Goal: Task Accomplishment & Management: Complete application form

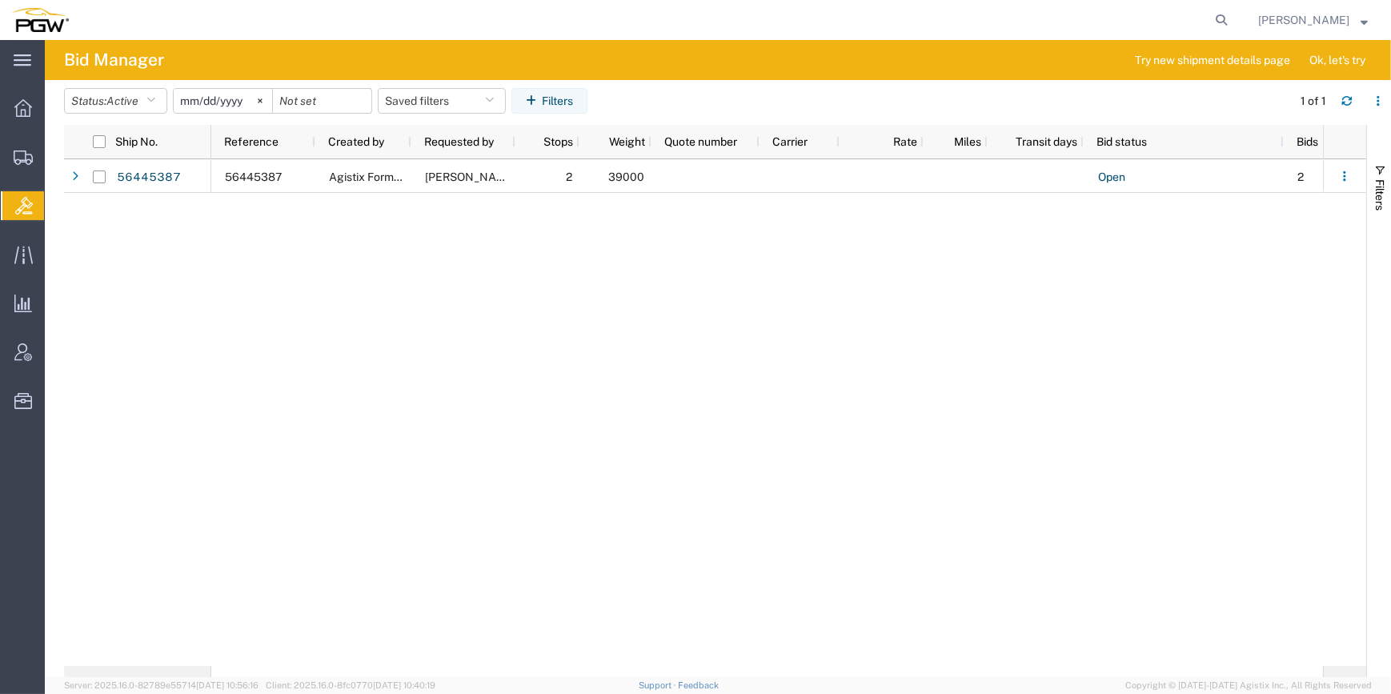
click at [294, 504] on div "56445387 Agistix Form Services John Kernich 2 39000 Open 2 Fuyao Glass America …" at bounding box center [766, 412] width 1111 height 506
click at [485, 459] on div "56445387 Agistix Form Services John Kernich 2 39000 Open 2 Fuyao Glass America …" at bounding box center [766, 412] width 1111 height 506
click at [534, 506] on div "56445387 Agistix Form Services John Kernich 2 39000 Open 2 Fuyao Glass America …" at bounding box center [766, 412] width 1111 height 506
click at [23, 679] on div "main_menu Created with Sketch. Collapse Menu Overview Shipments Shipment Manage…" at bounding box center [22, 367] width 45 height 654
drag, startPoint x: 346, startPoint y: 474, endPoint x: 399, endPoint y: 432, distance: 67.7
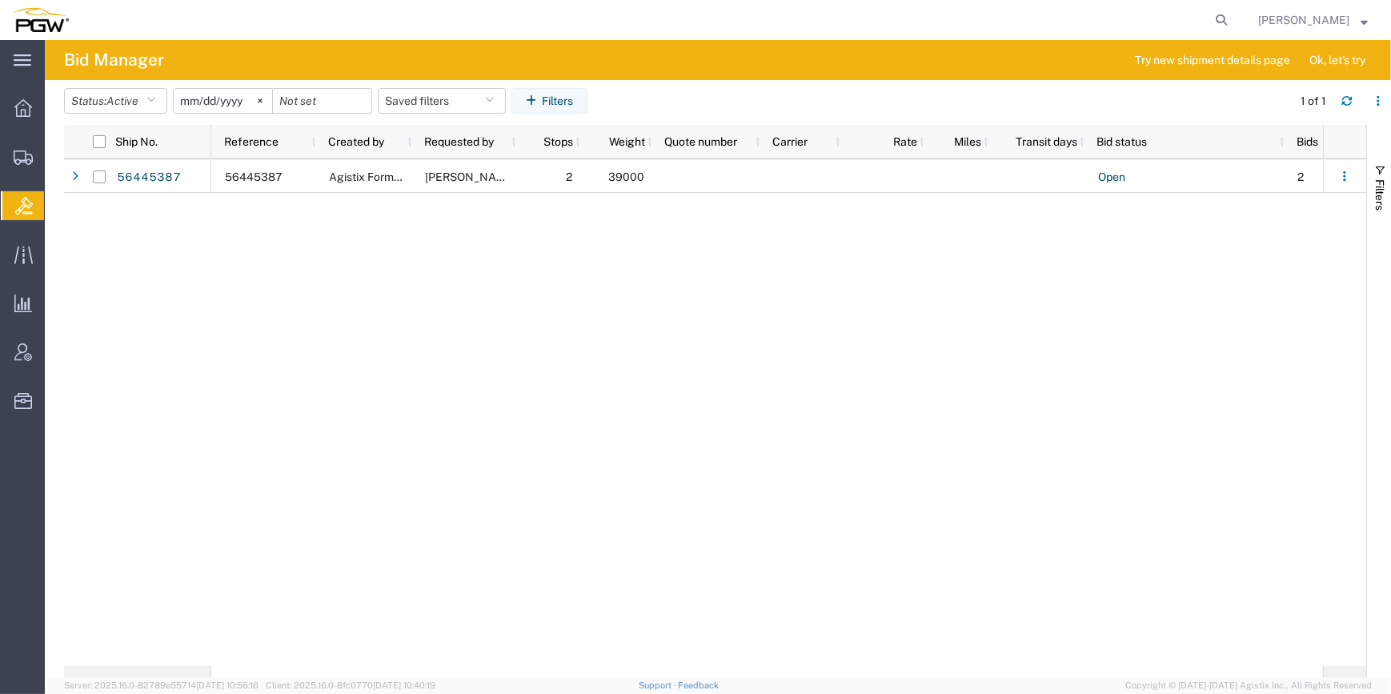
click at [346, 474] on div "56445387 Agistix Form Services John Kernich 2 39000 Open 2 Fuyao Glass America …" at bounding box center [766, 412] width 1111 height 506
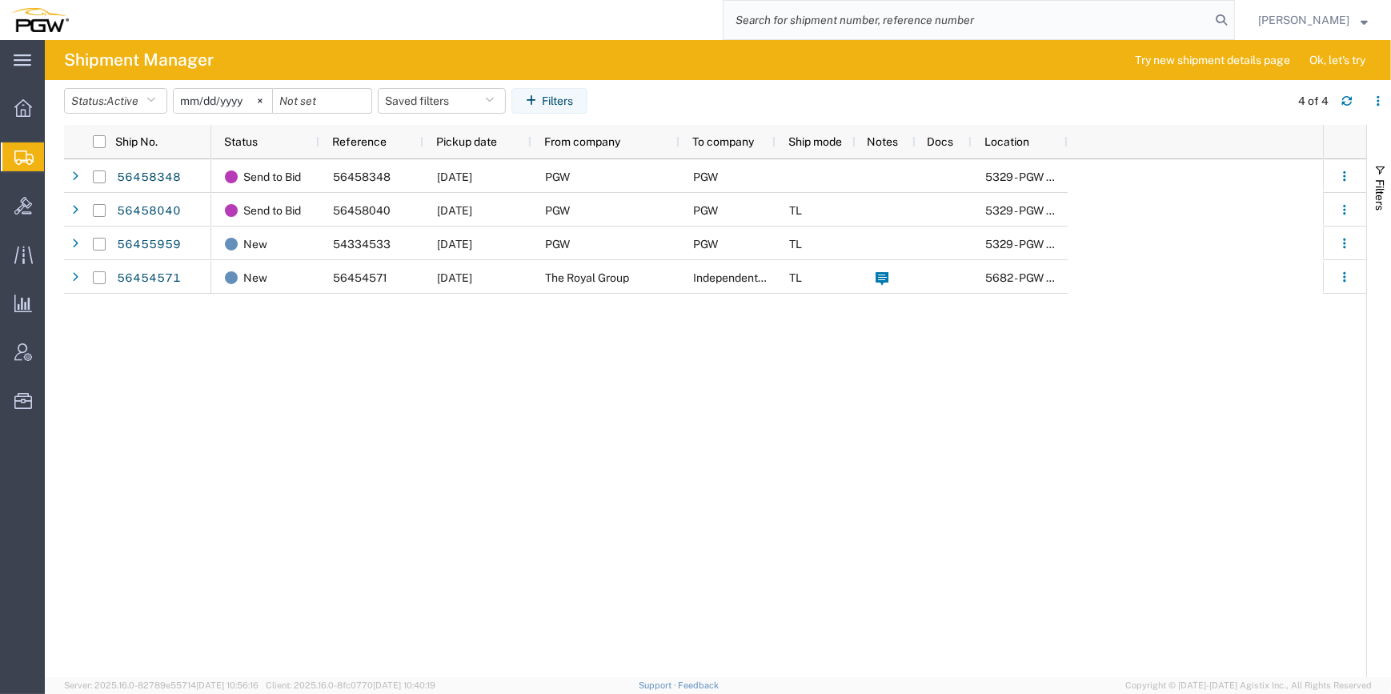
click at [0, 0] on span "Create from Template" at bounding box center [0, 0] width 0 height 0
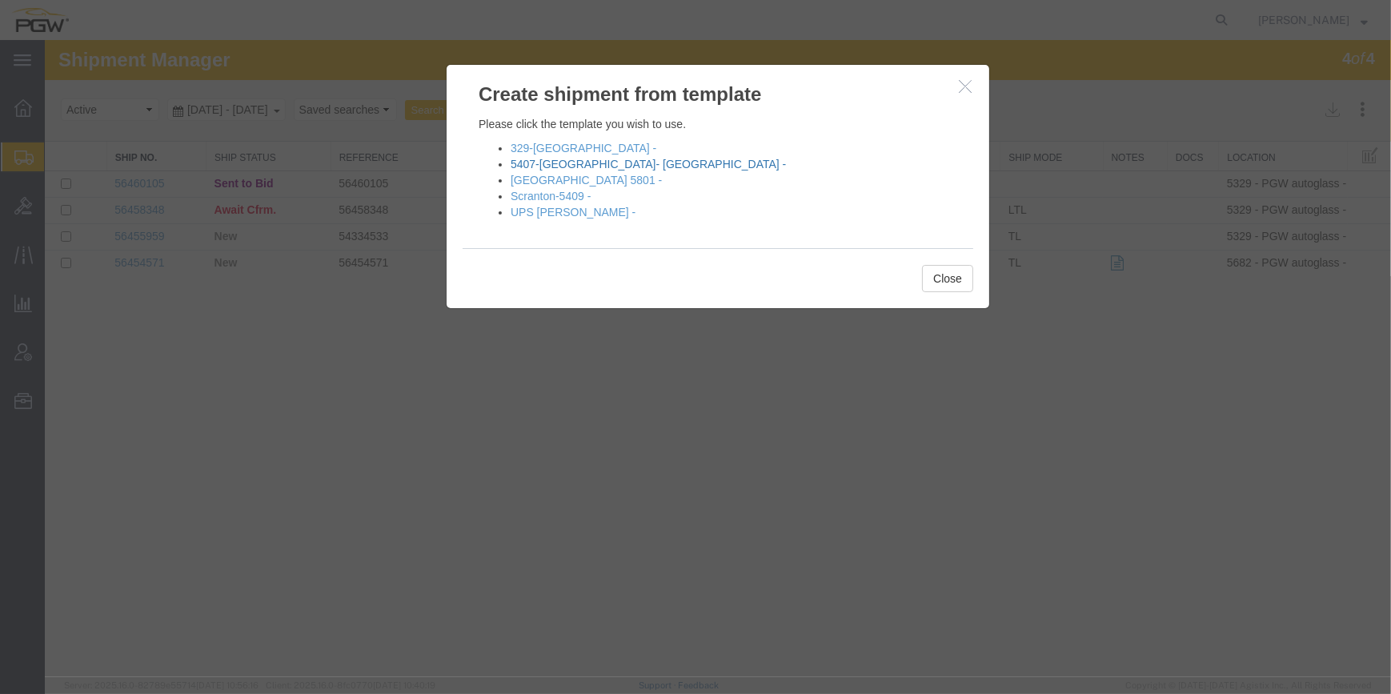
click at [544, 159] on link "5407-[GEOGRAPHIC_DATA]- [GEOGRAPHIC_DATA] -" at bounding box center [647, 164] width 275 height 13
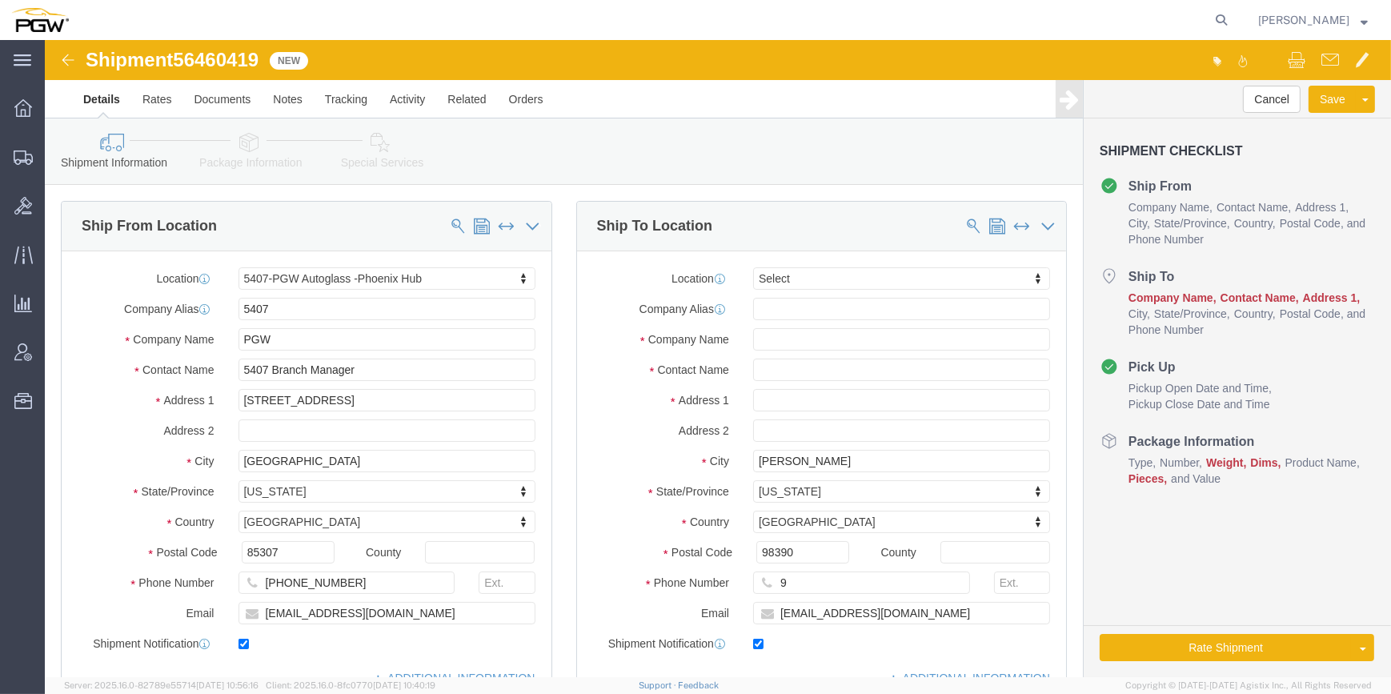
select select "62351"
select select
type input "5719"
select select "28477"
type input "5719"
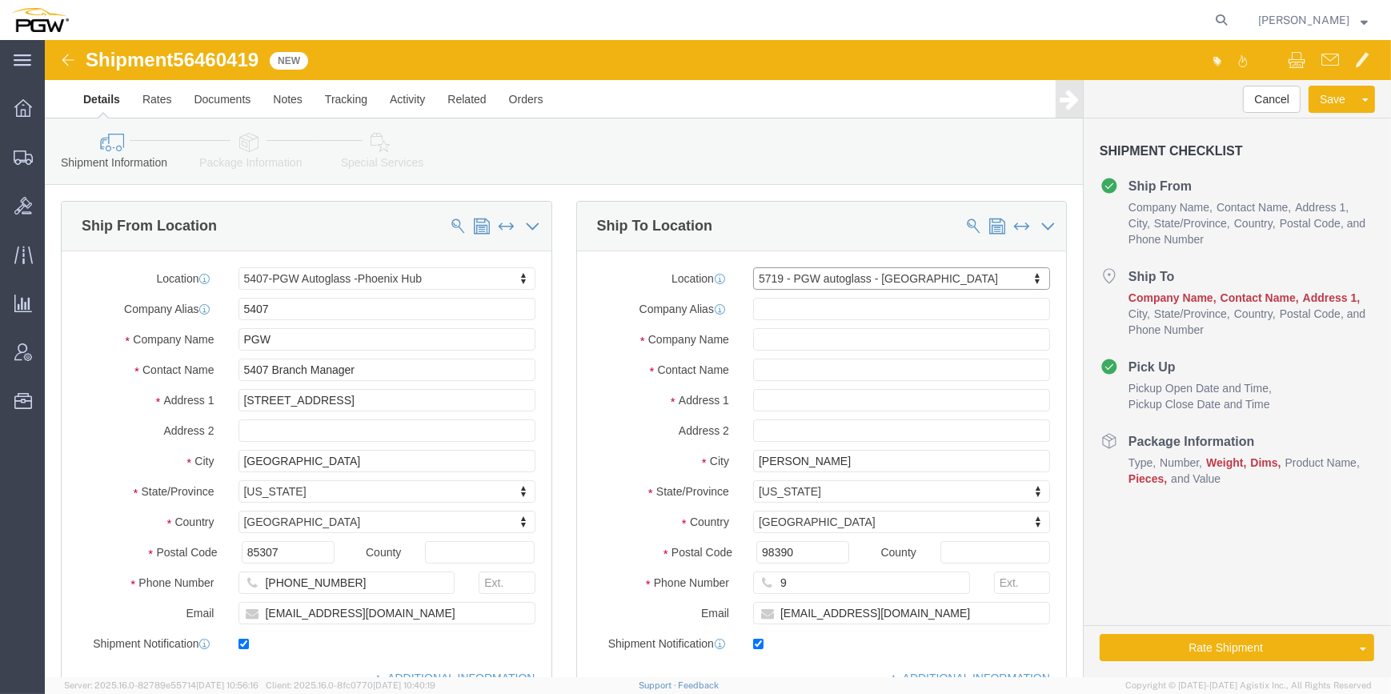
type input "PGW"
type input "5719 Branch Manager"
type input "[STREET_ADDRESS][PERSON_NAME]"
type input "Suite 130"
type input "Chula Vista"
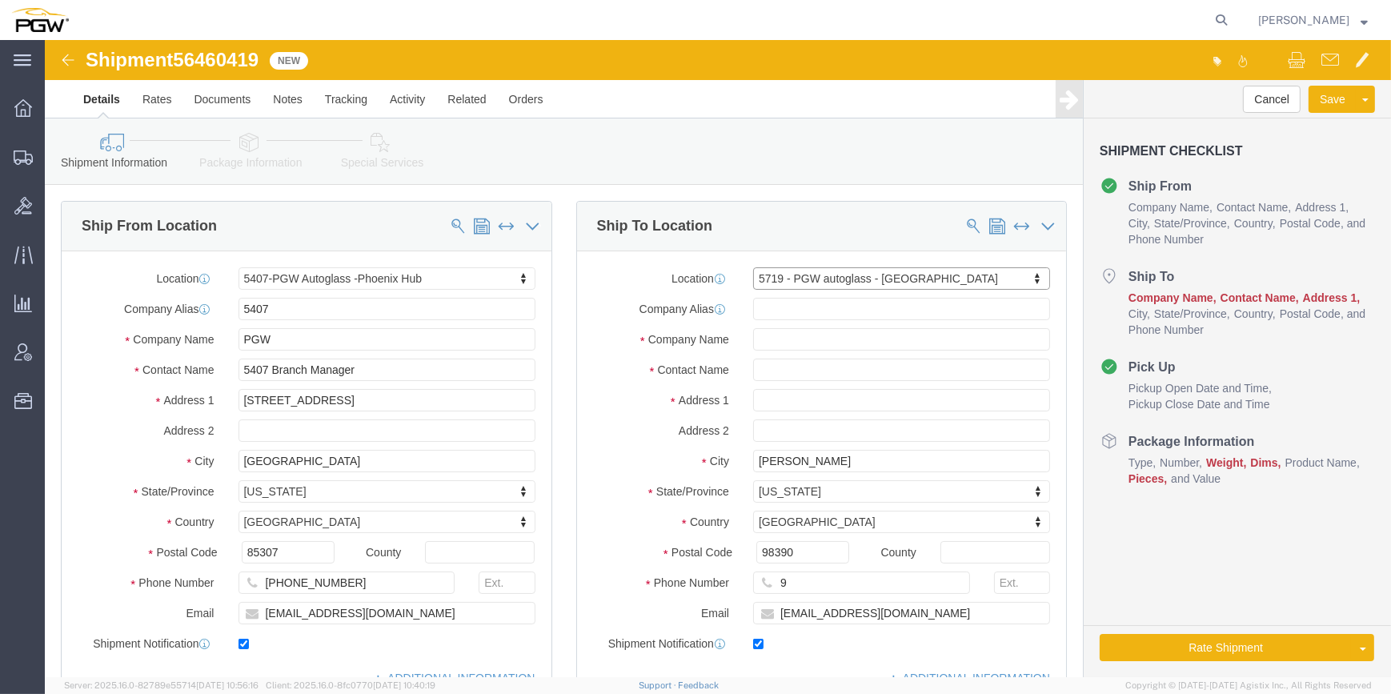
type input "91911"
type input "[PHONE_NUMBER]"
type input "[EMAIL_ADDRESS][DOMAIN_NAME]"
select select "CA"
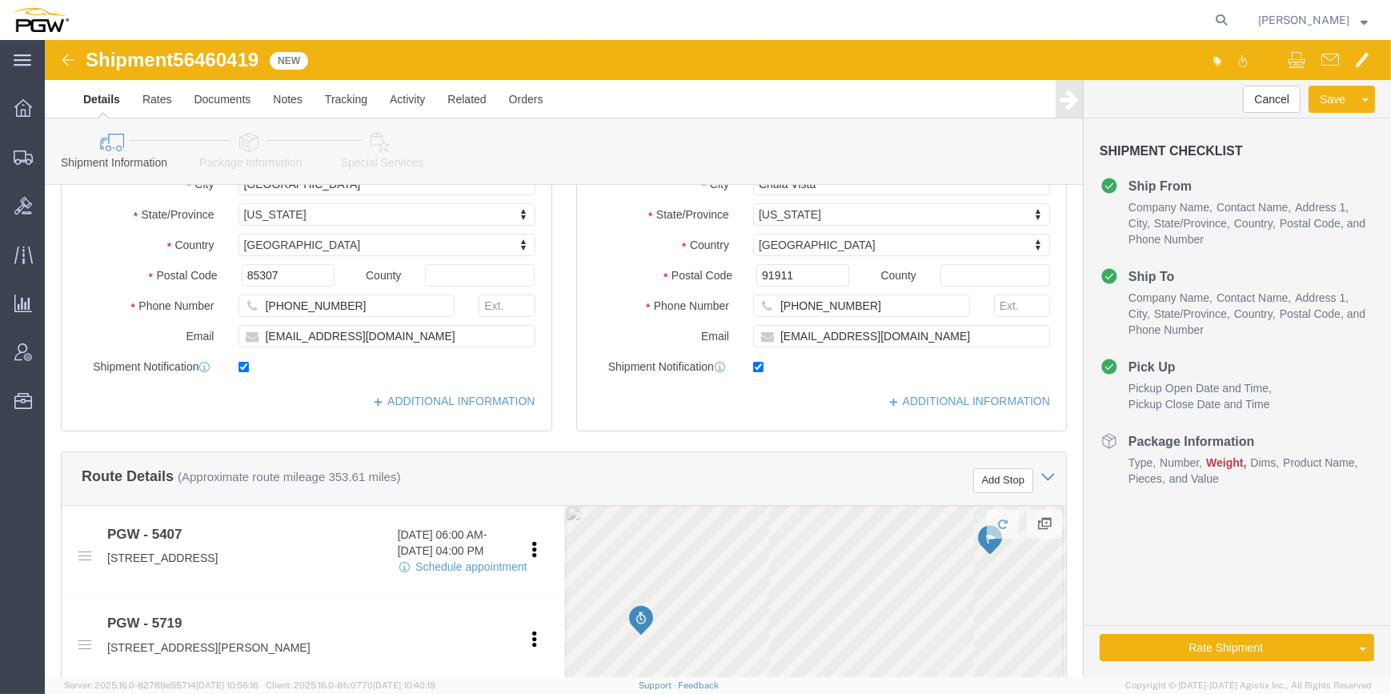
scroll to position [363, 0]
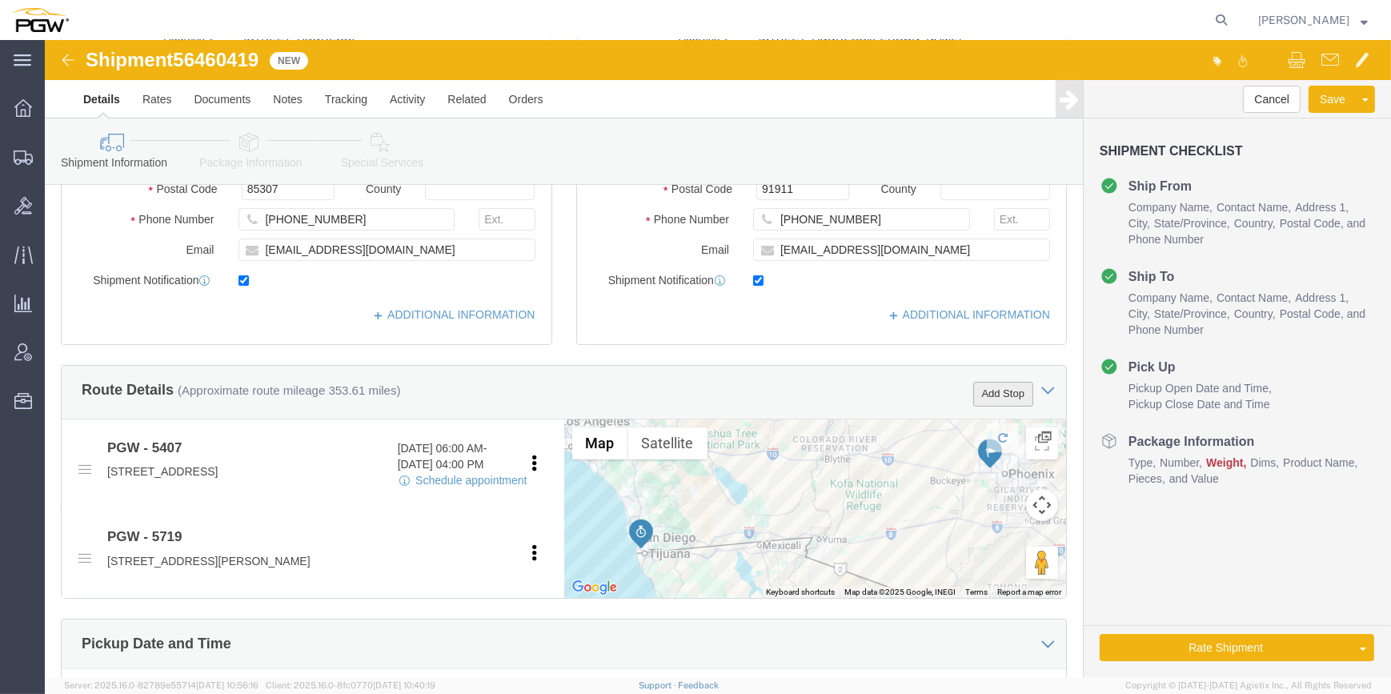
drag, startPoint x: 937, startPoint y: 346, endPoint x: 0, endPoint y: 582, distance: 966.4
click button "Add Stop"
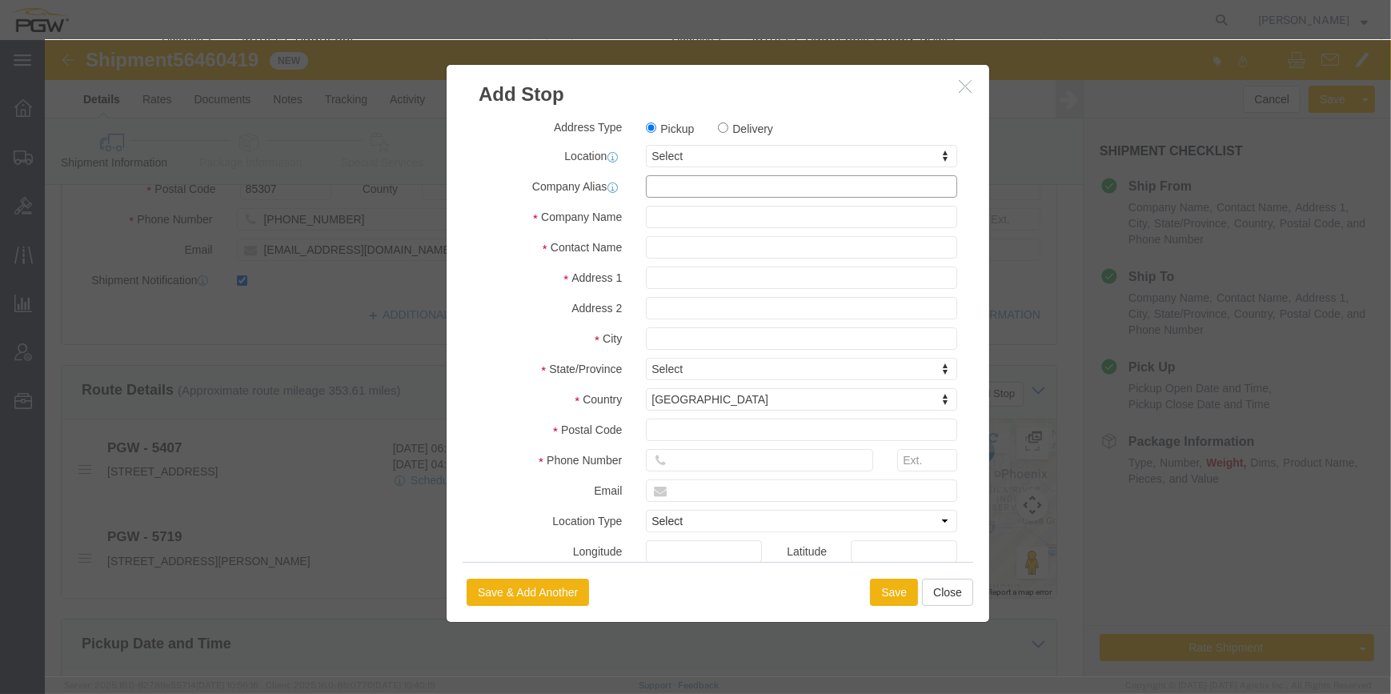
click input "text"
drag, startPoint x: 624, startPoint y: 119, endPoint x: 611, endPoint y: 113, distance: 14.3
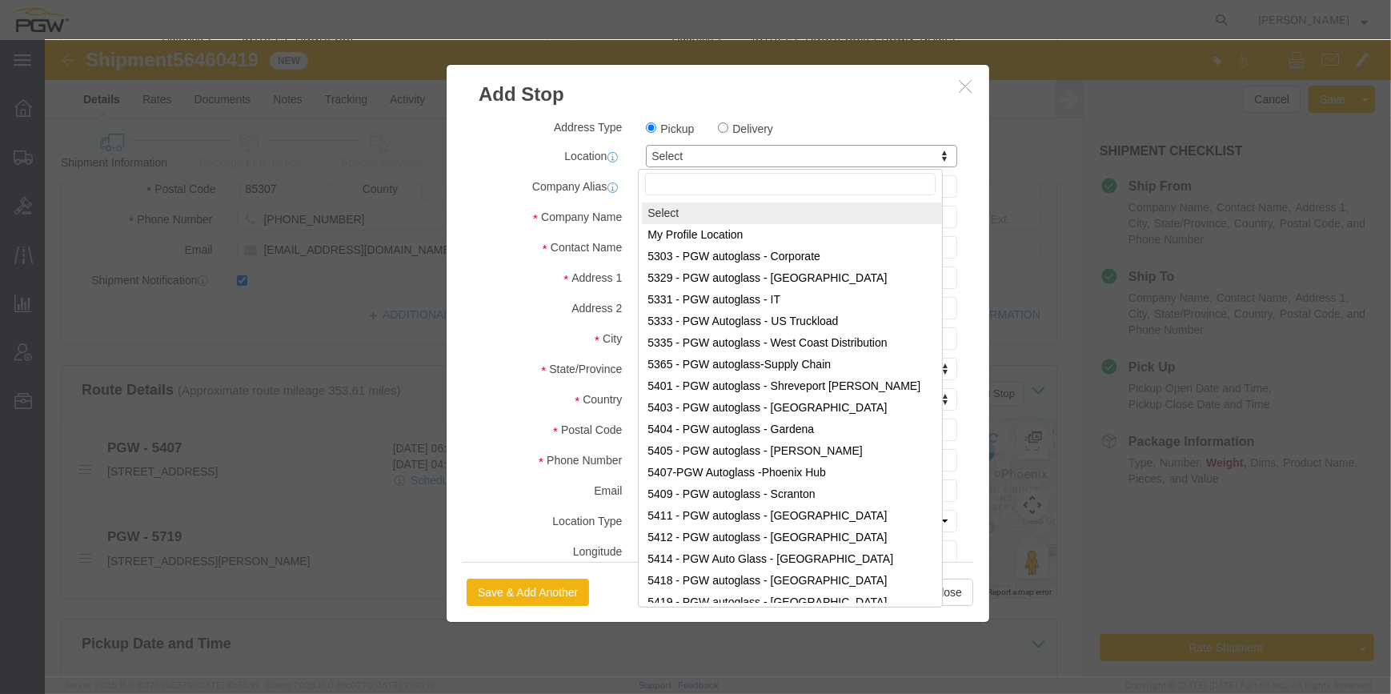
paste input "5412"
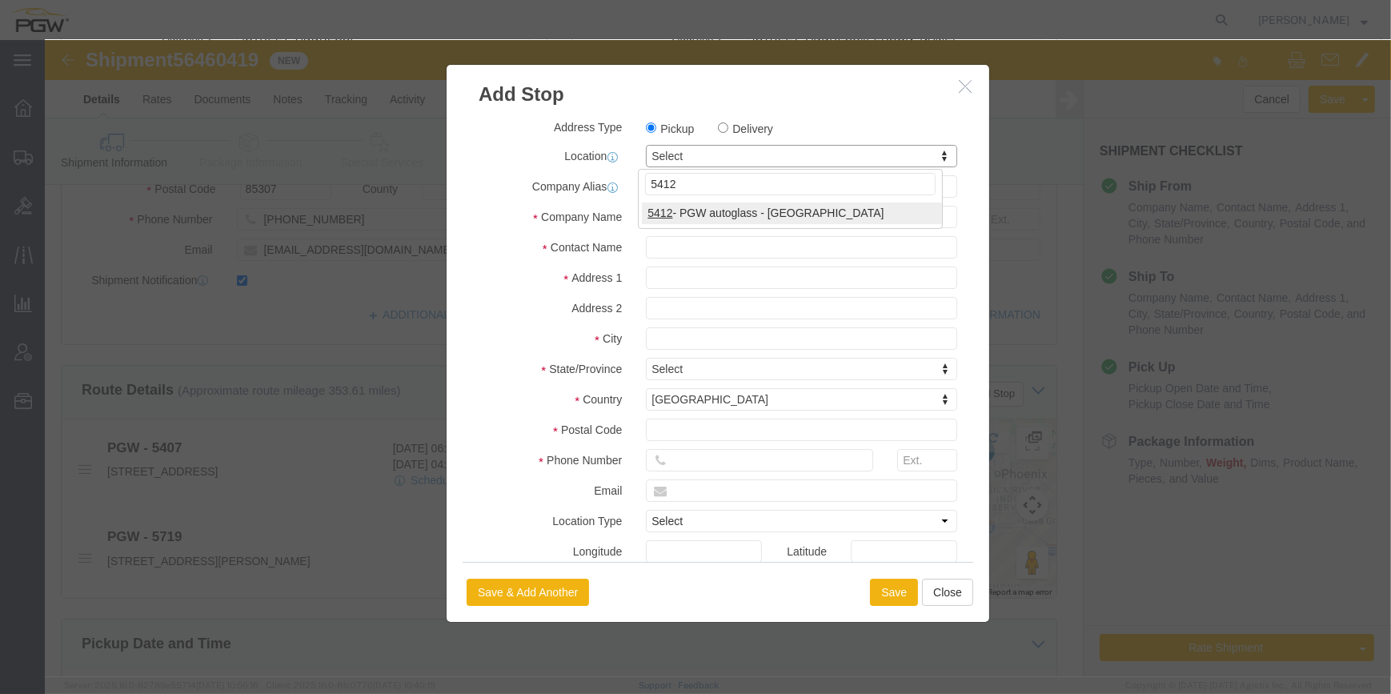
type input "5412"
select select "38239"
type input "5412"
type input "PGW"
type input "5412 Branch Manager"
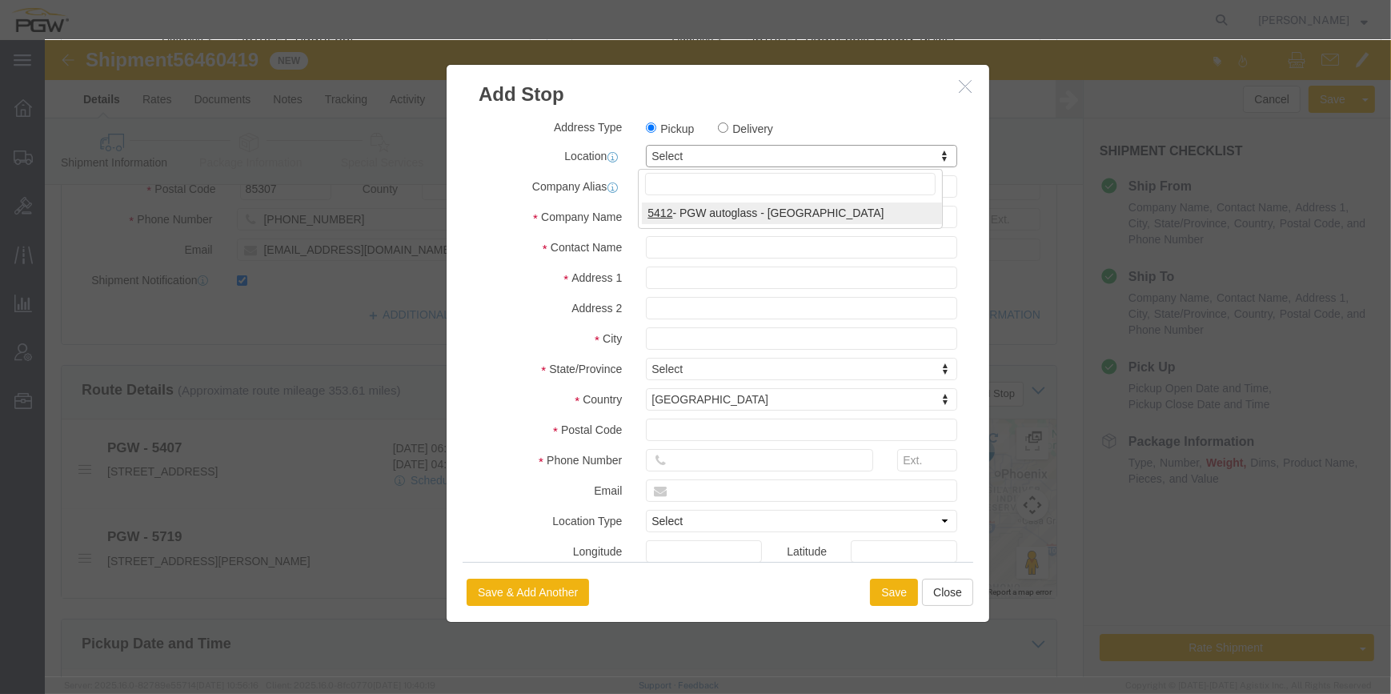
type input "[STREET_ADDRESS]"
type input "Suite 129"
type input "Mesa"
type input "85204"
type input "[PHONE_NUMBER]"
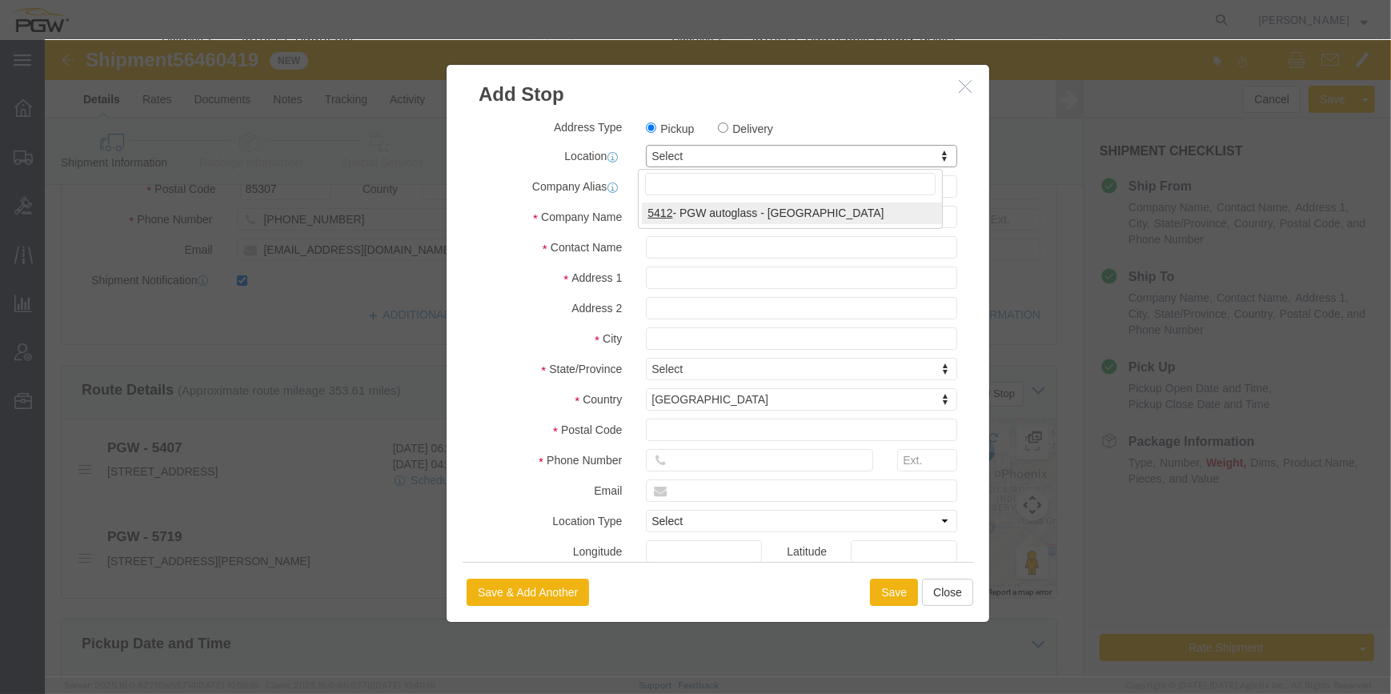
type input "[EMAIL_ADDRESS][DOMAIN_NAME]"
select select "BWLD"
checkbox input "true"
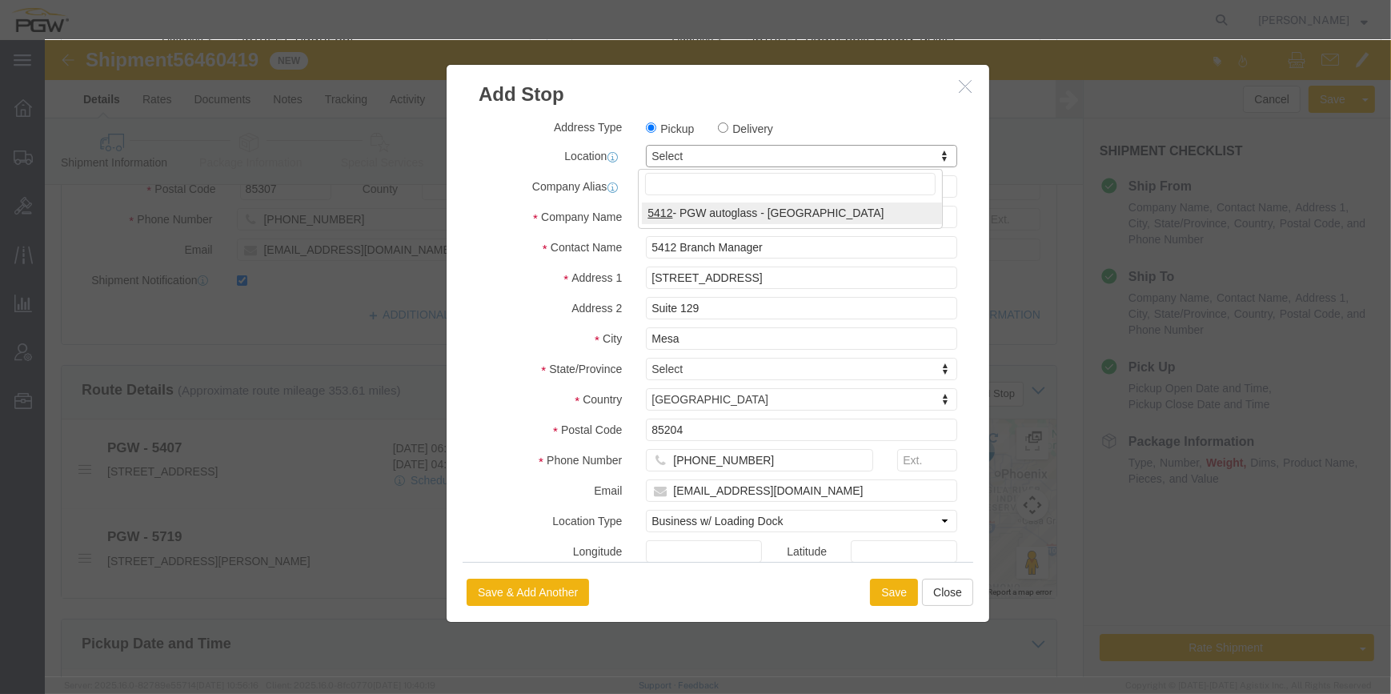
select select "AZ"
click button "Save"
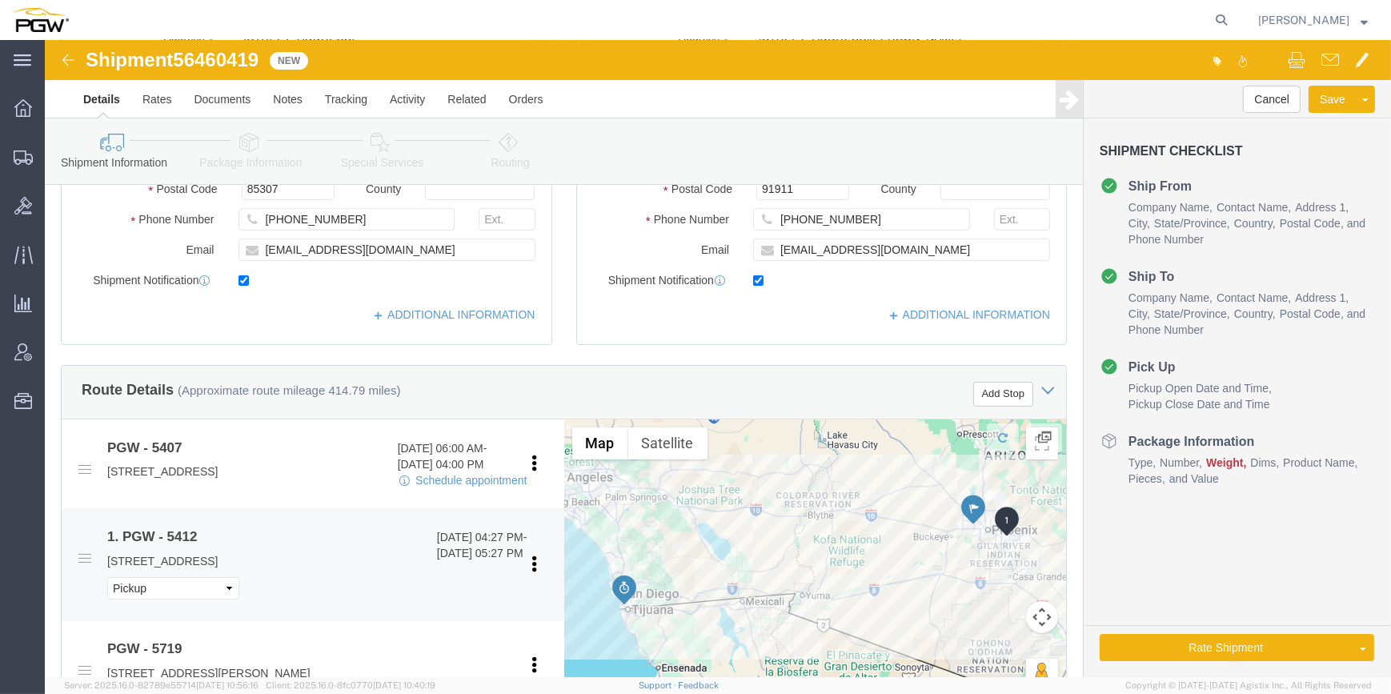
scroll to position [436, 0]
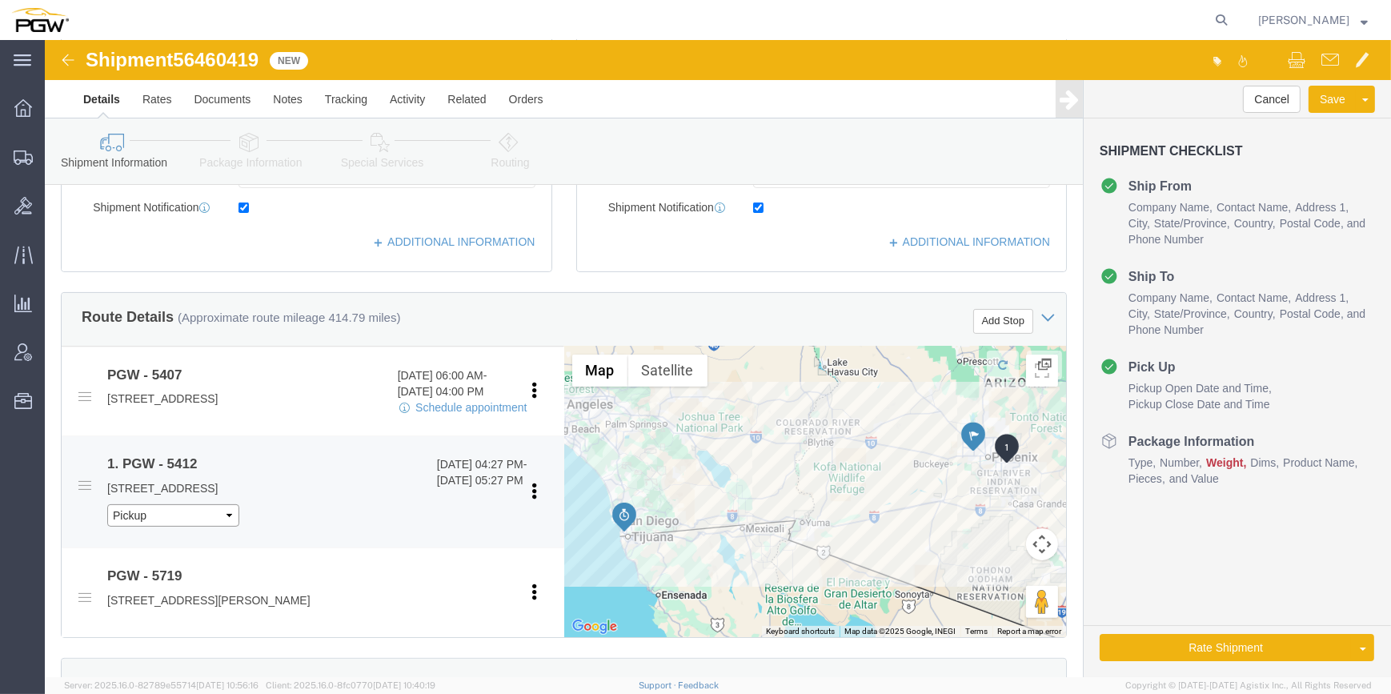
click select "Pickup Delivery"
select select "D"
click select "Pickup Delivery"
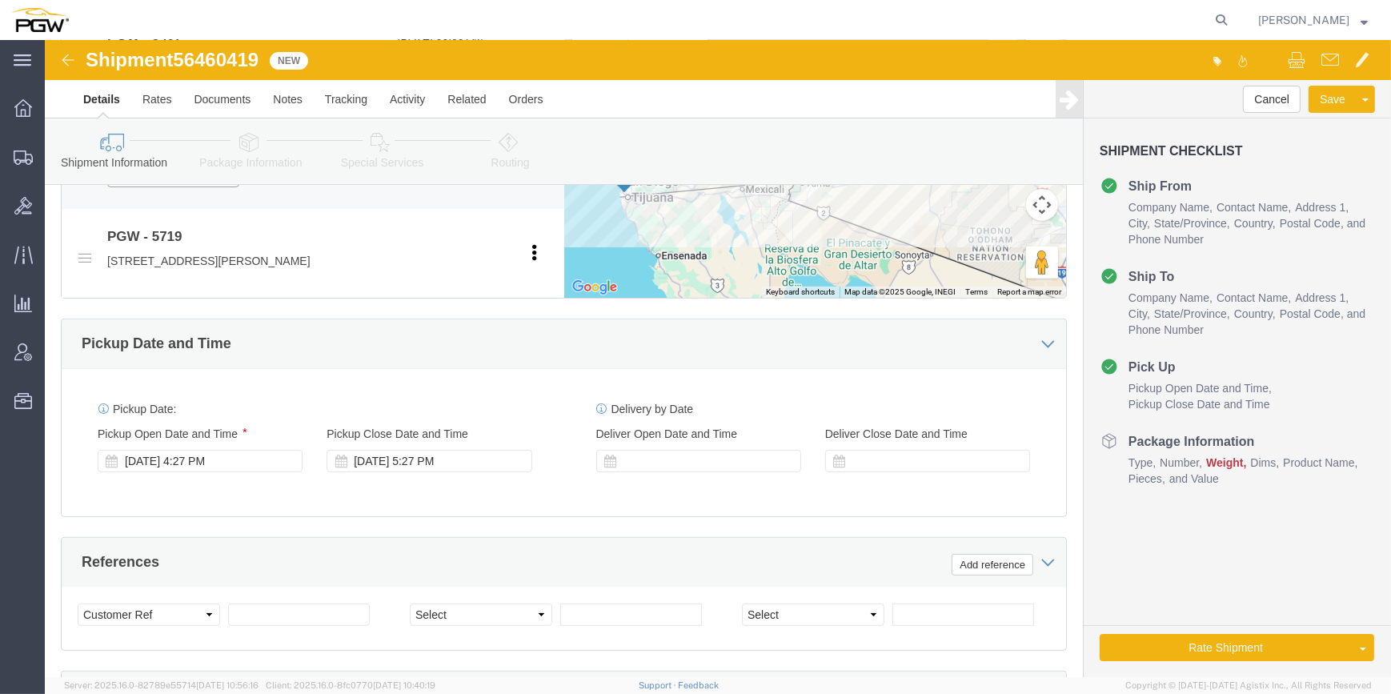
scroll to position [800, 0]
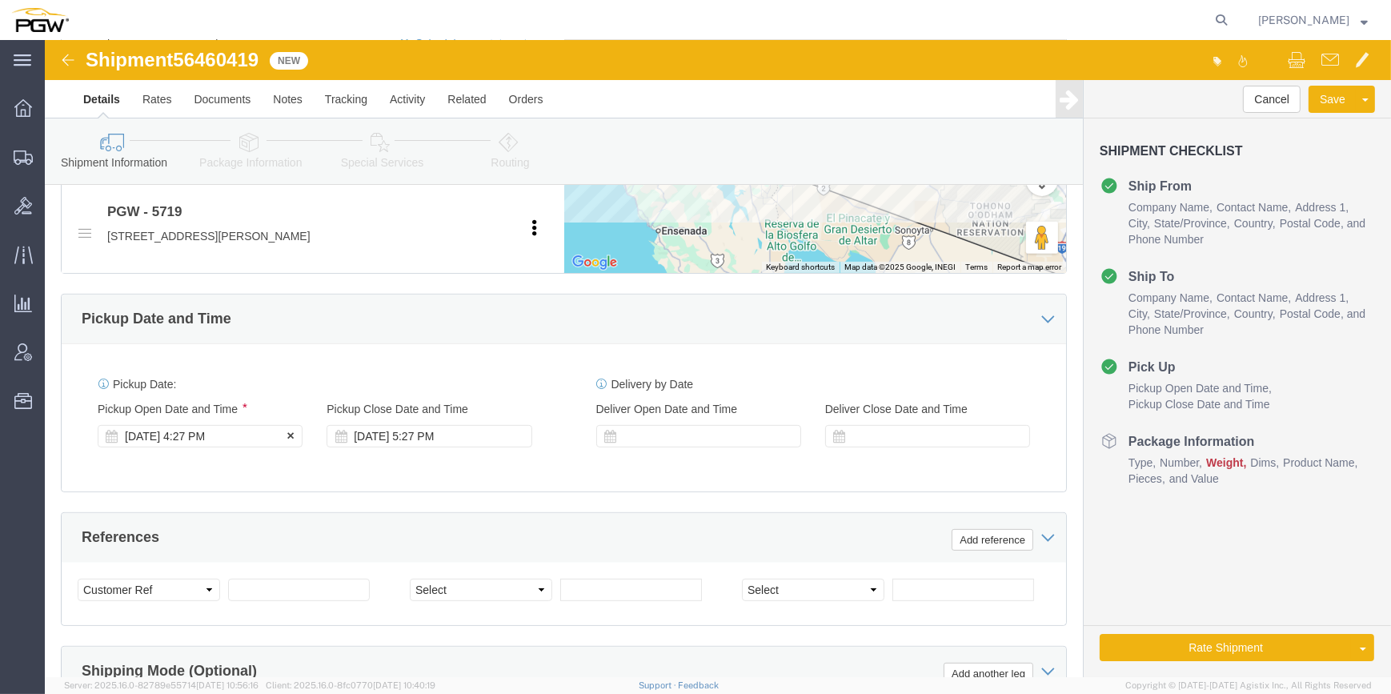
click div "[DATE] 4:27 PM"
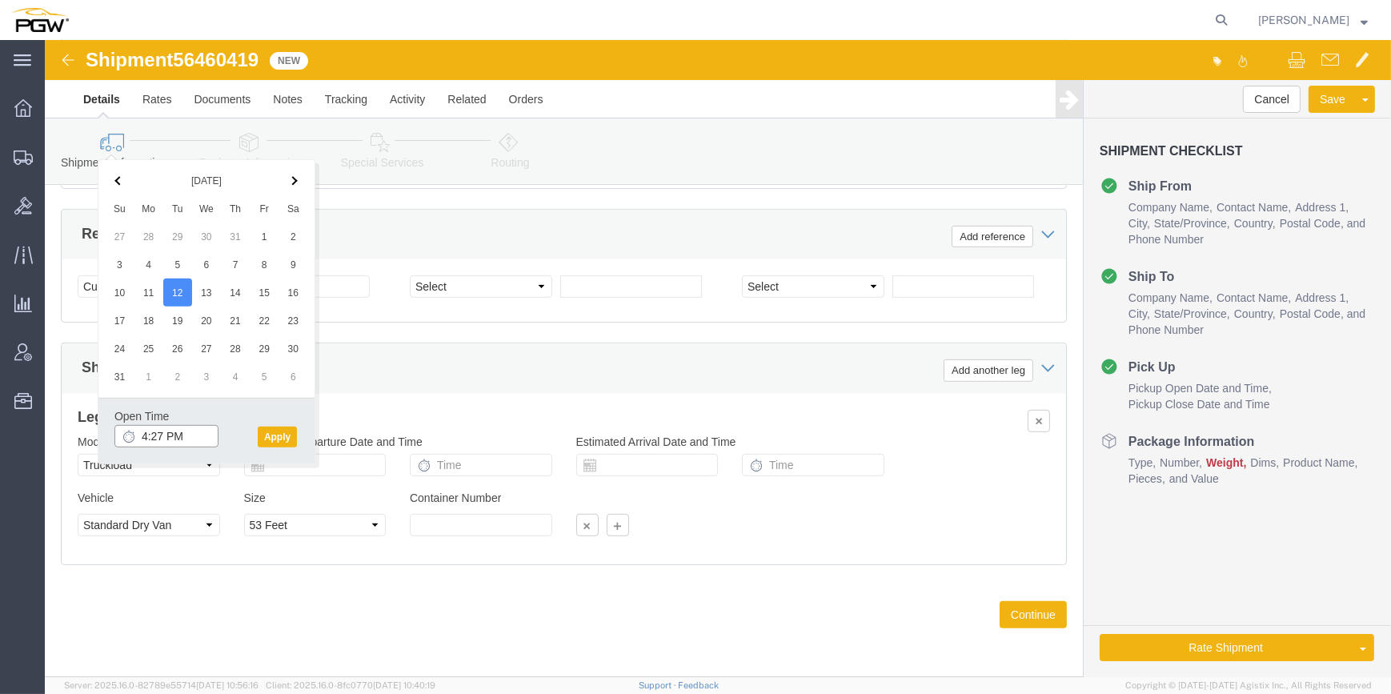
click input "4:27 PM"
type input "3:00 PM"
click button "Apply"
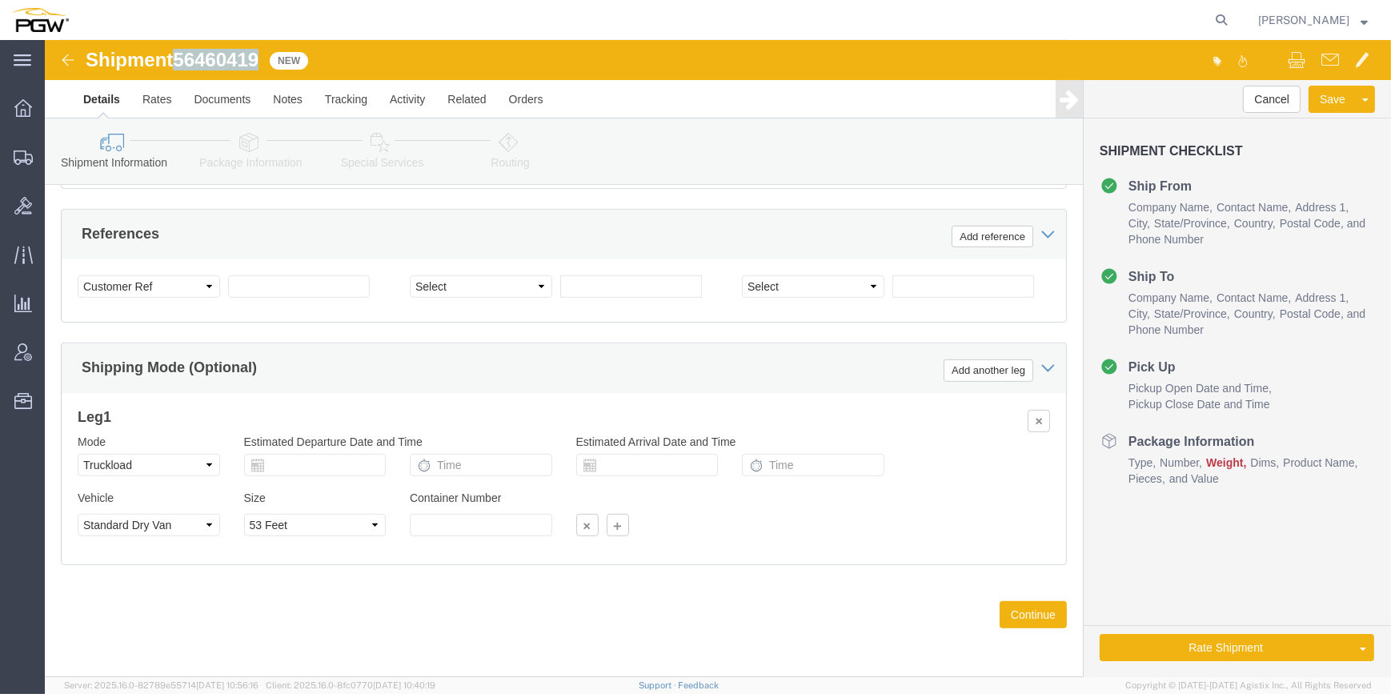
drag, startPoint x: 222, startPoint y: 22, endPoint x: 134, endPoint y: 23, distance: 88.8
click div "Shipment 56460419 New"
copy span "56460419"
click select "Select Account Type Activity ID Airline Appointment Number ASN Batch Request # …"
select select "BOL"
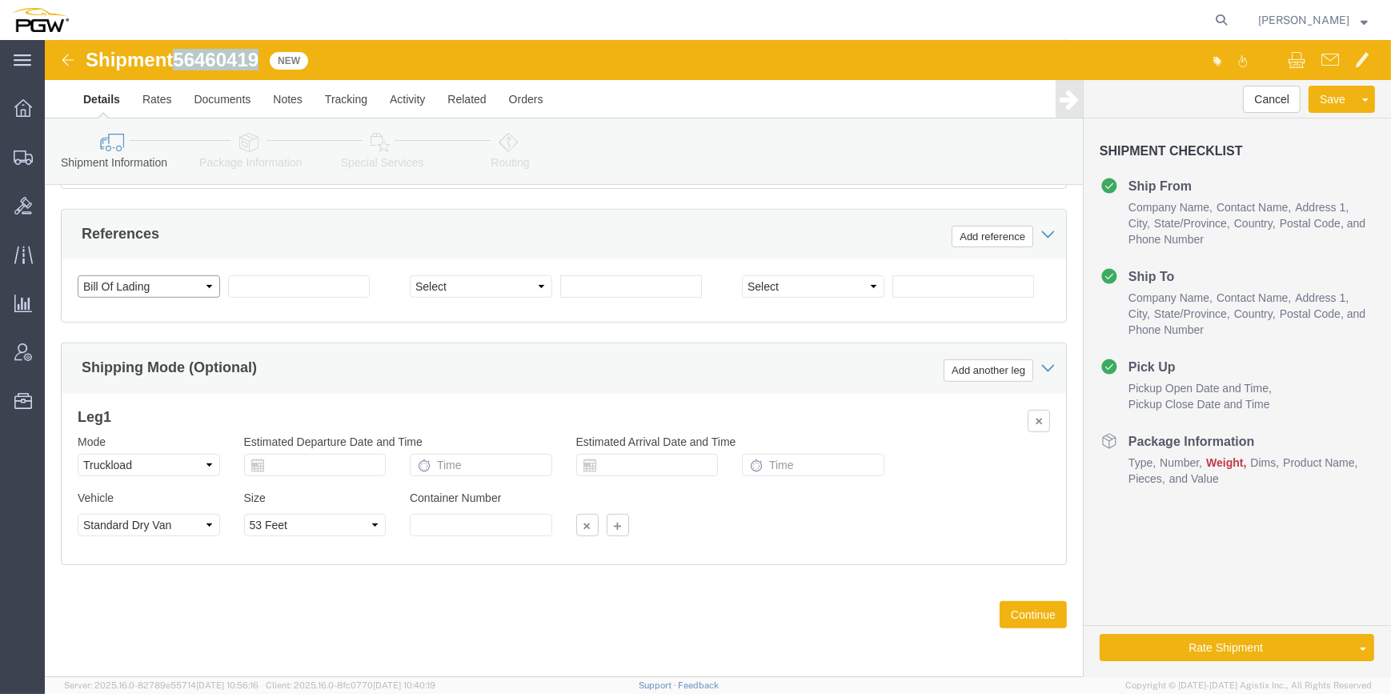
click select "Select Account Type Activity ID Airline Appointment Number ASN Batch Request # …"
click input "text"
paste input "56460419"
type input "56460419"
click select "Select Account Type Activity ID Airline Appointment Number ASN Batch Request # …"
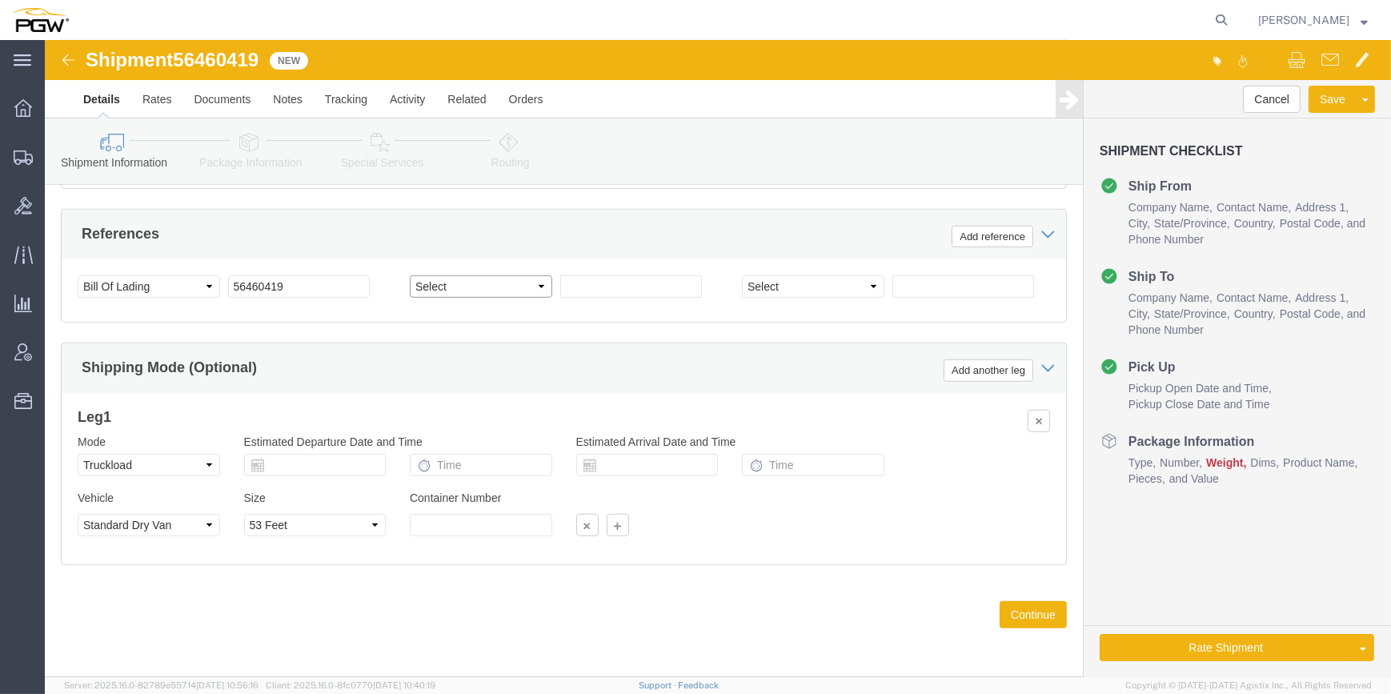
select select "ORDERNUM"
click select "Select Account Type Activity ID Airline Appointment Number ASN Batch Request # …"
click input "text"
paste input "666865"
type input "666865"
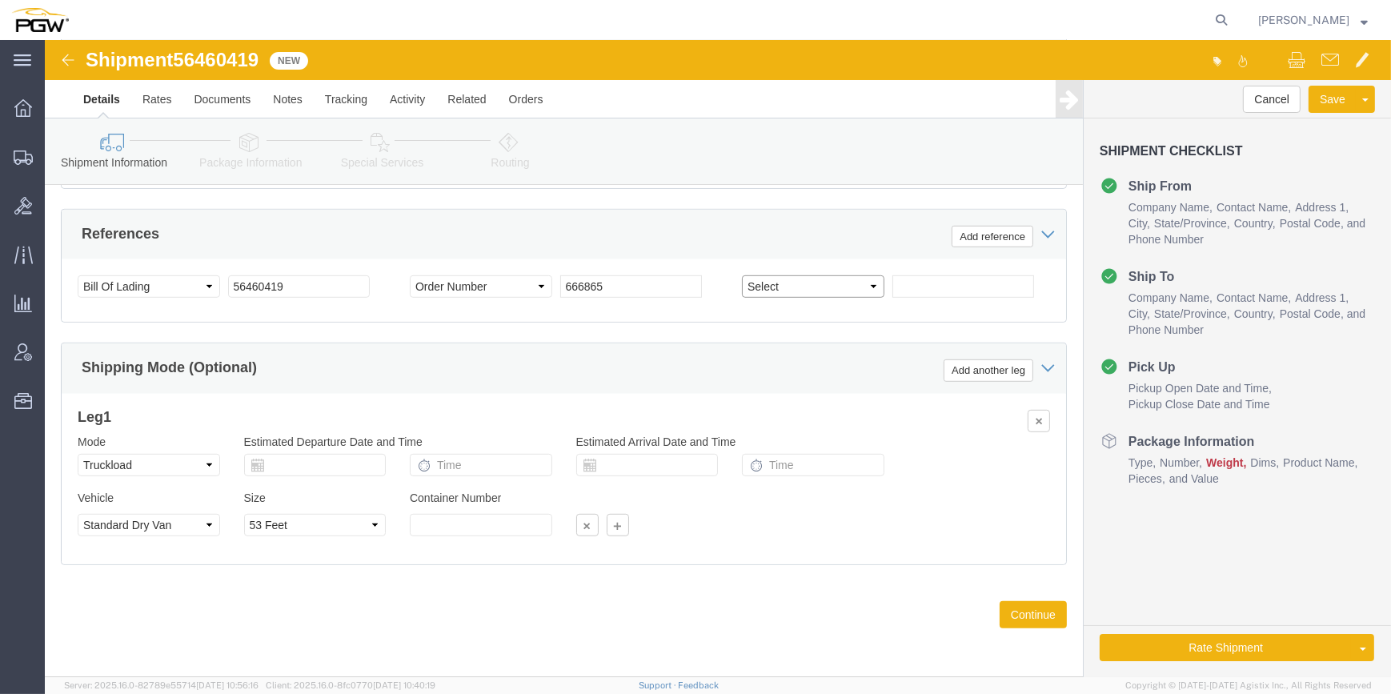
drag, startPoint x: 764, startPoint y: 254, endPoint x: 775, endPoint y: 255, distance: 10.5
click select "Select Account Type Activity ID Airline Appointment Number ASN Batch Request # …"
select select "ORDERNUM"
click select "Select Account Type Activity ID Airline Appointment Number ASN Batch Request # …"
click input "text"
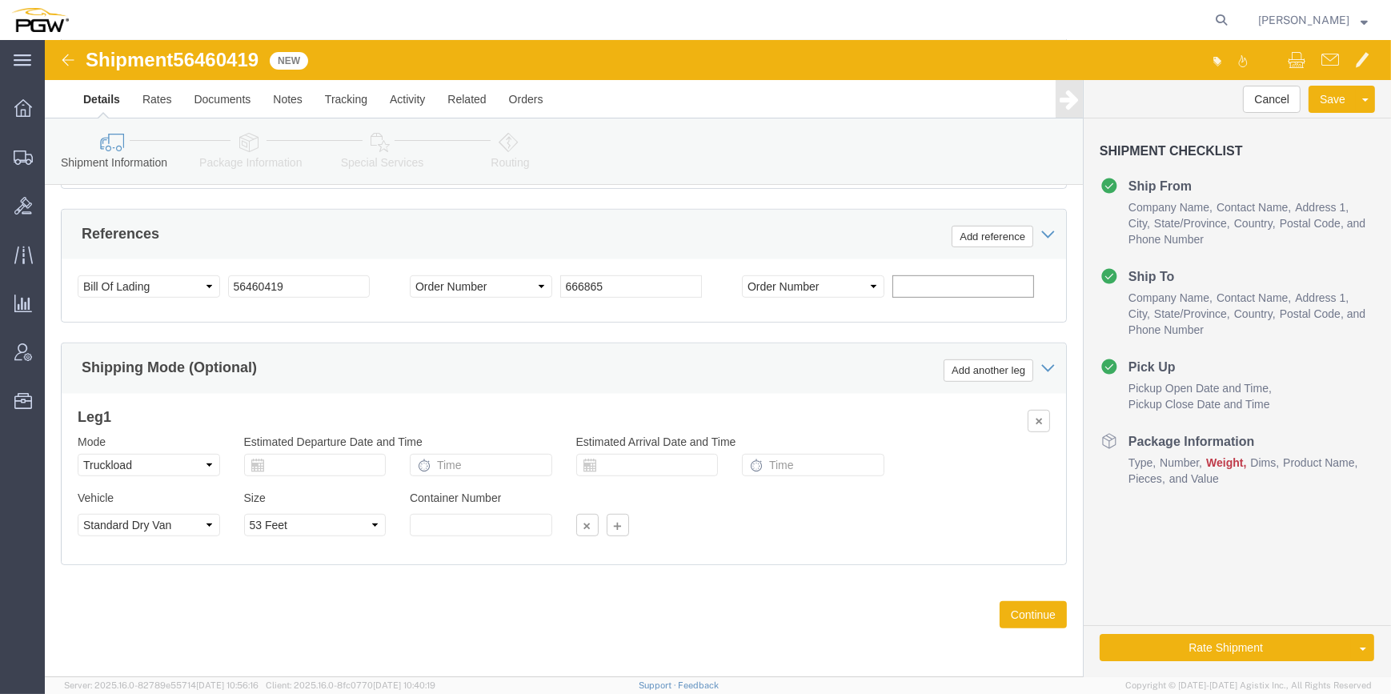
paste input "666832"
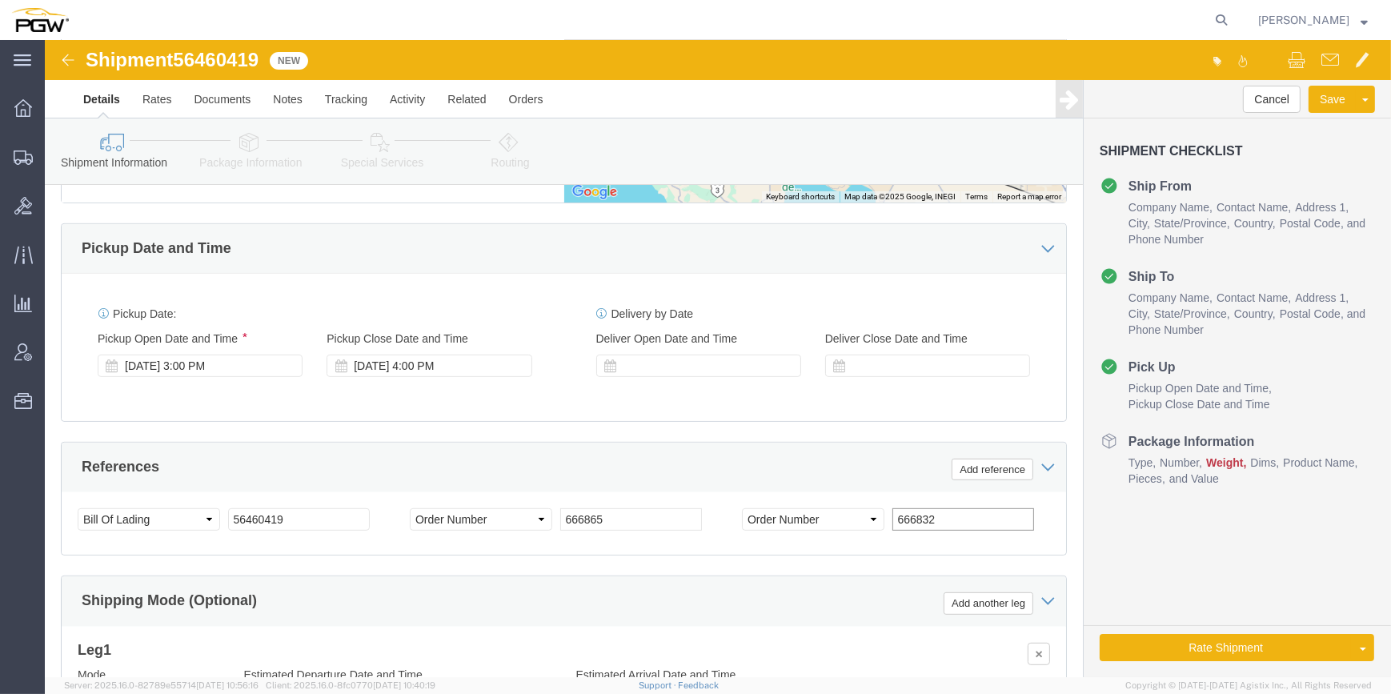
scroll to position [896, 0]
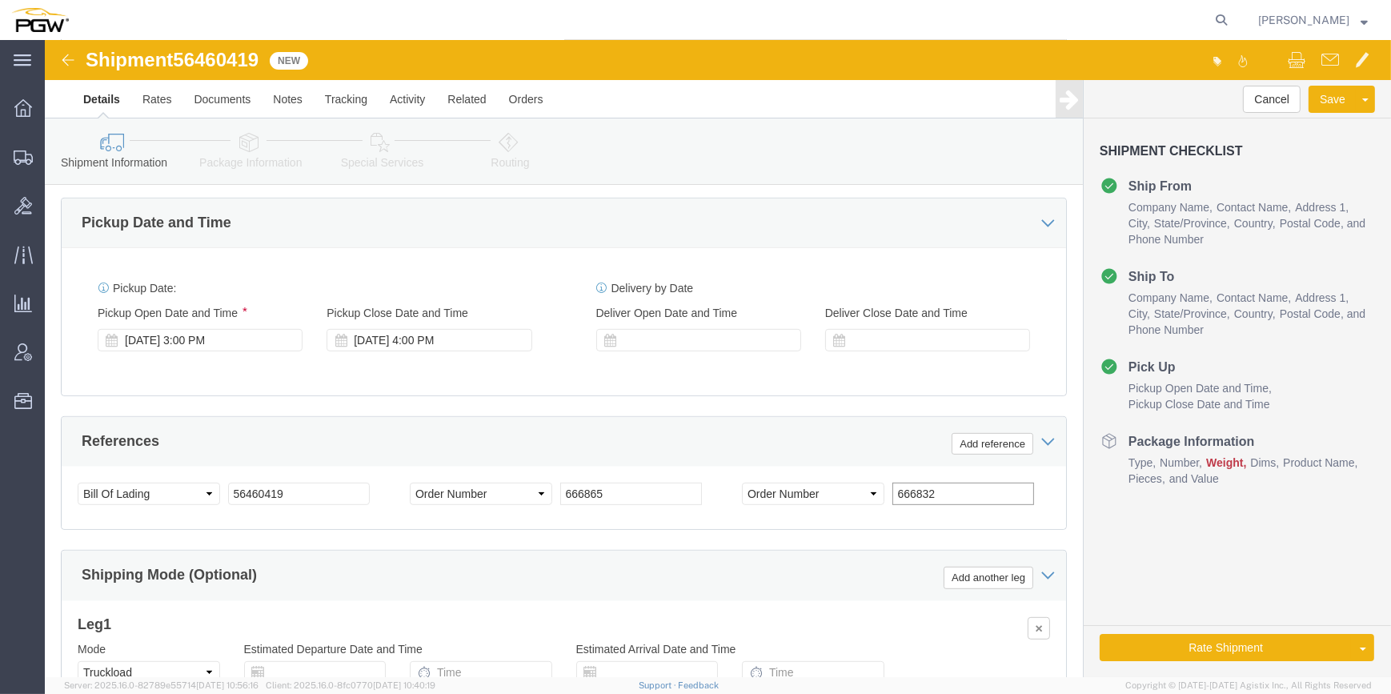
type input "666832"
drag, startPoint x: 218, startPoint y: 14, endPoint x: 135, endPoint y: 22, distance: 82.8
click span "56460419"
copy span "56460419"
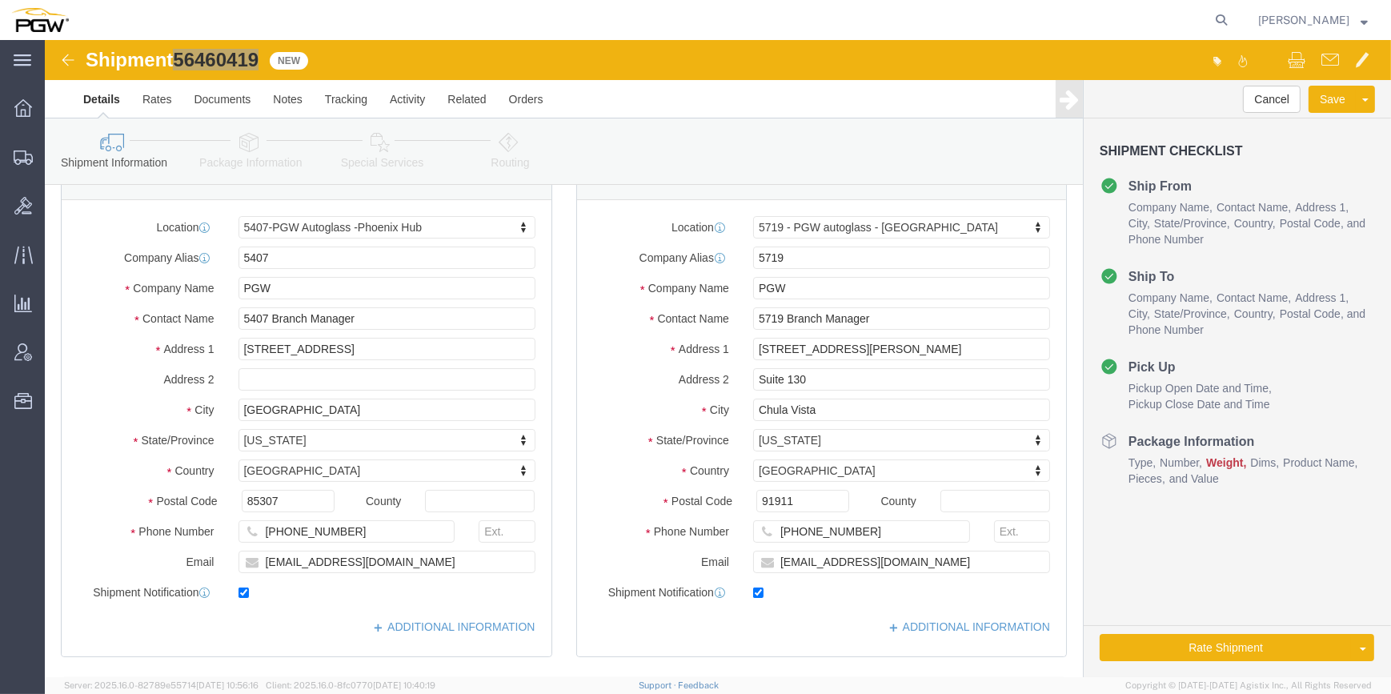
scroll to position [0, 0]
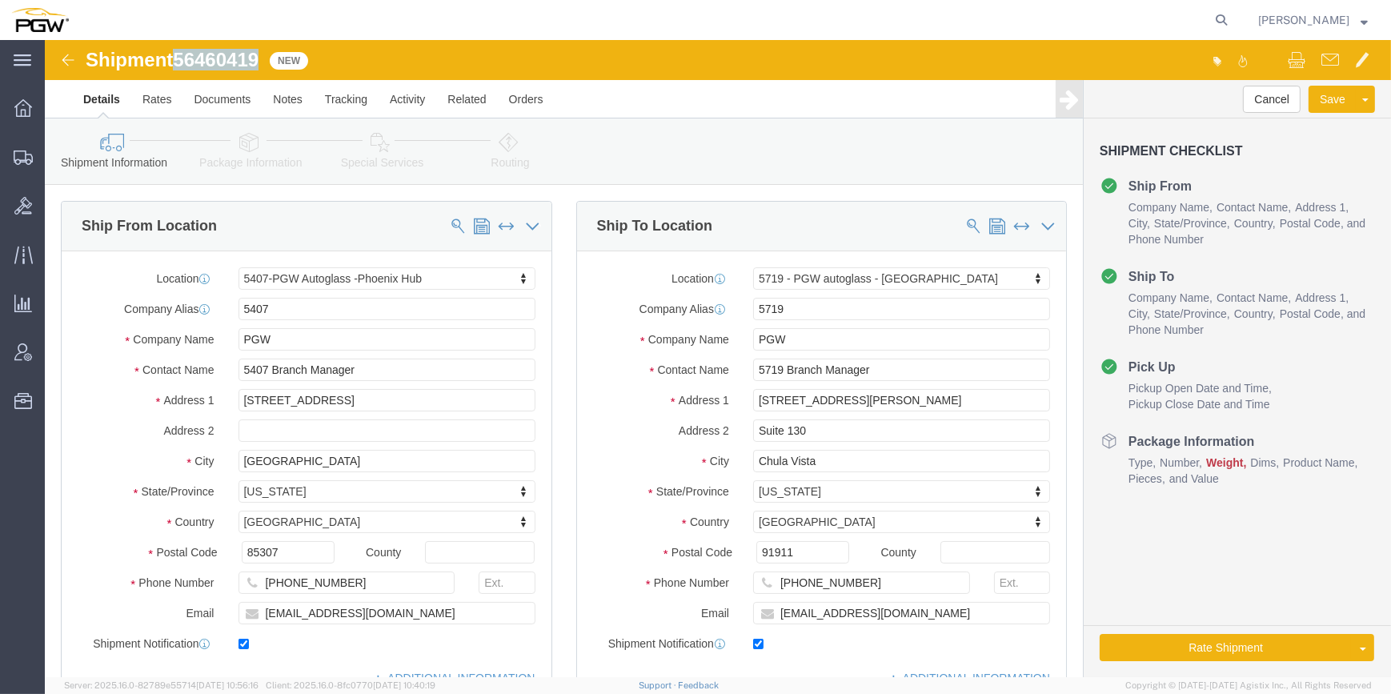
click link "Package Information"
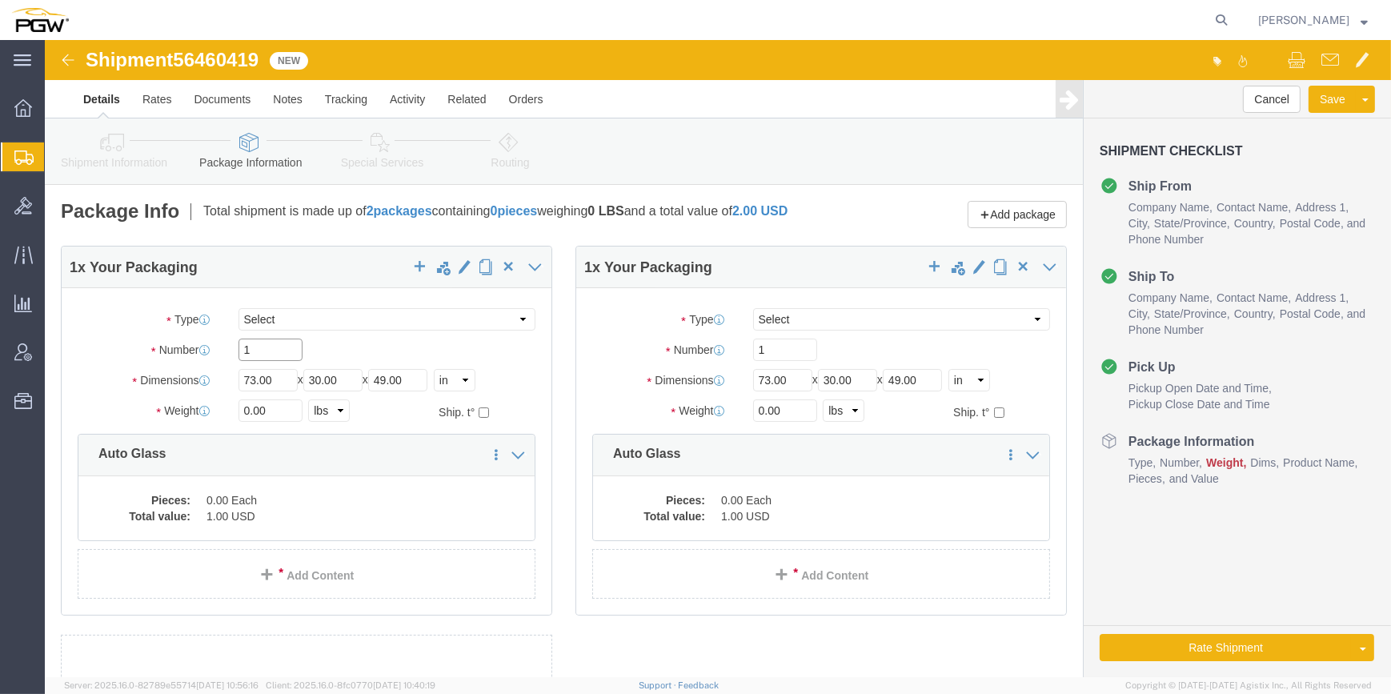
click input "1"
type input "17"
drag, startPoint x: 198, startPoint y: 381, endPoint x: 203, endPoint y: 356, distance: 25.4
click div "0.00 Select kgs lbs"
paste input "14189"
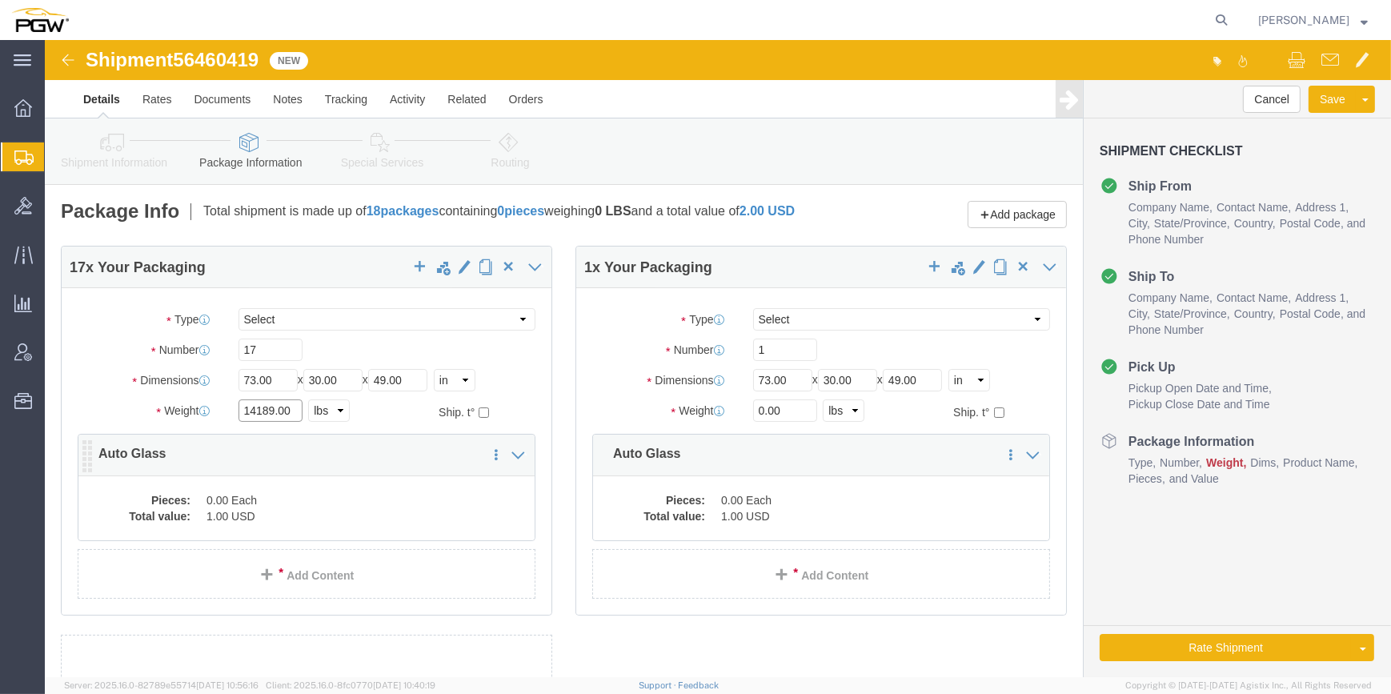
type input "14189.00"
click dd "1.00 USD"
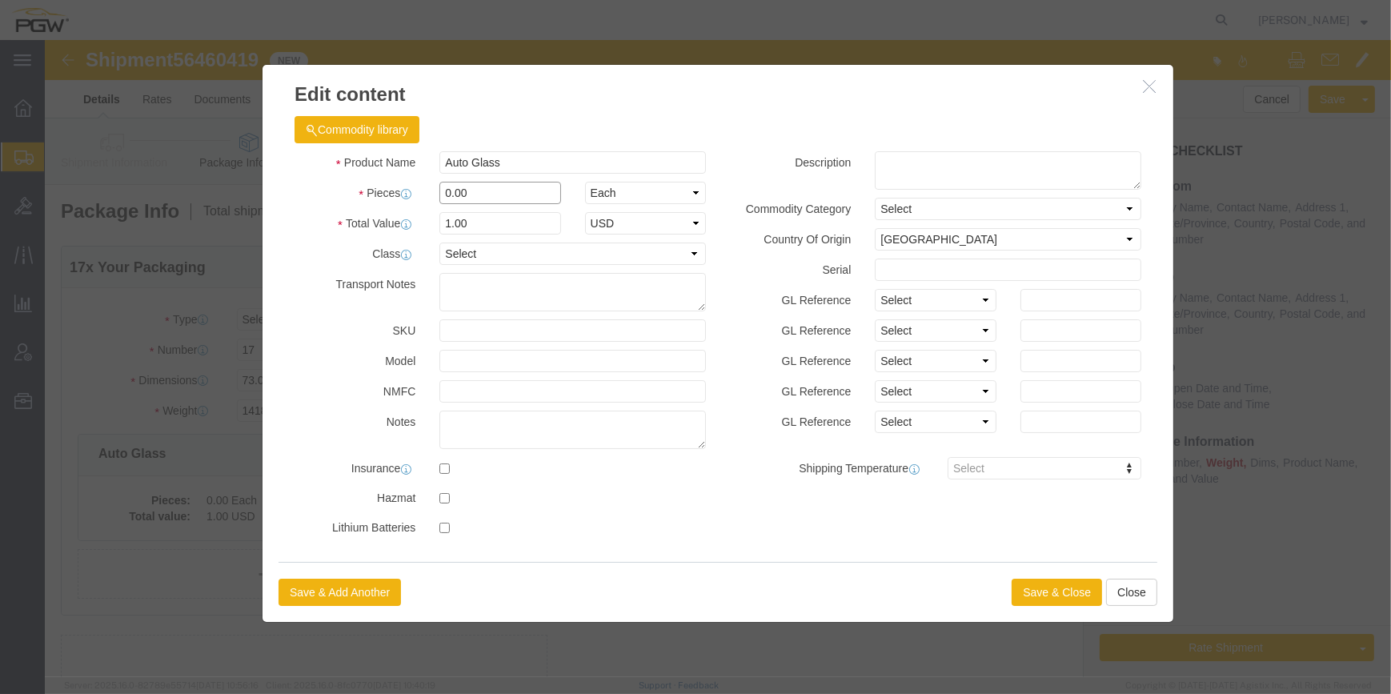
click input "0.00"
type input "17.00"
type input "17"
click button "Save & Close"
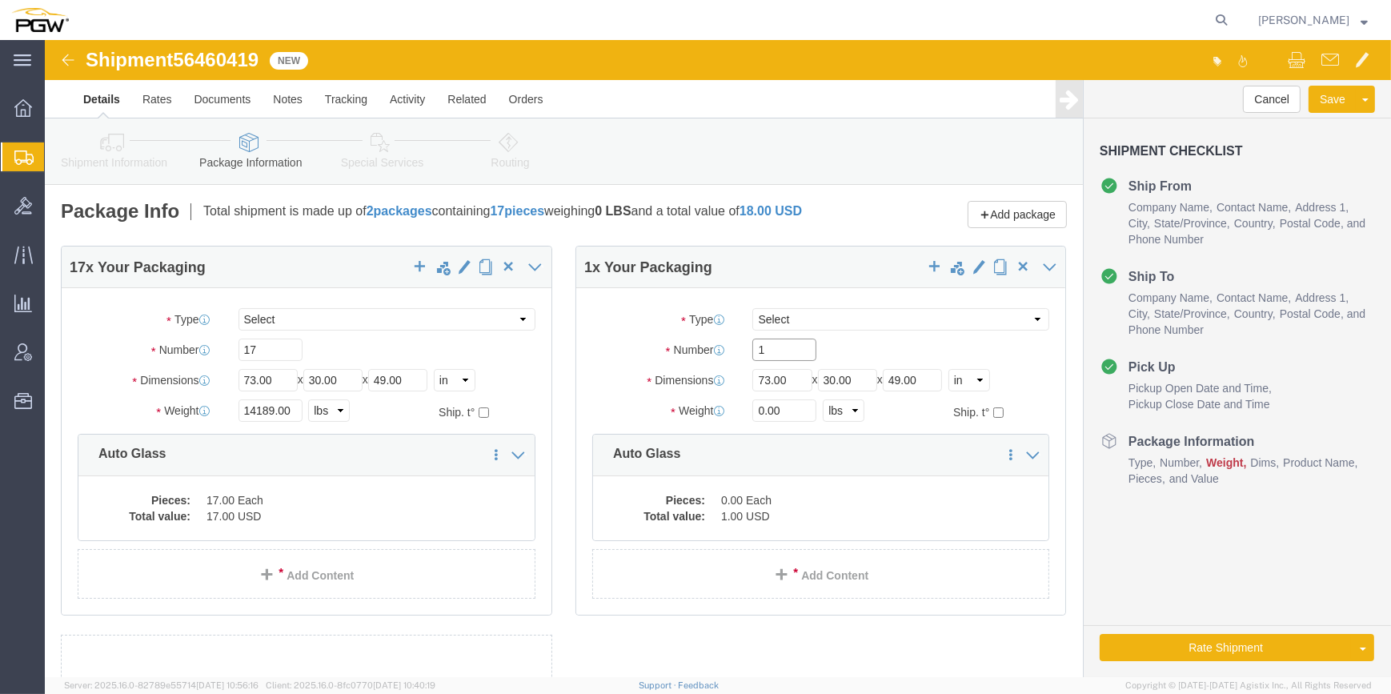
click input "1"
type input "19"
drag, startPoint x: 712, startPoint y: 378, endPoint x: 698, endPoint y: 377, distance: 14.4
click div "0.00 Select kgs lbs"
paste input "1442"
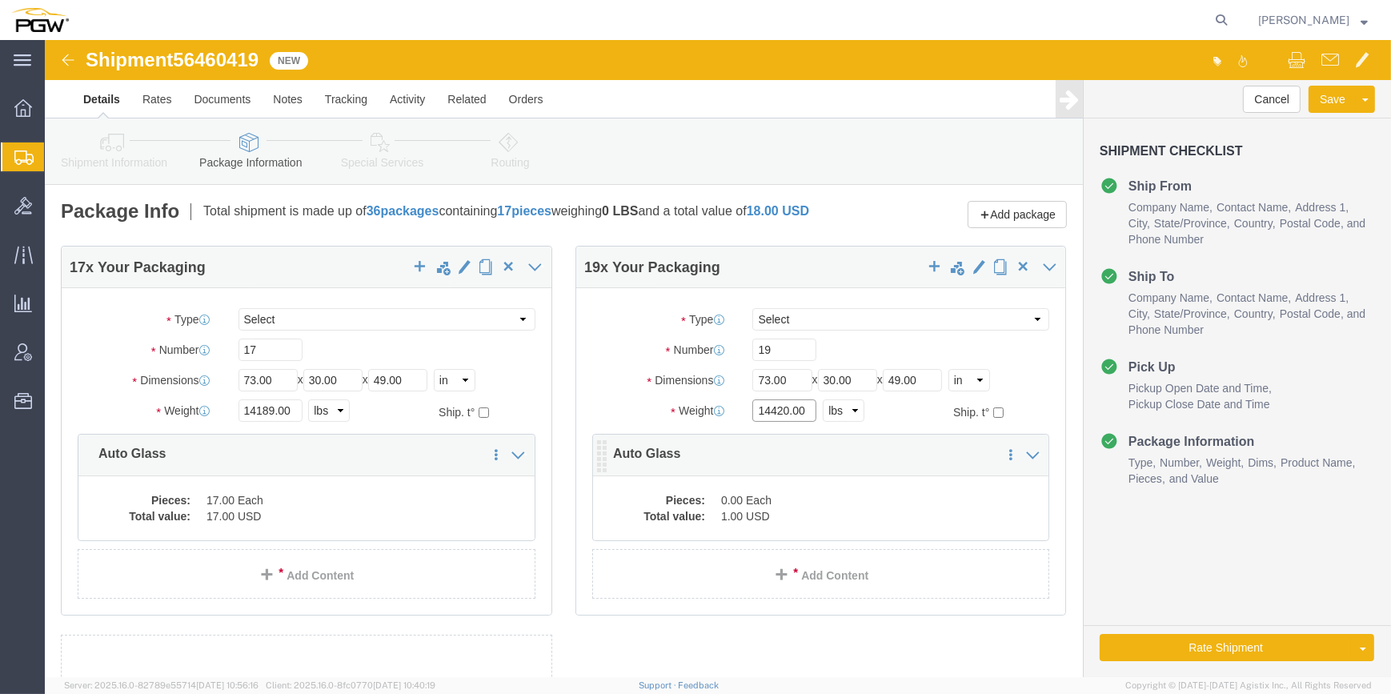
type input "14420.00"
click div "Pieces: 0.00 Each Total value: 1.00 USD"
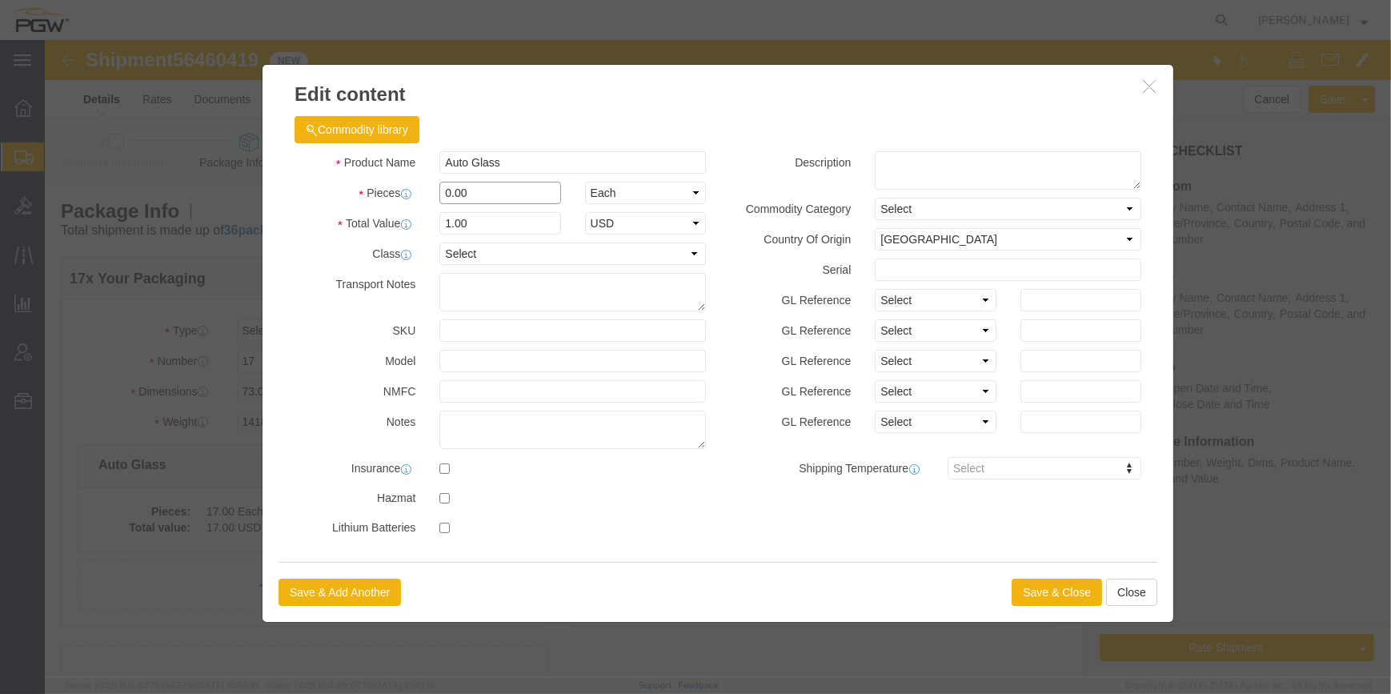
click input "0.00"
type input "19.00"
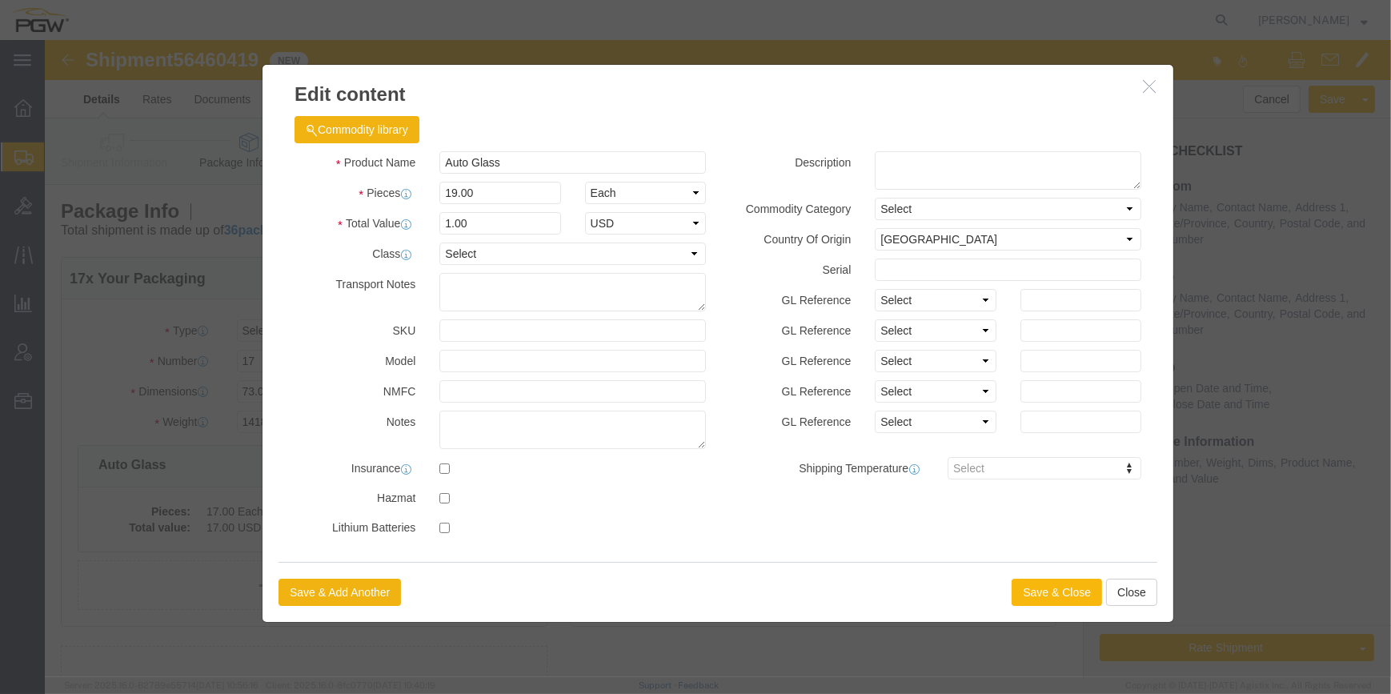
type input "19"
click button "Save & Close"
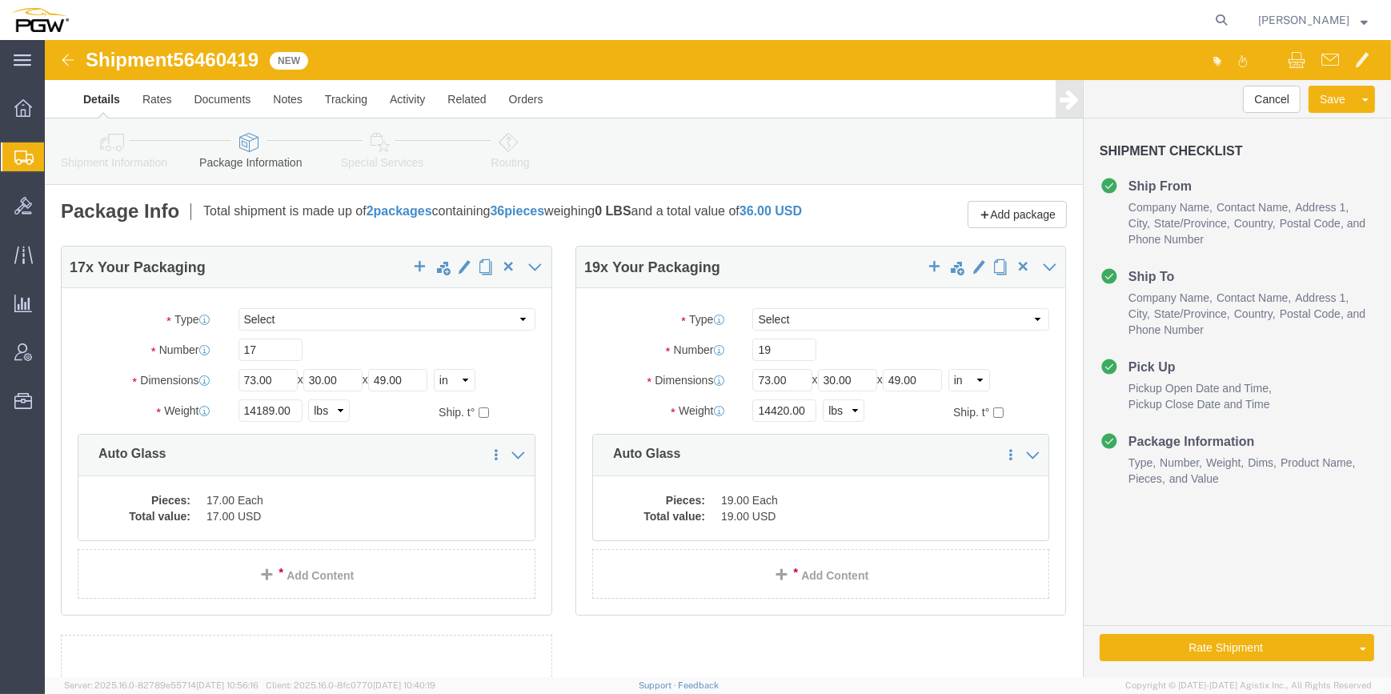
click icon
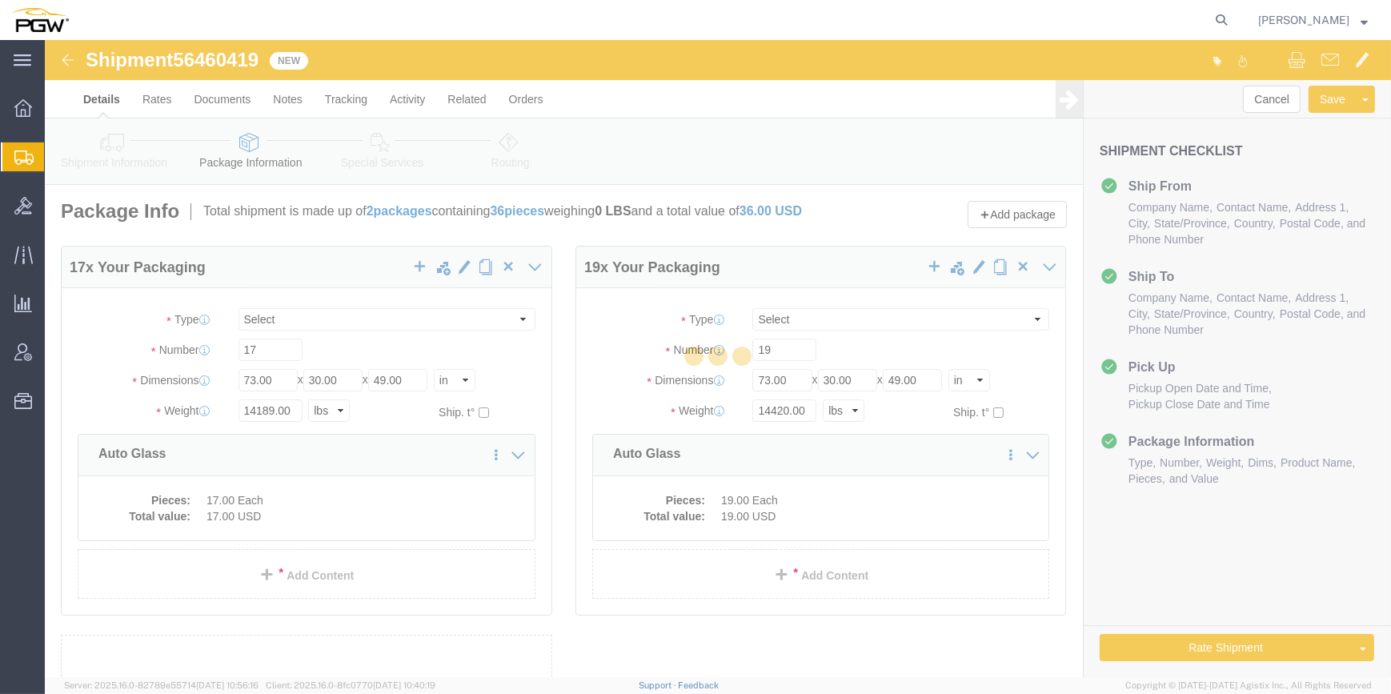
select select
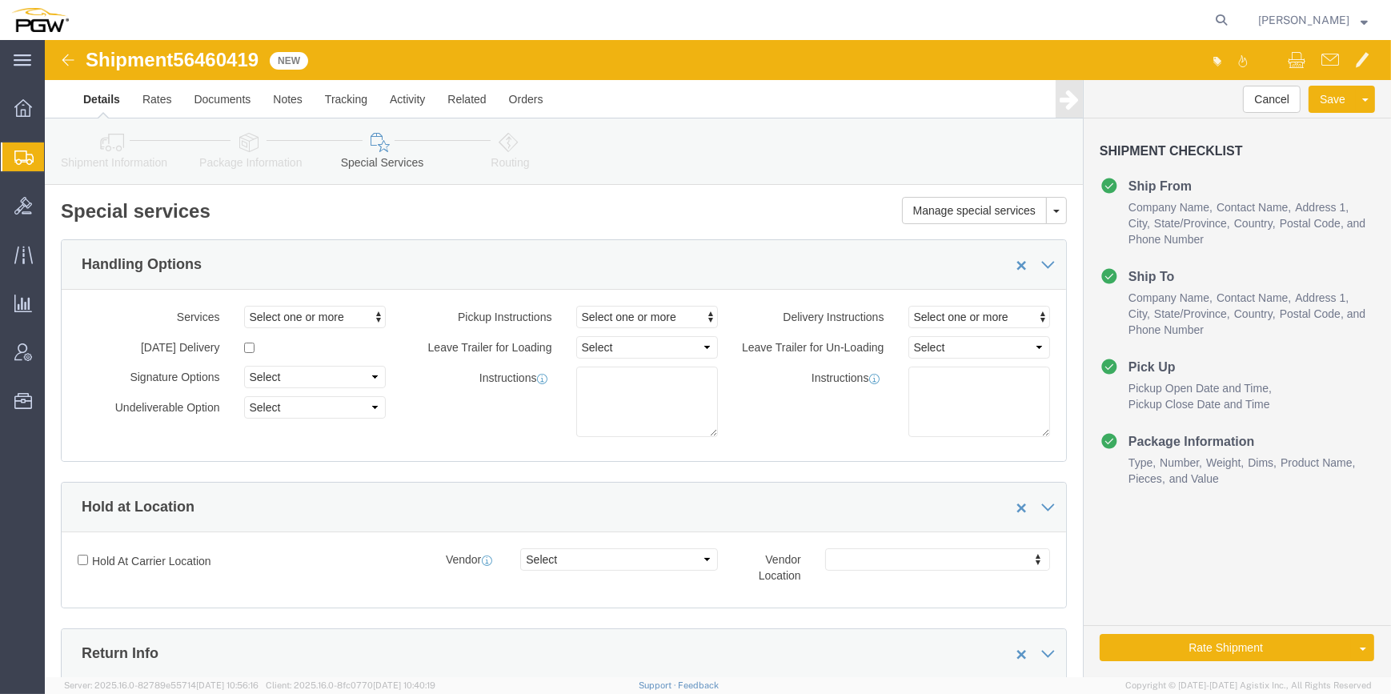
select select "COSTCENTER"
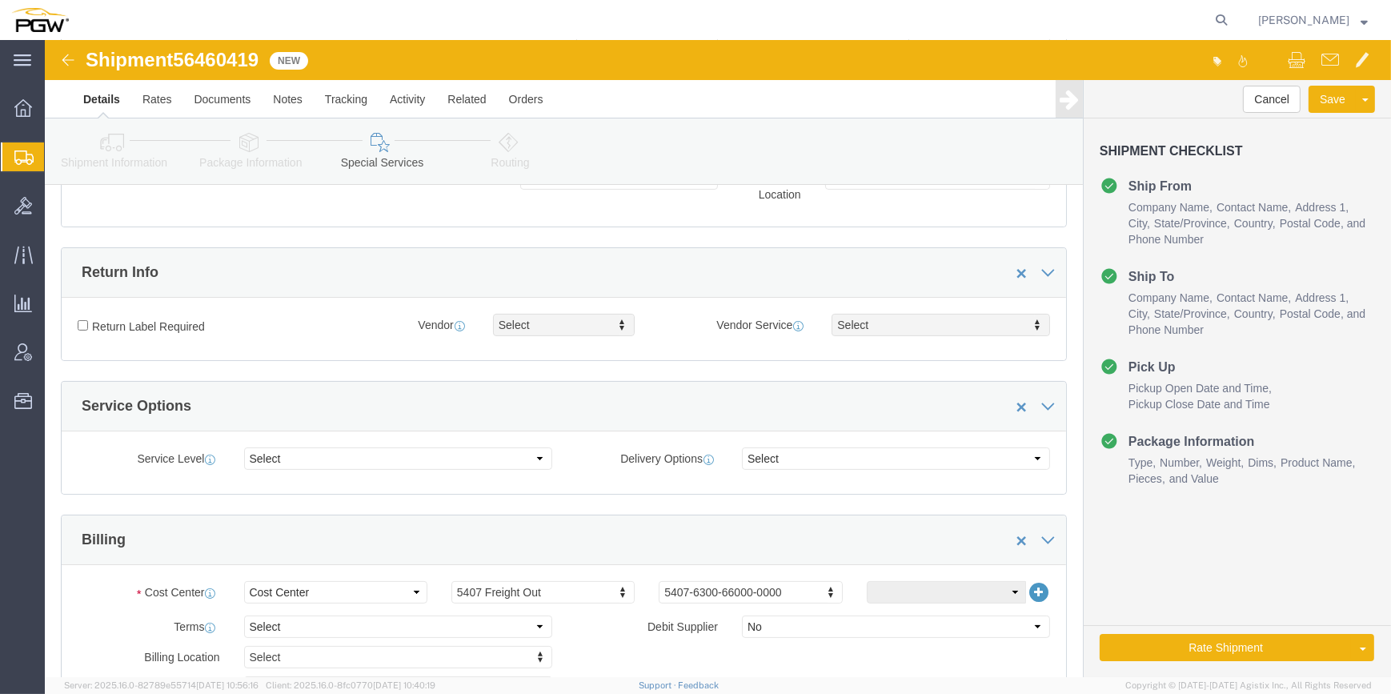
scroll to position [363, 0]
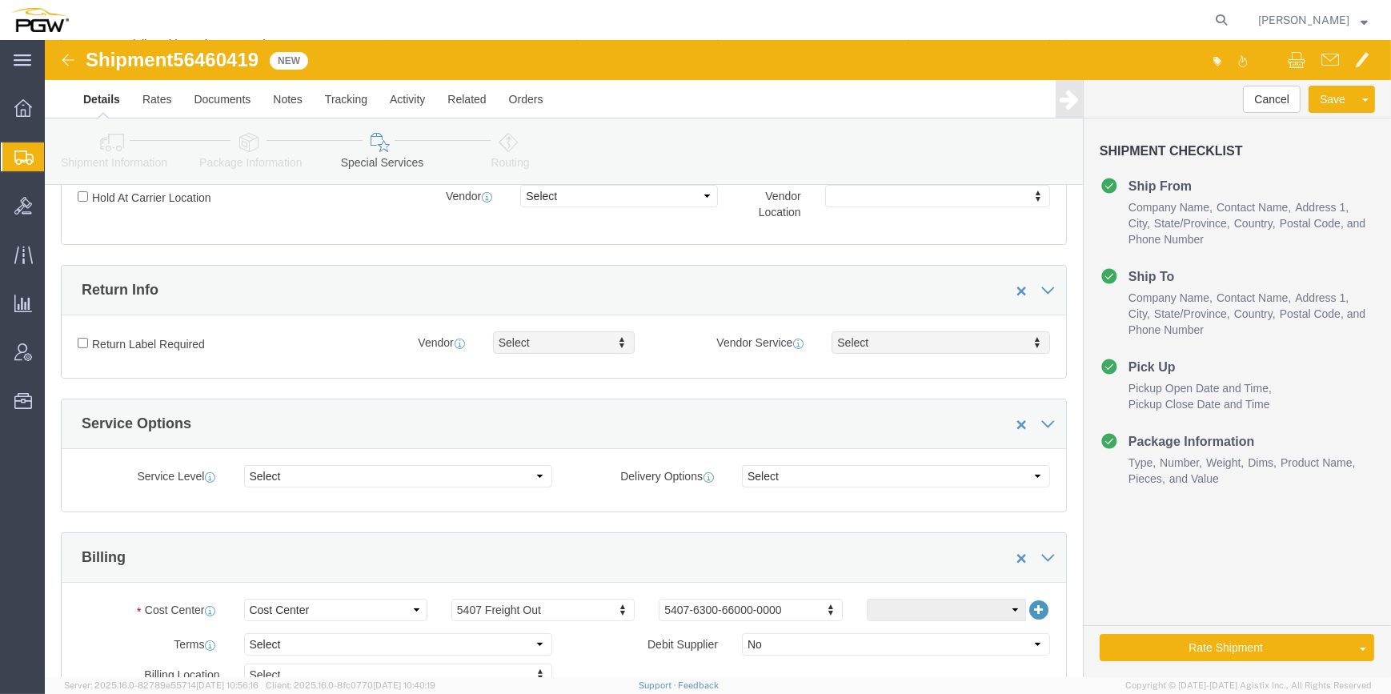
click icon
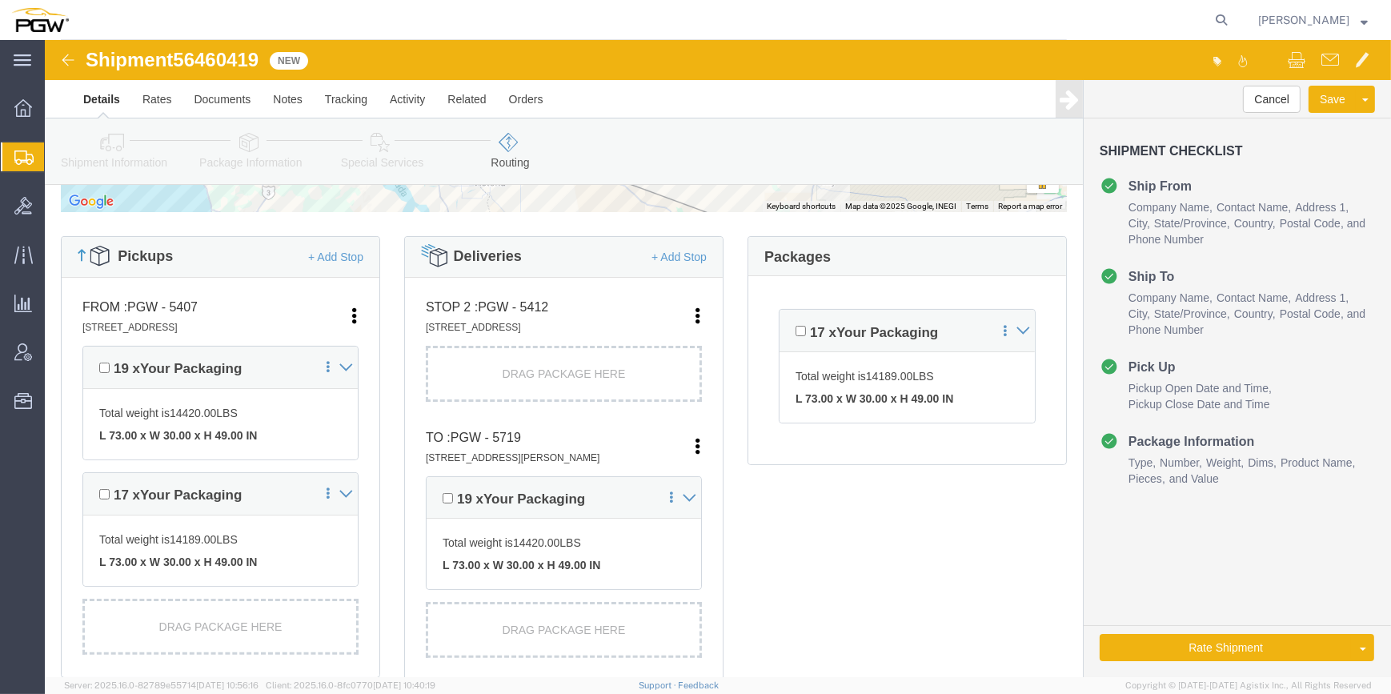
click div "Pickups + Add Stop From : PGW - 5407 [STREET_ADDRESS] Edit Move to top Move to …"
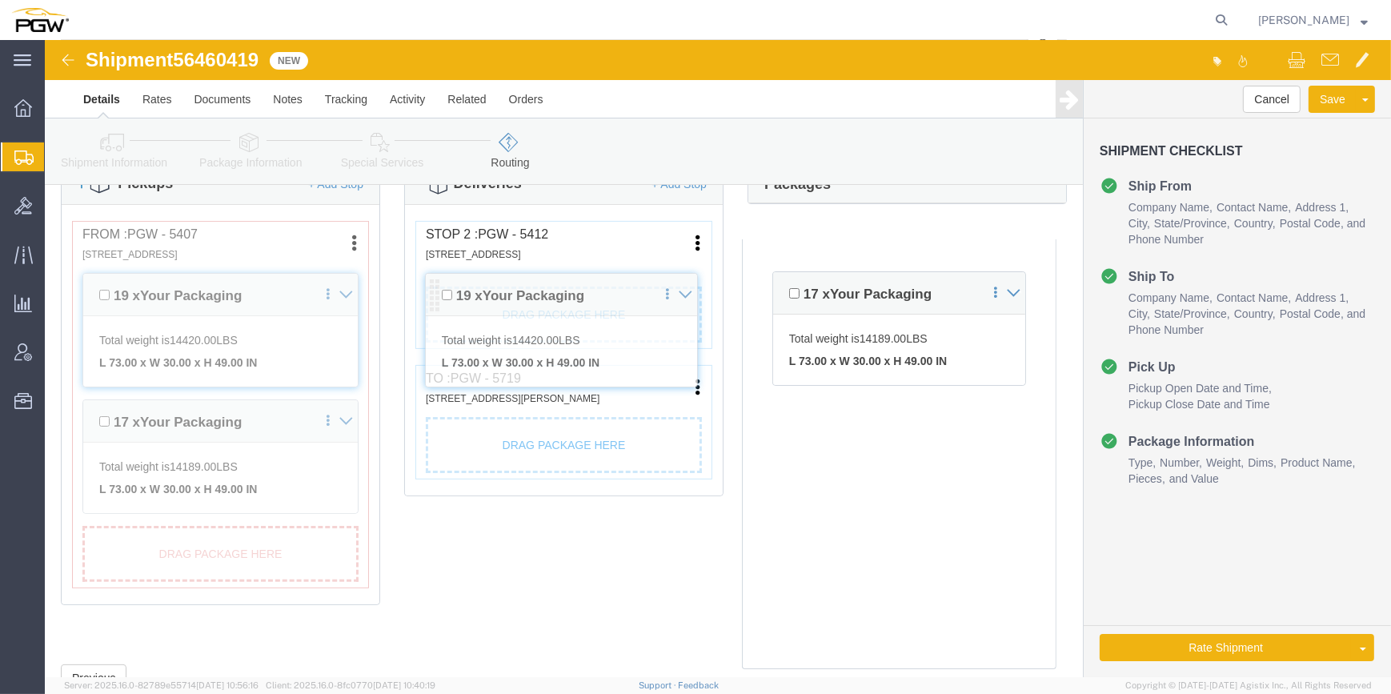
drag, startPoint x: 389, startPoint y: 406, endPoint x: 387, endPoint y: 254, distance: 152.0
click div "Pickups + Add Stop From : PGW - 5407 [STREET_ADDRESS] Edit Move to top Move to …"
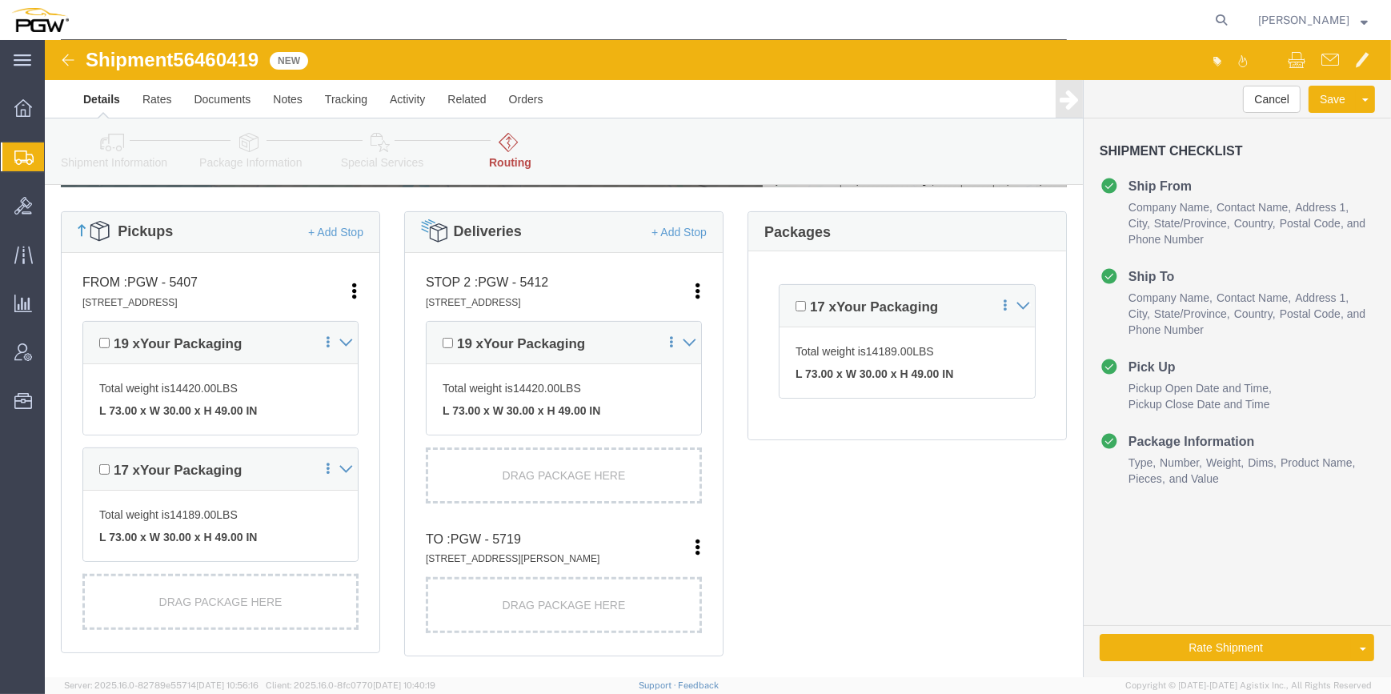
scroll to position [509, 0]
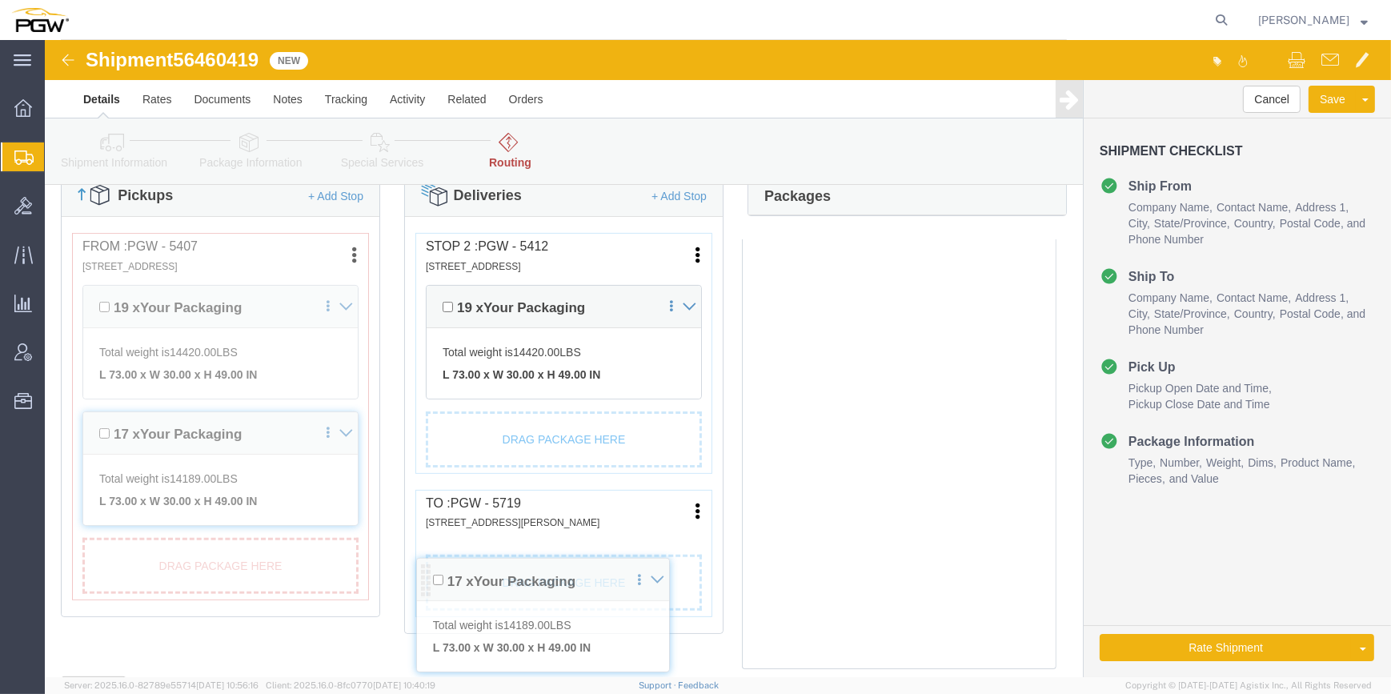
drag, startPoint x: 736, startPoint y: 256, endPoint x: 380, endPoint y: 542, distance: 457.0
click div "Pickups + Add Stop From : PGW - 5407 [STREET_ADDRESS] Edit Move to top Move to …"
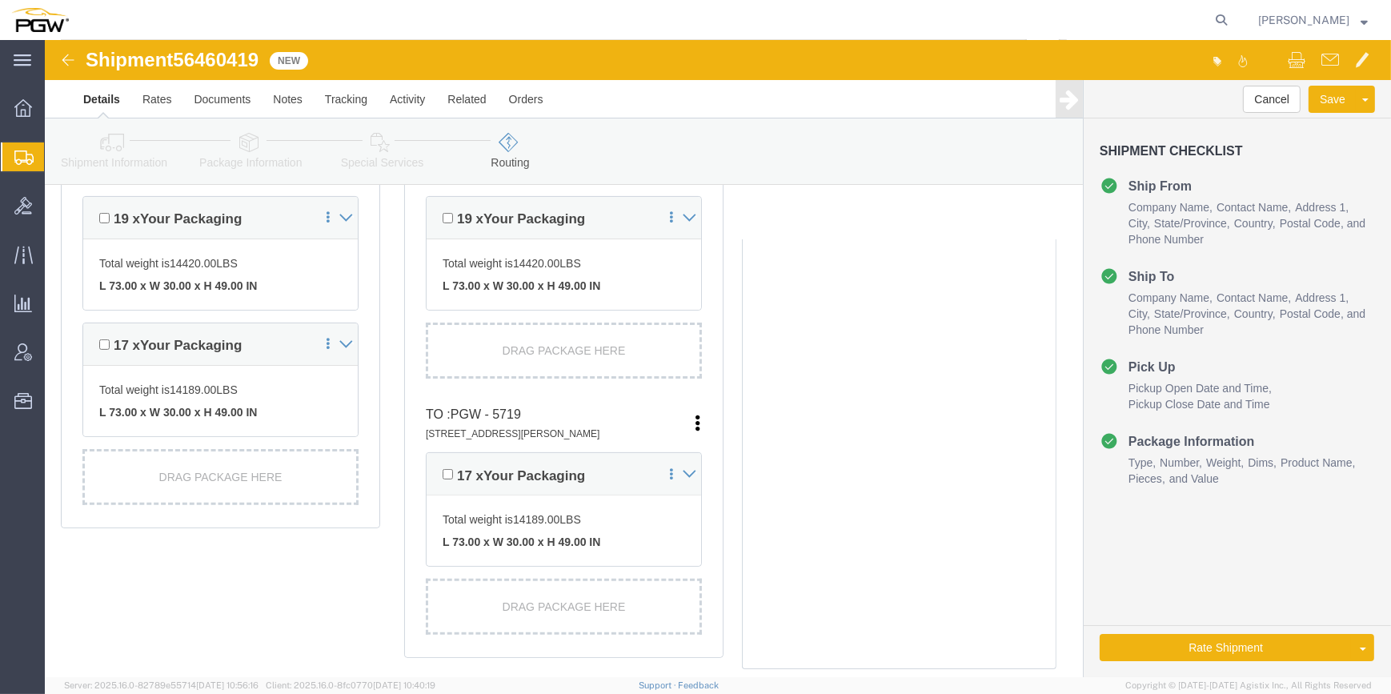
scroll to position [624, 0]
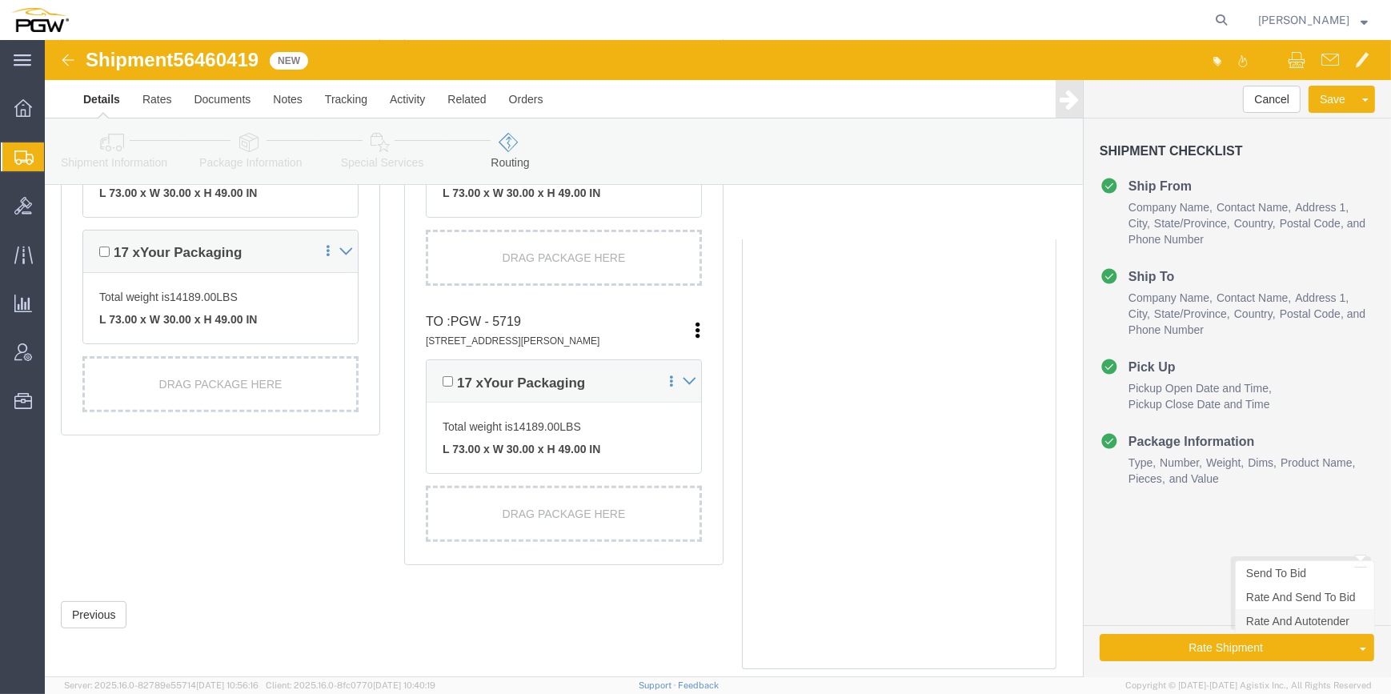
click link "Rate And Autotender"
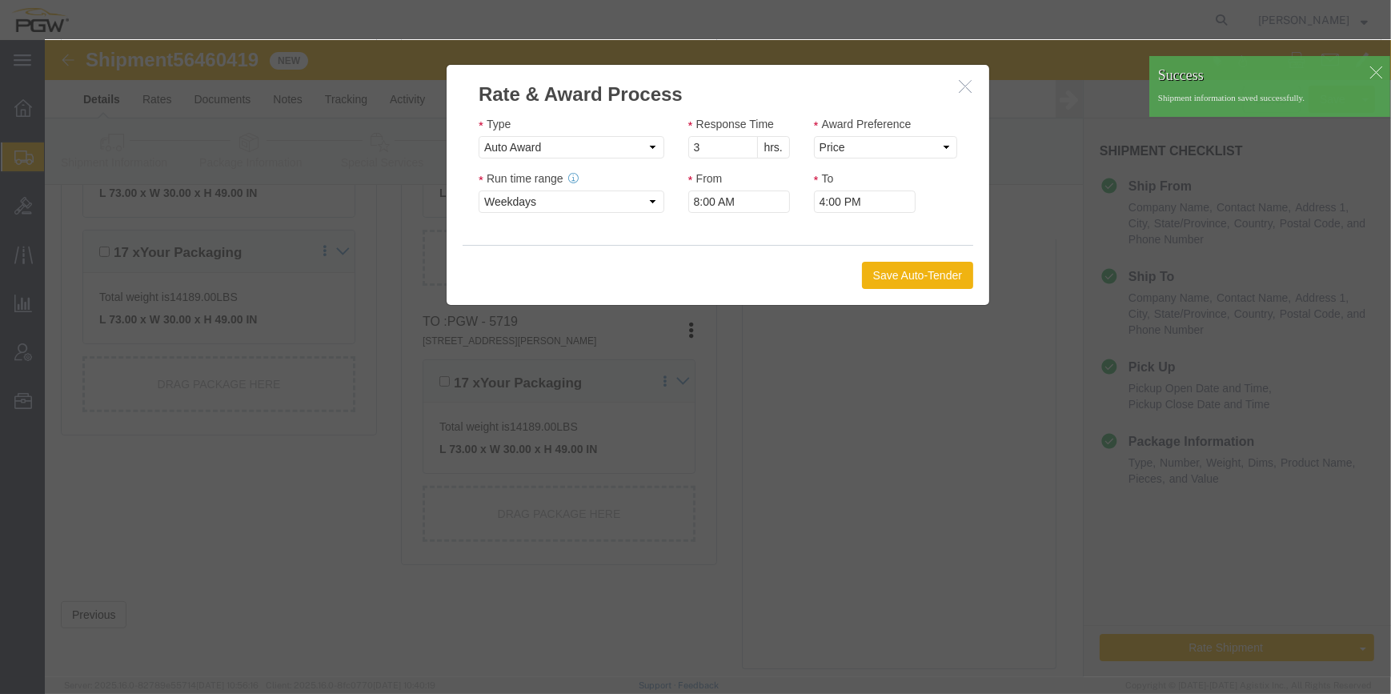
click h3 "Rate & Award Process"
click button "button"
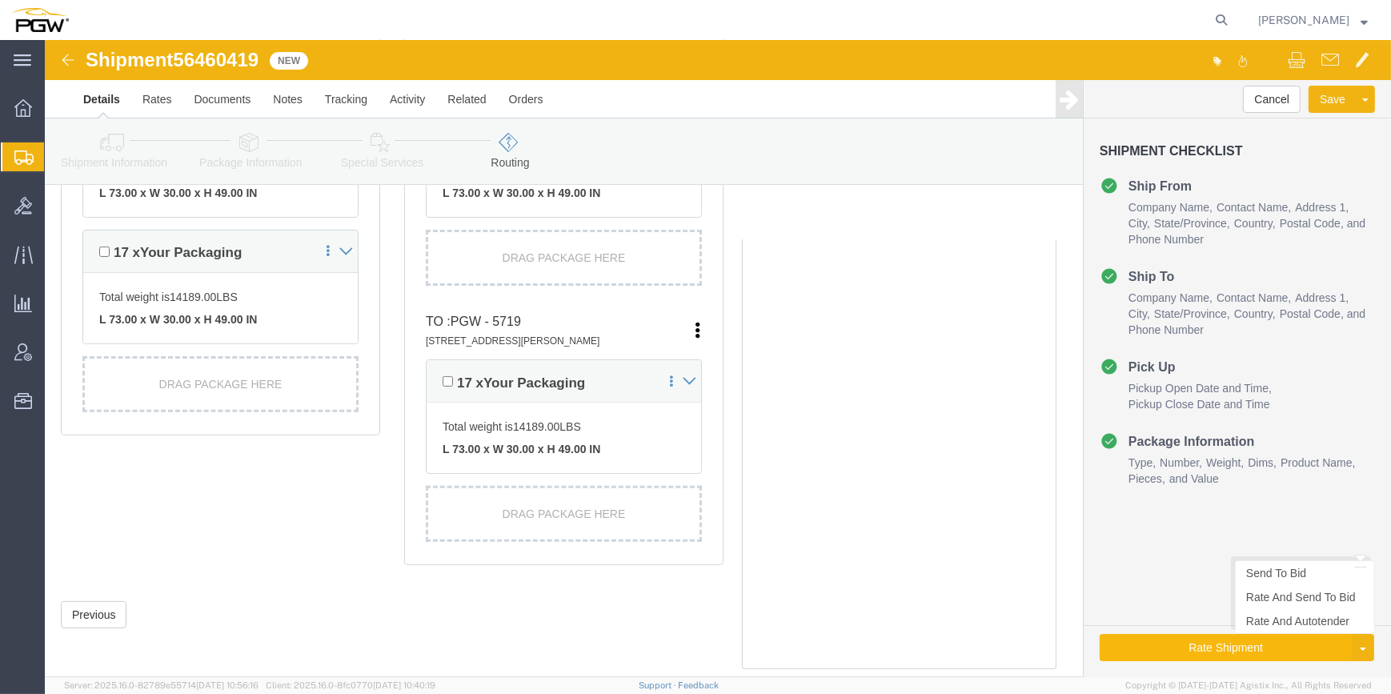
click button "Rate Shipment"
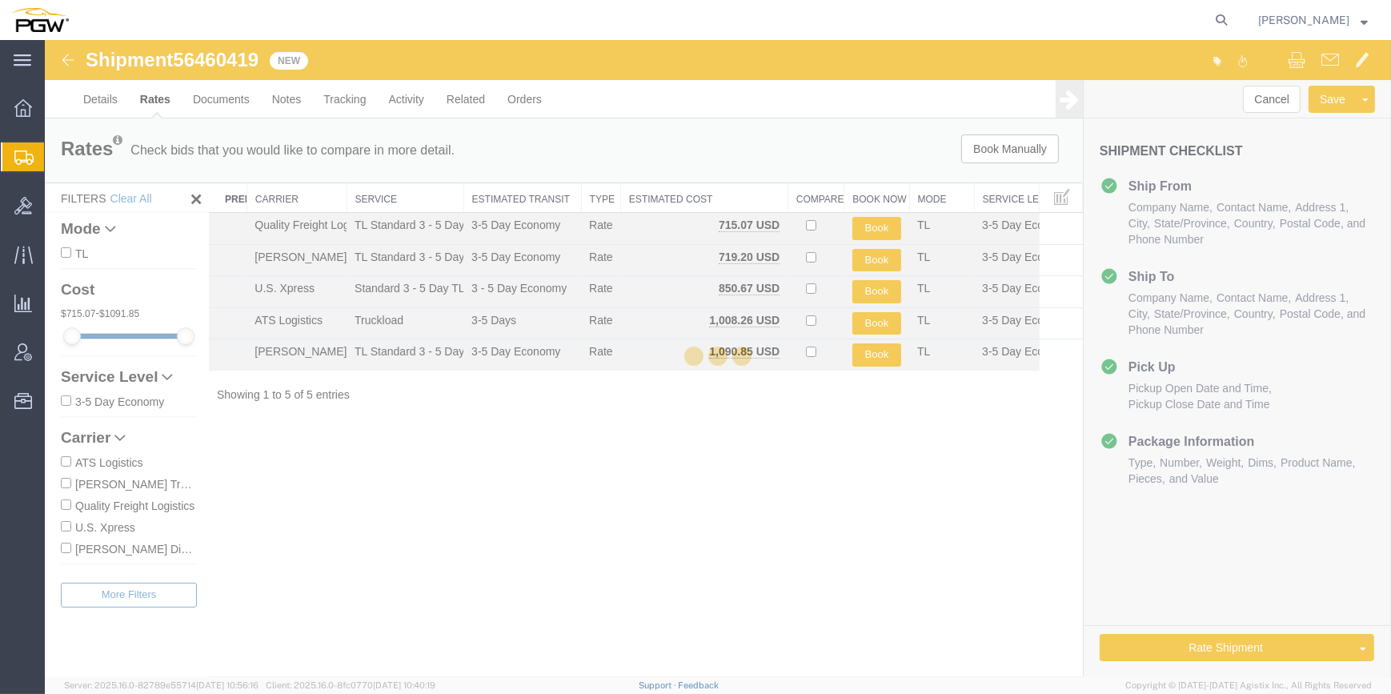
scroll to position [0, 0]
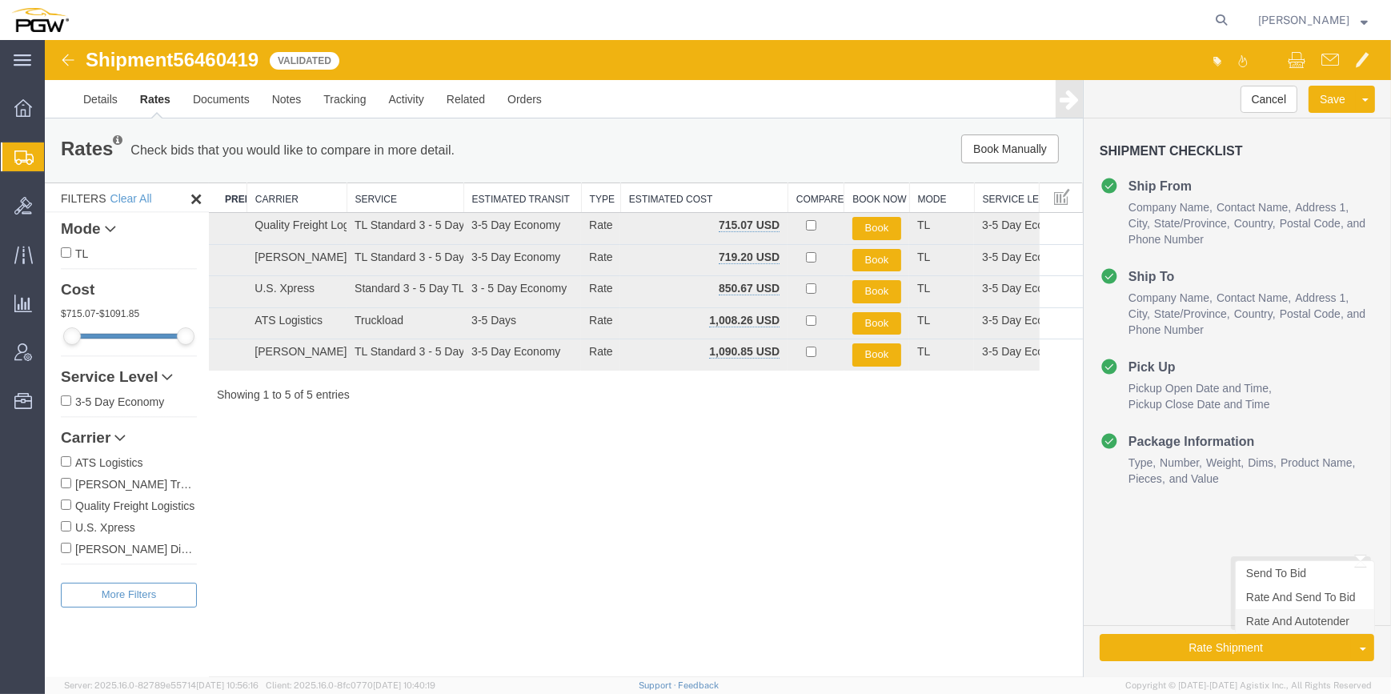
click at [1267, 626] on link "Rate And Autotender" at bounding box center [1304, 621] width 138 height 24
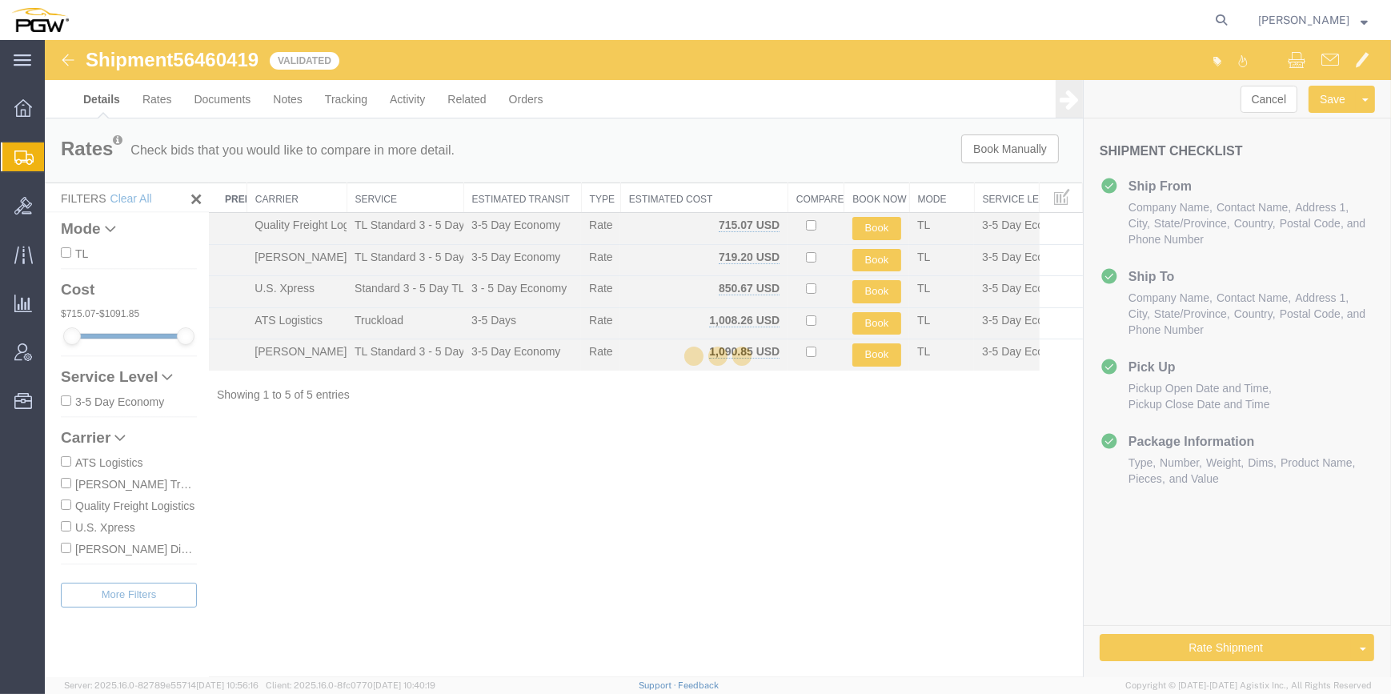
select select "62351"
select select "28477"
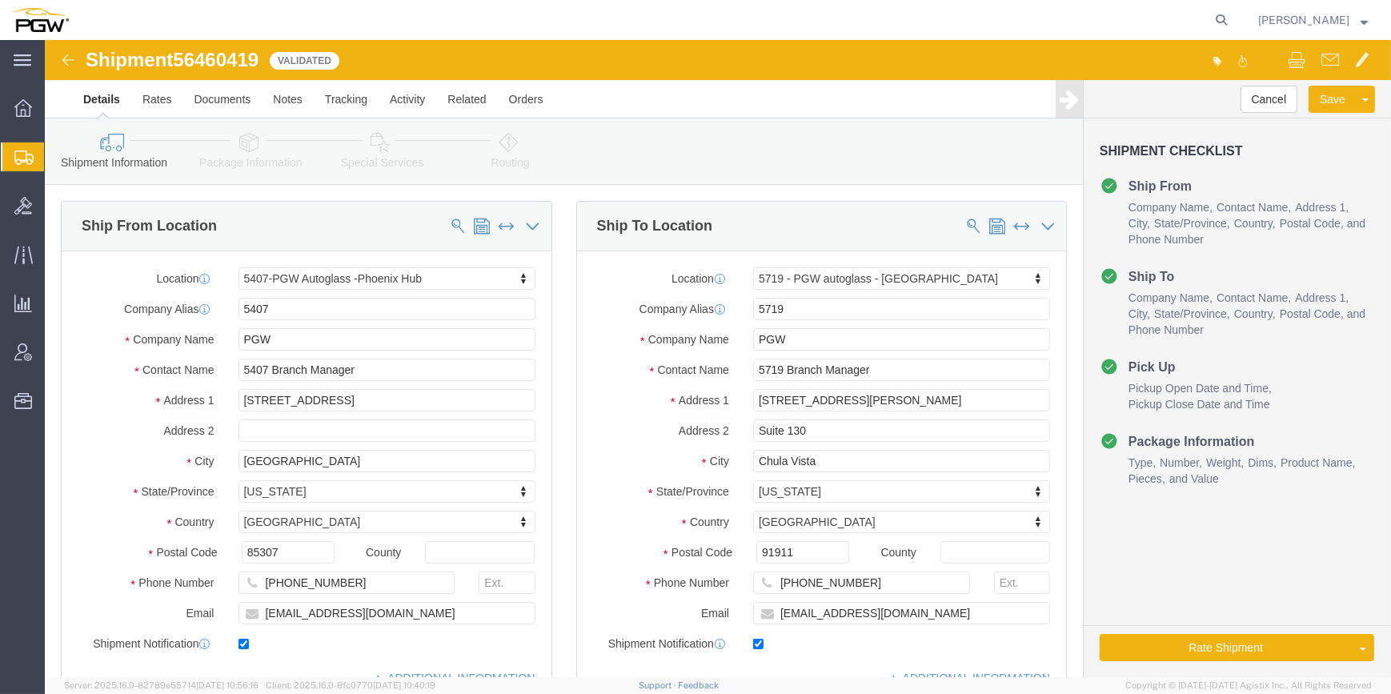
select select "62351"
select select "28477"
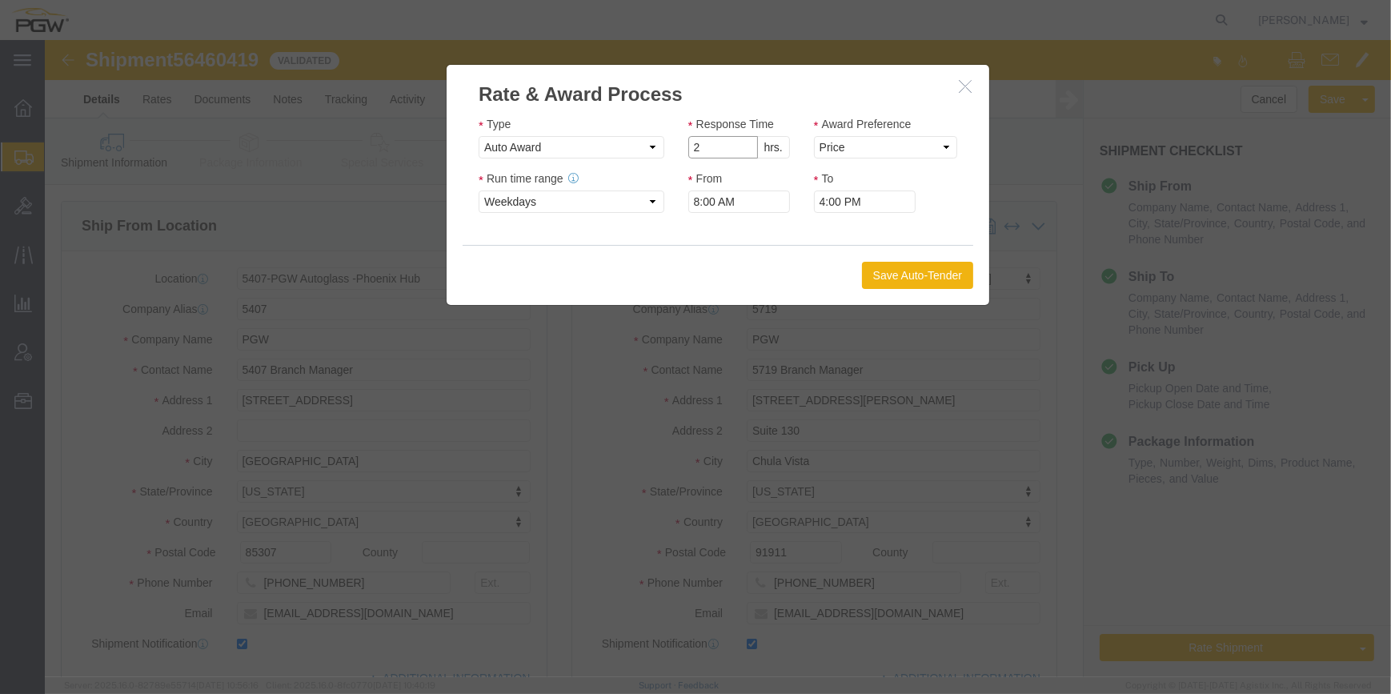
type input "2"
click input "2"
click select "Price Carrier Rank"
select select "LANE_RANK"
click select "Price Carrier Rank"
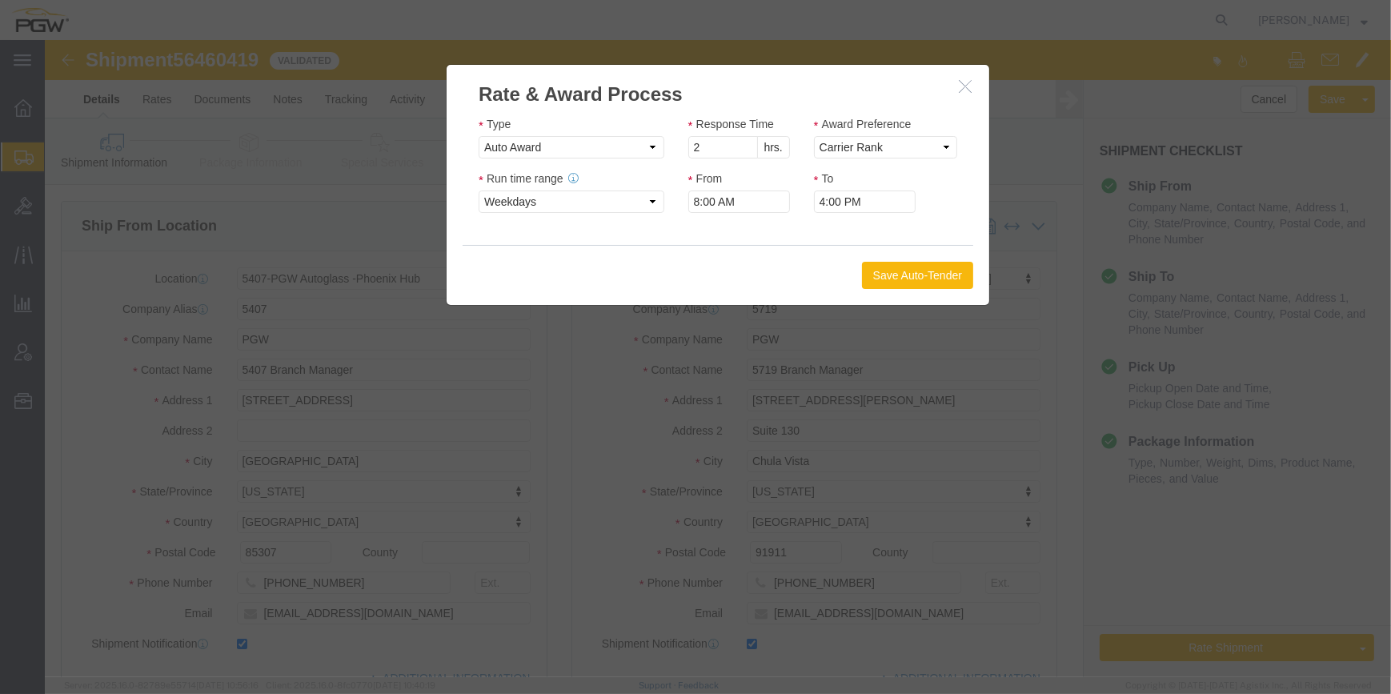
click button "Save Auto-Tender"
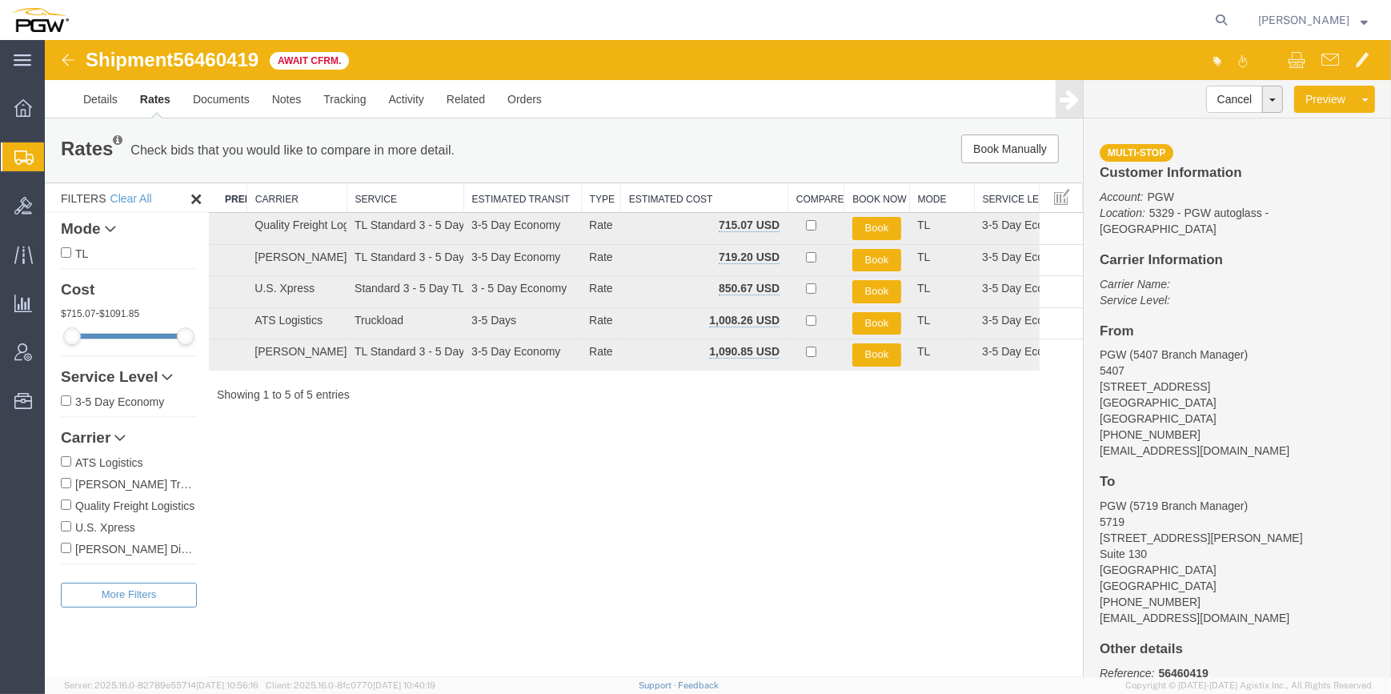
click at [0, 0] on span "Create from Template" at bounding box center [0, 0] width 0 height 0
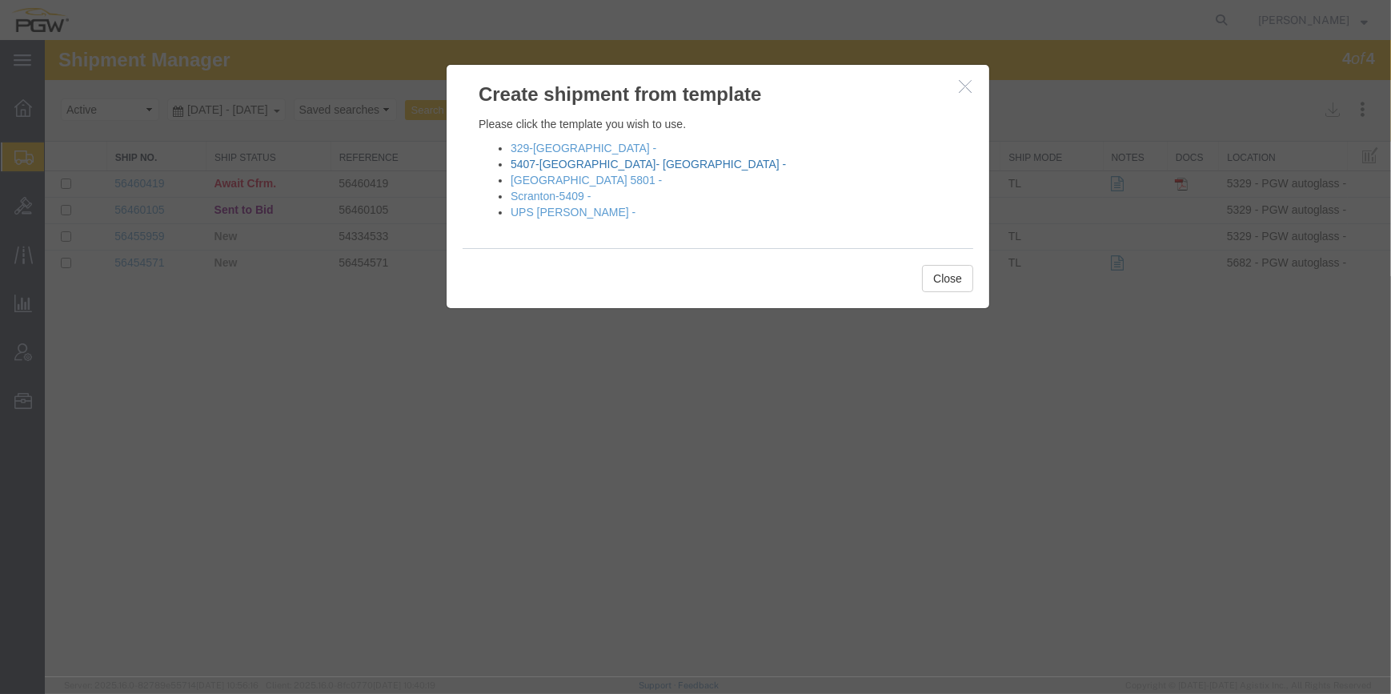
click at [576, 165] on link "5407-[GEOGRAPHIC_DATA]- [GEOGRAPHIC_DATA] -" at bounding box center [647, 164] width 275 height 13
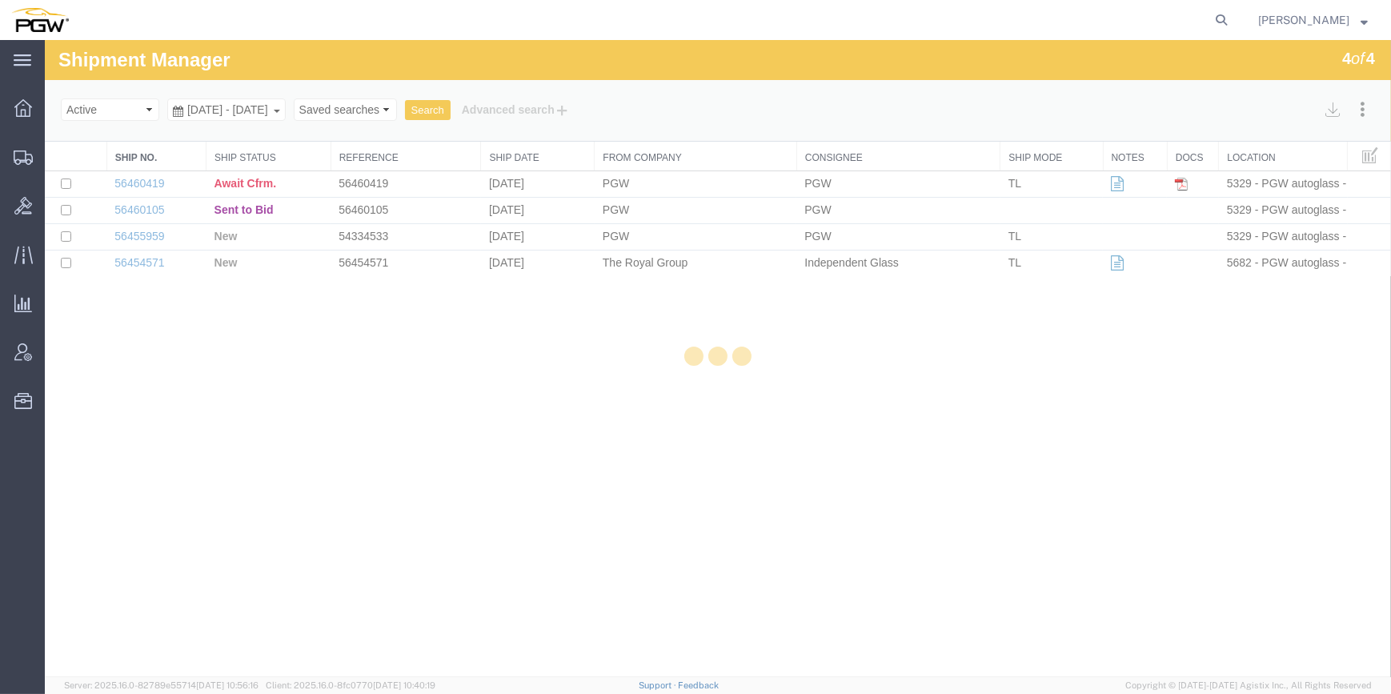
select select "62351"
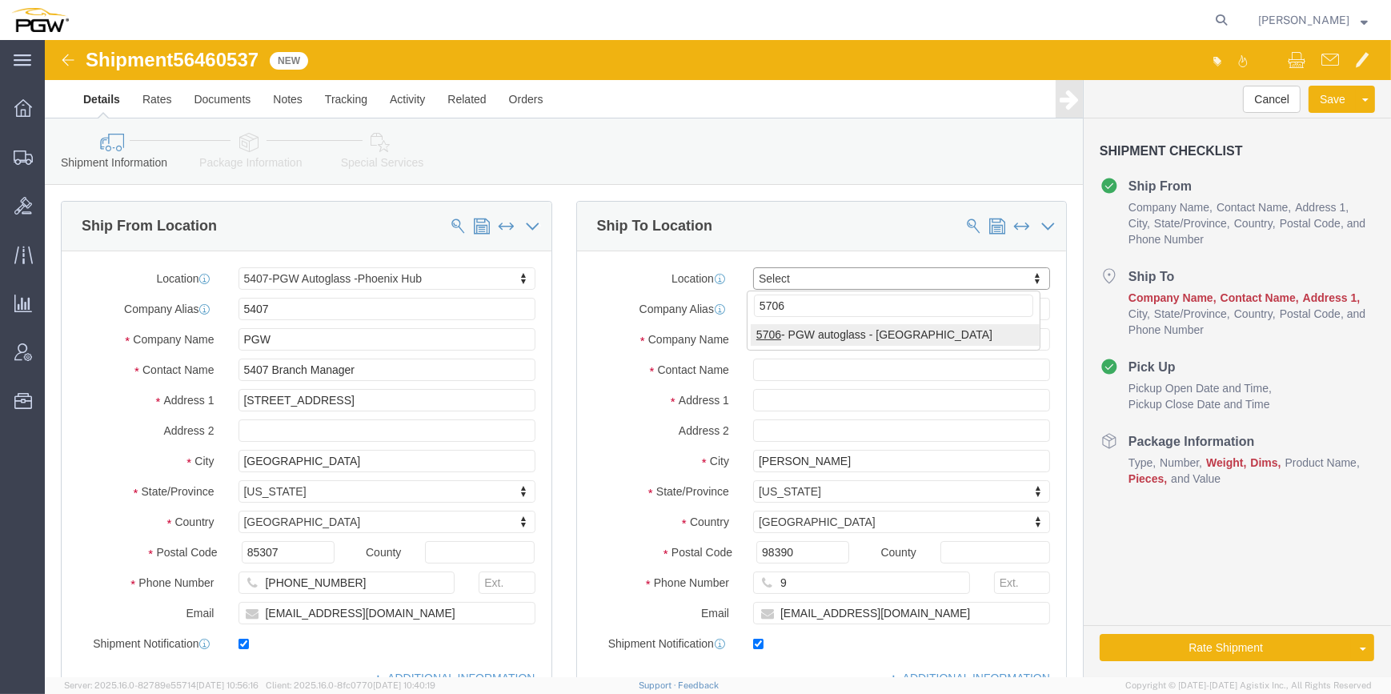
type input "5706"
select select "28463"
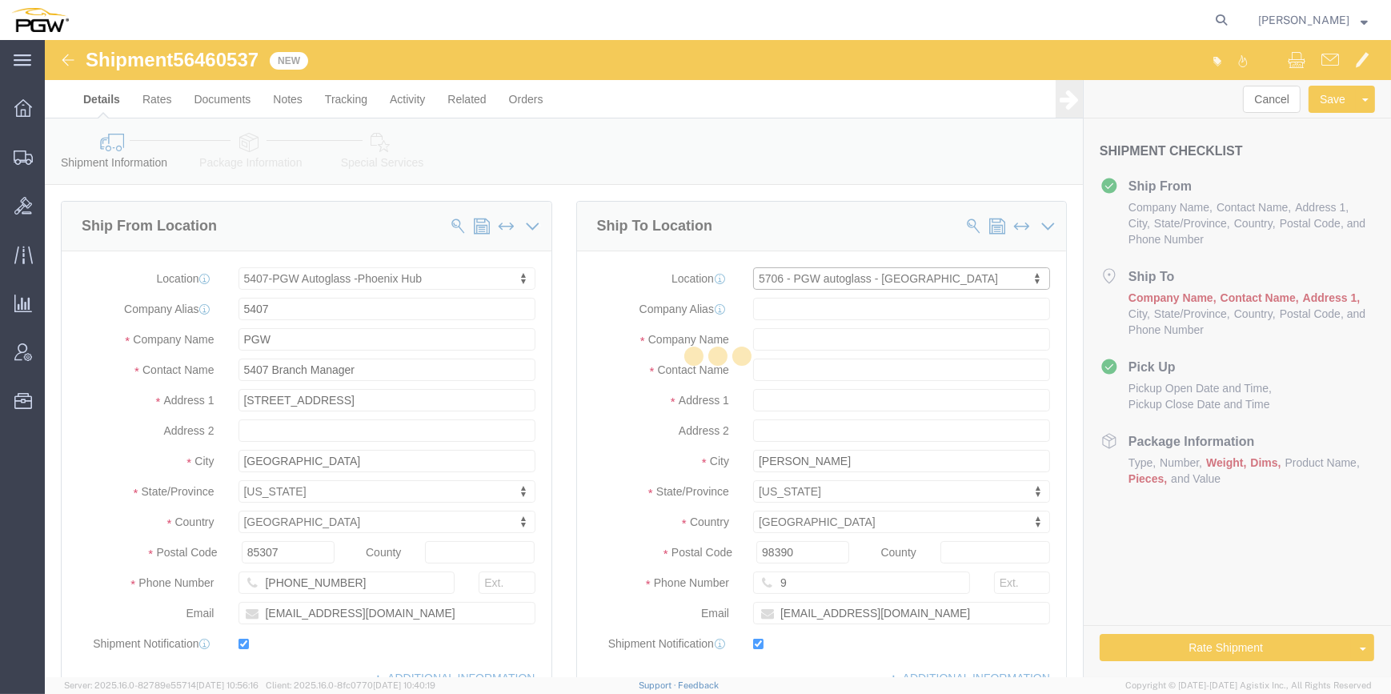
type input "5706"
type input "PGW"
type input "5706 Branch Manager"
type input "[STREET_ADDRESS]"
type input "[GEOGRAPHIC_DATA]"
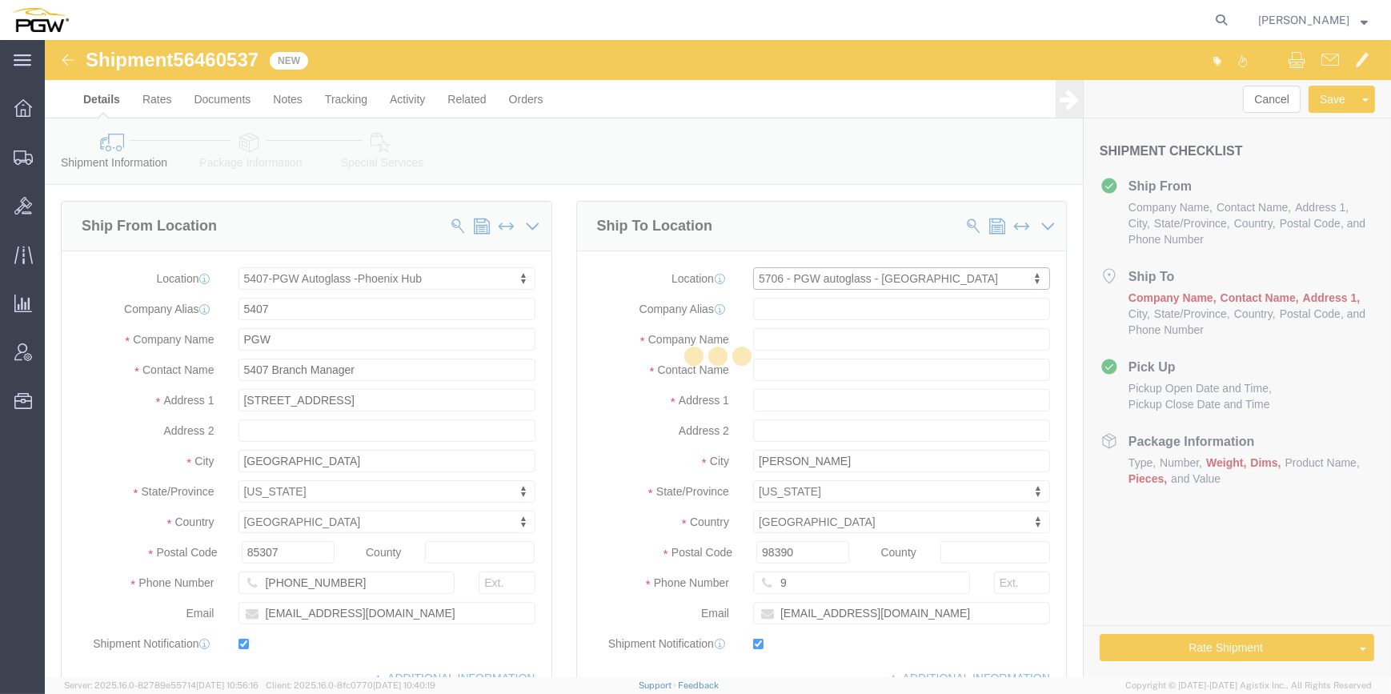
type input "87107"
type input "[PHONE_NUMBER]"
type input "[EMAIL_ADDRESS][DOMAIN_NAME]"
select select "NM"
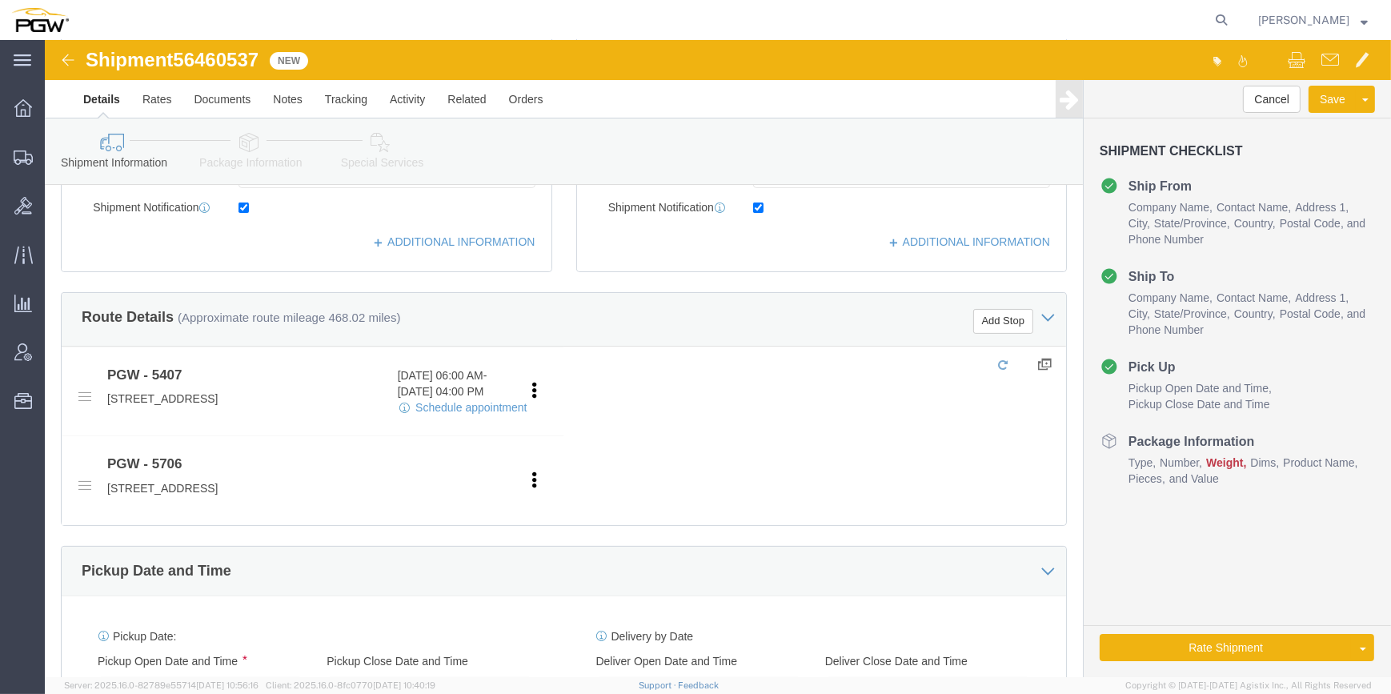
scroll to position [290, 0]
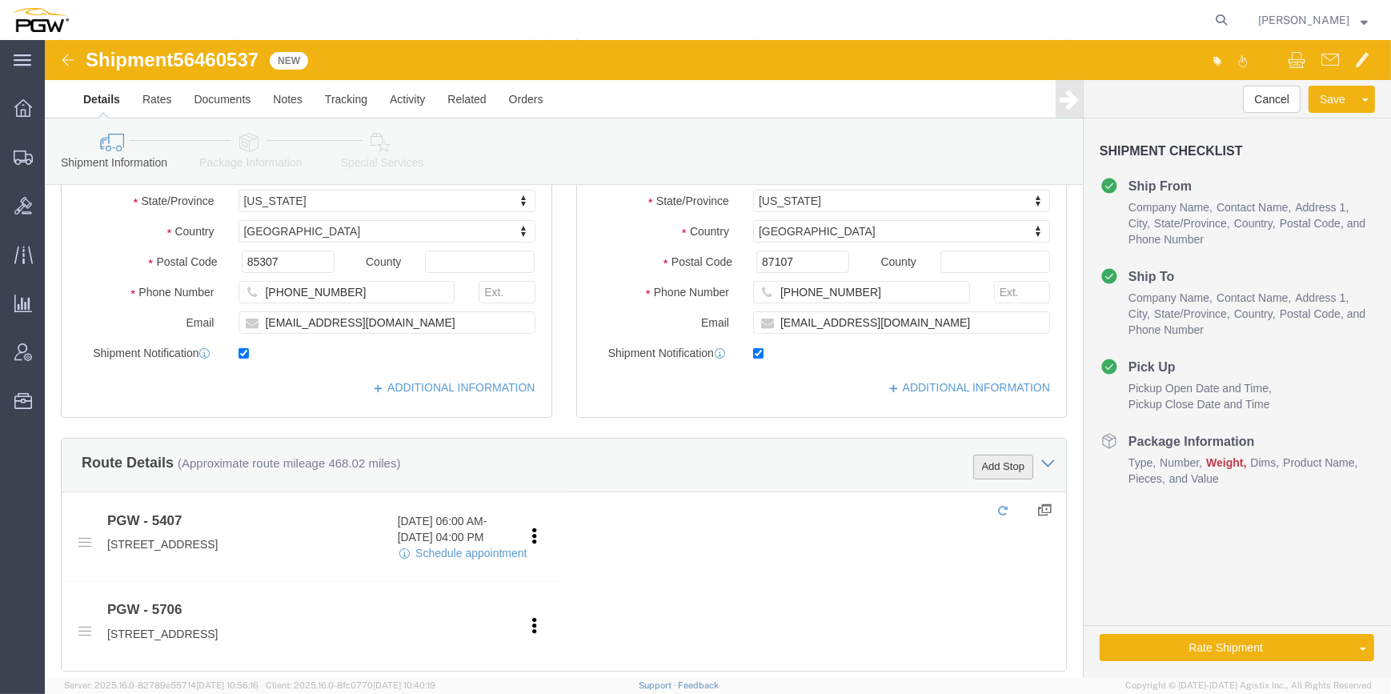
click button "Add Stop"
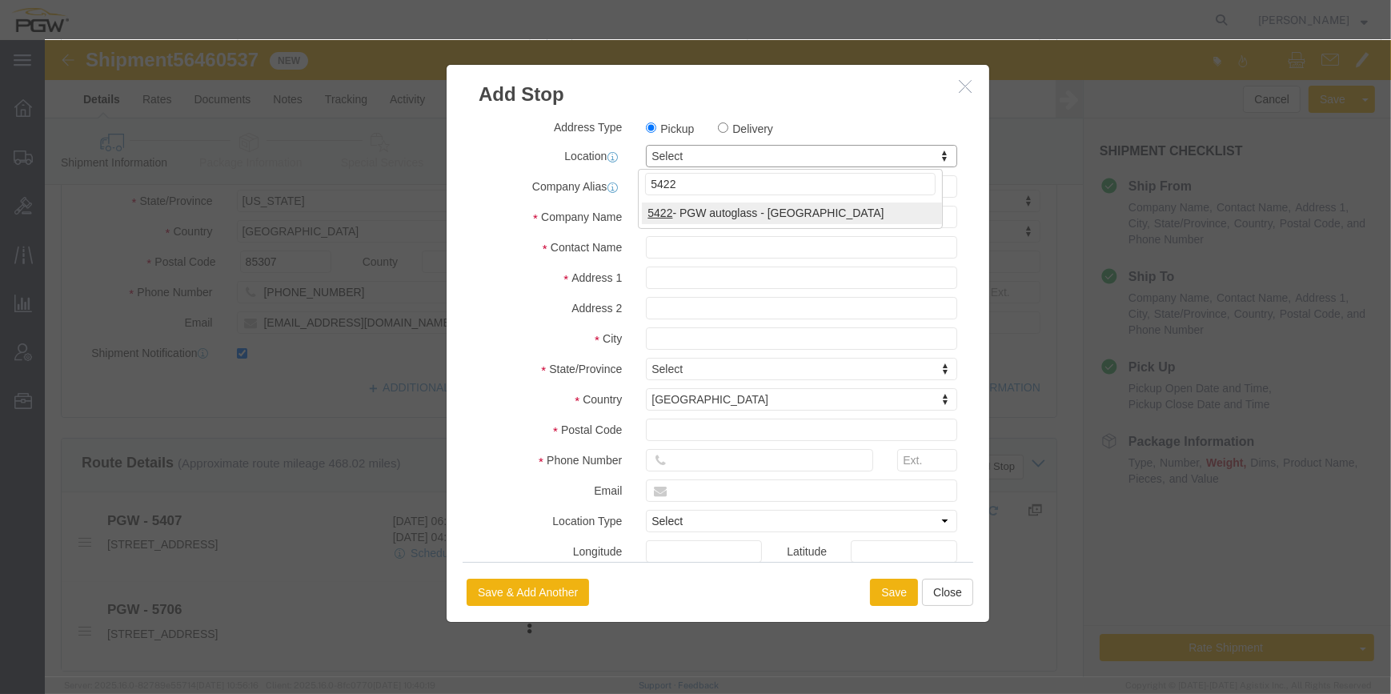
type input "5422"
select select "28275"
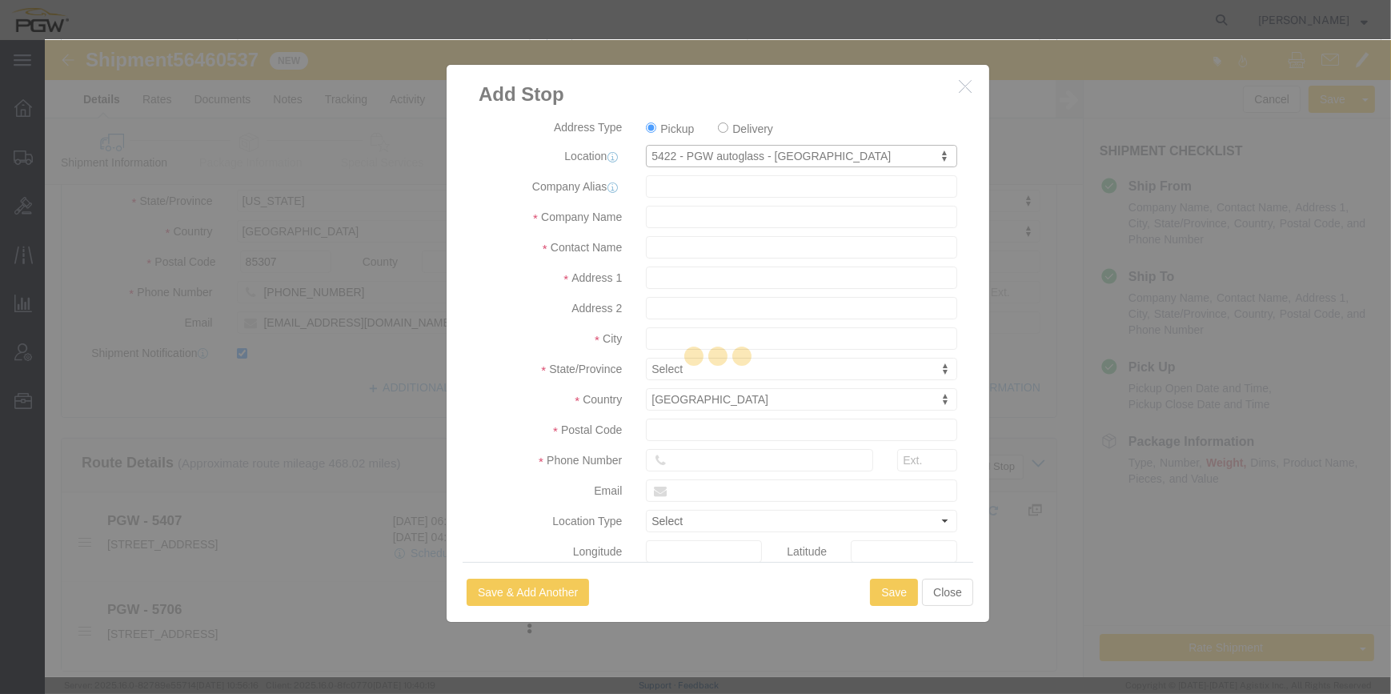
type input "5422"
type input "PGW"
type input "5422 Branch Manager"
type input "[STREET_ADDRESS]"
type input "[GEOGRAPHIC_DATA]"
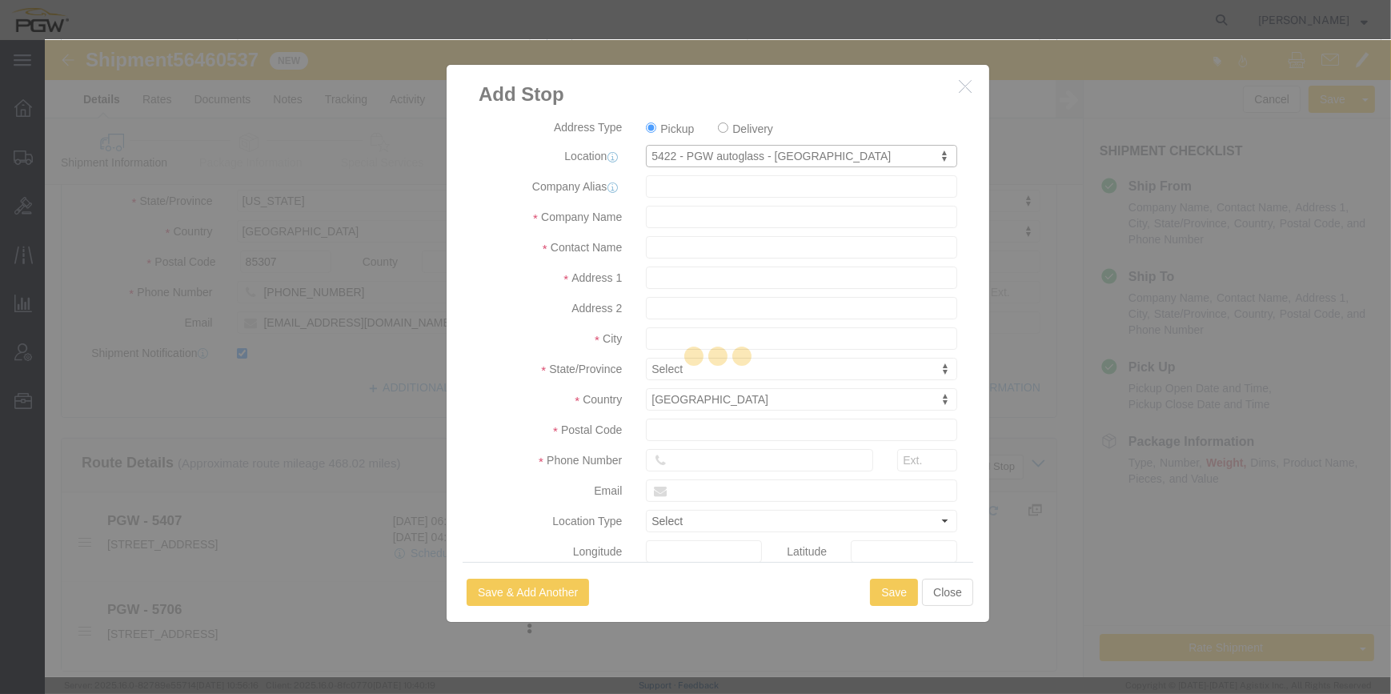
type input "79901"
type input "[PHONE_NUMBER]"
type input "[EMAIL_ADDRESS][DOMAIN_NAME]"
checkbox input "true"
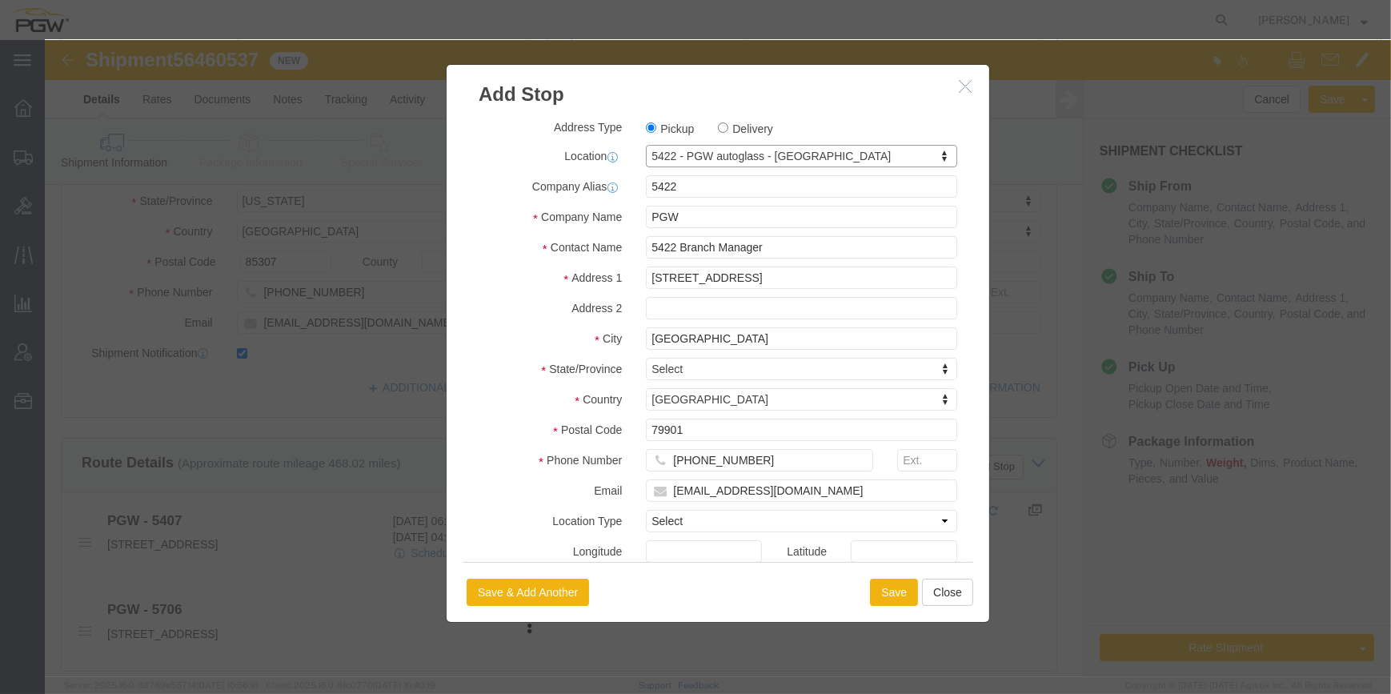
select select "[GEOGRAPHIC_DATA]"
click button "Save"
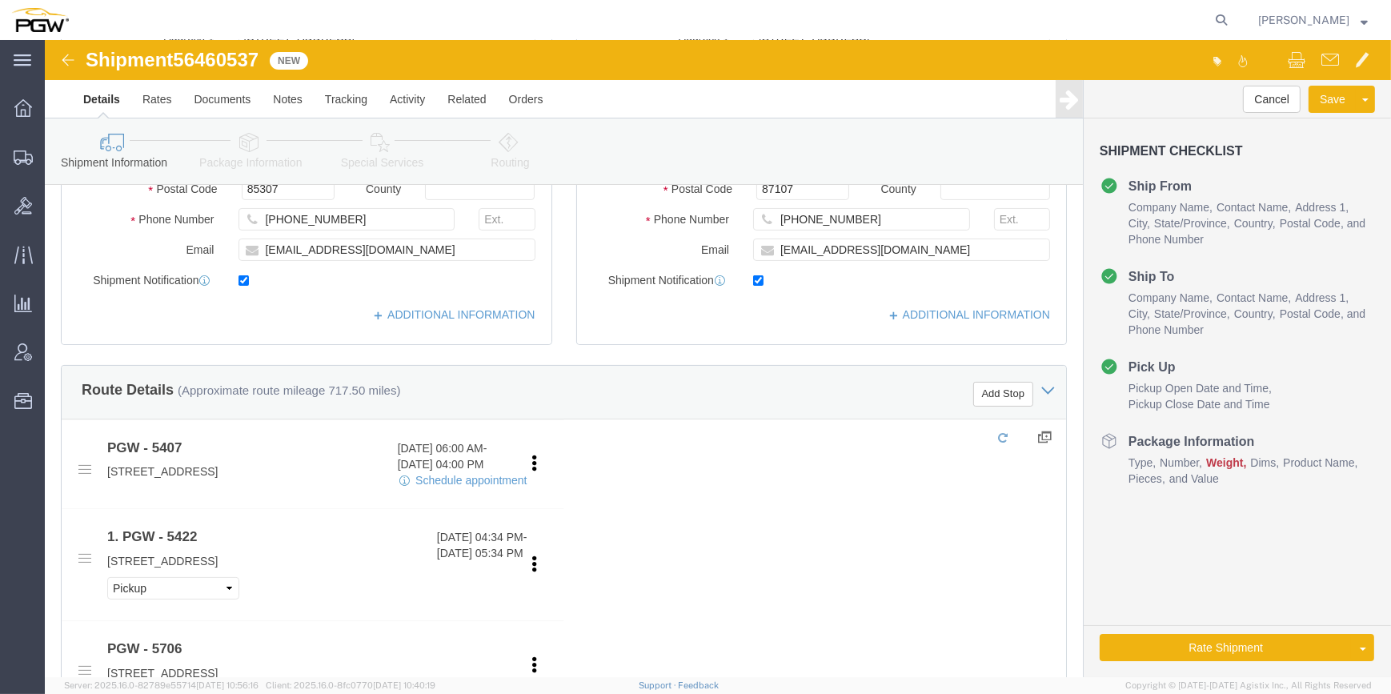
scroll to position [436, 0]
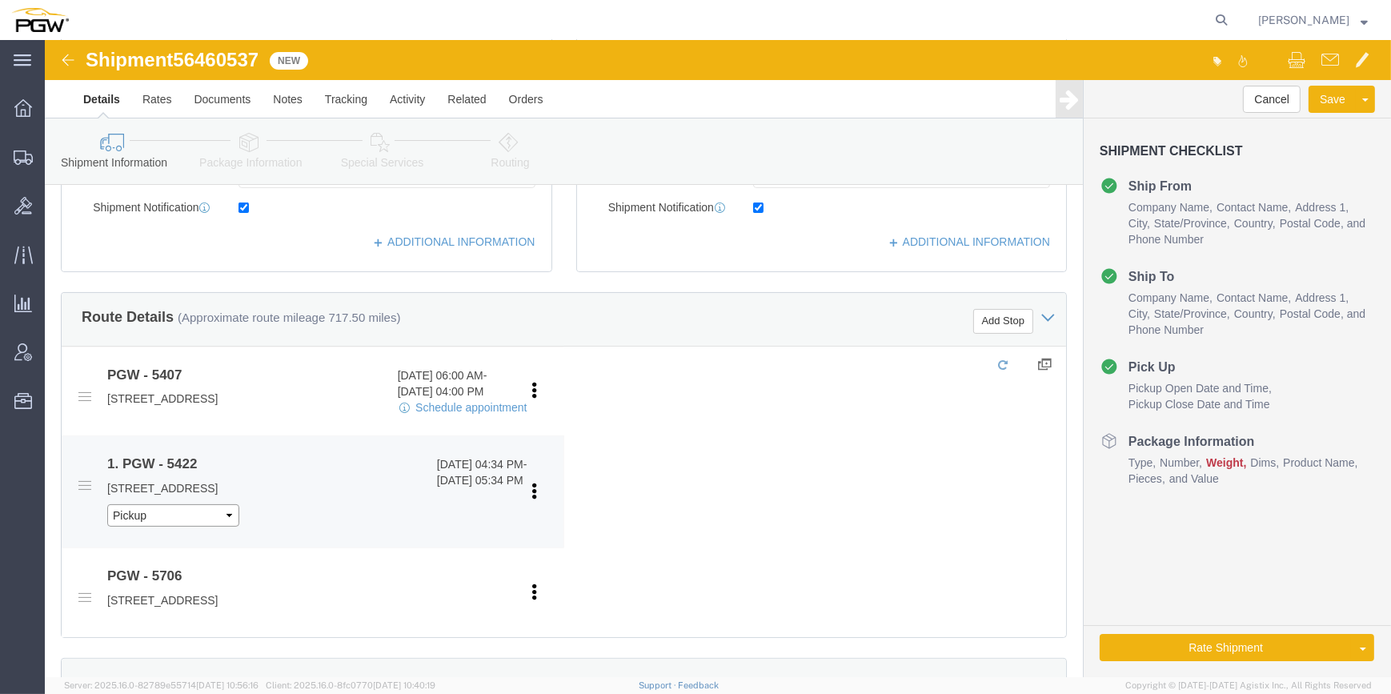
click select "Pickup Delivery"
select select "D"
click select "Pickup Delivery"
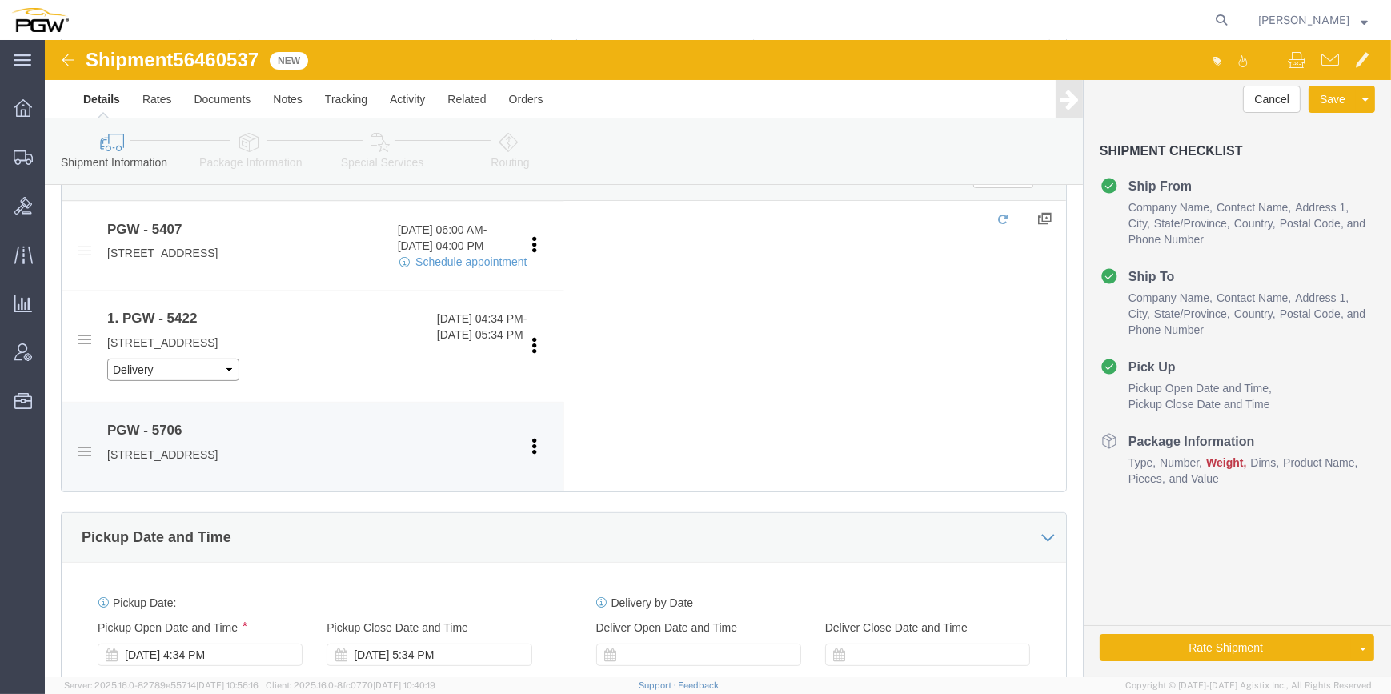
scroll to position [655, 0]
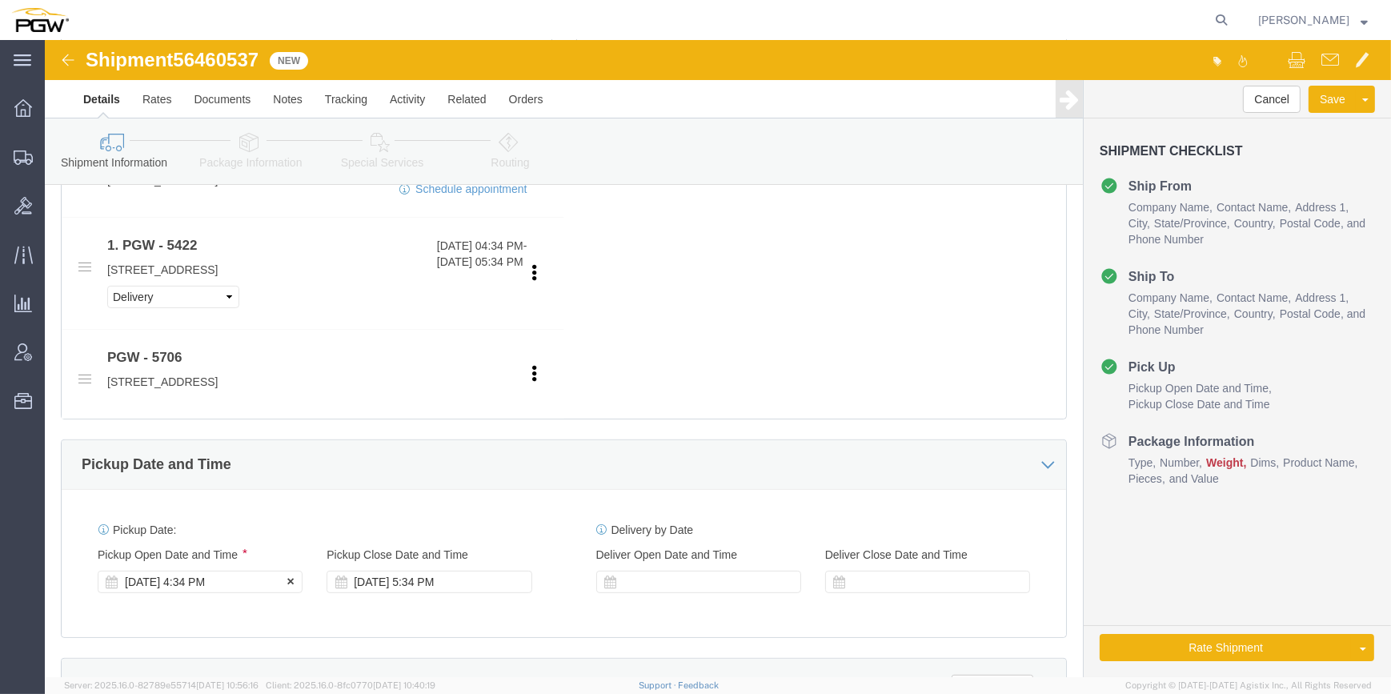
click div "[DATE] 4:34 PM"
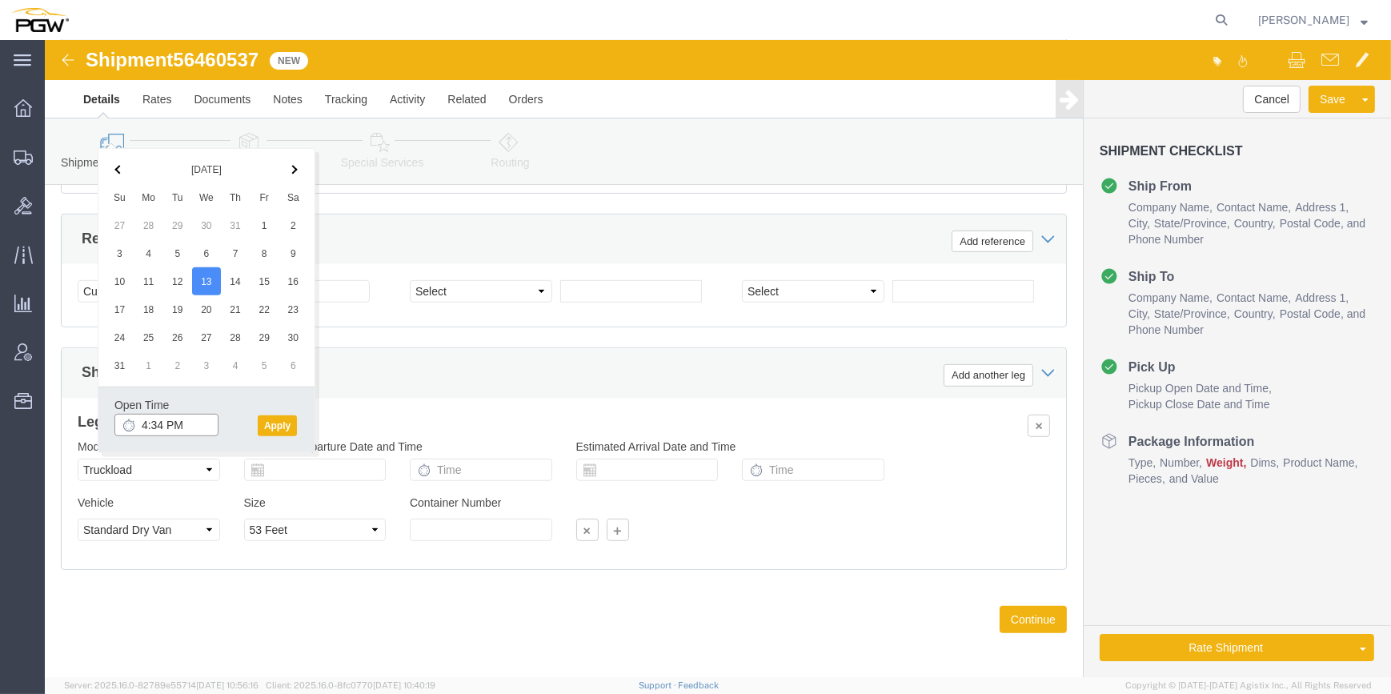
click input "4:34 PM"
type input "12:00 PM"
click button "Apply"
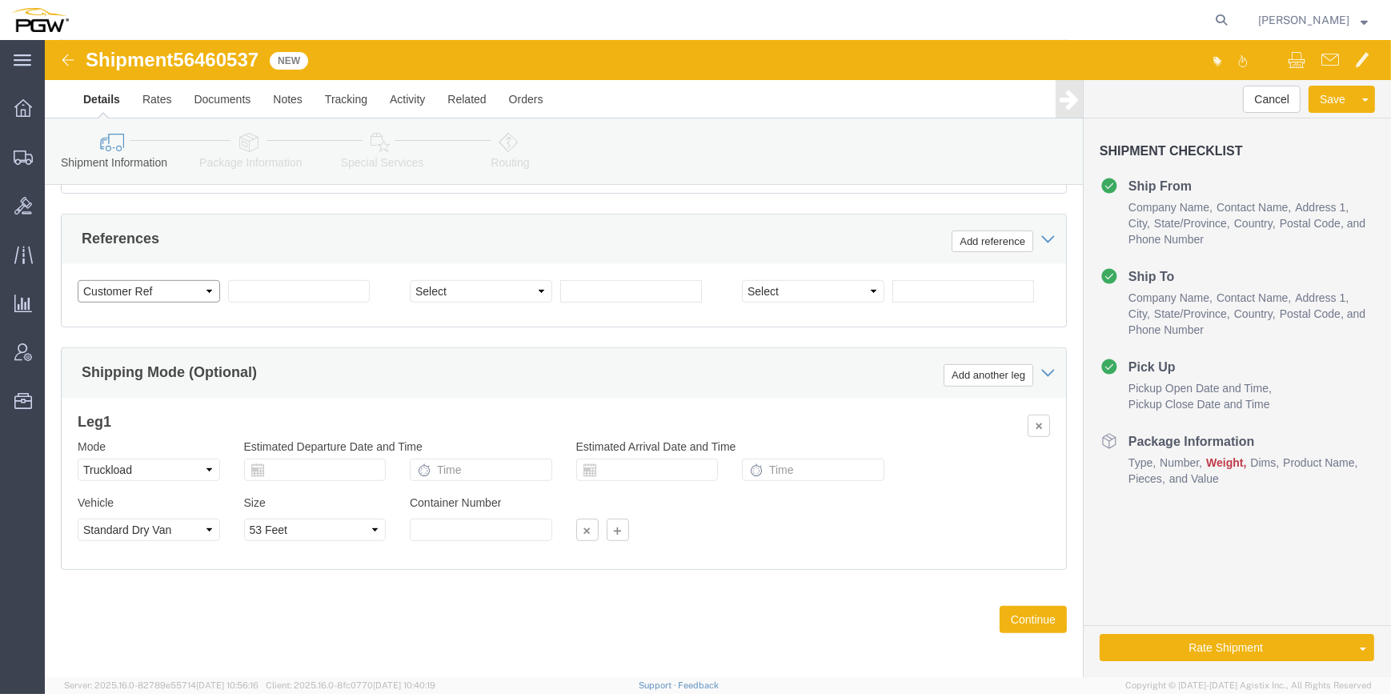
click select "Select Account Type Activity ID Airline Appointment Number ASN Batch Request # …"
select select "BOL"
click select "Select Account Type Activity ID Airline Appointment Number ASN Batch Request # …"
drag, startPoint x: 210, startPoint y: 214, endPoint x: 31, endPoint y: 359, distance: 230.3
click div "References Add reference"
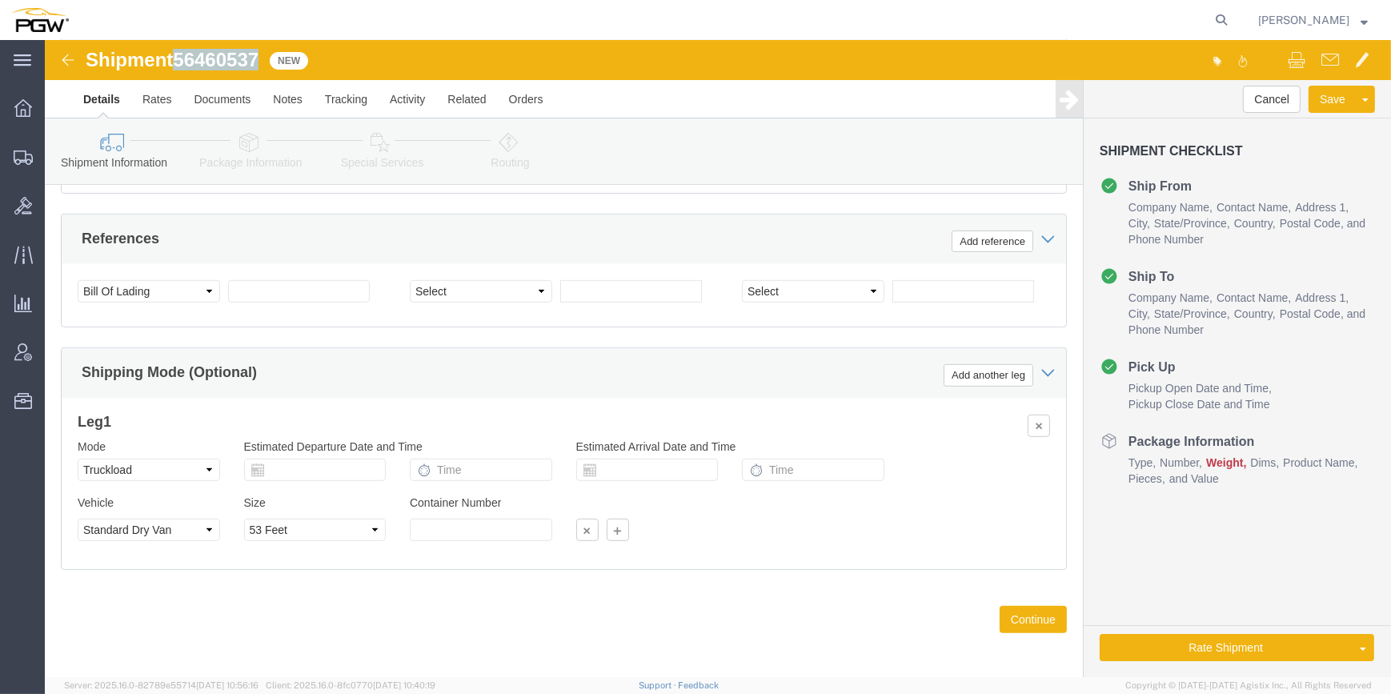
drag, startPoint x: 218, startPoint y: 21, endPoint x: 134, endPoint y: 16, distance: 83.4
click span "56460537"
copy span "56460537"
click input "text"
paste input "56460537"
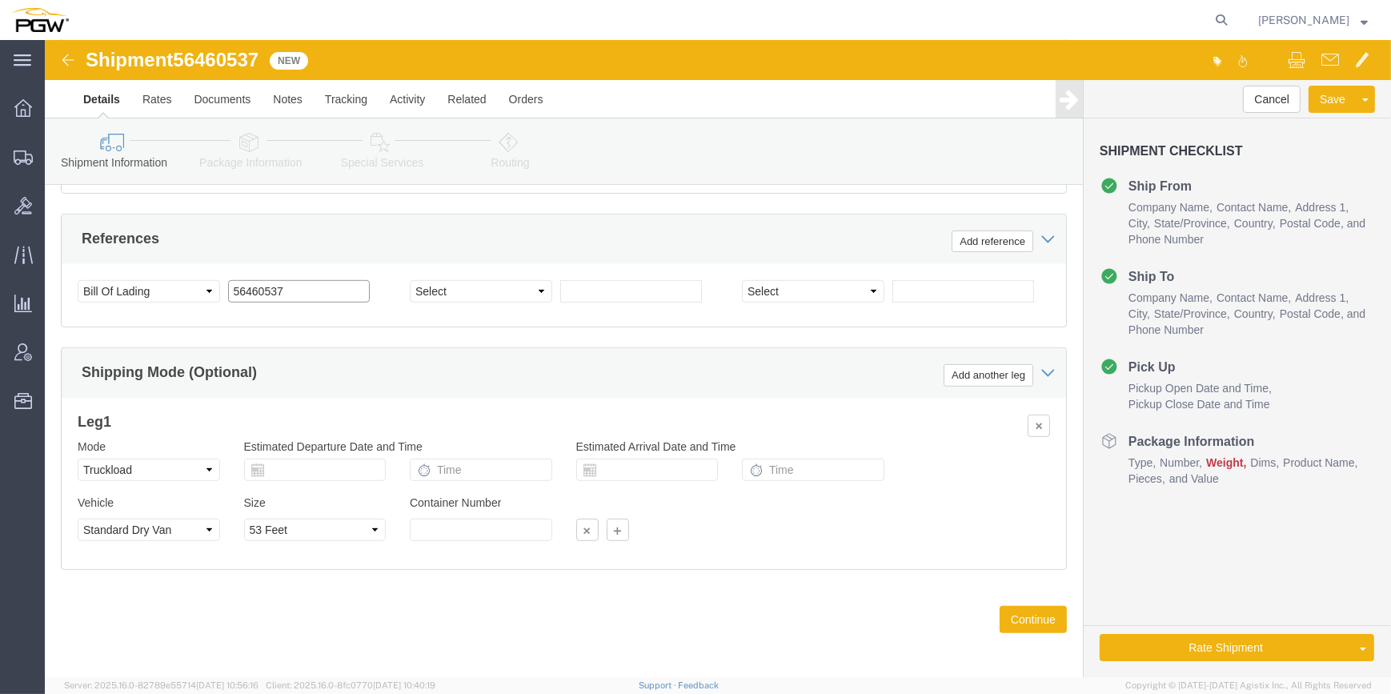
type input "56460537"
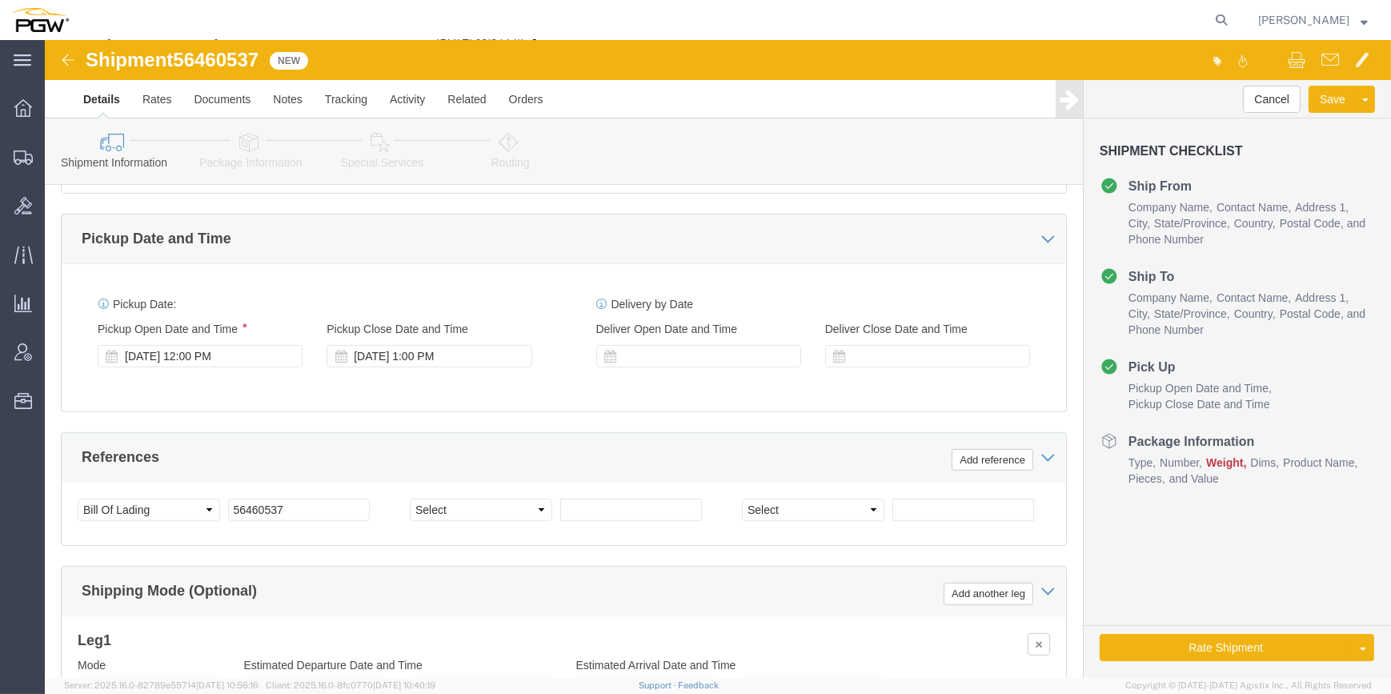
scroll to position [880, 0]
click select "Select Account Type Activity ID Airline Appointment Number ASN Batch Request # …"
select select "ORDERNUM"
click select "Select Account Type Activity ID Airline Appointment Number ASN Batch Request # …"
click input "text"
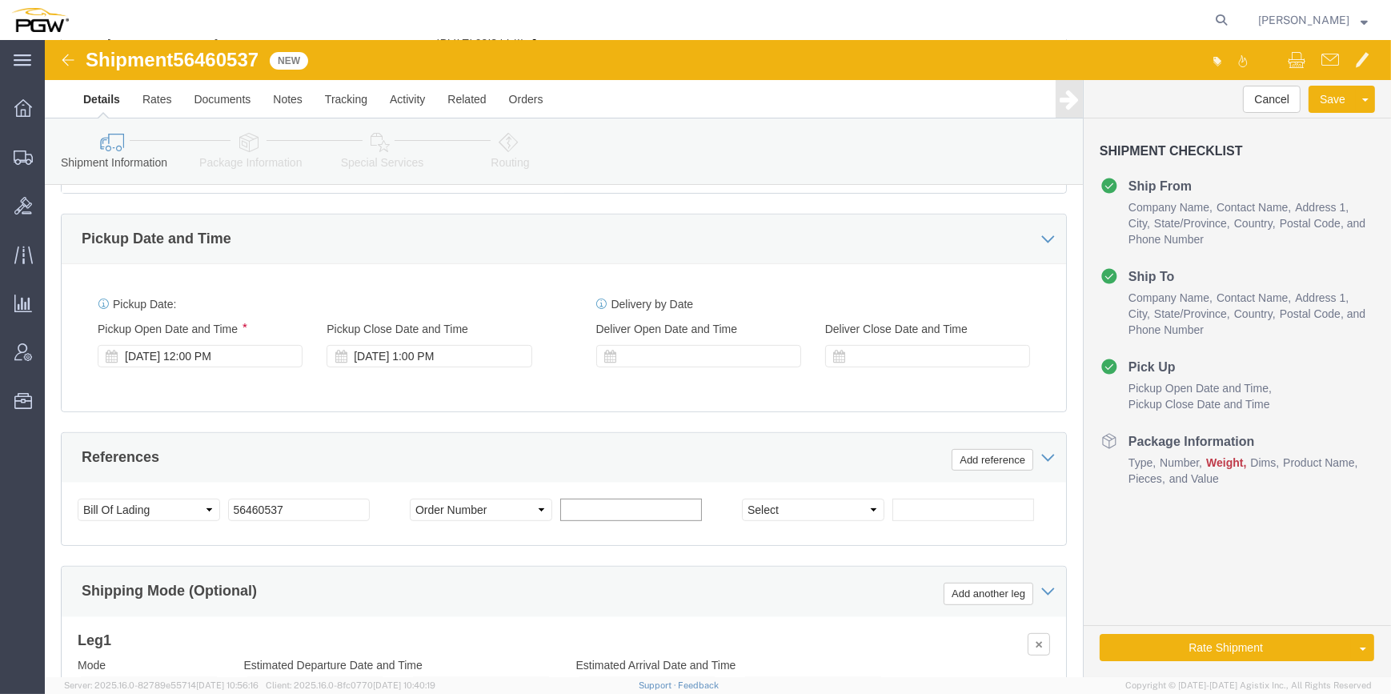
paste input "666833"
type input "666833"
click select "Select Account Type Activity ID Airline Appointment Number ASN Batch Request # …"
select select "ORDERNUM"
click select "Select Account Type Activity ID Airline Appointment Number ASN Batch Request # …"
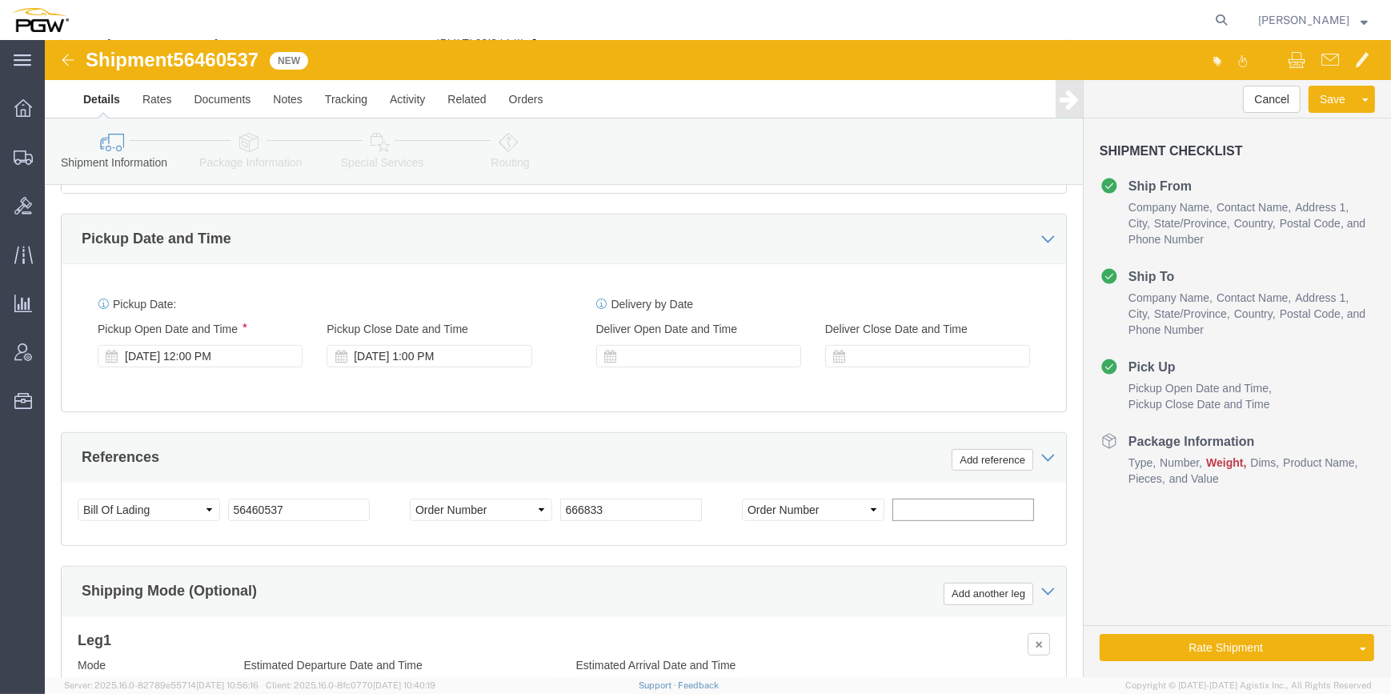
click input "text"
paste input "666789"
type input "666789"
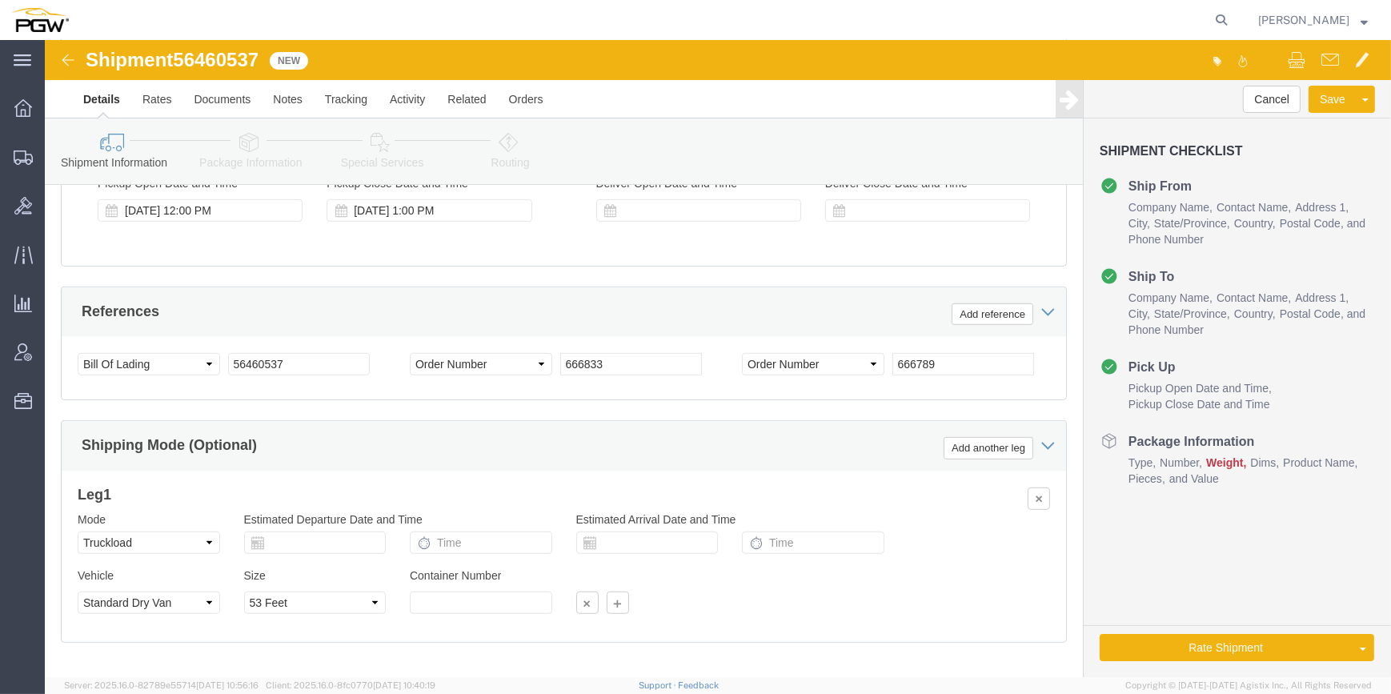
scroll to position [1099, 0]
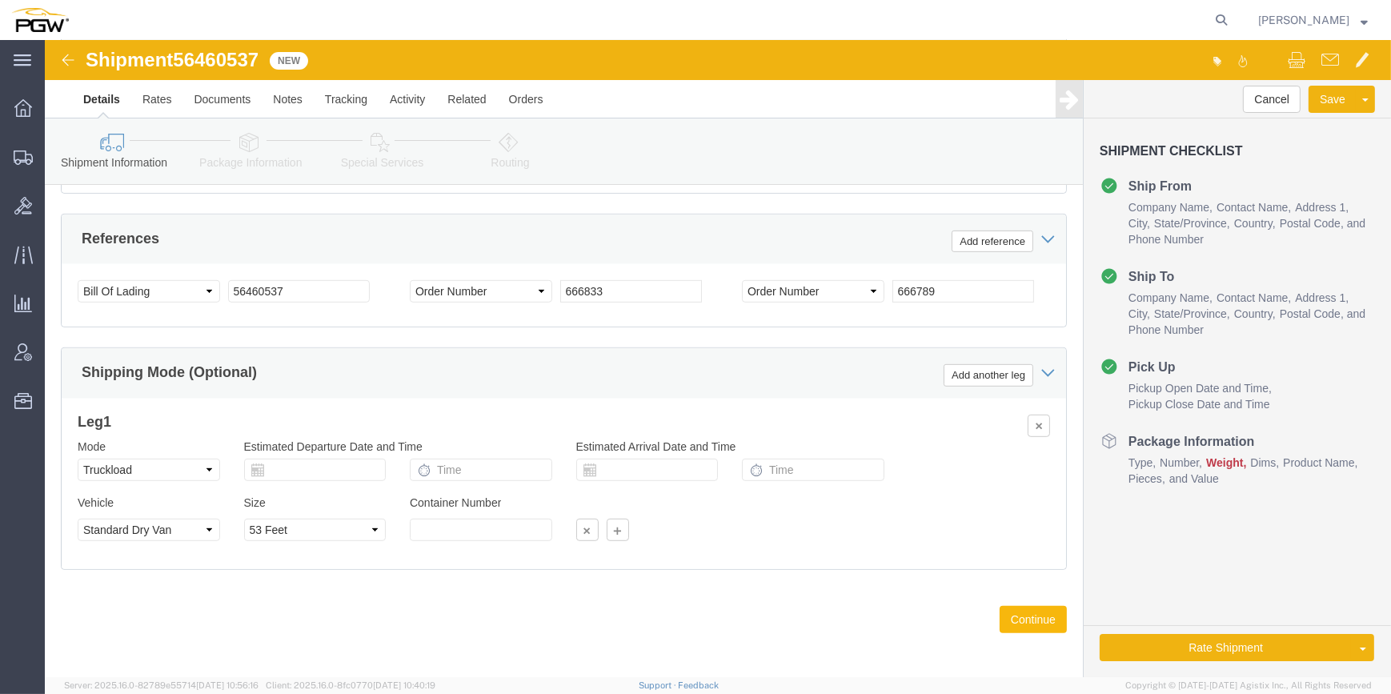
click button "Continue"
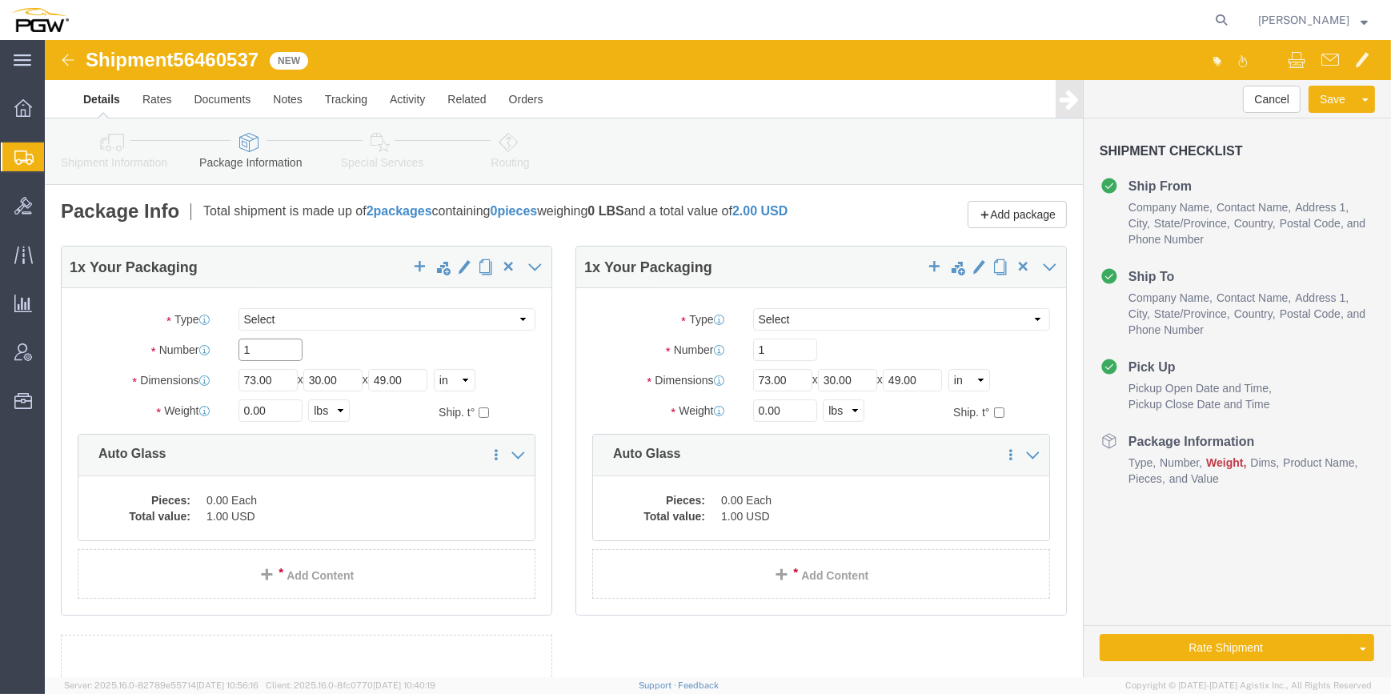
drag, startPoint x: 218, startPoint y: 320, endPoint x: 182, endPoint y: 319, distance: 36.8
click div "1"
type input "22"
click input "0.00"
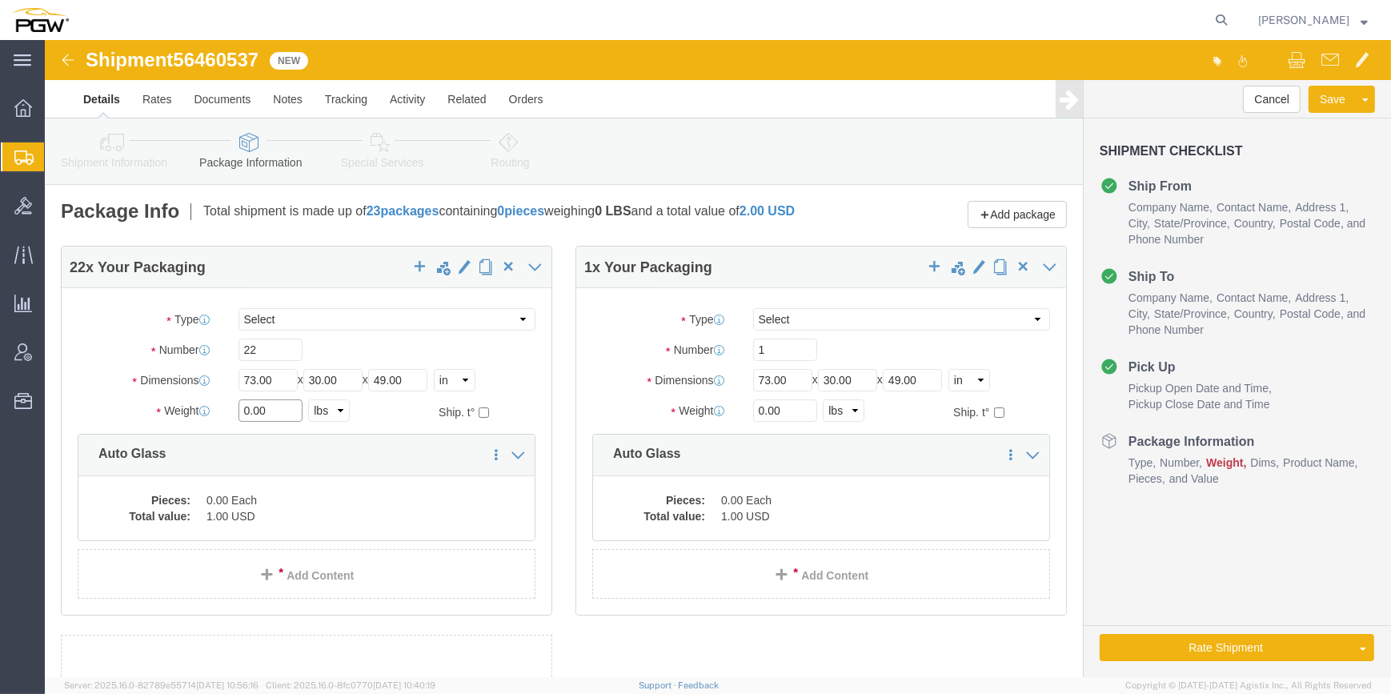
click input "0.00"
paste input "18168"
type input "18168.00"
drag, startPoint x: 711, startPoint y: 319, endPoint x: 700, endPoint y: 319, distance: 11.2
click input "1"
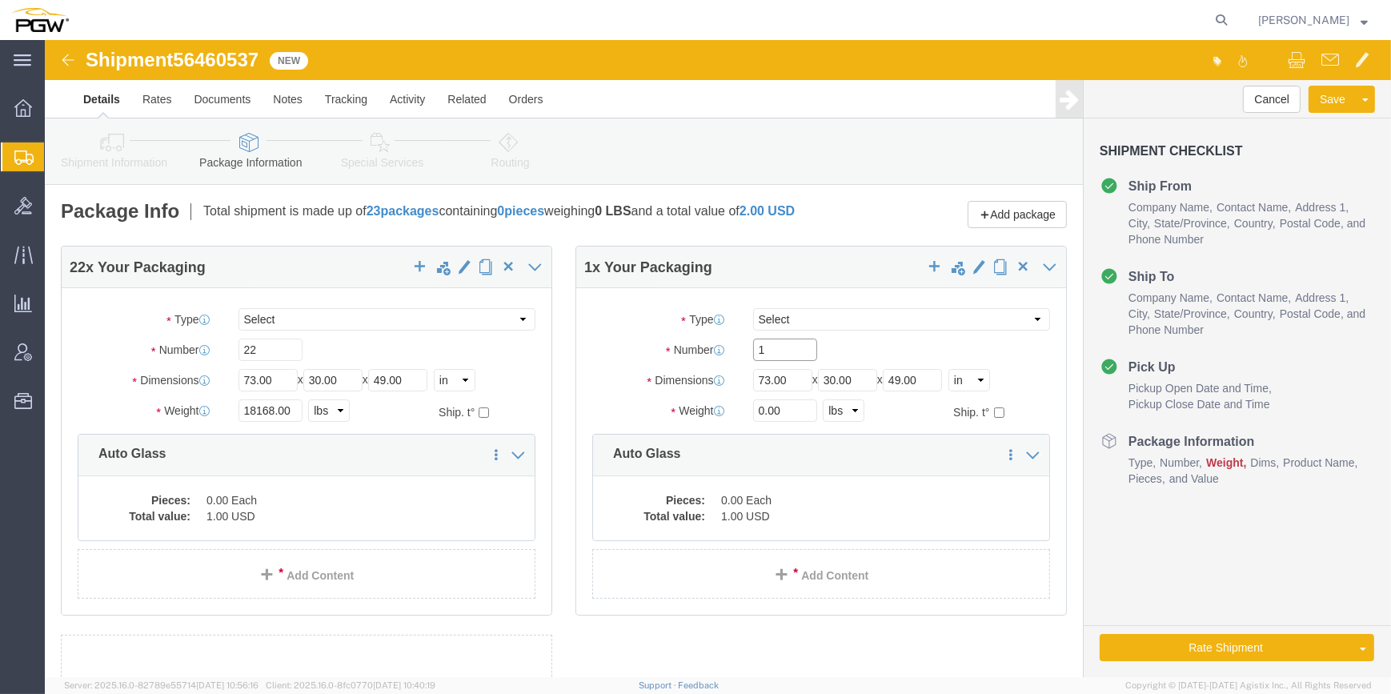
paste input "2"
type input "21"
click input "0.00"
paste input "17924"
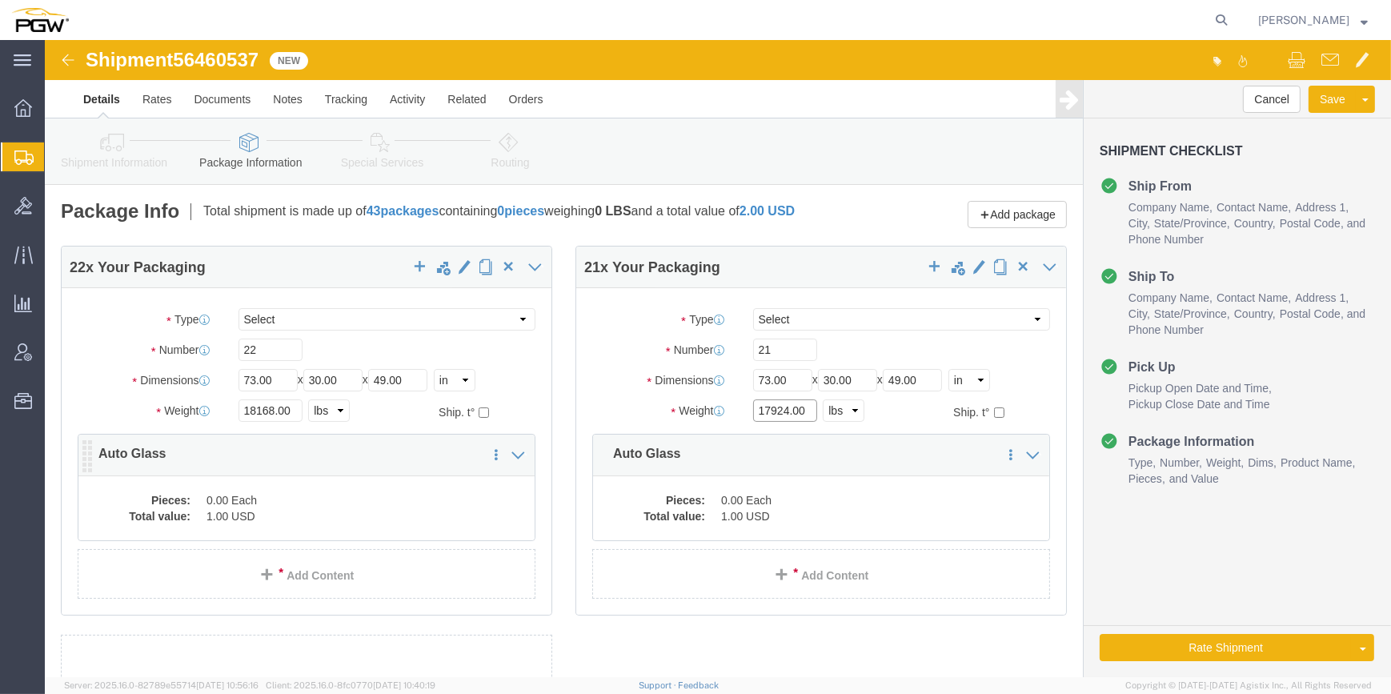
type input "17924.00"
click dd "1.00 USD"
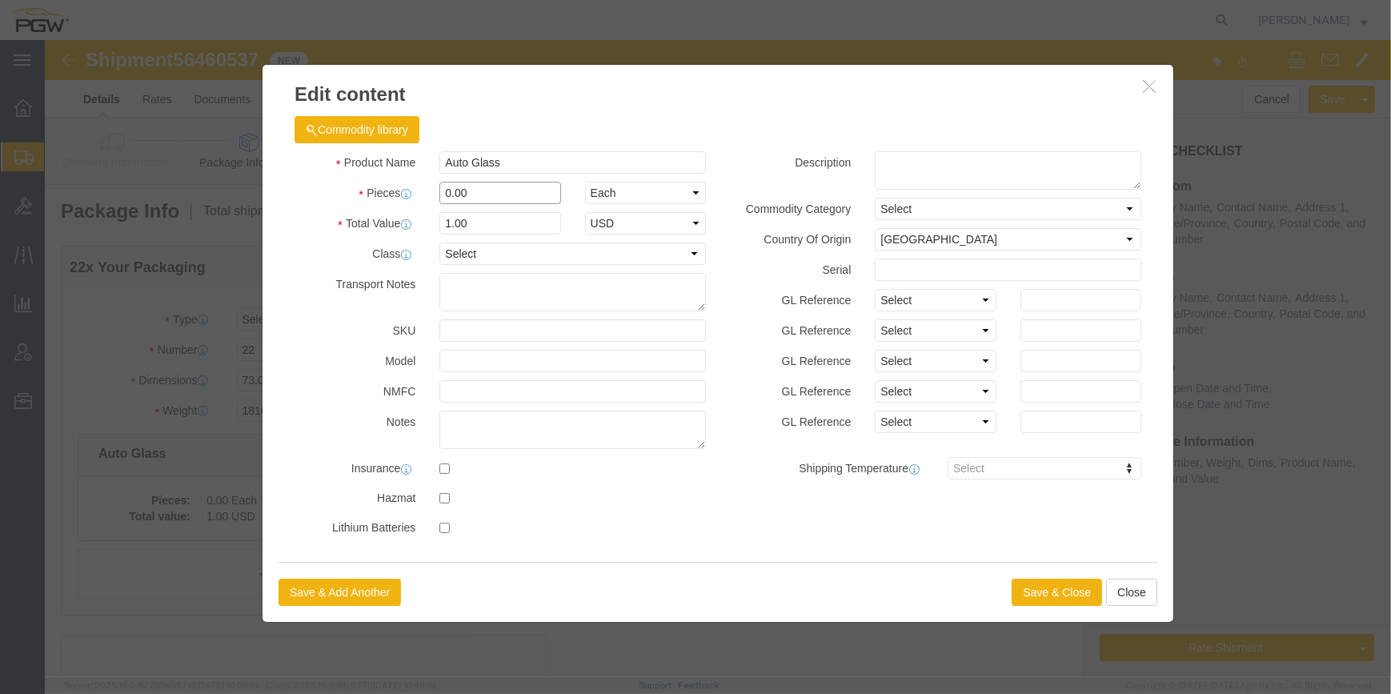
drag, startPoint x: 398, startPoint y: 150, endPoint x: 380, endPoint y: 149, distance: 18.4
click div "0.00"
type input "22.00"
type input "22"
click button "Save & Close"
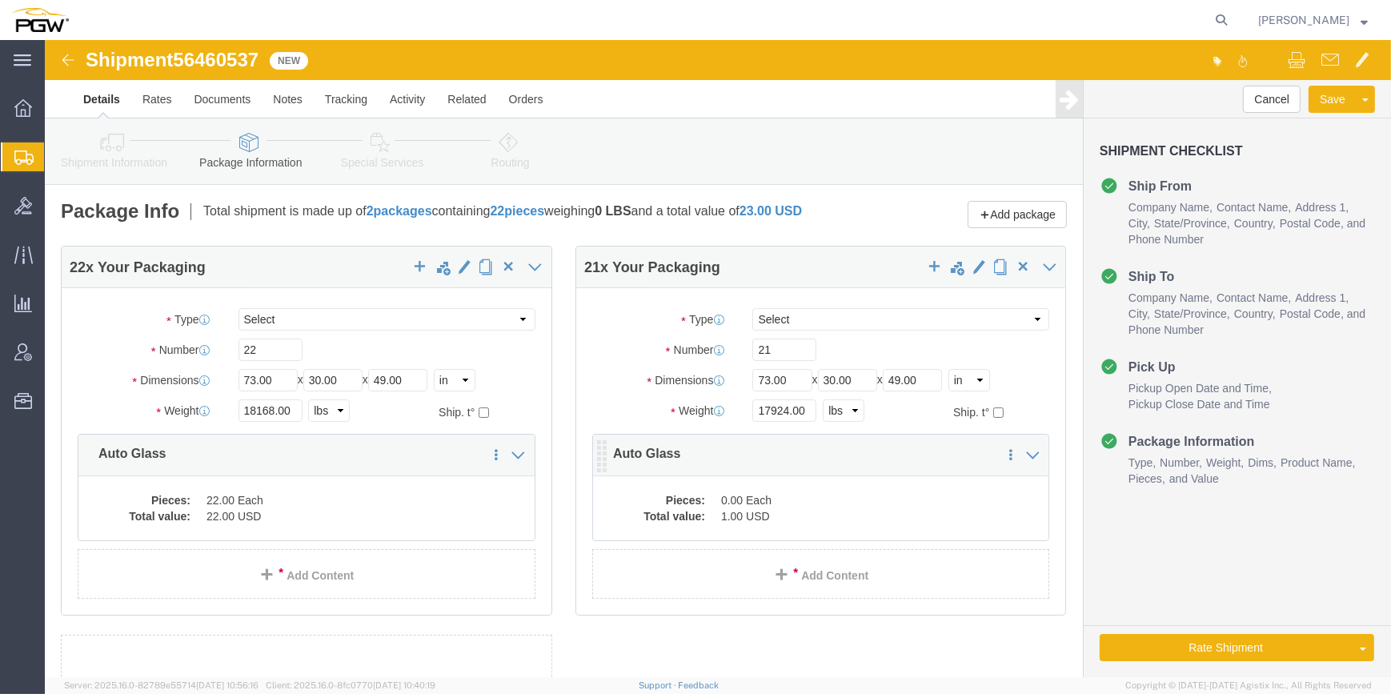
click dd "1.00 USD"
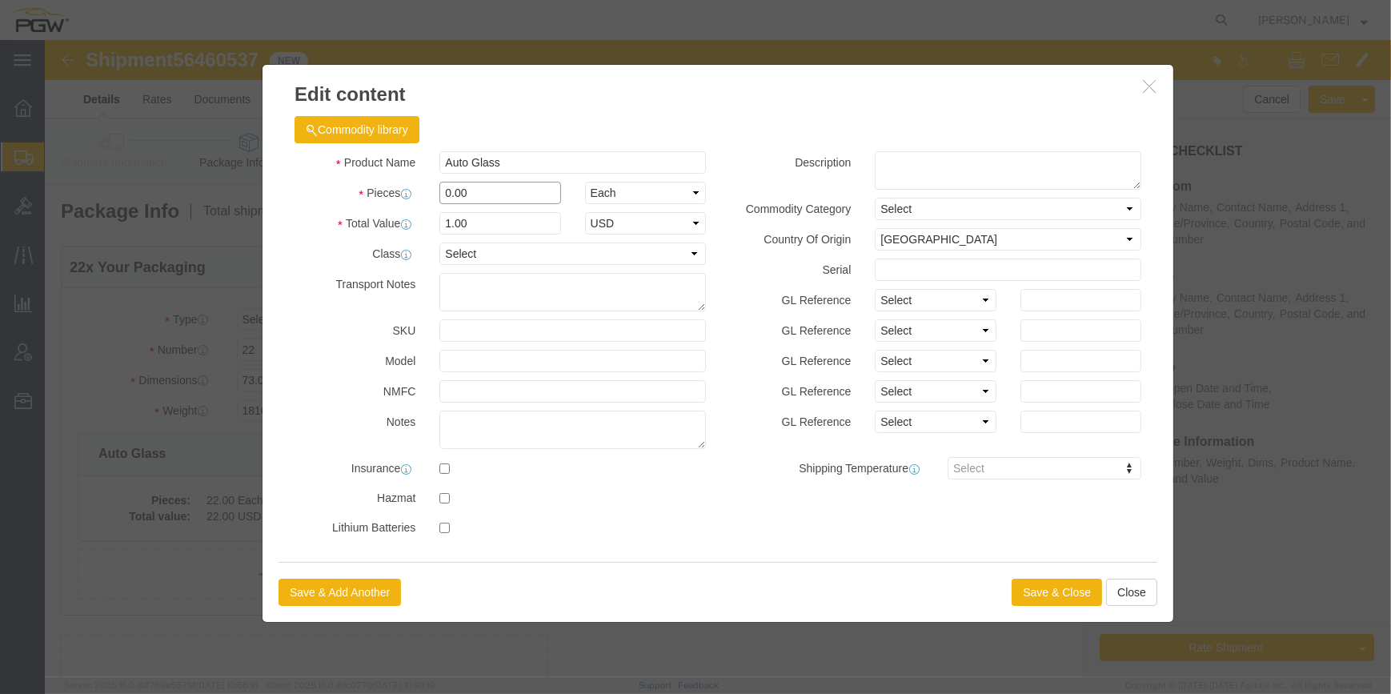
drag, startPoint x: 398, startPoint y: 148, endPoint x: 390, endPoint y: 146, distance: 8.2
click input "0.00"
type input "21.00"
type input "21"
click button "Save & Close"
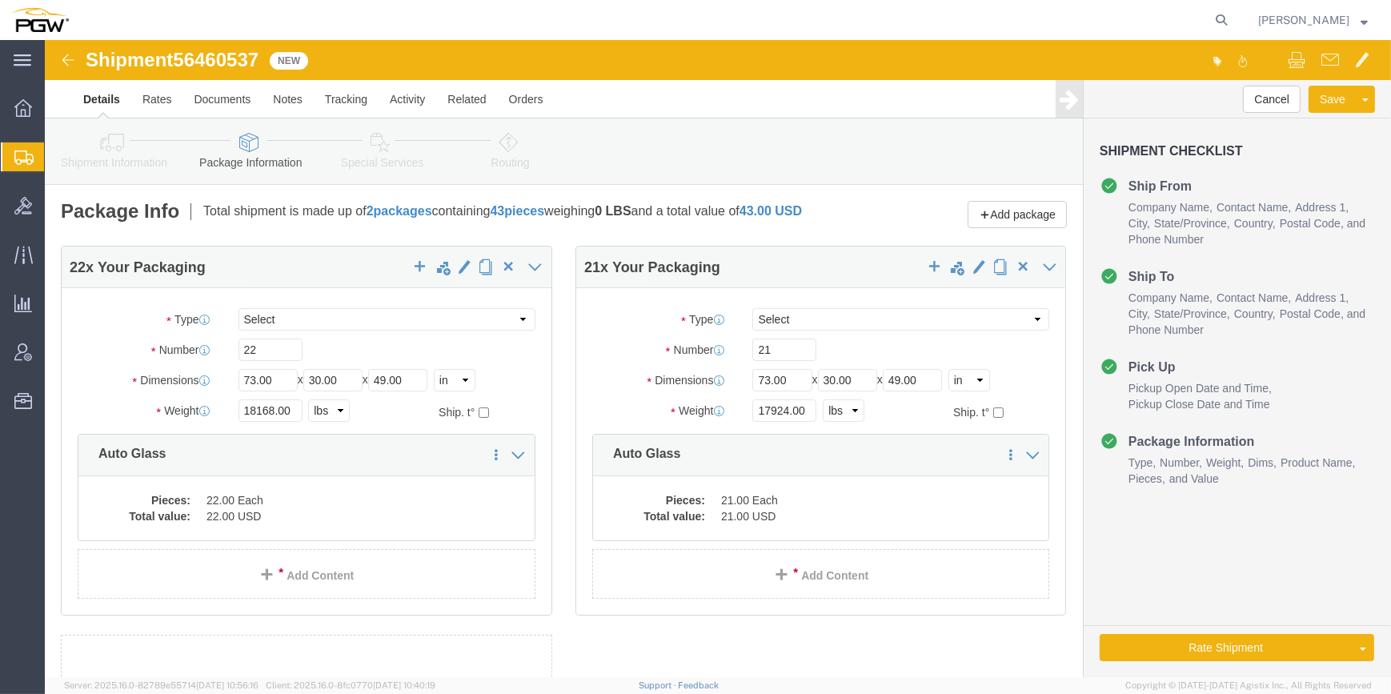
click div "Package Info Total shipment is made up of 2 packages containing 43 pieces weigh…"
click link "Special Services"
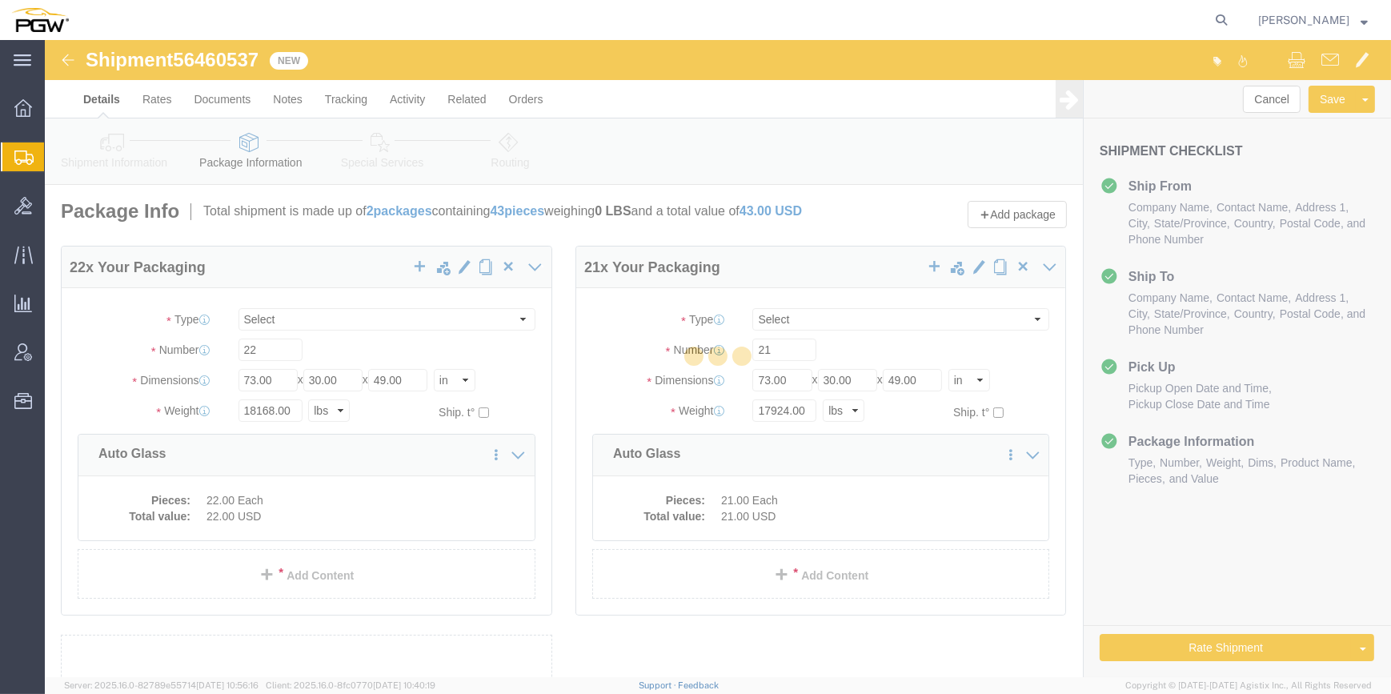
select select
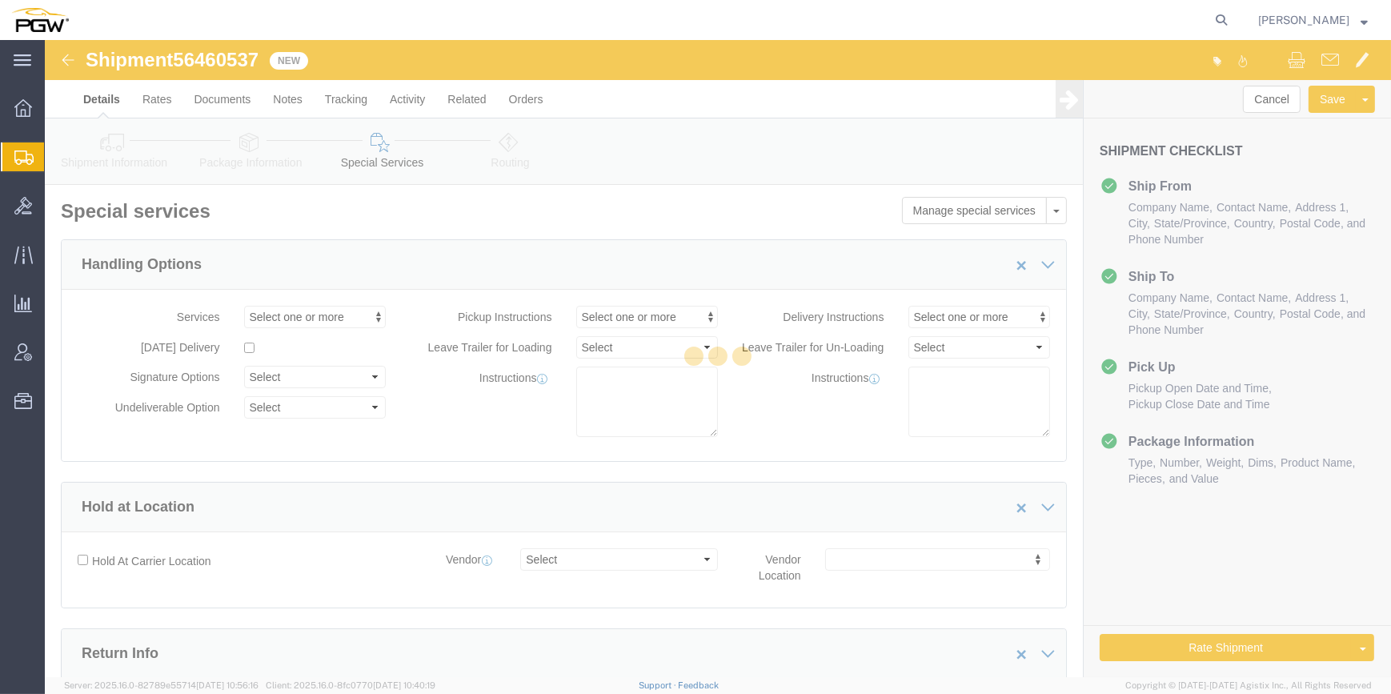
select select "COSTCENTER"
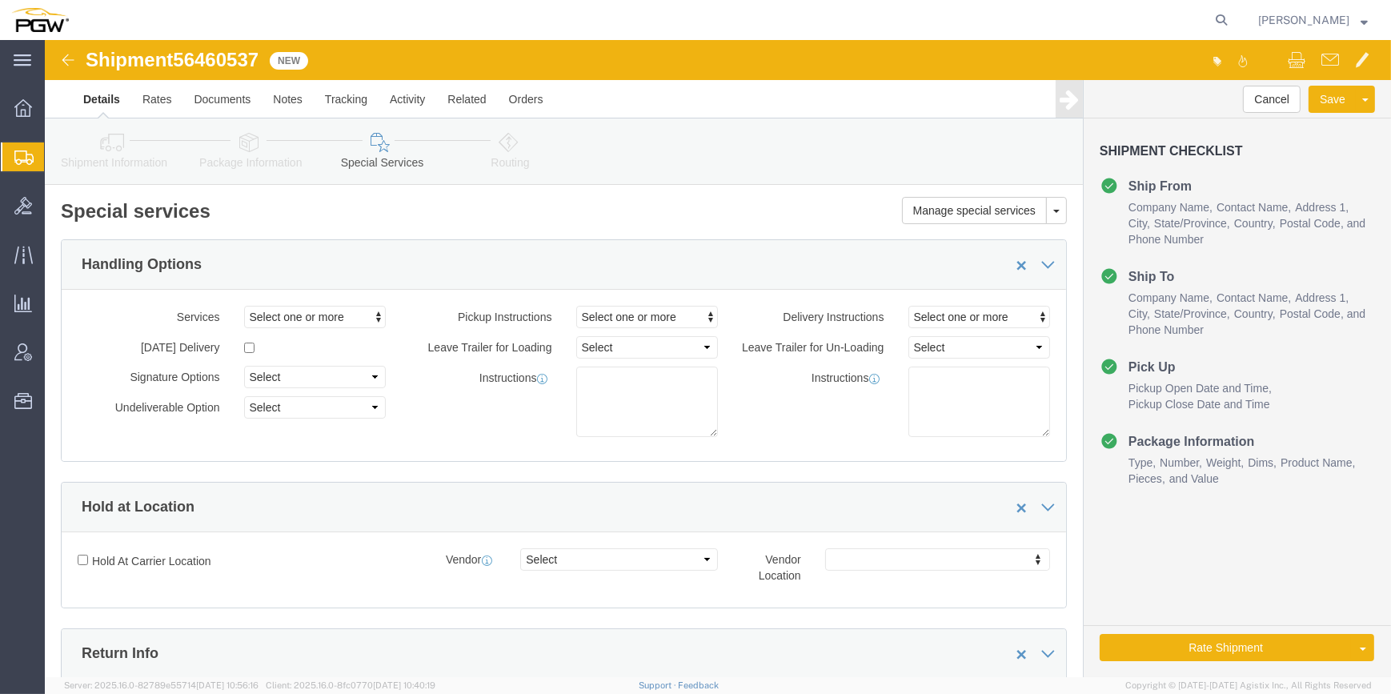
click link "Routing"
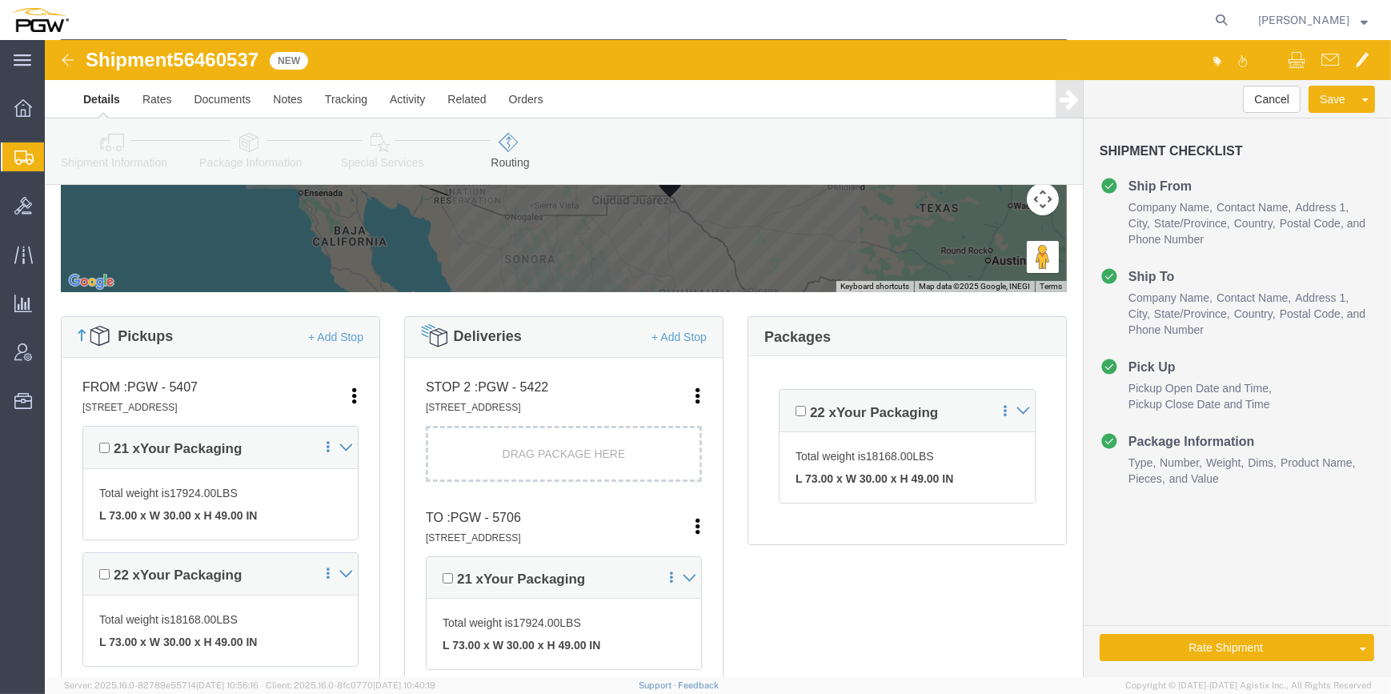
scroll to position [363, 0]
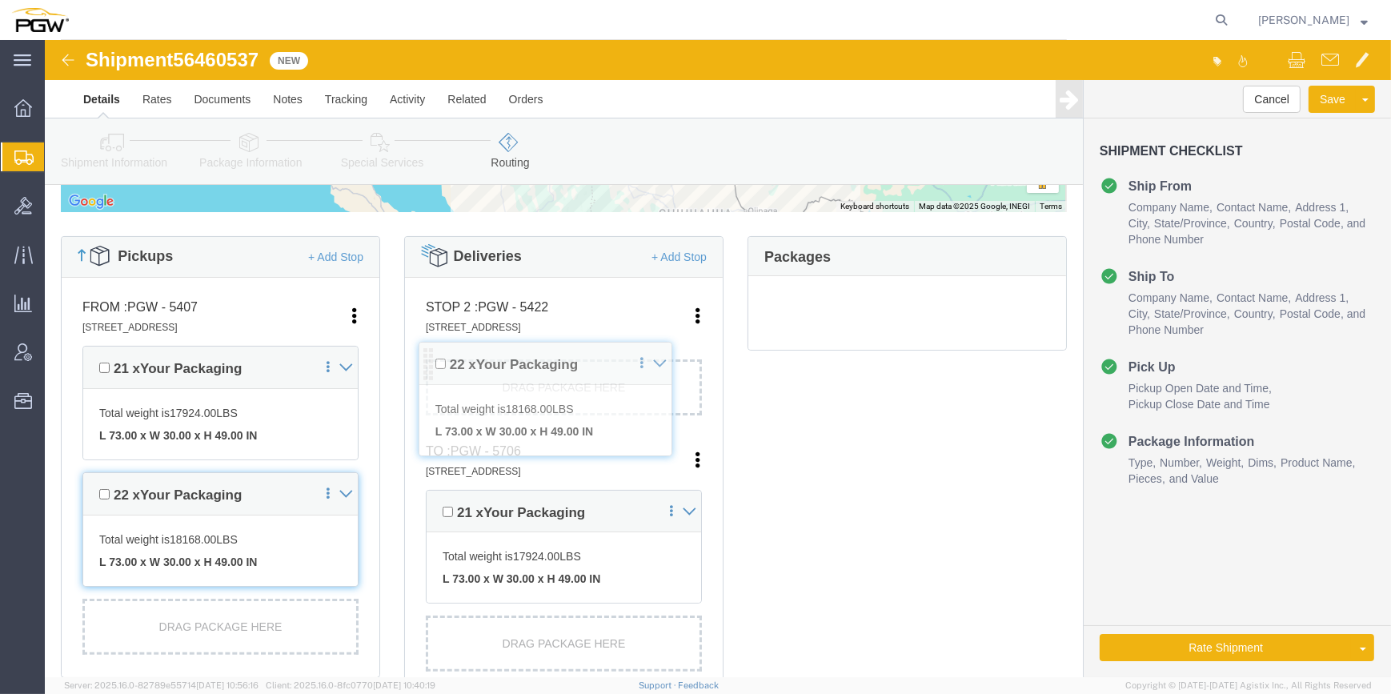
drag, startPoint x: 737, startPoint y: 290, endPoint x: 383, endPoint y: 324, distance: 355.2
click div "Pickups + Add Stop From : PGW - 5407 [STREET_ADDRESS] Edit Move to top Move to …"
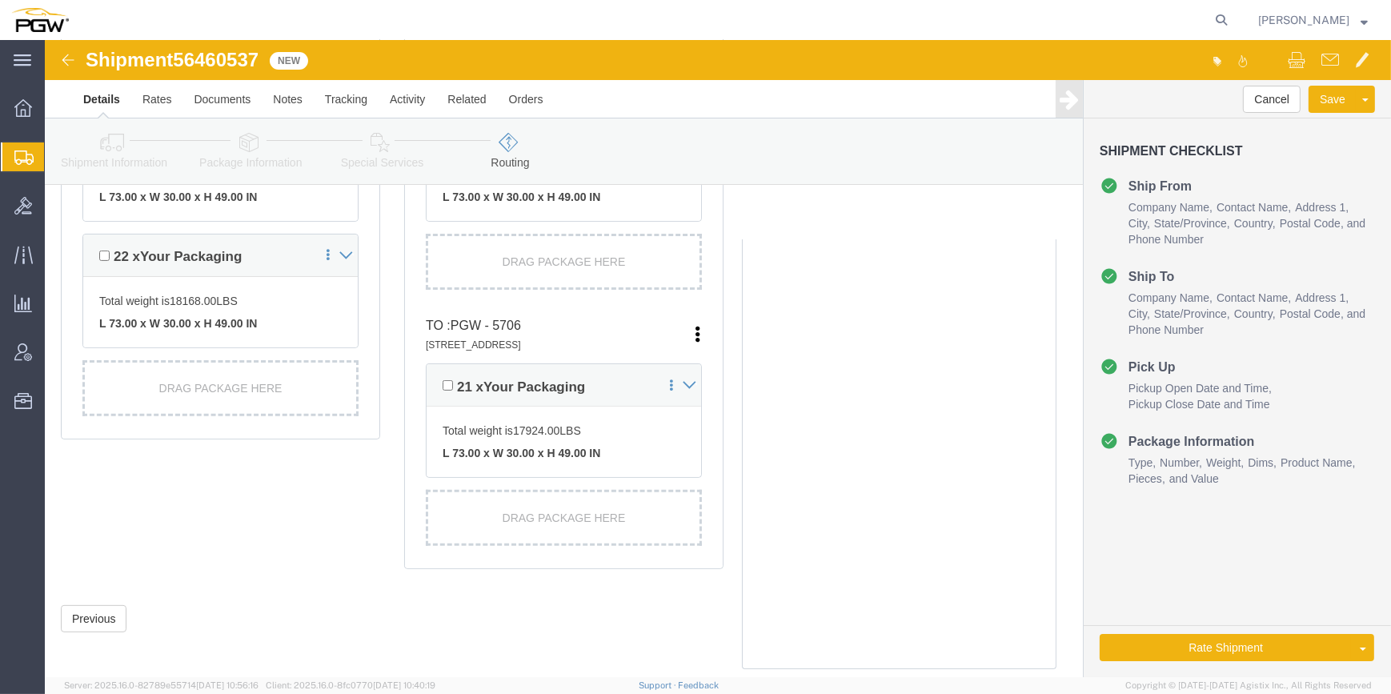
scroll to position [614, 0]
click button "Rate Shipment"
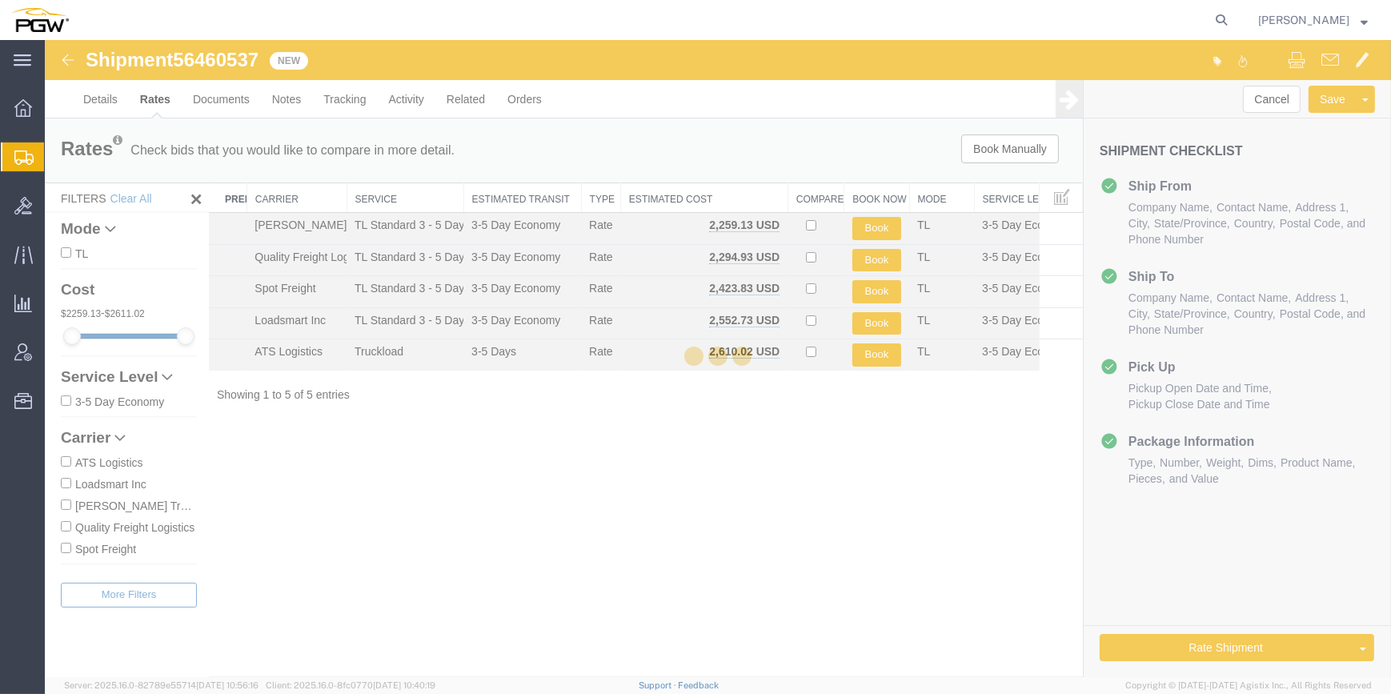
scroll to position [0, 0]
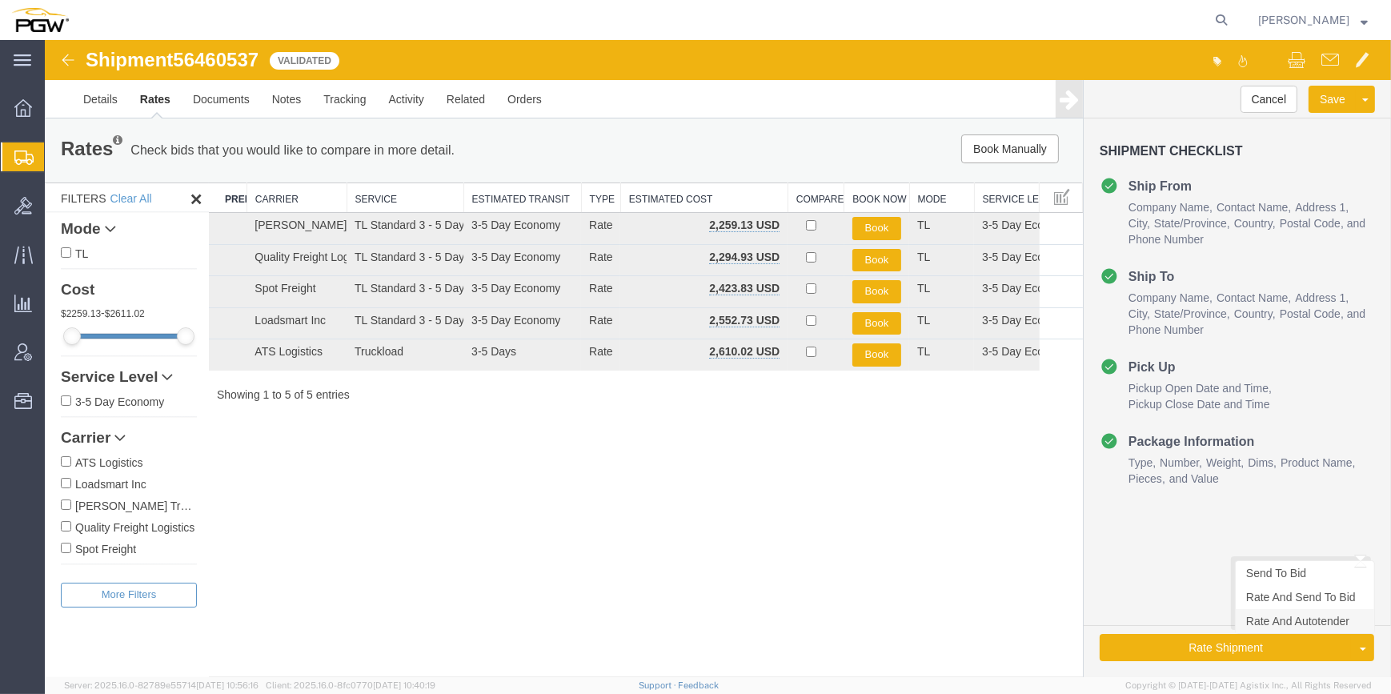
click at [1270, 624] on link "Rate And Autotender" at bounding box center [1304, 621] width 138 height 24
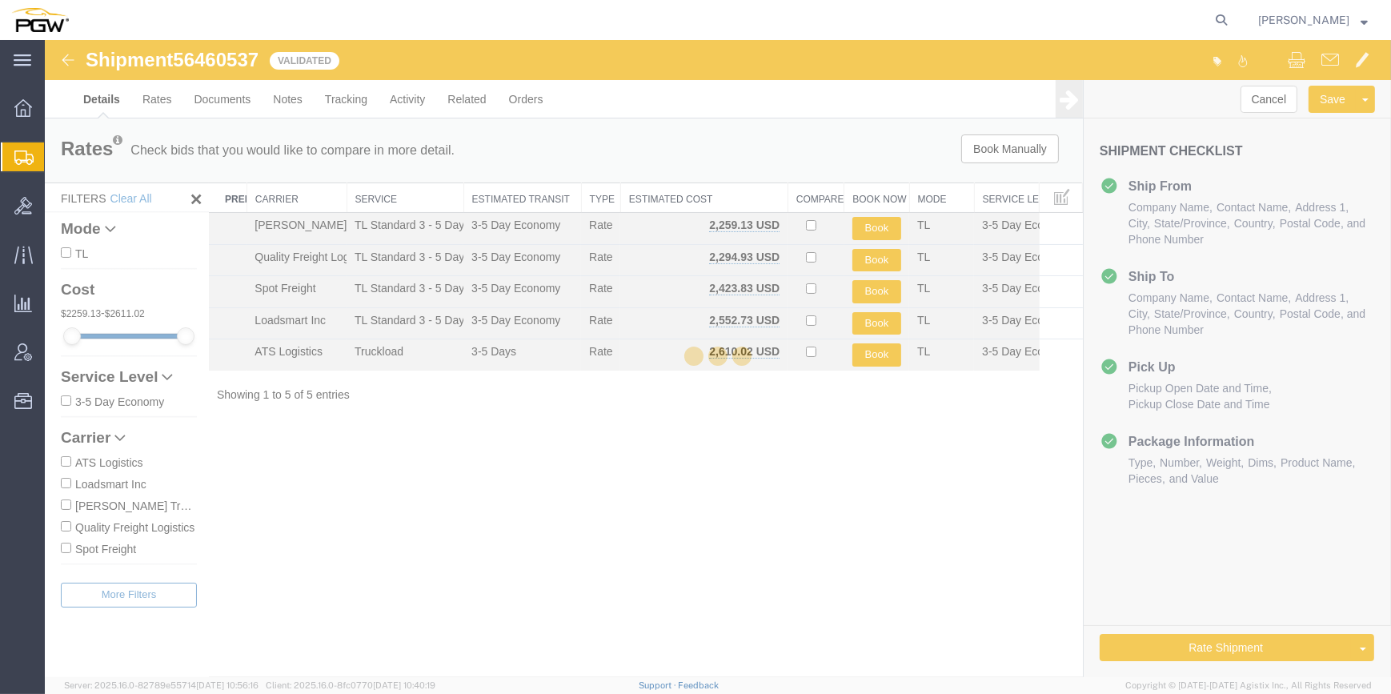
select select "62351"
select select "28463"
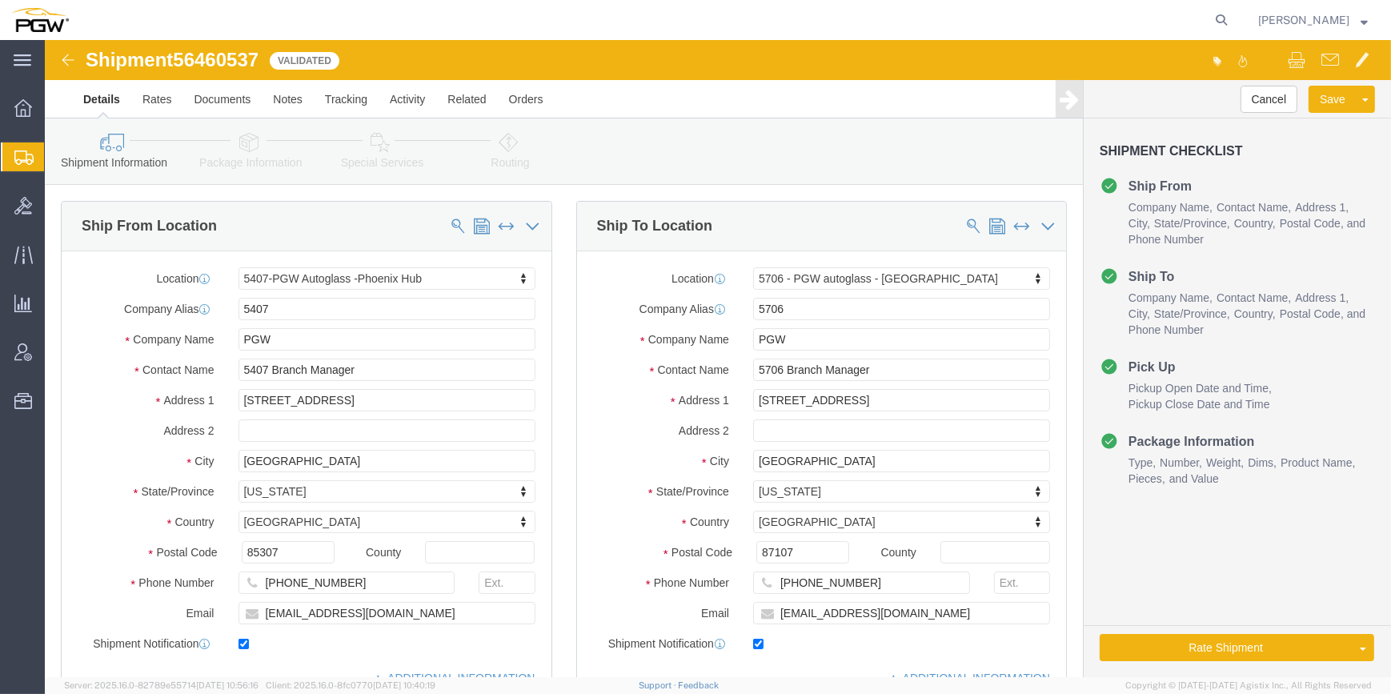
select select "62351"
select select "28463"
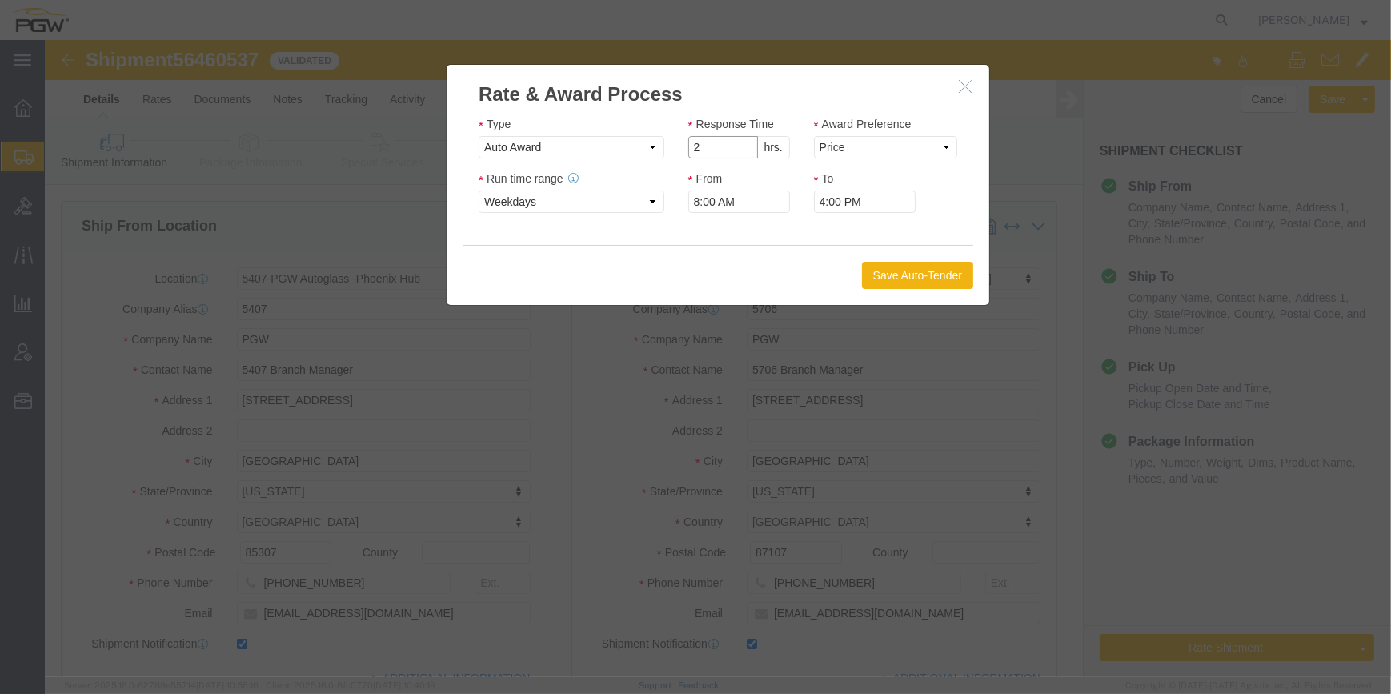
type input "2"
click input "2"
click select "Price Carrier Rank"
select select "LANE_RANK"
click select "Price Carrier Rank"
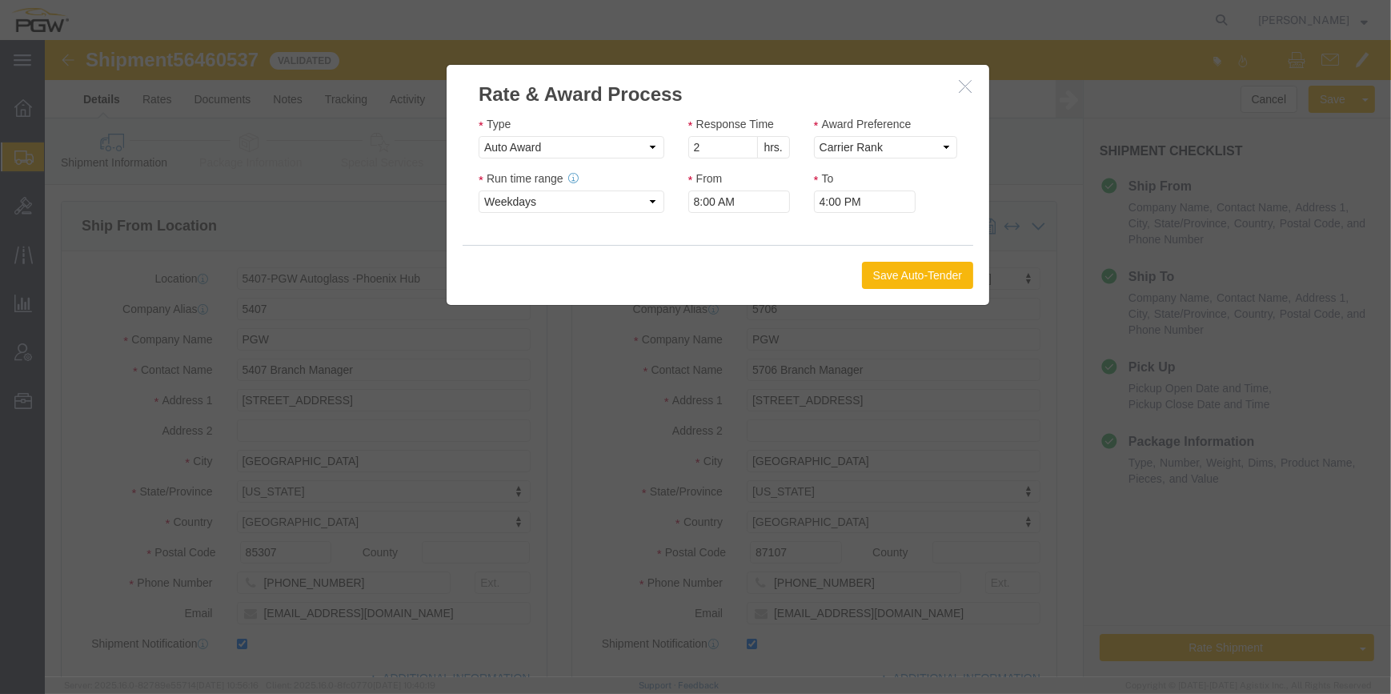
click button "Save Auto-Tender"
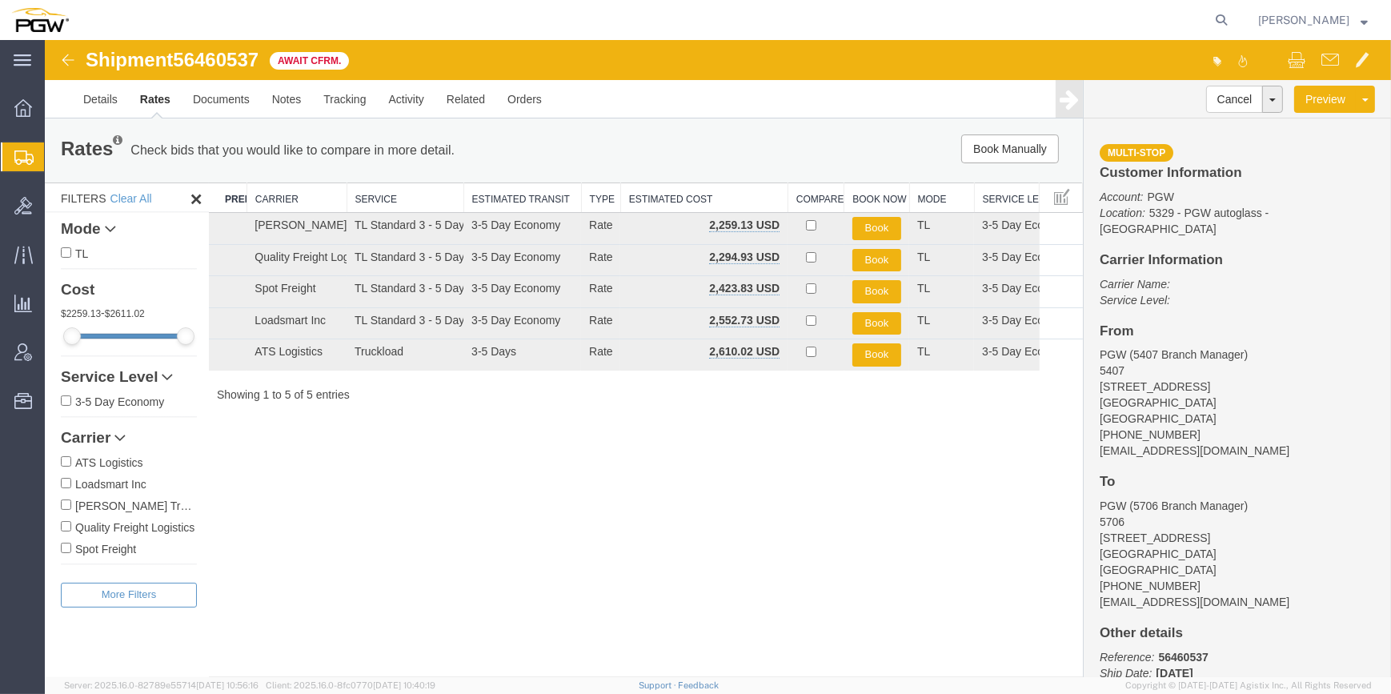
click at [0, 0] on span "Create from Template" at bounding box center [0, 0] width 0 height 0
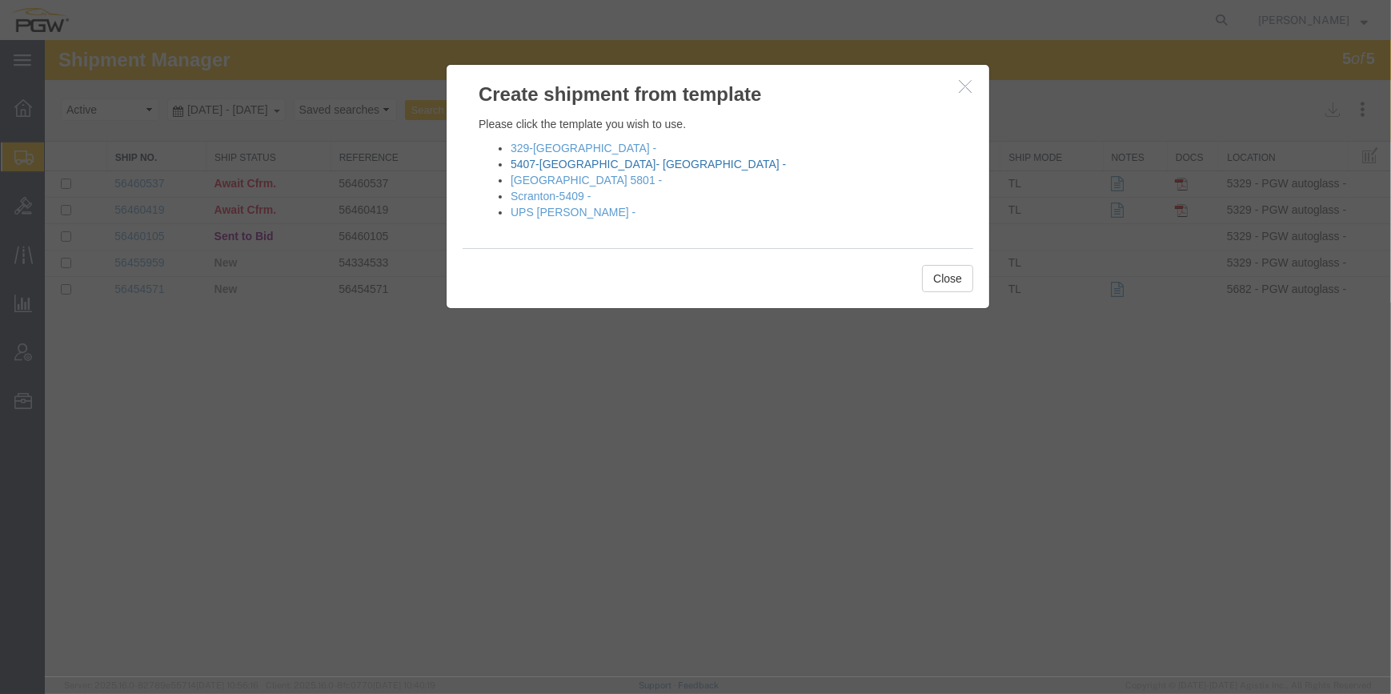
click at [574, 161] on link "5407-[GEOGRAPHIC_DATA]- [GEOGRAPHIC_DATA] -" at bounding box center [647, 164] width 275 height 13
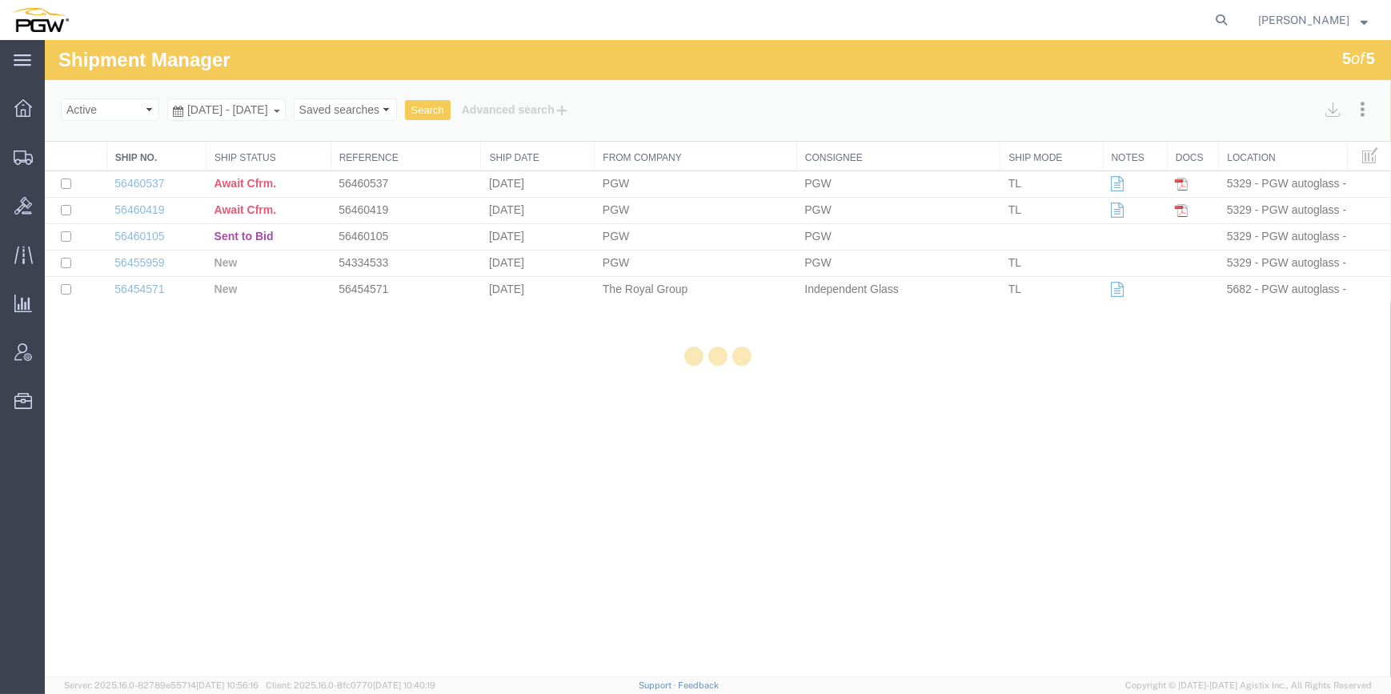
select select "62351"
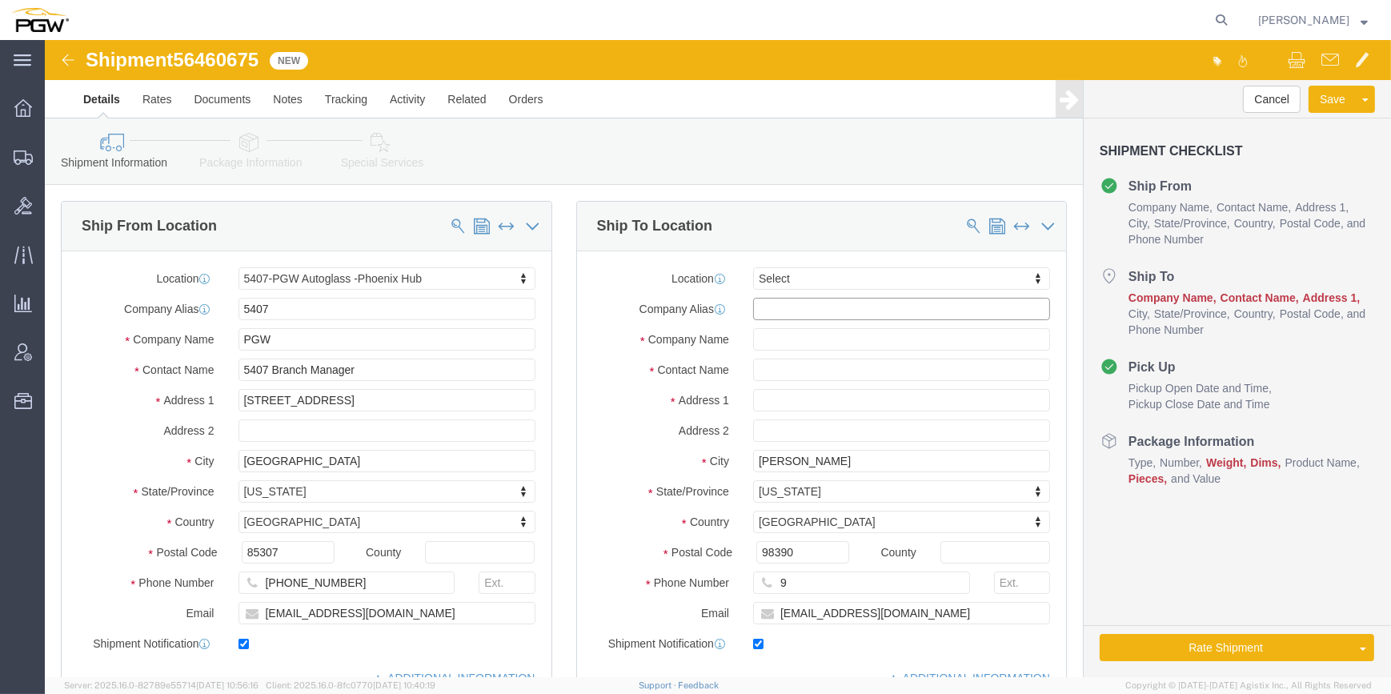
click input "text"
paste input "5724"
click input "5724"
type input "5724"
drag, startPoint x: 739, startPoint y: 242, endPoint x: 731, endPoint y: 256, distance: 16.9
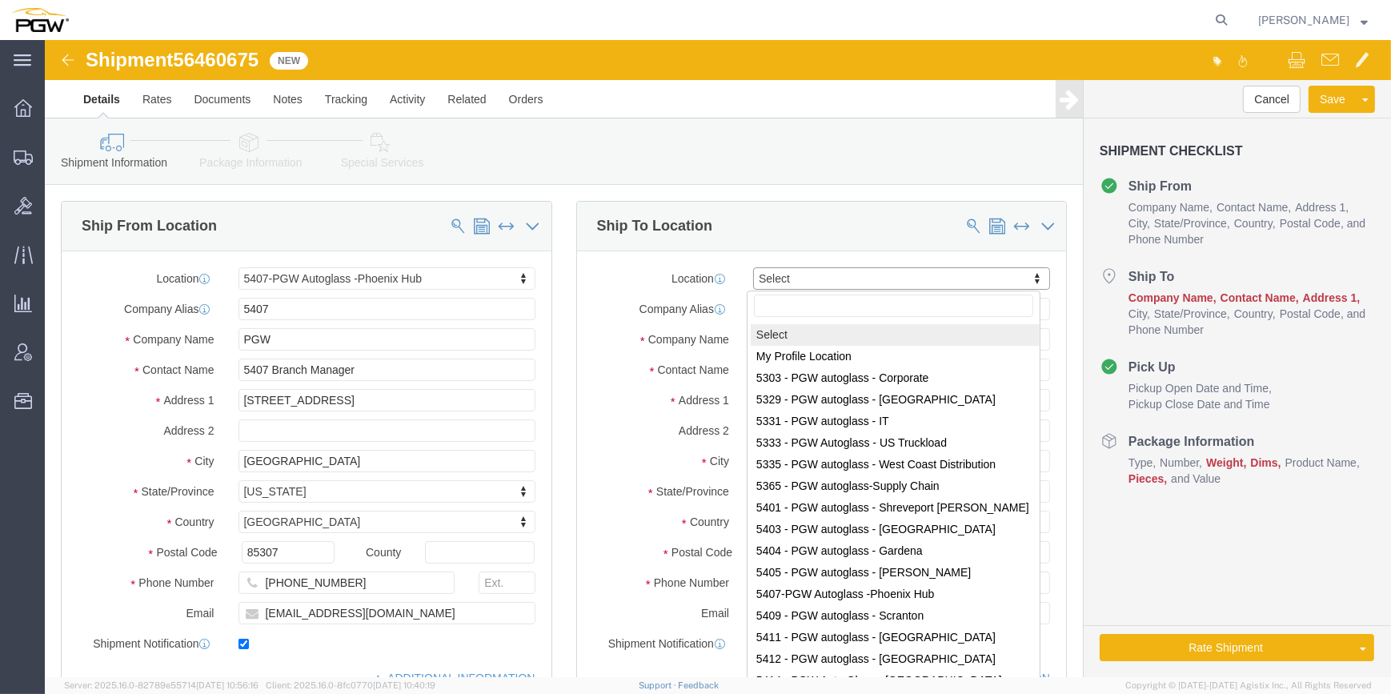
drag, startPoint x: 739, startPoint y: 238, endPoint x: 717, endPoint y: 230, distance: 23.8
paste input "5724"
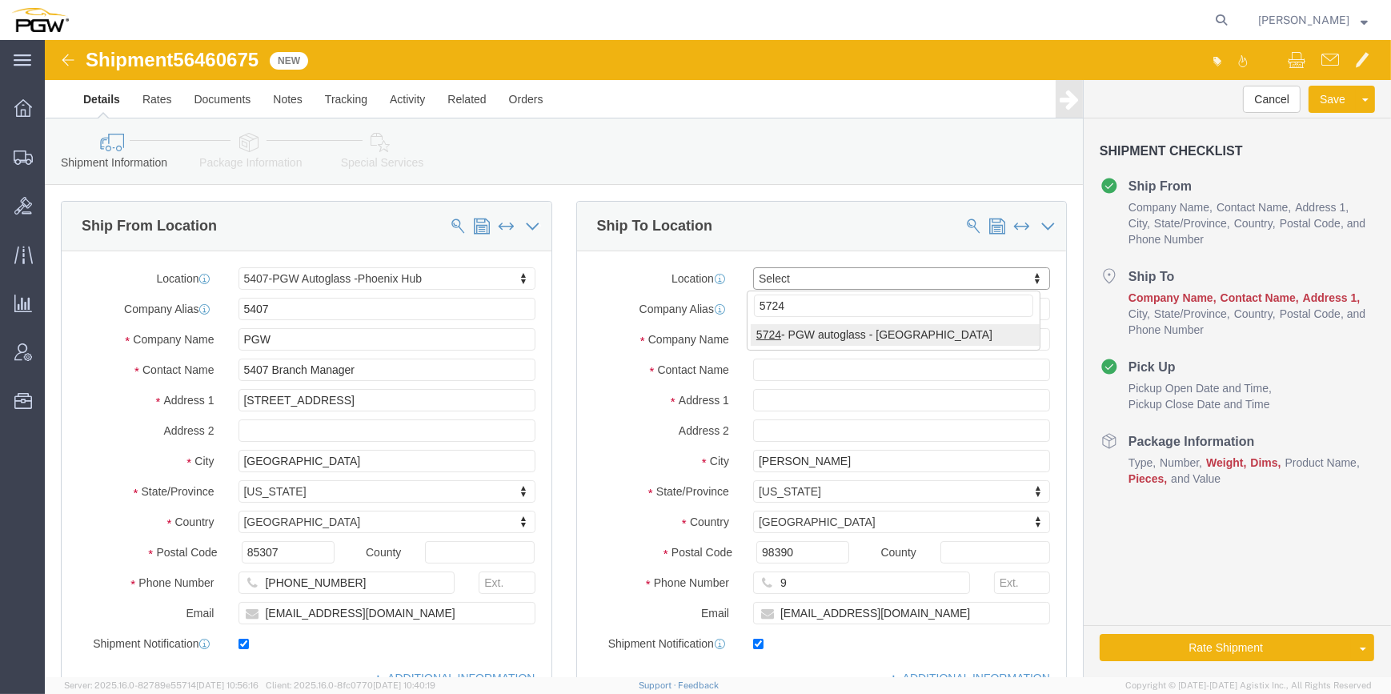
type input "5724"
select select "28485"
type input "PGW"
type input "5724 Branch Manager"
type input "[STREET_ADDRESS]"
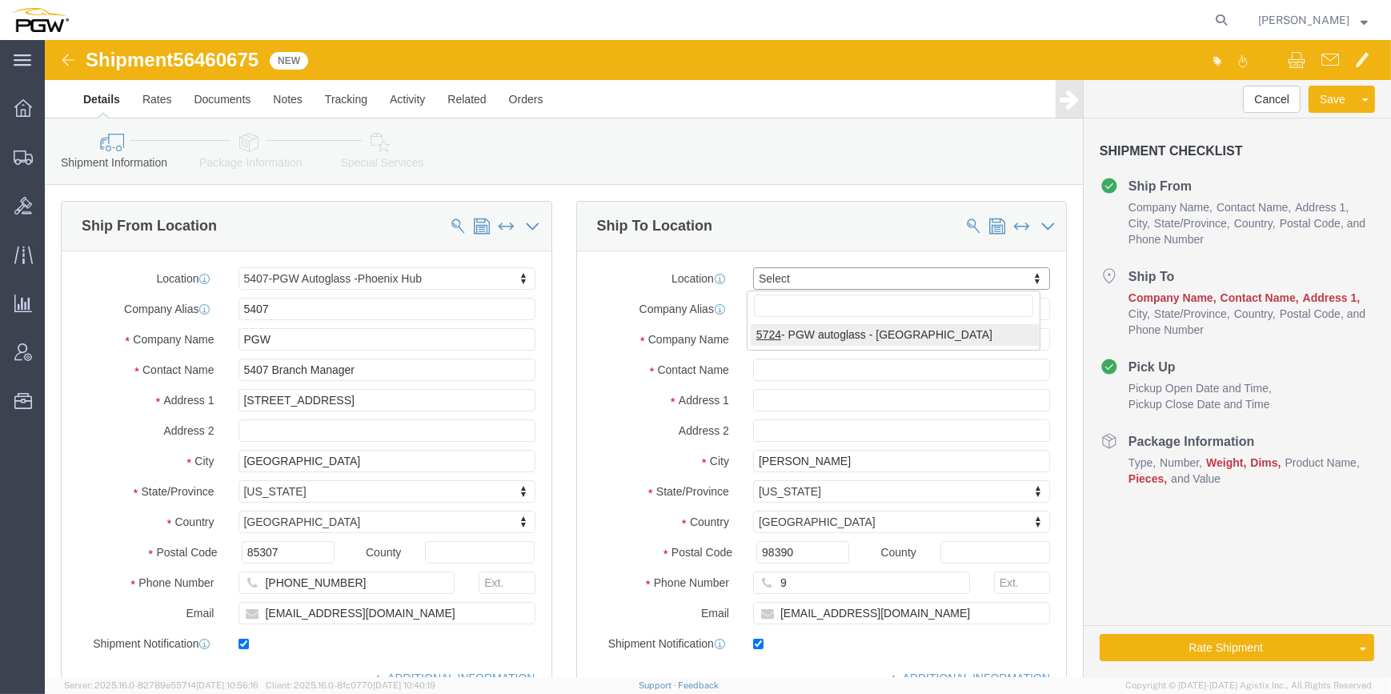
type input "Ventura"
type input "93003"
type input "[PHONE_NUMBER]"
type input "[EMAIL_ADDRESS][DOMAIN_NAME]"
select select "CA"
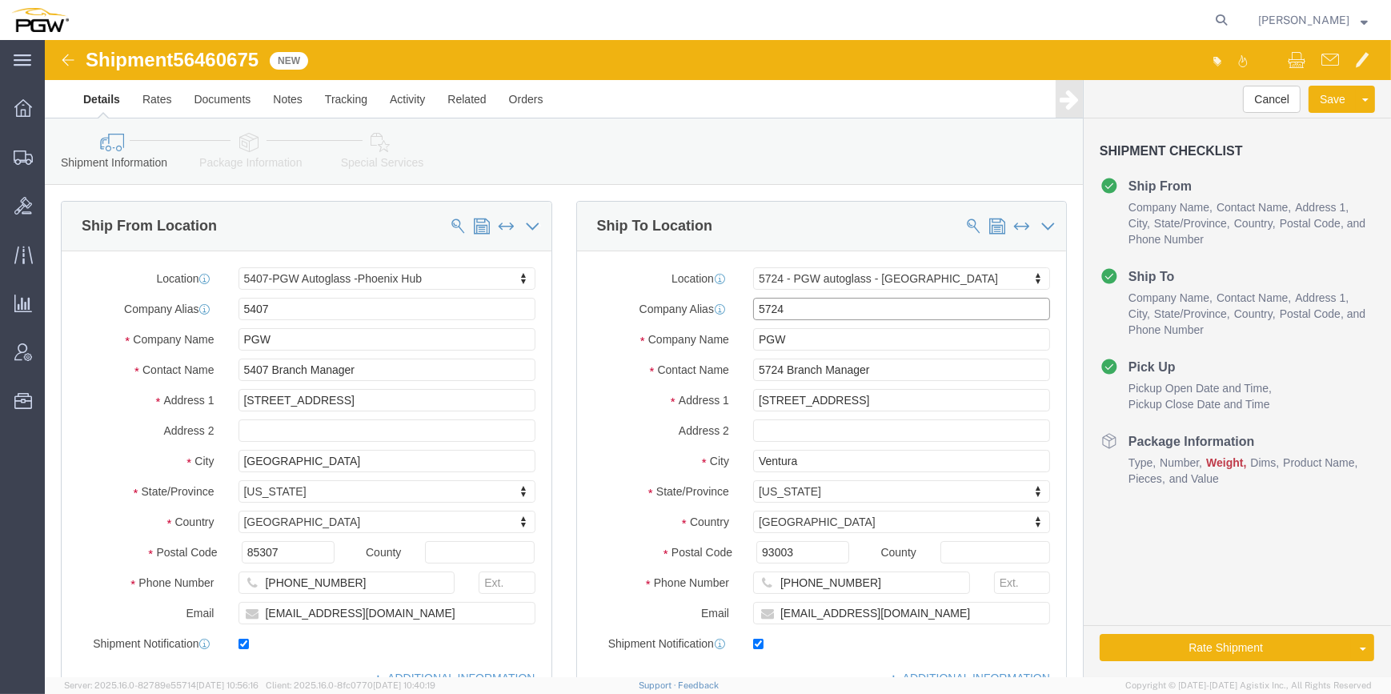
click input "5724"
drag, startPoint x: 754, startPoint y: 271, endPoint x: 648, endPoint y: 266, distance: 105.8
click div "Company Alias 5724"
click div "Ship To Location"
type input "5724"
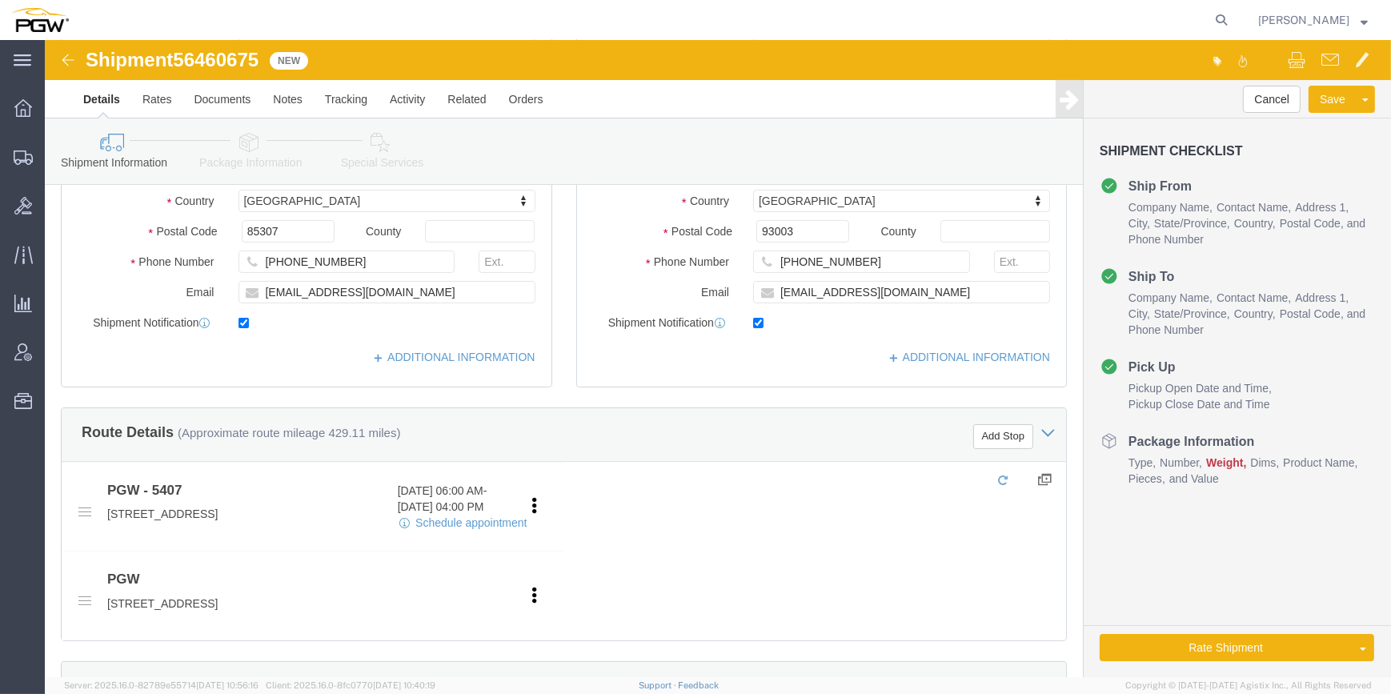
scroll to position [290, 0]
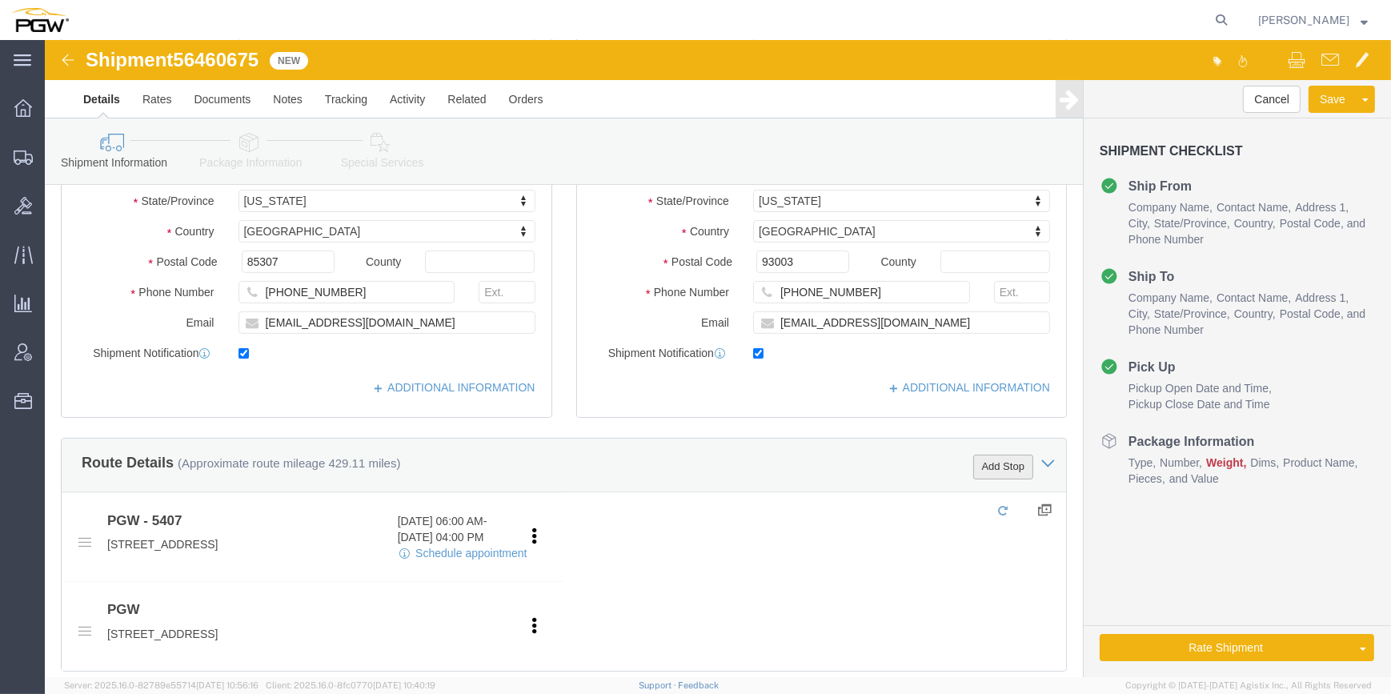
click button "Add Stop"
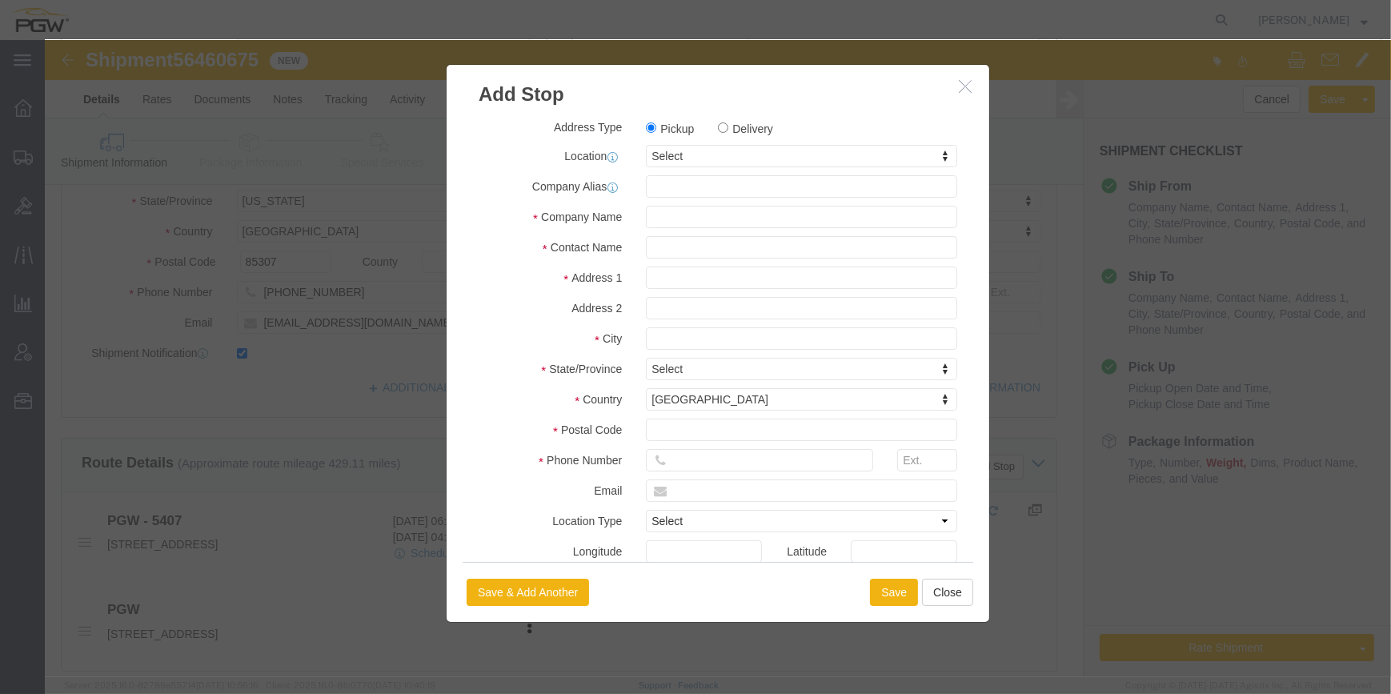
click label "Delivery"
click input "Delivery"
radio input "true"
select select
drag, startPoint x: 693, startPoint y: 87, endPoint x: 683, endPoint y: 111, distance: 25.9
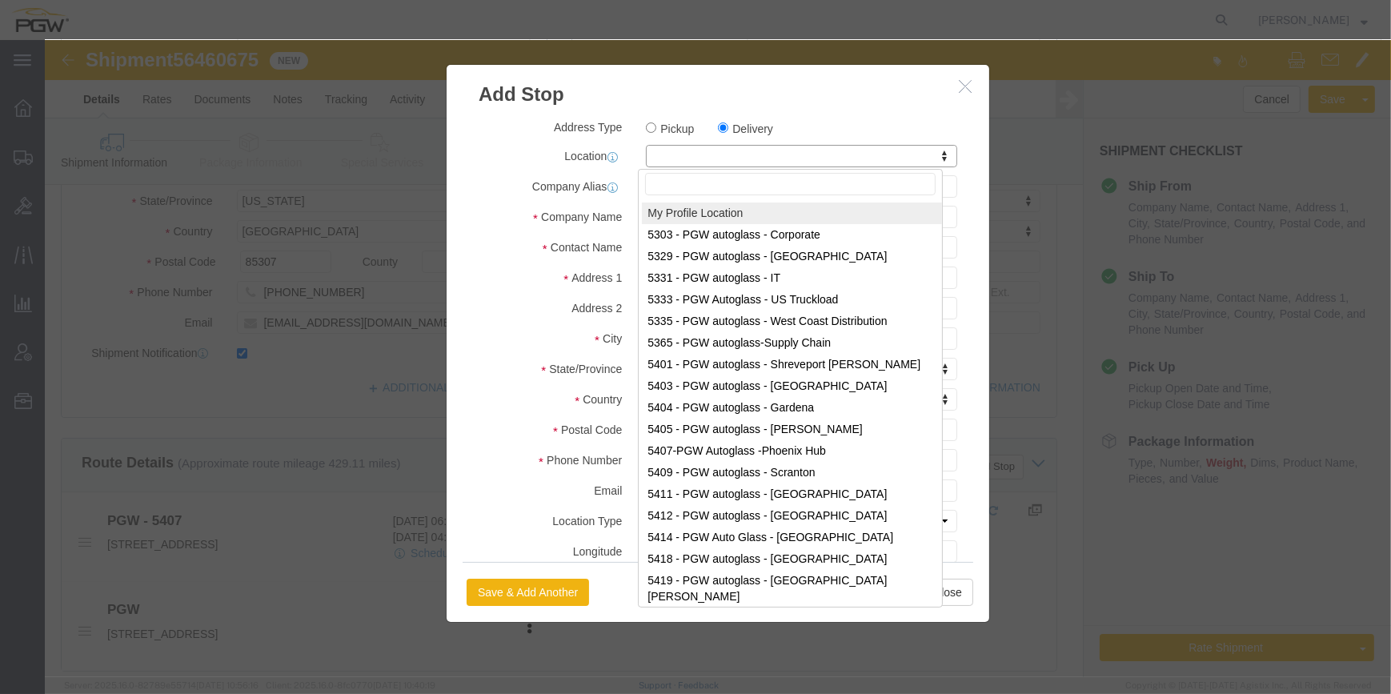
paste input "5704"
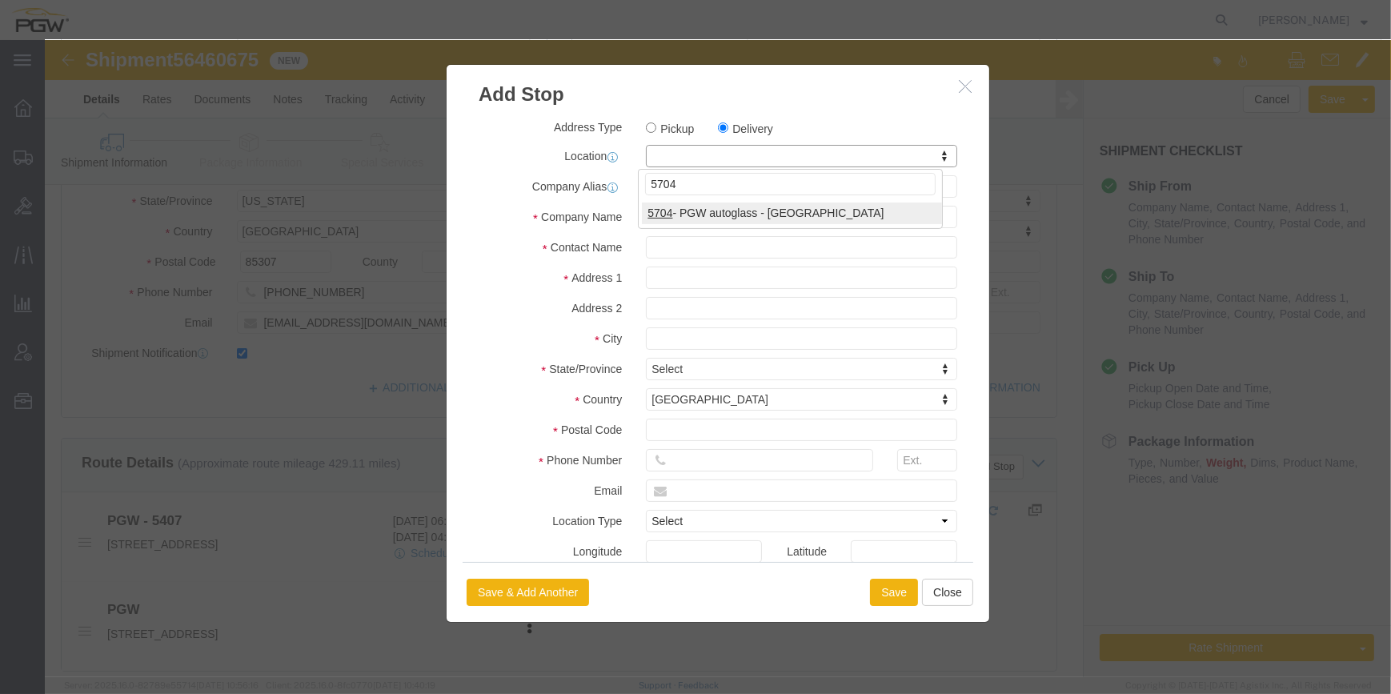
type input "5704"
select select "28459"
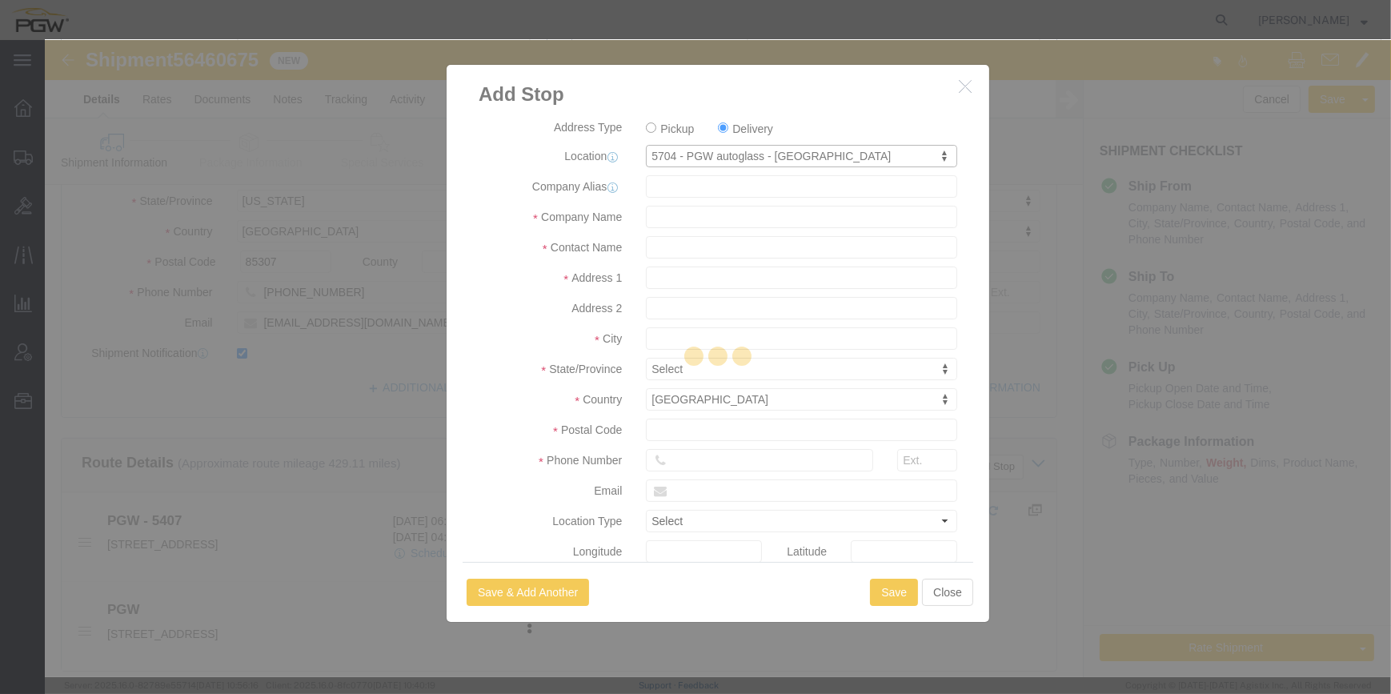
type input "5704"
type input "PGW"
type input "5704 Branch Manager"
type input "[STREET_ADDRESS]"
type input "Ste B"
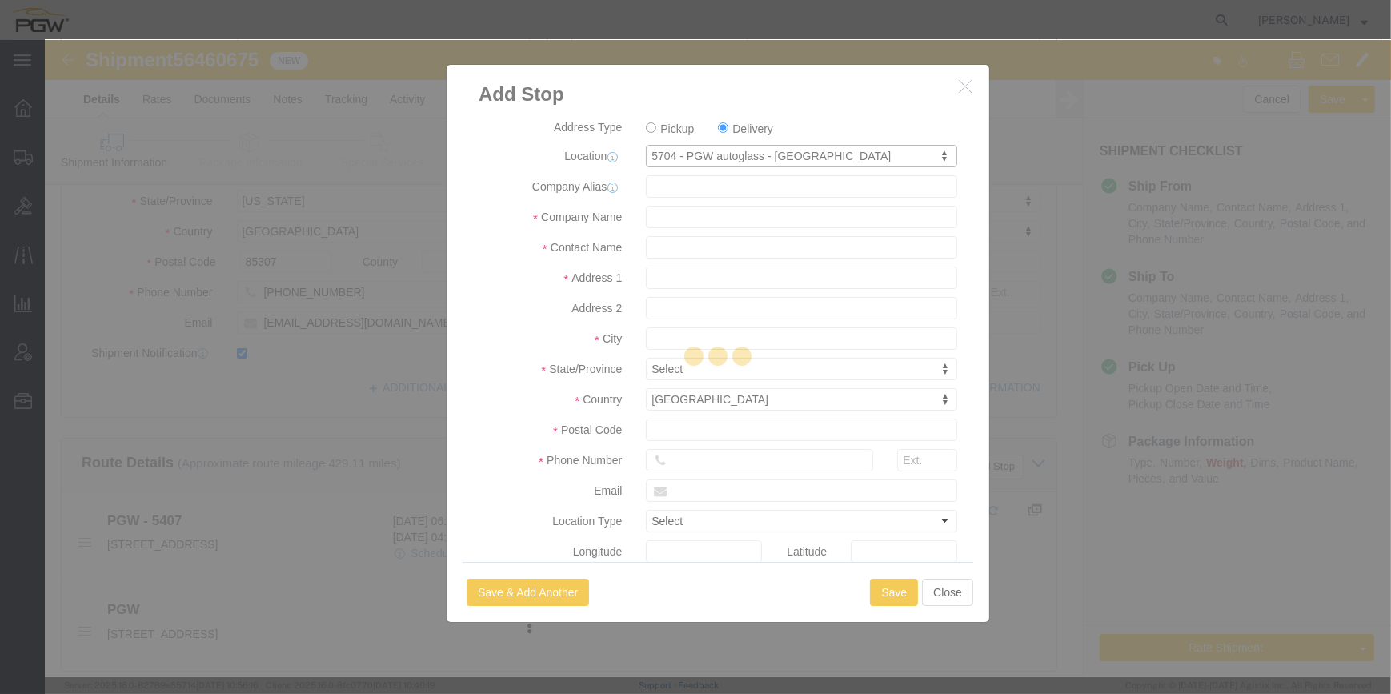
type input "[GEOGRAPHIC_DATA]"
type input "92501"
type input "[PHONE_NUMBER]"
type input "[EMAIL_ADDRESS][DOMAIN_NAME]"
checkbox input "true"
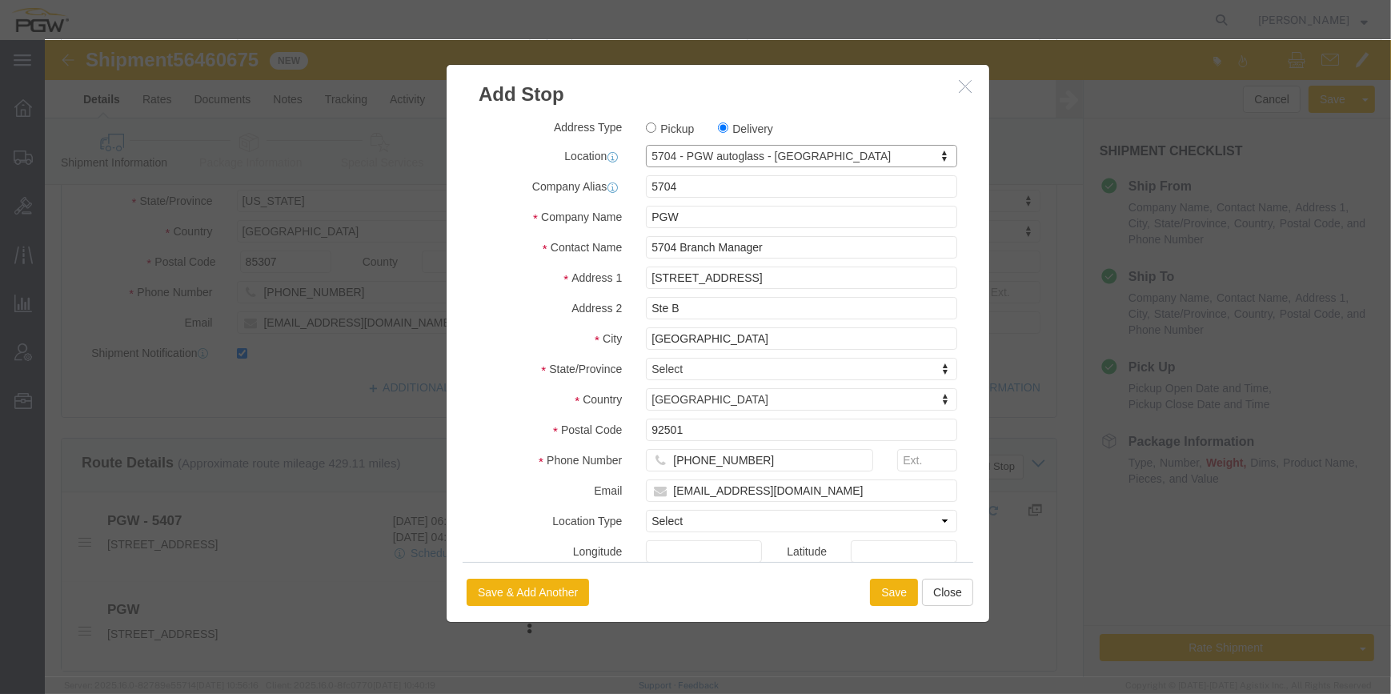
select select "CA"
click button "Save"
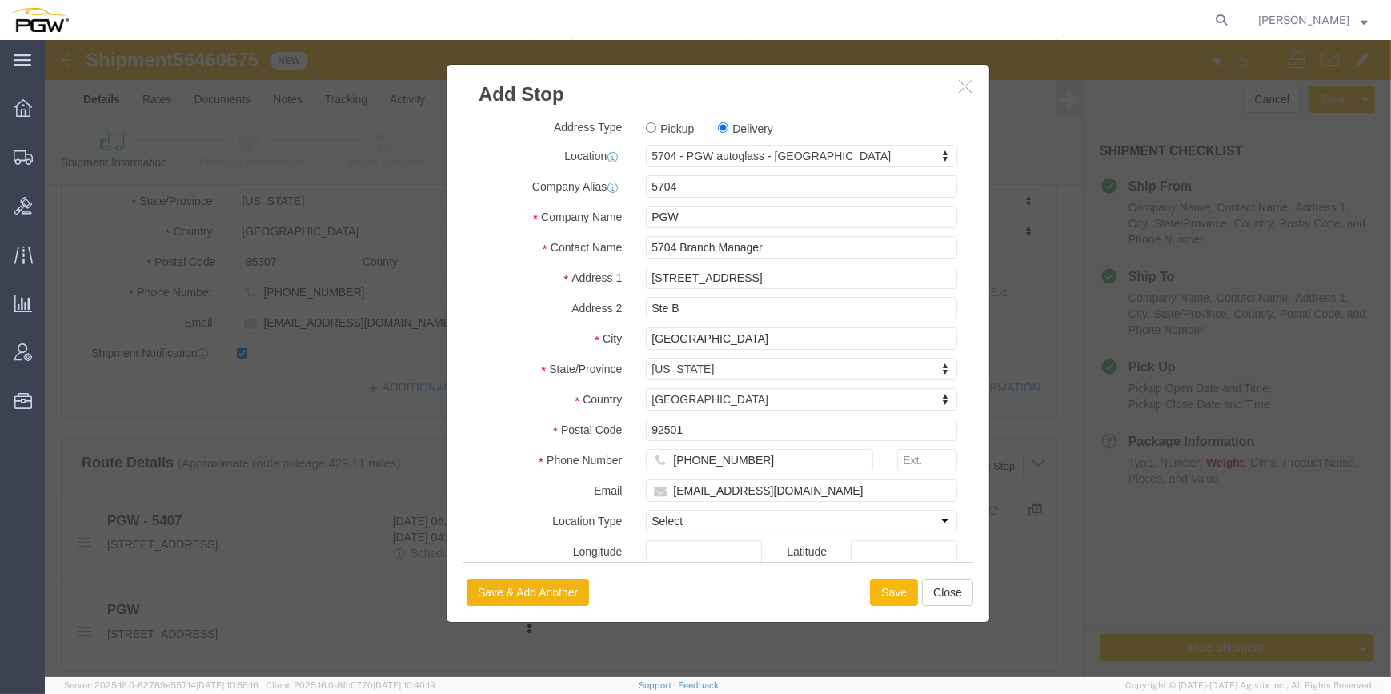
select select "D"
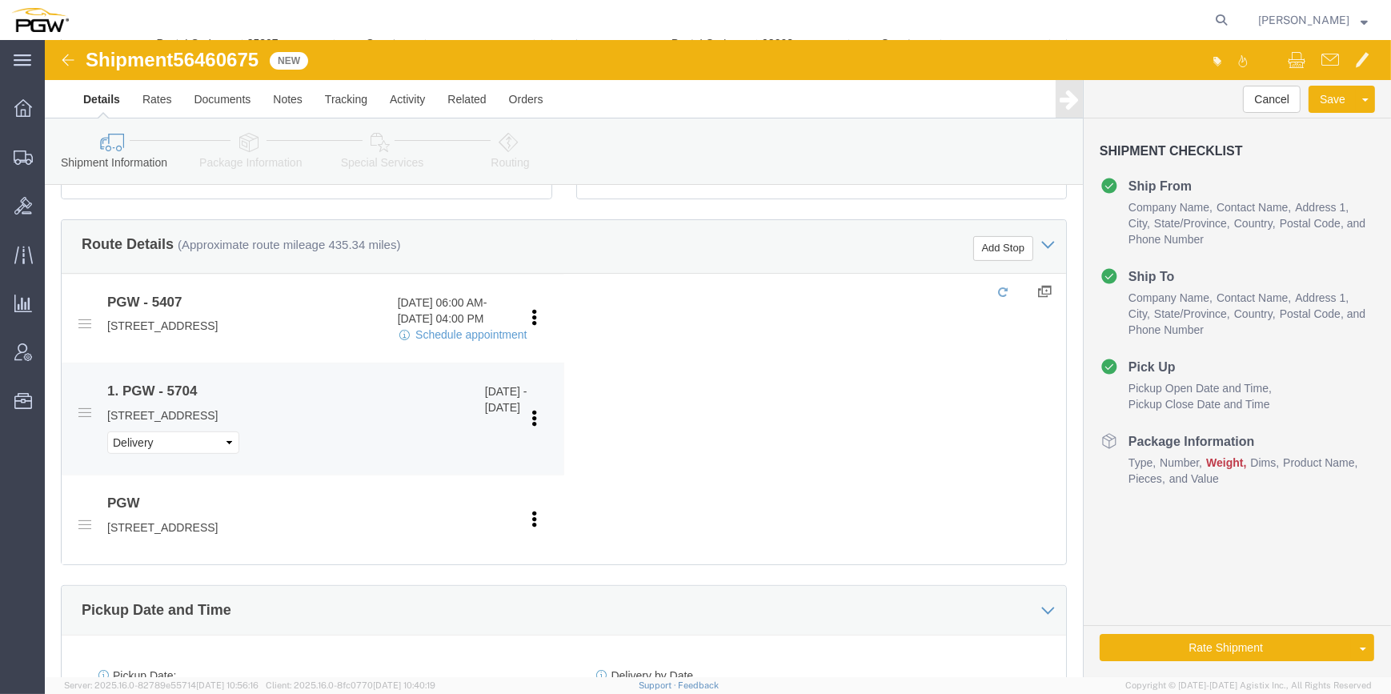
scroll to position [655, 0]
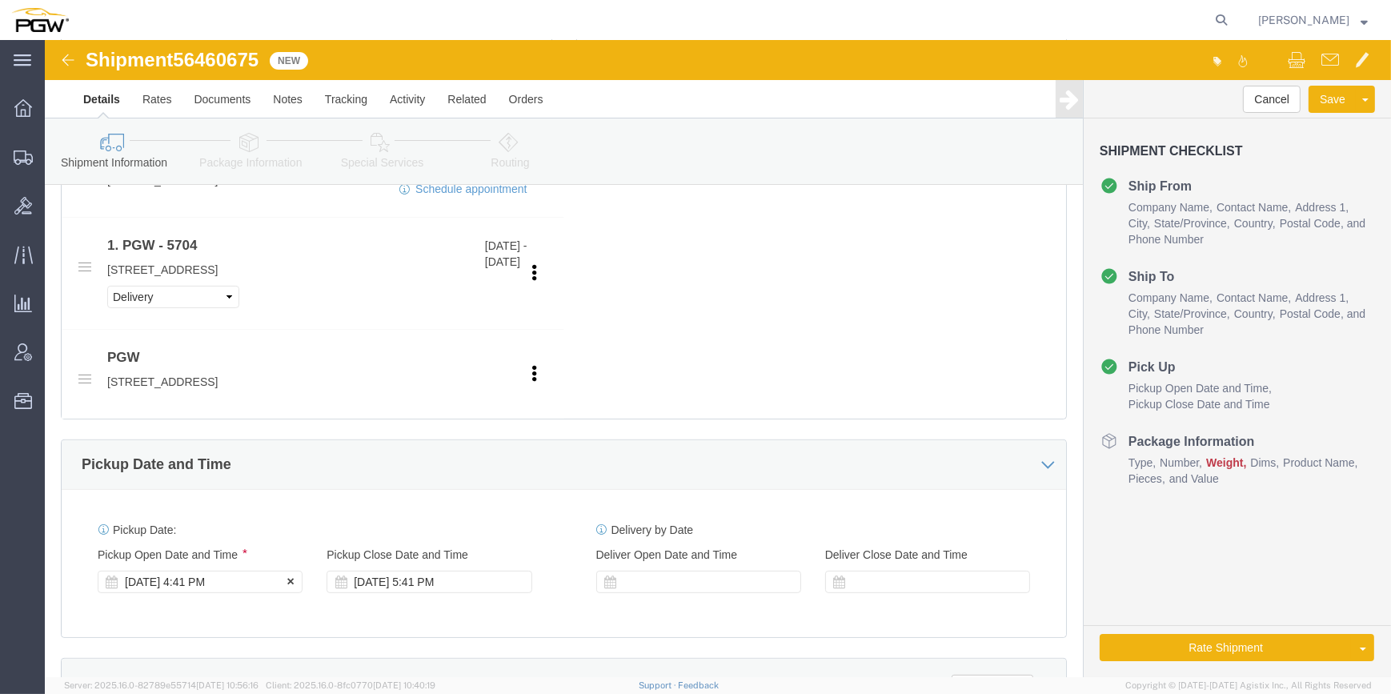
click div "[DATE] 4:41 PM"
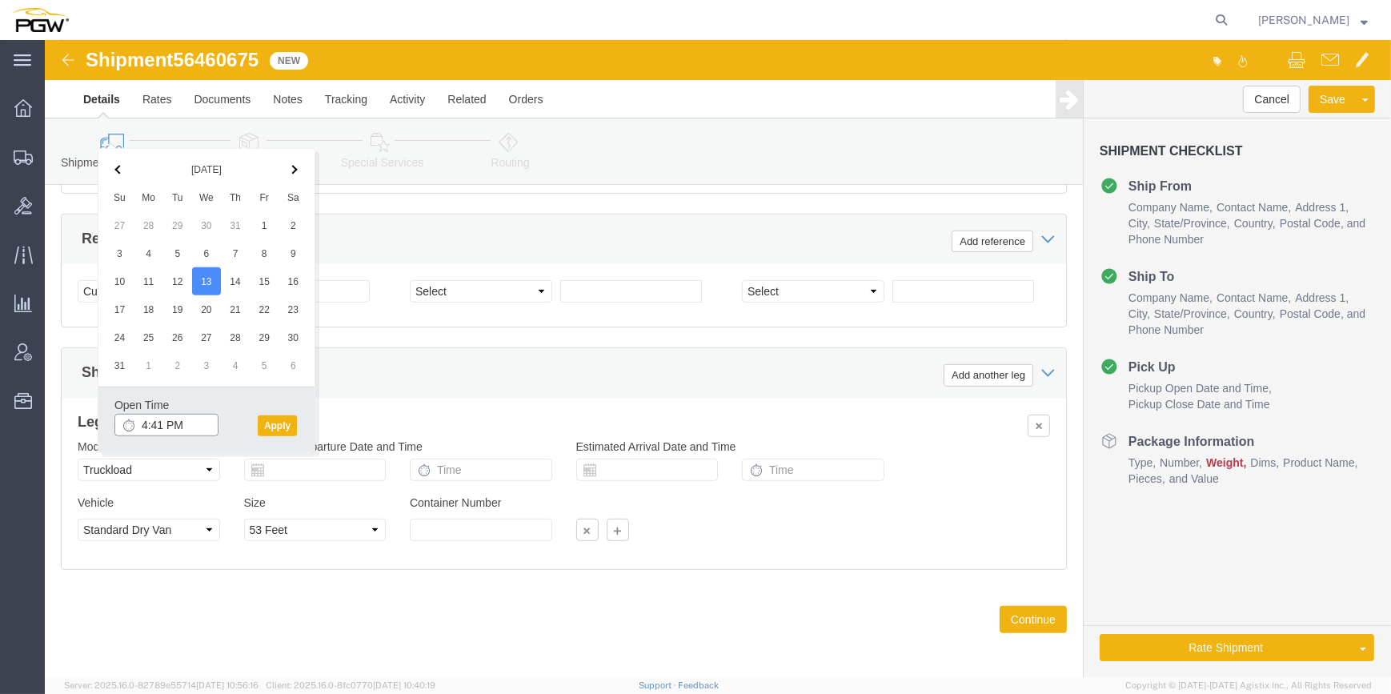
click input "4:41 PM"
type input "2:00 PM"
click button "Apply"
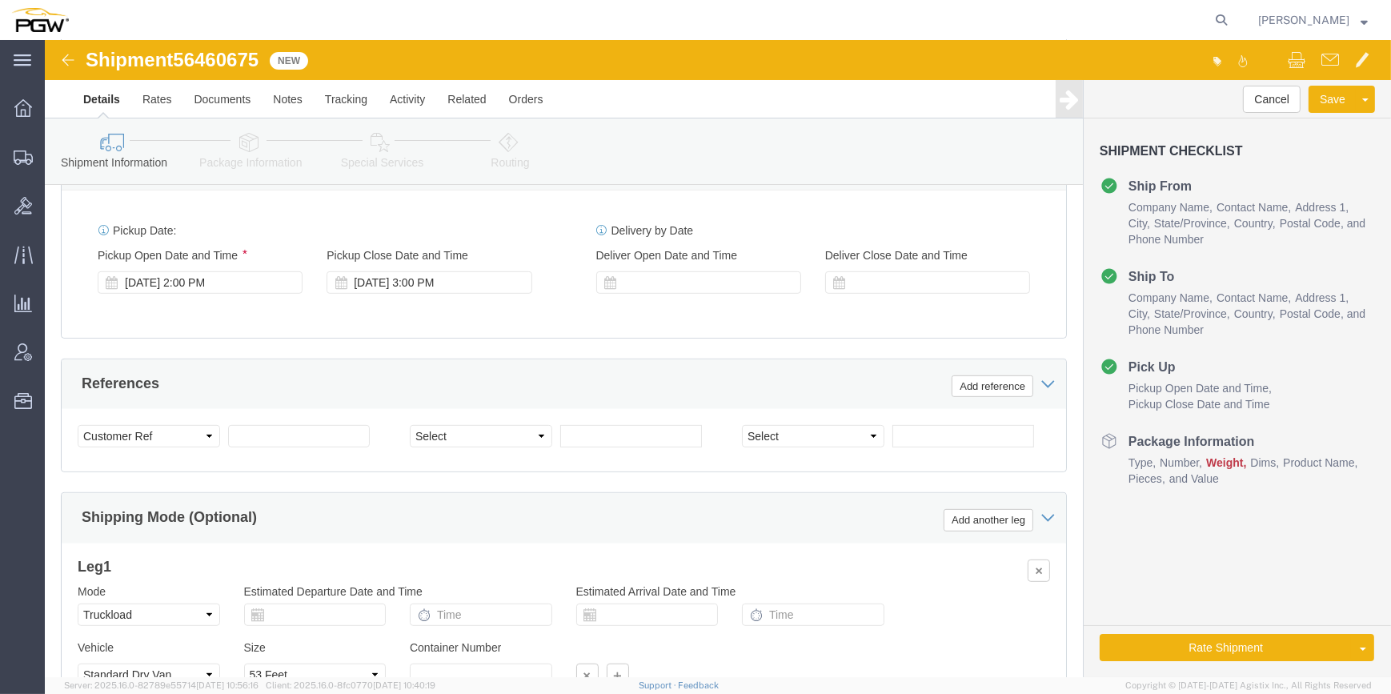
scroll to position [953, 0]
click select "Select Account Type Activity ID Airline Appointment Number ASN Batch Request # …"
select select "BOL"
click select "Select Account Type Activity ID Airline Appointment Number ASN Batch Request # …"
drag, startPoint x: 214, startPoint y: 16, endPoint x: 134, endPoint y: 18, distance: 80.8
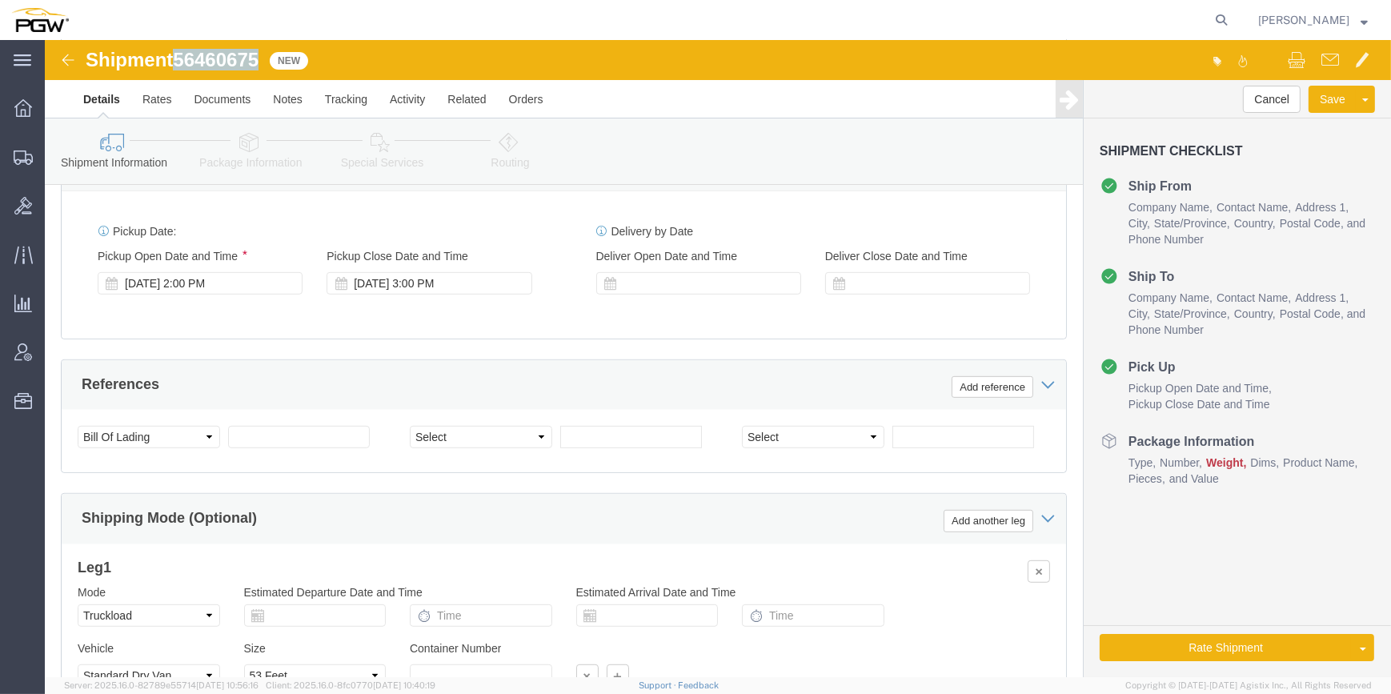
click span "56460675"
copy span "56460675"
click input "text"
paste input "56460675"
type input "56460675"
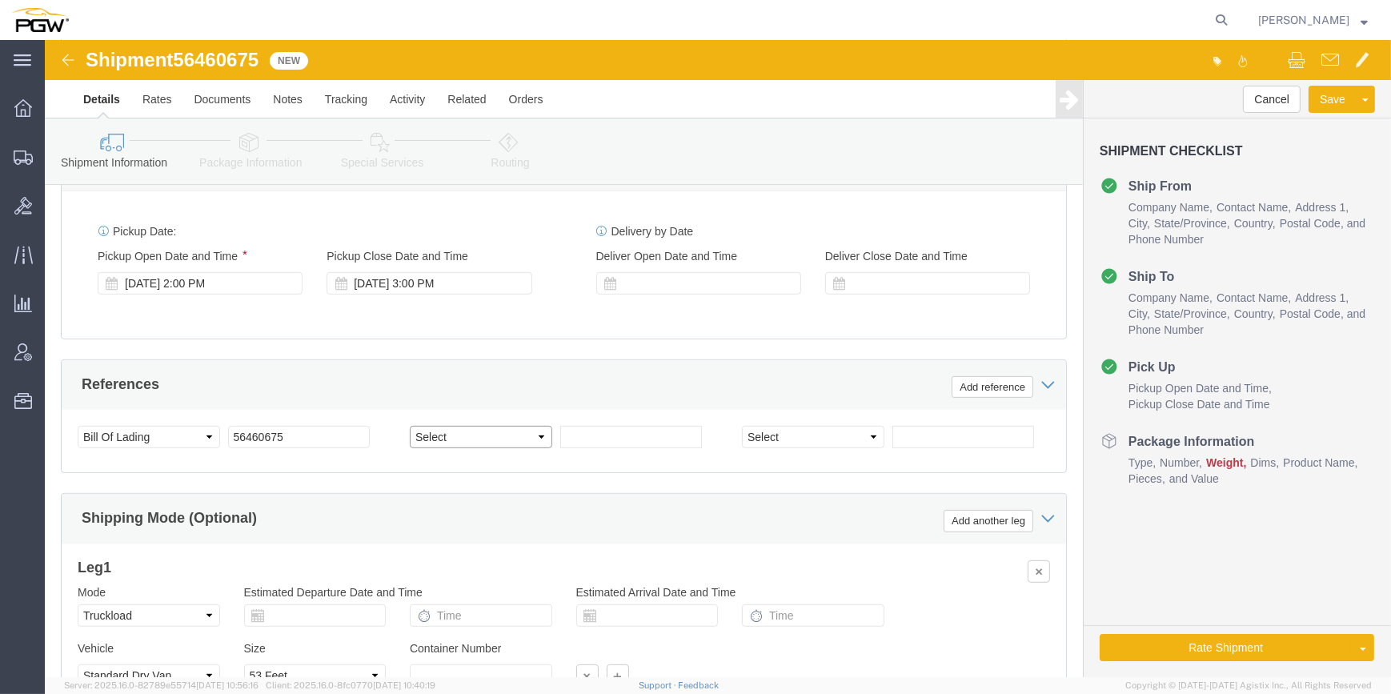
click select "Select Account Type Activity ID Airline Appointment Number ASN Batch Request # …"
click input "text"
paste input "666864"
type input "666864"
click input "text"
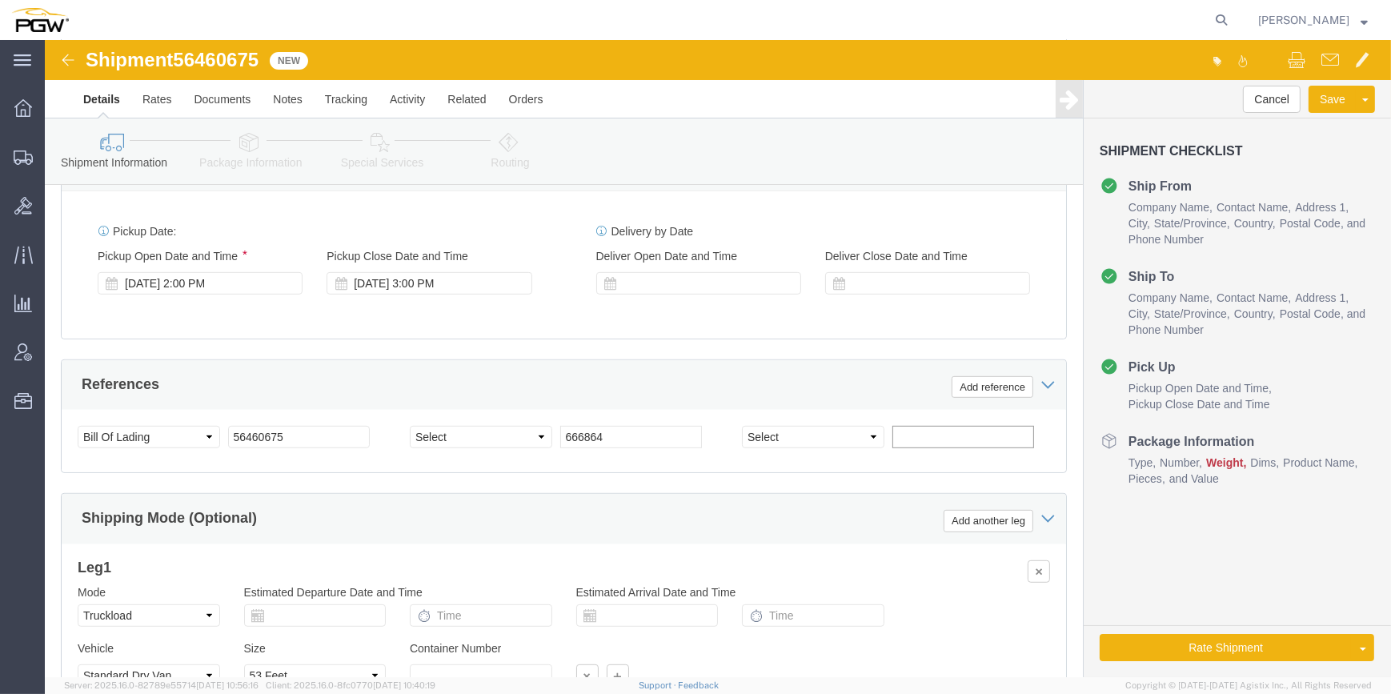
paste input "666866"
type input "666866"
click select "Select Account Type Activity ID Airline Appointment Number ASN Batch Request # …"
select select "ORDERNUM"
click select "Select Account Type Activity ID Airline Appointment Number ASN Batch Request # …"
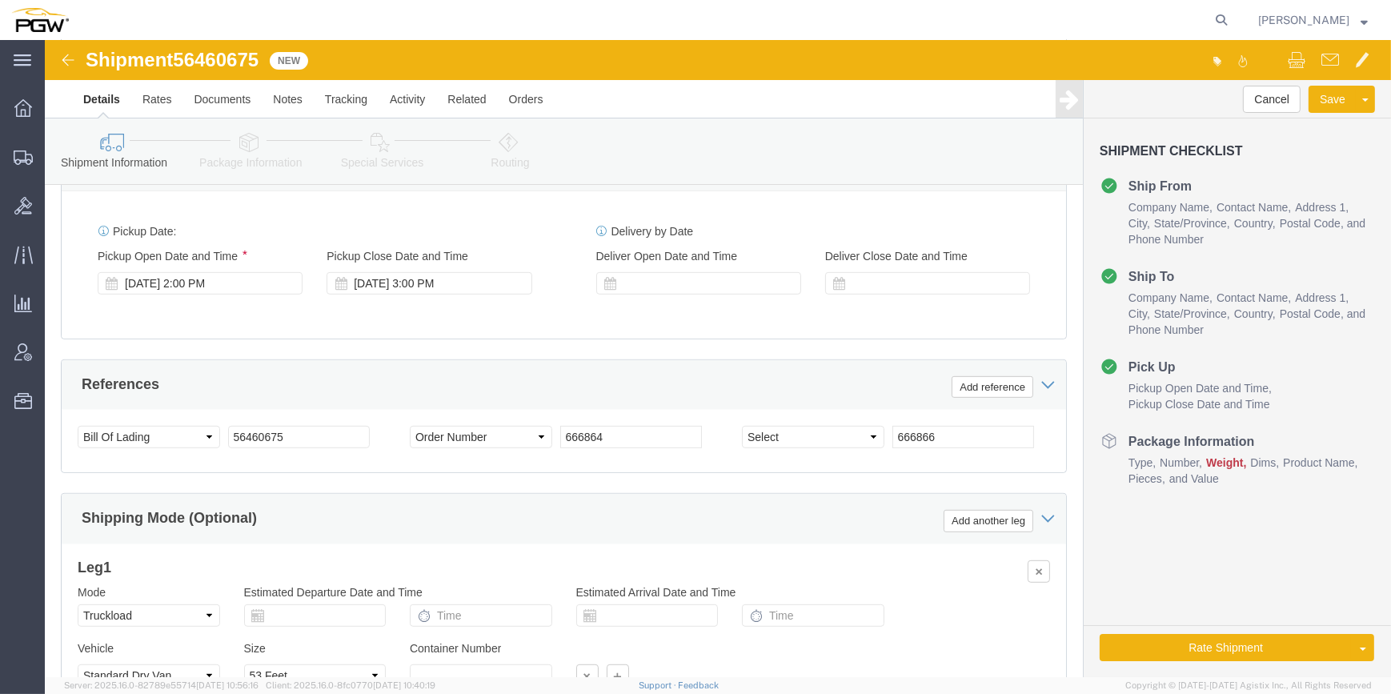
click div "Select Account Type Activity ID Airline Appointment Number ASN Batch Request # …"
click select "Select Account Type Activity ID Airline Appointment Number ASN Batch Request # …"
select select "ORDERNUM"
click select "Select Account Type Activity ID Airline Appointment Number ASN Batch Request # …"
click div "Shipping Mode (Optional) Add another leg"
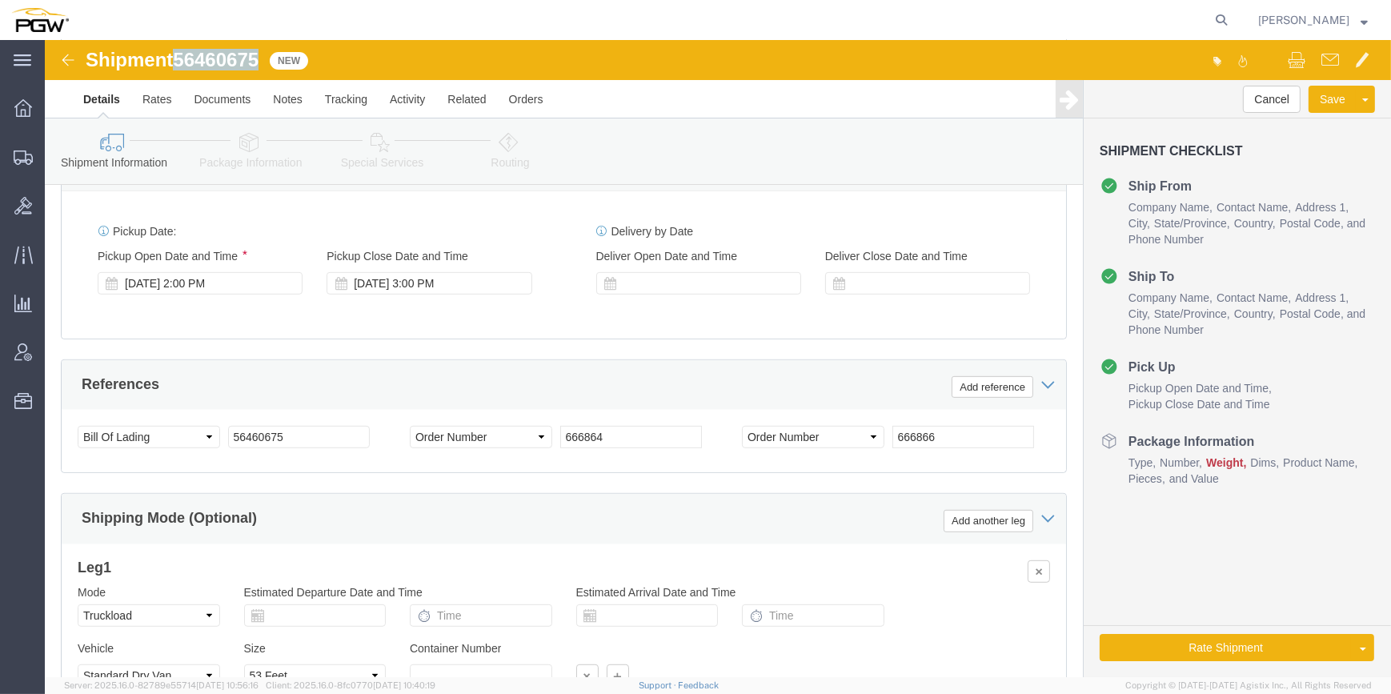
drag, startPoint x: 217, startPoint y: 18, endPoint x: 134, endPoint y: 16, distance: 82.4
click span "56460675"
drag, startPoint x: 134, startPoint y: 16, endPoint x: 143, endPoint y: 15, distance: 8.8
copy span "56460675"
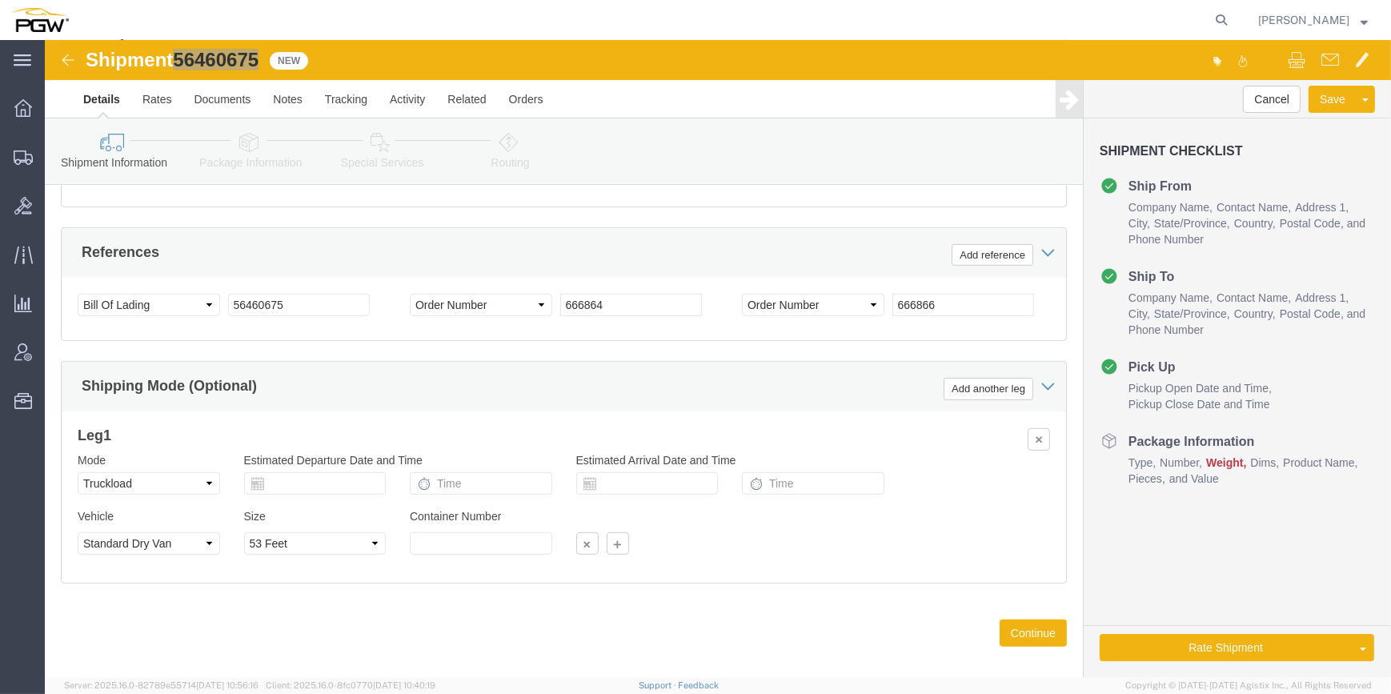
scroll to position [1099, 0]
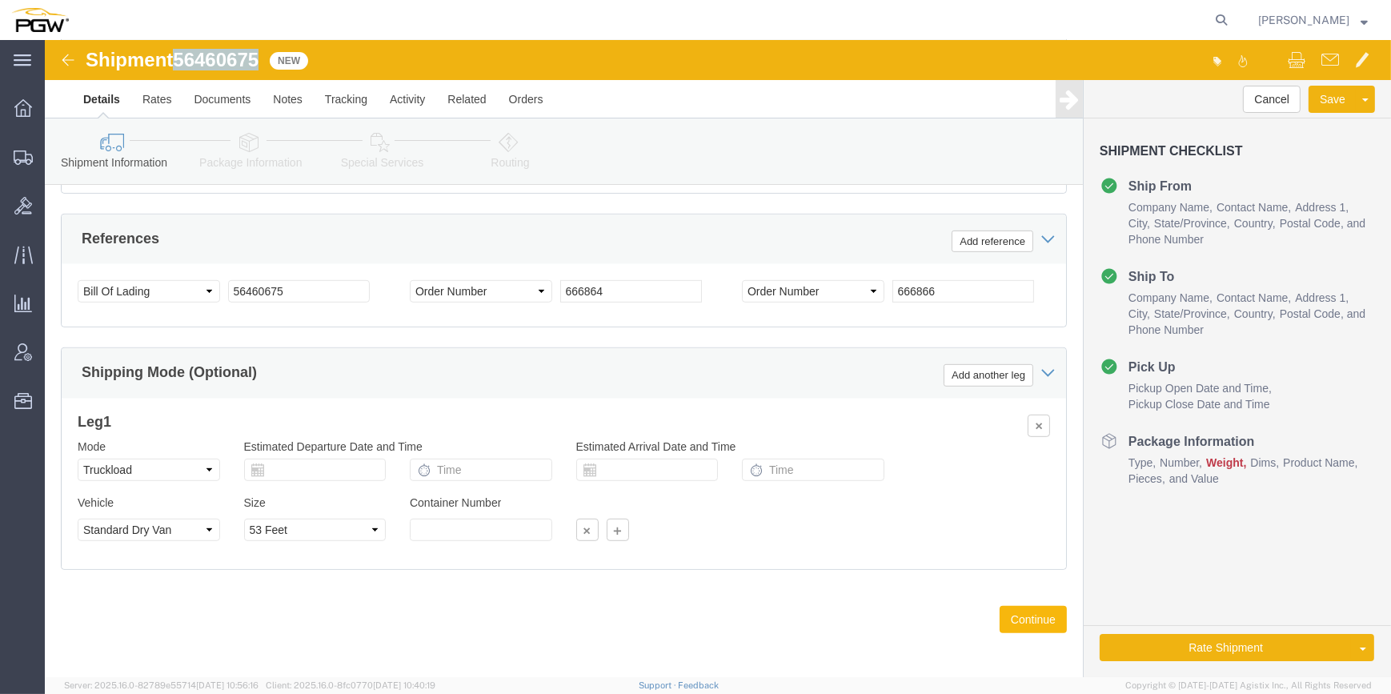
click button "Continue"
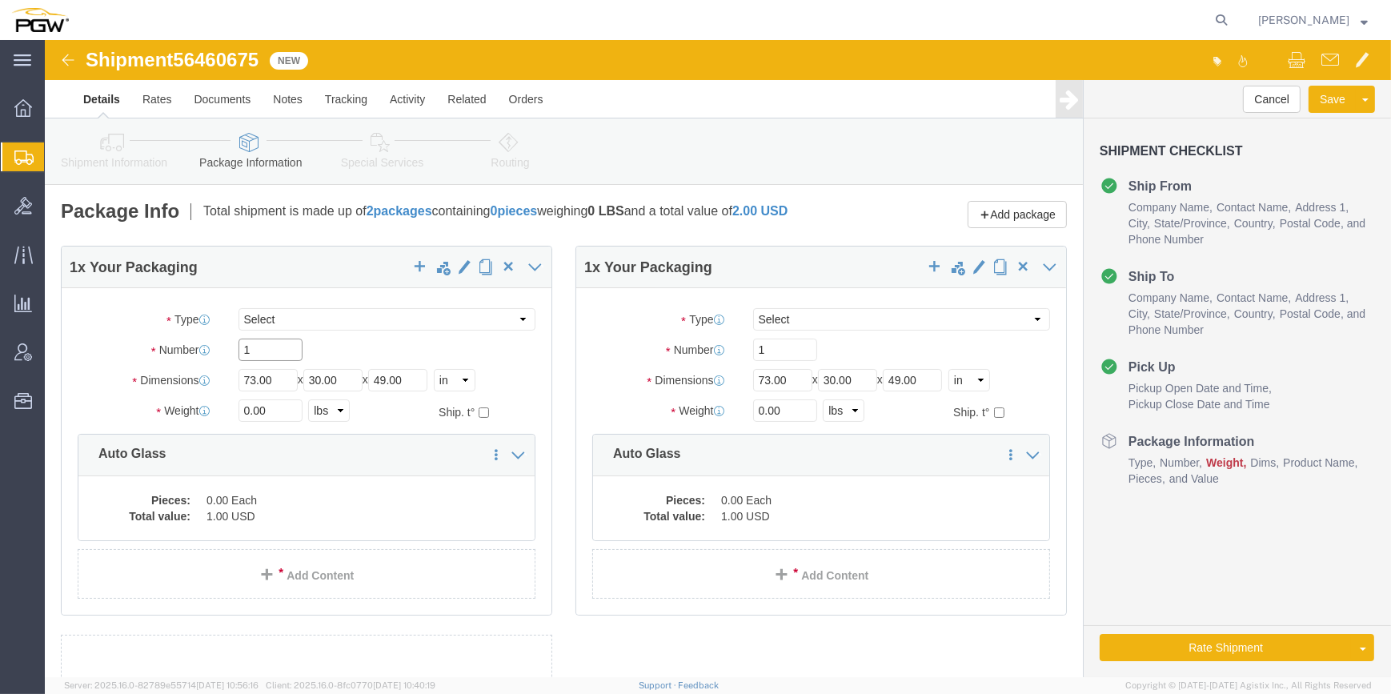
drag, startPoint x: 221, startPoint y: 326, endPoint x: 168, endPoint y: 317, distance: 53.5
click div "Number 1"
type input "20"
drag, startPoint x: 721, startPoint y: 320, endPoint x: 689, endPoint y: 317, distance: 32.2
click div "1"
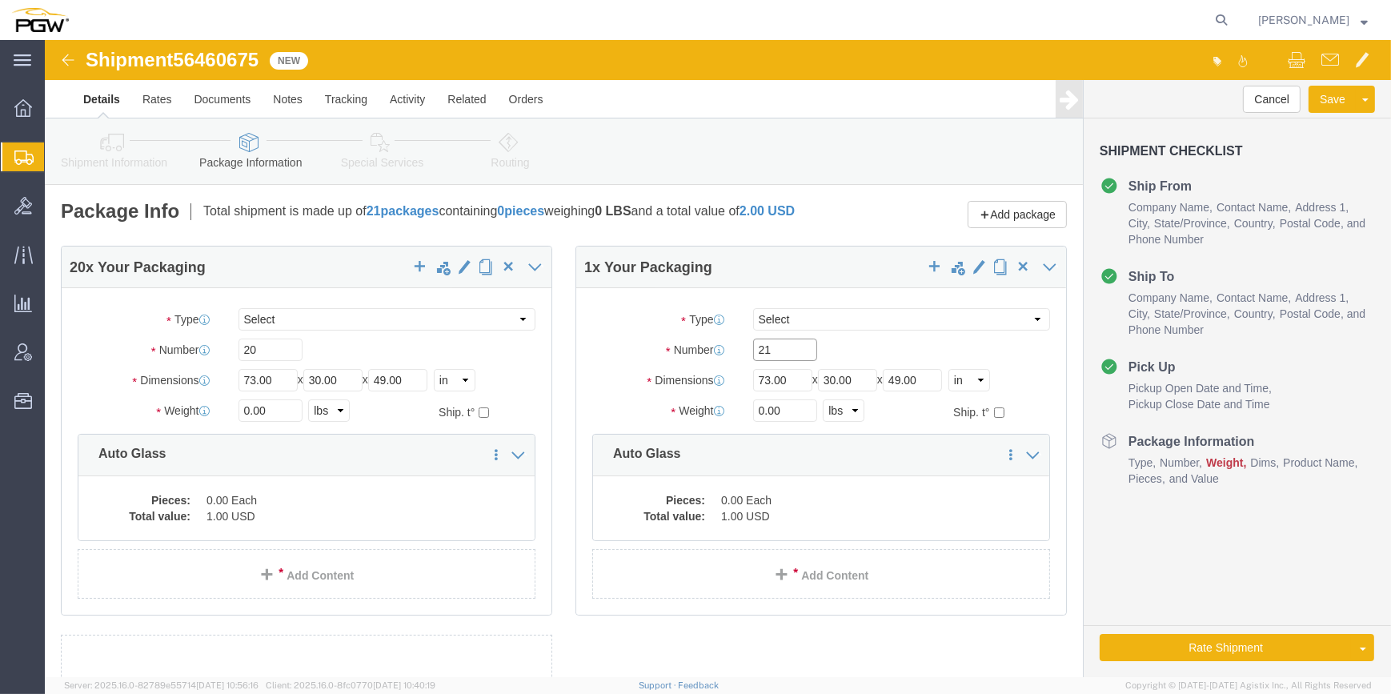
type input "21"
click input "0.00"
paste input "15411"
type input "15411.00"
click input "0.00"
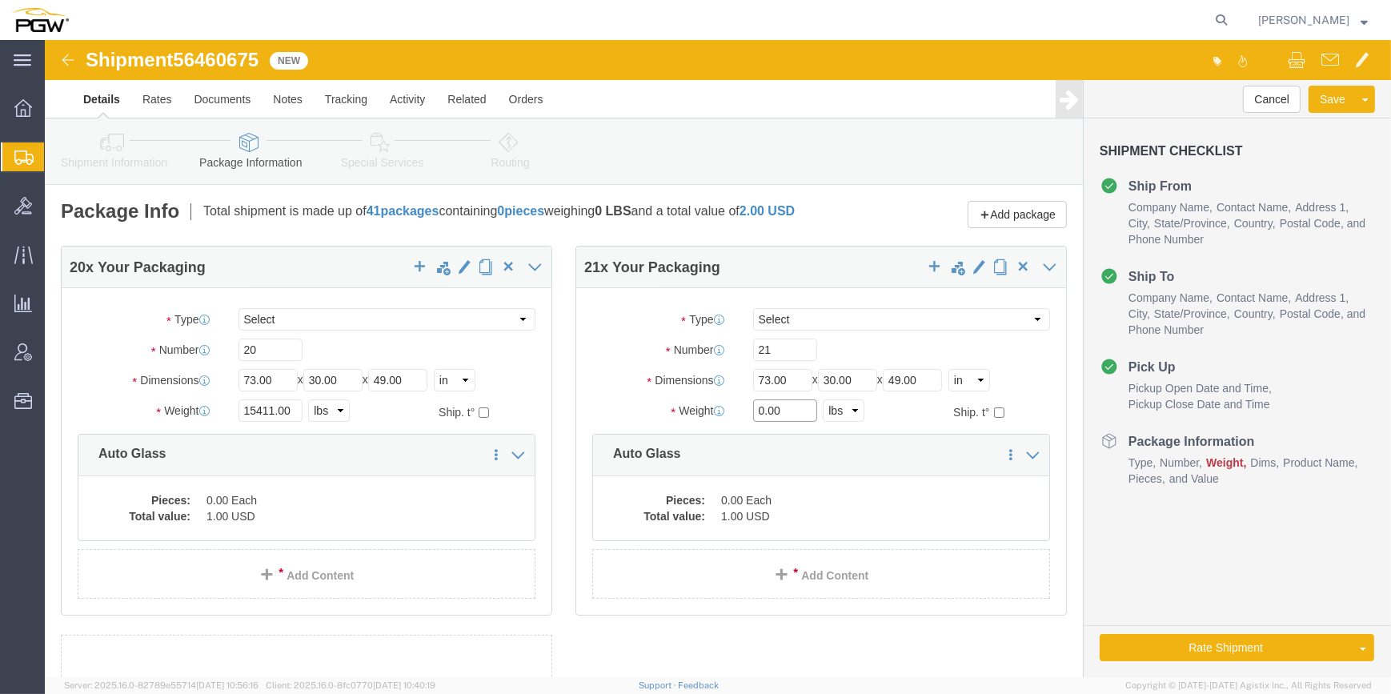
paste input "16678"
type input "16678.00"
click dd "0.00 Each"
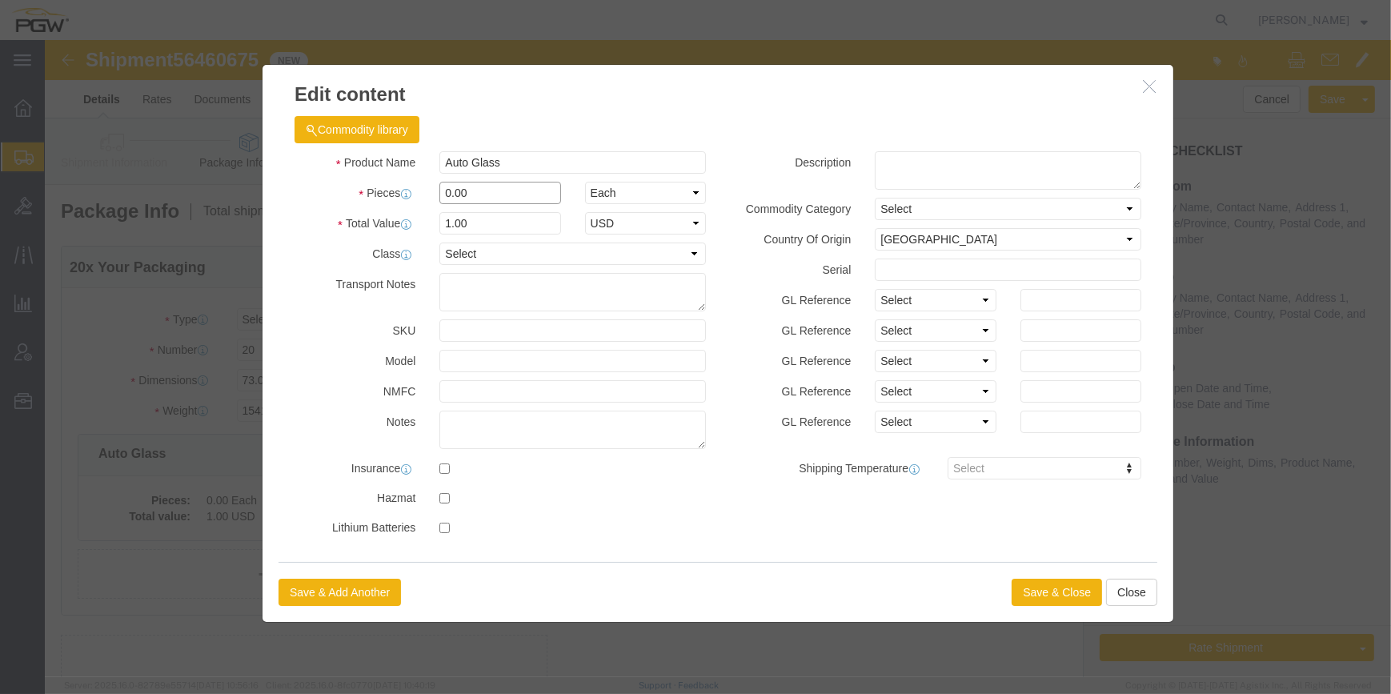
drag, startPoint x: 400, startPoint y: 160, endPoint x: 391, endPoint y: 155, distance: 10.0
click input "0.00"
type input "20.00"
type input "20"
click button "Save & Close"
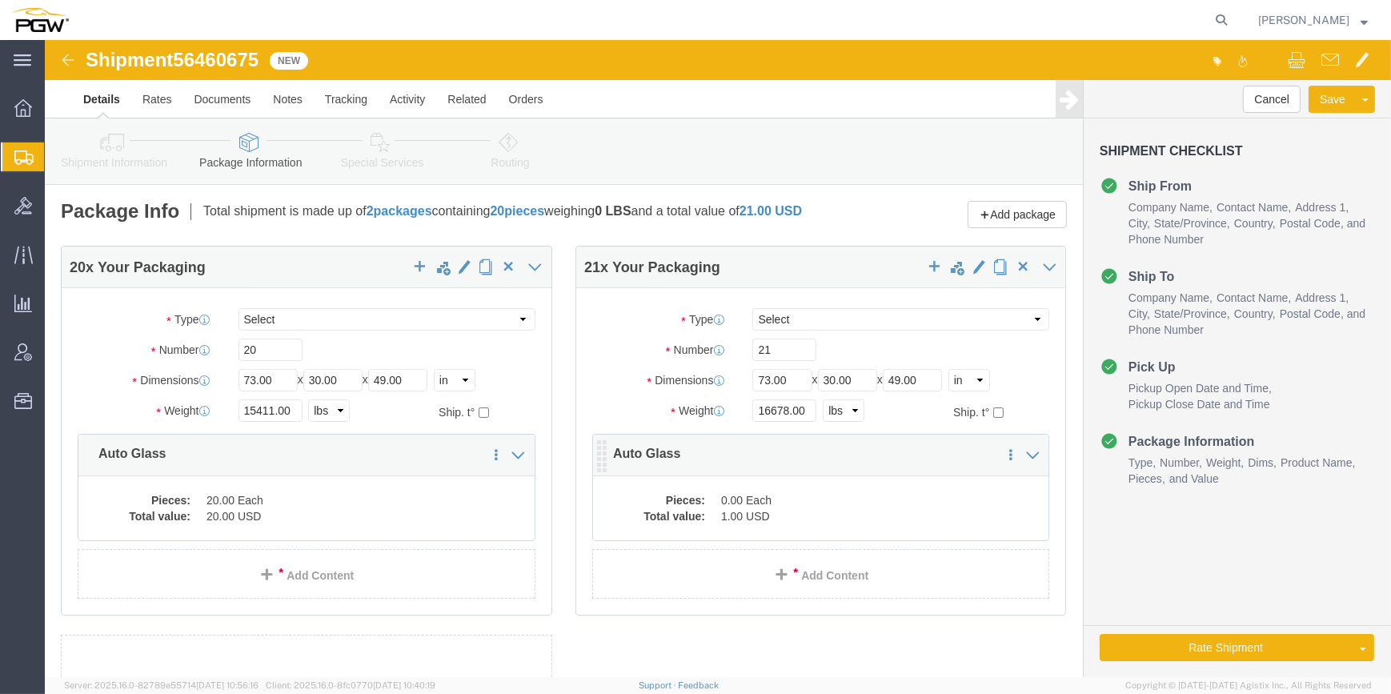
click dd "1.00 USD"
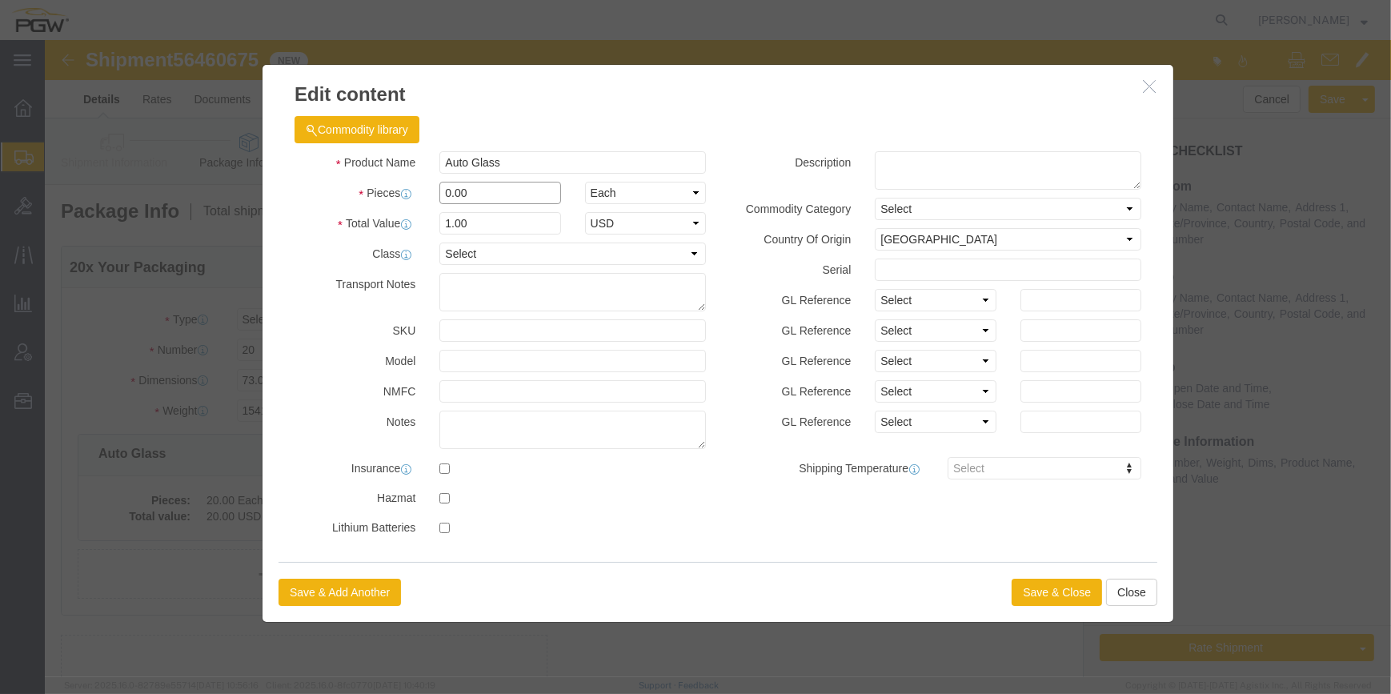
drag, startPoint x: 399, startPoint y: 154, endPoint x: 390, endPoint y: 152, distance: 9.7
click input "0.00"
type input "21.00"
type input "21"
click button "Save & Close"
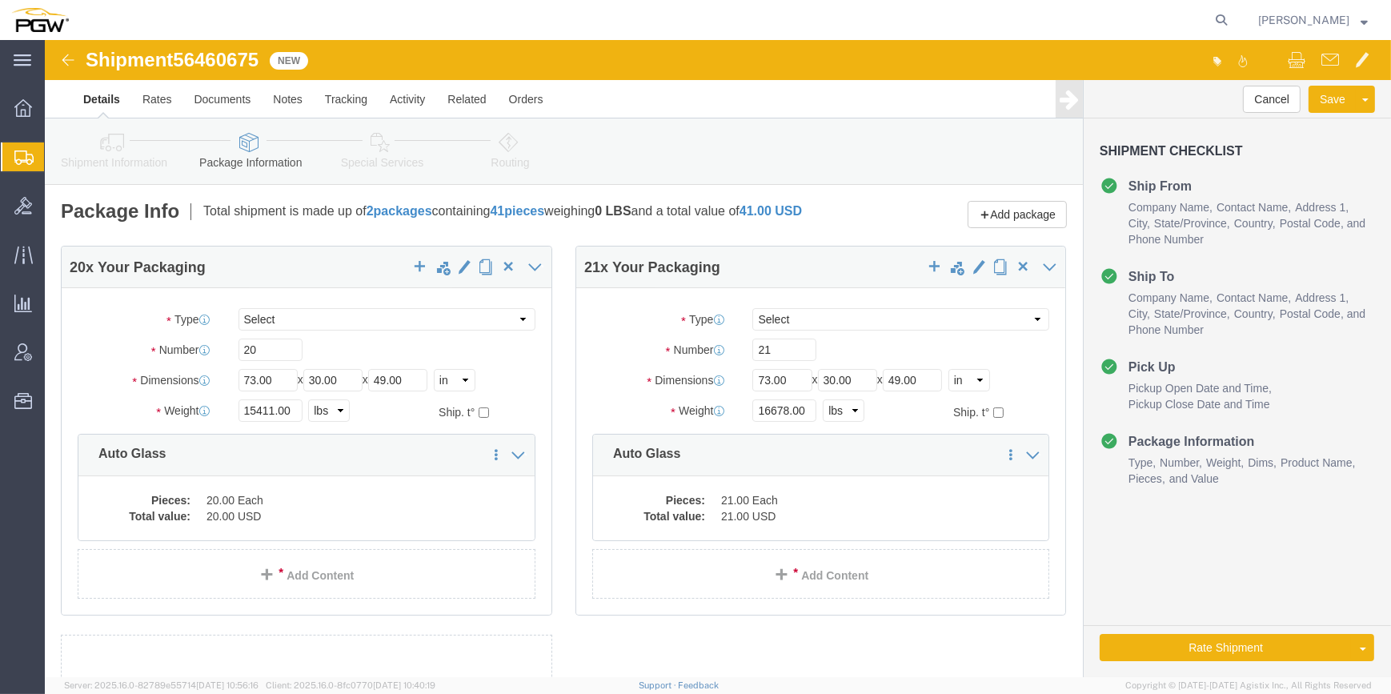
click link "Special Services"
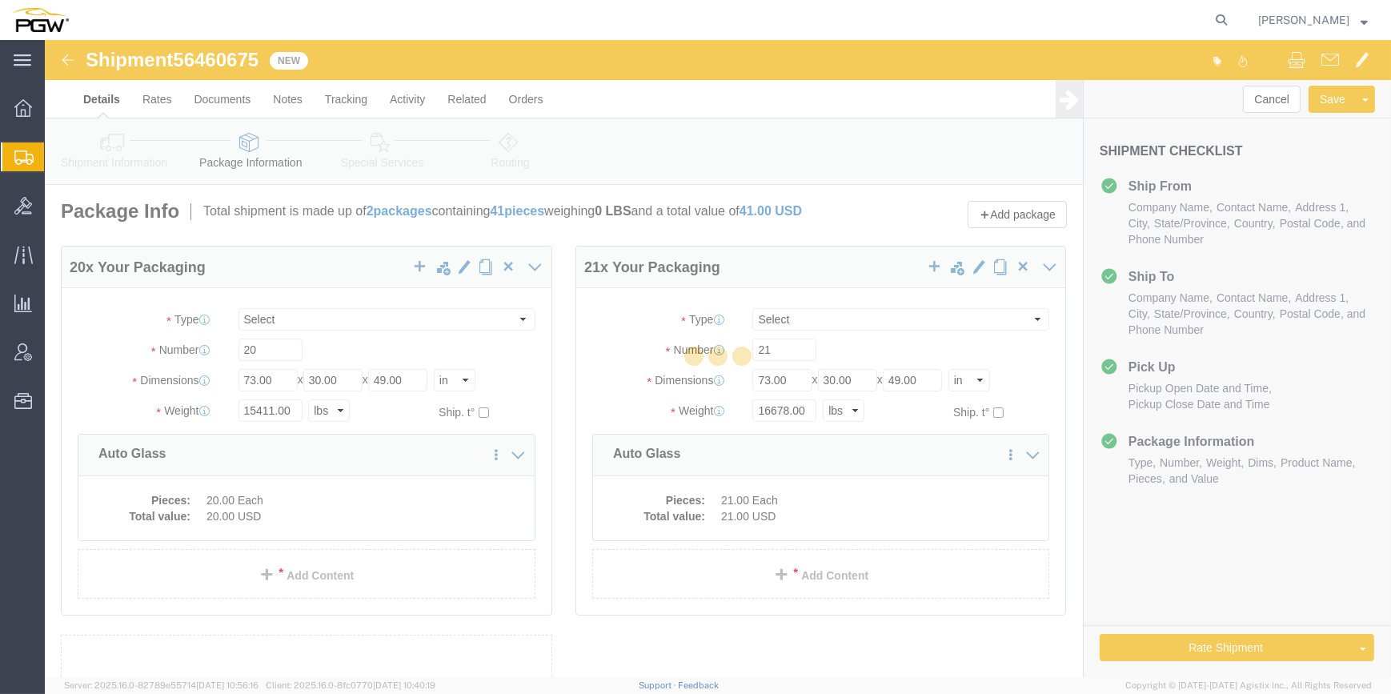
select select
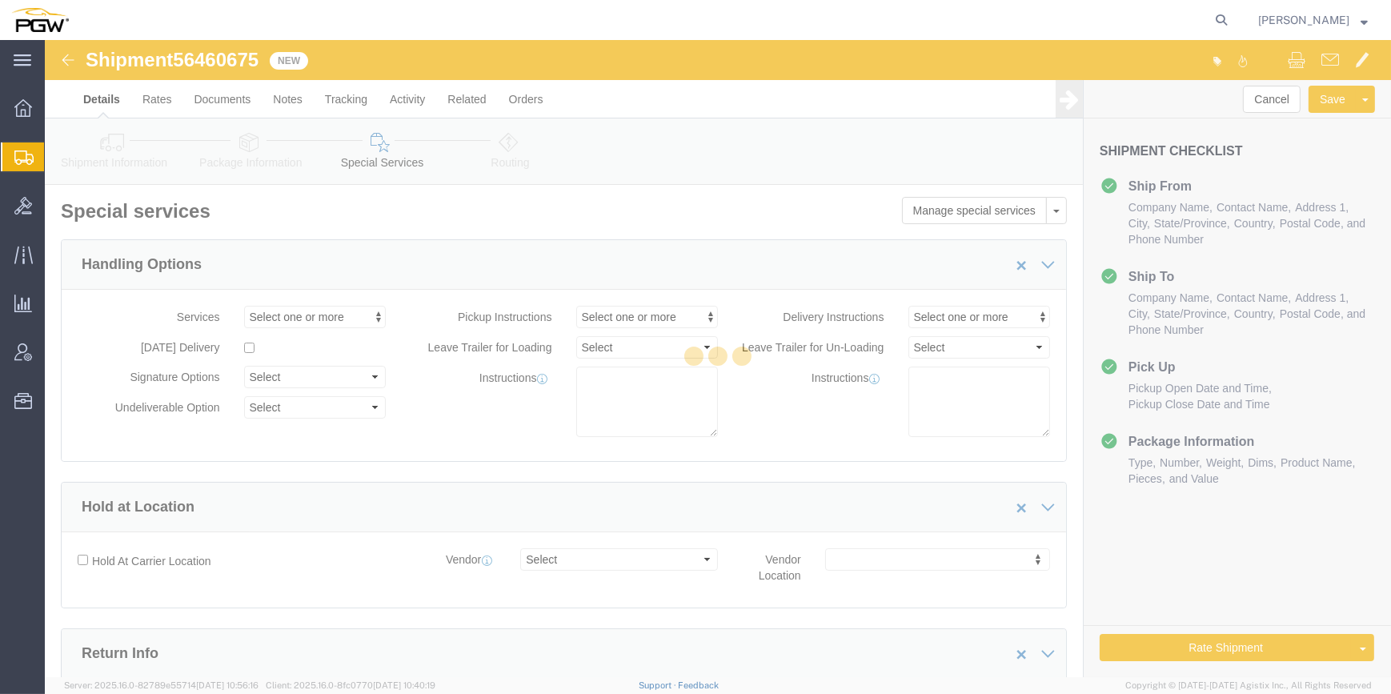
select select "COSTCENTER"
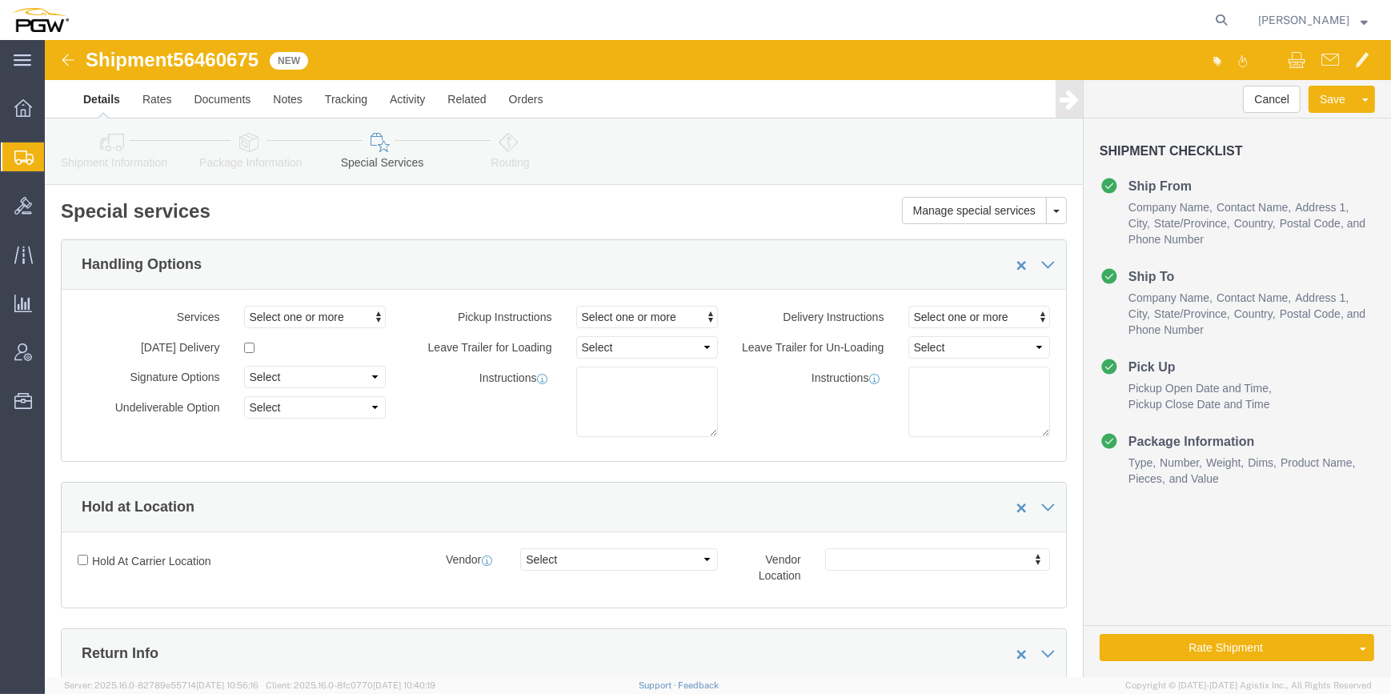
click icon
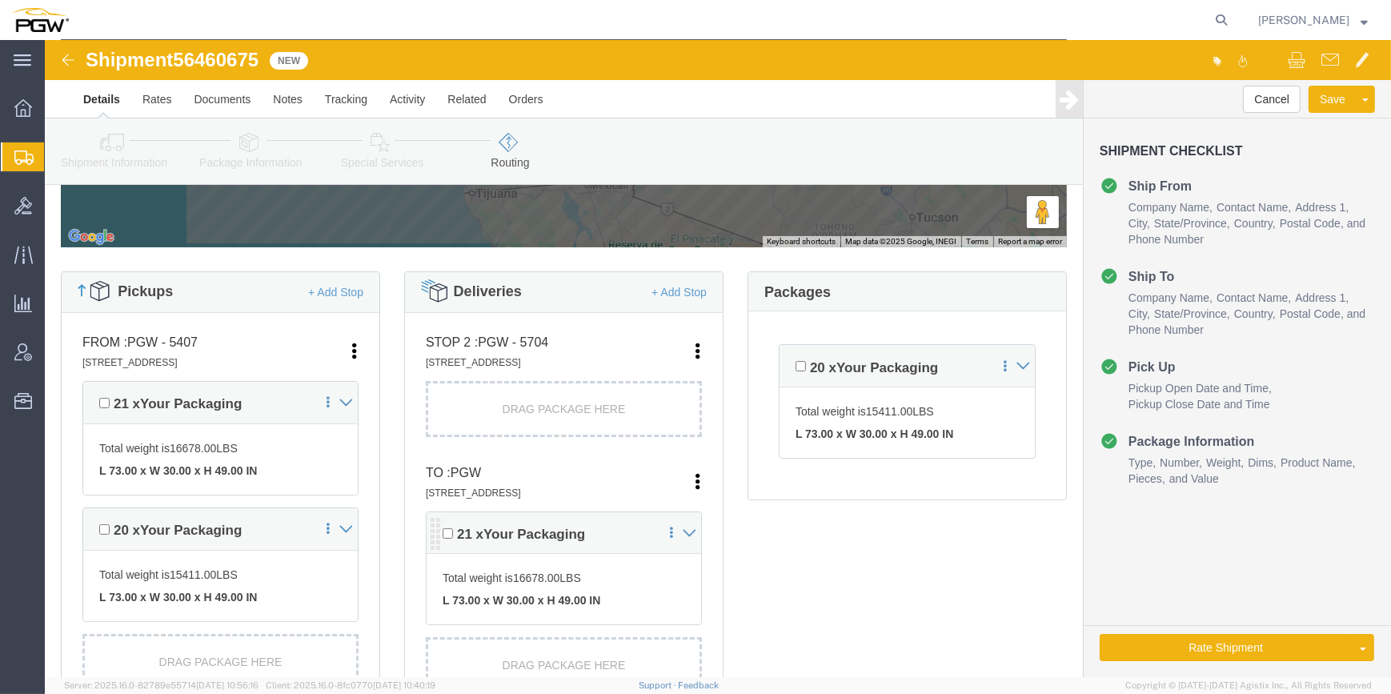
scroll to position [363, 0]
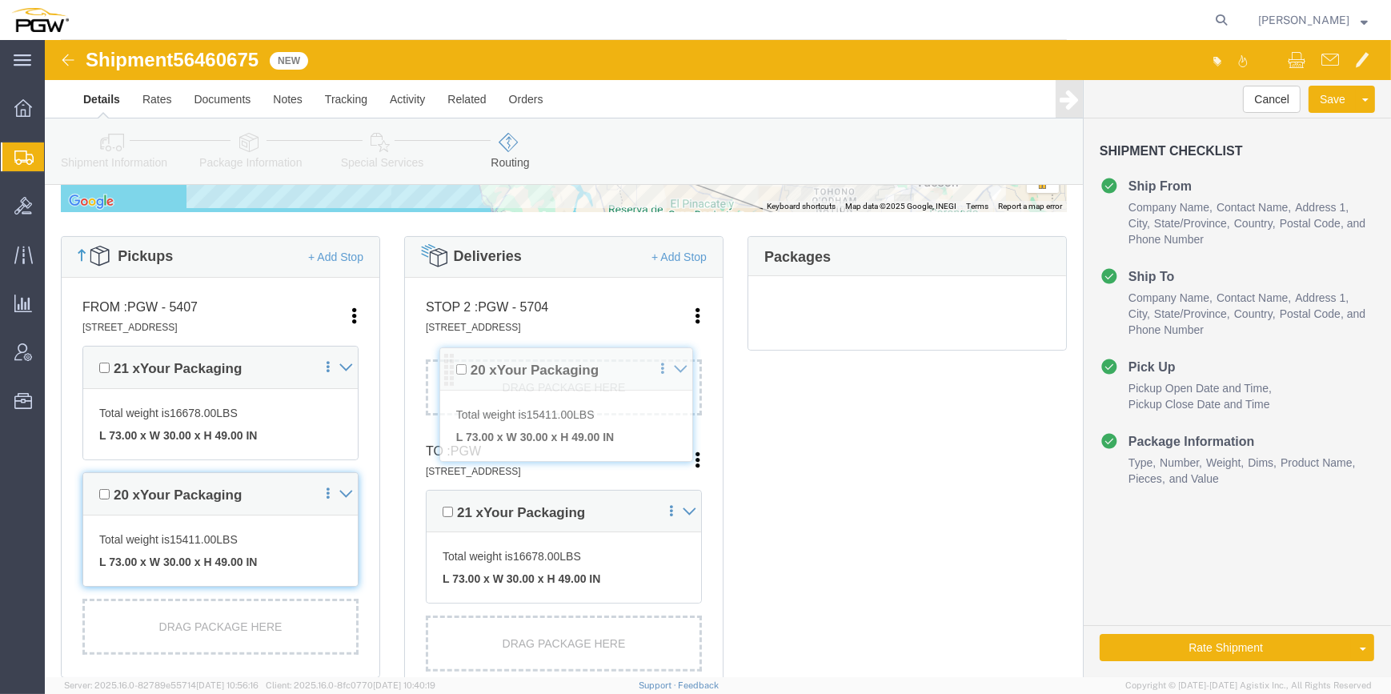
drag, startPoint x: 736, startPoint y: 293, endPoint x: 403, endPoint y: 330, distance: 335.0
click div "Pickups + Add Stop From : PGW - 5407 [STREET_ADDRESS] Edit Move to top Move to …"
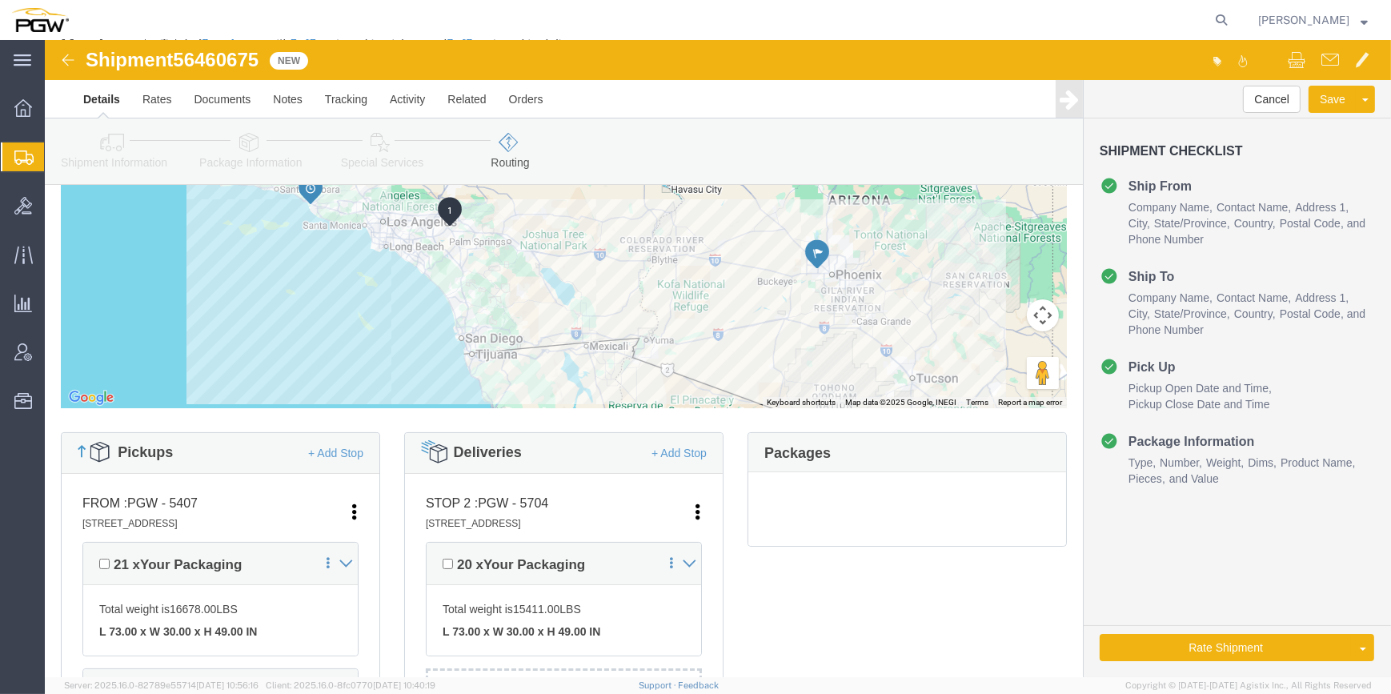
scroll to position [145, 0]
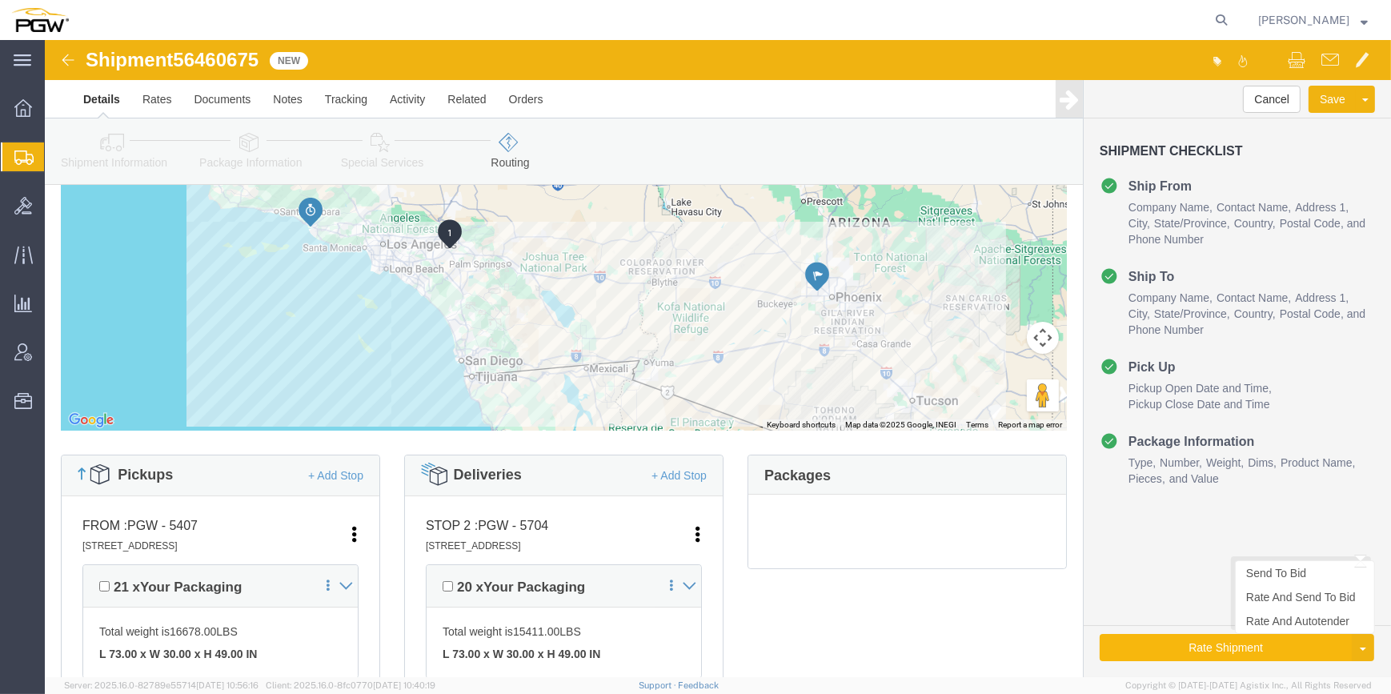
click button "Rate Shipment"
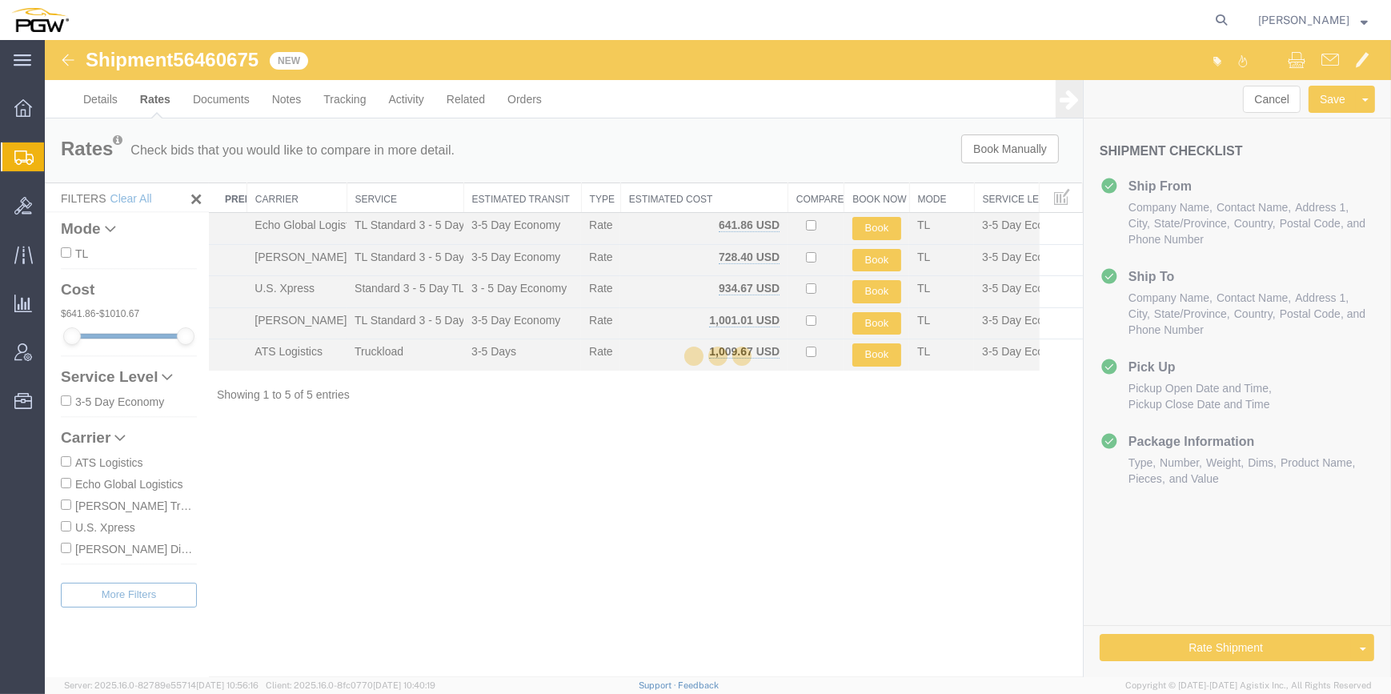
scroll to position [0, 0]
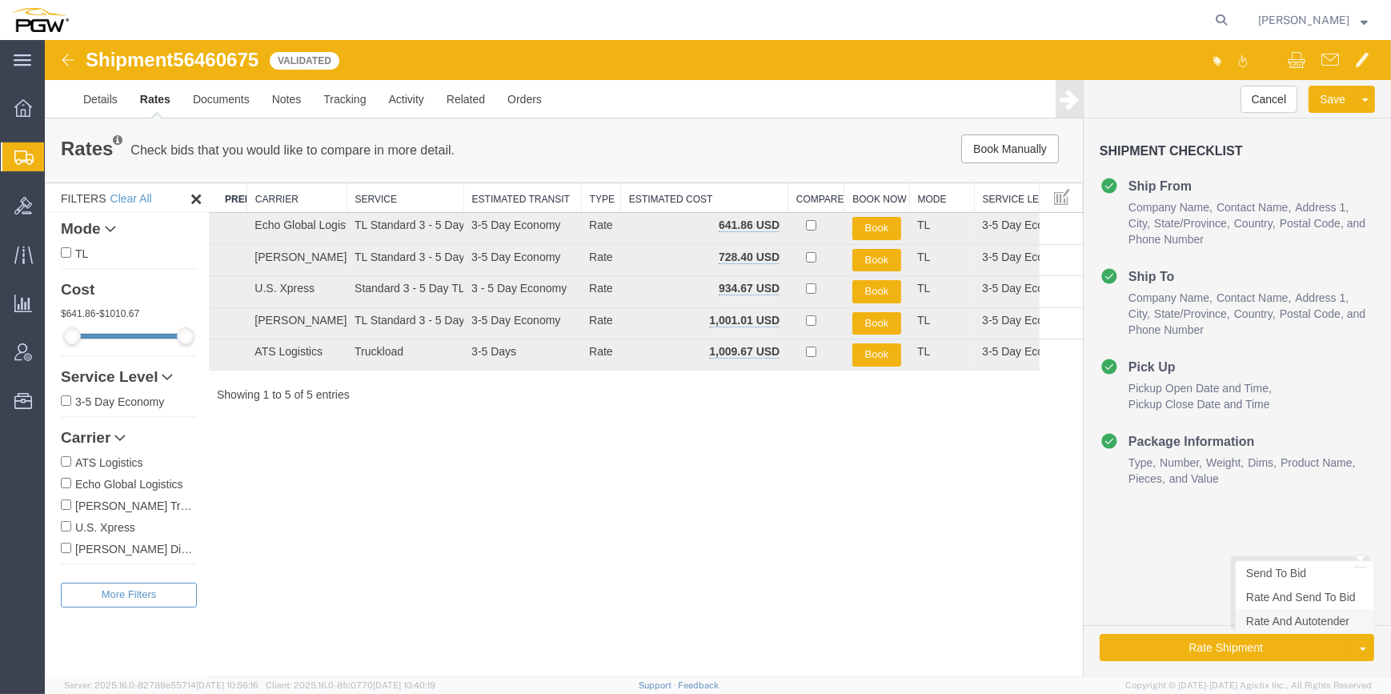
click at [1272, 621] on link "Rate And Autotender" at bounding box center [1304, 621] width 138 height 24
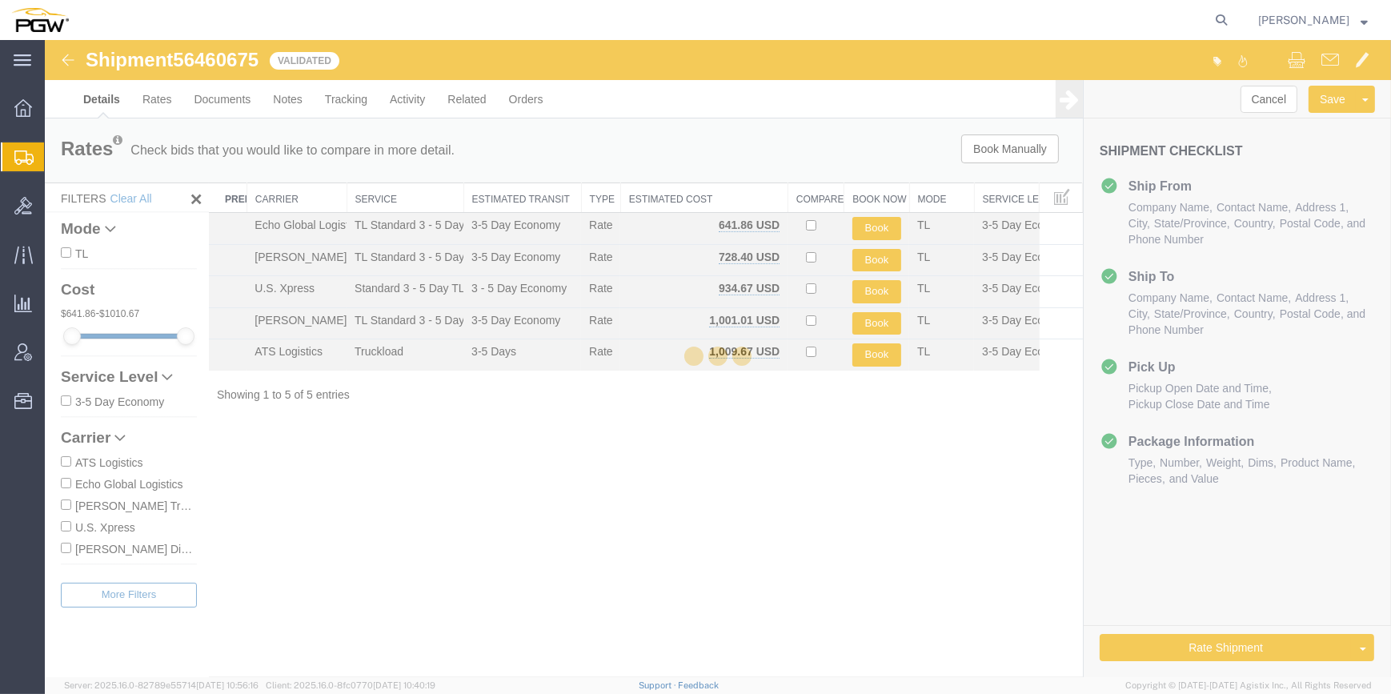
select select "62351"
select select "28485"
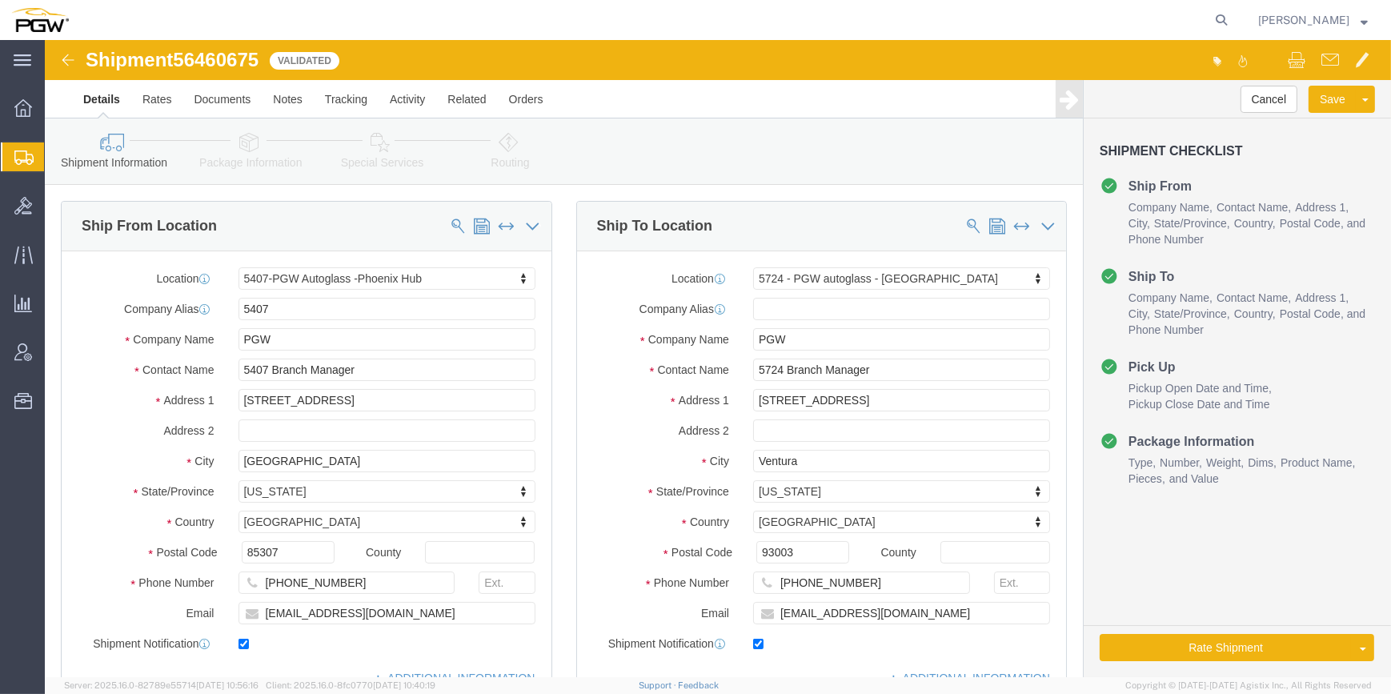
select select "62351"
select select "28485"
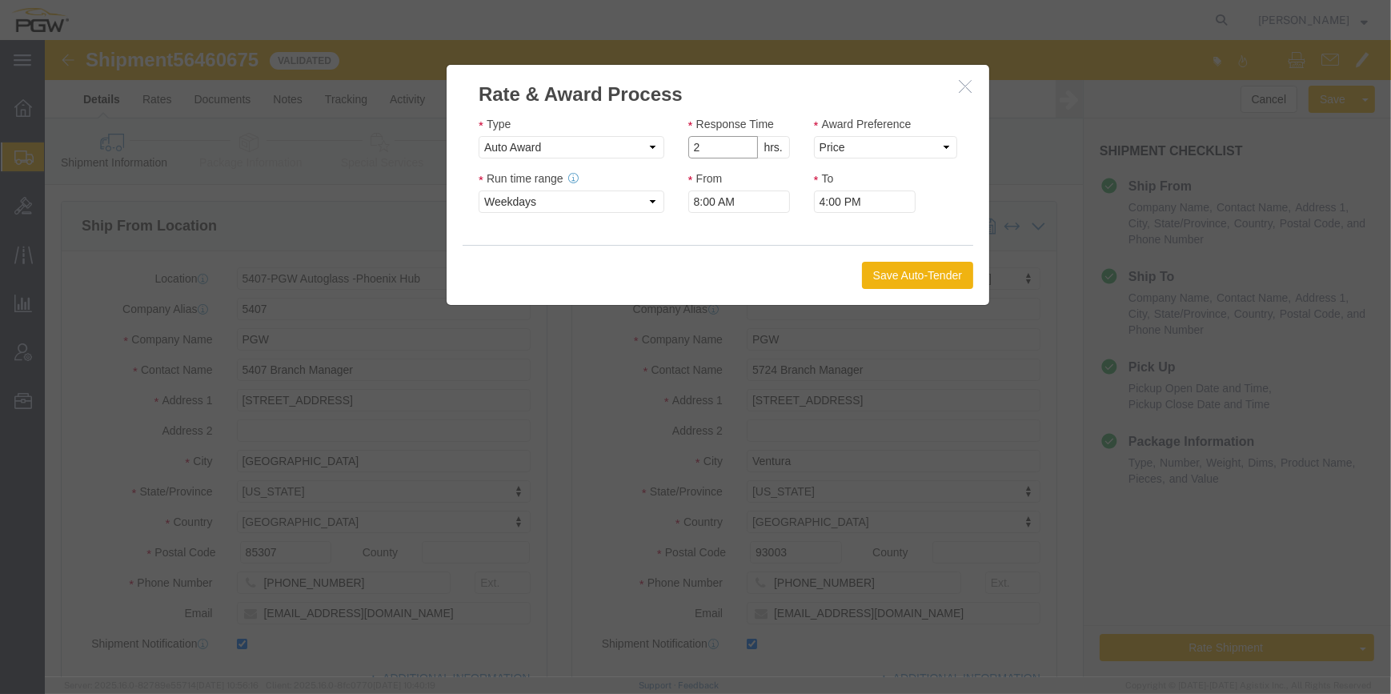
type input "2"
click input "2"
click select "Price Carrier Rank"
select select "LANE_RANK"
click select "Price Carrier Rank"
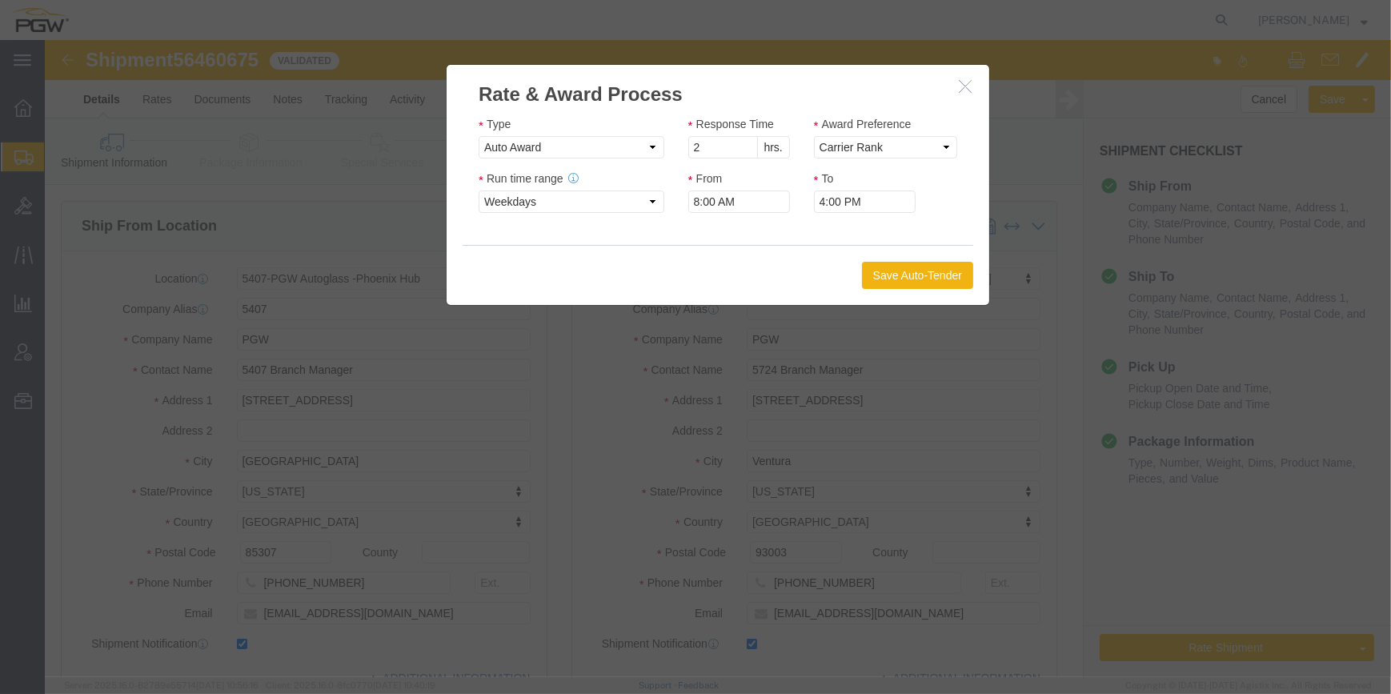
click icon "button"
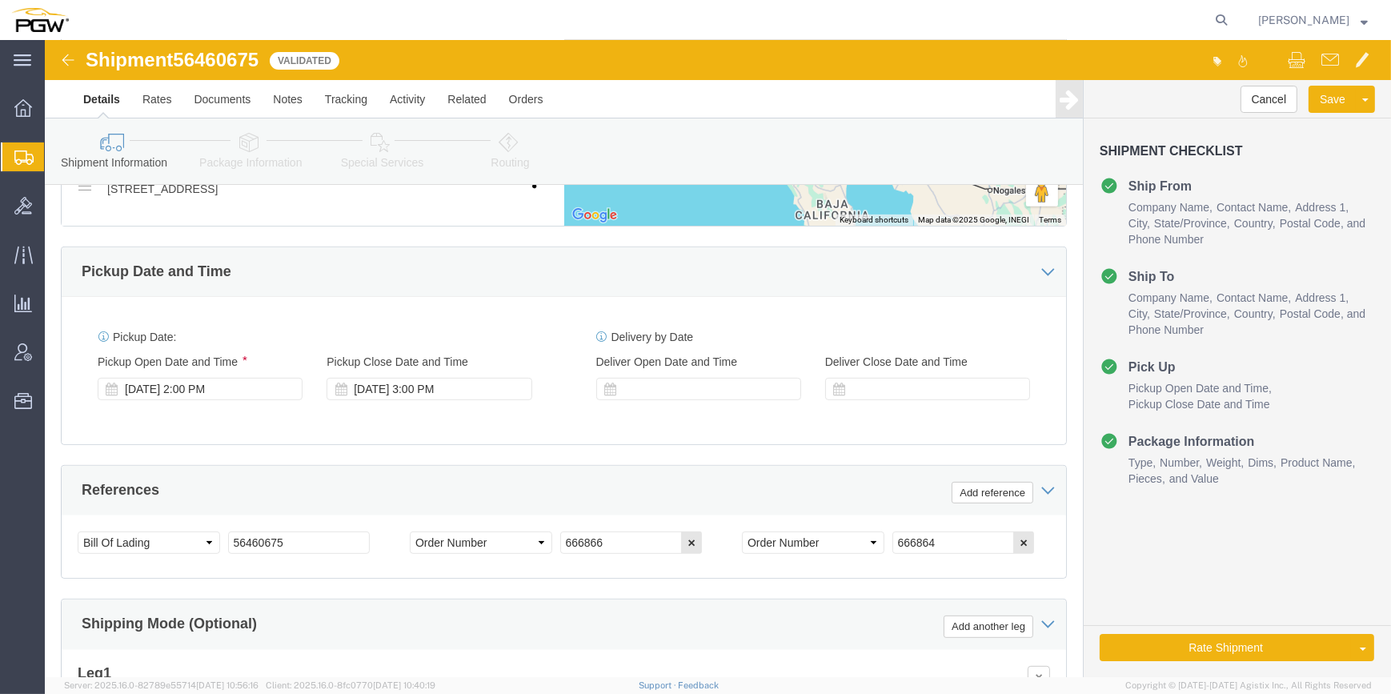
scroll to position [872, 0]
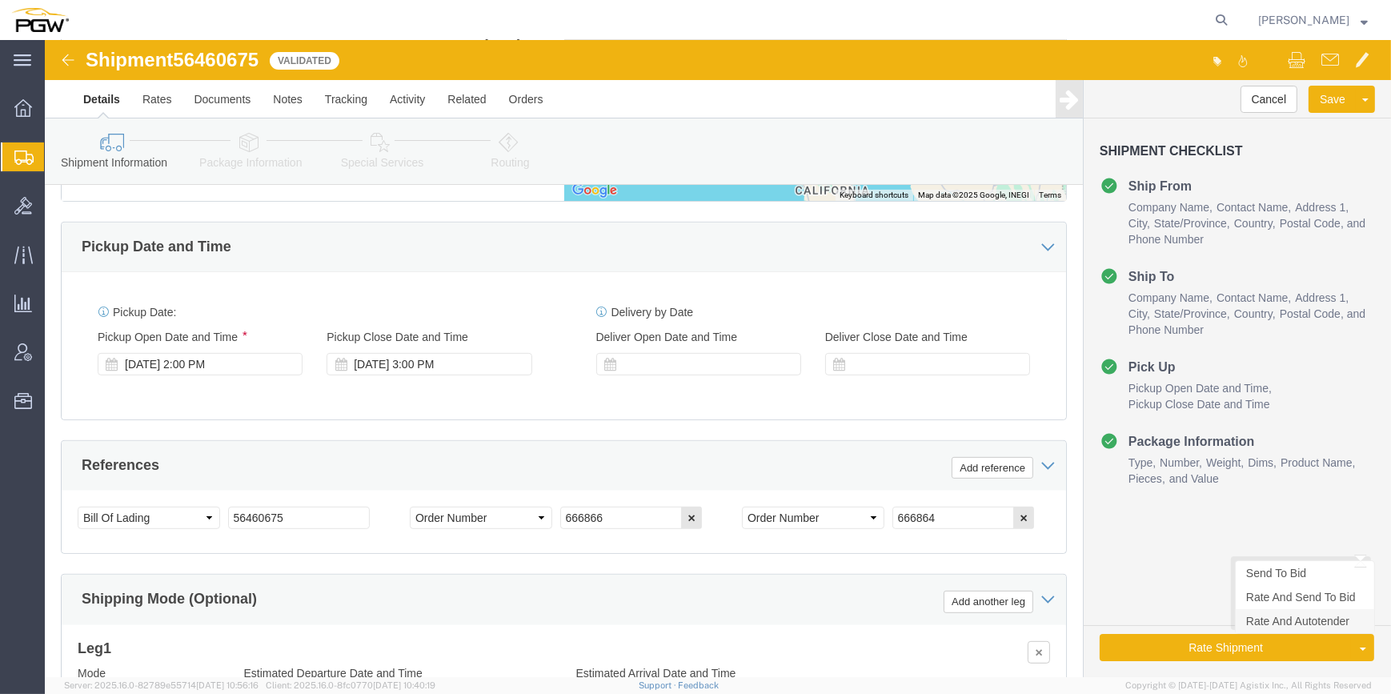
click link "Rate And Autotender"
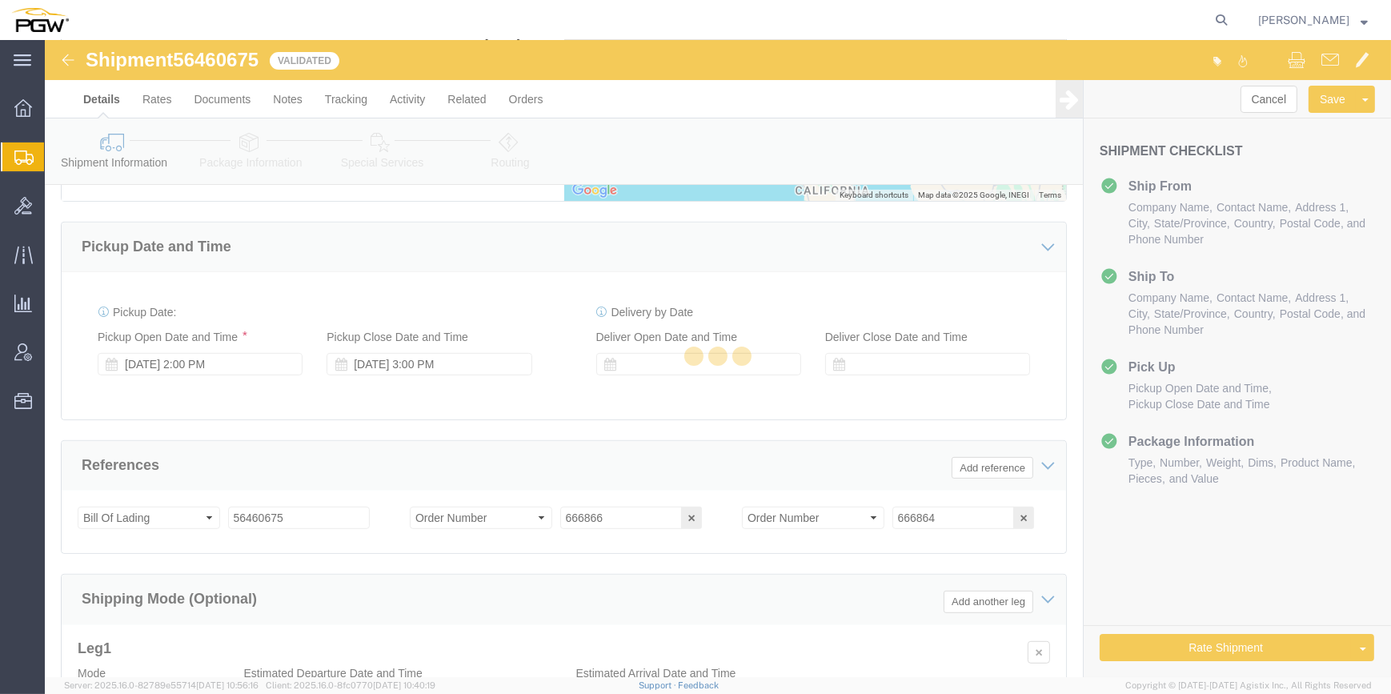
select select "62351"
select select "28485"
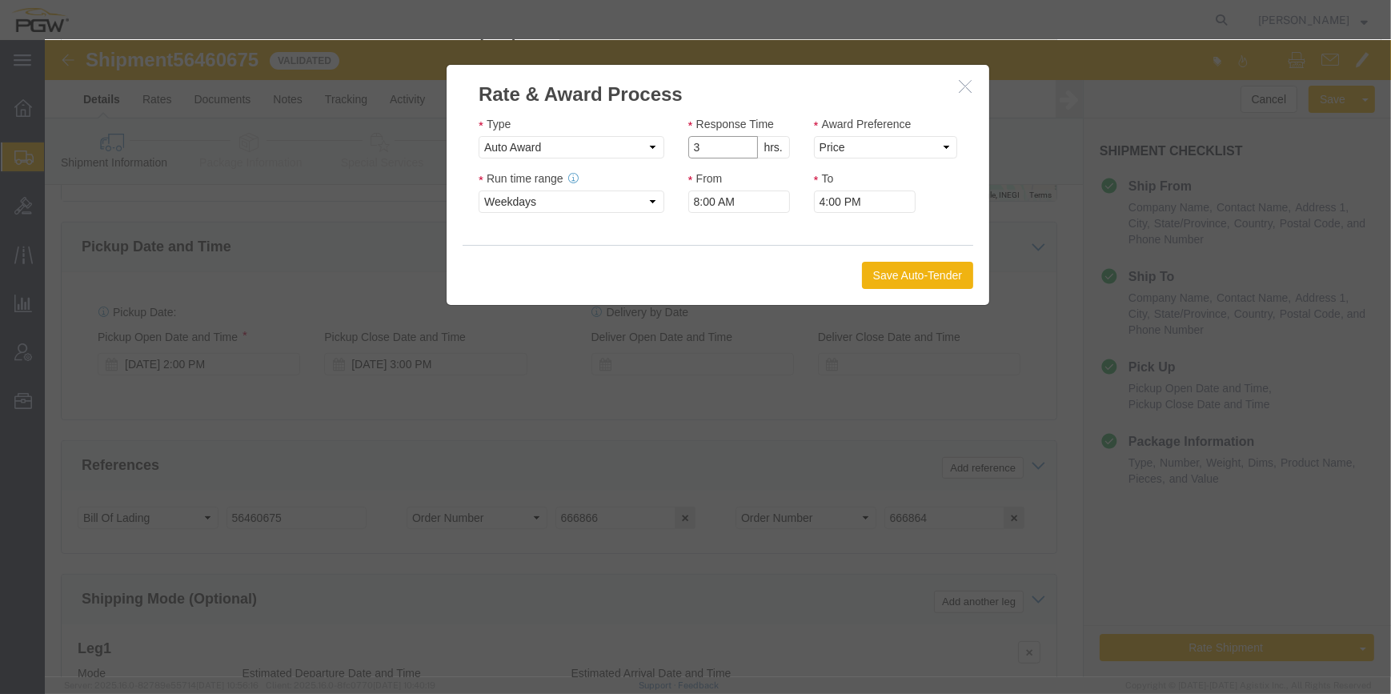
click input "3"
type input "2"
click input "2"
click select "Price Carrier Rank"
select select "LANE_RANK"
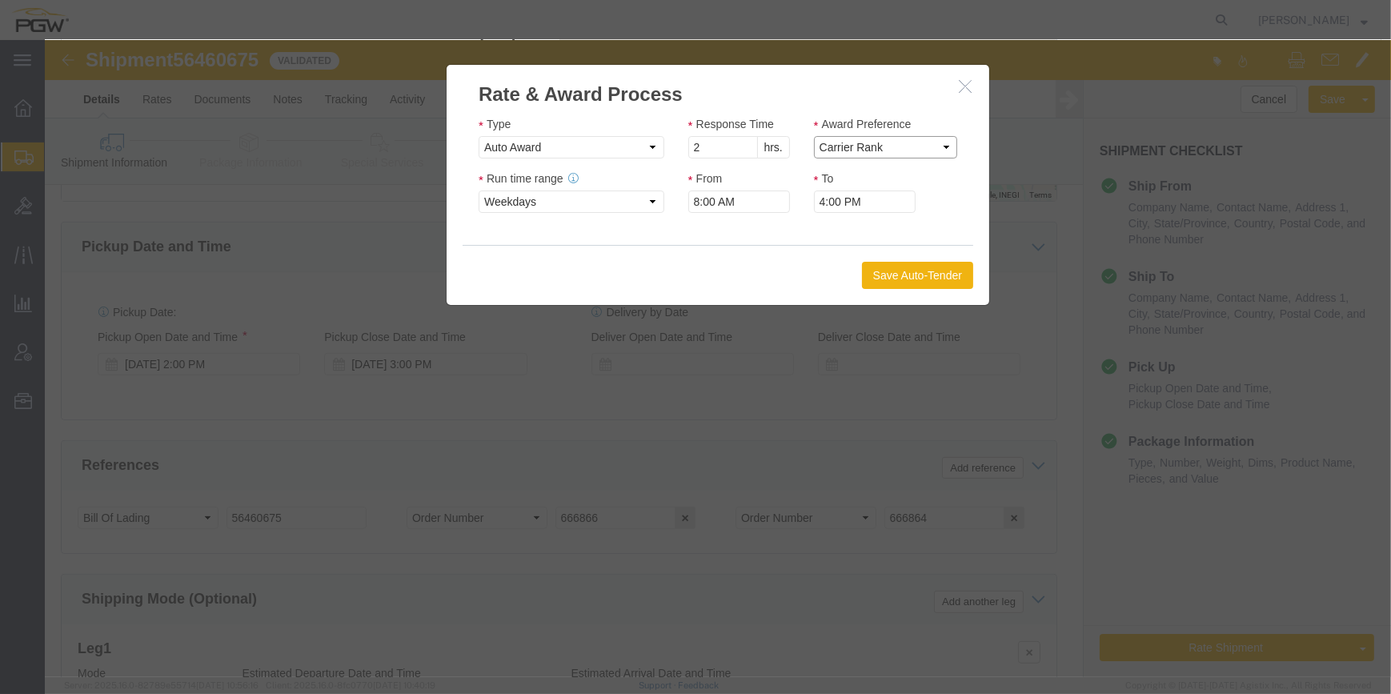
click select "Price Carrier Rank"
click button "Save Auto-Tender"
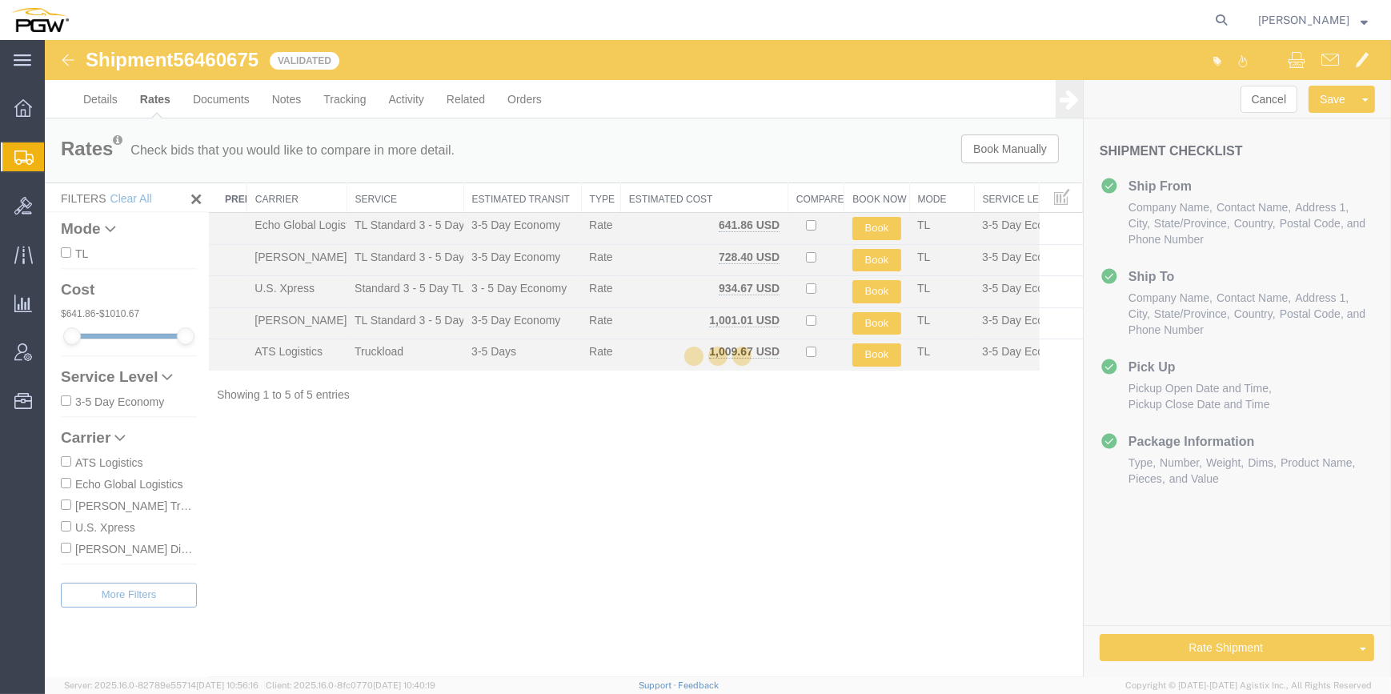
scroll to position [0, 0]
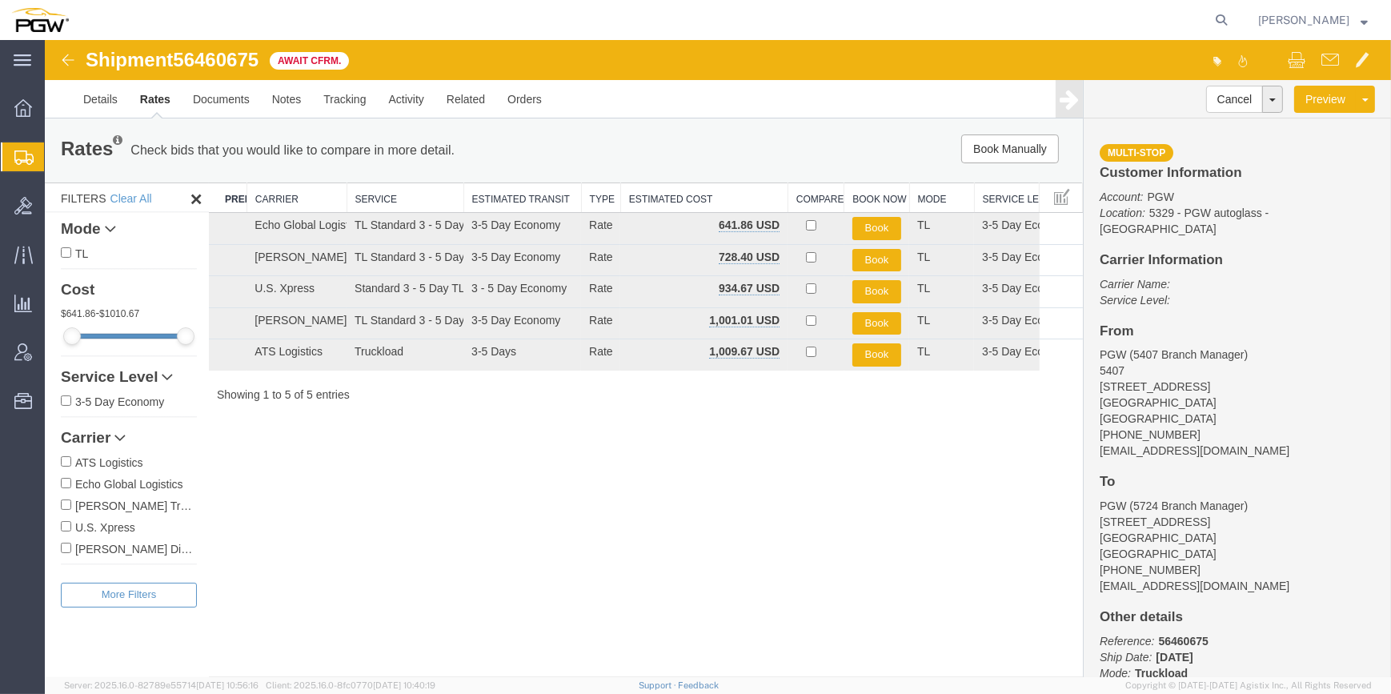
click at [0, 0] on span "Create from Template" at bounding box center [0, 0] width 0 height 0
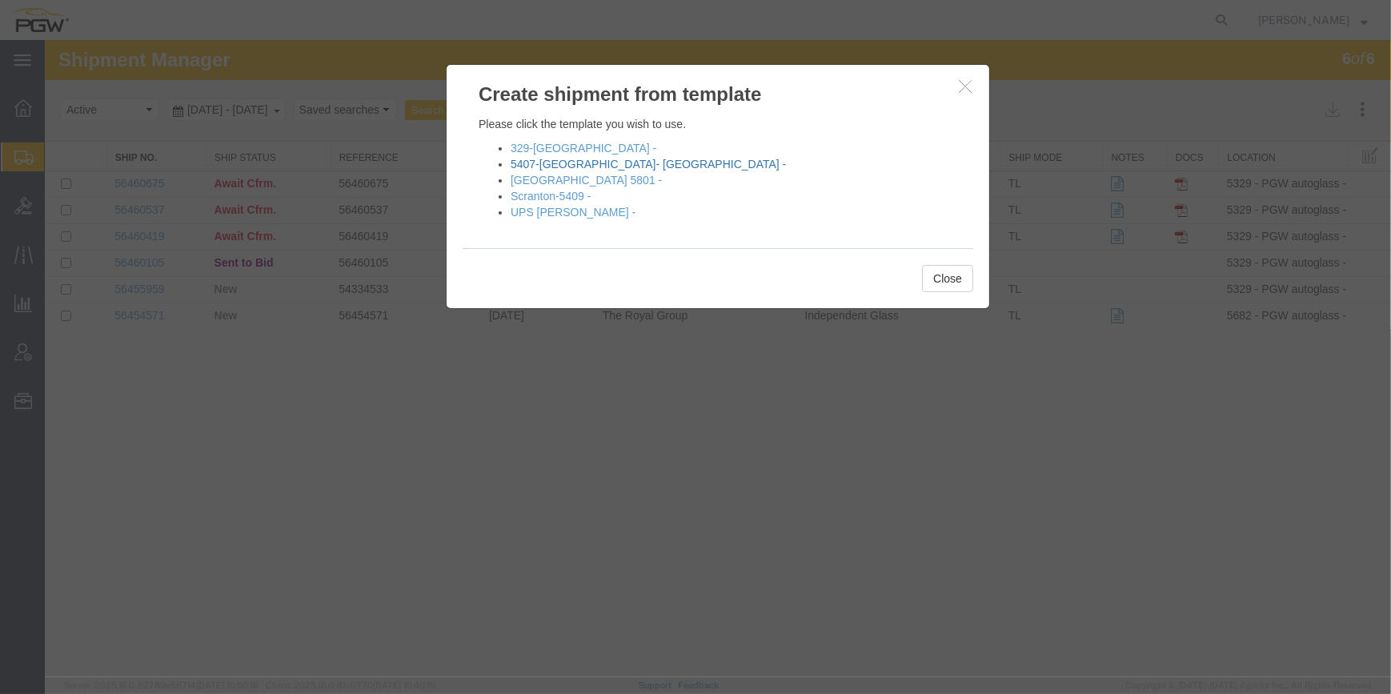
click at [544, 162] on link "5407-[GEOGRAPHIC_DATA]- [GEOGRAPHIC_DATA] -" at bounding box center [647, 164] width 275 height 13
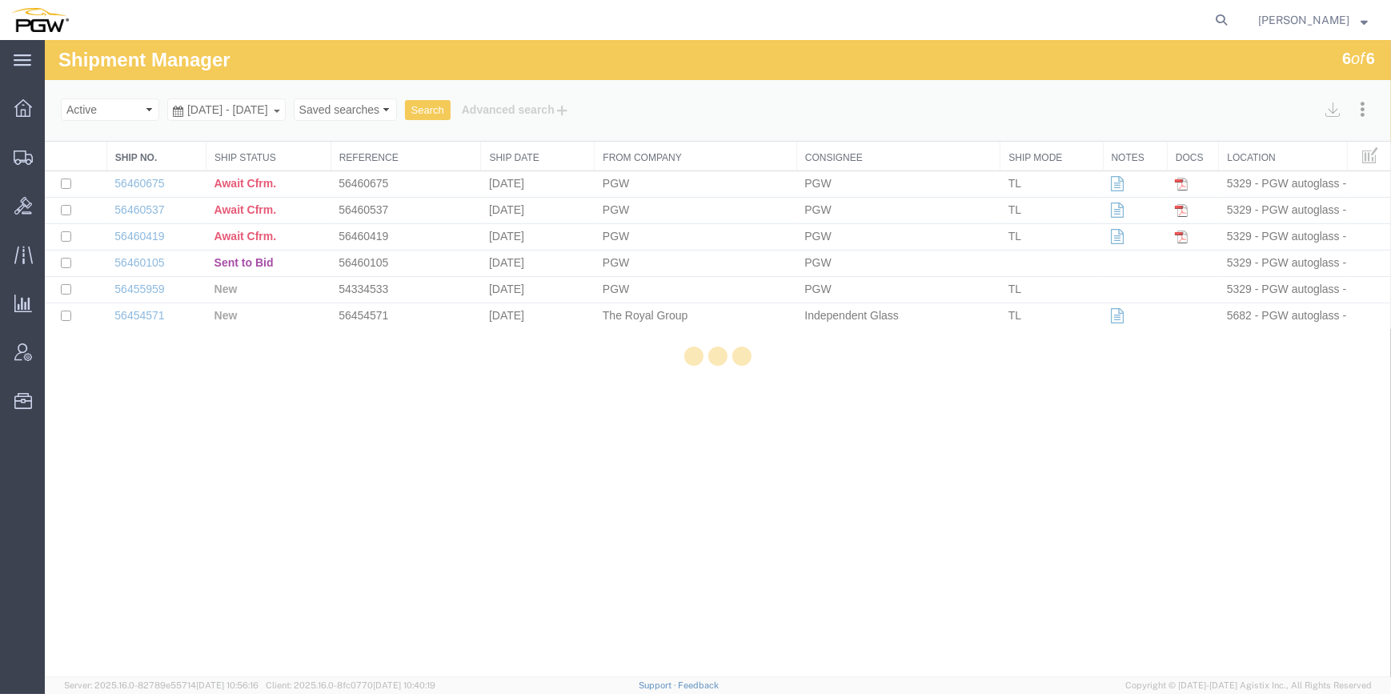
select select "62351"
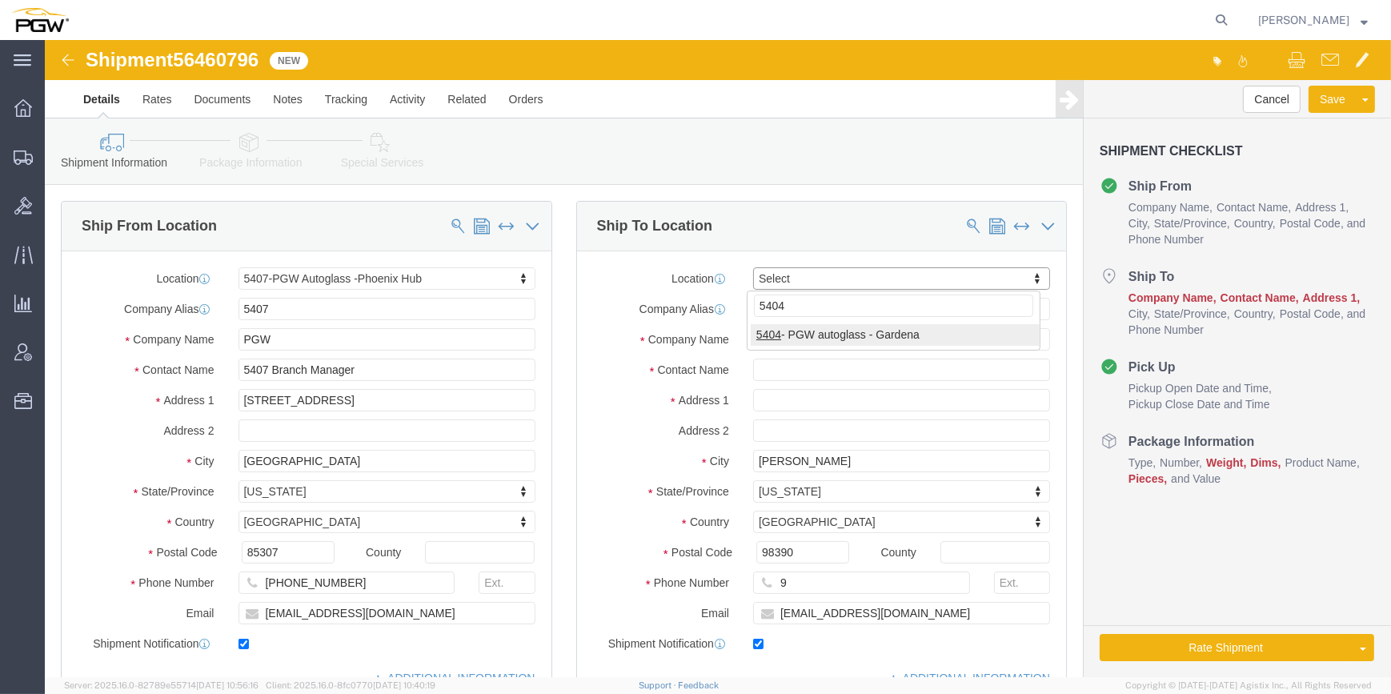
type input "5404"
select select "28261"
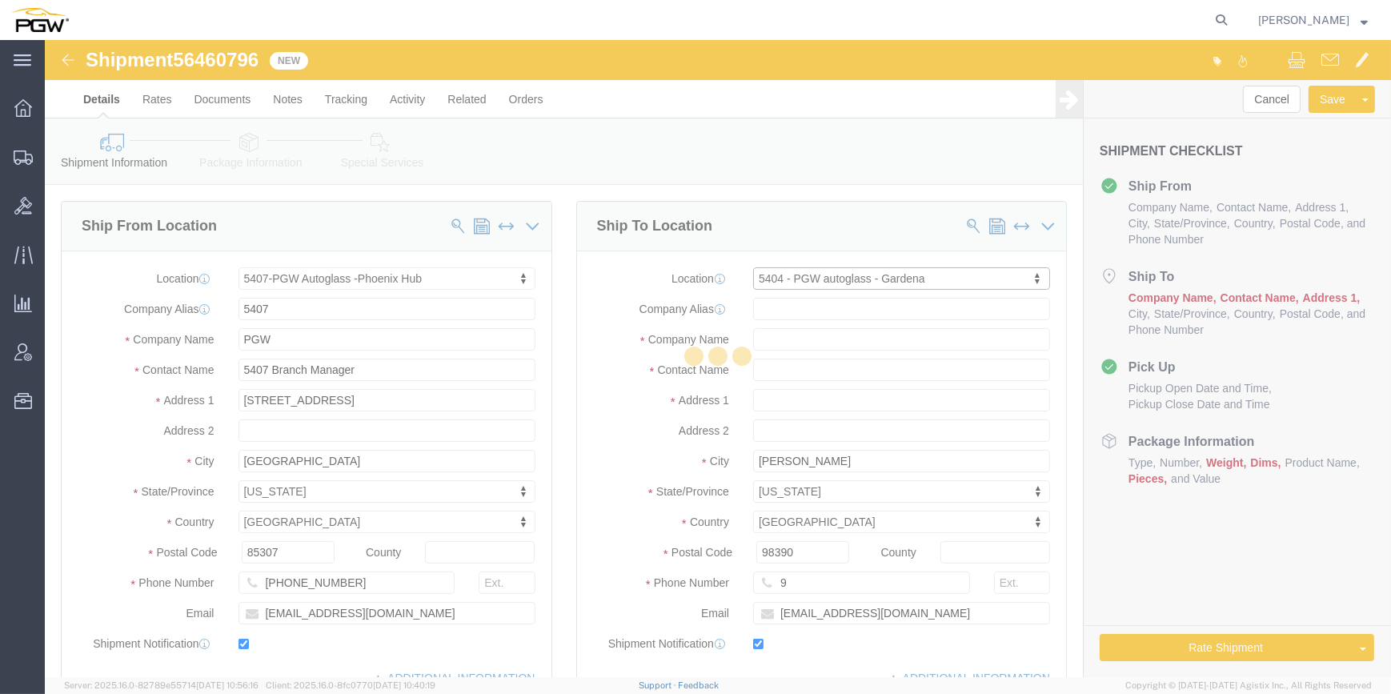
type input "5404"
type input "PGW"
type input "5404 Branch Manager"
type input "[STREET_ADDRESS]"
type input "Gardena"
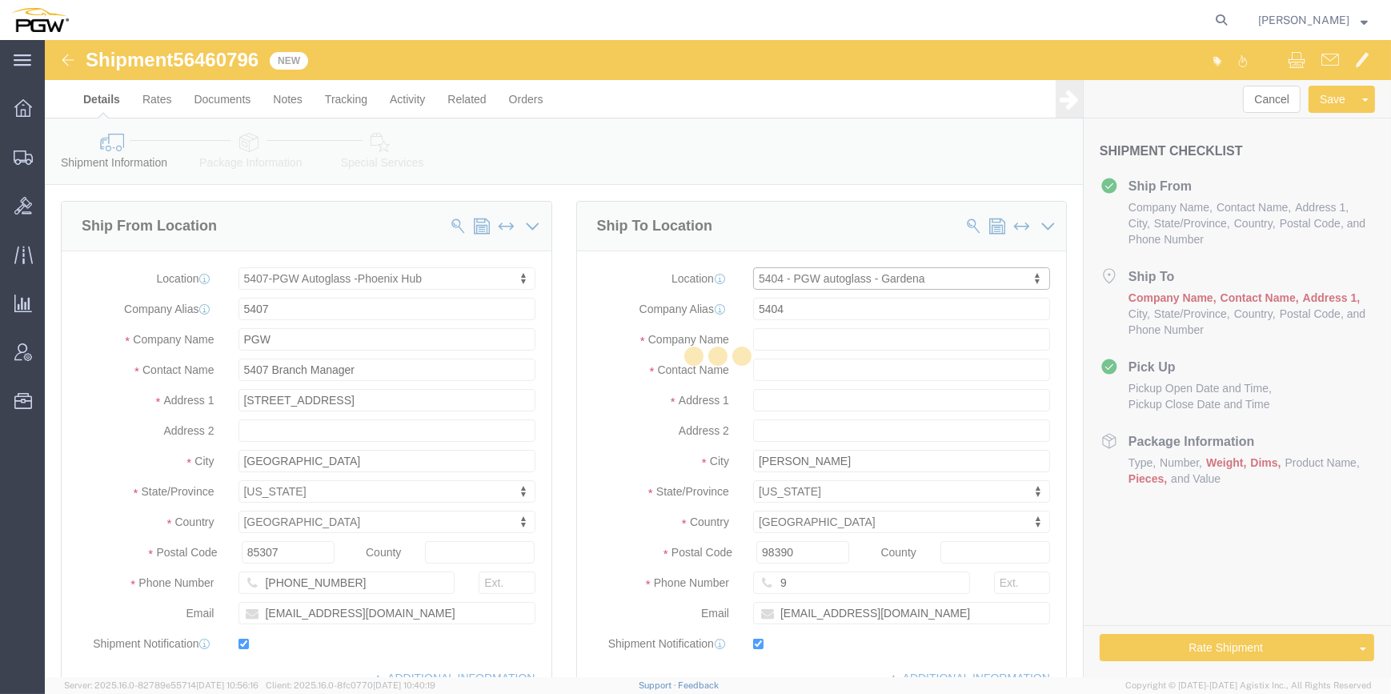
type input "90248"
type input "[PHONE_NUMBER]"
type input "[EMAIL_ADDRESS][DOMAIN_NAME]"
select select "CA"
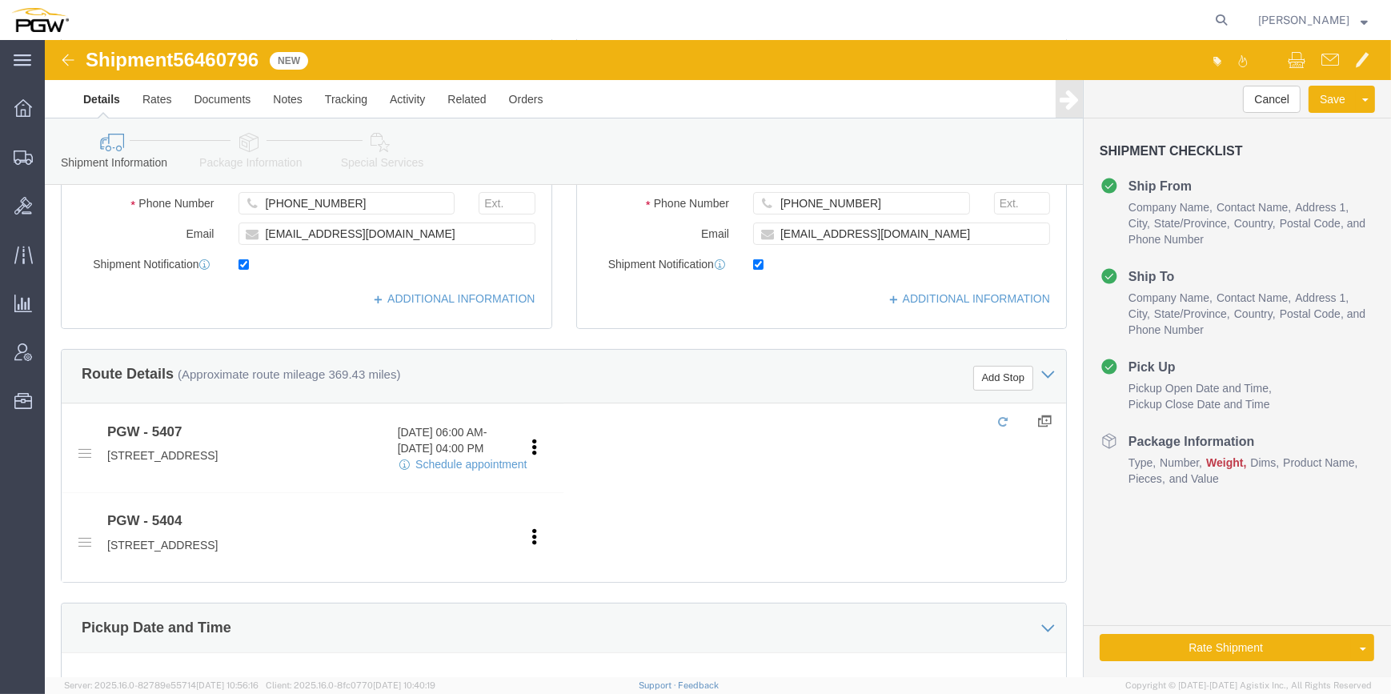
scroll to position [509, 0]
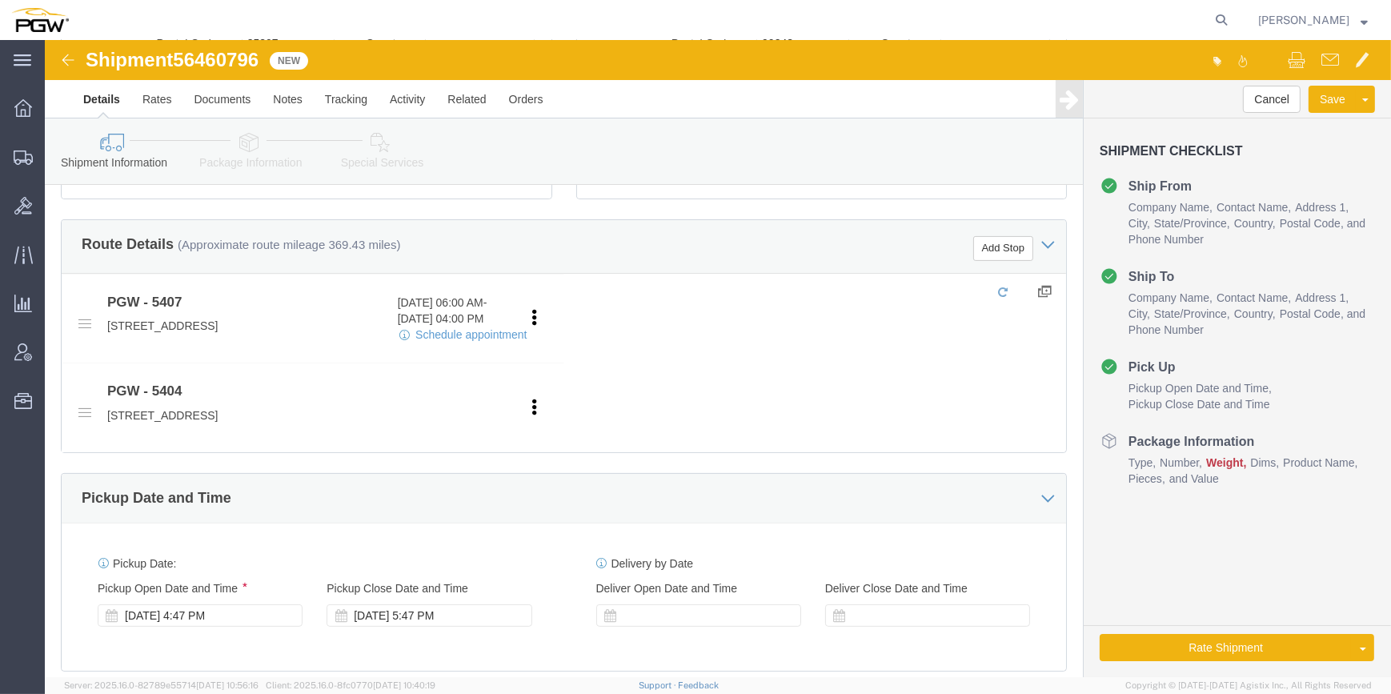
click div "[DATE] 4:47 PM"
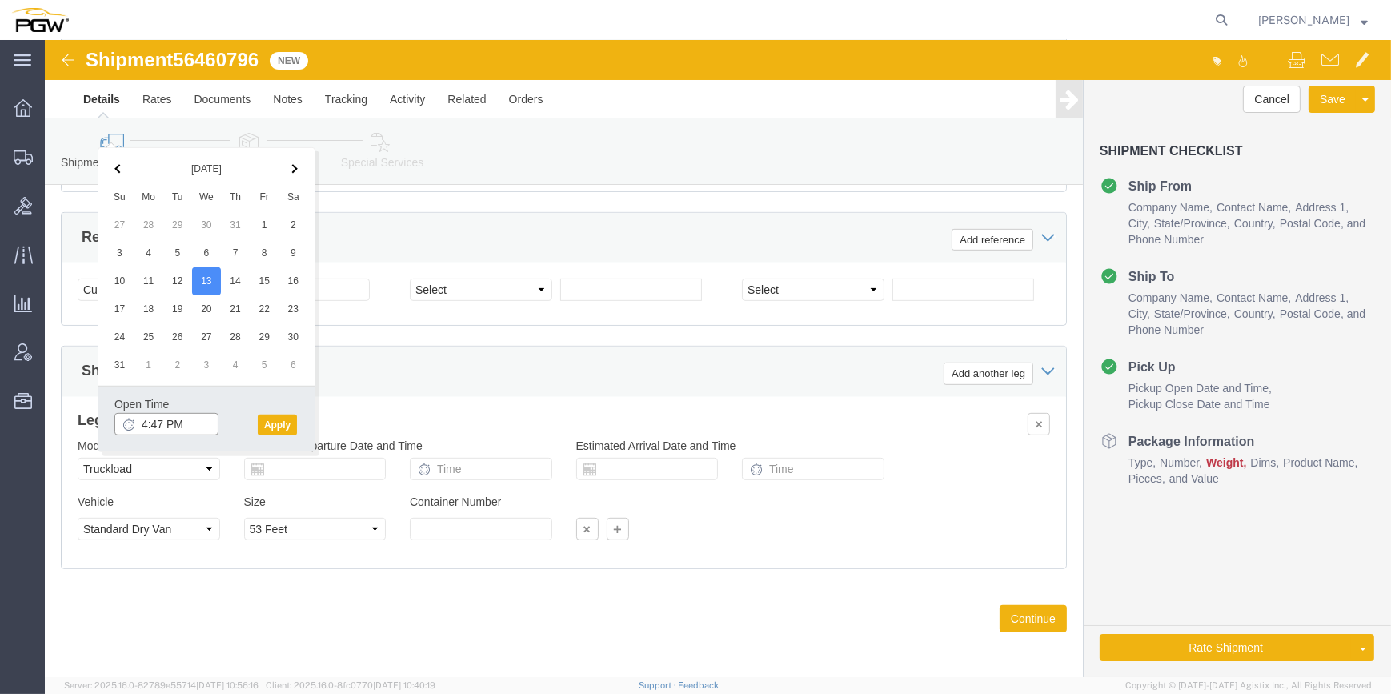
click input "4:47 PM"
type input "3:00 PM"
click button "Apply"
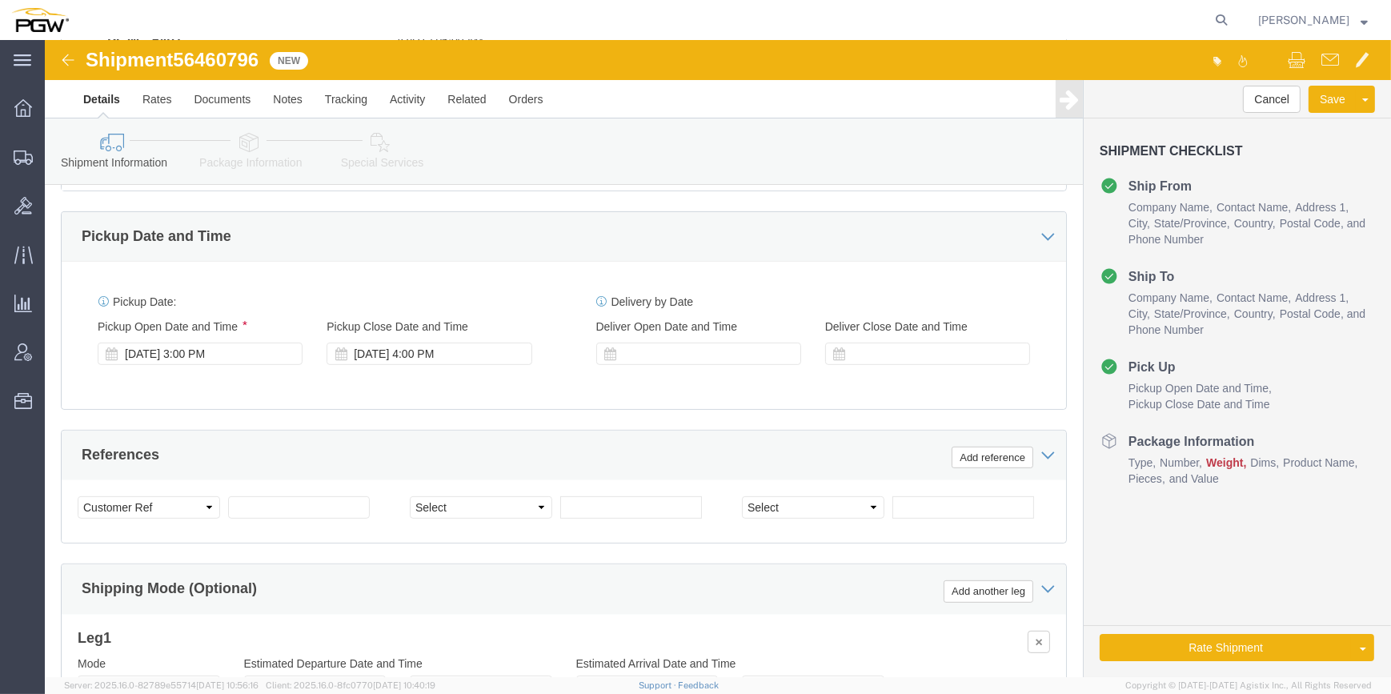
scroll to position [770, 0]
click select "Select Account Type Activity ID Airline Appointment Number ASN Batch Request # …"
select select "BOL"
click select "Select Account Type Activity ID Airline Appointment Number ASN Batch Request # …"
drag, startPoint x: 215, startPoint y: 17, endPoint x: 134, endPoint y: 18, distance: 80.8
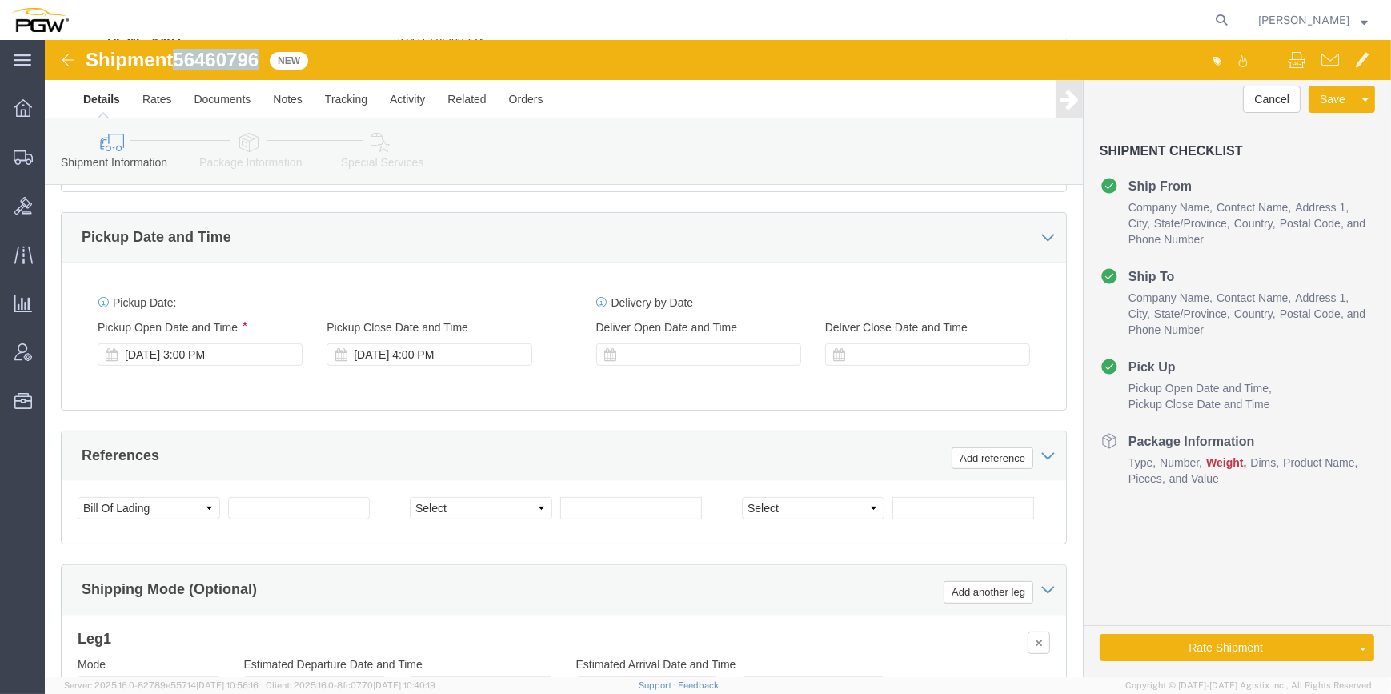
click span "56460796"
copy span "56460796"
click input "text"
paste input "56460796"
type input "56460796"
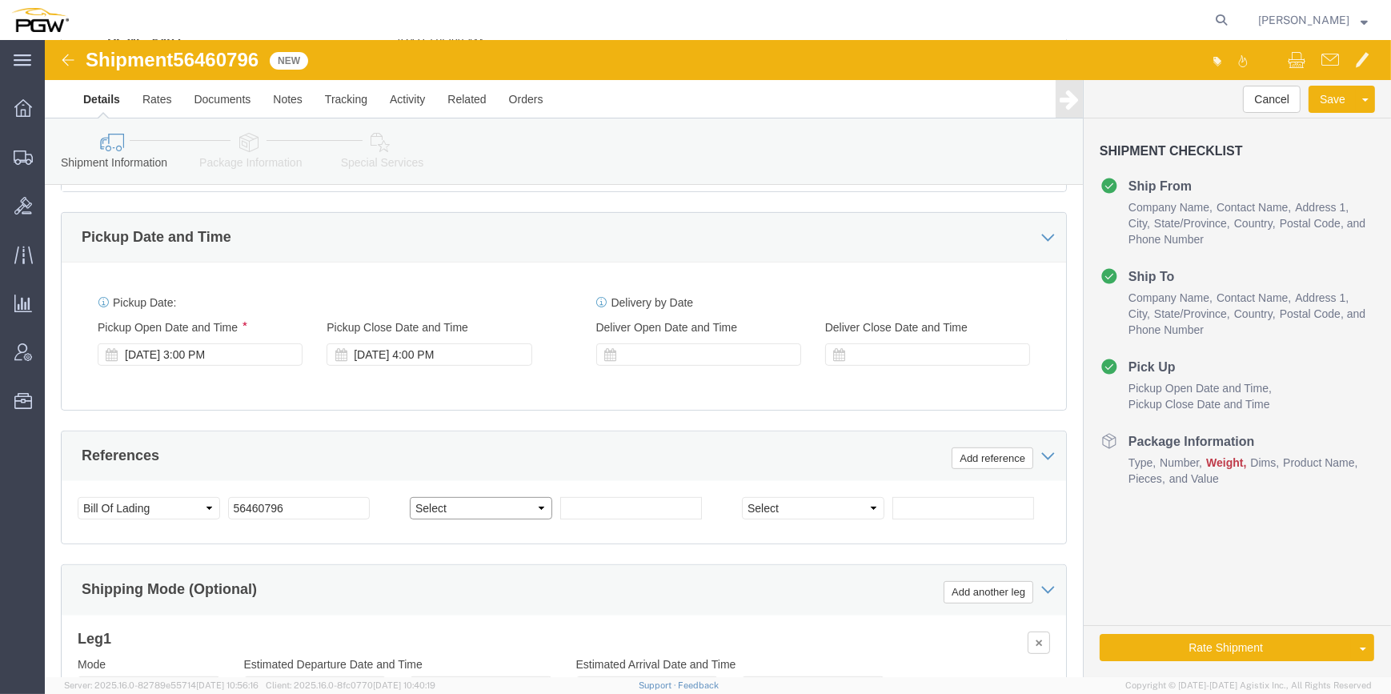
click select "Select Account Type Activity ID Airline Appointment Number ASN Batch Request # …"
select select "ORDERNUM"
click select "Select Account Type Activity ID Airline Appointment Number ASN Batch Request # …"
click input "text"
paste input "666830"
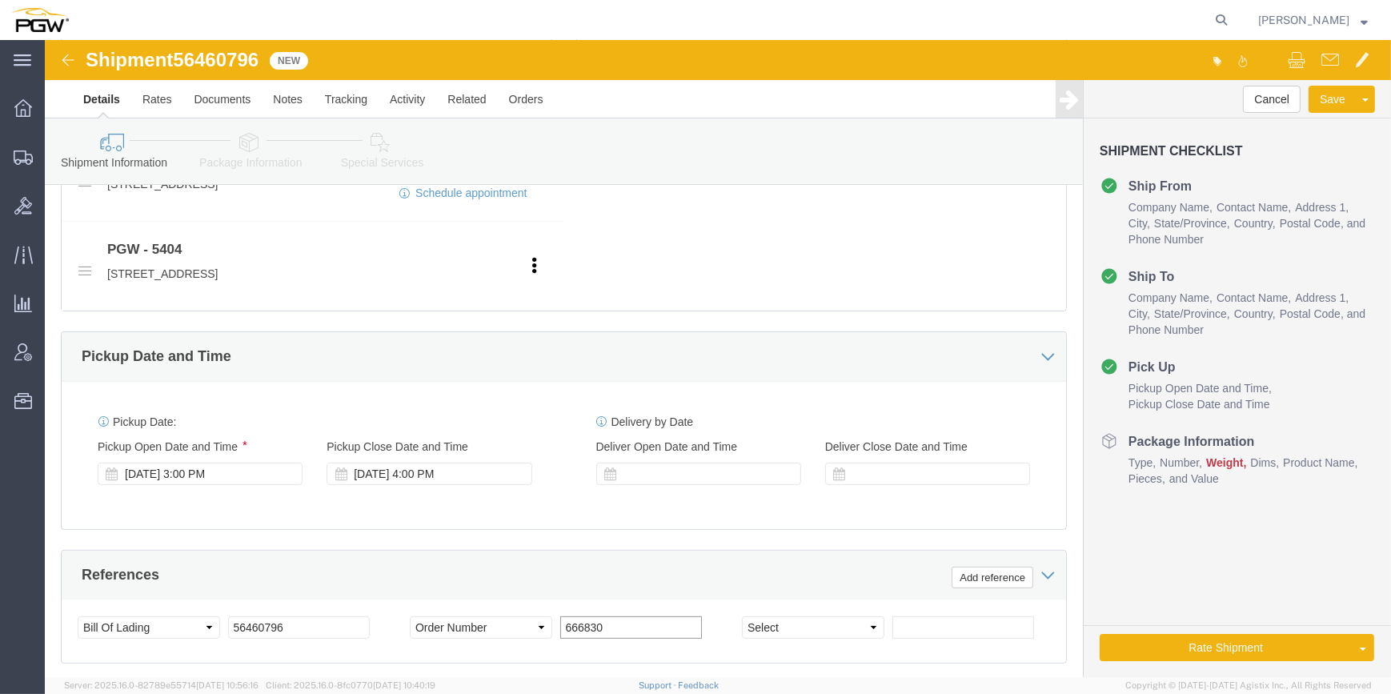
scroll to position [624, 0]
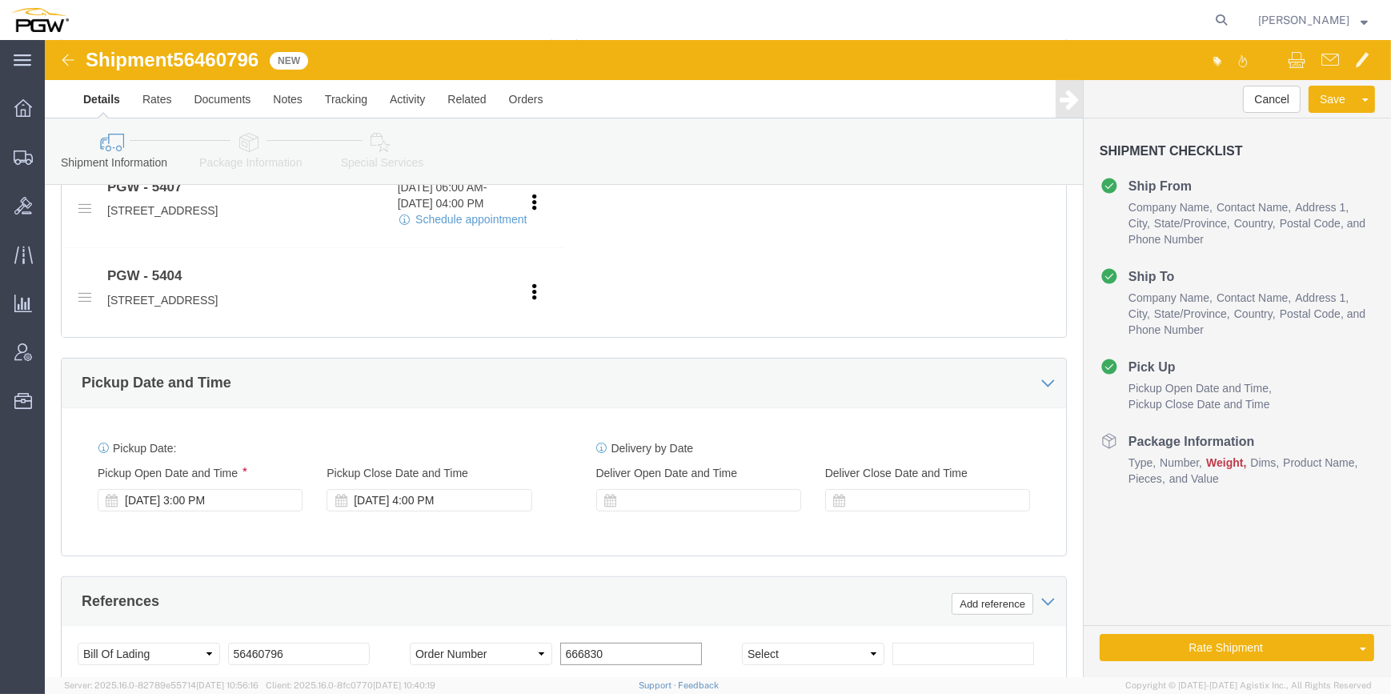
type input "666830"
drag, startPoint x: 219, startPoint y: 17, endPoint x: 134, endPoint y: 19, distance: 84.8
click div "Shipment 56460796 New"
copy span "56460796"
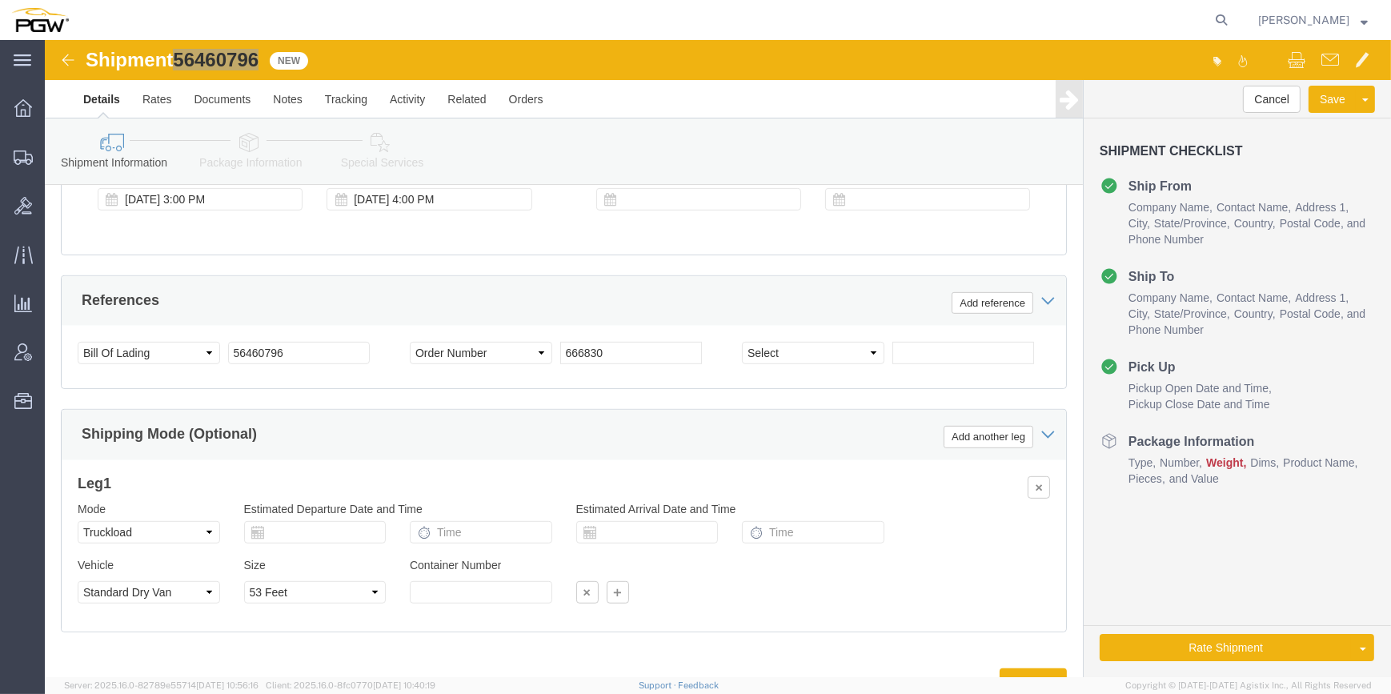
scroll to position [988, 0]
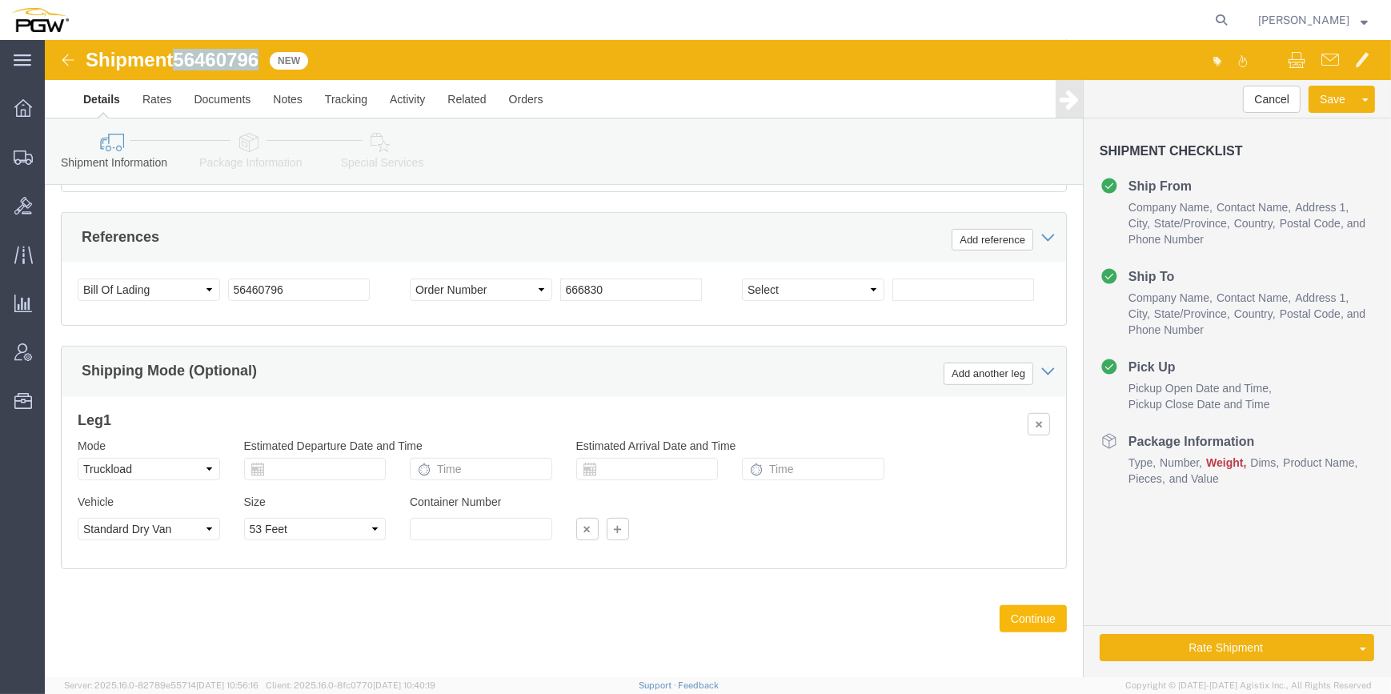
click button "Continue"
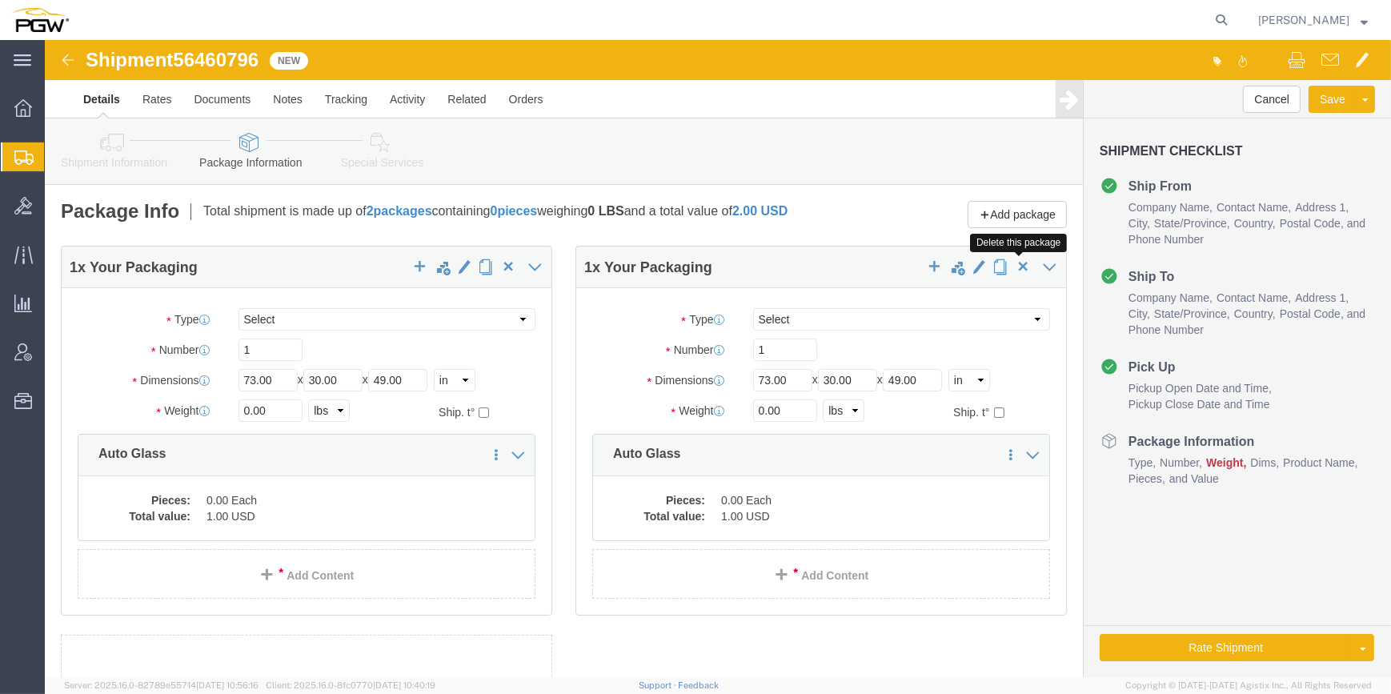
click button "button"
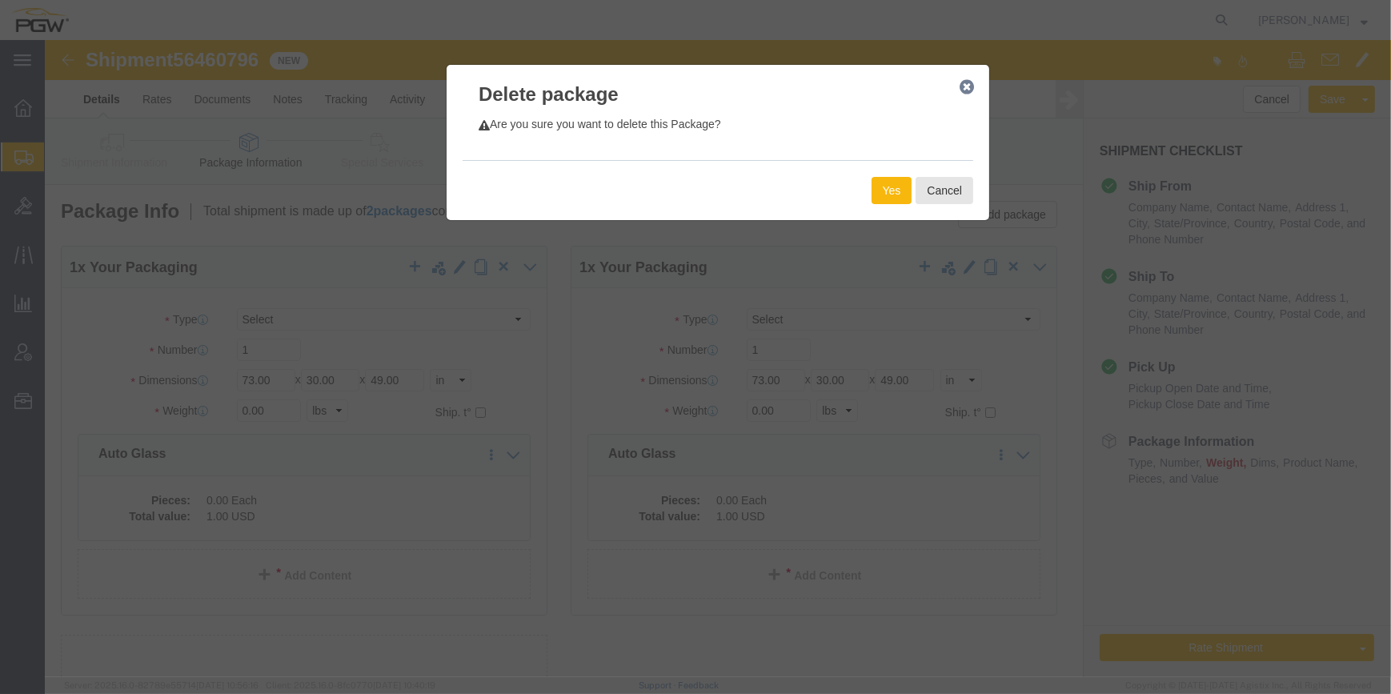
click button "Yes"
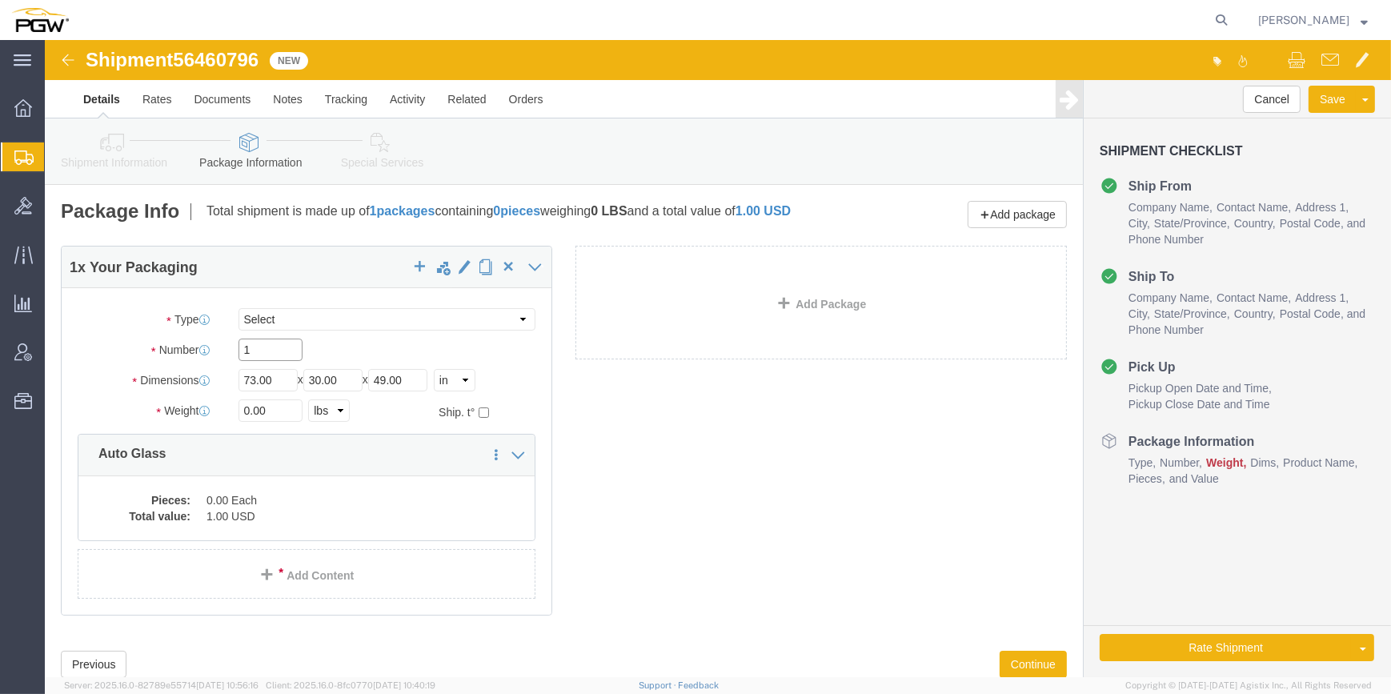
click input "1"
type input "41"
click input "0.00"
paste input "30247"
type input "30247.00"
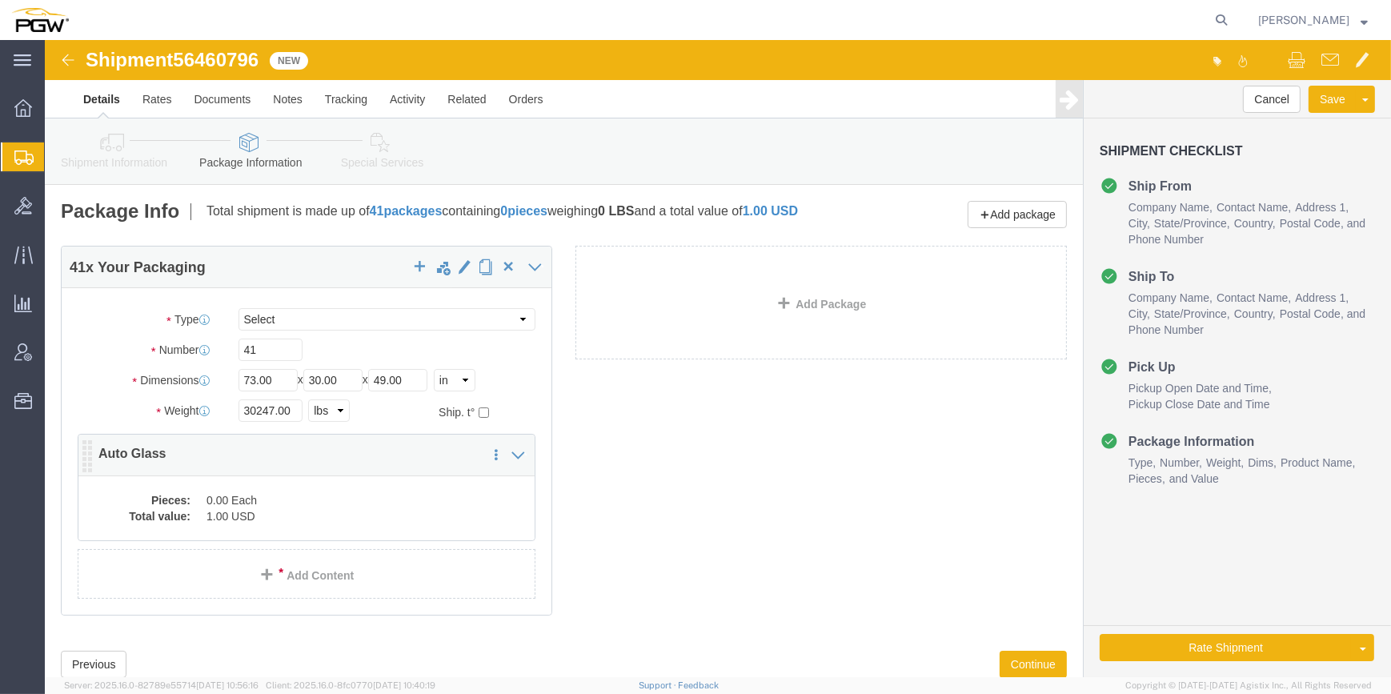
click dd "1.00 USD"
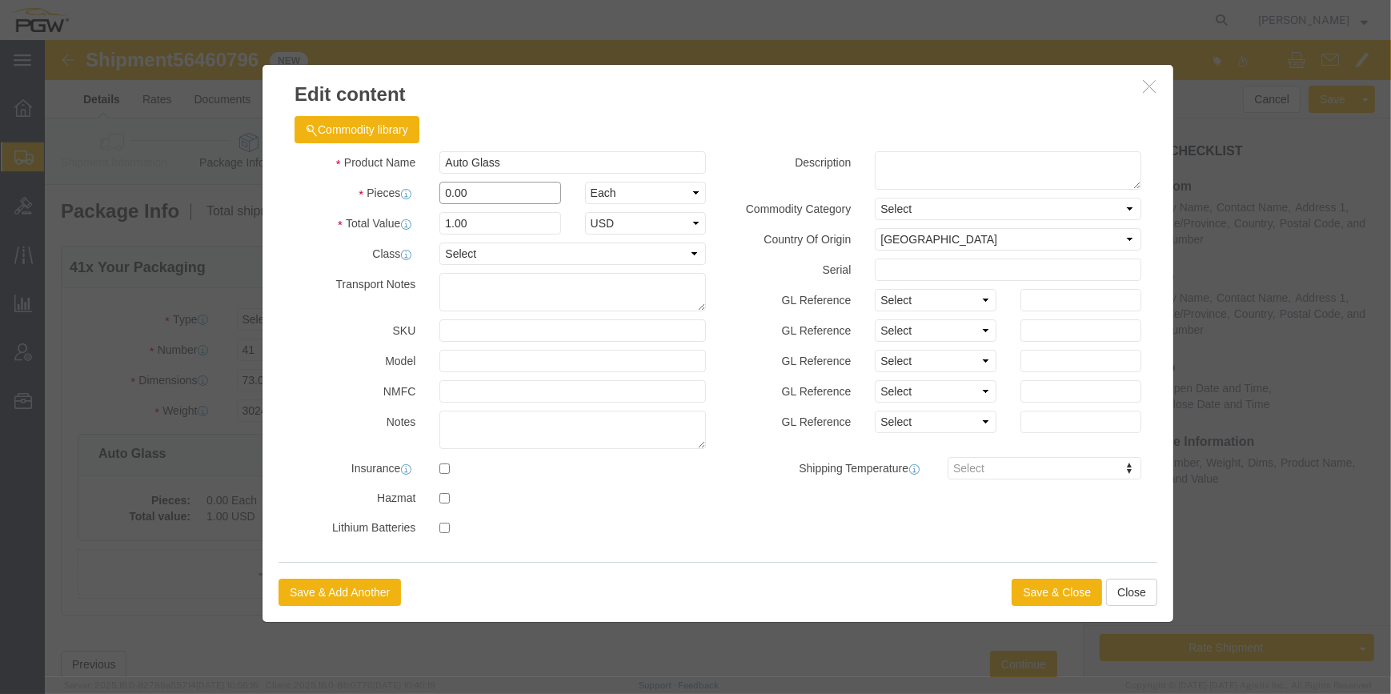
drag, startPoint x: 399, startPoint y: 146, endPoint x: 386, endPoint y: 149, distance: 13.8
click div "0.00"
type input "41.00"
type input "41"
click button "Save & Close"
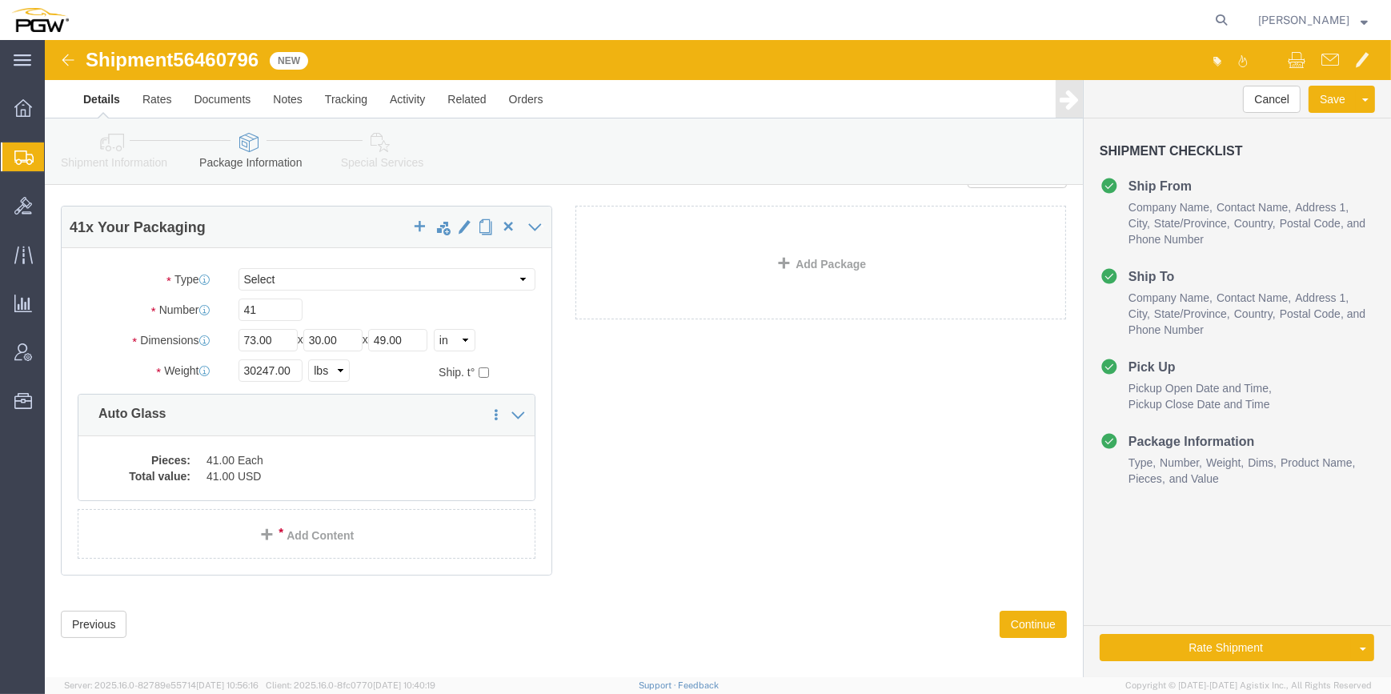
scroll to position [60, 0]
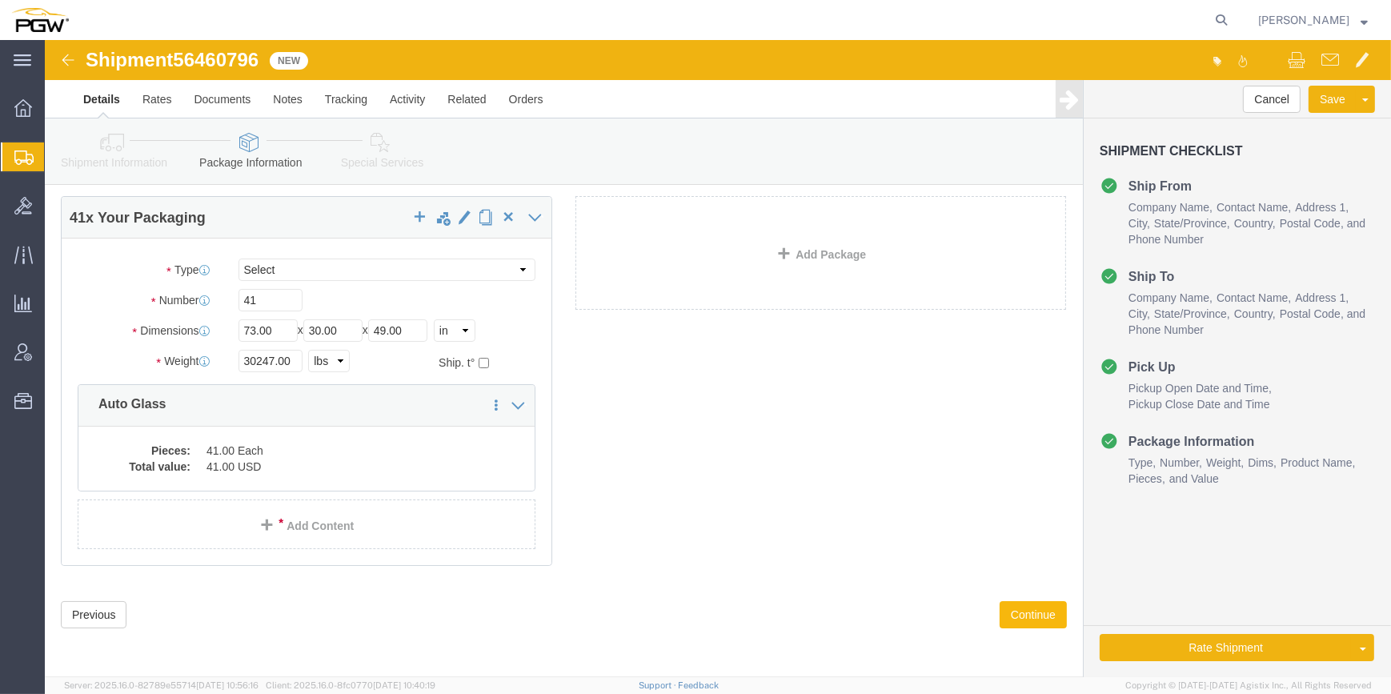
click button "Continue"
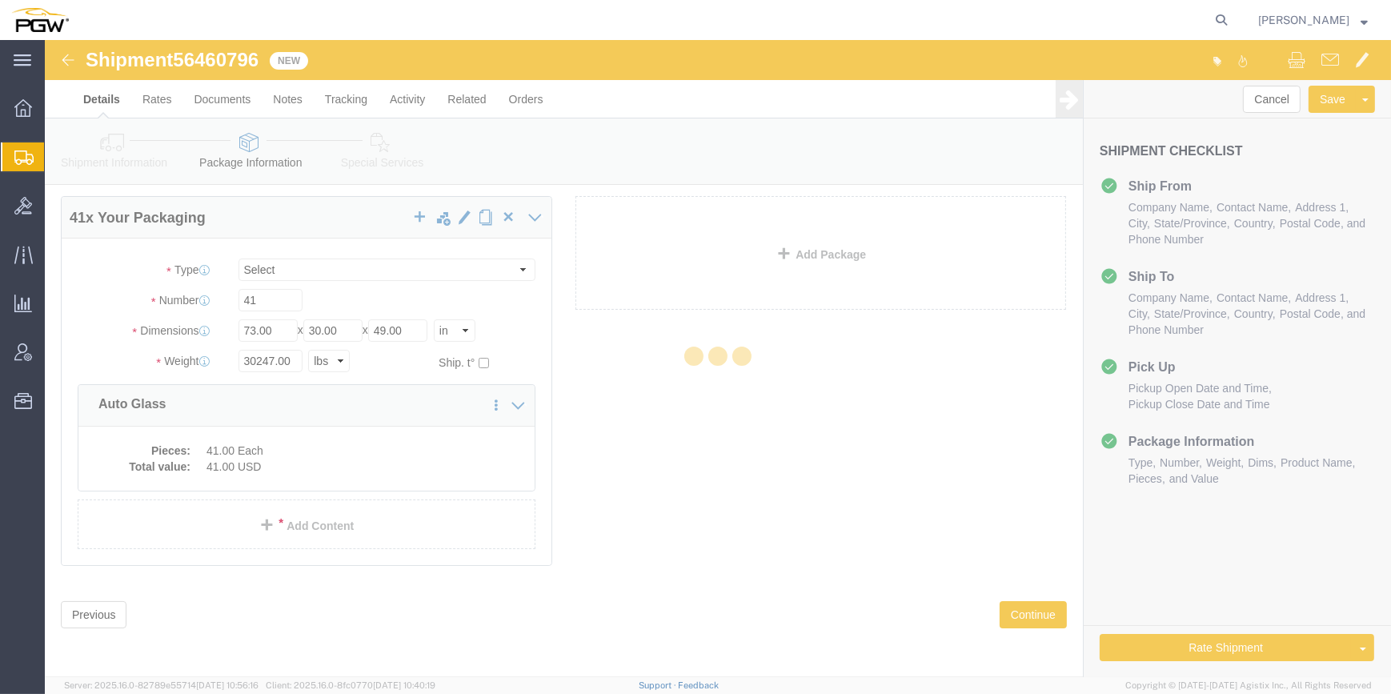
select select
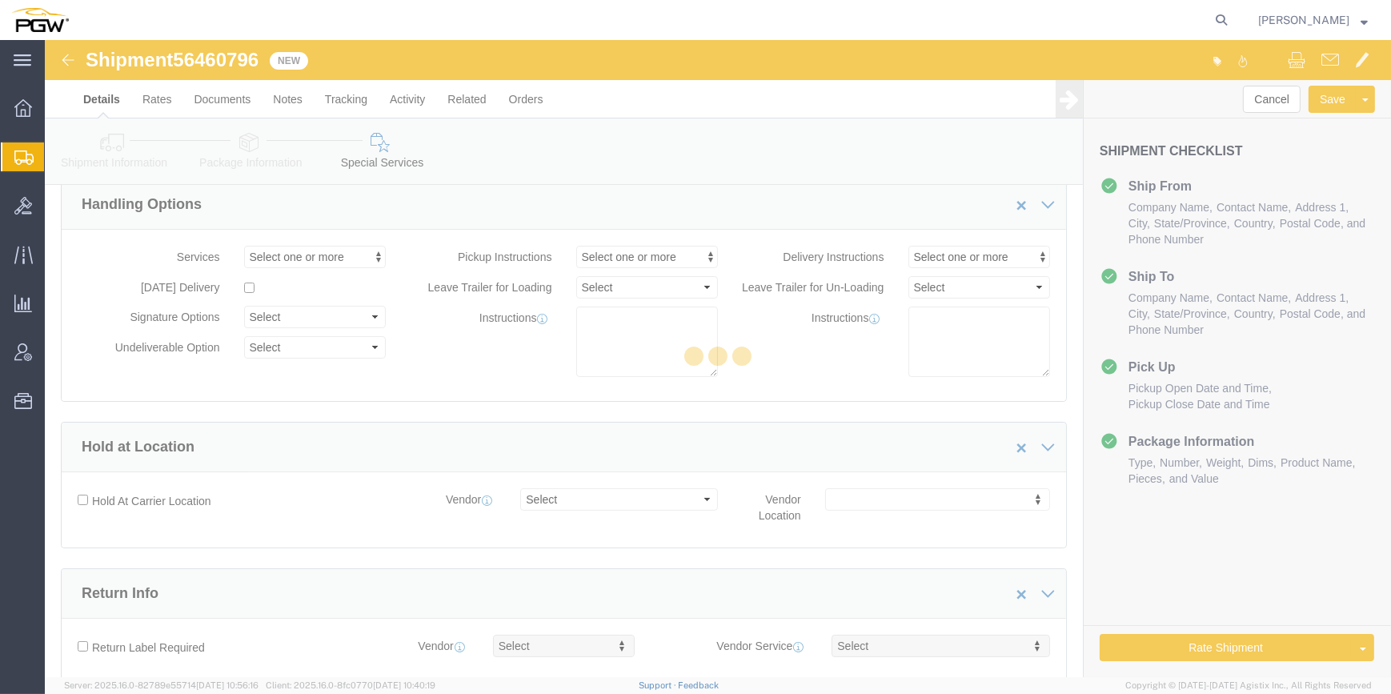
select select "COSTCENTER"
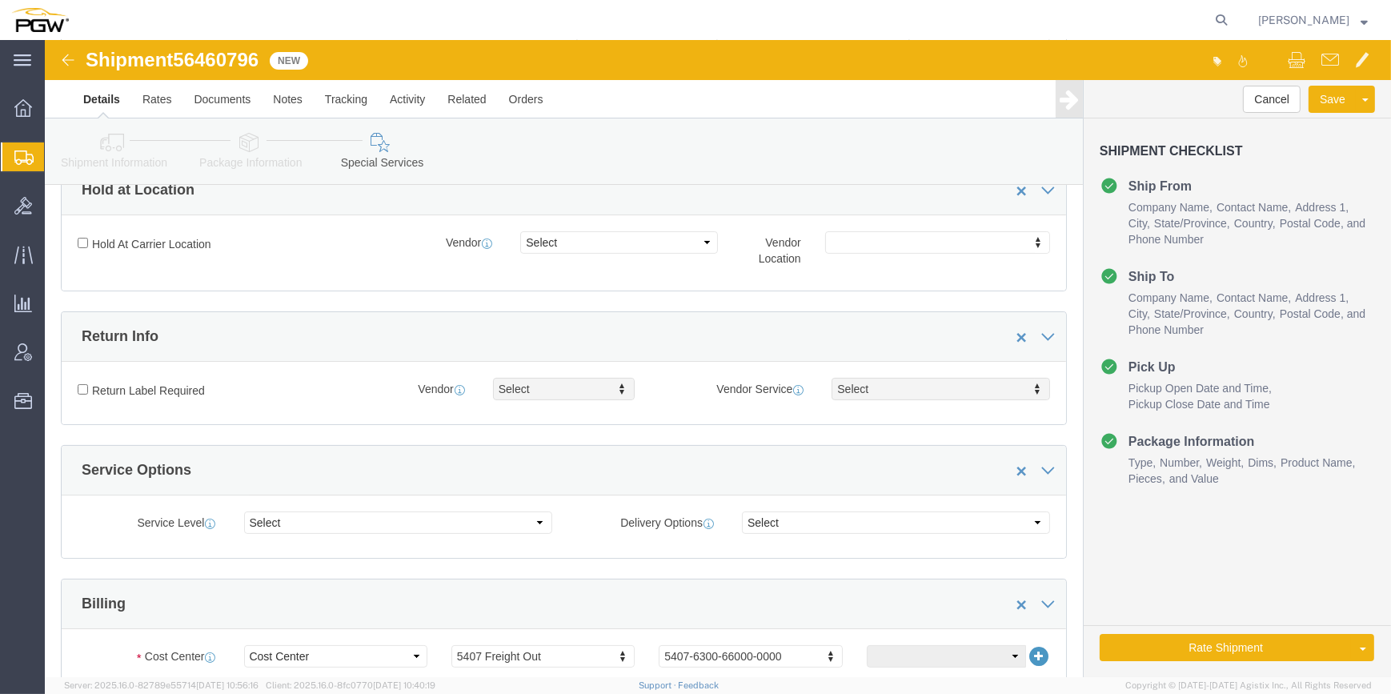
scroll to position [290, 0]
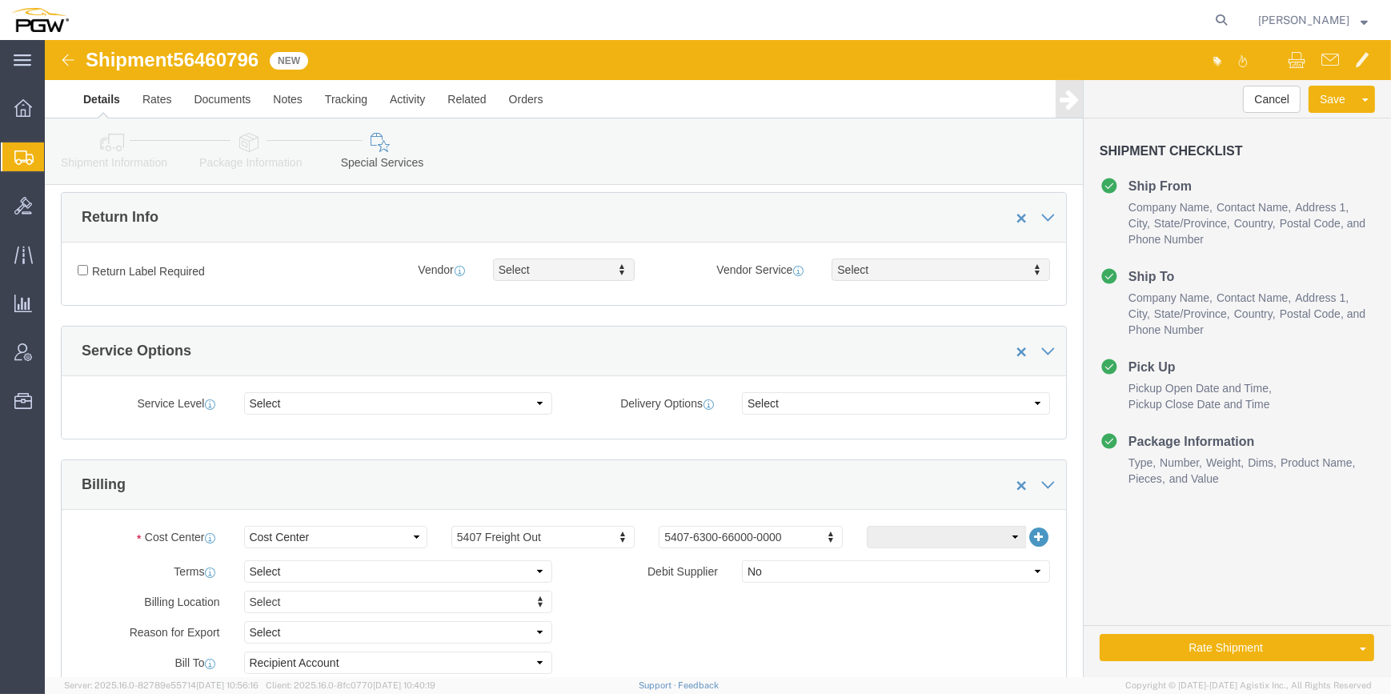
click icon
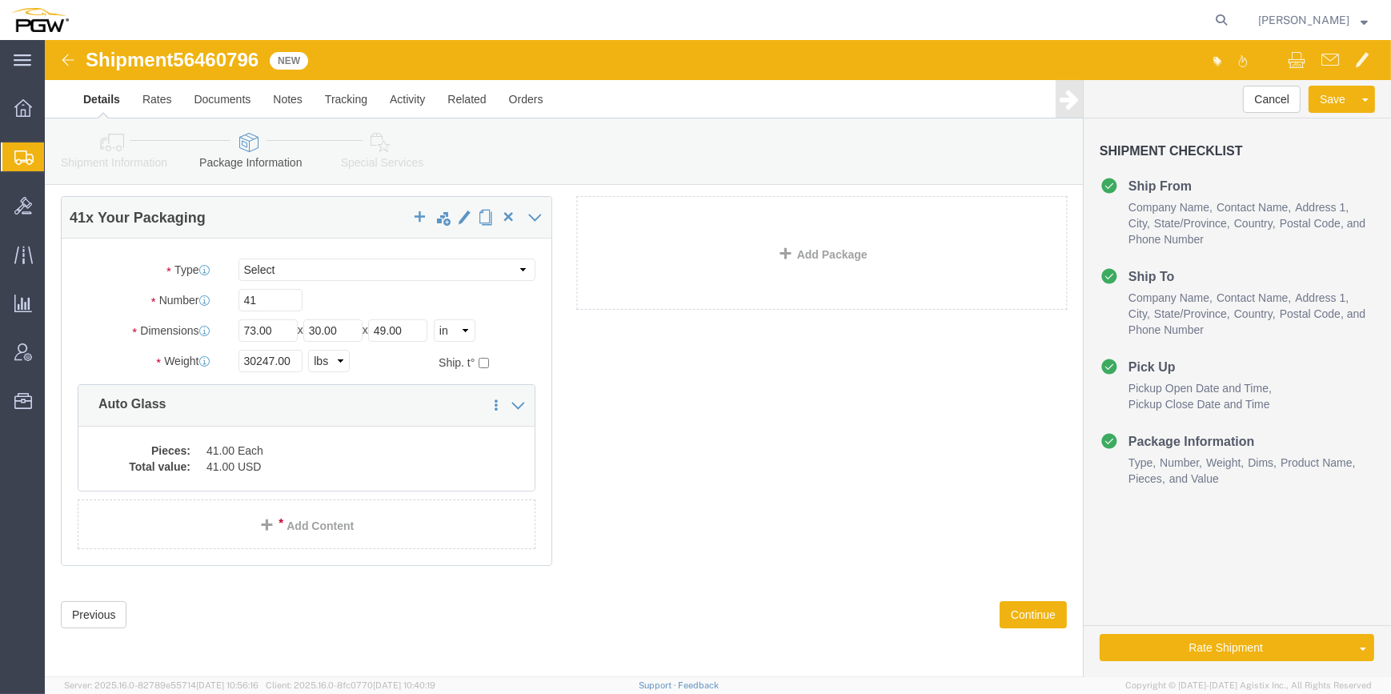
scroll to position [60, 0]
click link "Shipment Information"
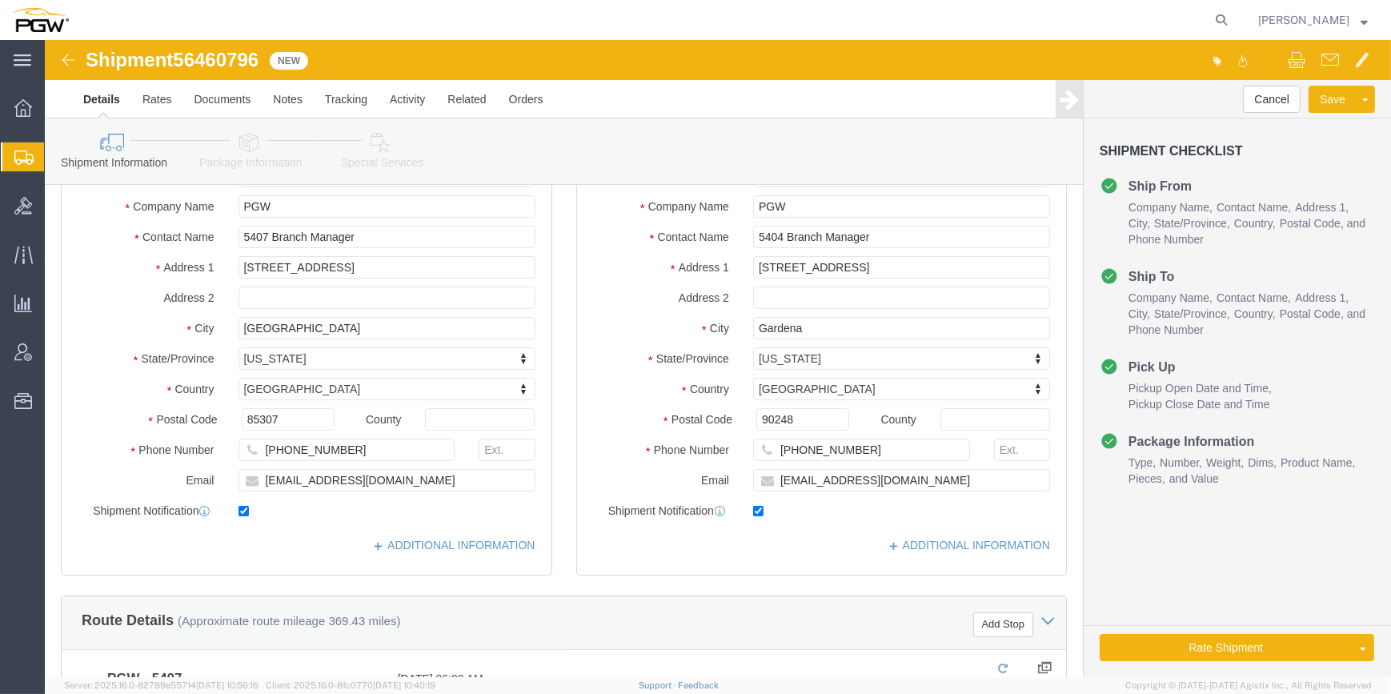
click icon
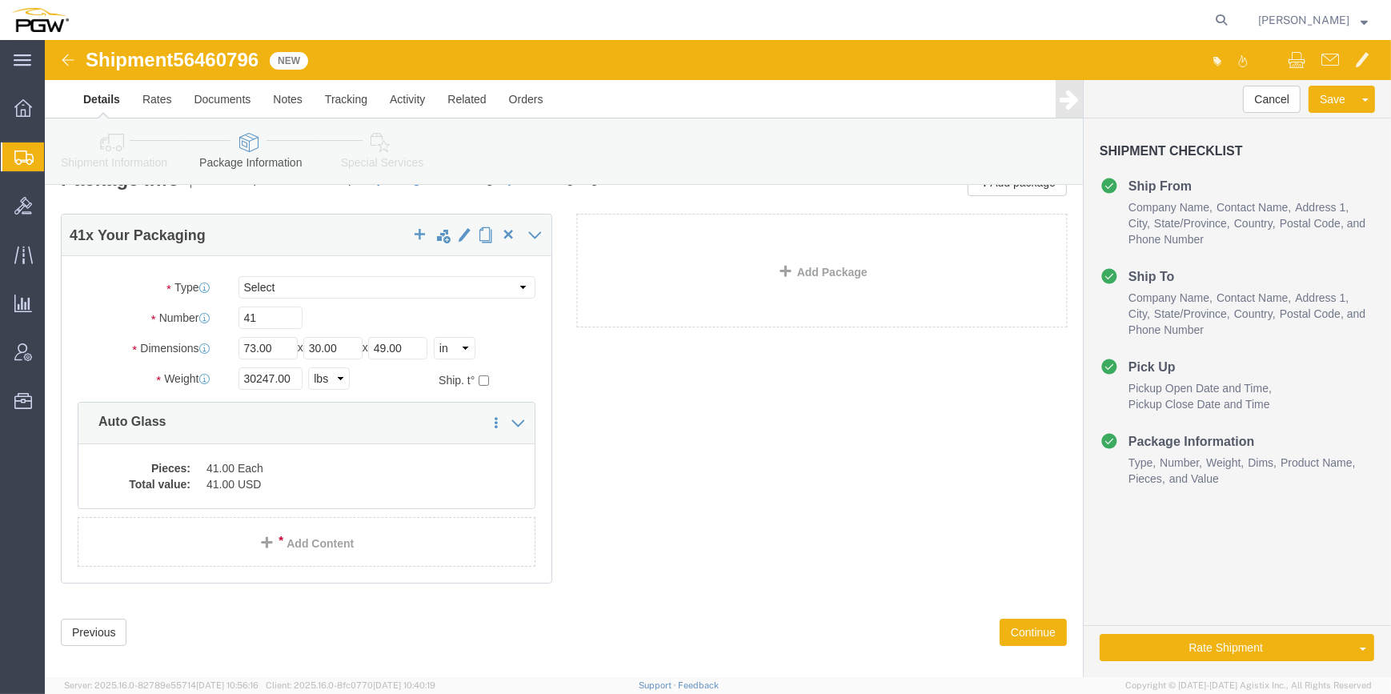
scroll to position [60, 0]
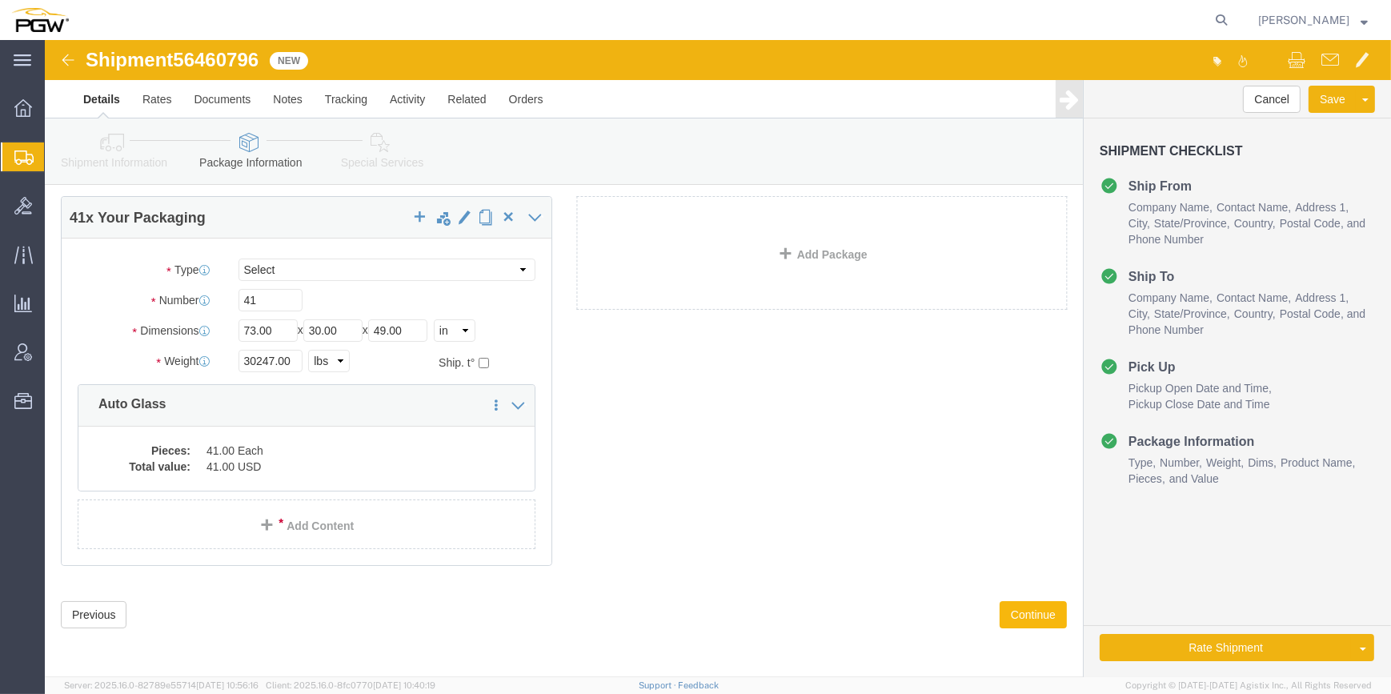
click button "Continue"
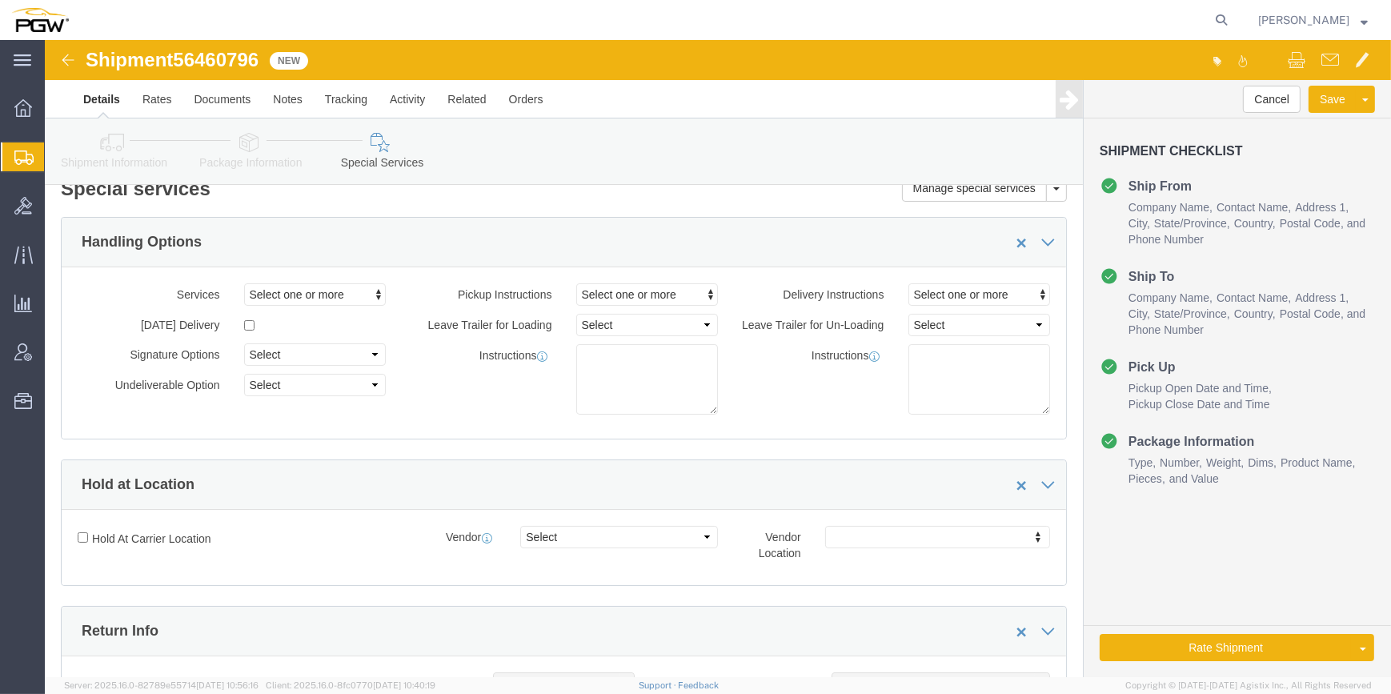
scroll to position [0, 0]
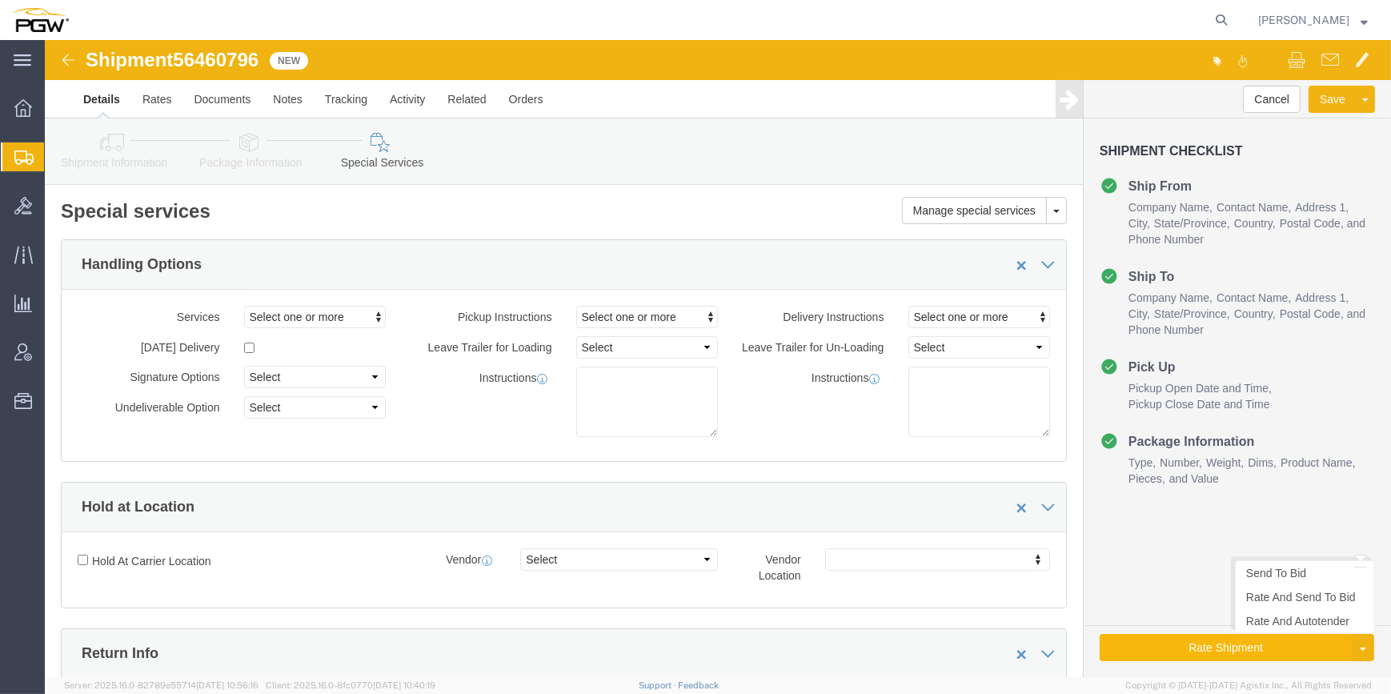
click button "Rate Shipment"
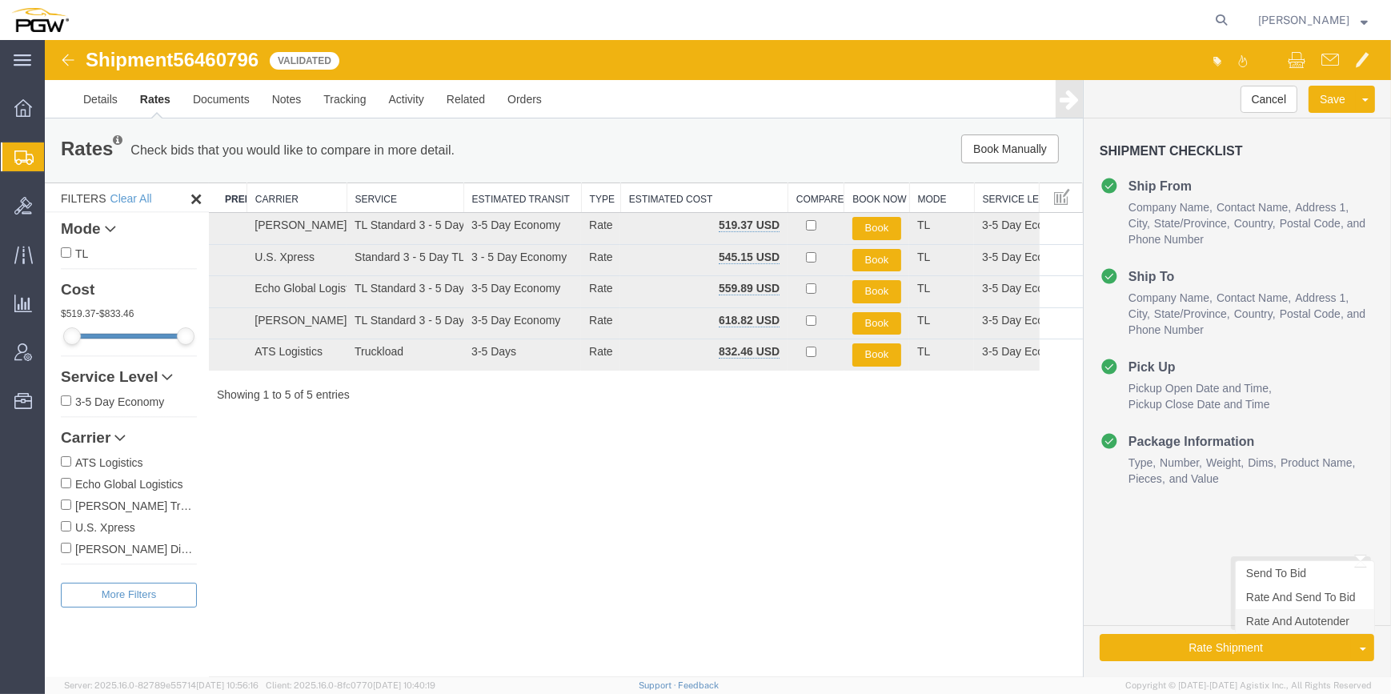
click at [1275, 620] on link "Rate And Autotender" at bounding box center [1304, 621] width 138 height 24
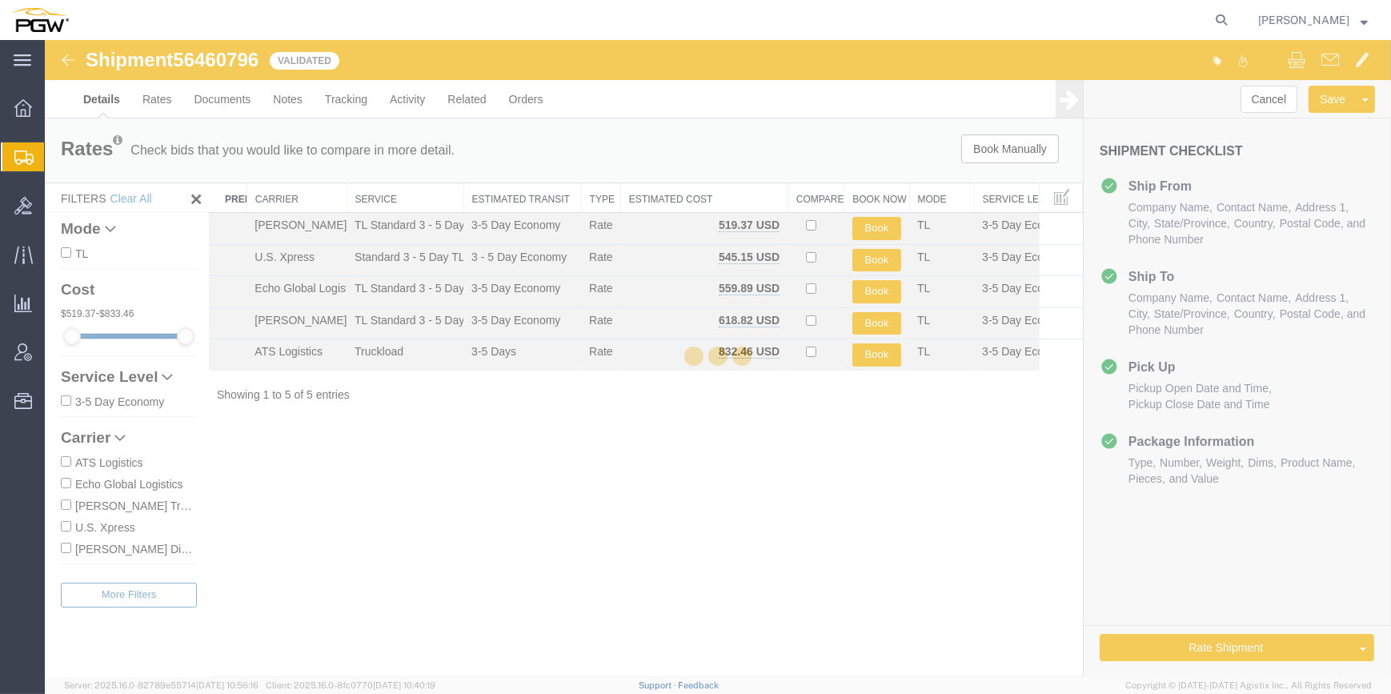
select select "62351"
select select "28261"
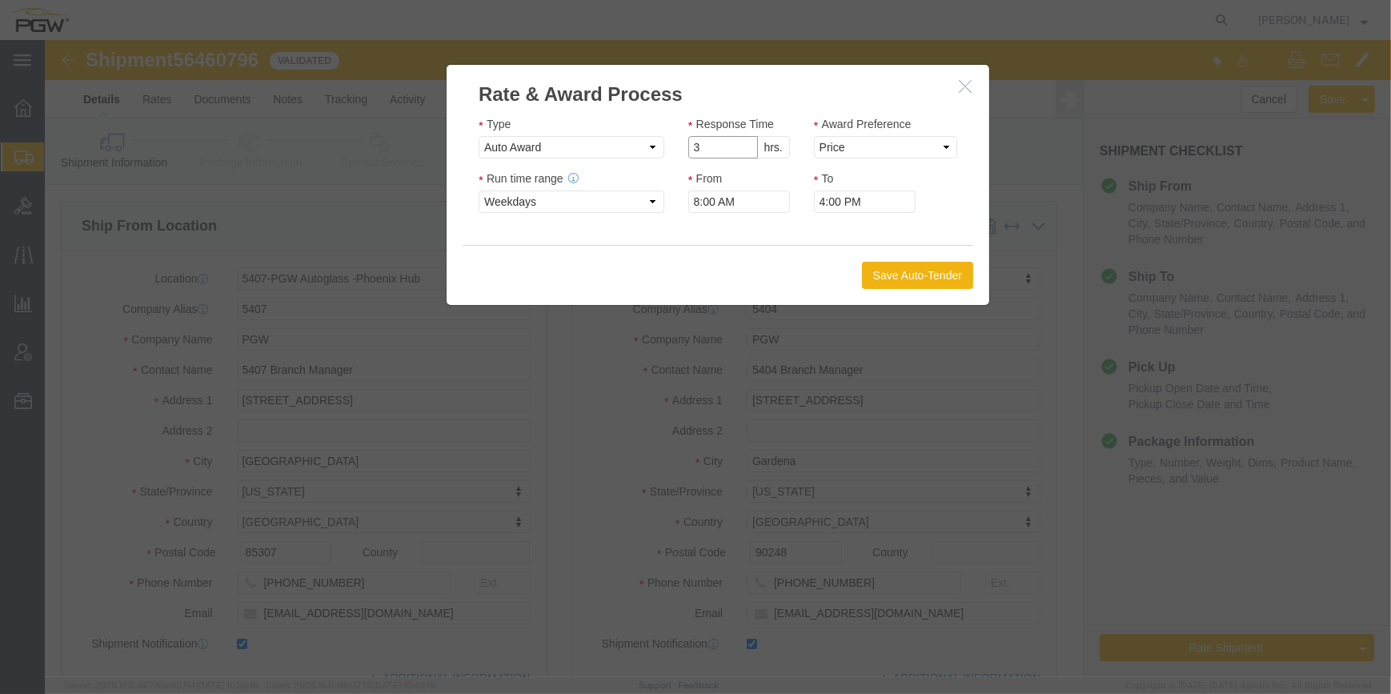
click input "3"
type input "2"
click input "2"
click select "Price Carrier Rank"
select select "LANE_RANK"
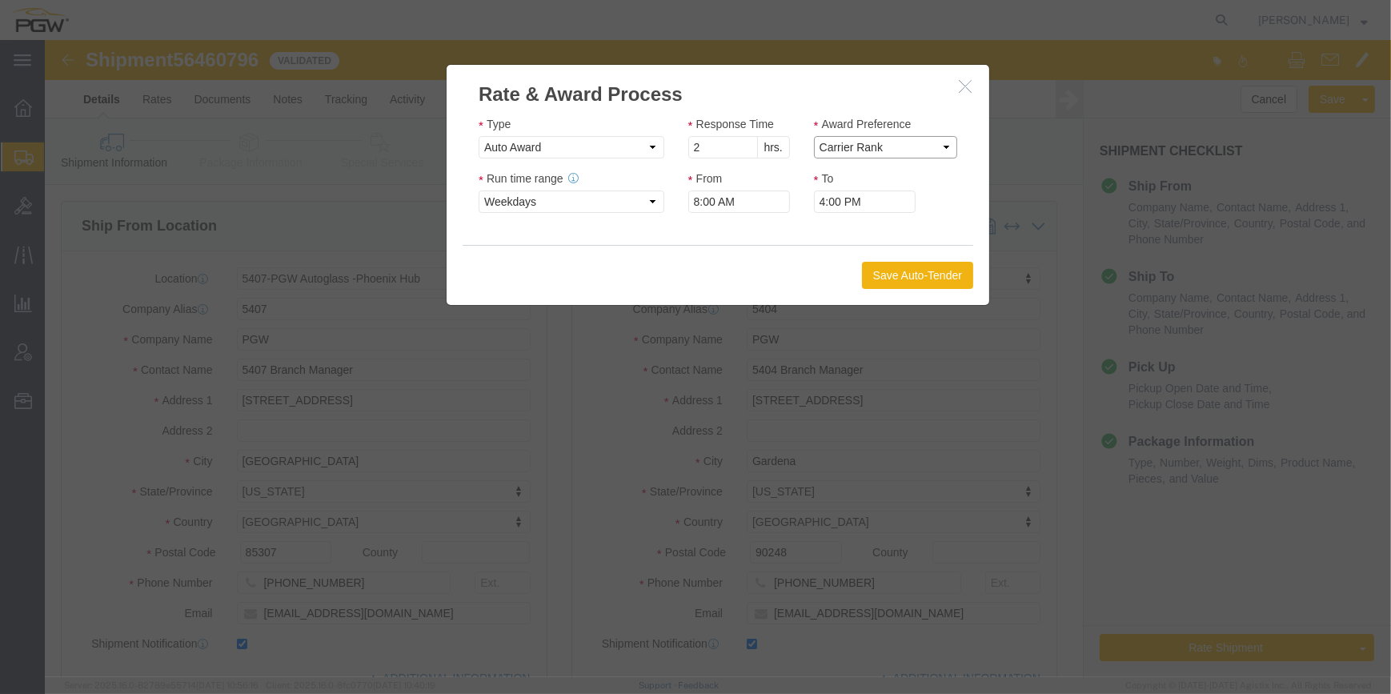
click select "Price Carrier Rank"
click button "Save Auto-Tender"
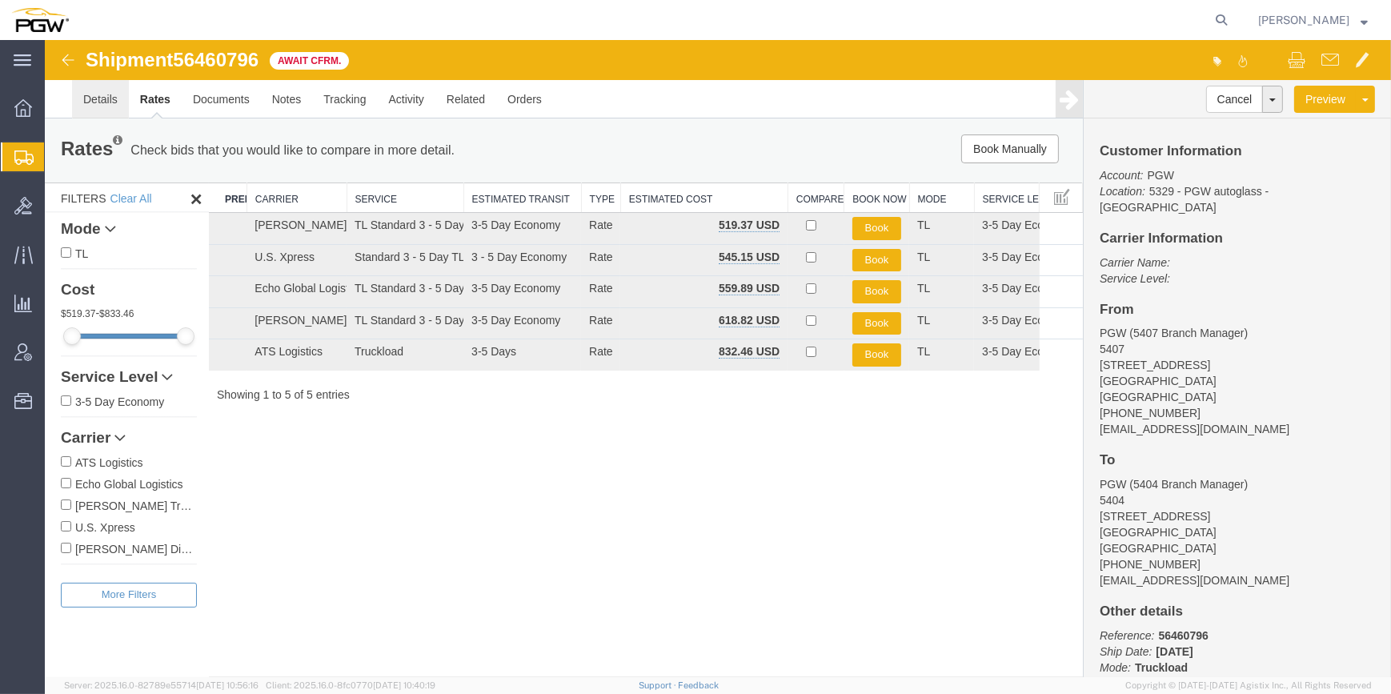
click at [98, 96] on link "Details" at bounding box center [100, 99] width 57 height 38
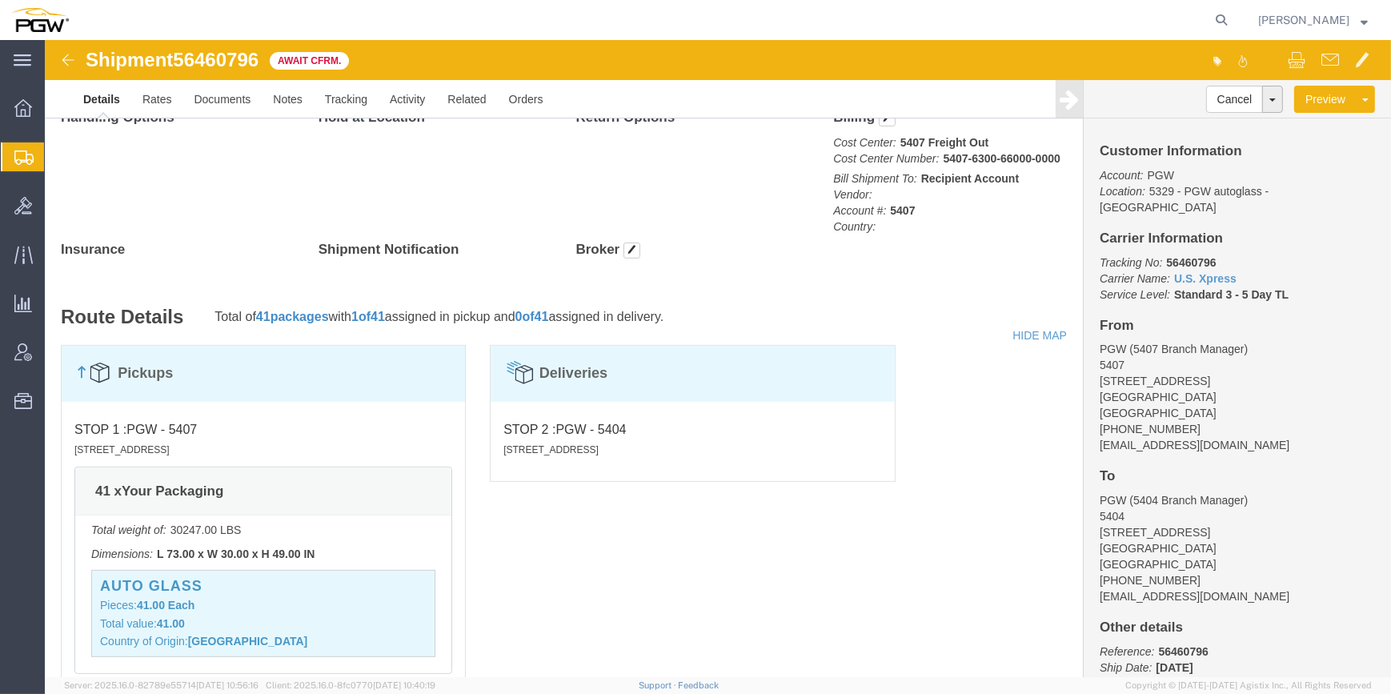
scroll to position [727, 0]
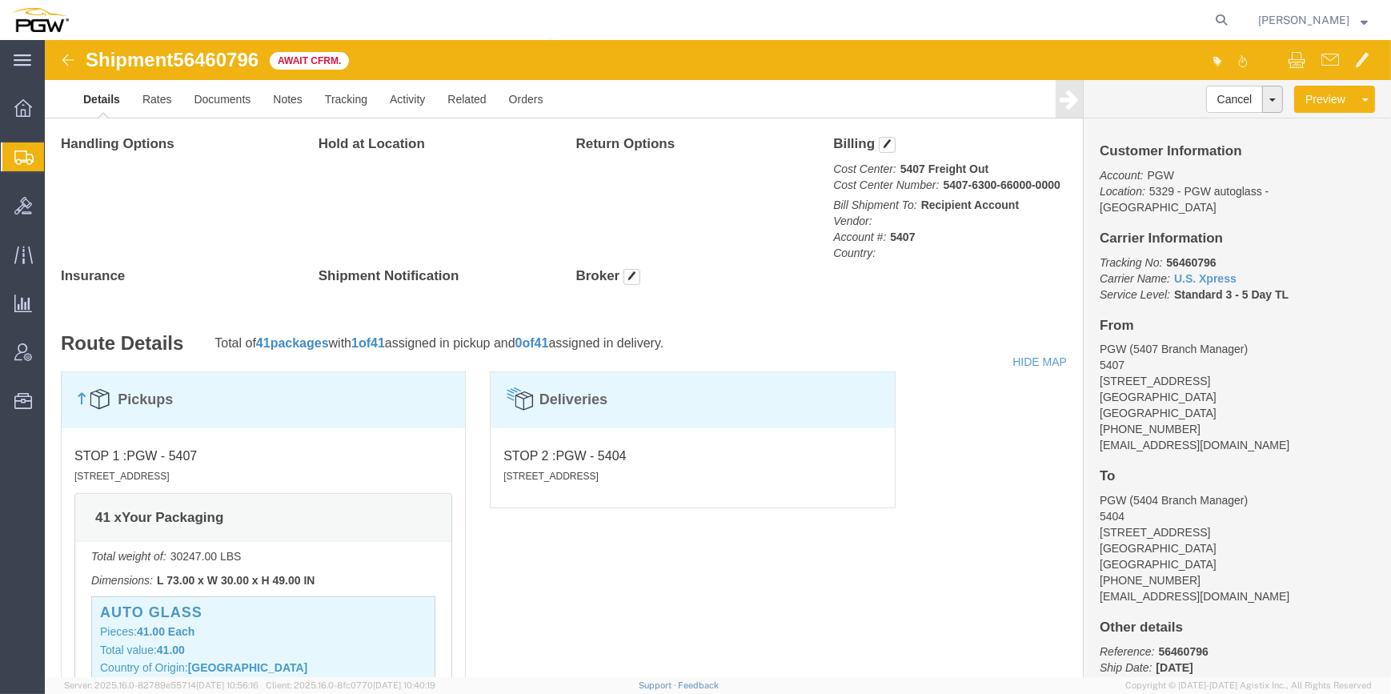
click div "Pickups STOP 1 : PGW - 5407 [STREET_ADDRESS] 41 x Your Packaging Total weight o…"
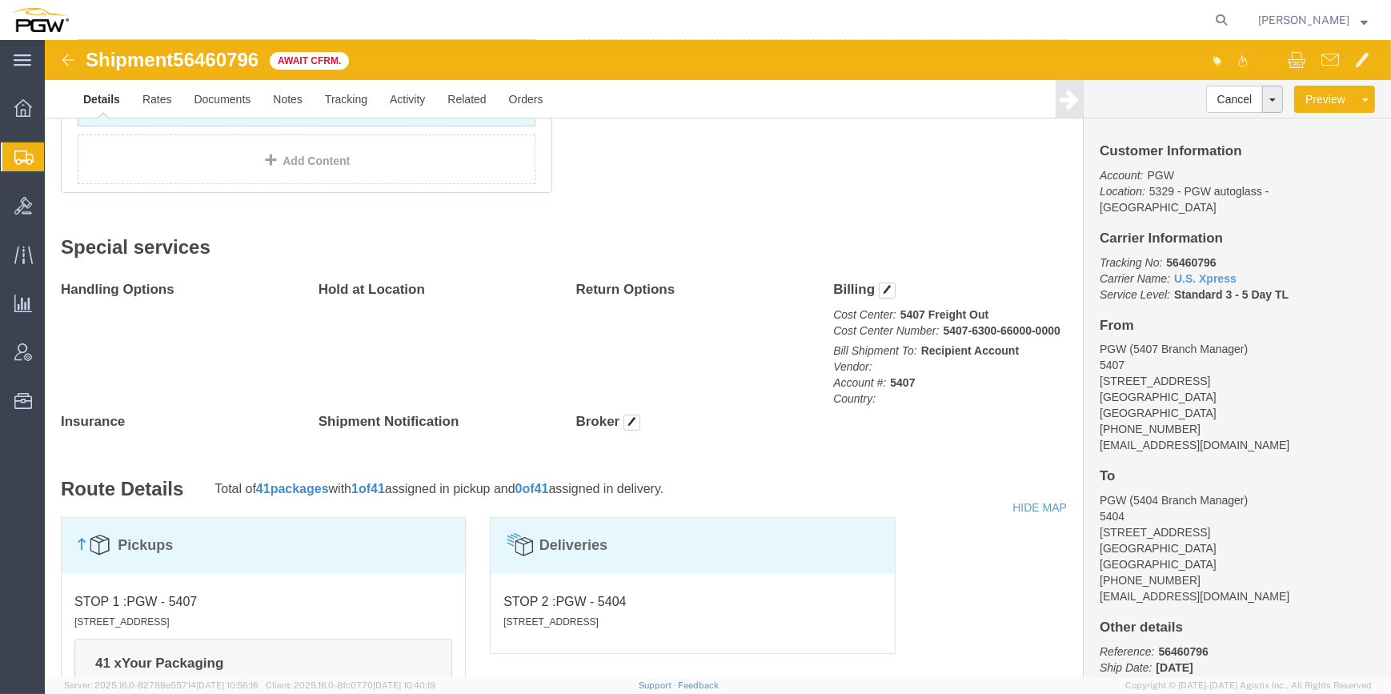
scroll to position [509, 0]
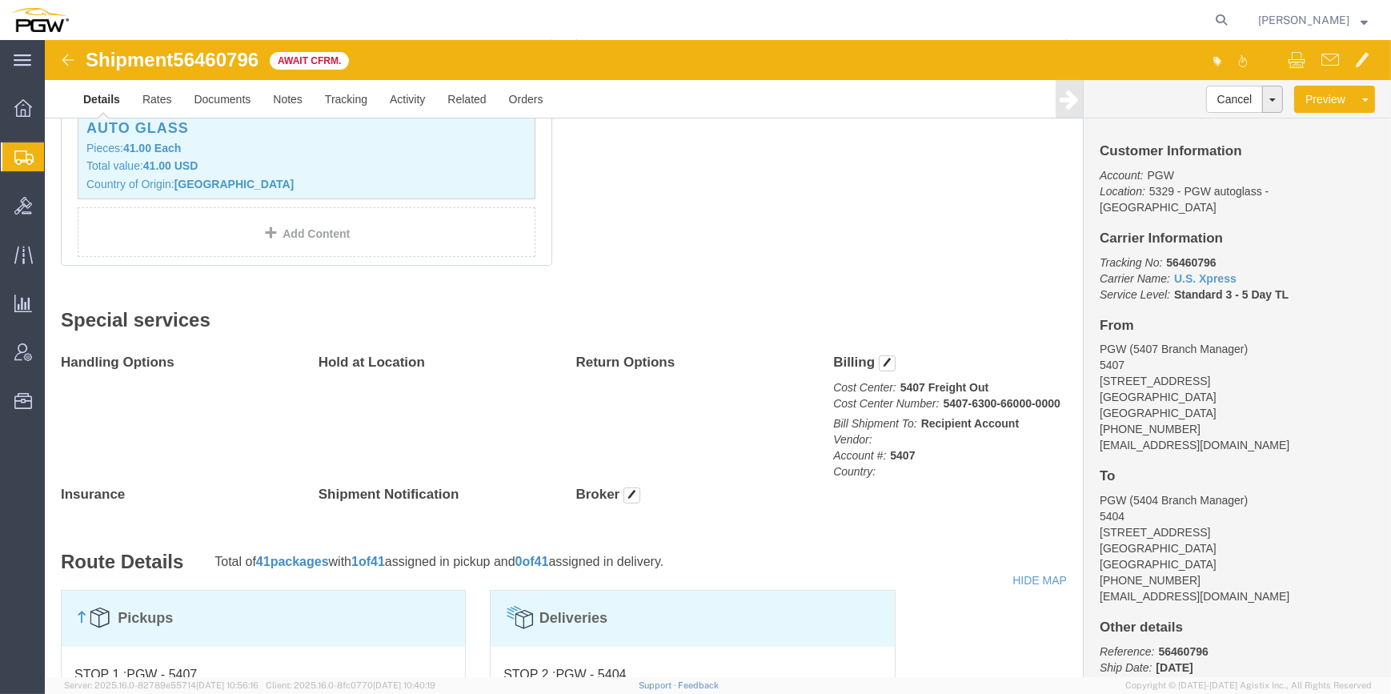
click img
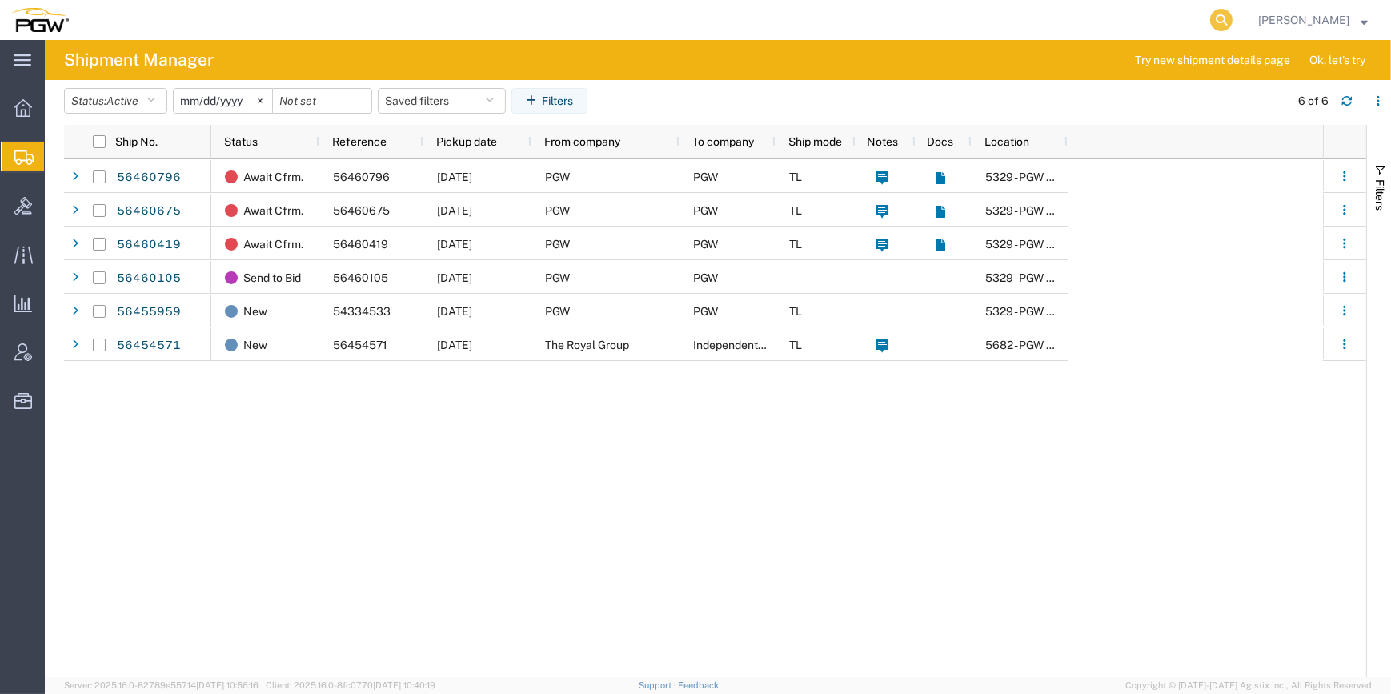
click at [1210, 17] on icon at bounding box center [1221, 20] width 22 height 22
click at [971, 18] on input "search" at bounding box center [966, 20] width 486 height 38
paste input "56460675"
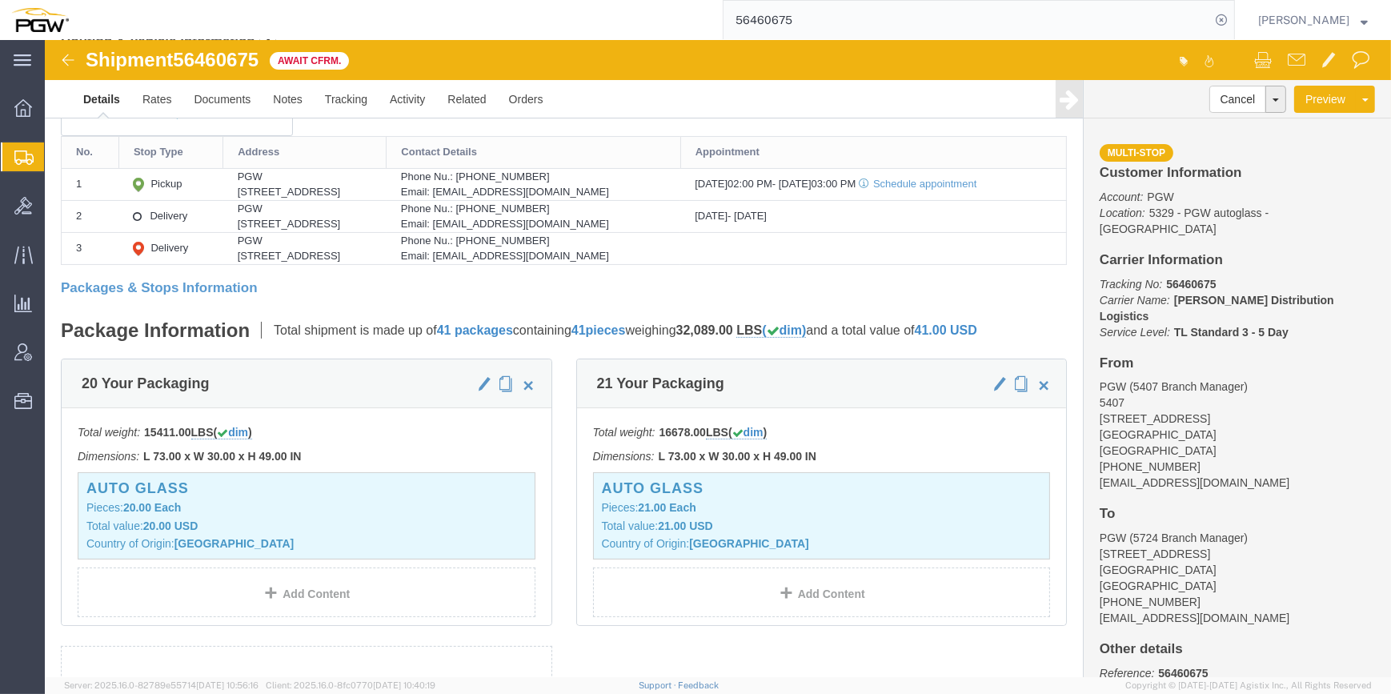
scroll to position [304, 0]
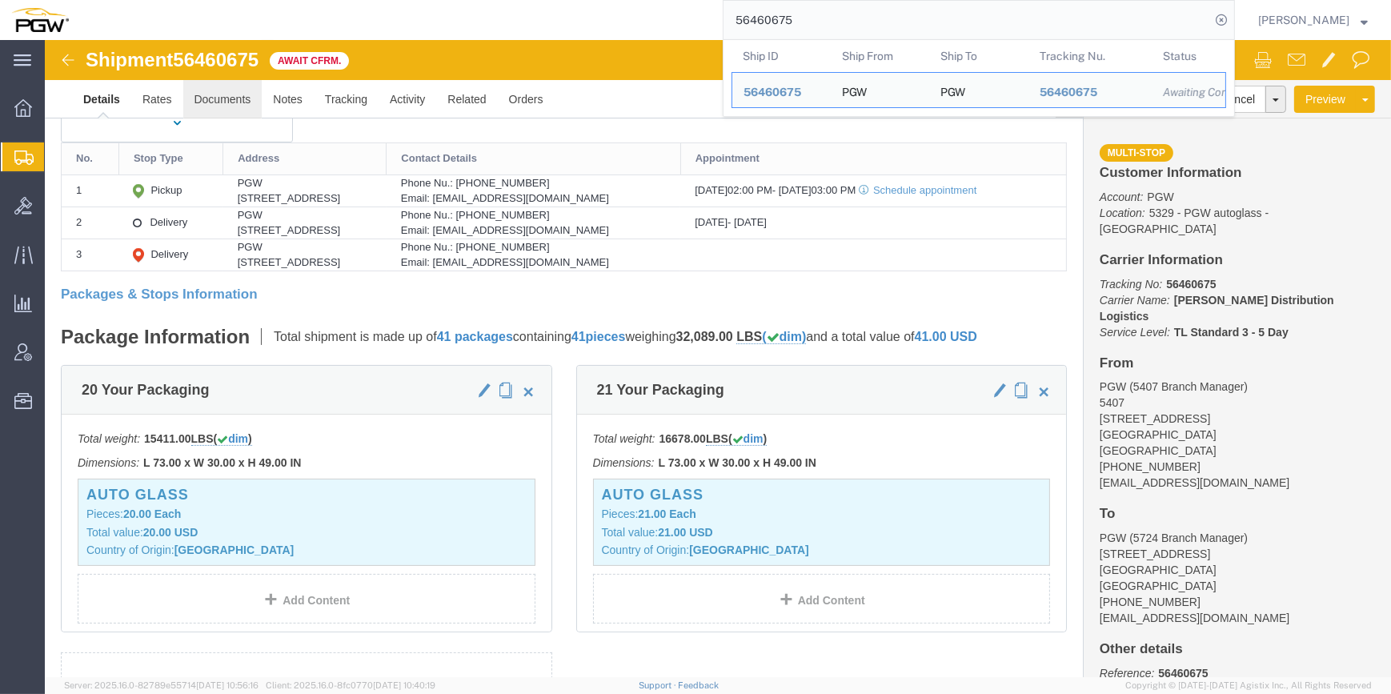
click link "Documents"
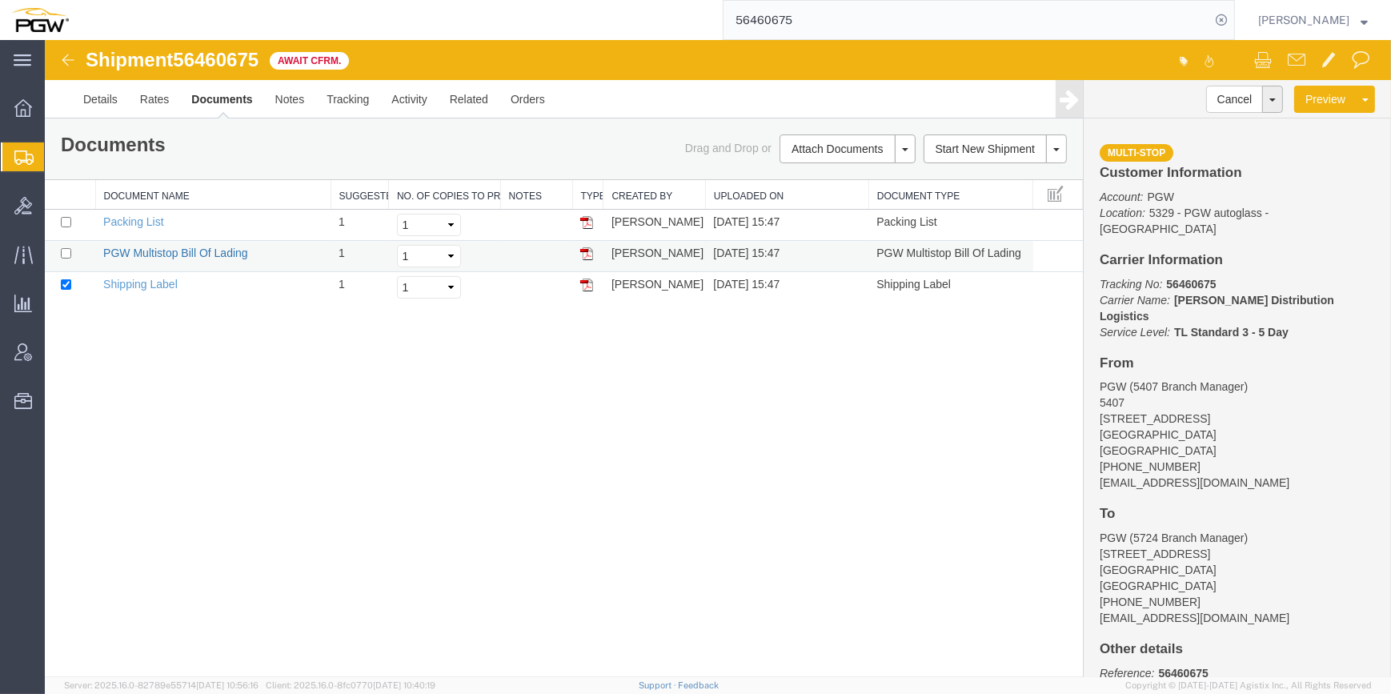
click at [189, 254] on link "PGW Multistop Bill Of Lading" at bounding box center [175, 252] width 145 height 13
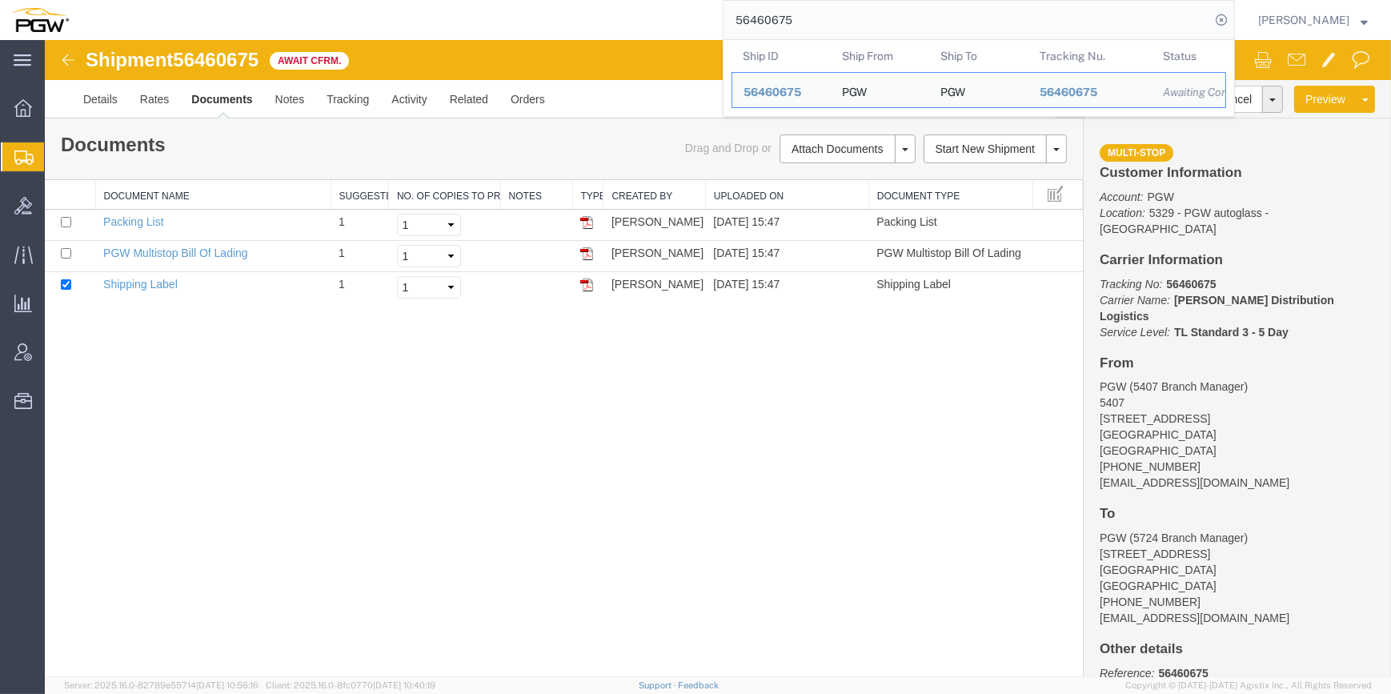
drag, startPoint x: 735, startPoint y: 24, endPoint x: 652, endPoint y: 26, distance: 82.4
click at [652, 26] on div "56460675 Ship ID Ship From Ship To Tracking Nu. Status Ship ID 56460675 Ship Fr…" at bounding box center [657, 20] width 1155 height 40
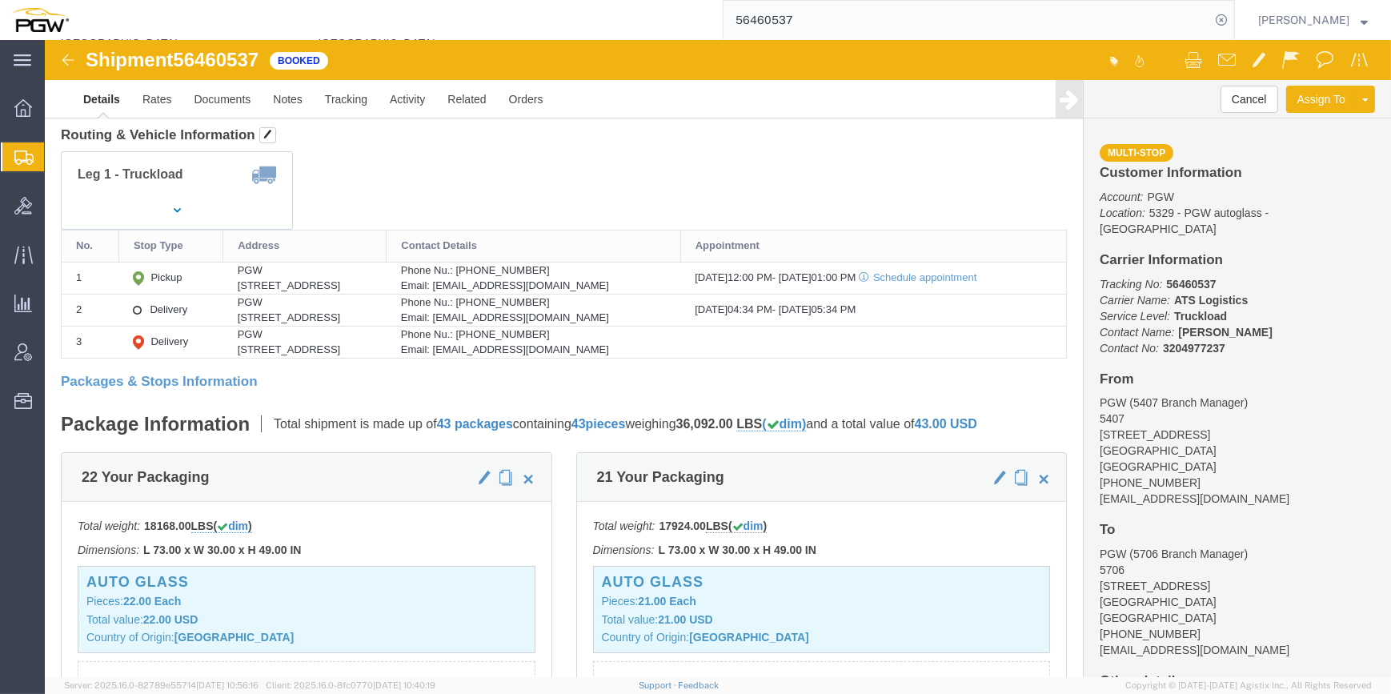
scroll to position [72, 0]
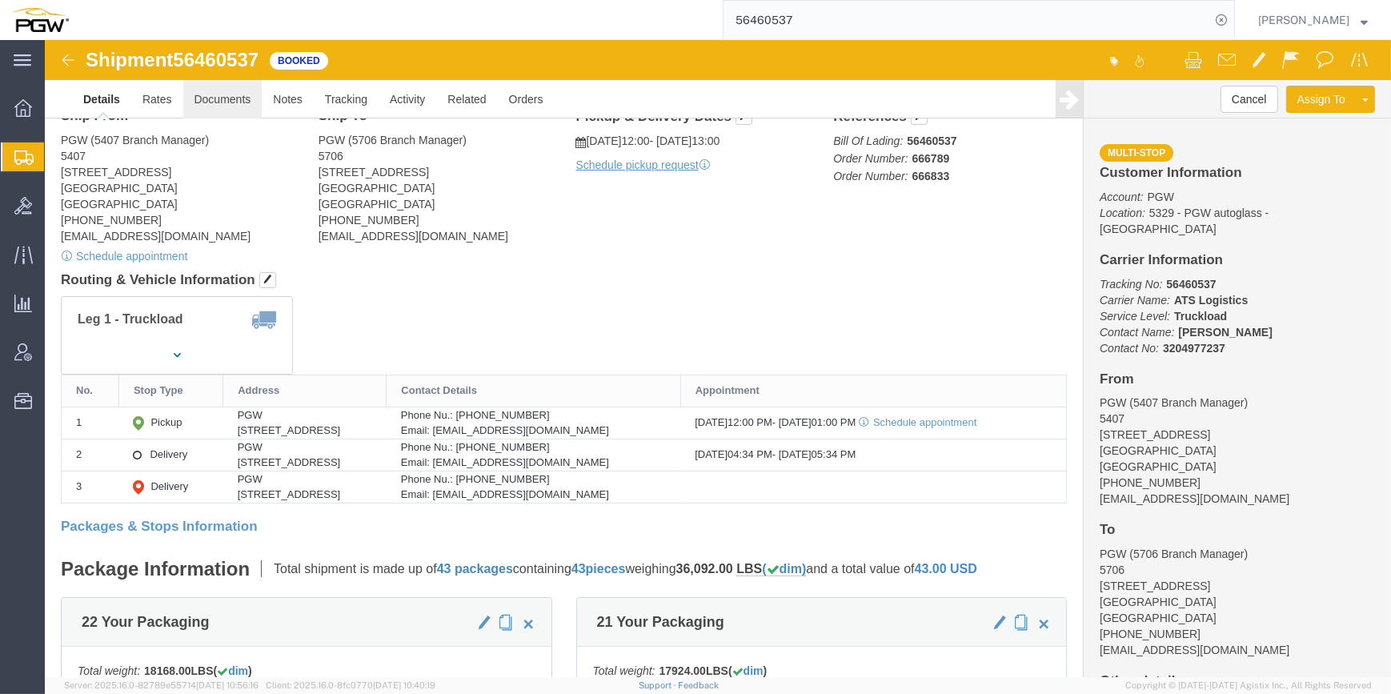
click link "Documents"
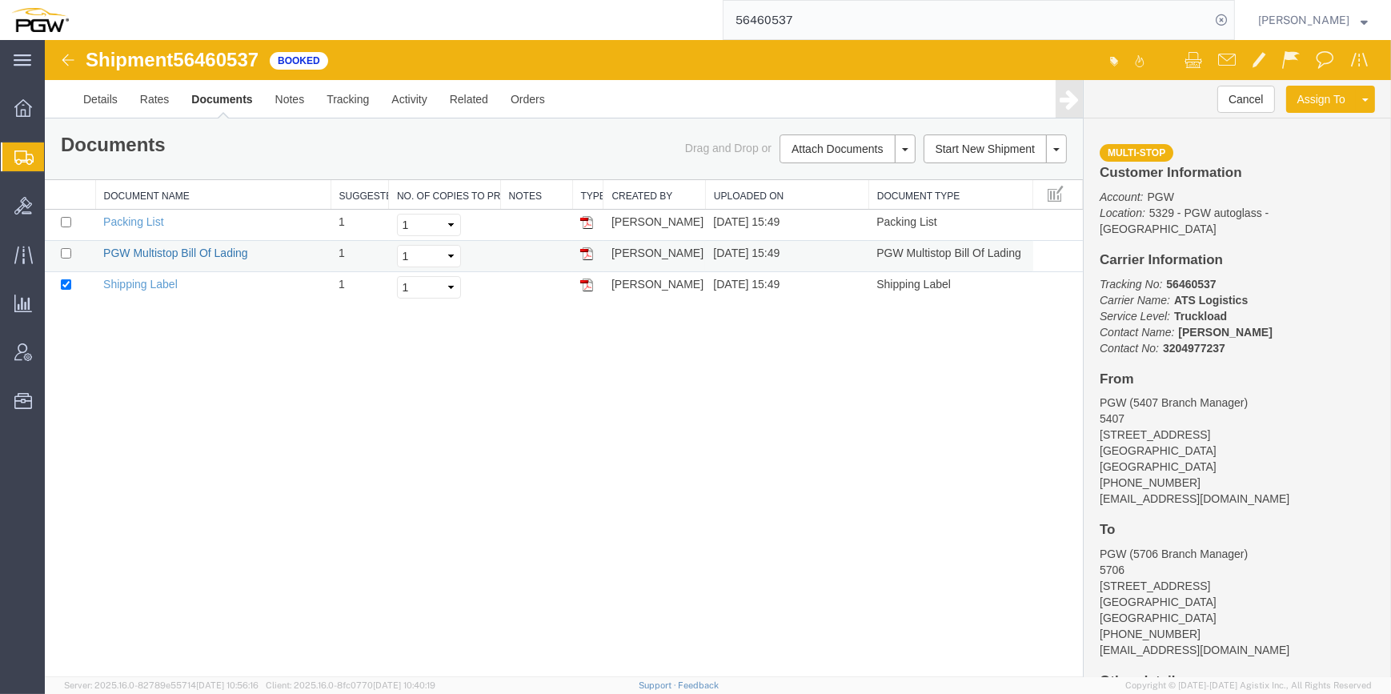
click at [217, 250] on link "PGW Multistop Bill Of Lading" at bounding box center [175, 252] width 145 height 13
drag, startPoint x: 767, startPoint y: 22, endPoint x: 651, endPoint y: 20, distance: 116.8
click at [651, 20] on div "56460537" at bounding box center [657, 20] width 1155 height 40
paste input "419"
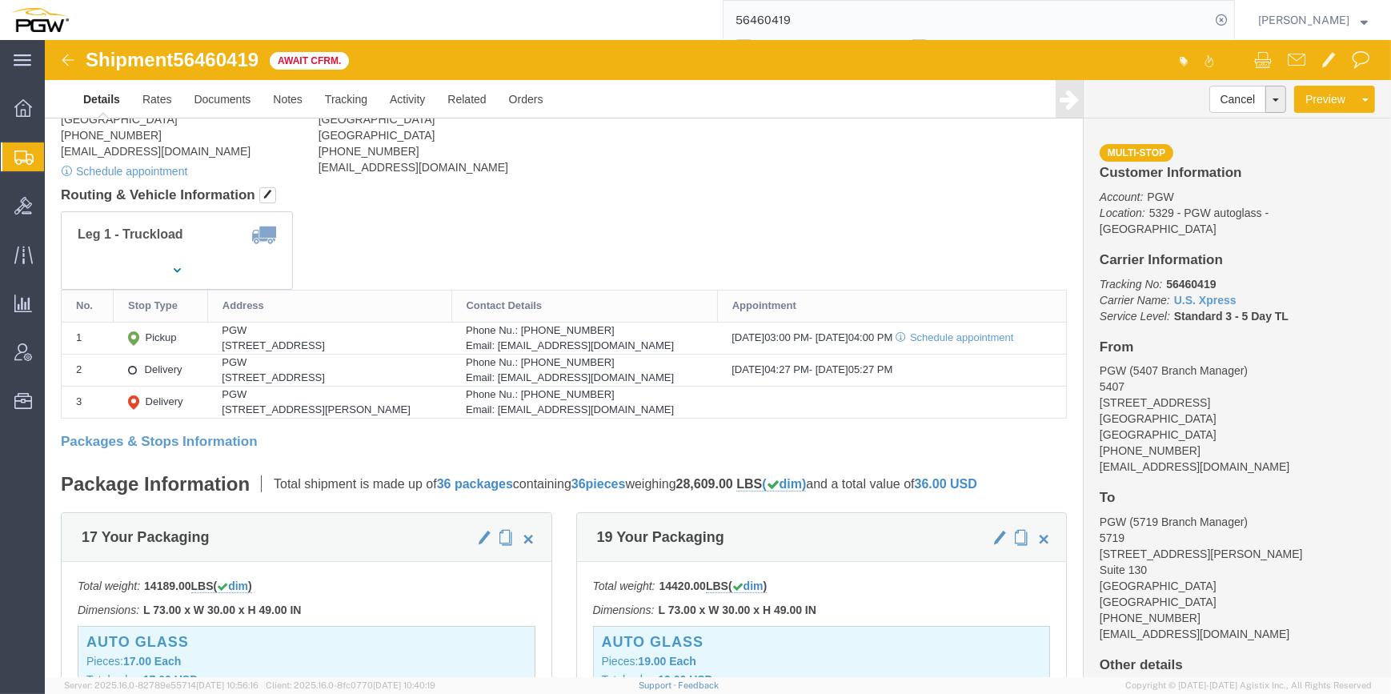
scroll to position [72, 0]
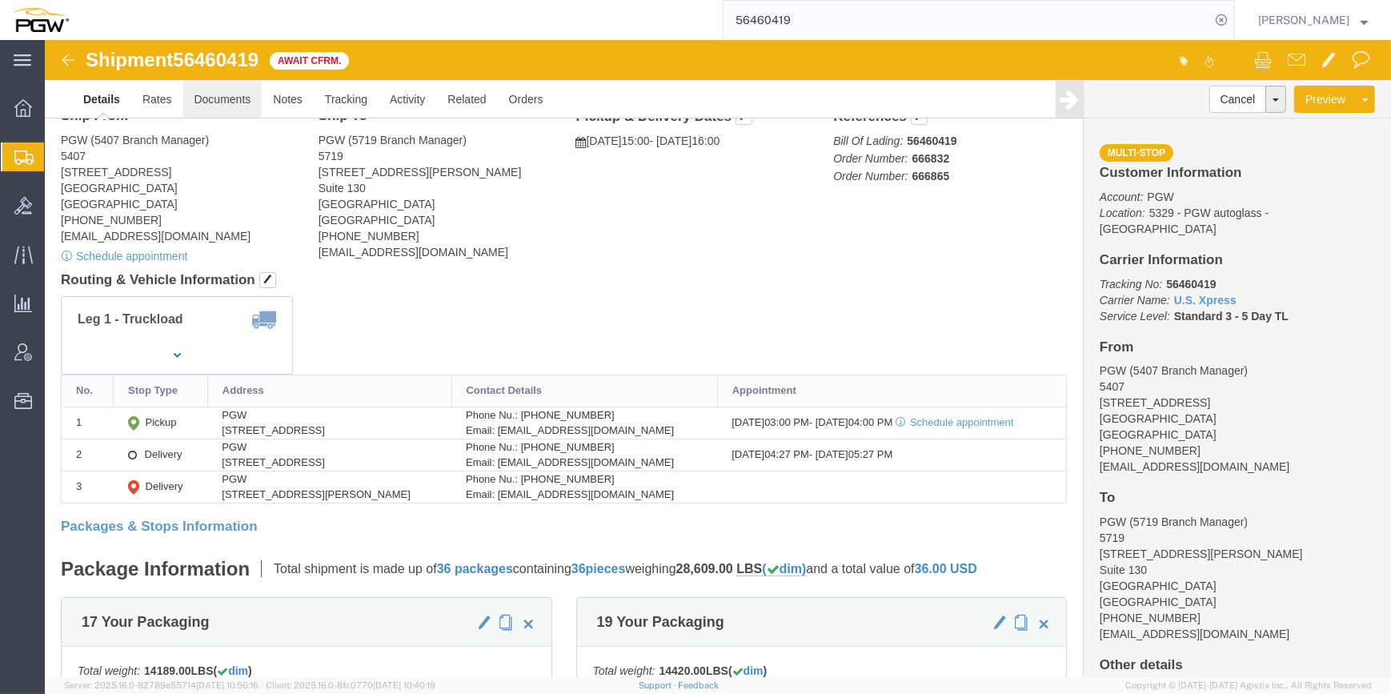
click link "Documents"
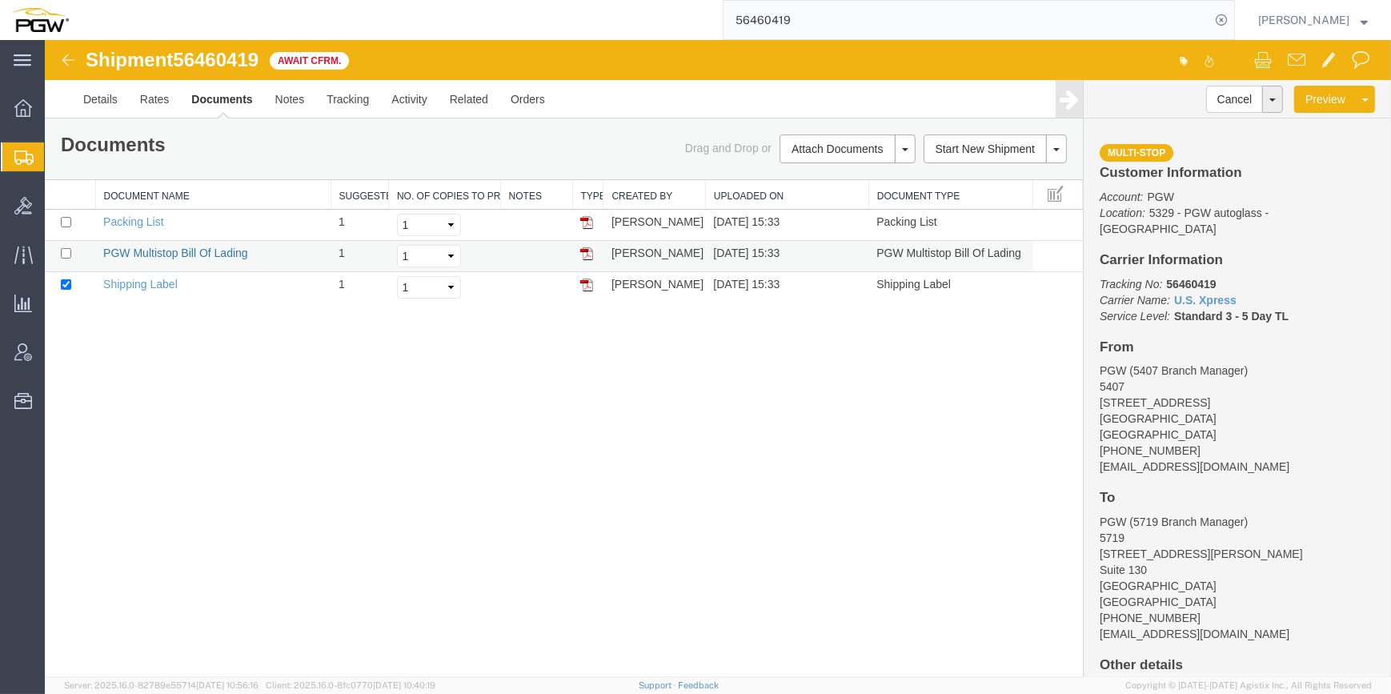
click at [206, 248] on link "PGW Multistop Bill Of Lading" at bounding box center [175, 252] width 145 height 13
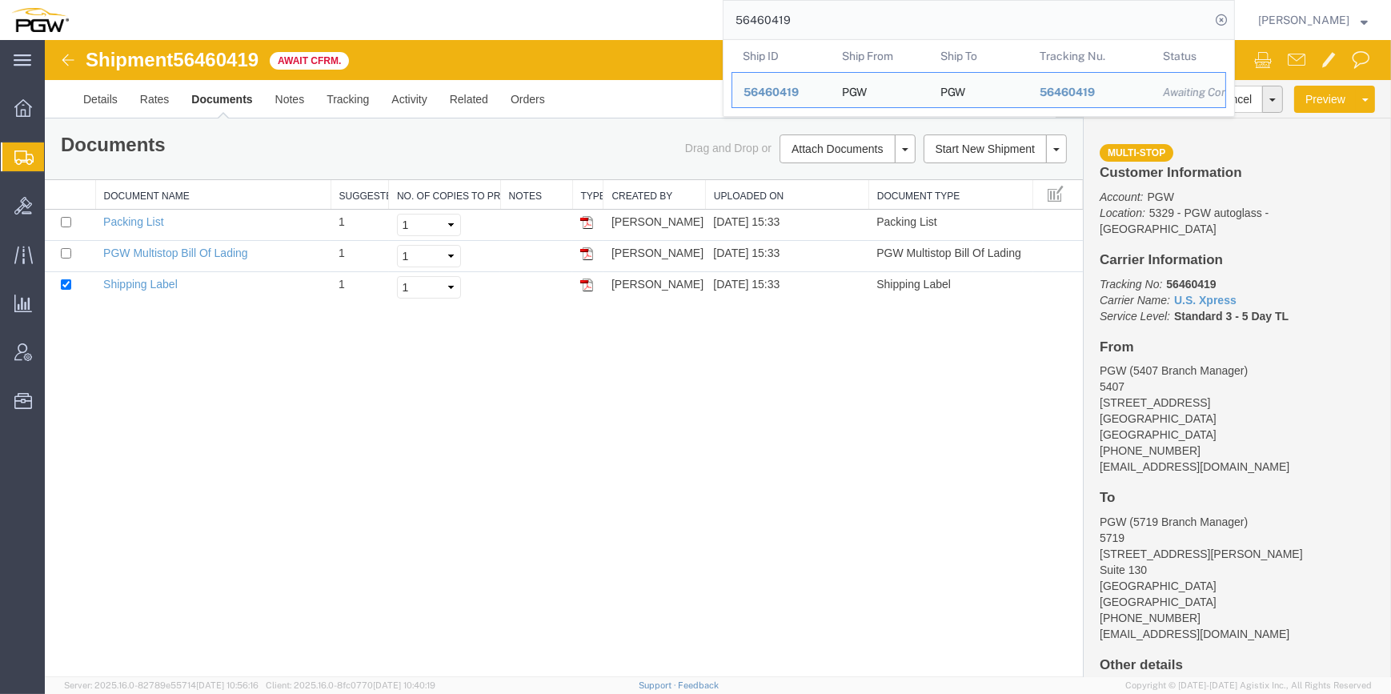
drag, startPoint x: 841, startPoint y: 8, endPoint x: 635, endPoint y: 33, distance: 207.9
click at [635, 33] on div "56460419 Ship ID Ship From Ship To Tracking Nu. Status Ship ID 56460419 Ship Fr…" at bounding box center [657, 20] width 1155 height 40
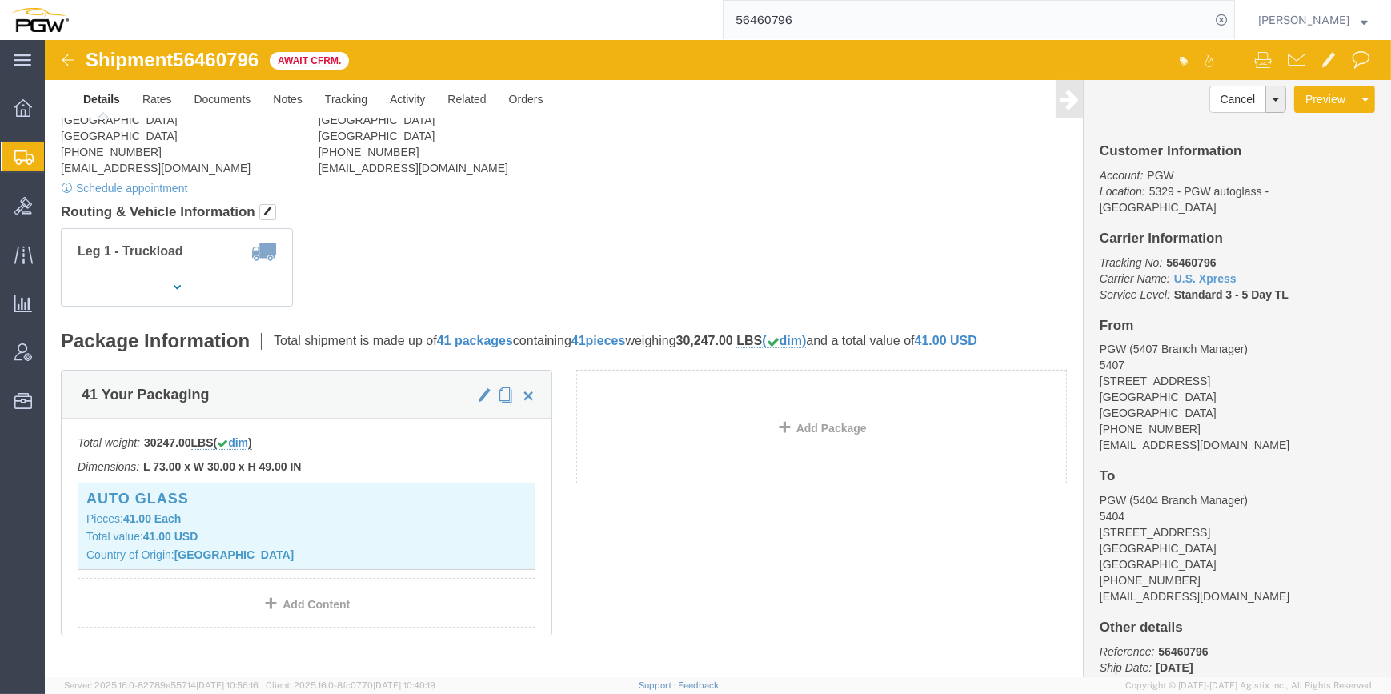
scroll to position [145, 0]
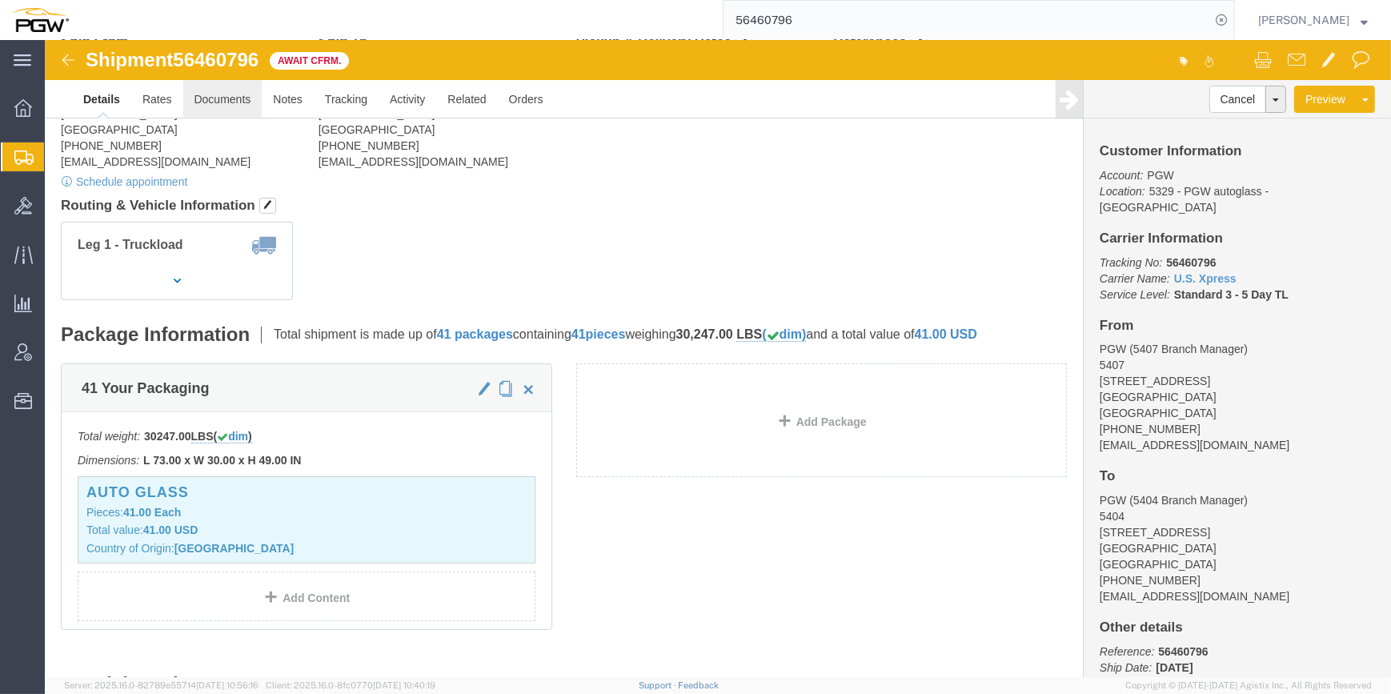
click link "Documents"
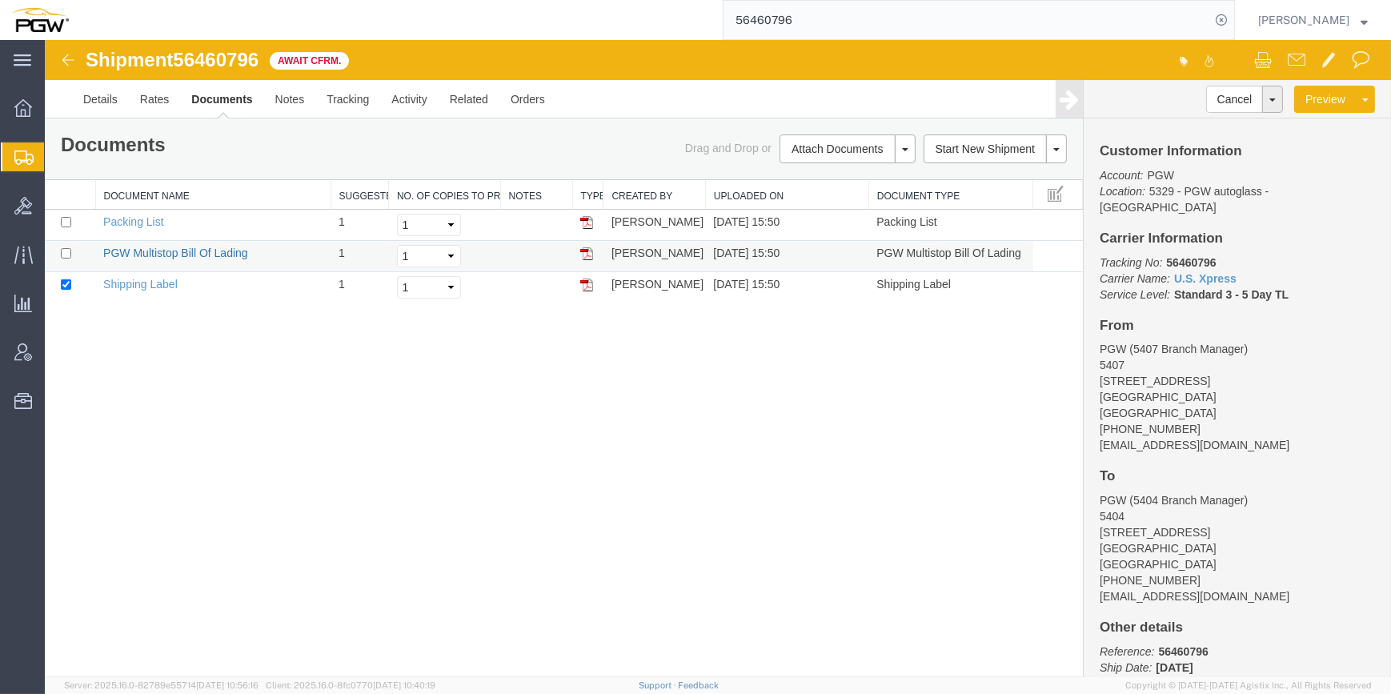
click at [187, 254] on link "PGW Multistop Bill Of Lading" at bounding box center [175, 252] width 145 height 13
click at [591, 522] on div "Shipment 56460796 3 of 3 Await Cfrm. Details Rates Documents Notes Tracking Act…" at bounding box center [718, 358] width 1346 height 637
click at [167, 458] on div "Shipment 56460796 3 of 3 Await Cfrm. Details Rates Documents Notes Tracking Act…" at bounding box center [718, 358] width 1346 height 637
click at [146, 290] on td "Shipping Label" at bounding box center [212, 287] width 235 height 31
click at [147, 282] on link "Shipping Label" at bounding box center [140, 284] width 74 height 13
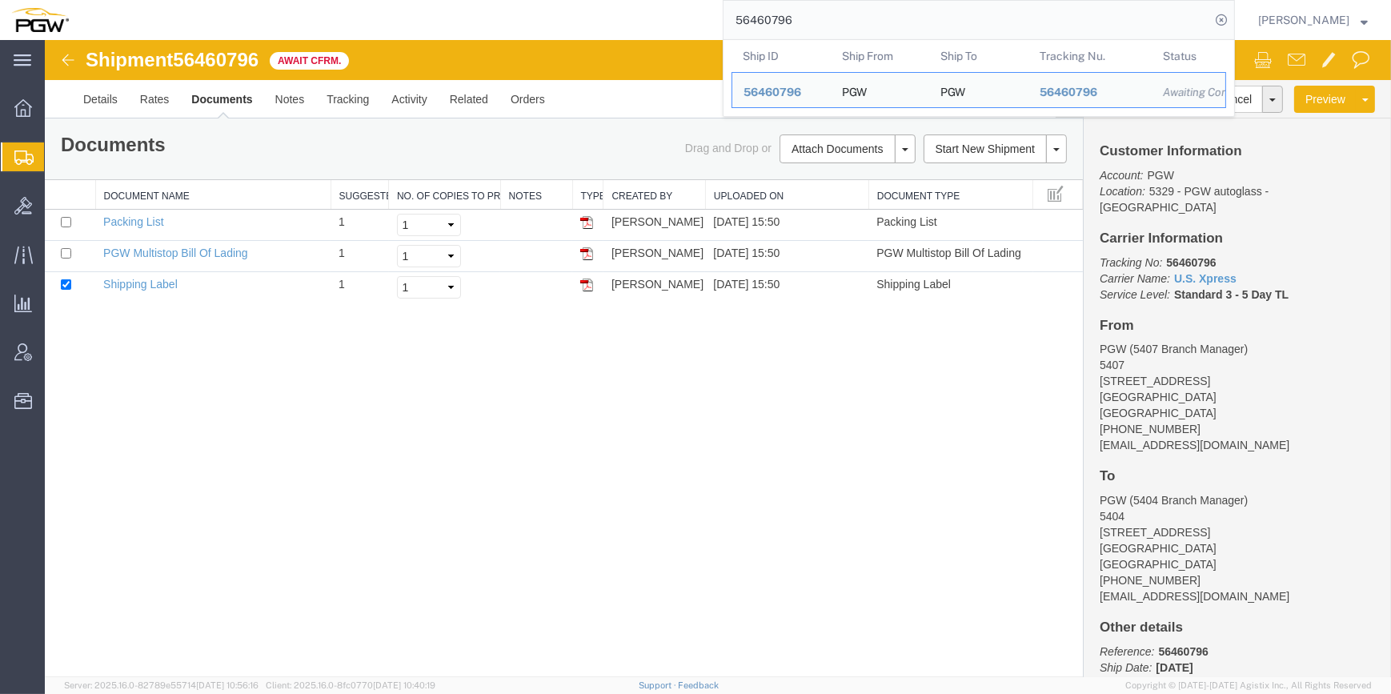
drag, startPoint x: 767, startPoint y: 14, endPoint x: 671, endPoint y: 18, distance: 96.1
click at [671, 18] on div "56460796 Ship ID Ship From Ship To Tracking Nu. Status Ship ID 56460796 Ship Fr…" at bounding box center [657, 20] width 1155 height 40
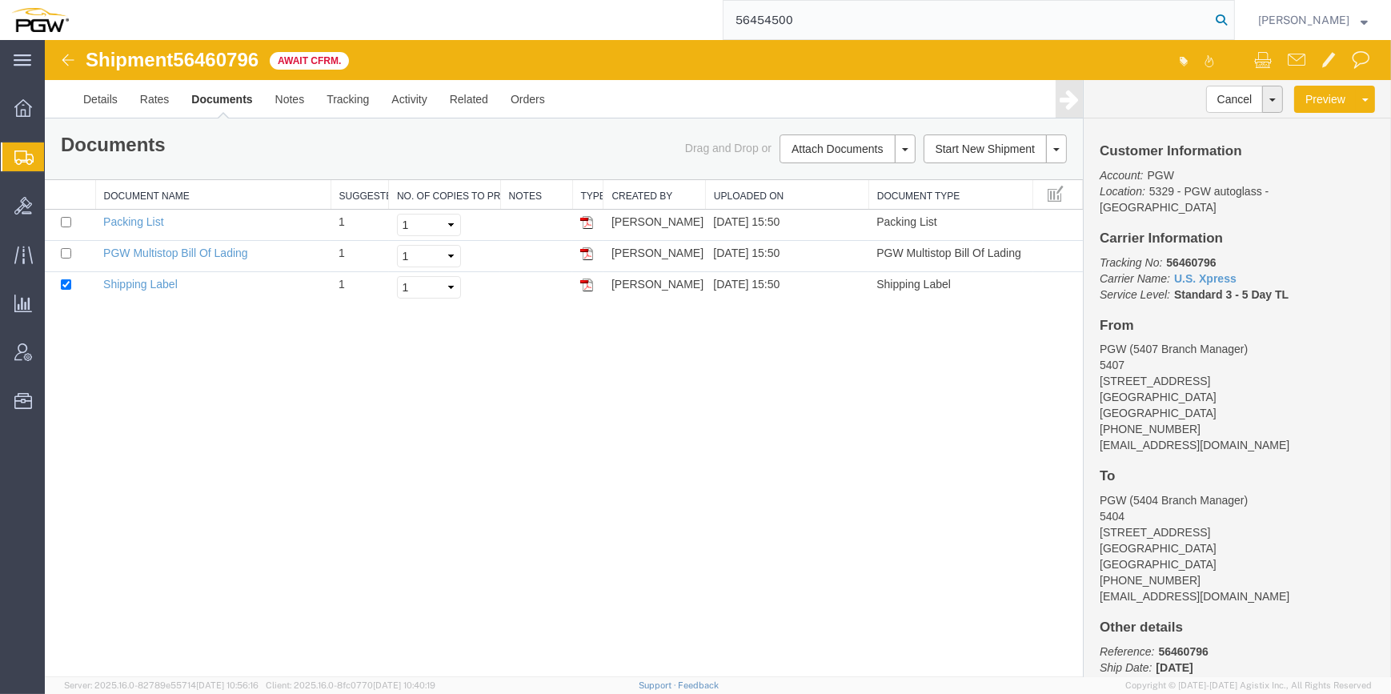
click at [1210, 20] on icon at bounding box center [1221, 20] width 22 height 22
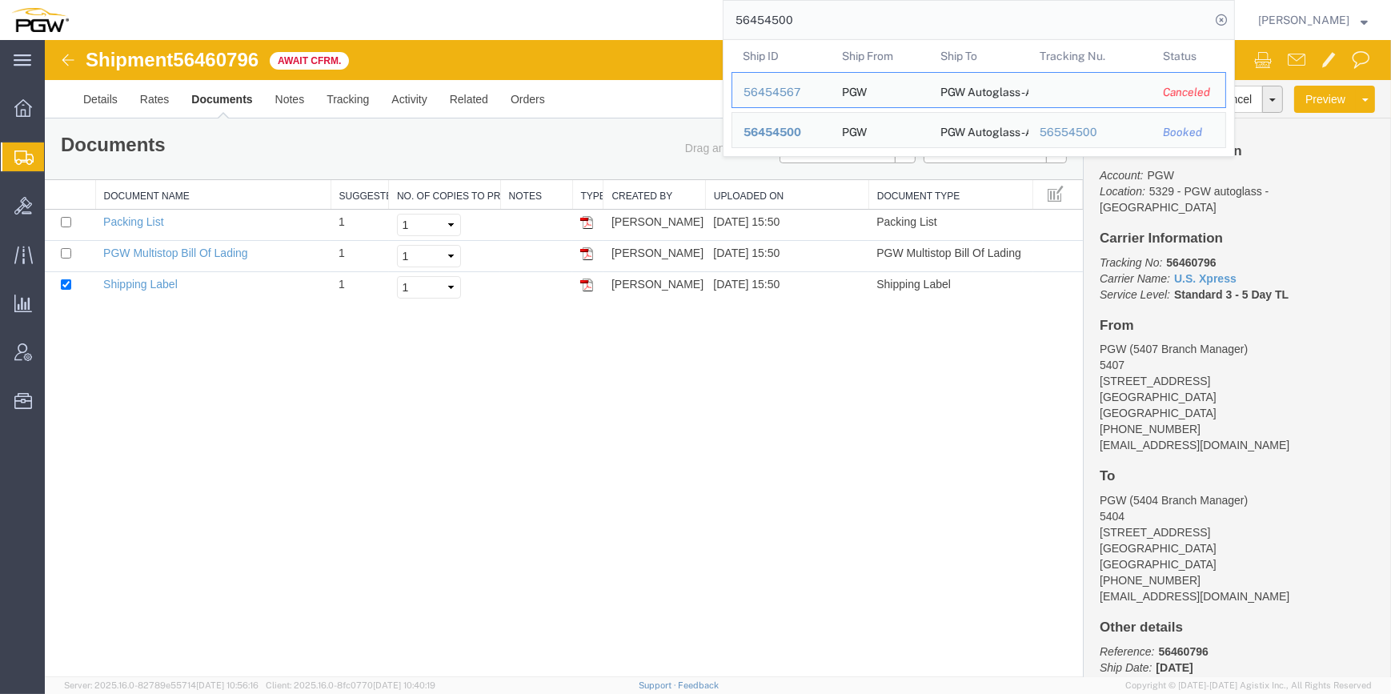
click at [1079, 18] on input "56454500" at bounding box center [966, 20] width 486 height 38
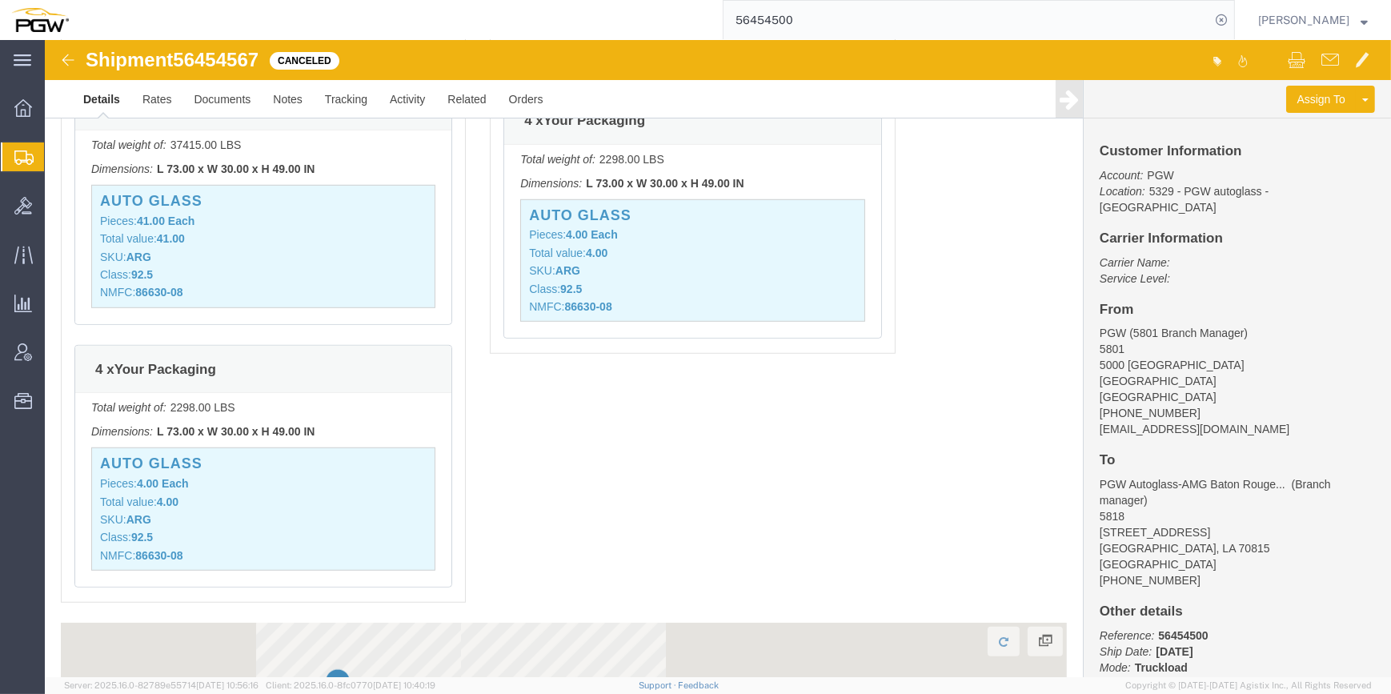
scroll to position [1382, 0]
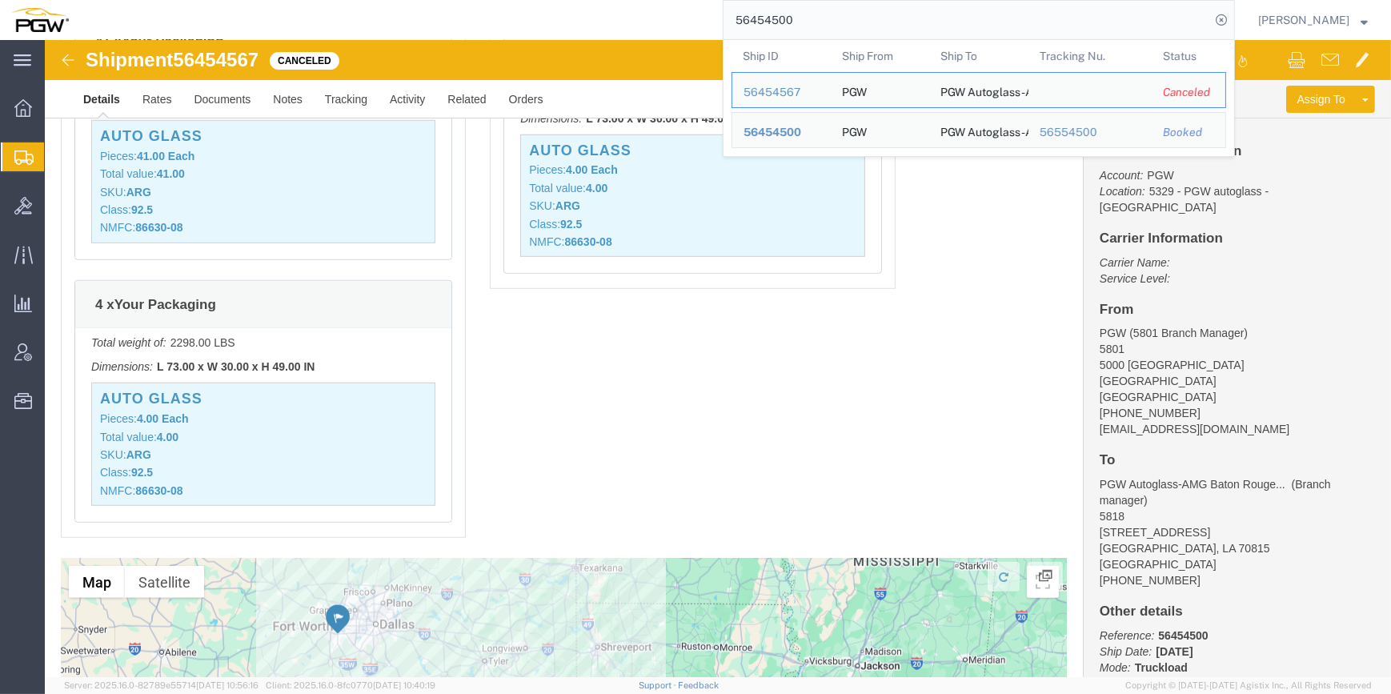
drag, startPoint x: 783, startPoint y: 11, endPoint x: 672, endPoint y: 14, distance: 111.3
click at [661, 14] on div "56454500 Ship ID Ship From Ship To Tracking Nu. Status Ship ID 56454567 Ship Fr…" at bounding box center [657, 20] width 1155 height 40
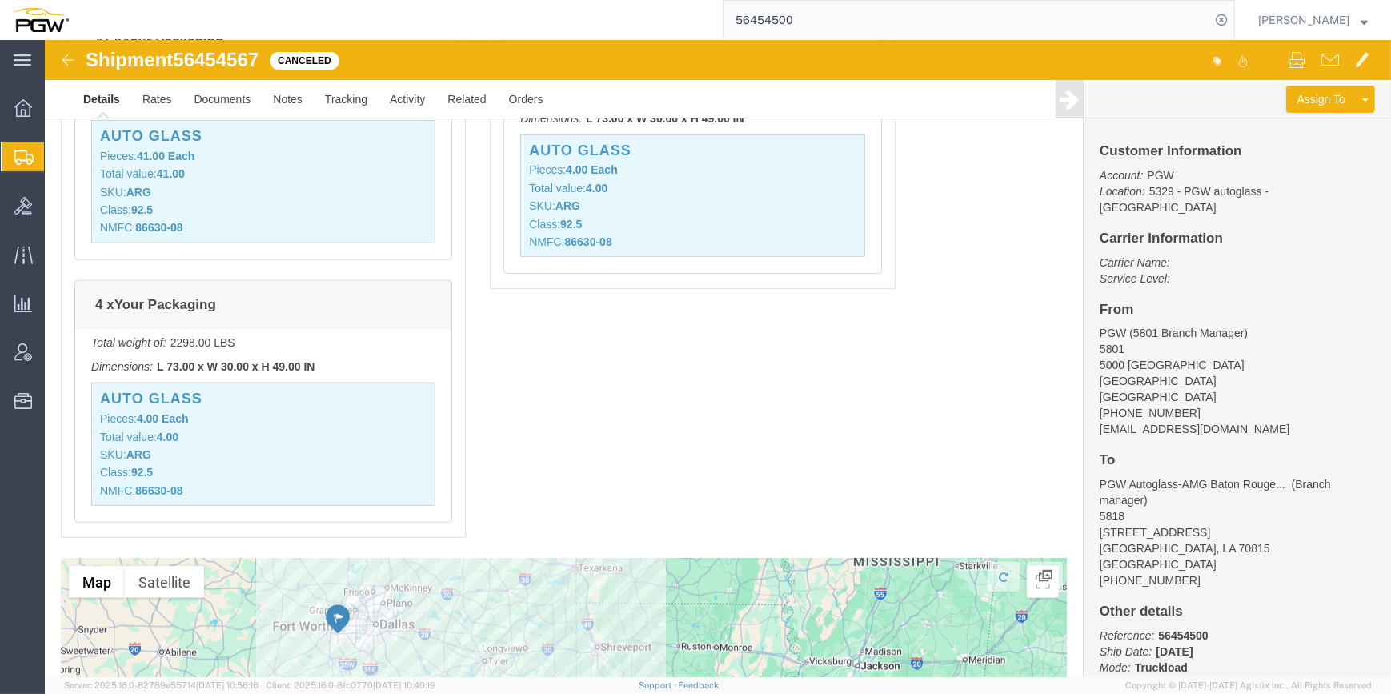
paste input "478"
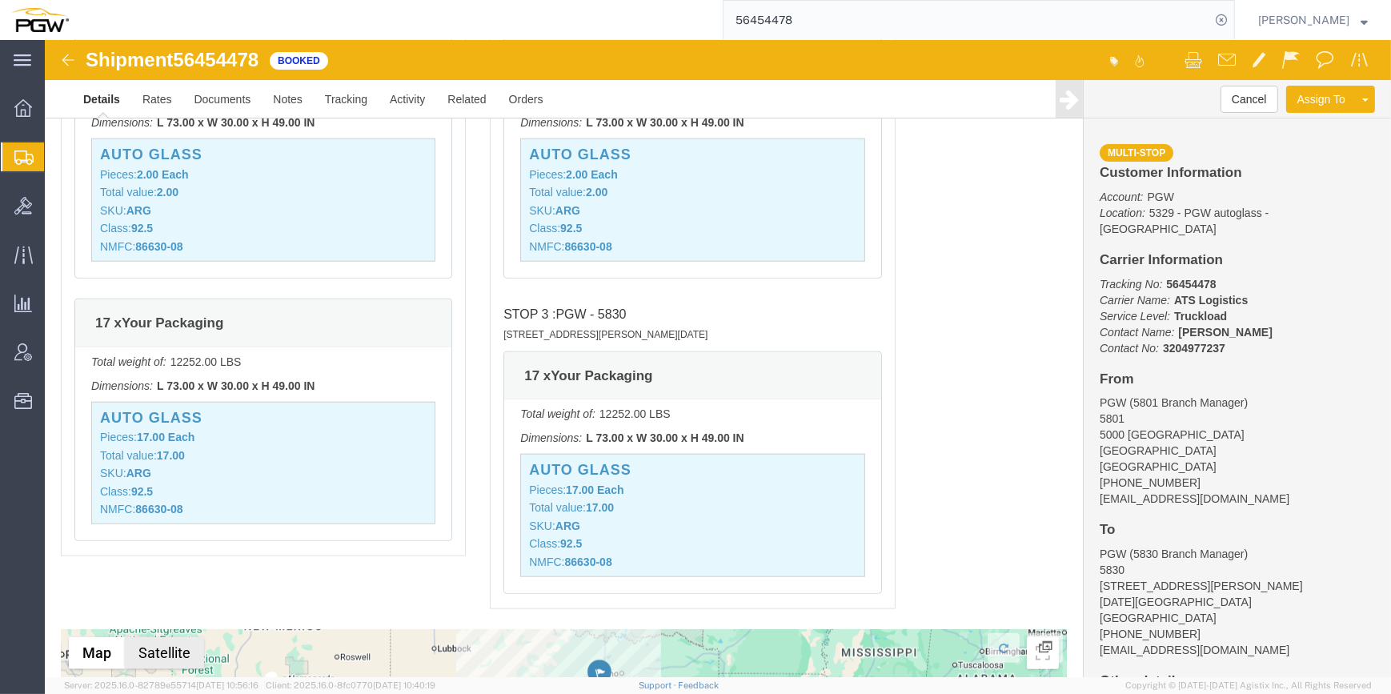
scroll to position [1964, 0]
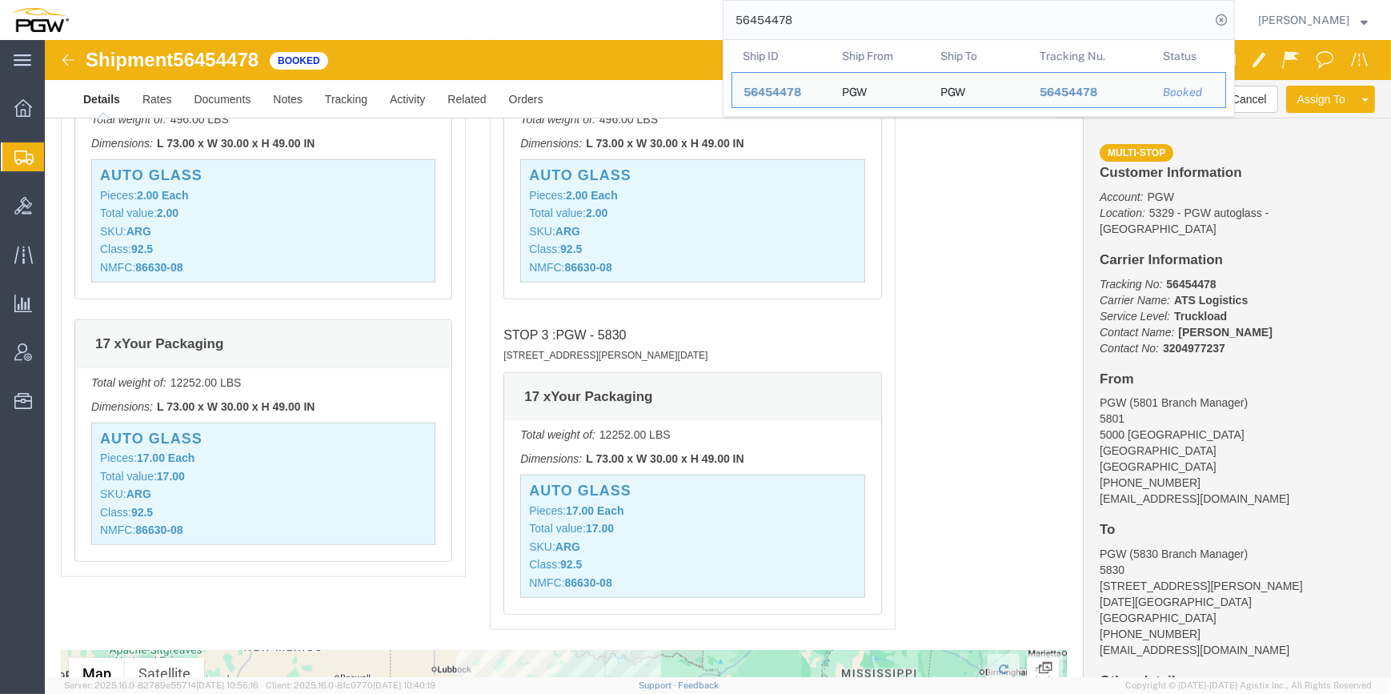
drag, startPoint x: 780, startPoint y: 22, endPoint x: 701, endPoint y: 20, distance: 79.2
click at [723, 20] on input "56454478" at bounding box center [966, 20] width 486 height 38
click link "Documents"
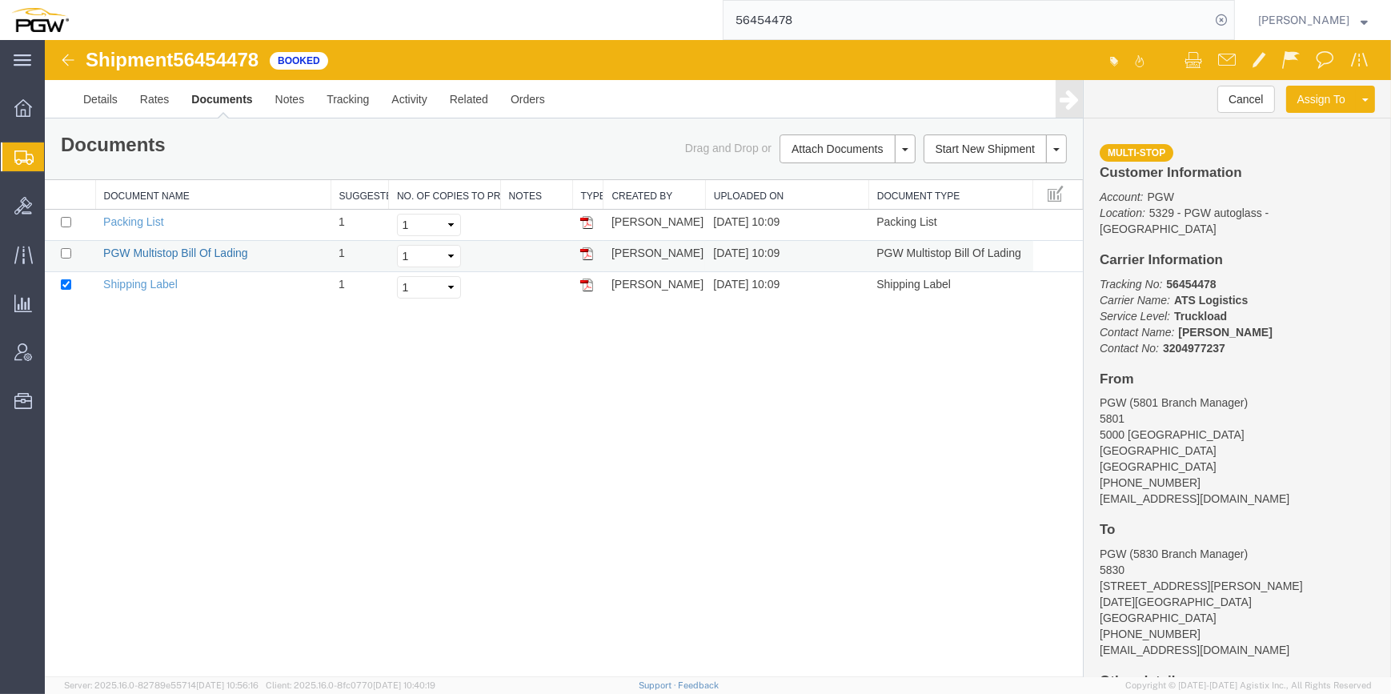
click at [168, 256] on link "PGW Multistop Bill Of Lading" at bounding box center [175, 252] width 145 height 13
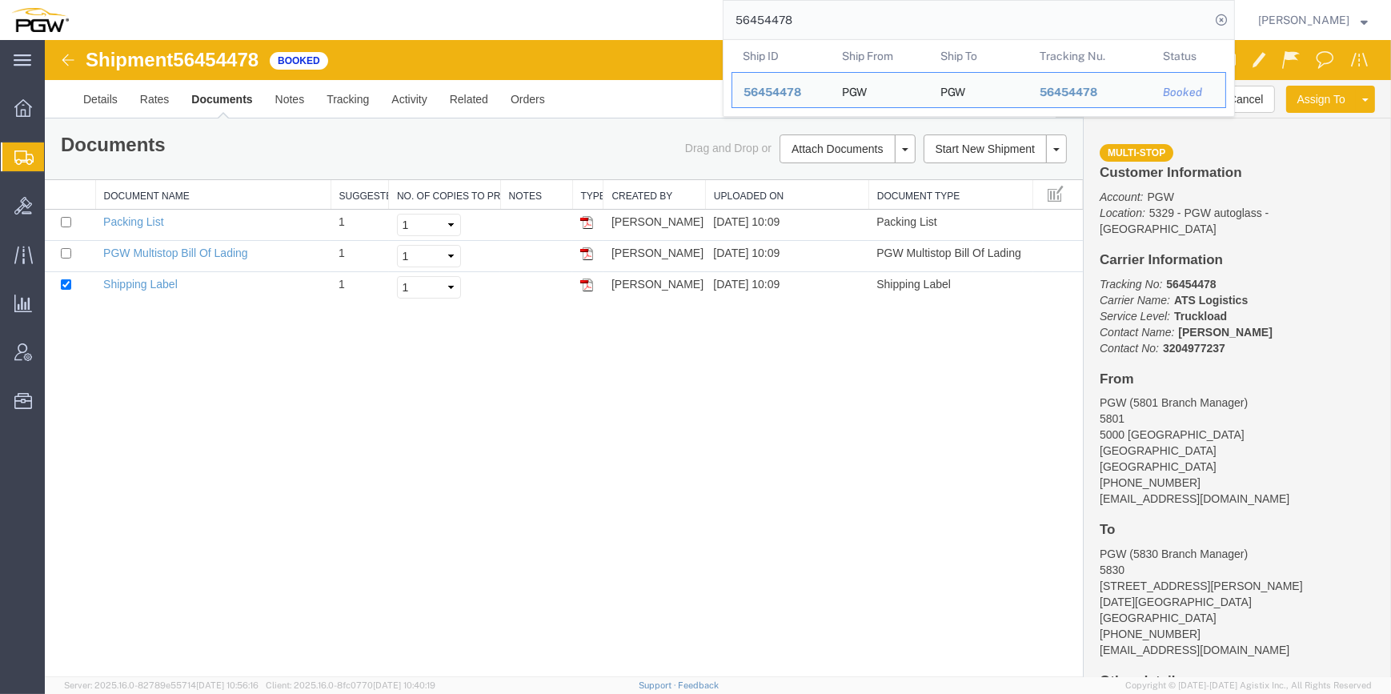
drag, startPoint x: 721, startPoint y: 20, endPoint x: 778, endPoint y: 14, distance: 57.2
click at [777, 14] on input "56454478" at bounding box center [966, 20] width 486 height 38
click at [775, 16] on input "56454478" at bounding box center [966, 20] width 486 height 38
drag, startPoint x: 767, startPoint y: 18, endPoint x: 683, endPoint y: 20, distance: 84.0
click at [678, 19] on div "56454478 Ship ID Ship From Ship To Tracking Nu. Status Ship ID 56454478 Ship Fr…" at bounding box center [657, 20] width 1155 height 40
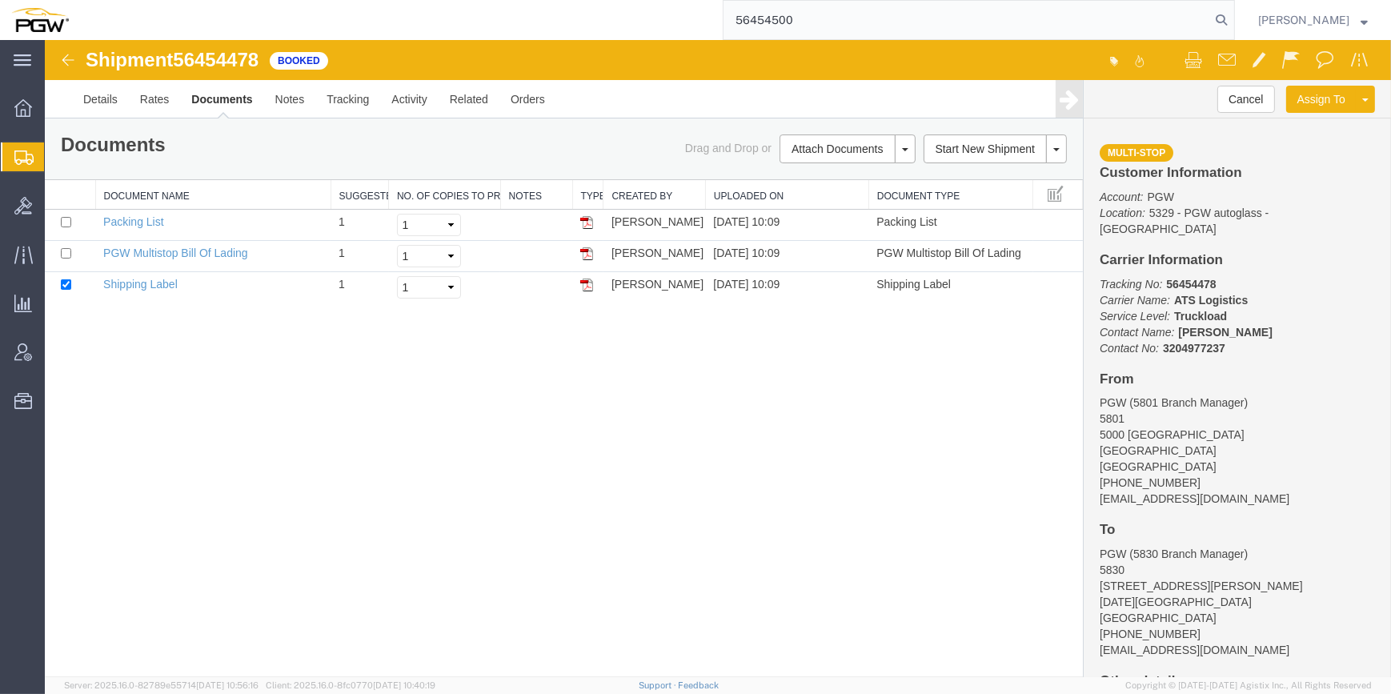
type input "56454500"
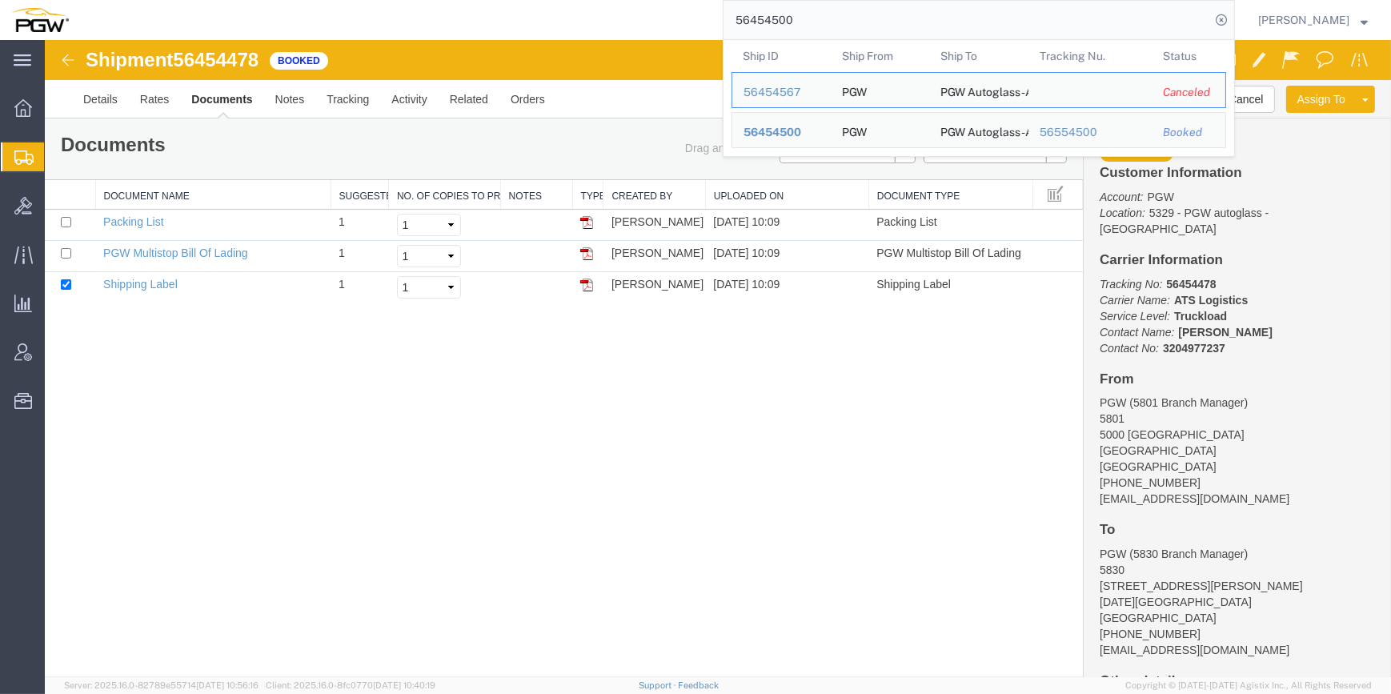
click at [784, 8] on input "56454500" at bounding box center [966, 20] width 486 height 38
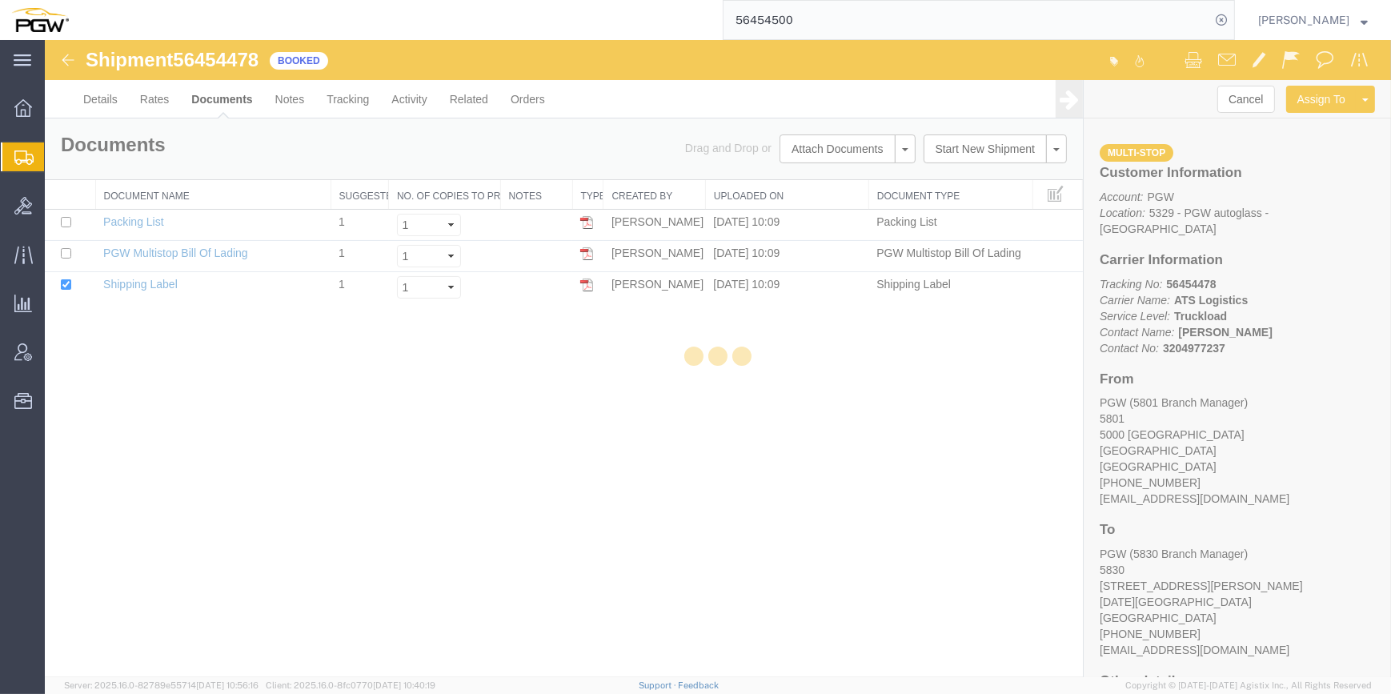
click at [787, 18] on input "56454500" at bounding box center [966, 20] width 486 height 38
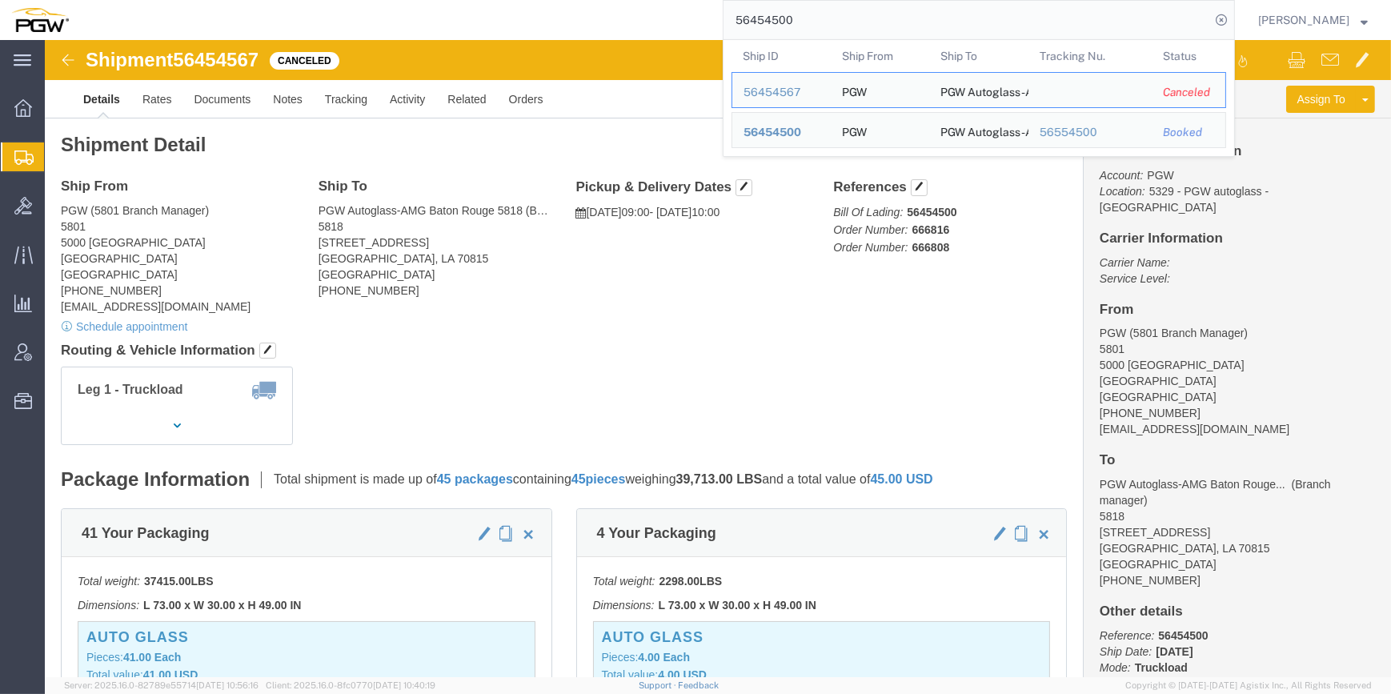
drag, startPoint x: 770, startPoint y: 13, endPoint x: 648, endPoint y: 18, distance: 121.7
click at [648, 18] on div "56454500 Ship ID Ship From Ship To Tracking Nu. Status Ship ID 56454567 Ship Fr…" at bounding box center [657, 20] width 1155 height 40
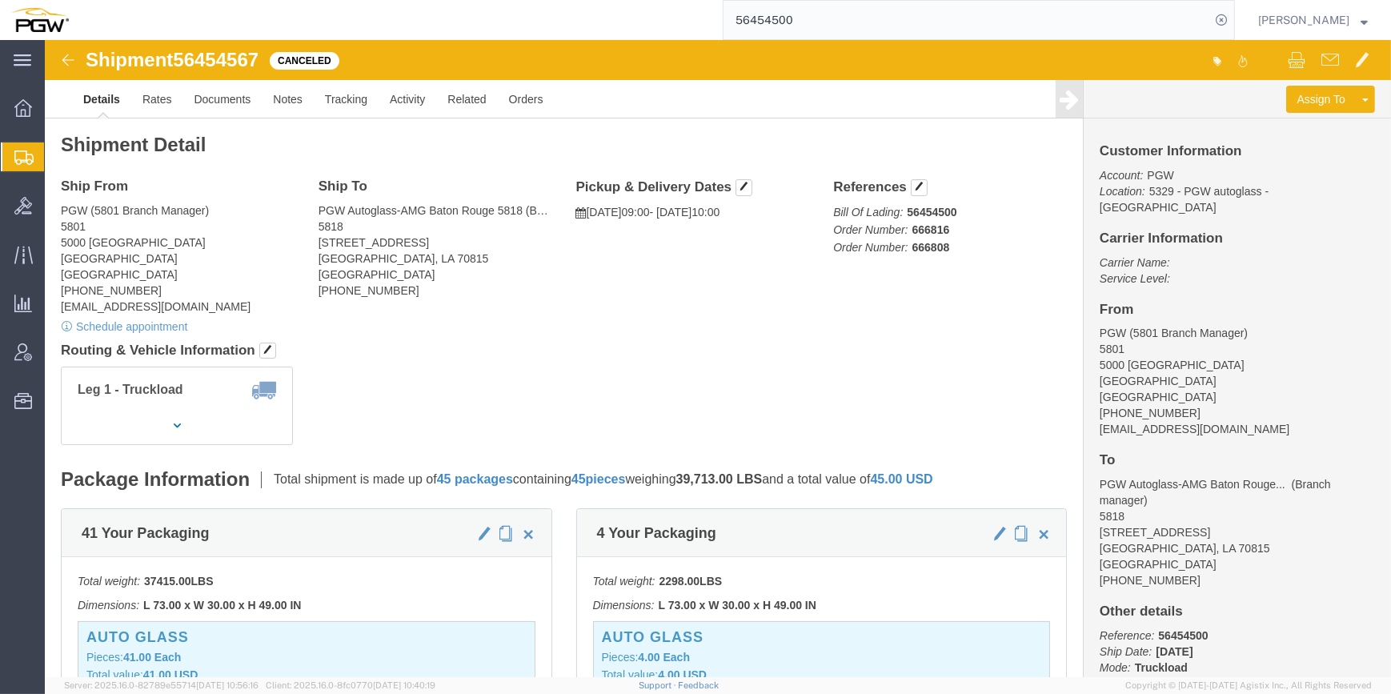
click at [18, 150] on icon at bounding box center [23, 157] width 19 height 14
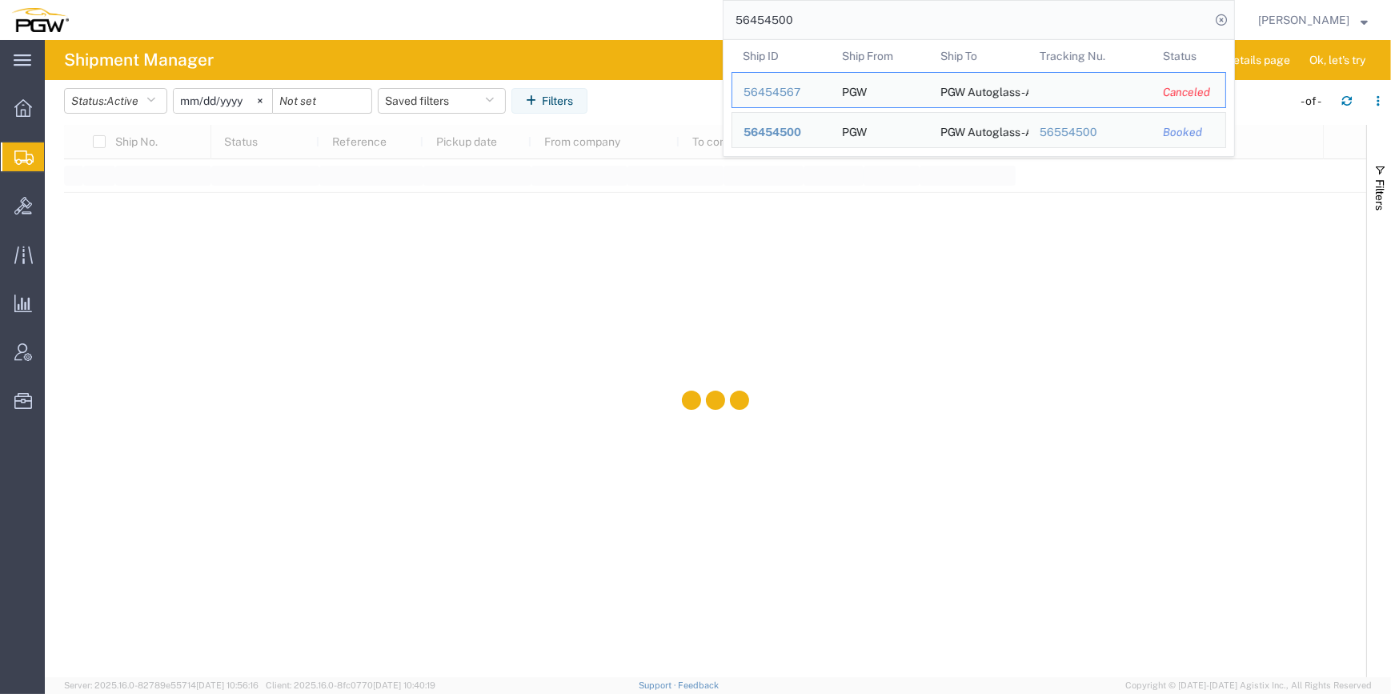
click at [742, 29] on input "56454500" at bounding box center [966, 20] width 486 height 38
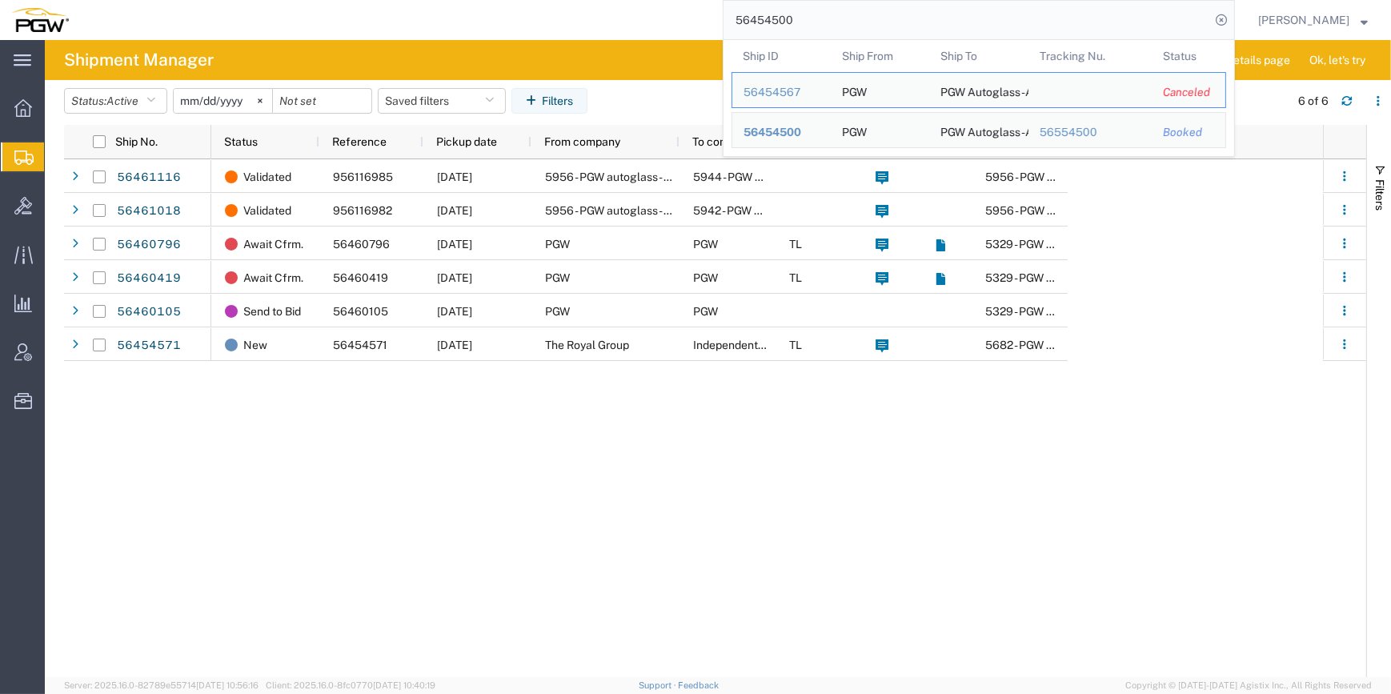
click at [765, 23] on input "56454500" at bounding box center [966, 20] width 486 height 38
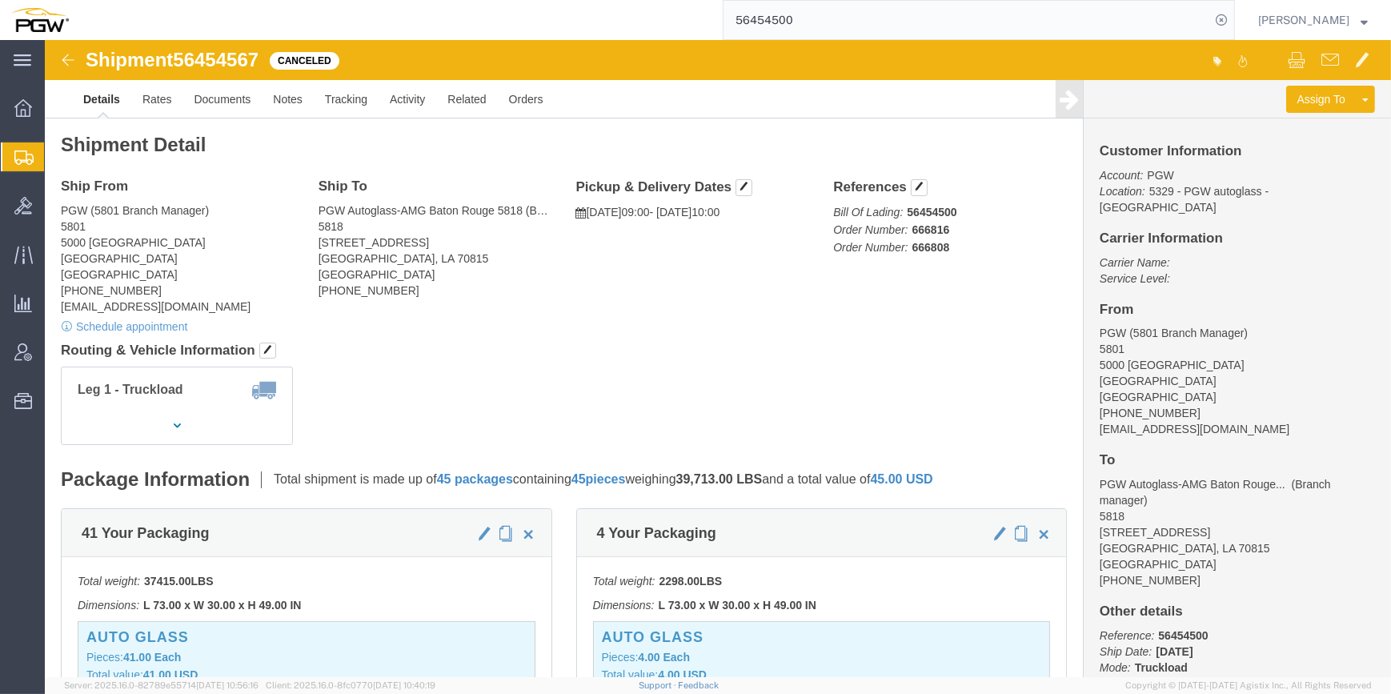
click at [771, 19] on input "56454500" at bounding box center [966, 20] width 486 height 38
click at [21, 158] on icon at bounding box center [23, 157] width 19 height 14
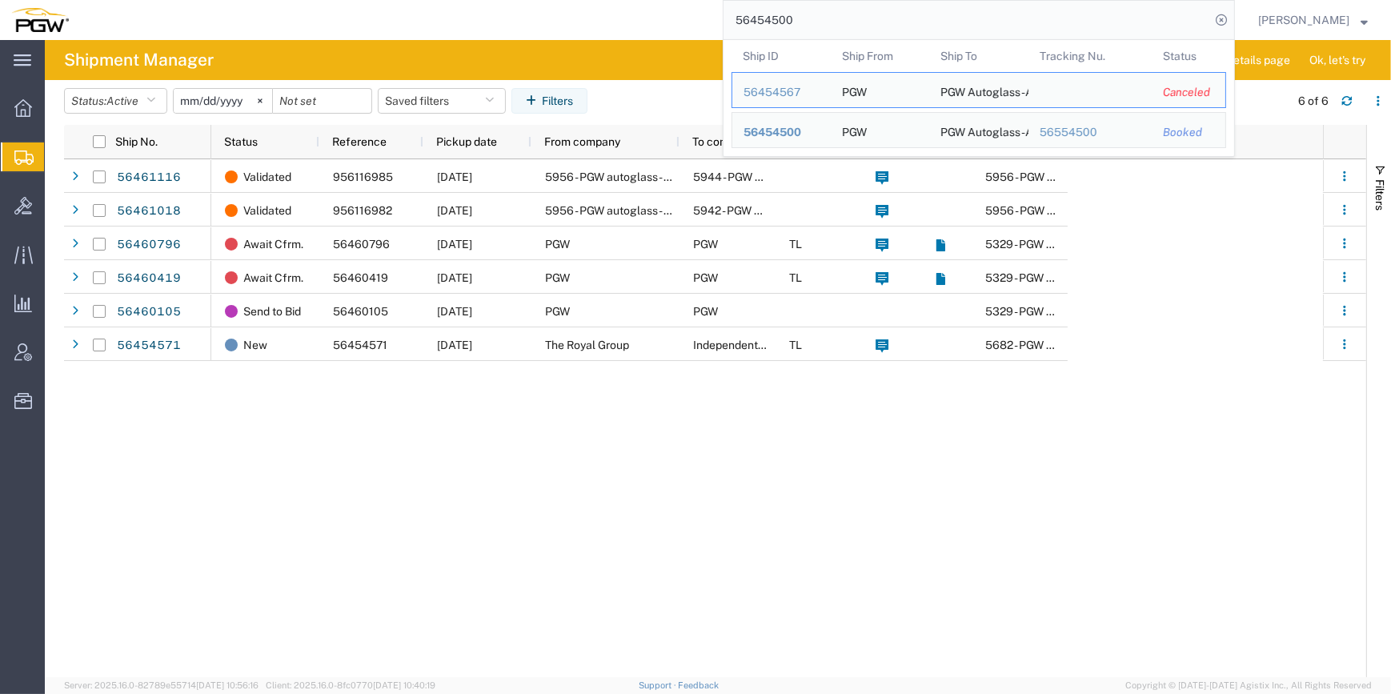
drag, startPoint x: 760, startPoint y: 19, endPoint x: 667, endPoint y: 16, distance: 92.9
click at [667, 16] on div "56454500 Ship ID Ship From Ship To Tracking Nu. Status Ship ID 56454567 Ship Fr…" at bounding box center [657, 20] width 1155 height 40
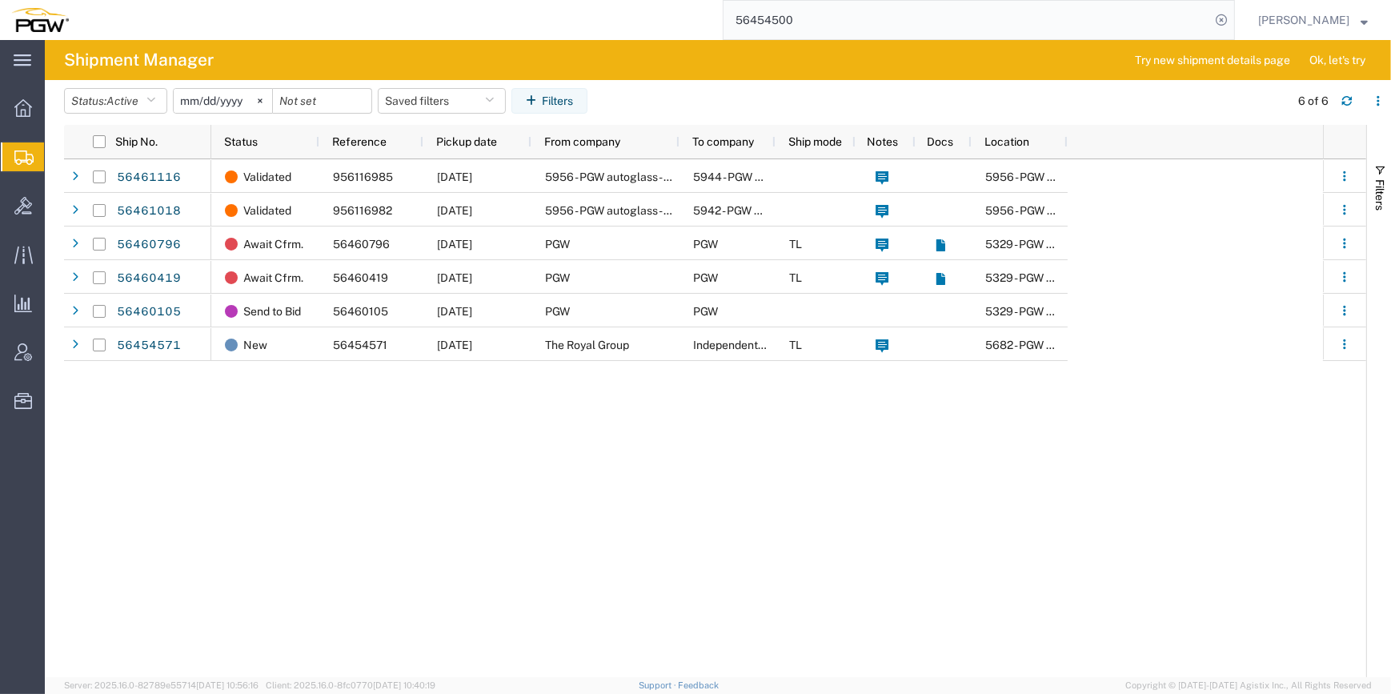
click at [765, 21] on input "56454500" at bounding box center [966, 20] width 486 height 38
click at [57, 162] on span "Shipments" at bounding box center [50, 157] width 13 height 32
click at [780, 16] on input "56454500" at bounding box center [966, 20] width 486 height 38
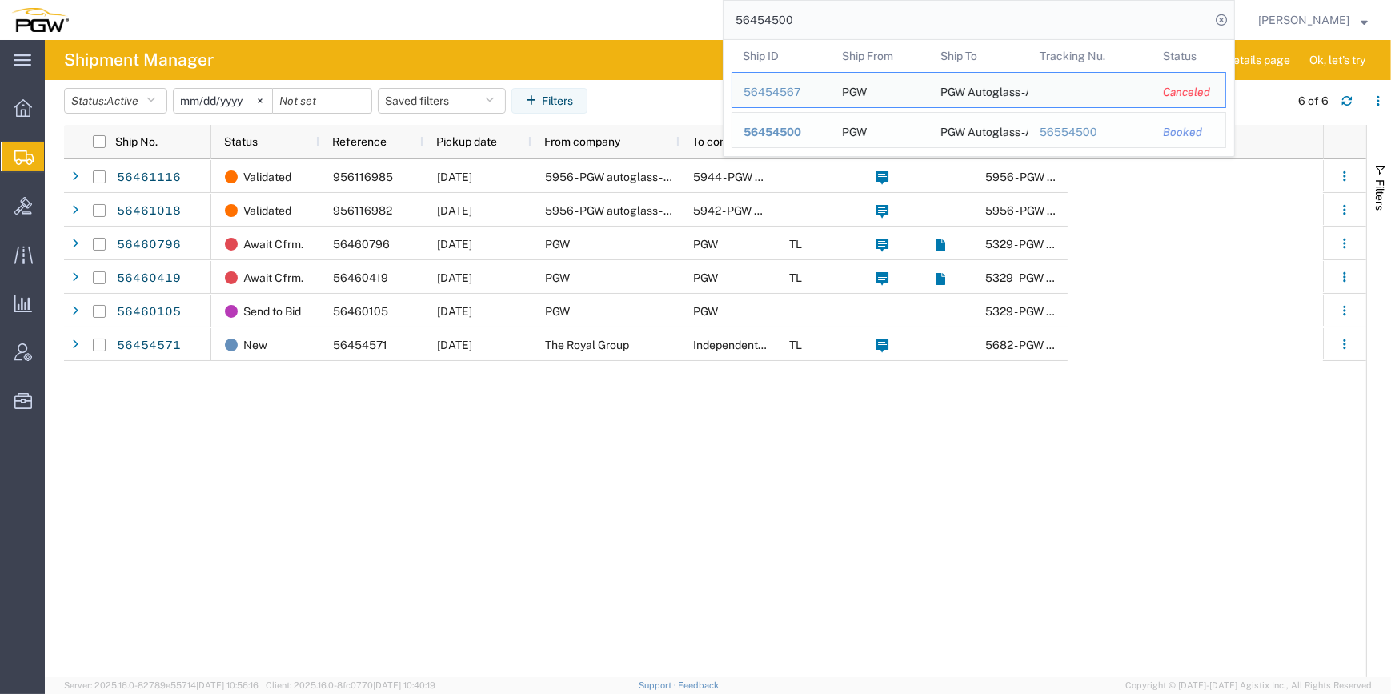
click at [743, 130] on span "56454500" at bounding box center [772, 132] width 58 height 13
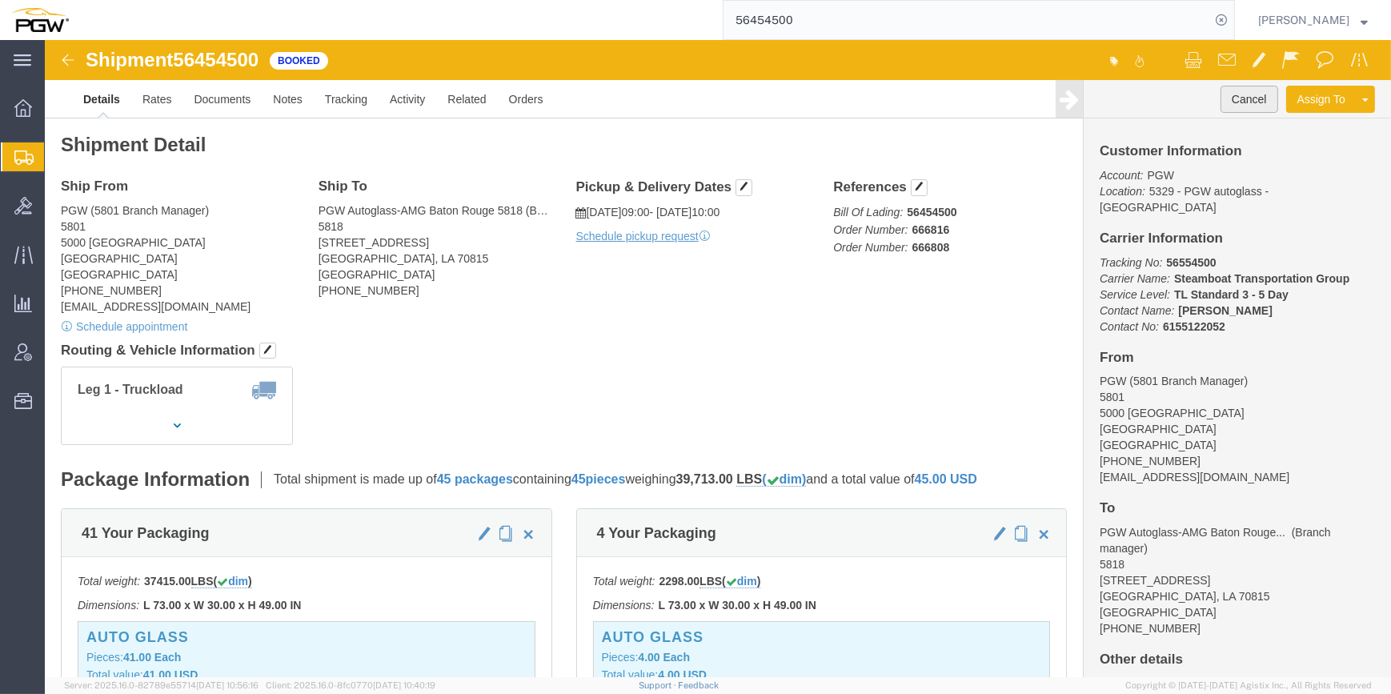
click button "Cancel"
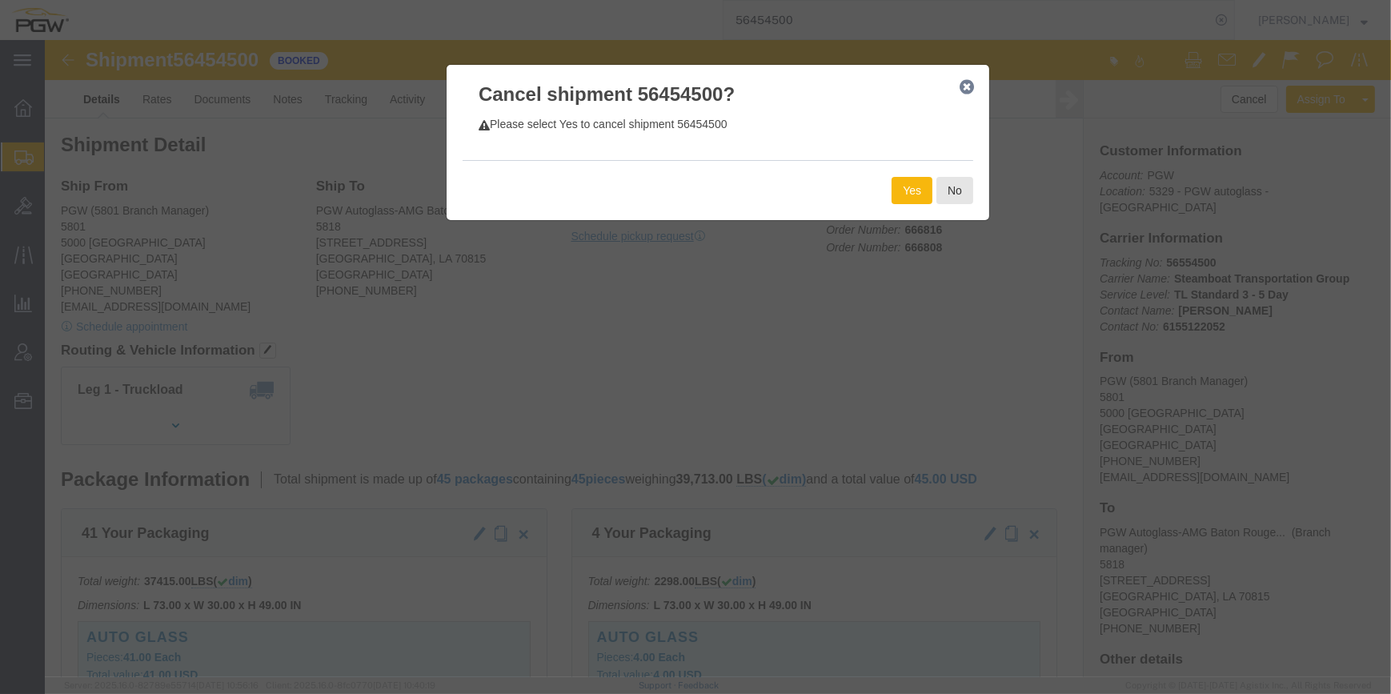
click button "Yes"
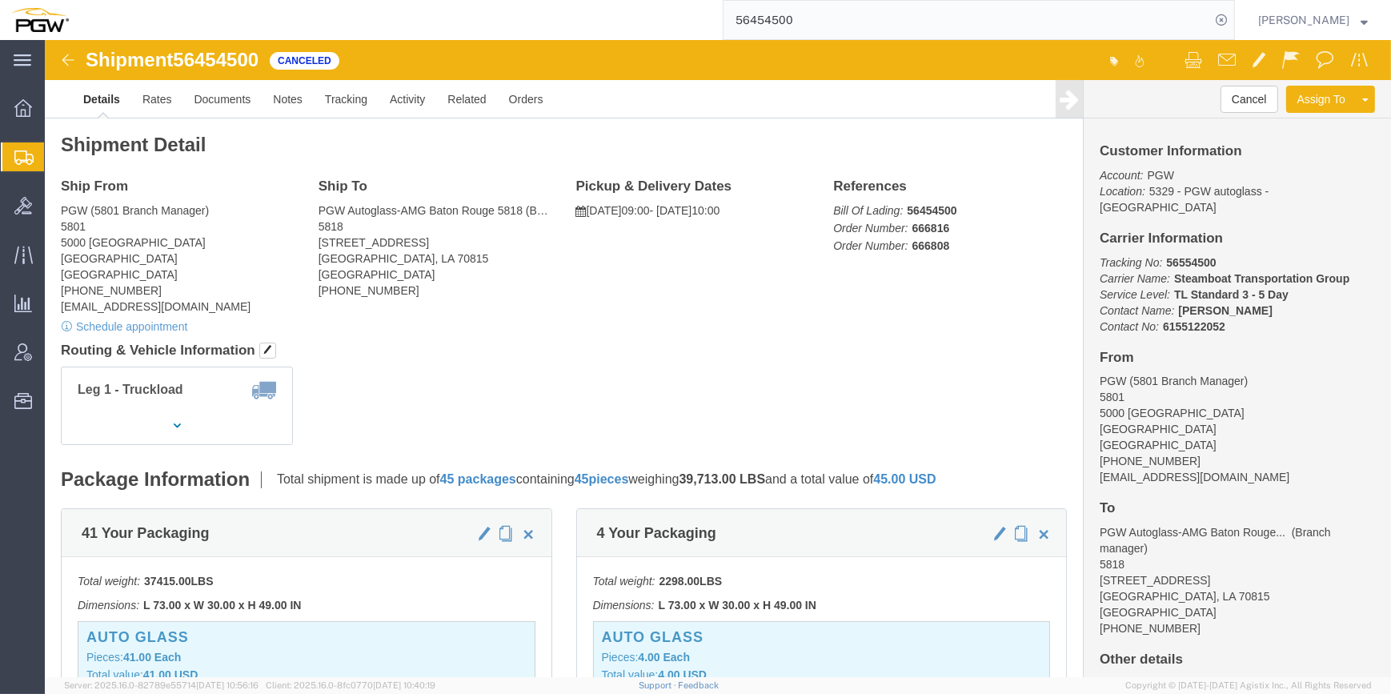
click at [0, 0] on span "Create Shipment" at bounding box center [0, 0] width 0 height 0
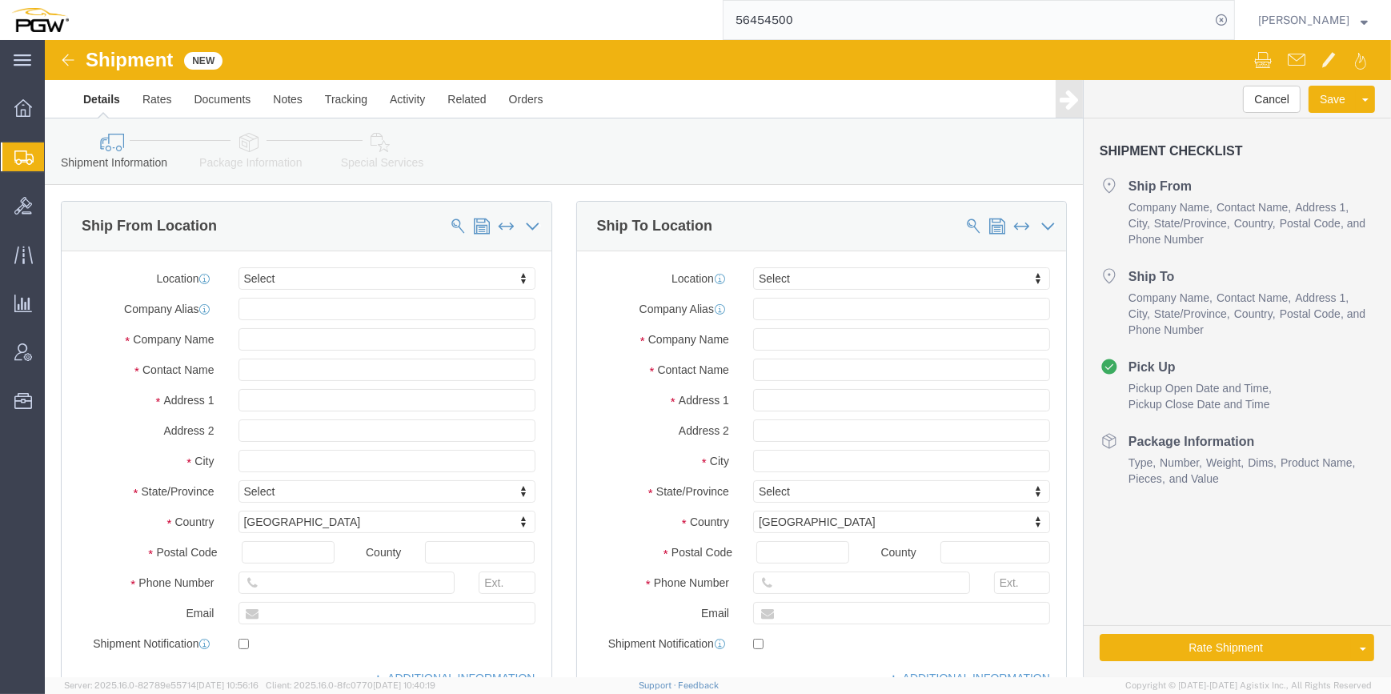
select select
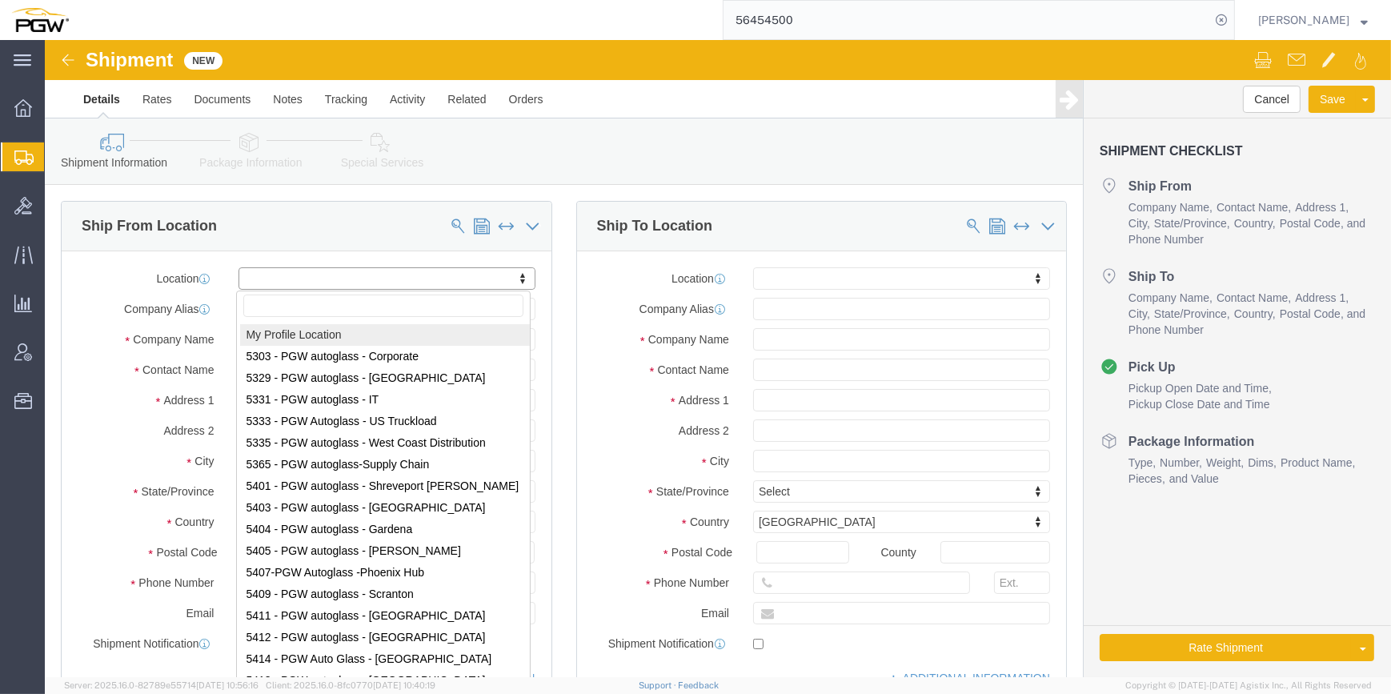
click at [0, 0] on span "Create from Template" at bounding box center [0, 0] width 0 height 0
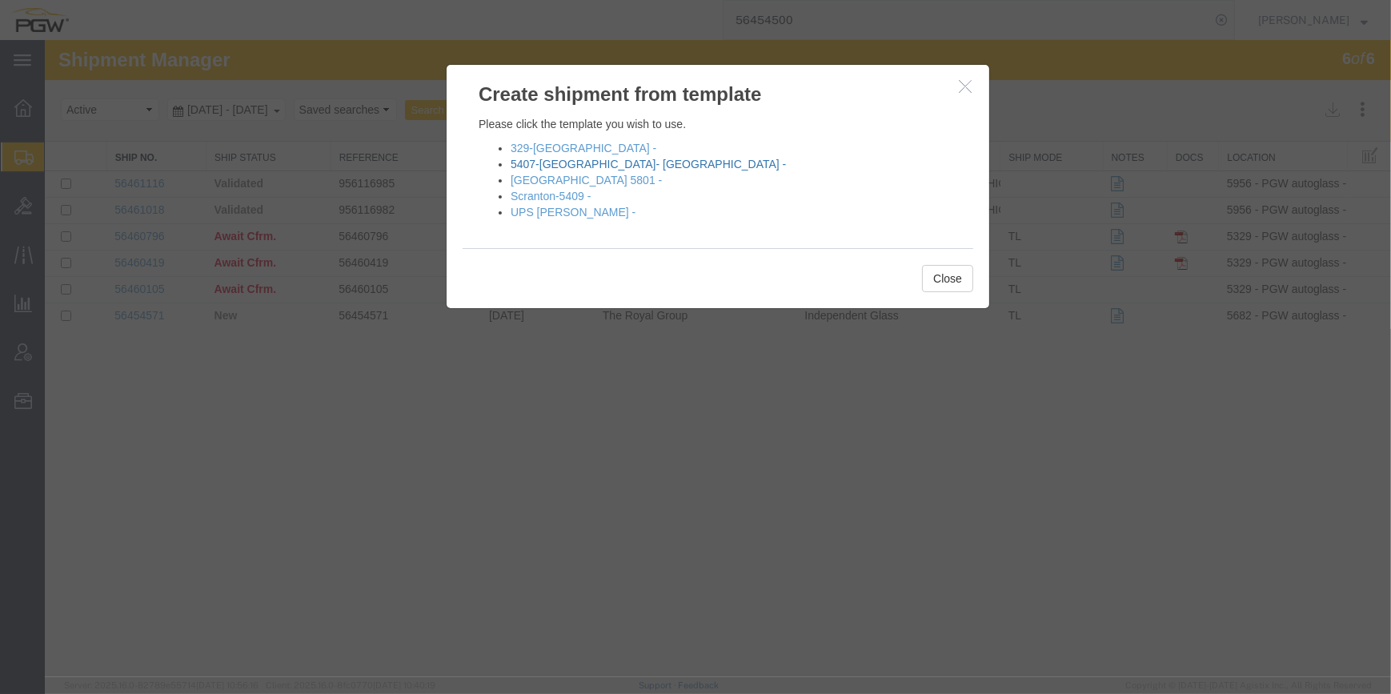
click at [576, 161] on link "5407-[GEOGRAPHIC_DATA]- [GEOGRAPHIC_DATA] -" at bounding box center [647, 164] width 275 height 13
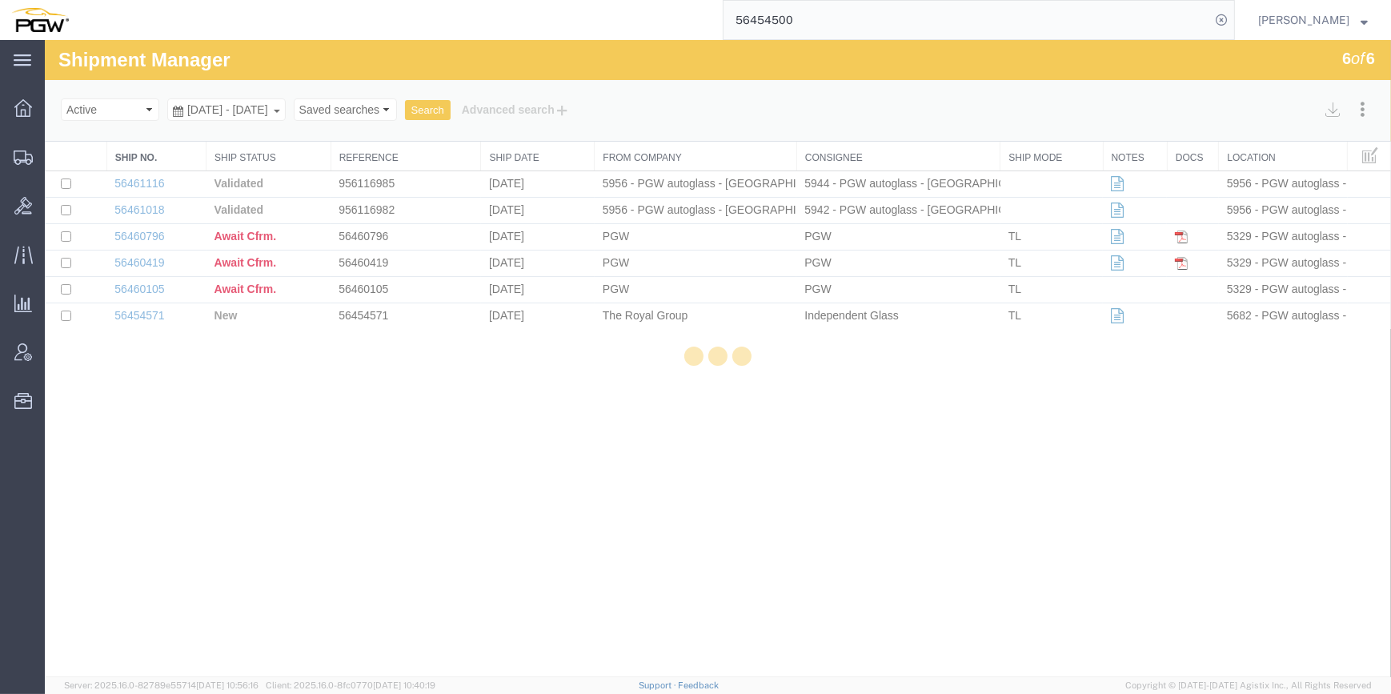
select select "62351"
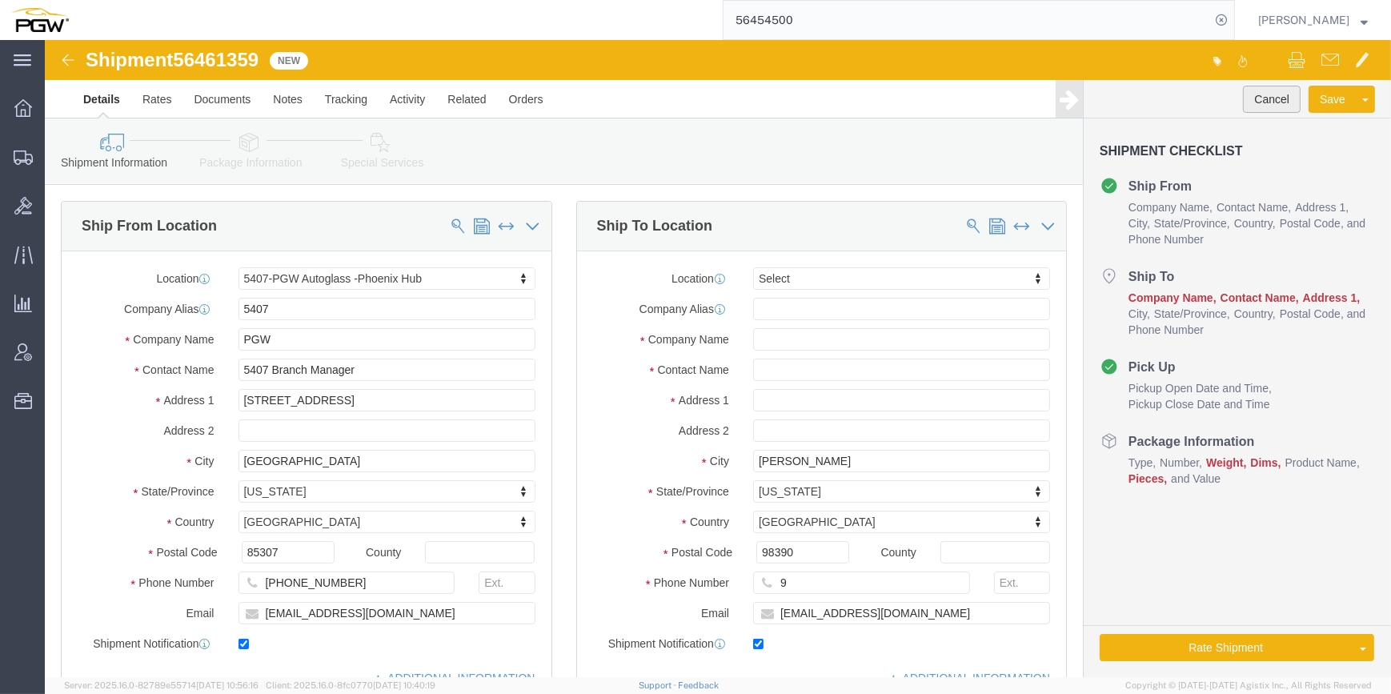
click button "Cancel"
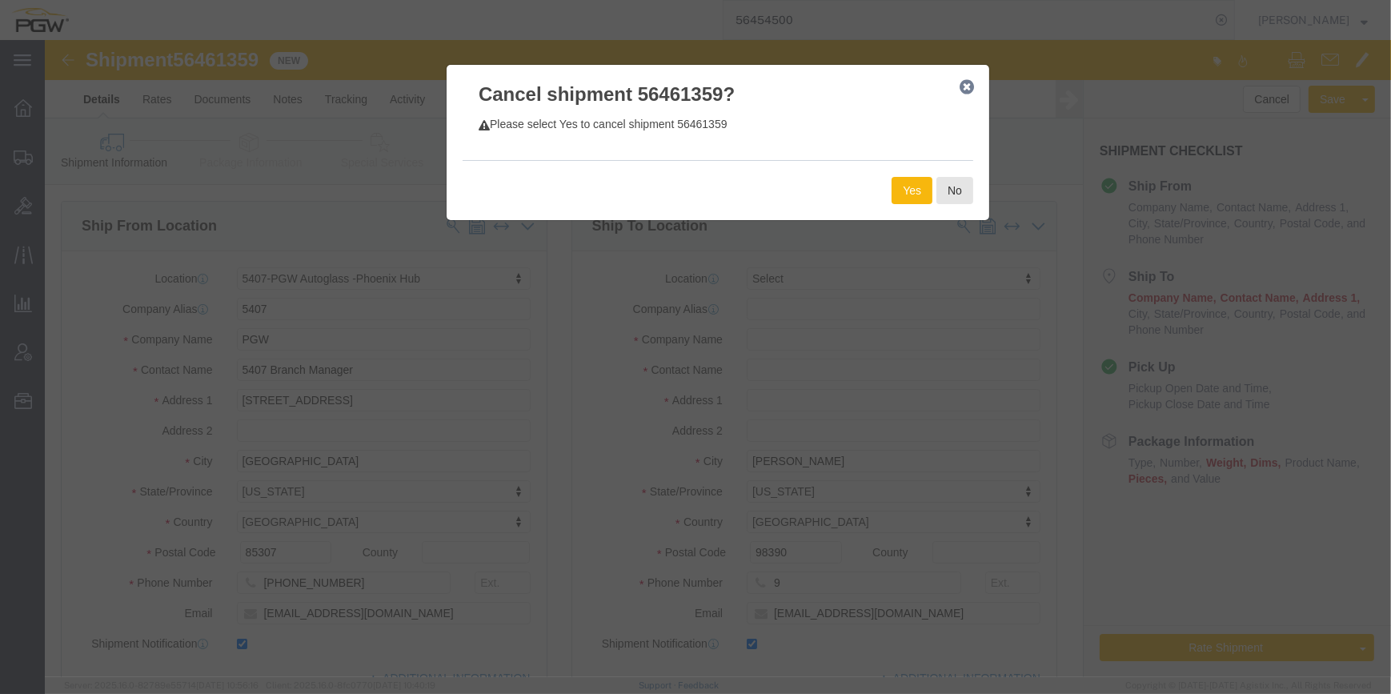
click button "Yes"
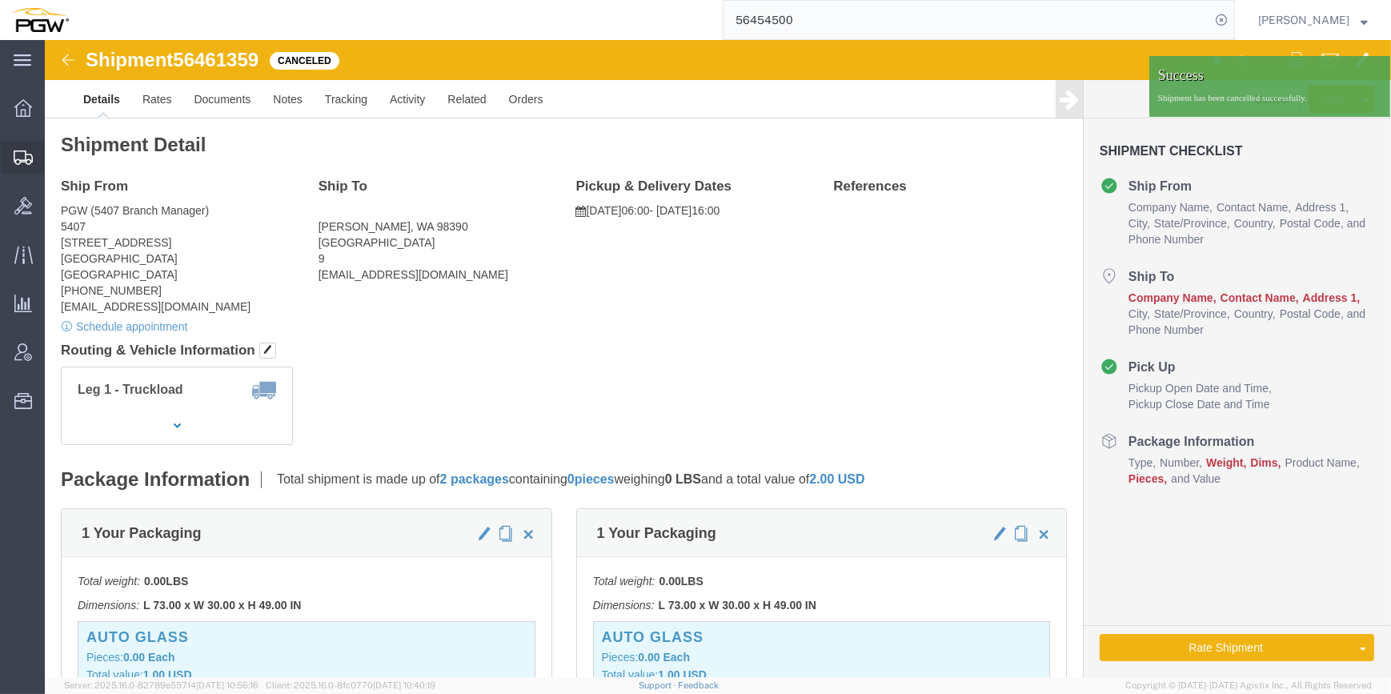
click at [0, 0] on span "Create from Template" at bounding box center [0, 0] width 0 height 0
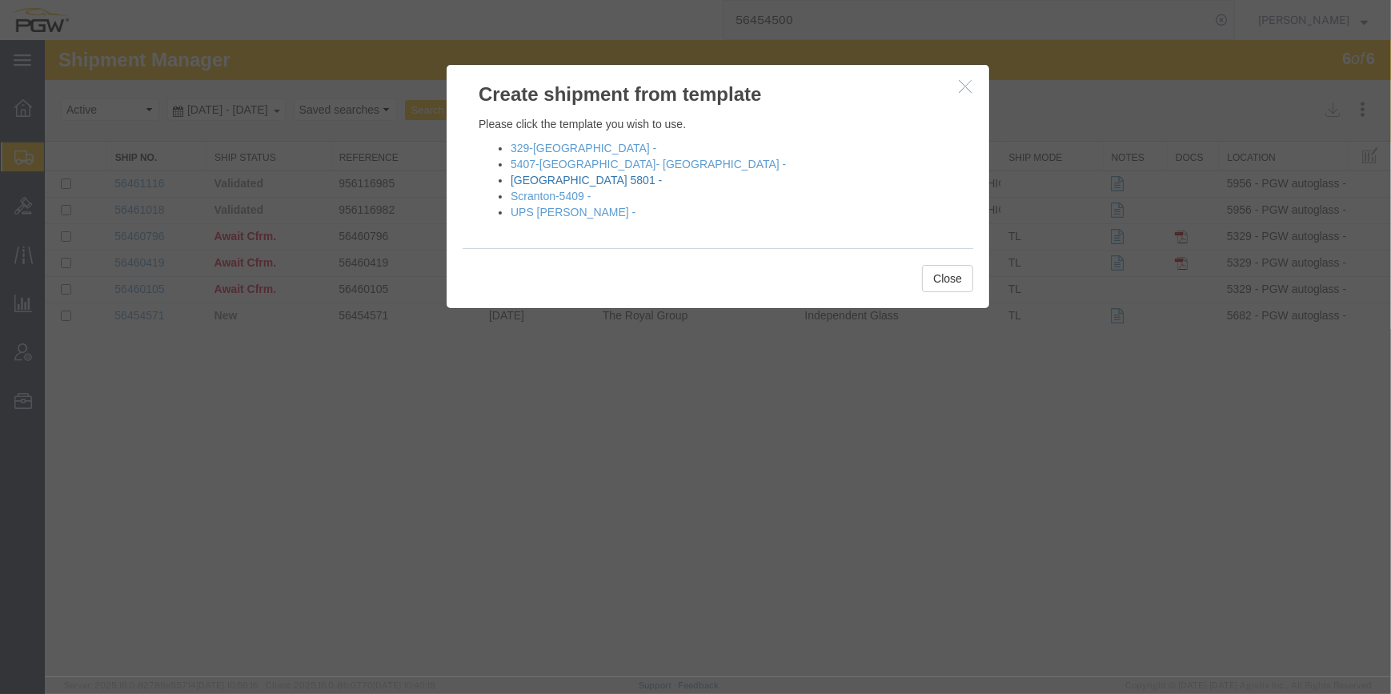
click at [555, 182] on link "[GEOGRAPHIC_DATA] 5801 -" at bounding box center [585, 180] width 151 height 13
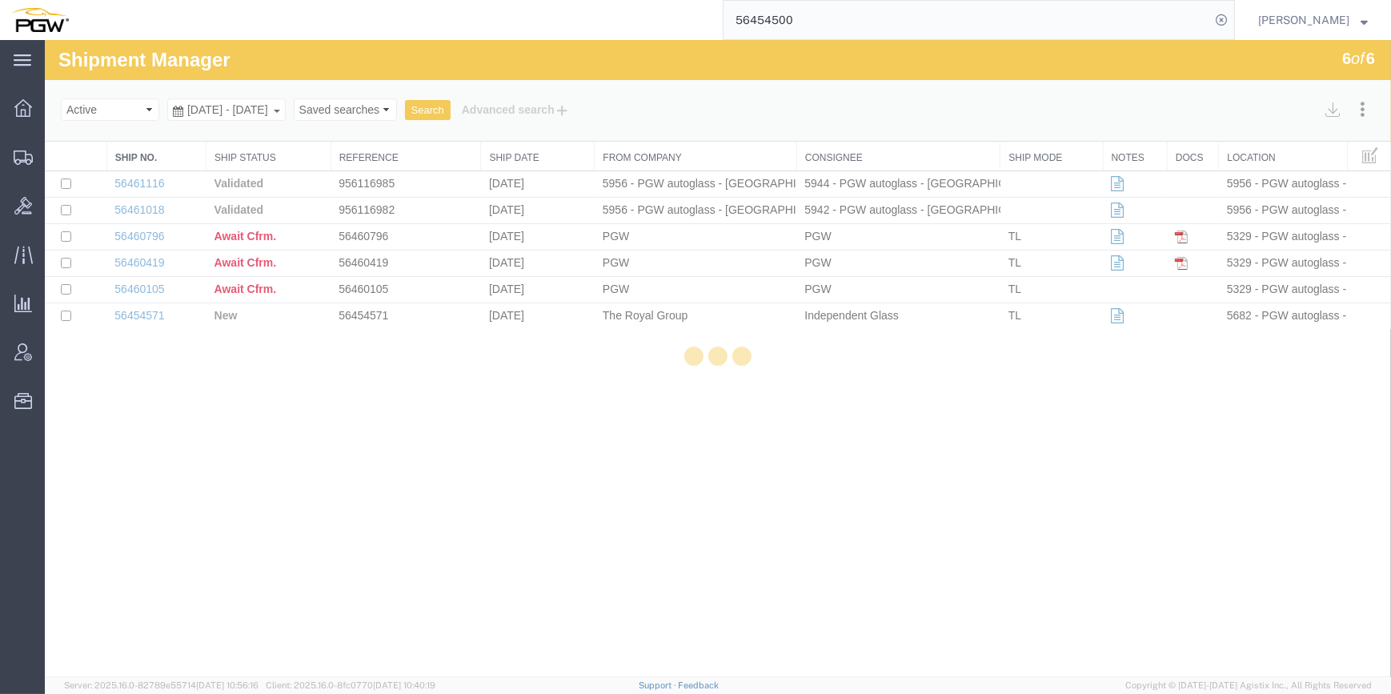
select select "62891"
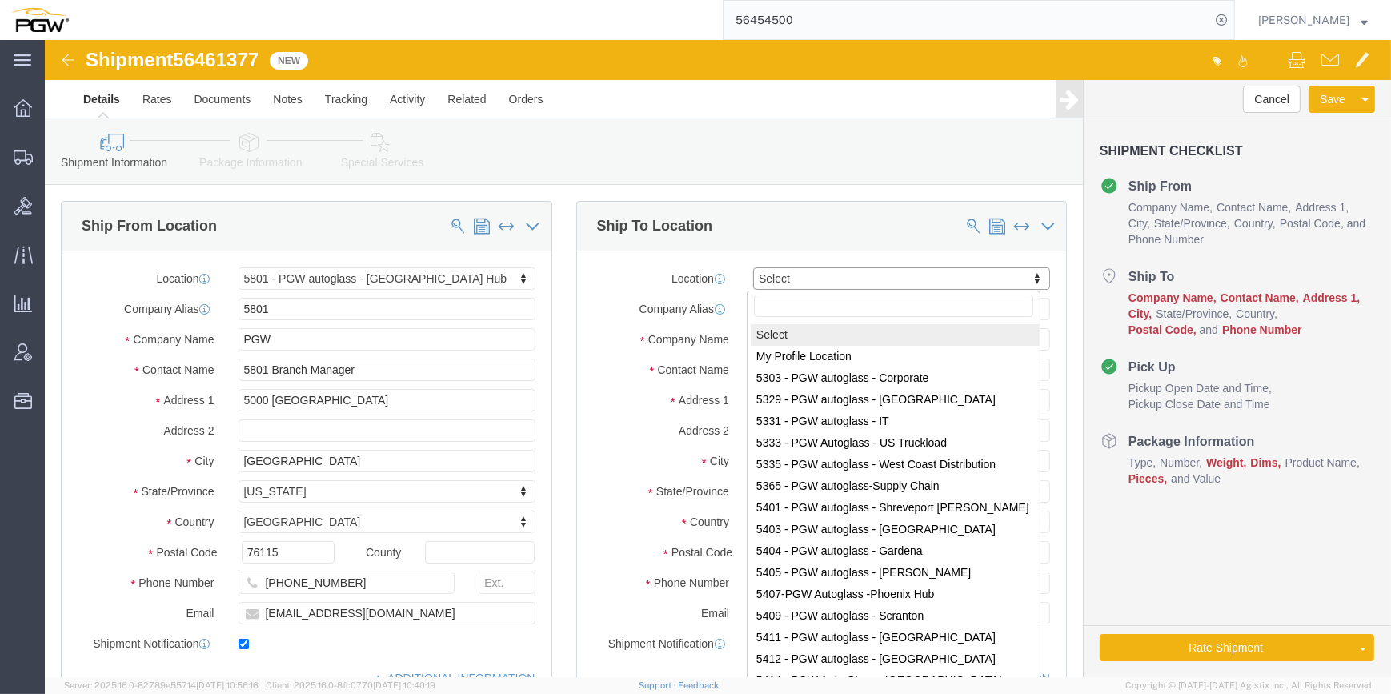
paste input "818"
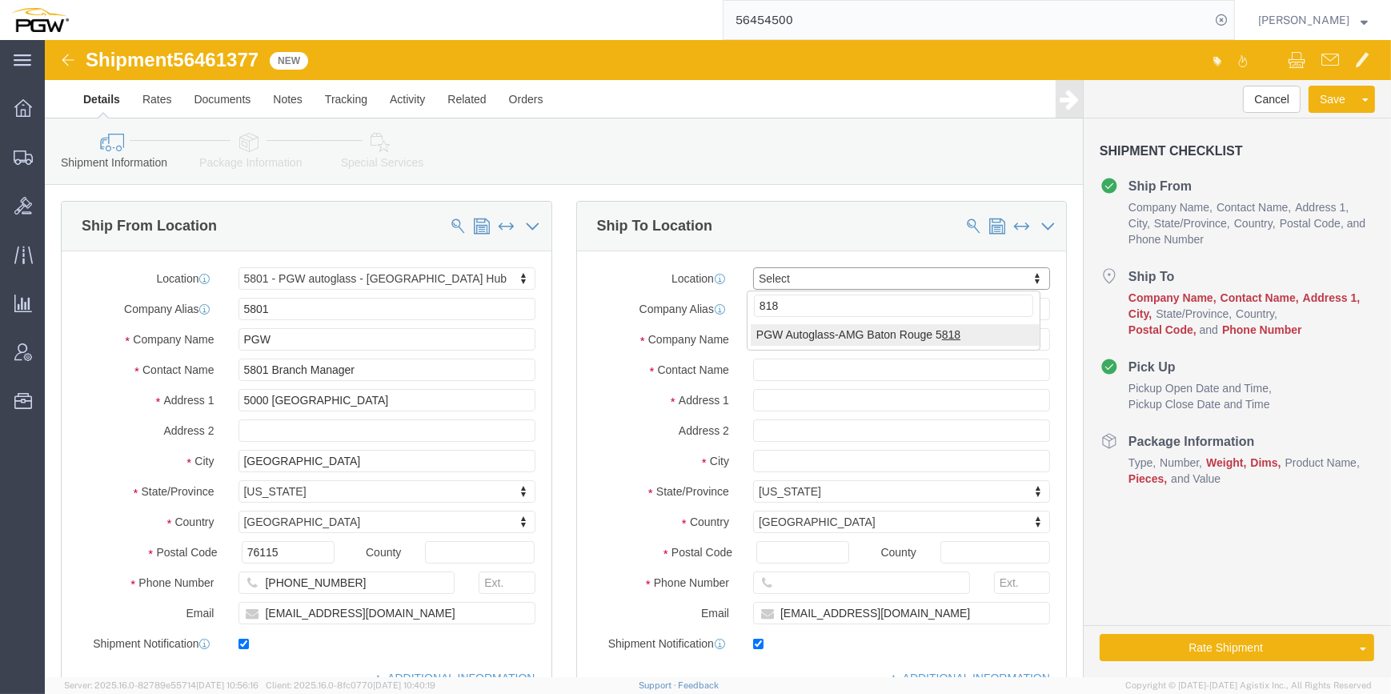
type input "818"
select select "62691"
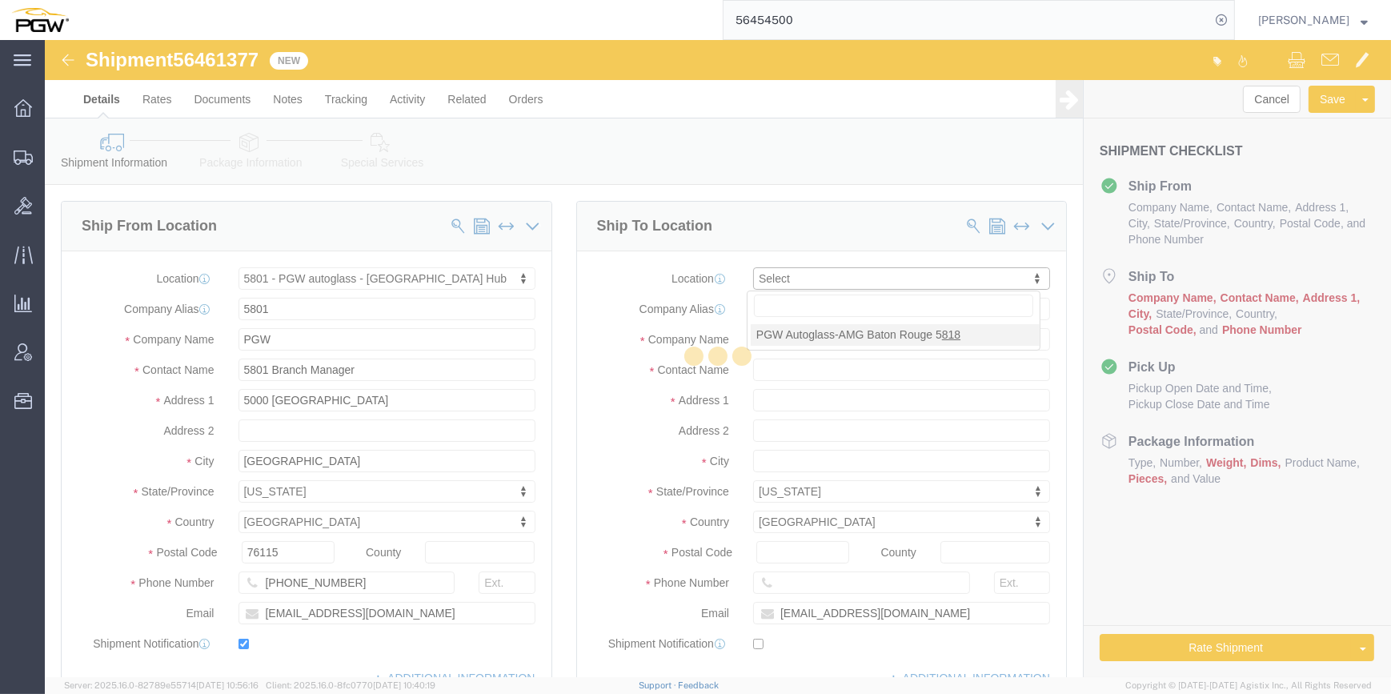
type input "5818"
type input "PGW Autoglass-AMG Baton Rouge 5818"
type input "[STREET_ADDRESS]"
type input "Baton Rouge"
type input "70815"
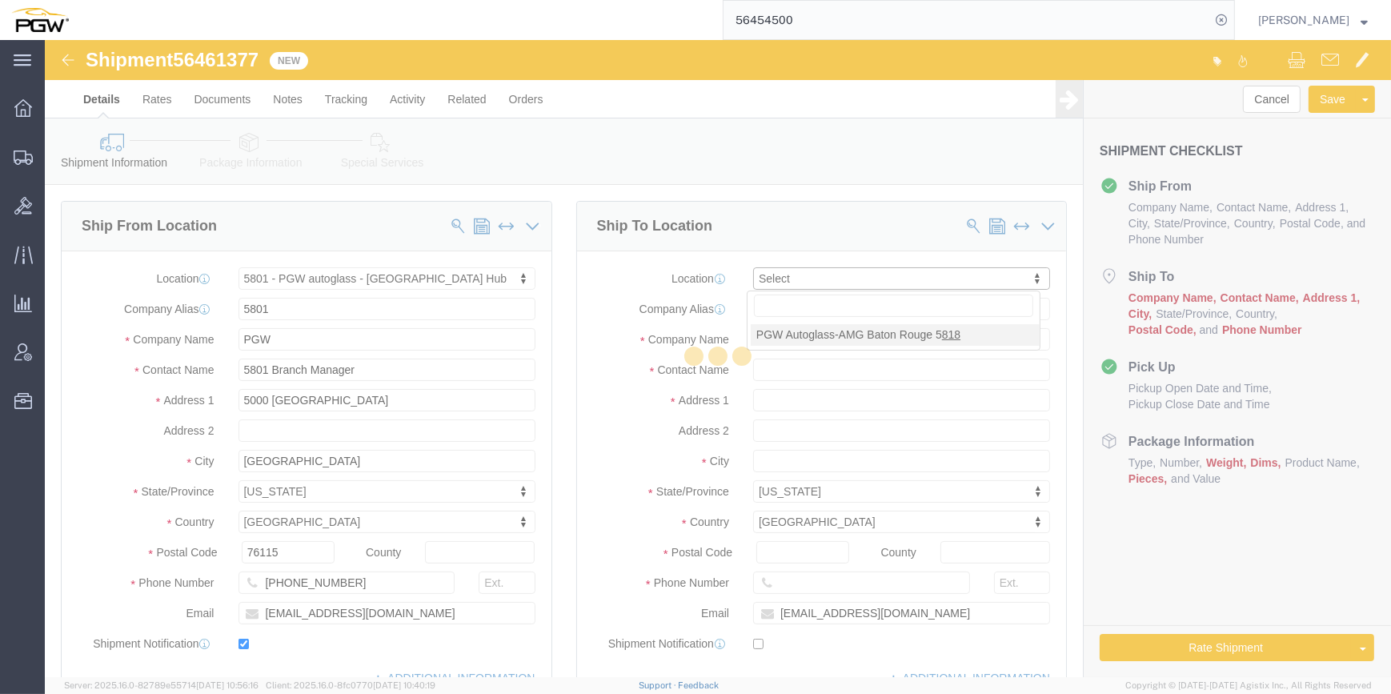
type input "[PHONE_NUMBER]"
checkbox input "false"
select select "LA"
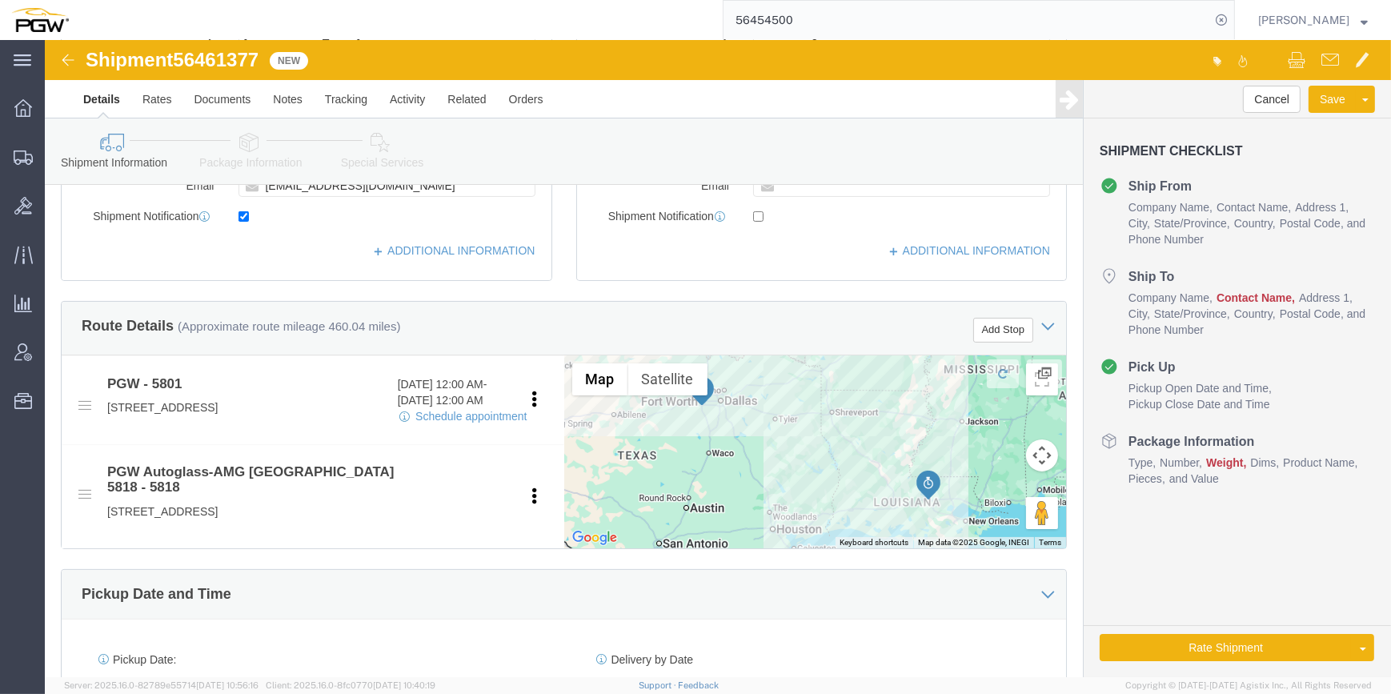
scroll to position [509, 0]
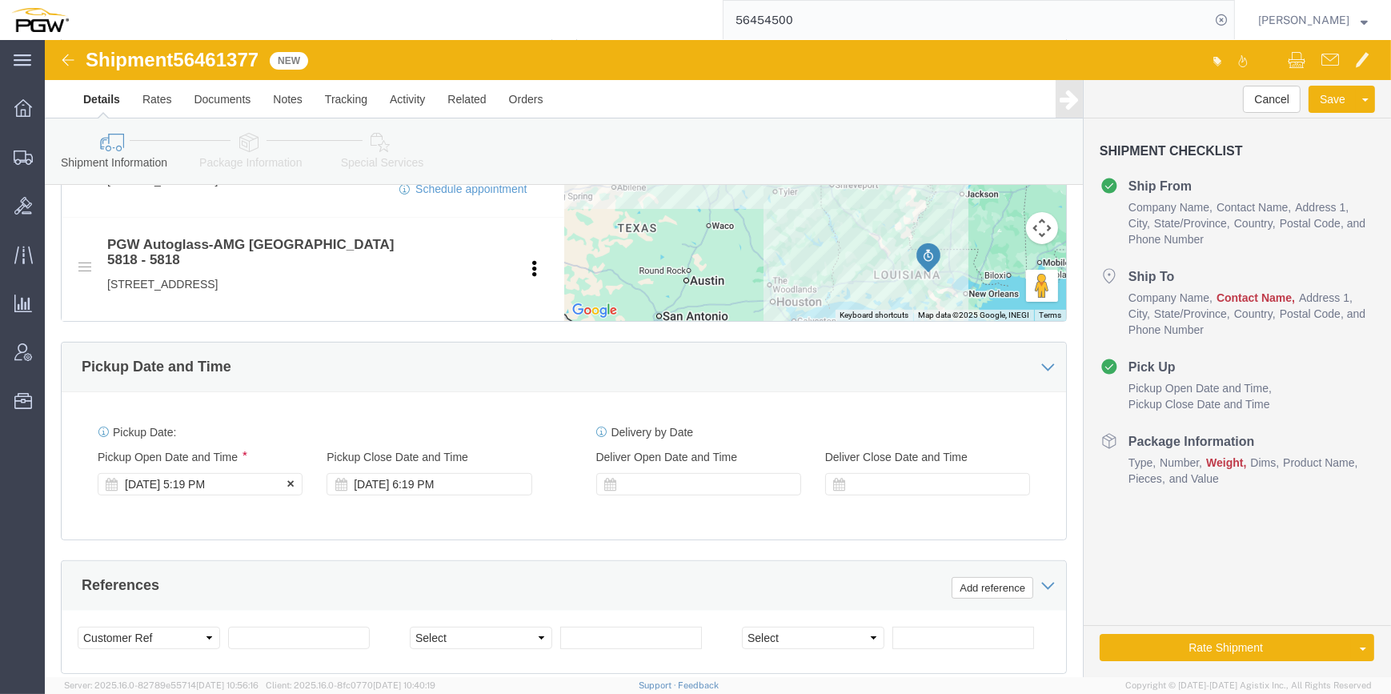
click div "Aug 11 2025 5:19 PM"
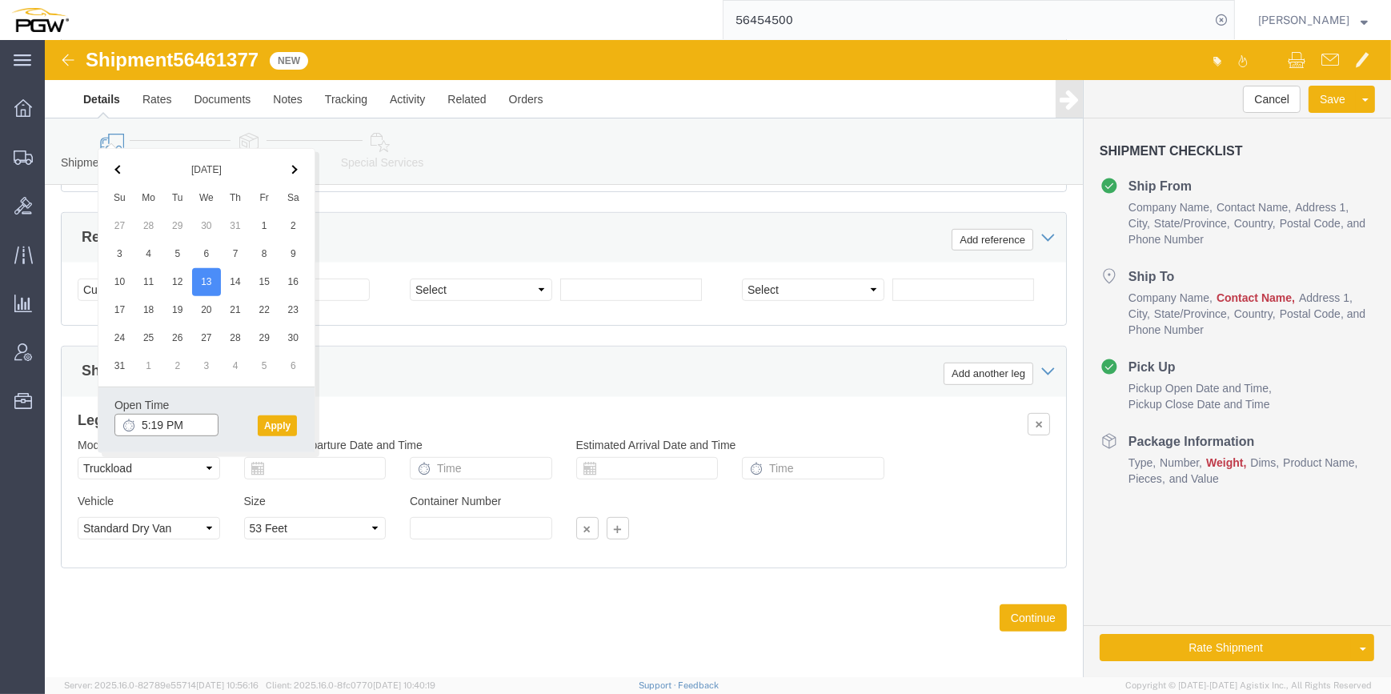
click input "5:19 PM"
type input "9:00 AM"
click button "Apply"
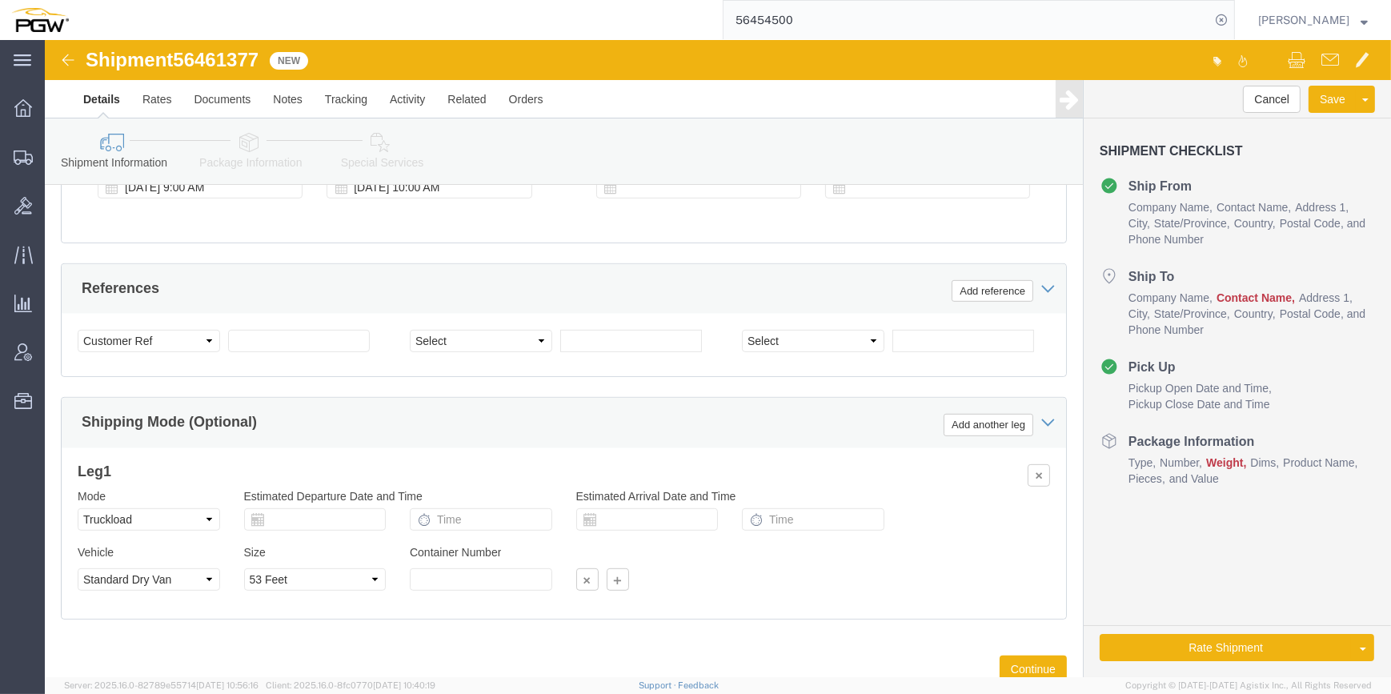
scroll to position [784, 0]
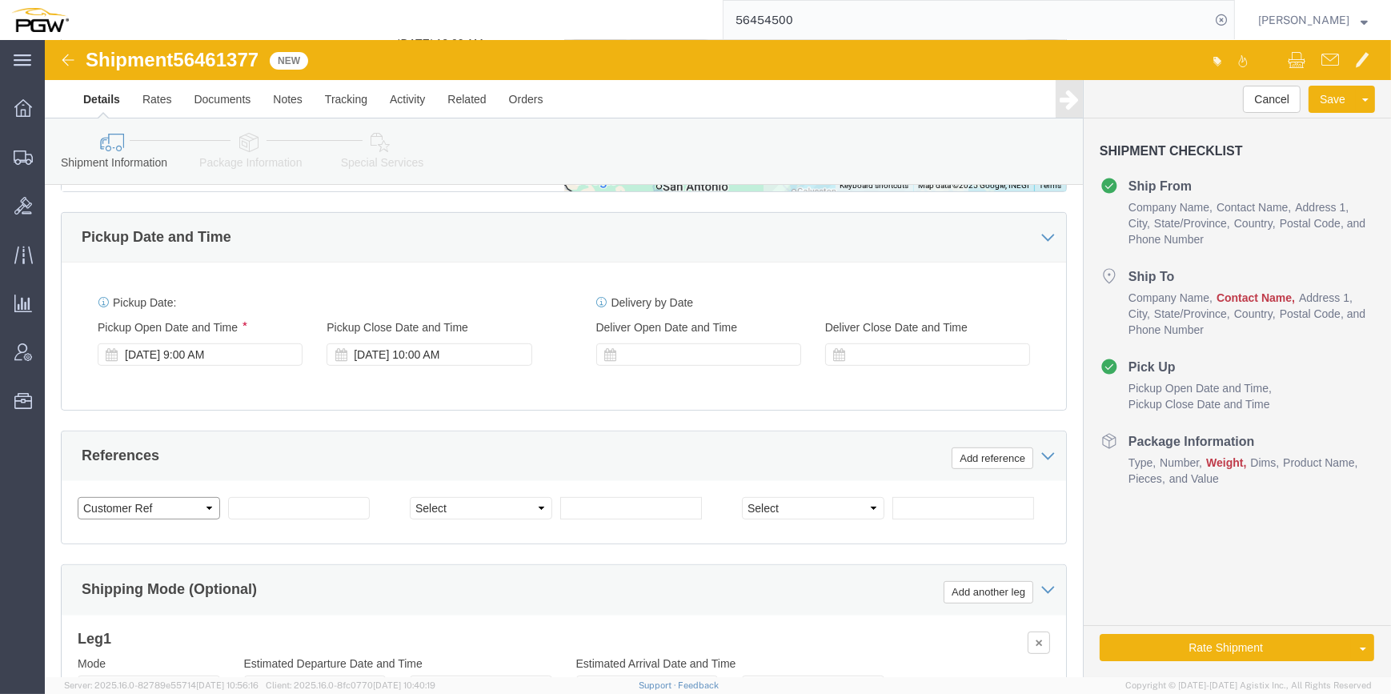
click select "Select Account Type Activity ID Airline Appointment Number ASN Batch Request # …"
select select "BOL"
click select "Select Account Type Activity ID Airline Appointment Number ASN Batch Request # …"
drag, startPoint x: 219, startPoint y: 13, endPoint x: 136, endPoint y: 18, distance: 83.4
click div "Shipment 56461377 New"
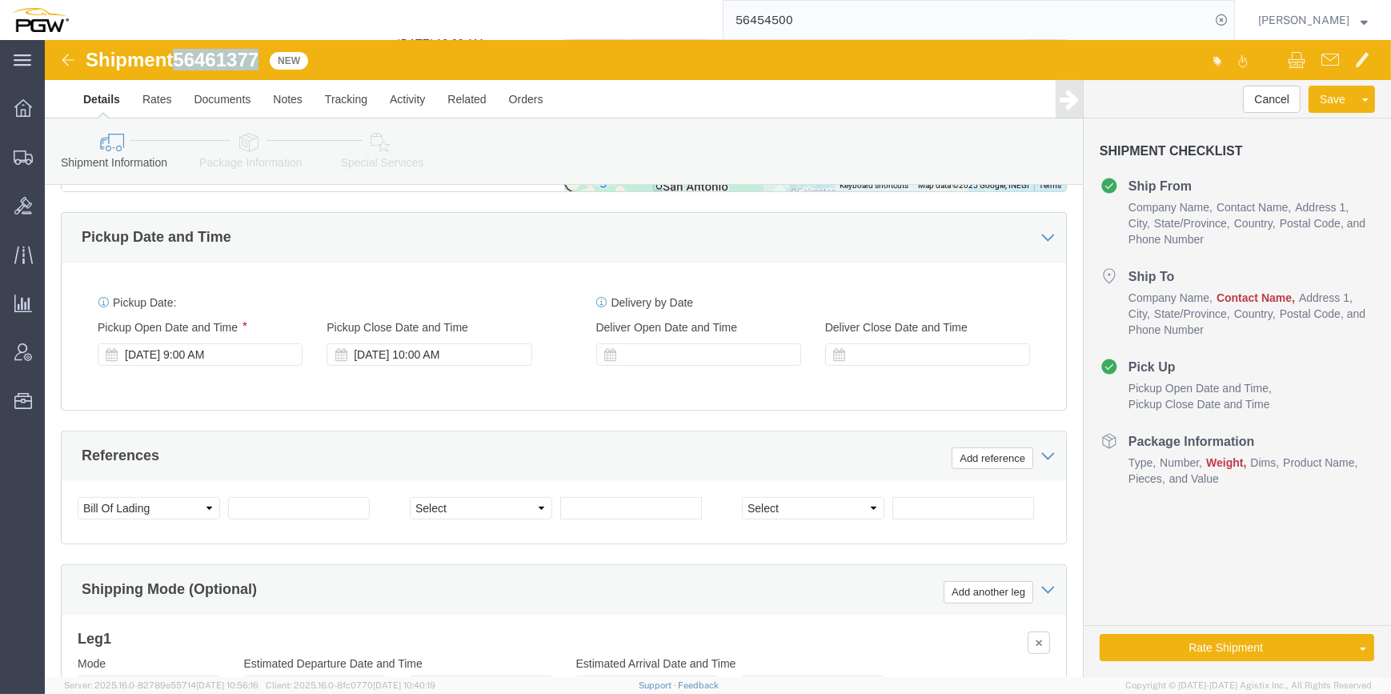
copy span "56461377"
click input "text"
paste input "56461377"
type input "56461377"
click select "Select Account Type Activity ID Airline Appointment Number ASN Batch Request # …"
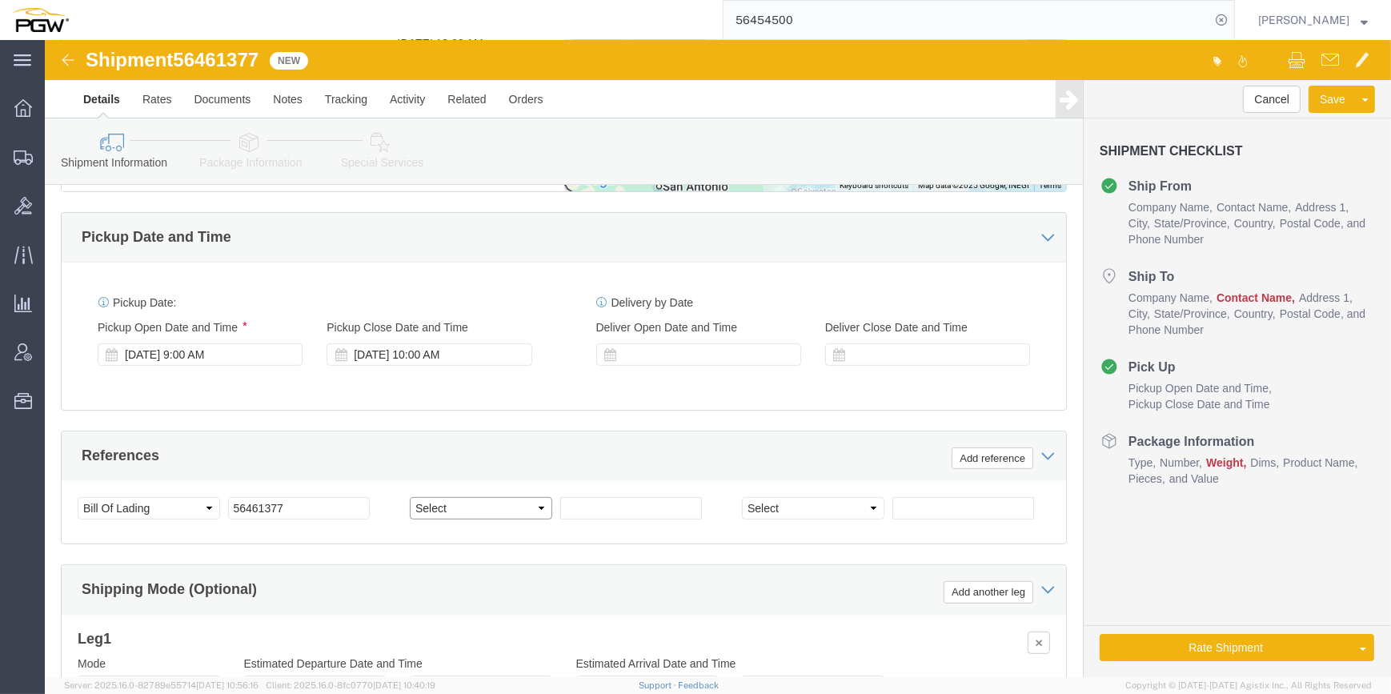
select select "ORDERNUM"
click select "Select Account Type Activity ID Airline Appointment Number ASN Batch Request # …"
click input "text"
paste input "666808"
type input "666808"
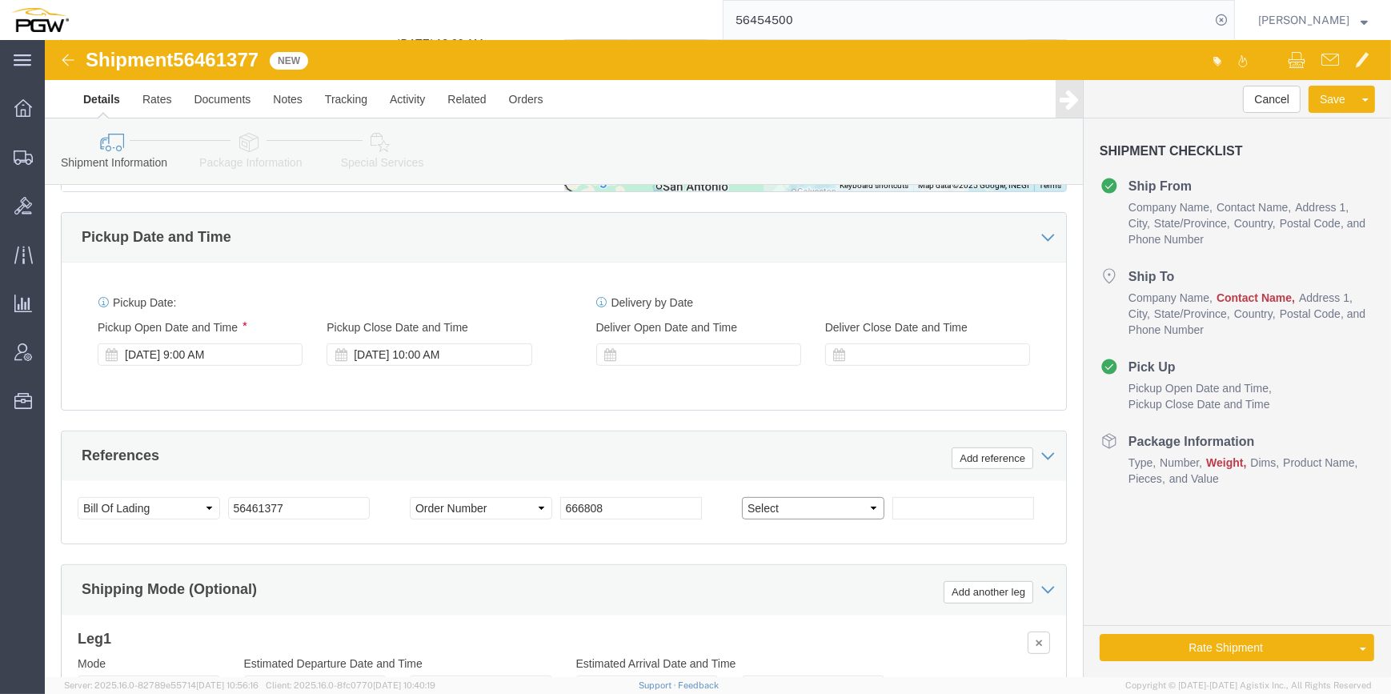
click select "Select Account Type Activity ID Airline Appointment Number ASN Batch Request # …"
select select "BOL"
click select "Select Account Type Activity ID Airline Appointment Number ASN Batch Request # …"
click input "text"
paste input "666816"
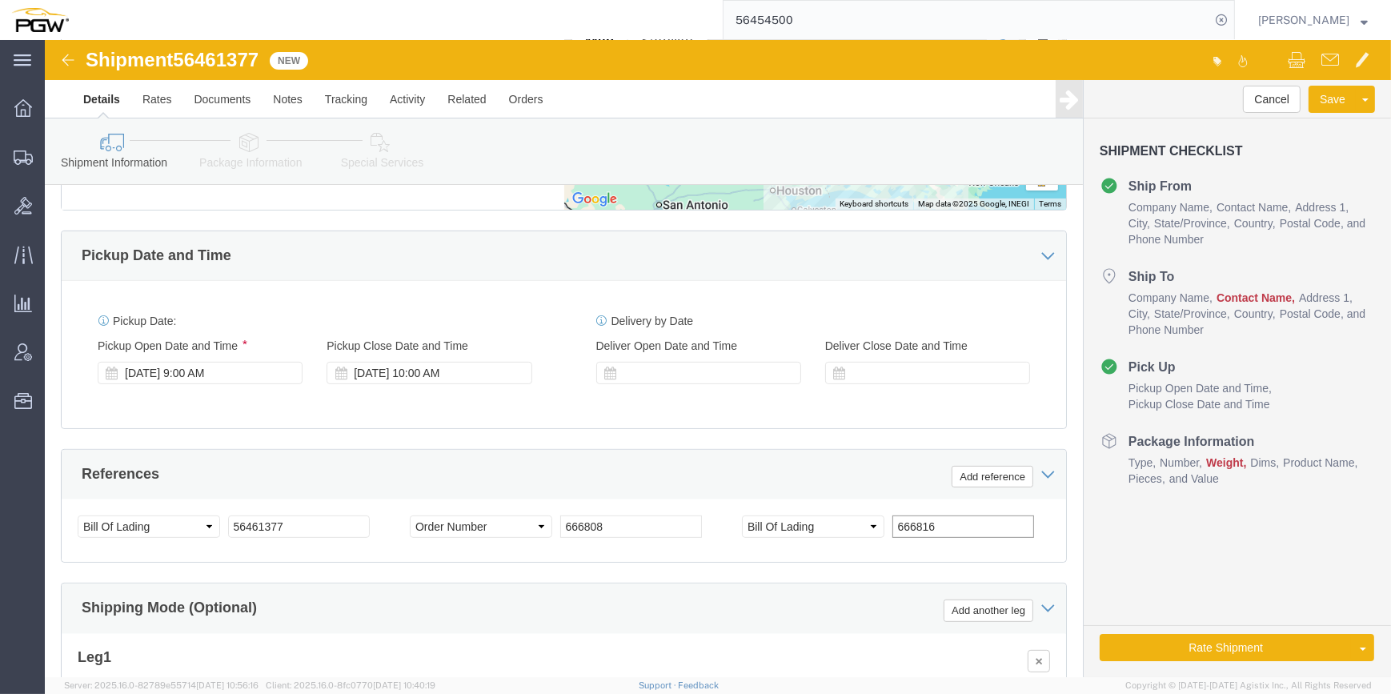
scroll to position [712, 0]
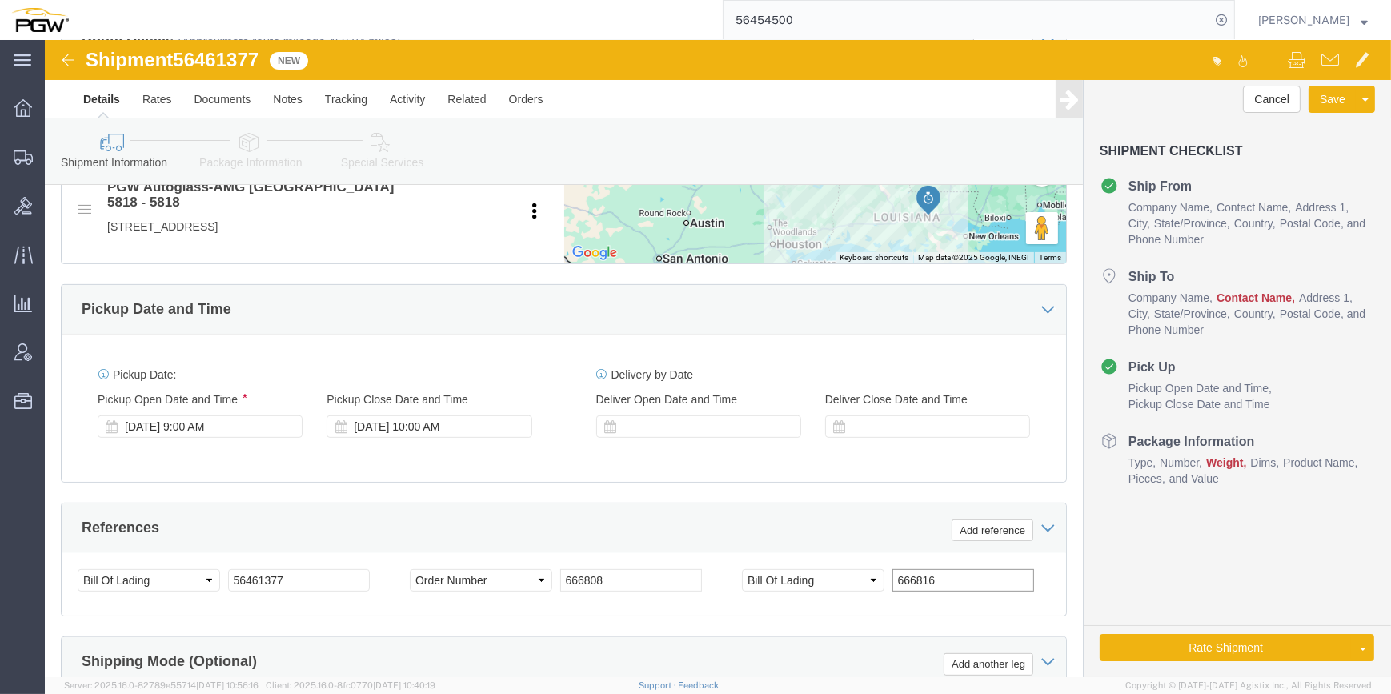
type input "666816"
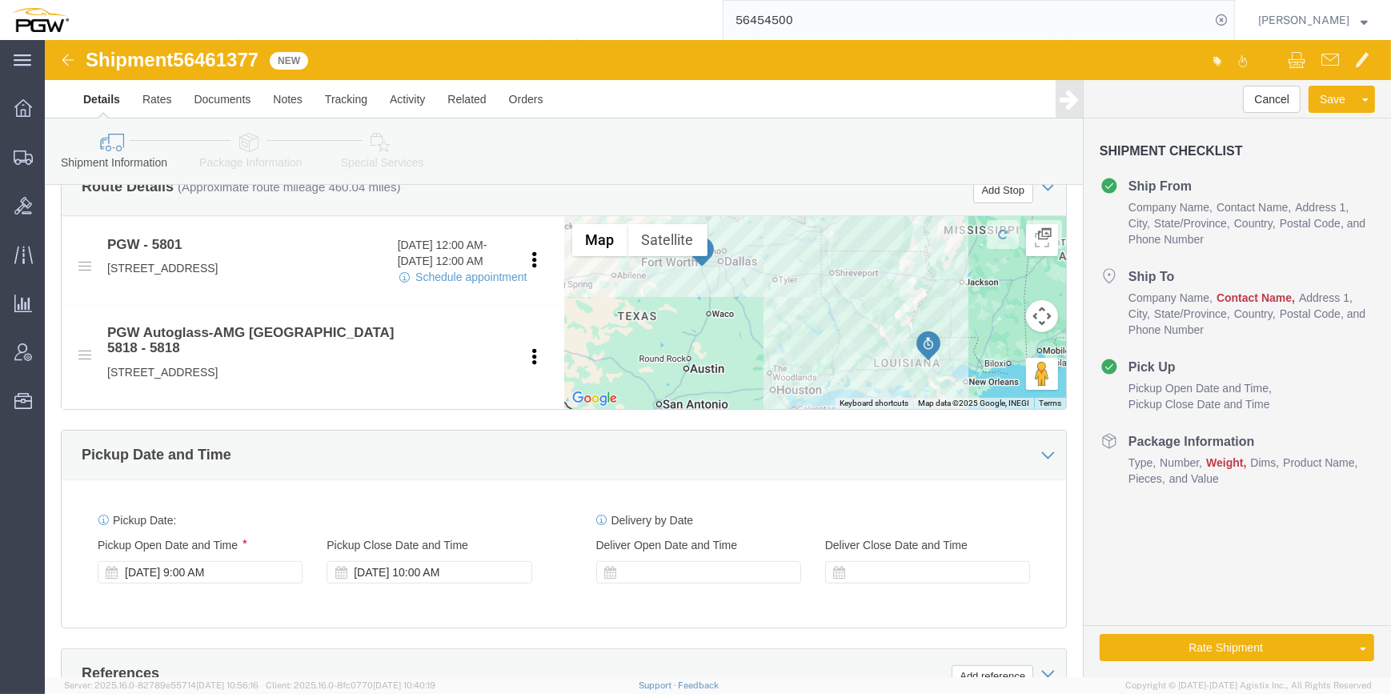
click icon
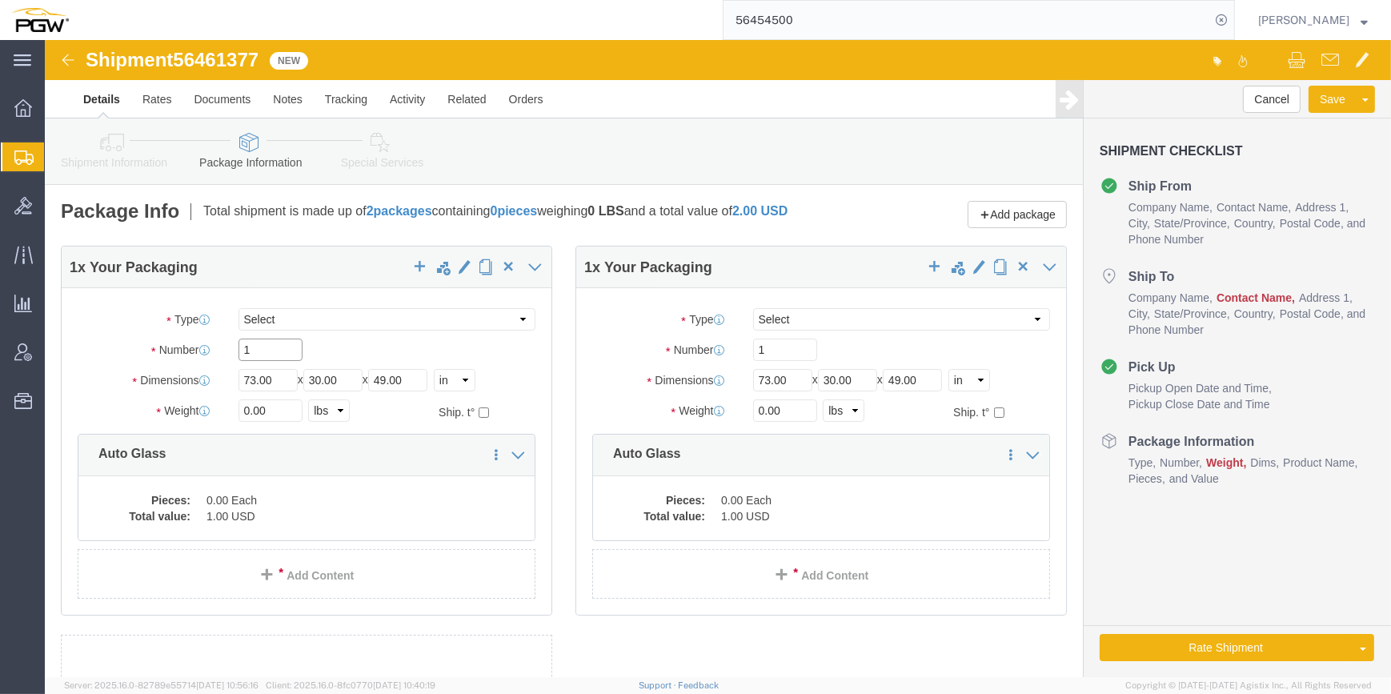
click input "1"
type input "41"
drag, startPoint x: 203, startPoint y: 378, endPoint x: 191, endPoint y: 378, distance: 12.0
click input "0.00"
paste input "37415"
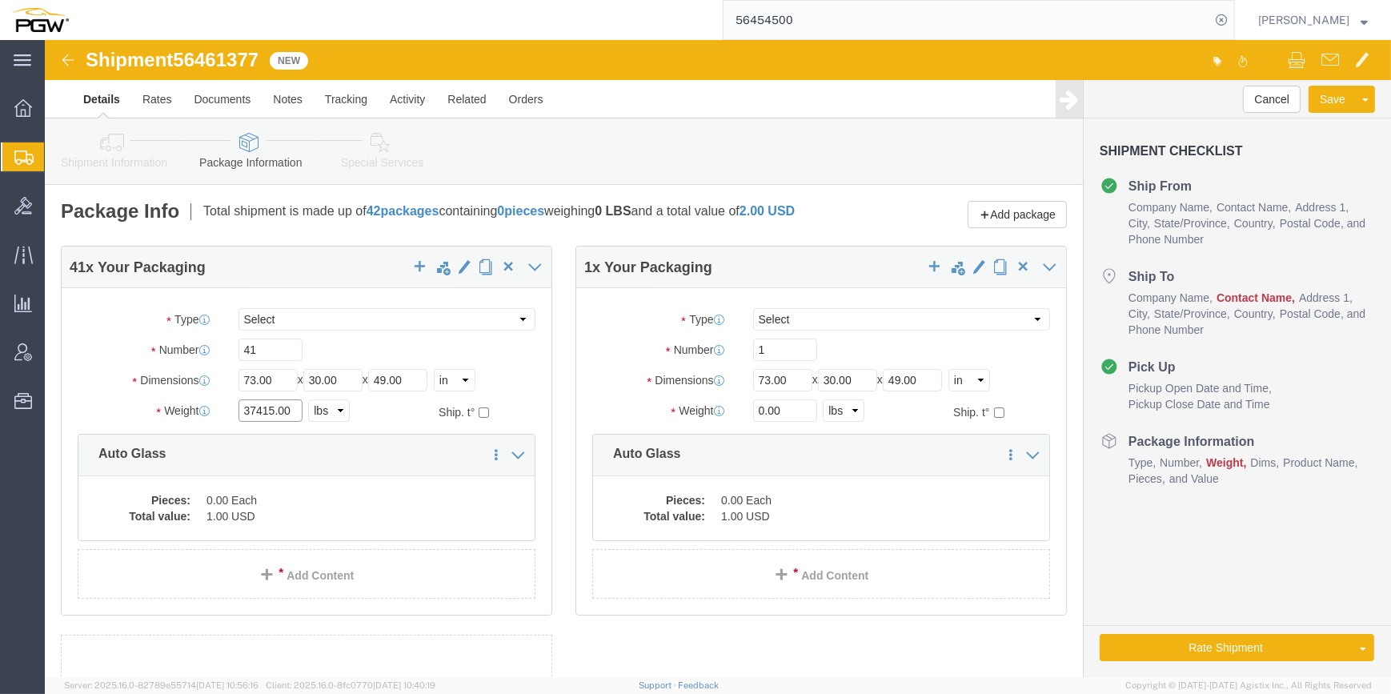
type input "37415.00"
click input "1"
type input "4"
drag, startPoint x: 711, startPoint y: 373, endPoint x: 703, endPoint y: 375, distance: 9.1
click input "0.00"
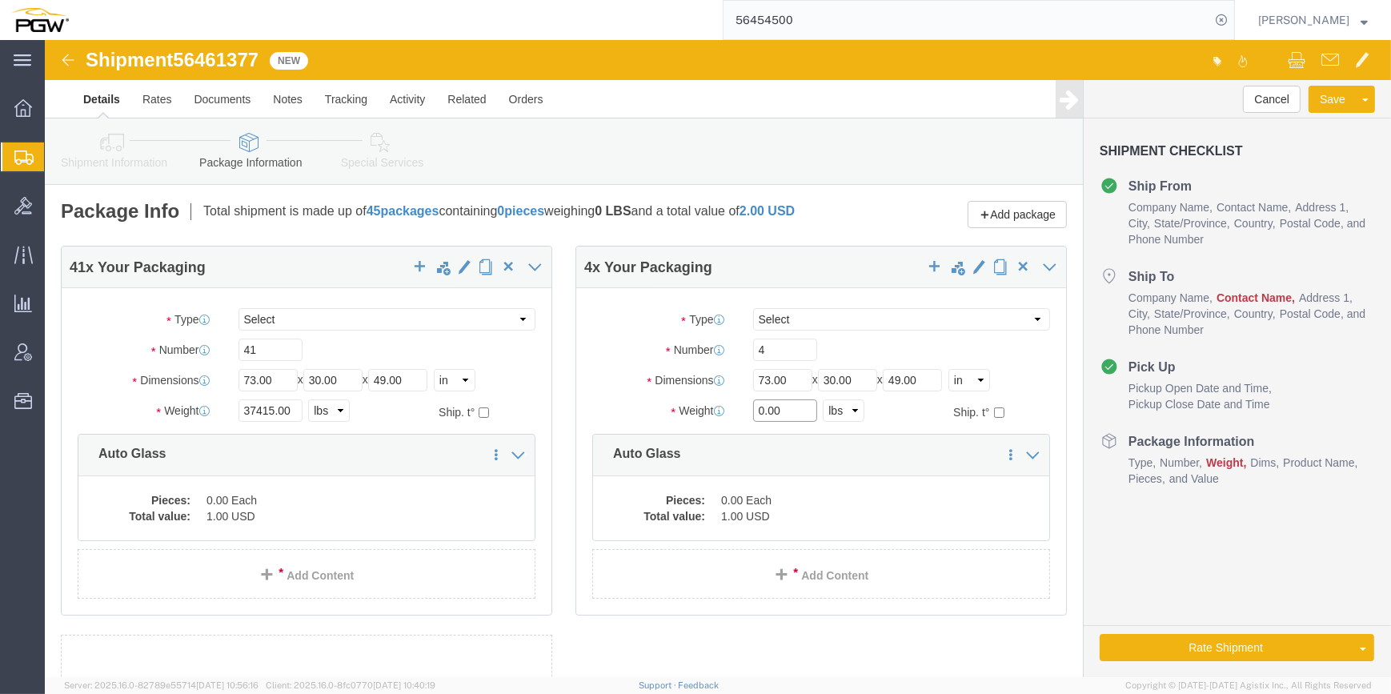
paste input "2298"
type input "2298.00"
click dd "1.00 USD"
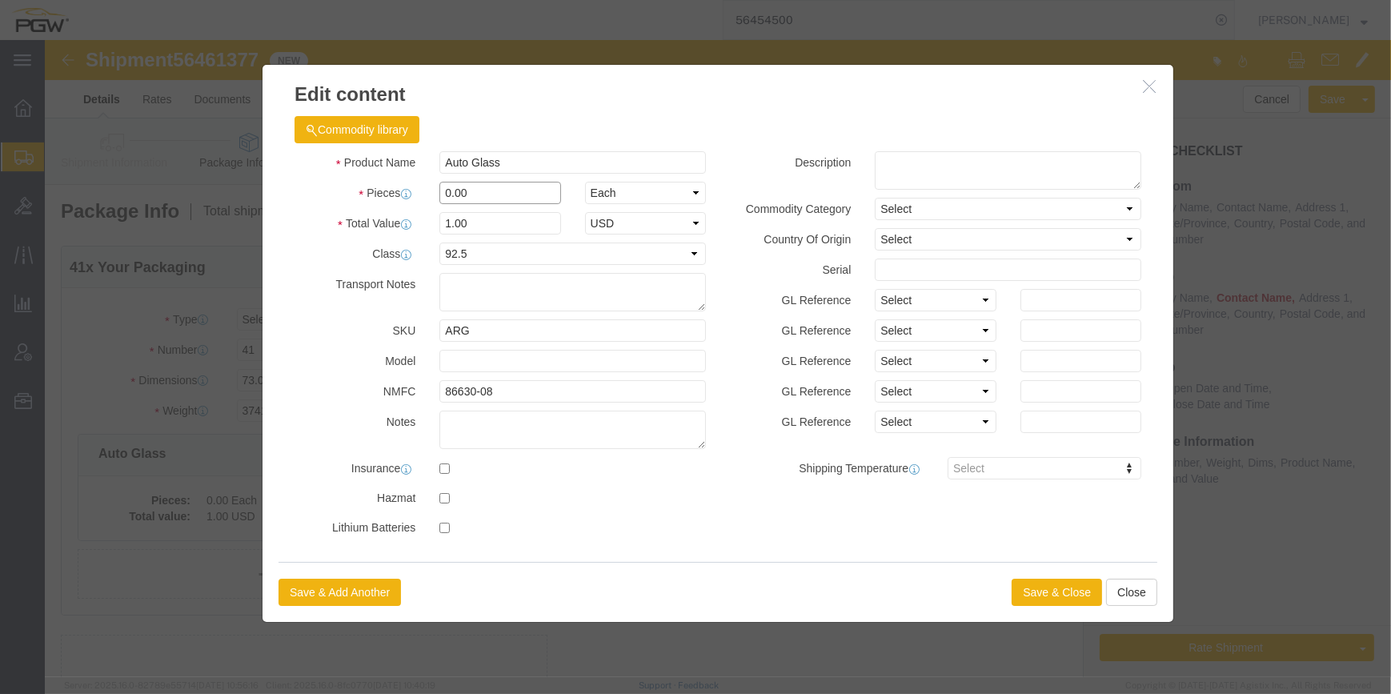
drag, startPoint x: 398, startPoint y: 153, endPoint x: 389, endPoint y: 150, distance: 9.4
click input "0.00"
type input "41.00"
type input "41"
click button "Save & Close"
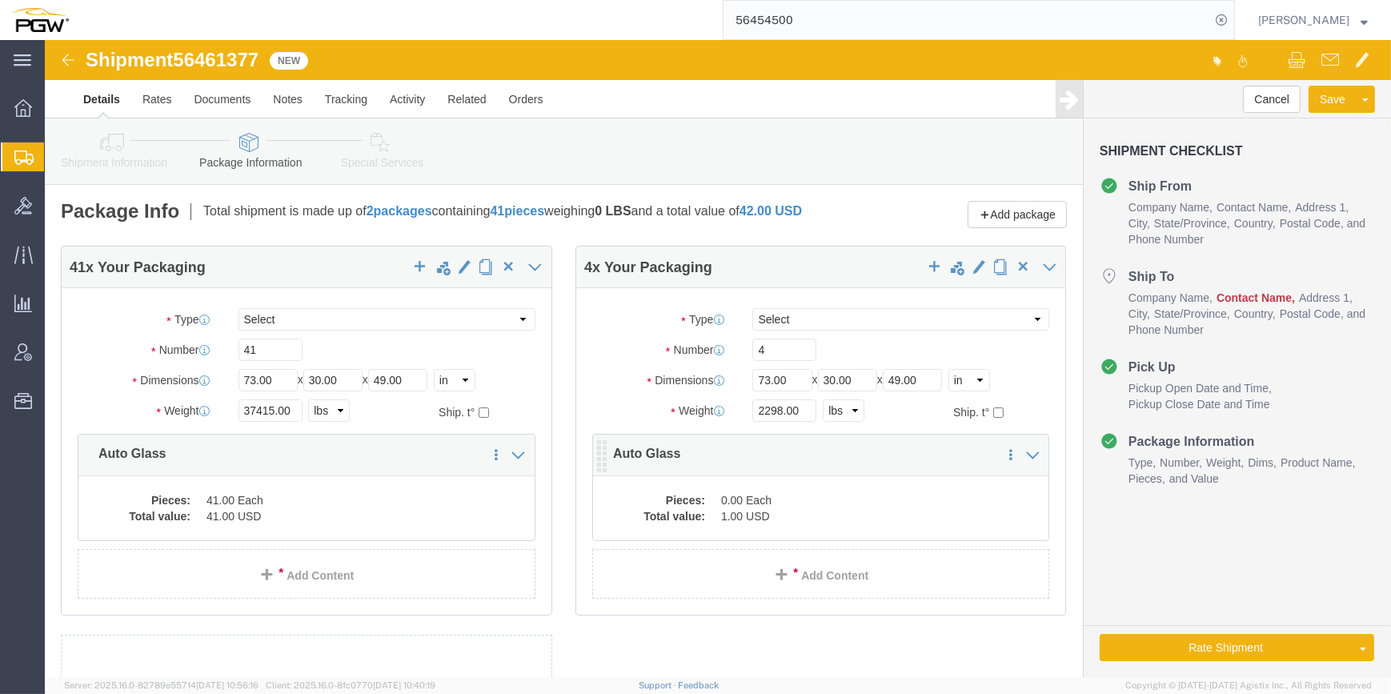
click dd "1.00 USD"
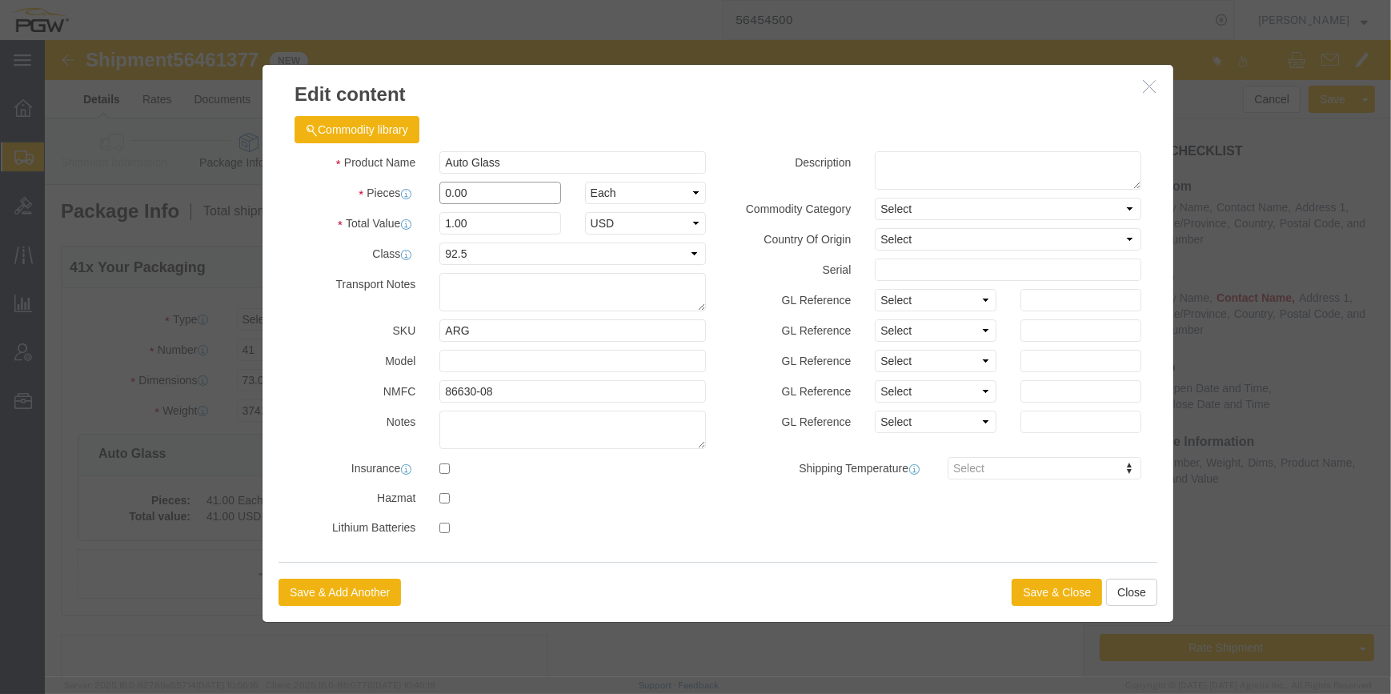
drag, startPoint x: 400, startPoint y: 152, endPoint x: 390, endPoint y: 151, distance: 10.4
click input "0.00"
type input "4.00"
type input "4"
click button "Save & Close"
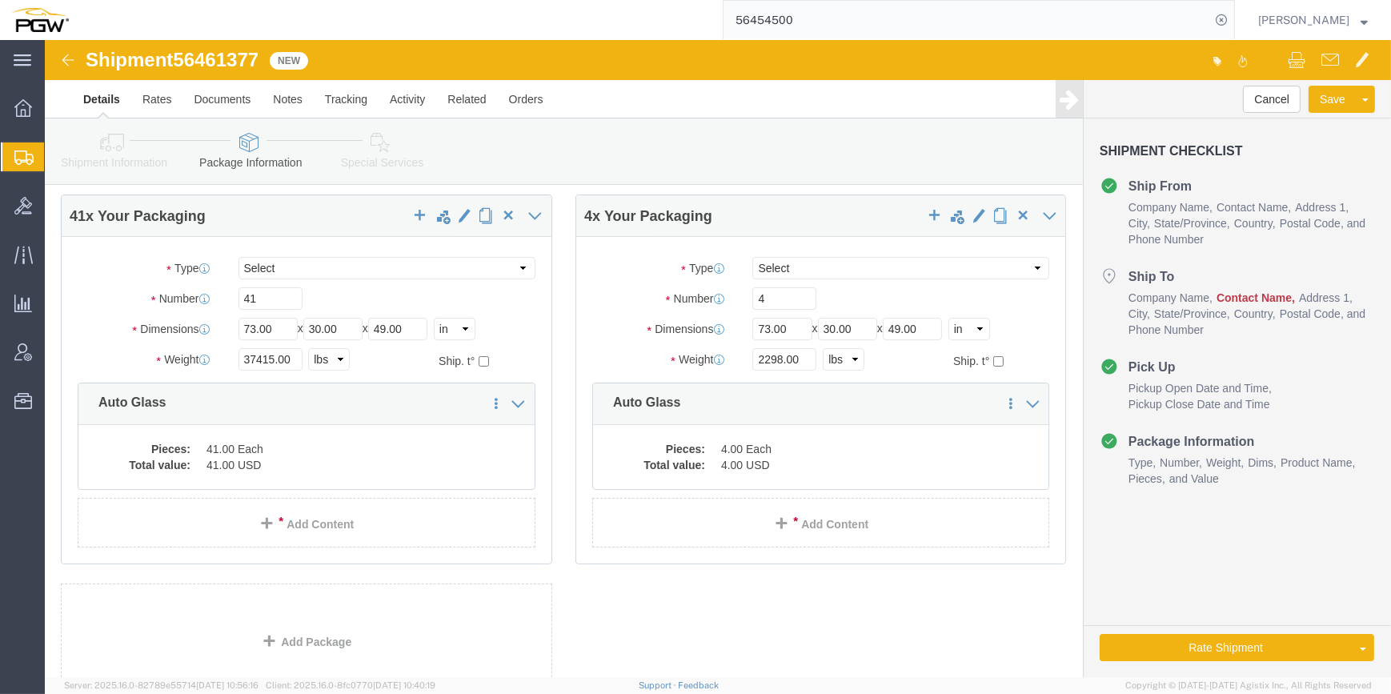
scroll to position [72, 0]
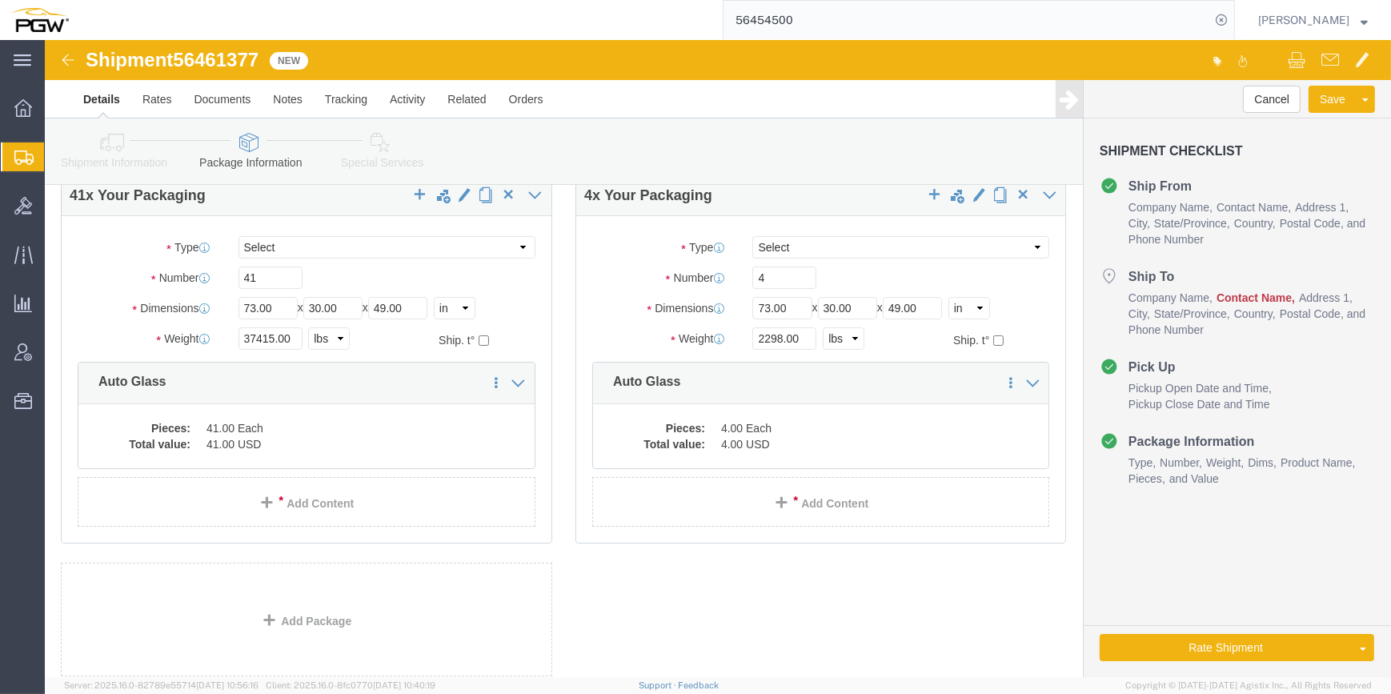
click icon
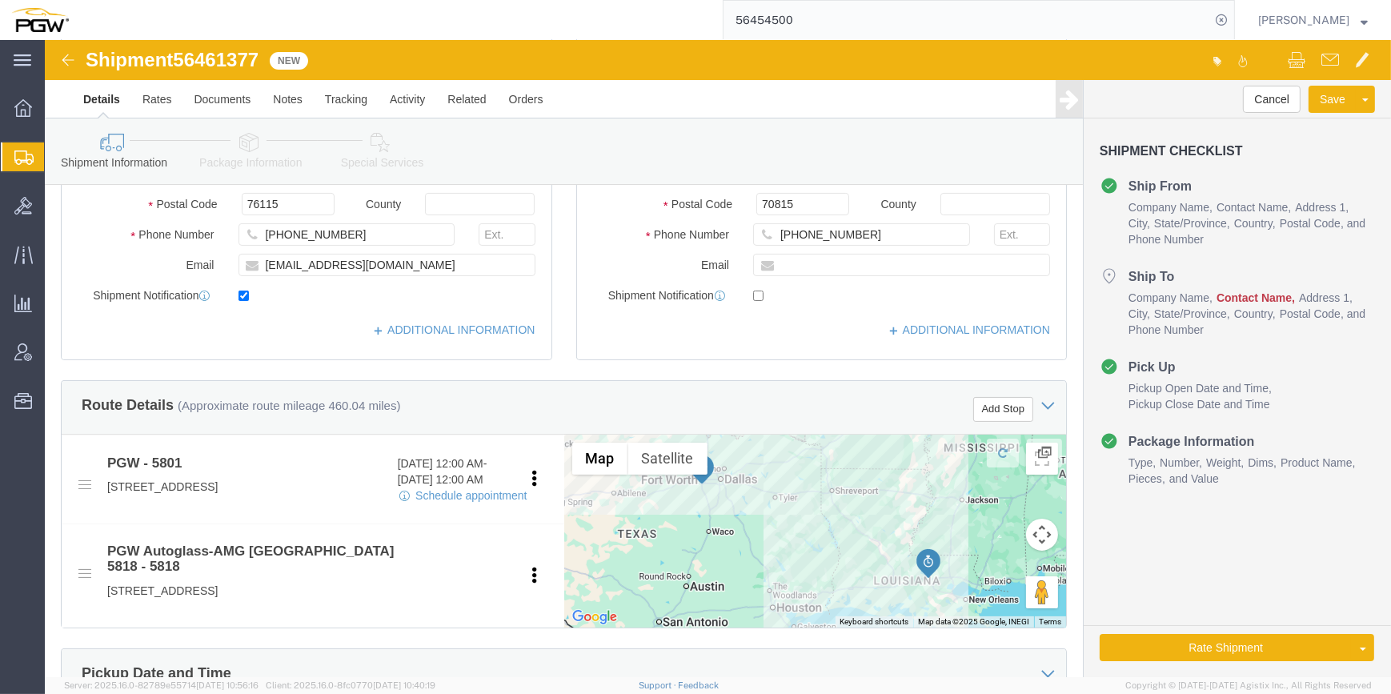
click icon
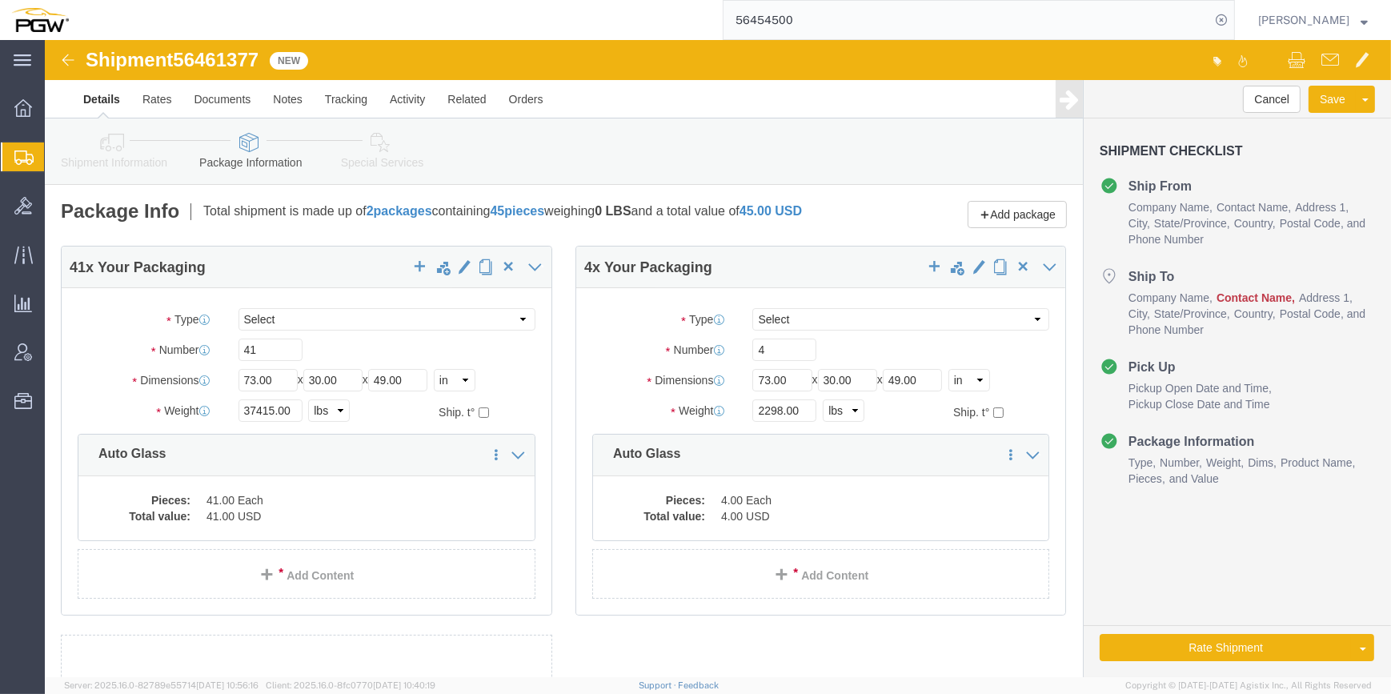
click link "Special Services"
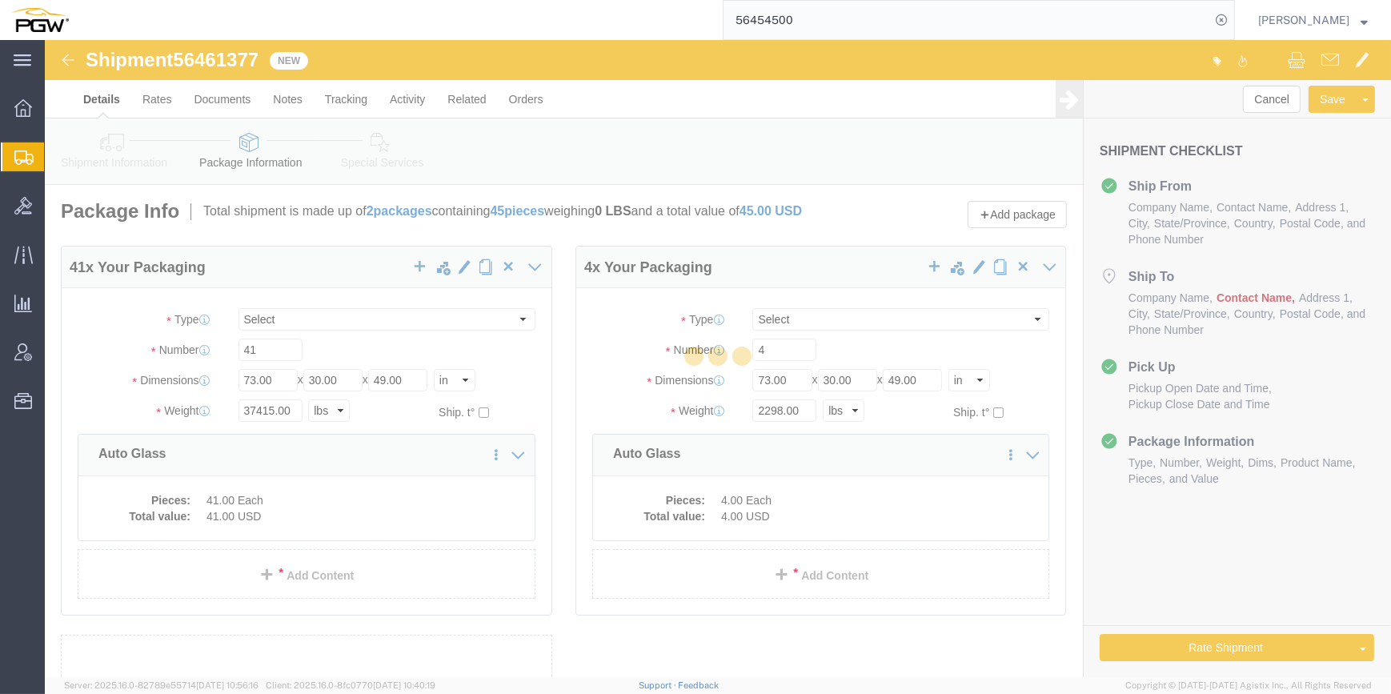
select select
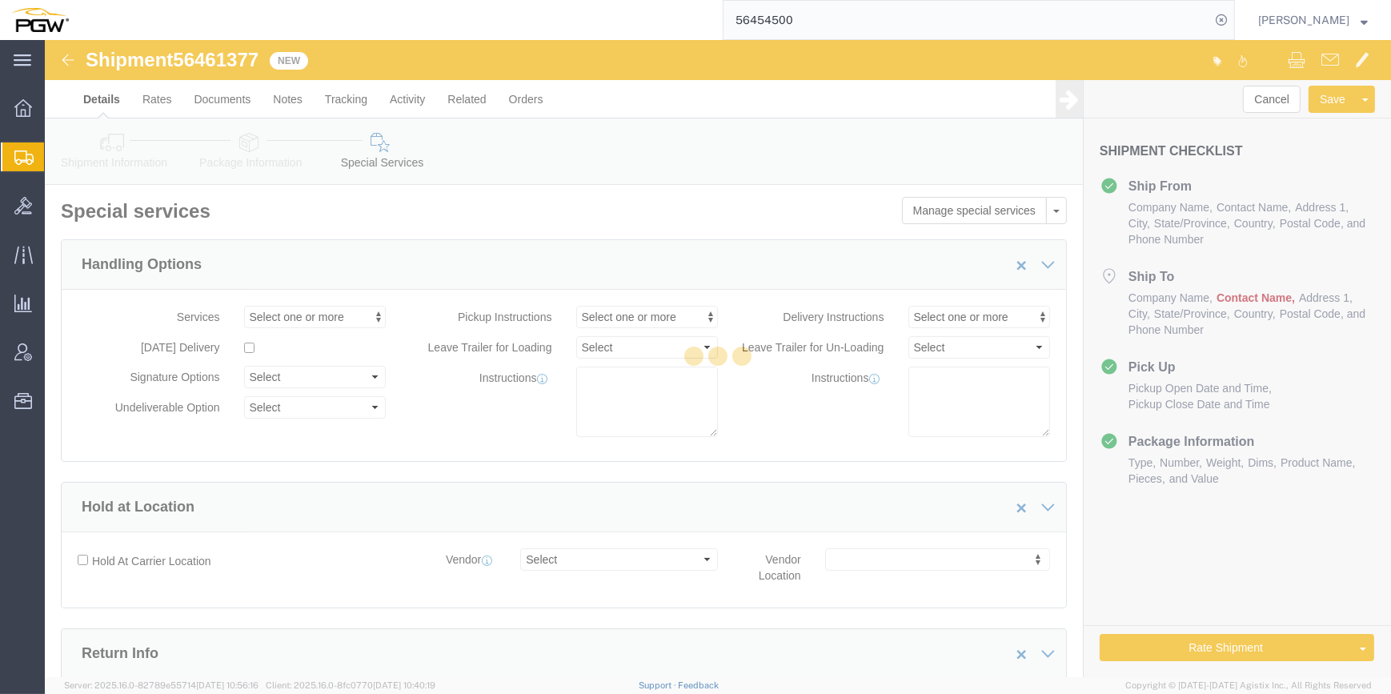
select select "COSTCENTER"
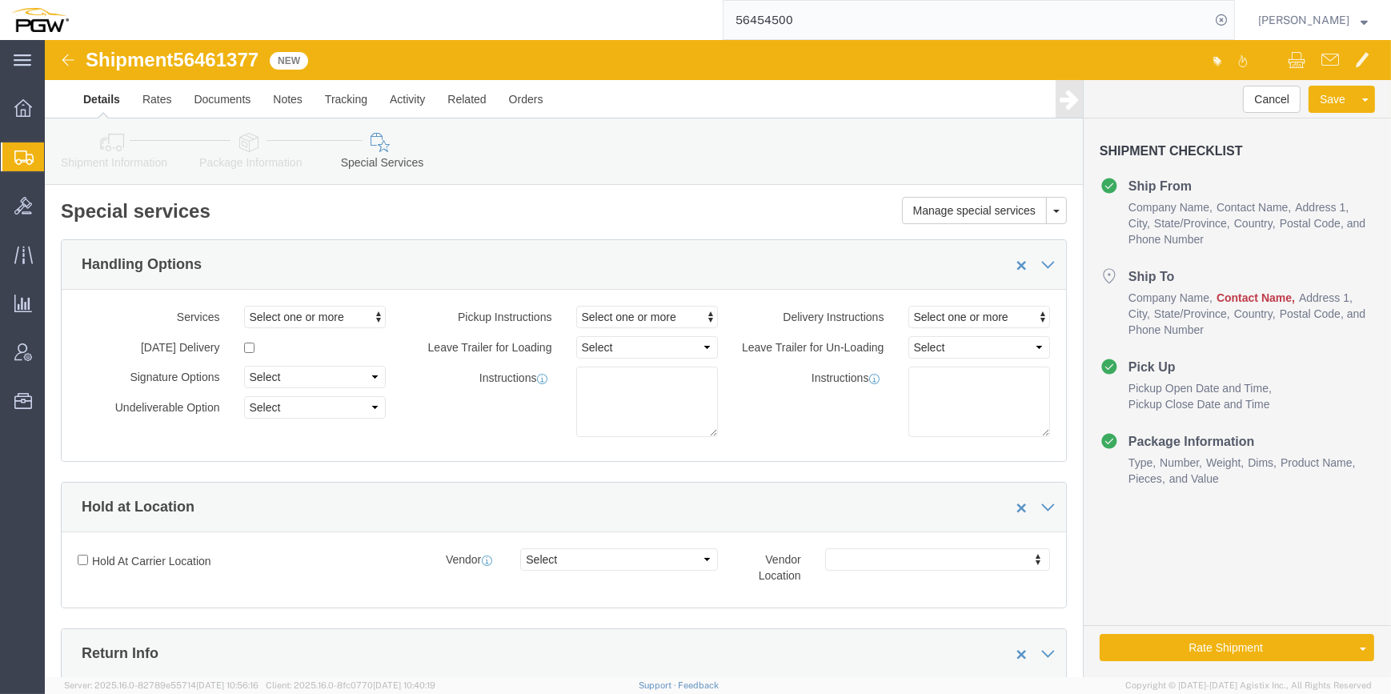
click link "Shipment Information"
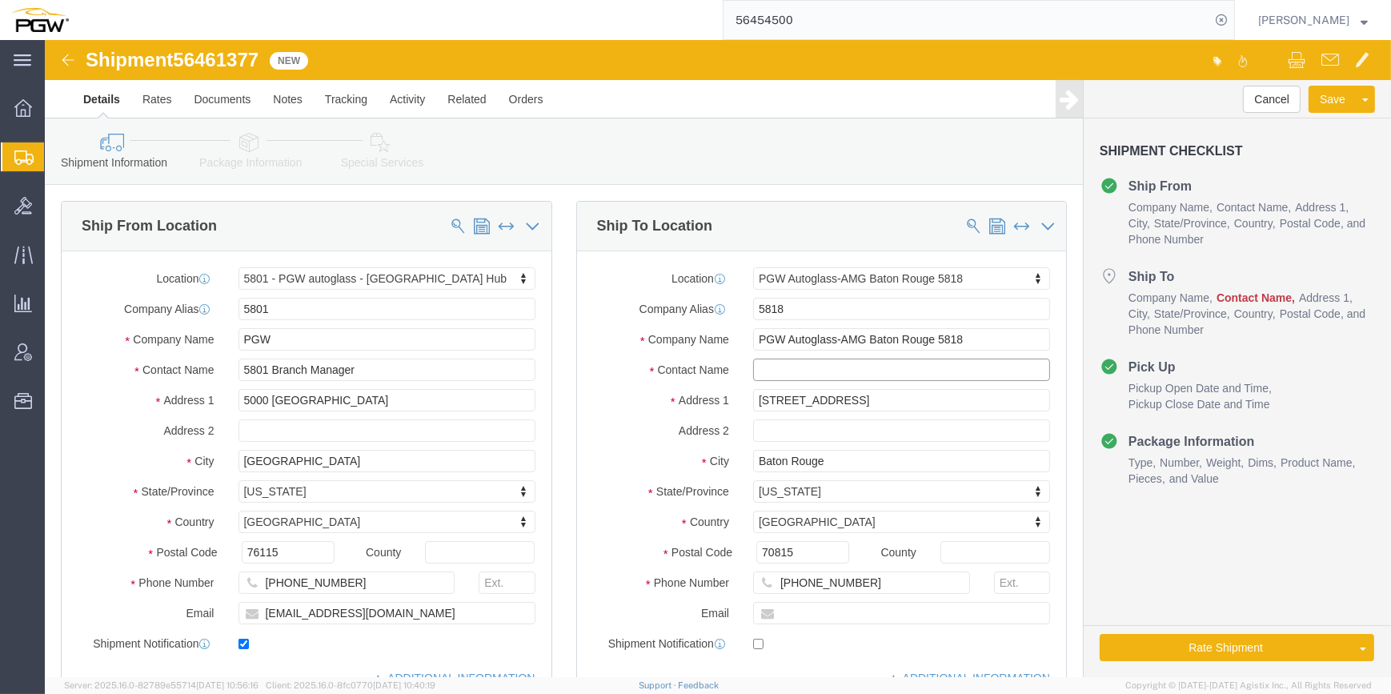
click input "text"
type input "Branch manager"
click div "Shipment Information Package Information Special Services Loading Routing"
click link "Package Information"
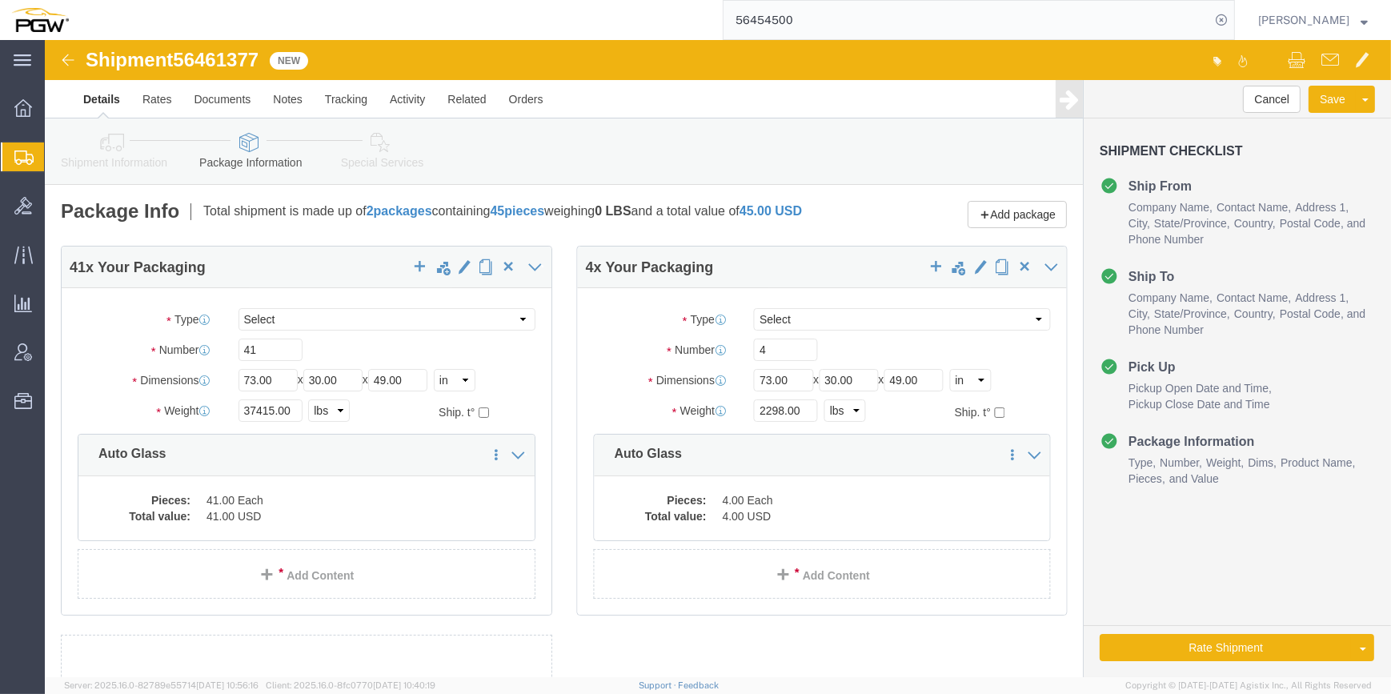
click link "Special Services"
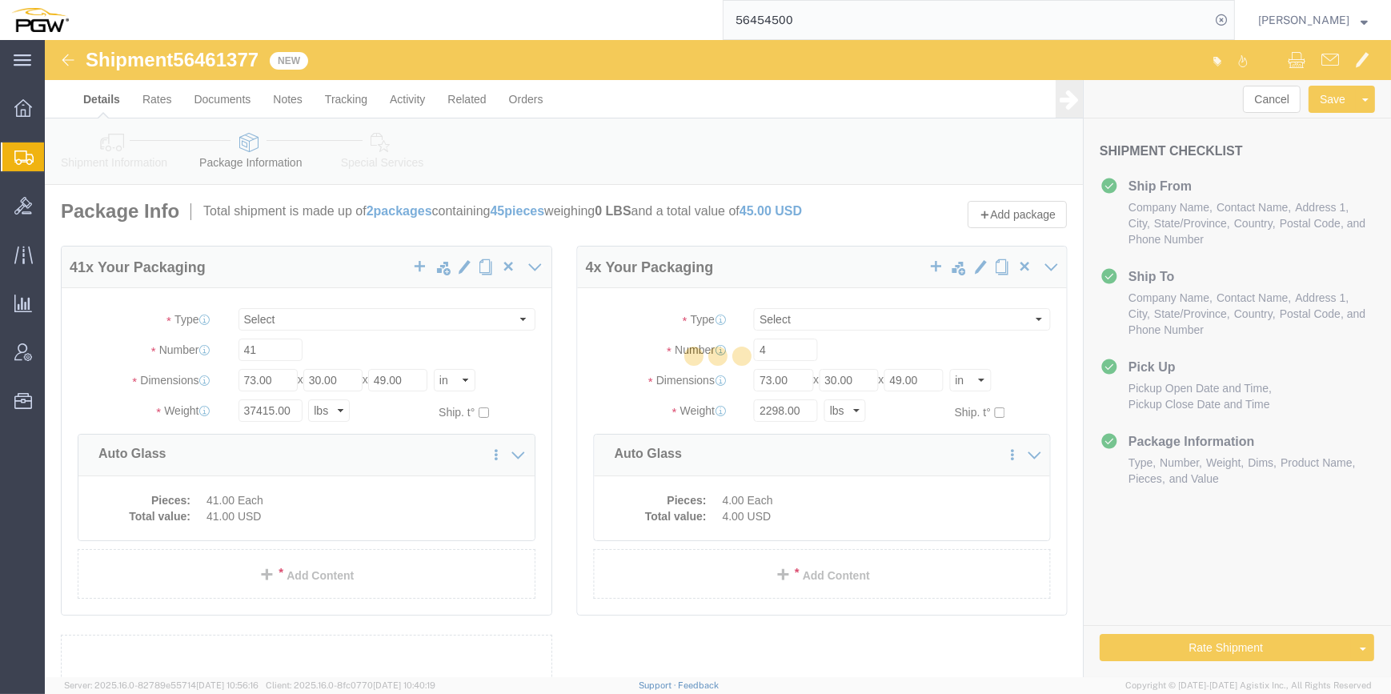
select select
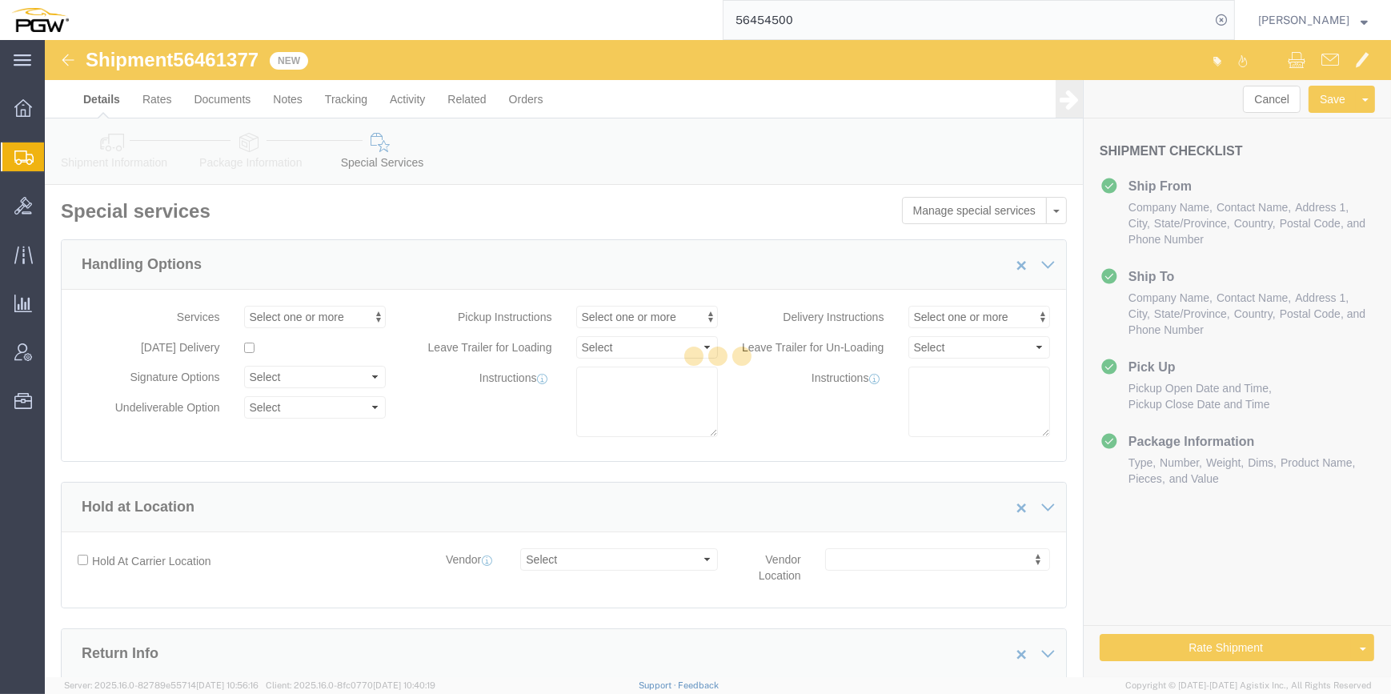
select select "COSTCENTER"
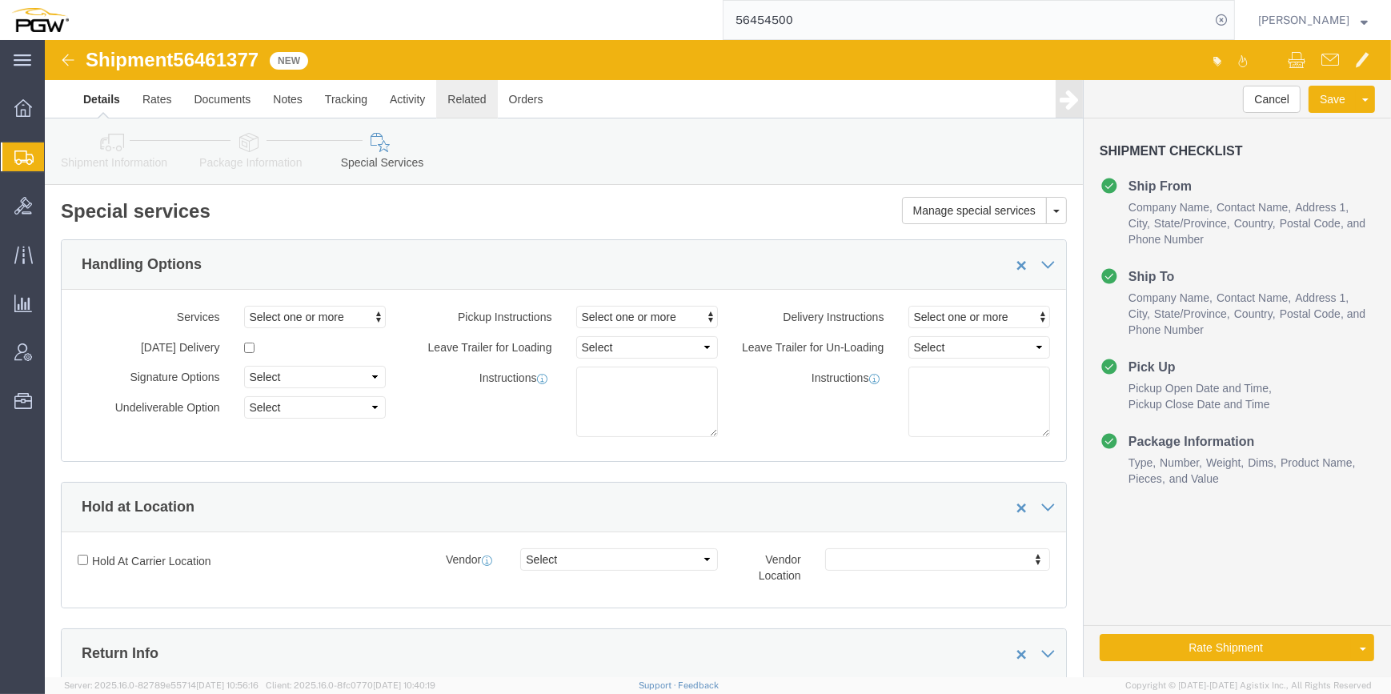
click link "Related"
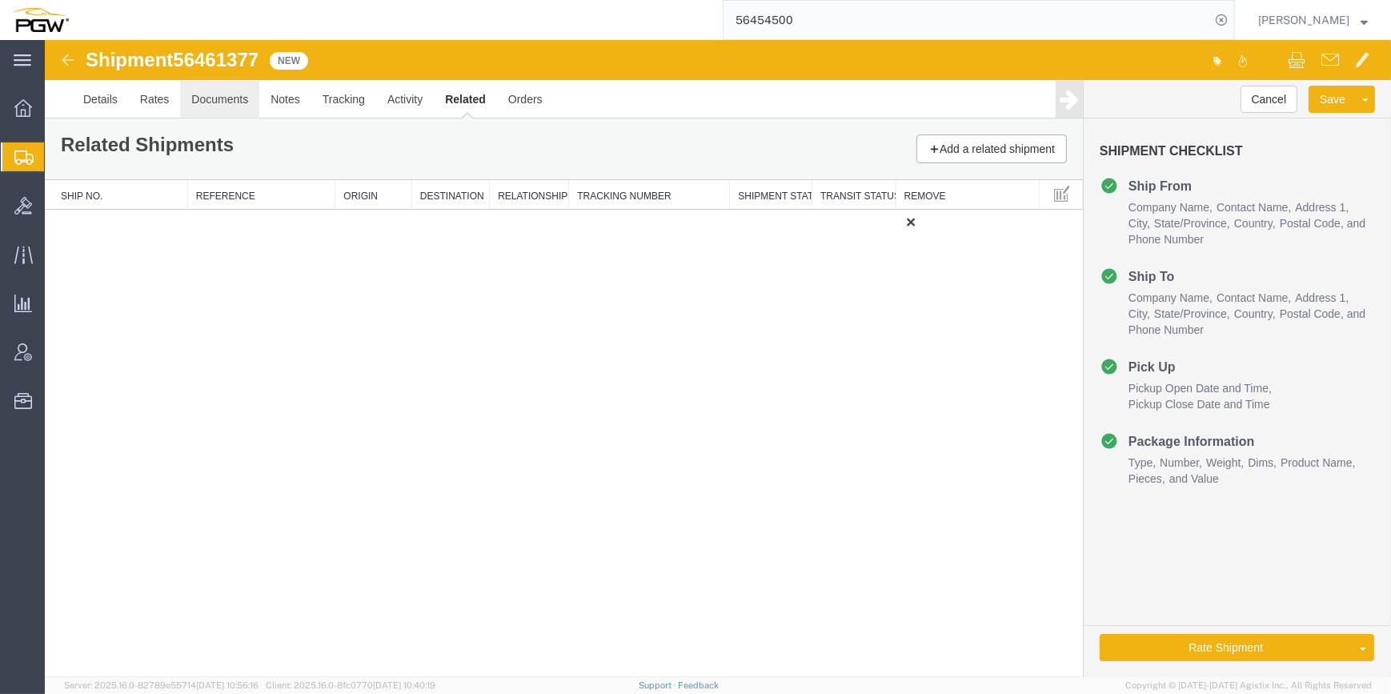
click at [226, 110] on link "Documents" at bounding box center [219, 99] width 79 height 38
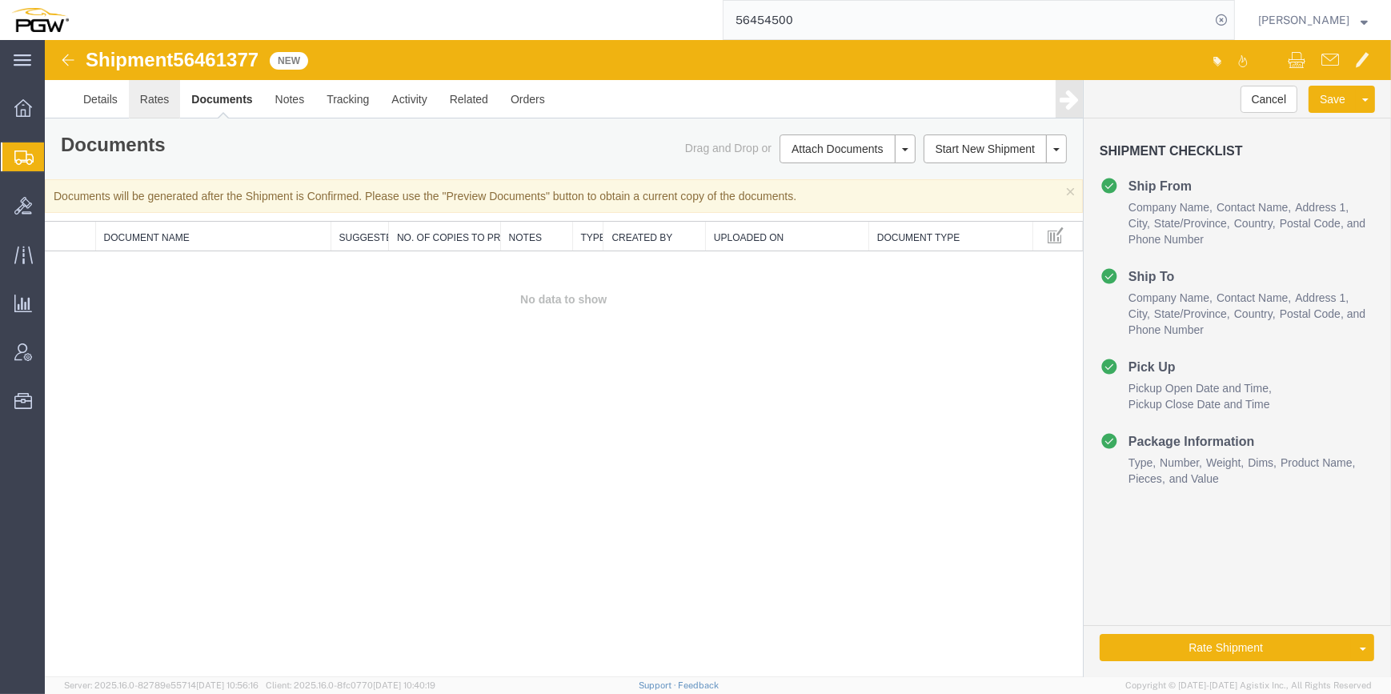
click at [152, 94] on link "Rates" at bounding box center [155, 99] width 52 height 38
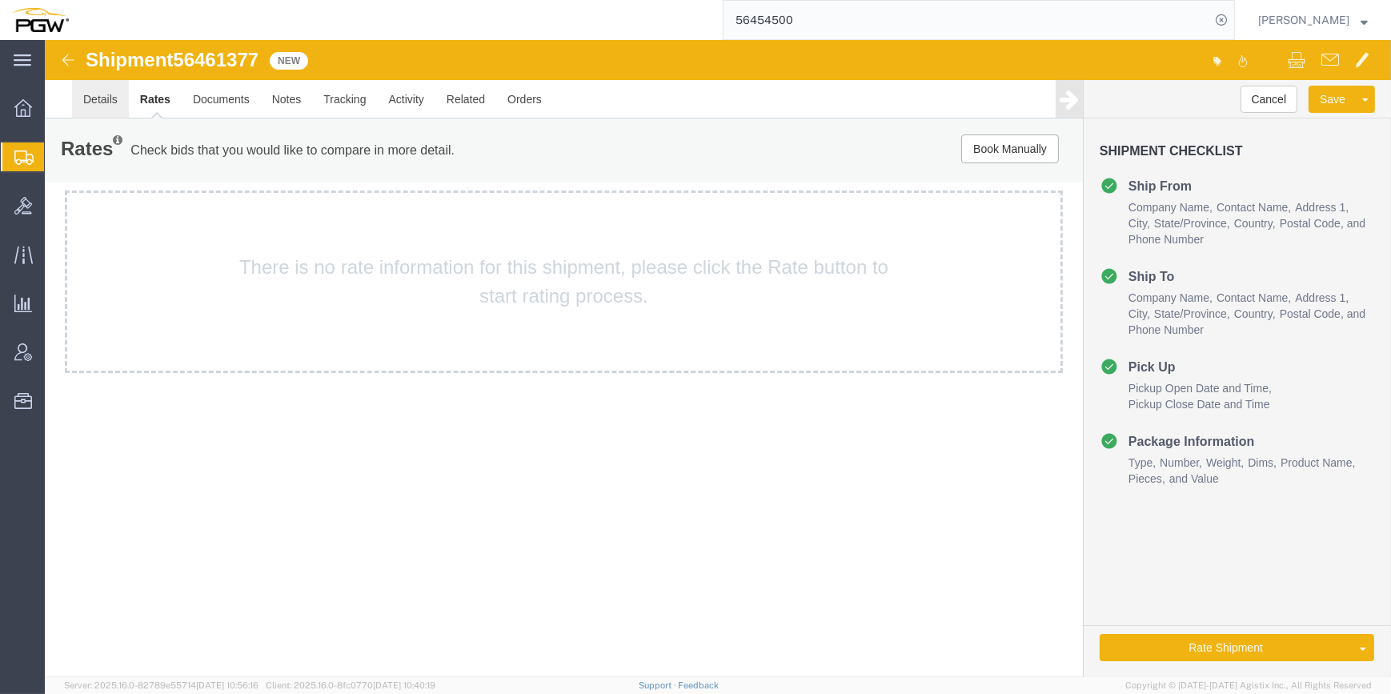
click at [102, 99] on link "Details" at bounding box center [100, 99] width 57 height 38
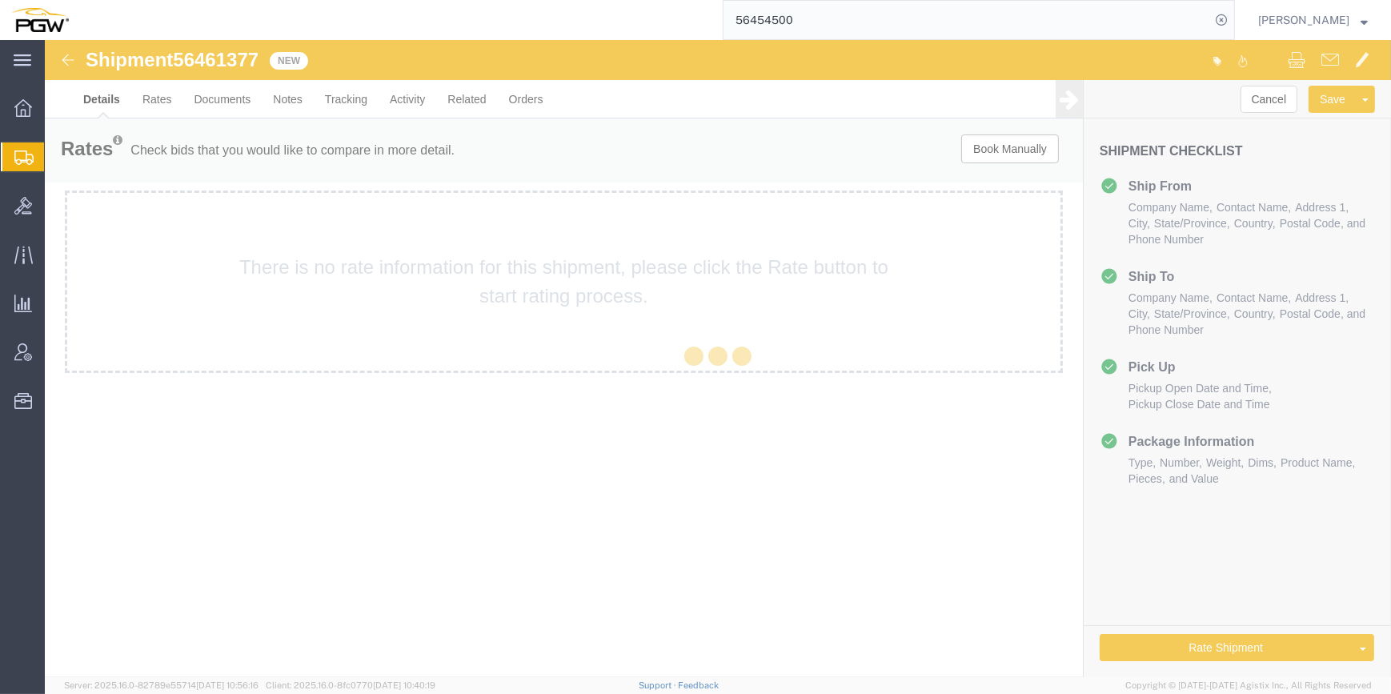
select select "62891"
select select "62691"
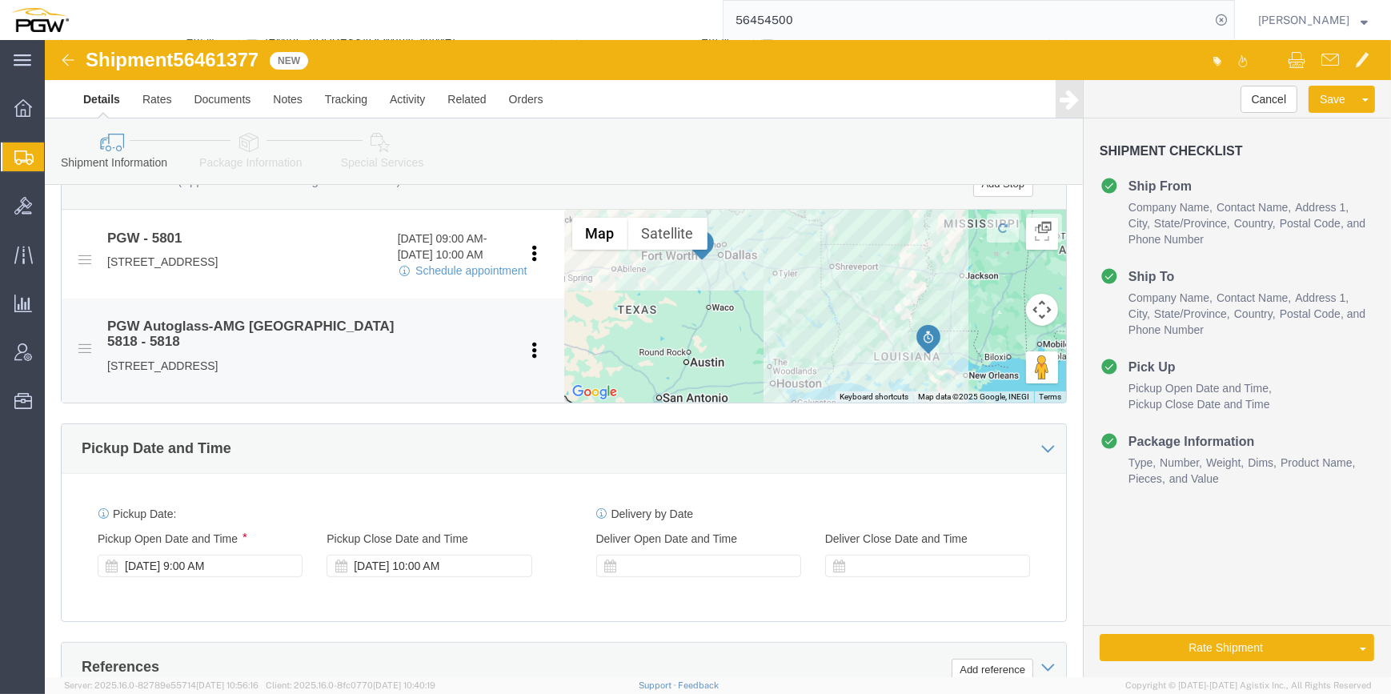
scroll to position [582, 0]
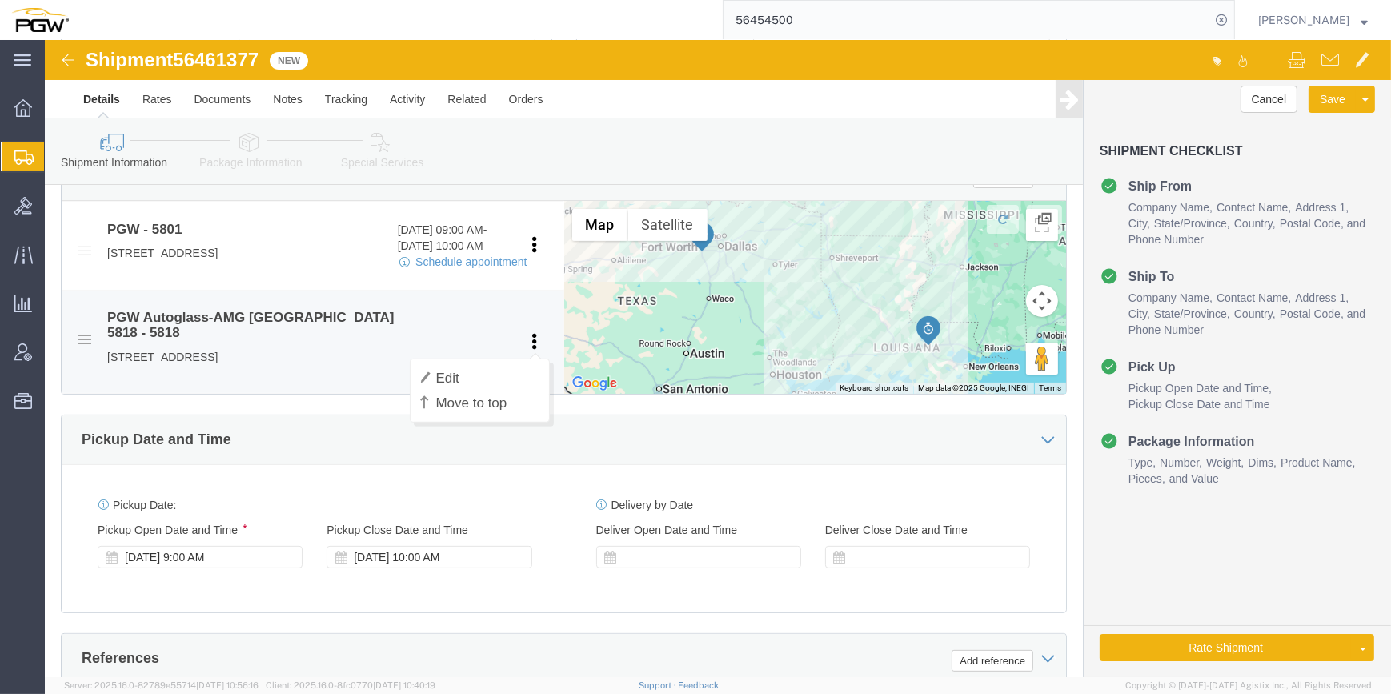
click icon
click h4 "PGW Autoglass-AMG [GEOGRAPHIC_DATA] 5818 - 5818"
drag, startPoint x: 211, startPoint y: 266, endPoint x: 338, endPoint y: 270, distance: 126.5
click li "PGW Autoglass-AMG Baton Rouge 5818 - 5818 7716 Commerce Avenue, Baton Rouge, LA…"
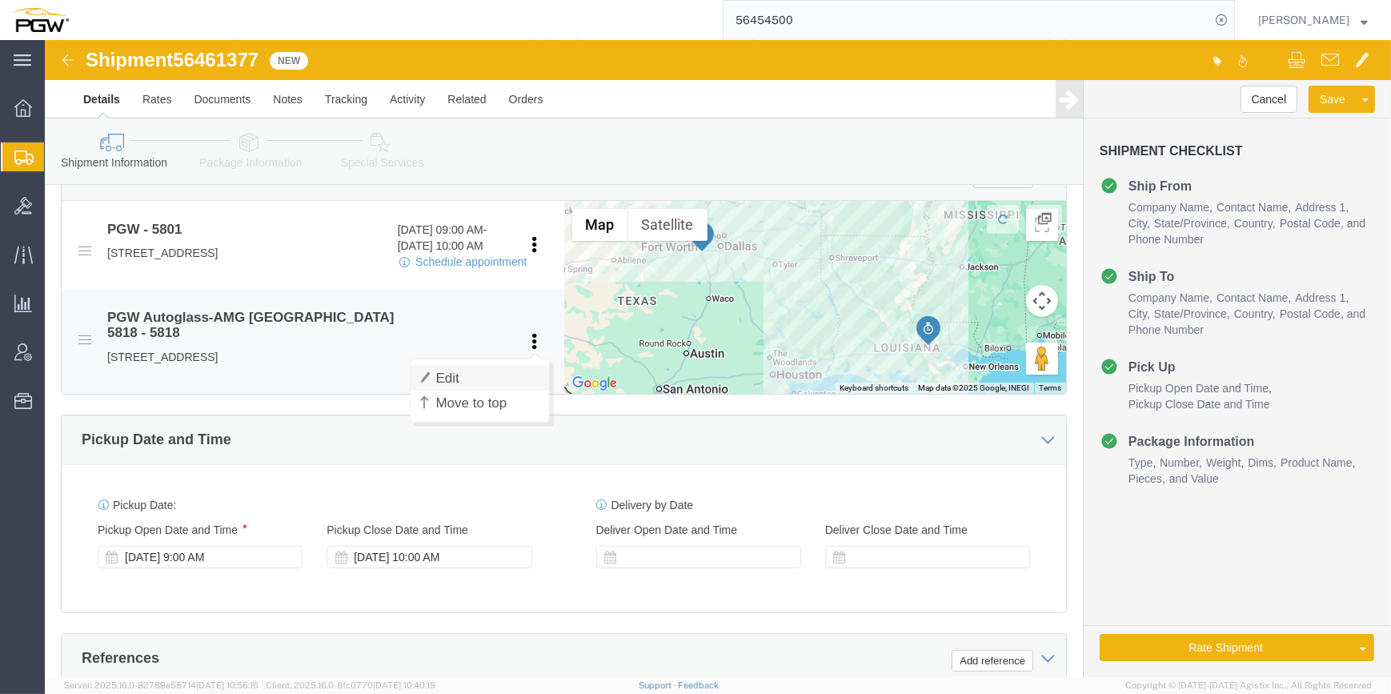
click link "Edit"
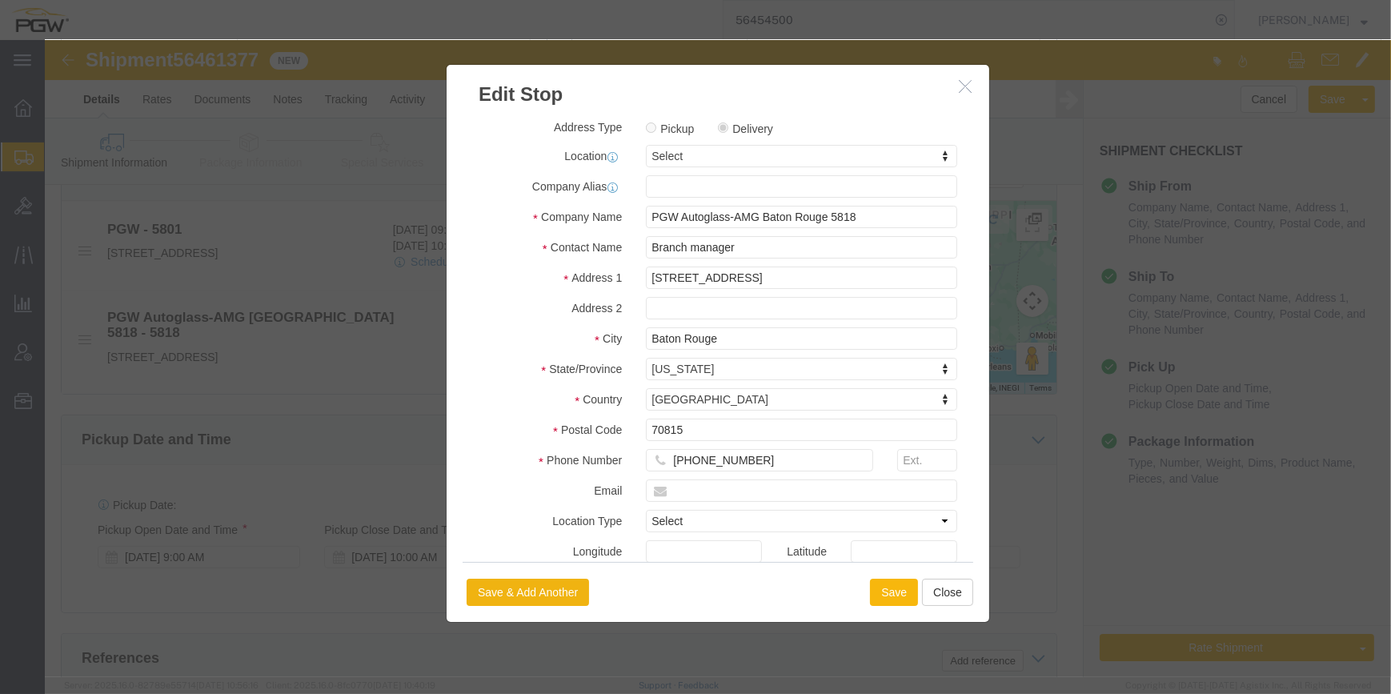
click button "Save"
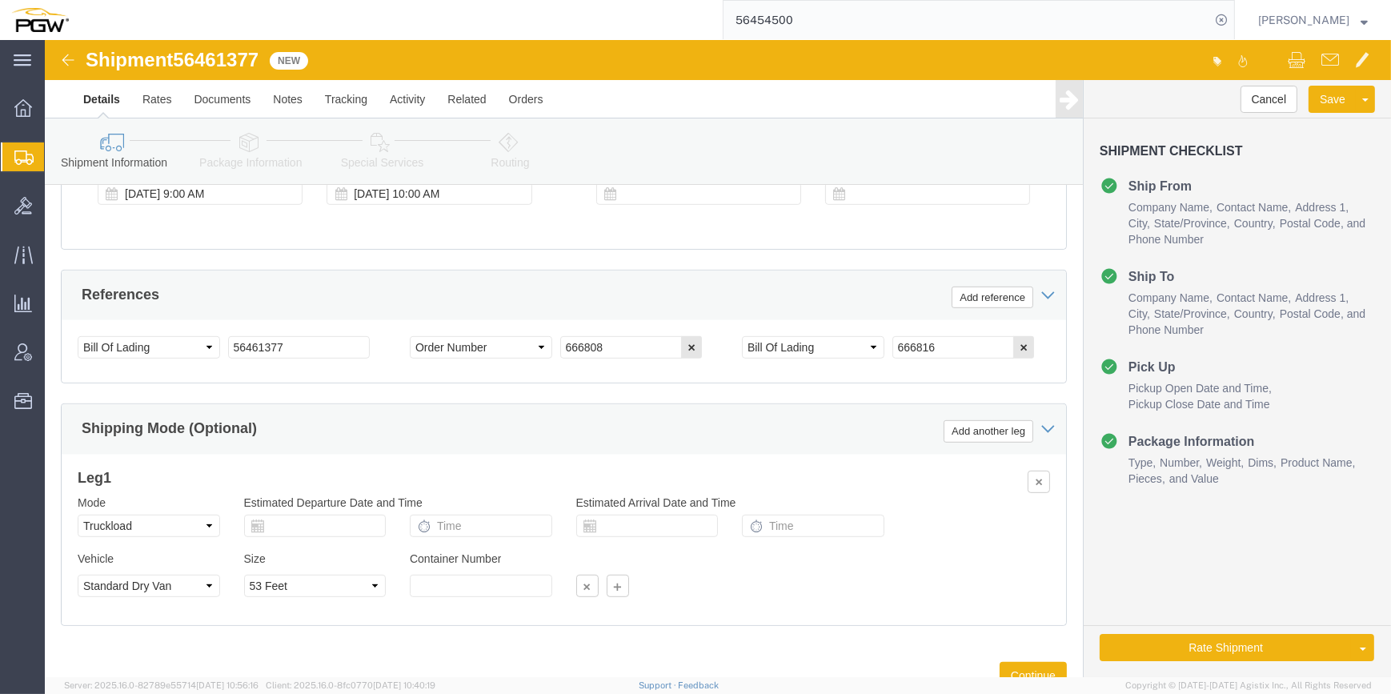
scroll to position [1003, 0]
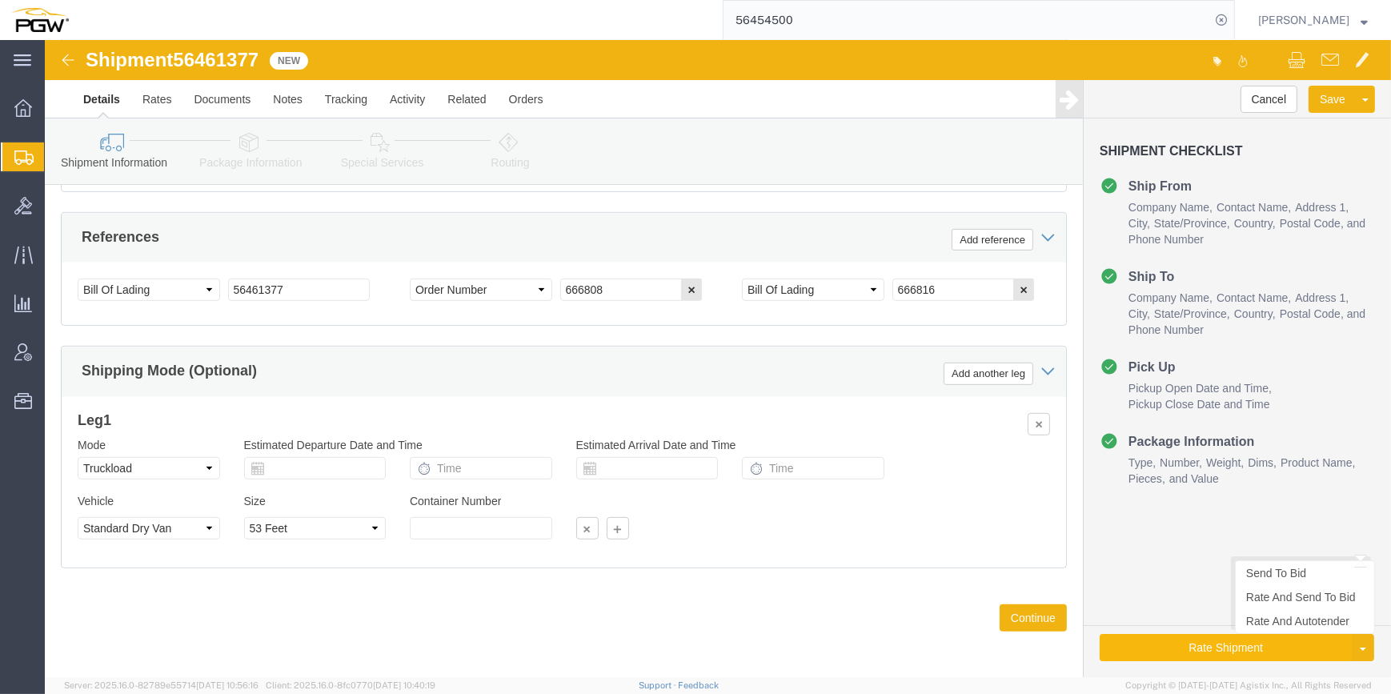
click button "Rate Shipment"
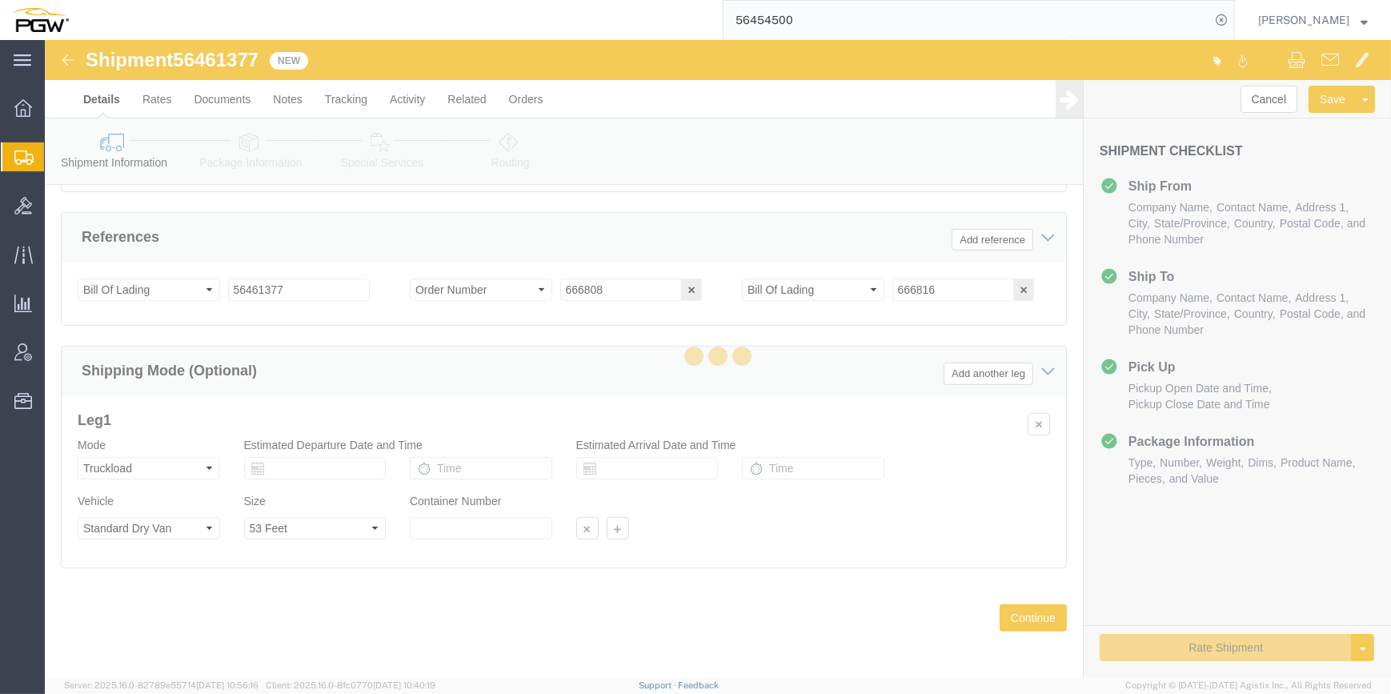
select select "62891"
select select "62691"
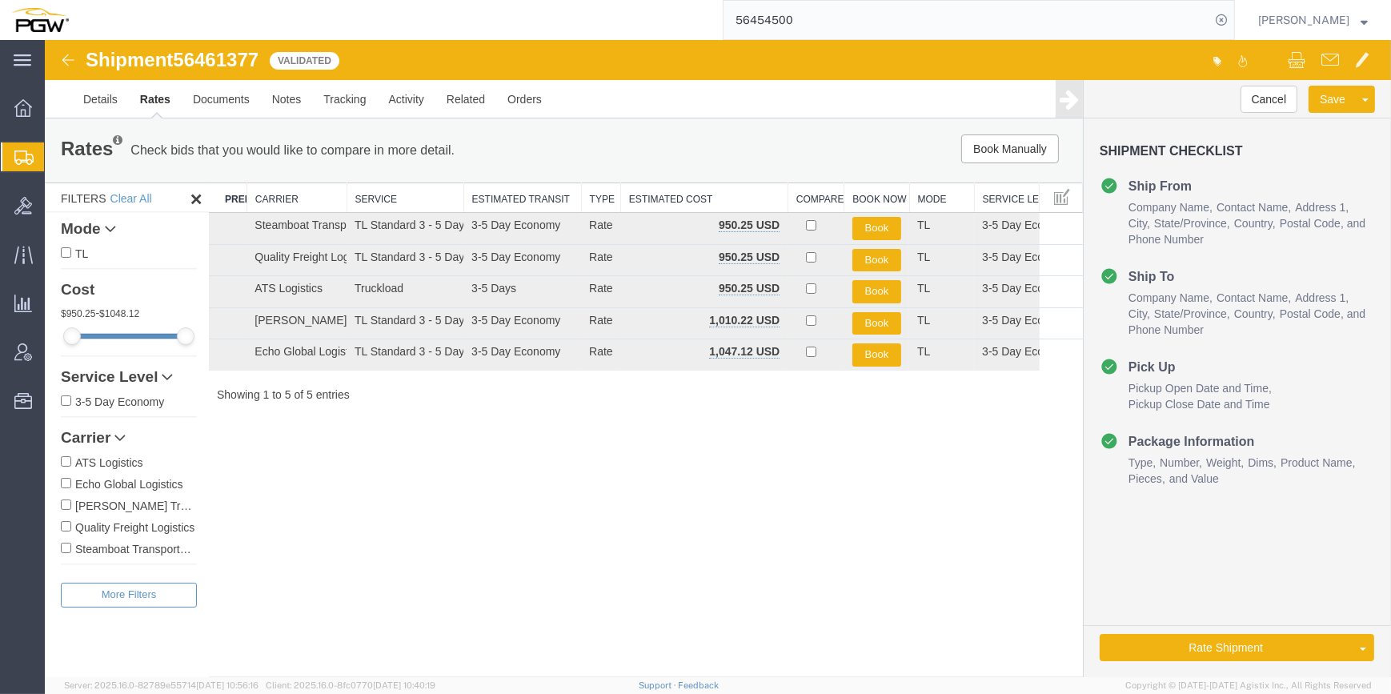
click at [45, 40] on link "Rate And Autotender" at bounding box center [45, 40] width 0 height 0
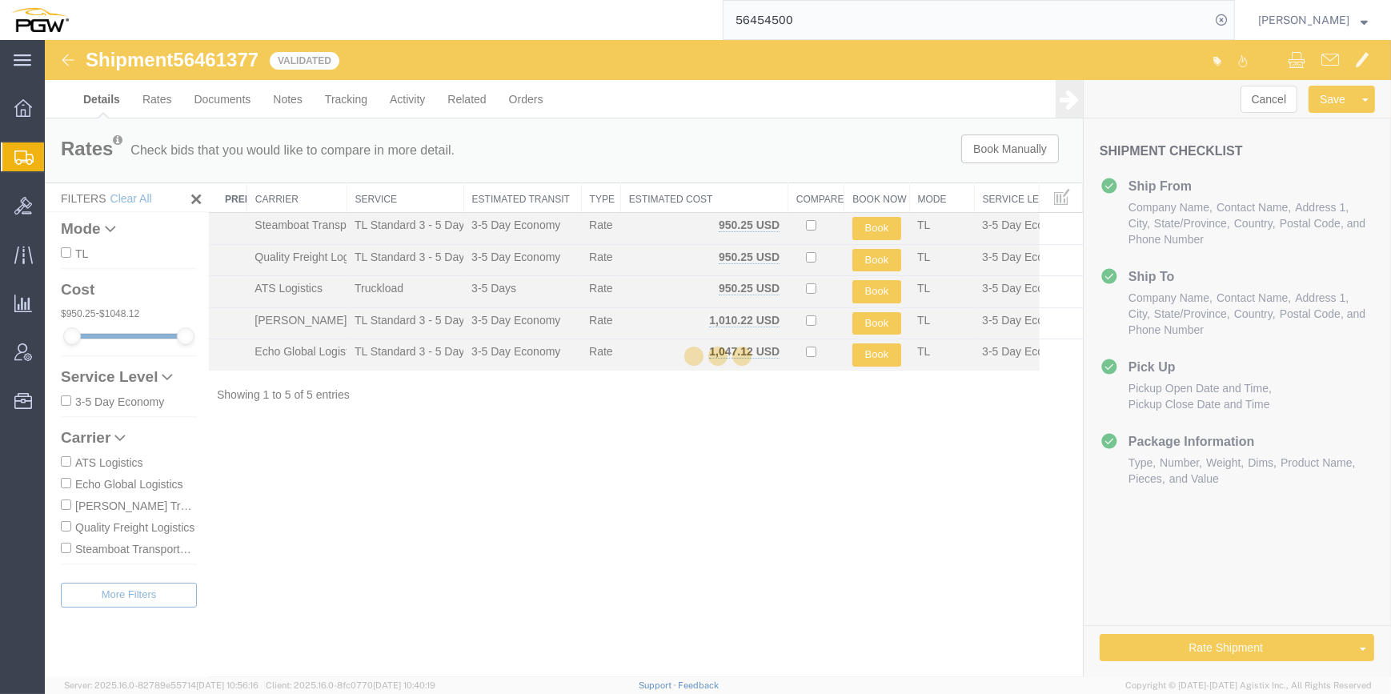
select select "62891"
select select "62691"
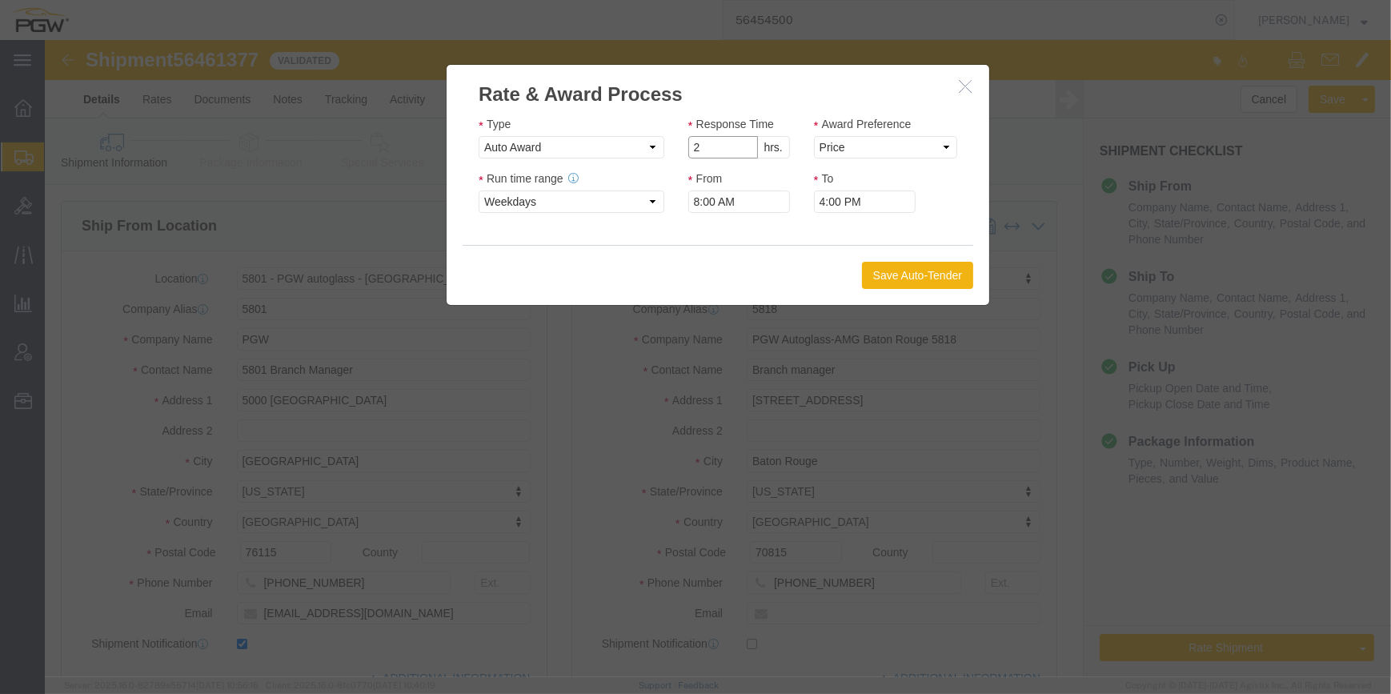
type input "2"
click input "2"
click select "Price Carrier Rank"
select select "LANE_RANK"
click select "Price Carrier Rank"
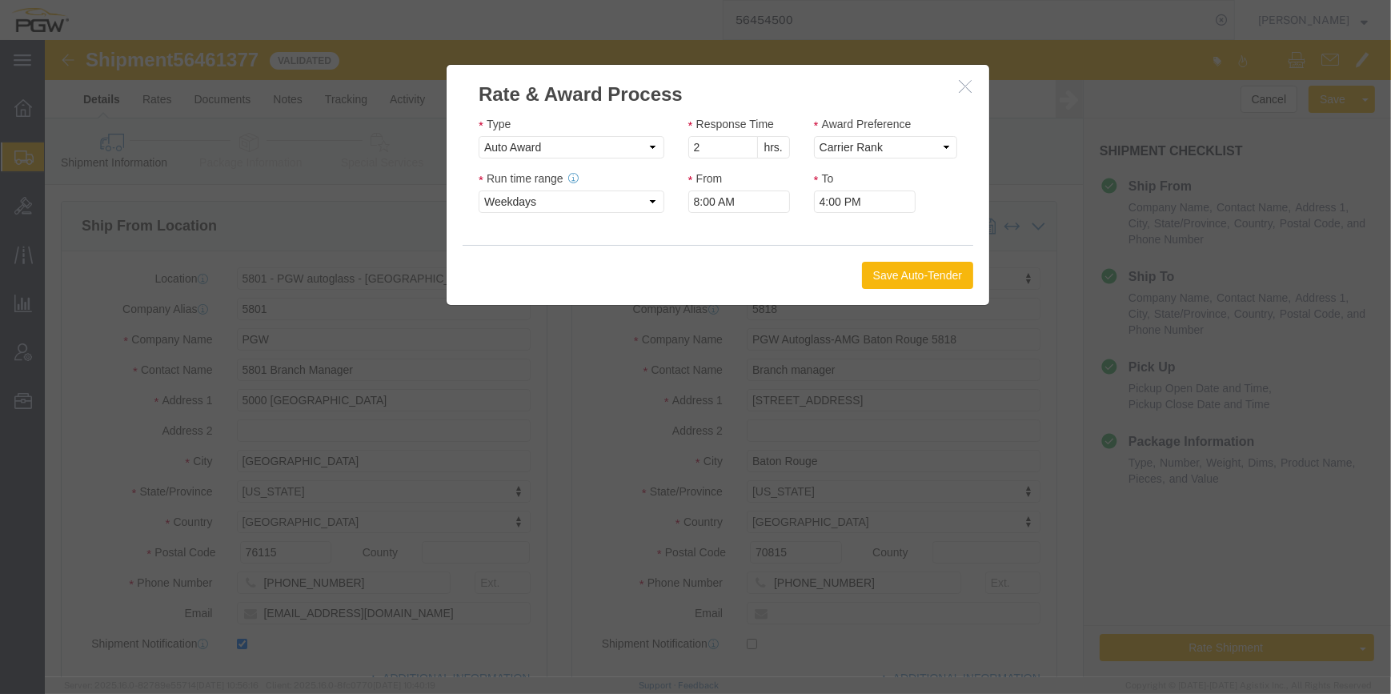
click div "Save Auto-Tender"
click button "Save Auto-Tender"
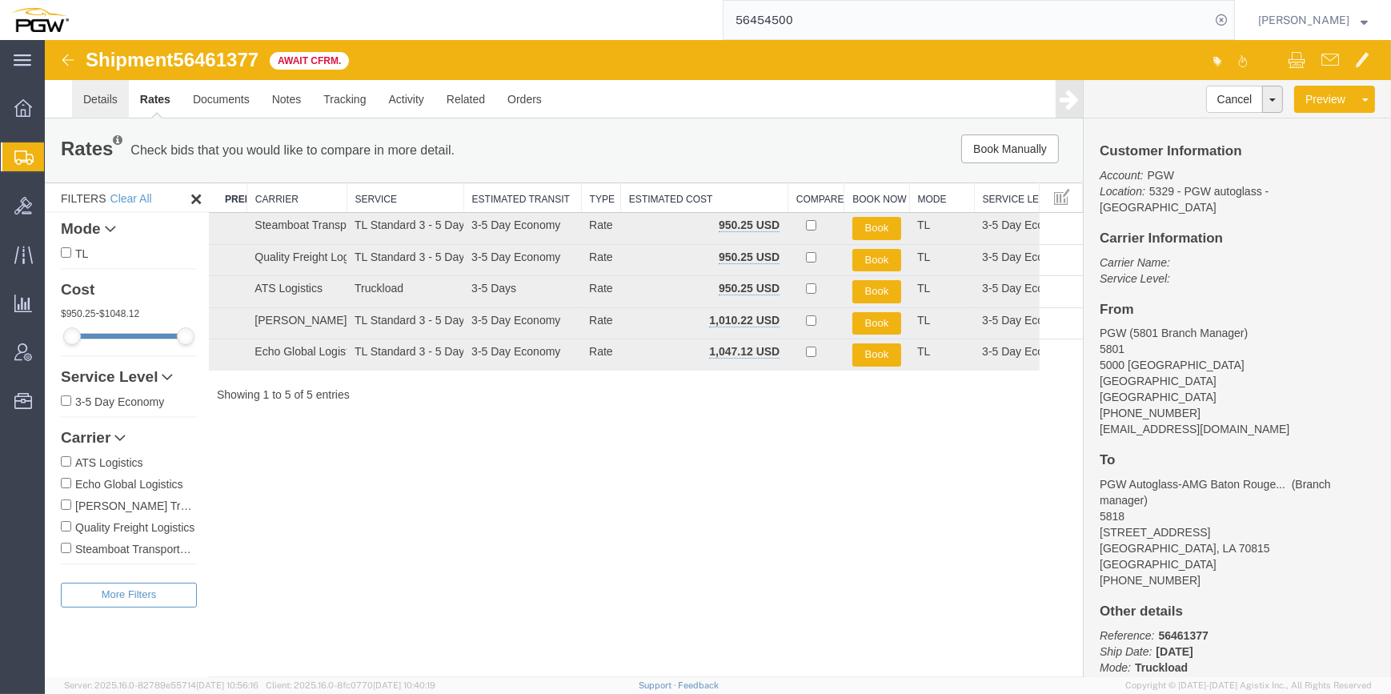
click at [98, 101] on link "Details" at bounding box center [100, 99] width 57 height 38
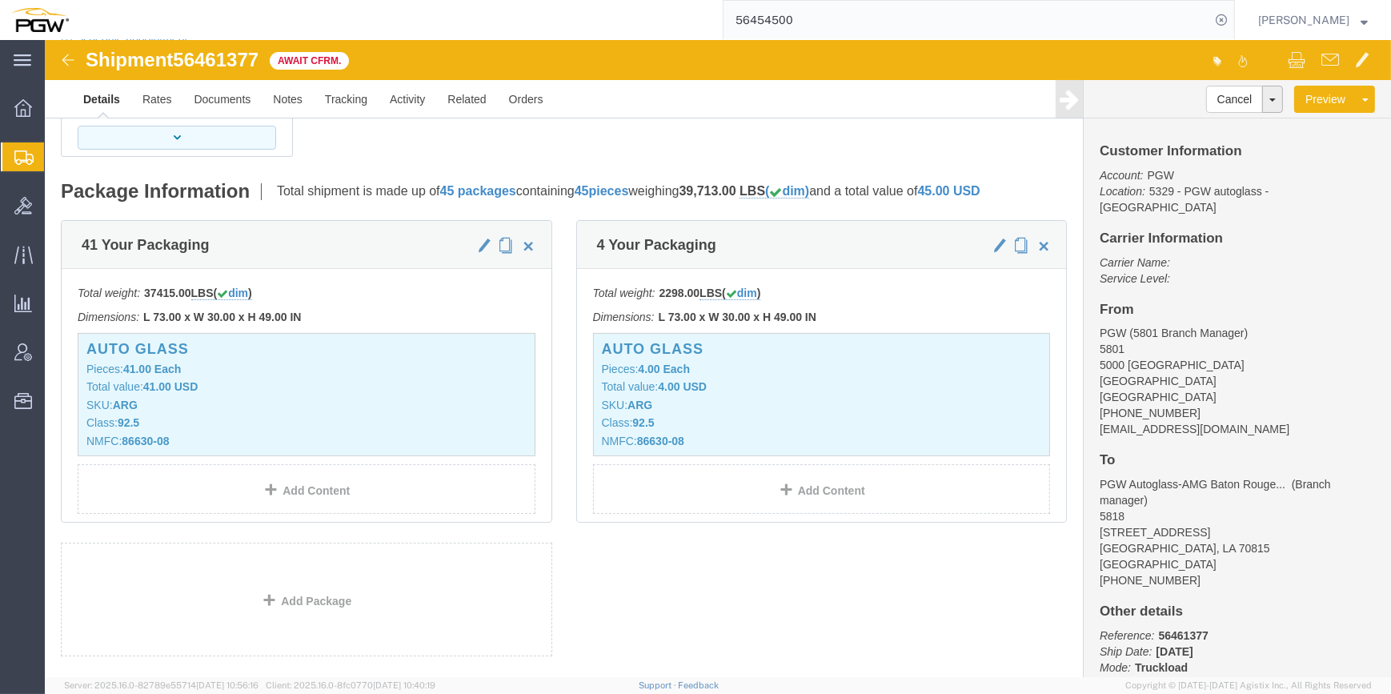
scroll to position [218, 0]
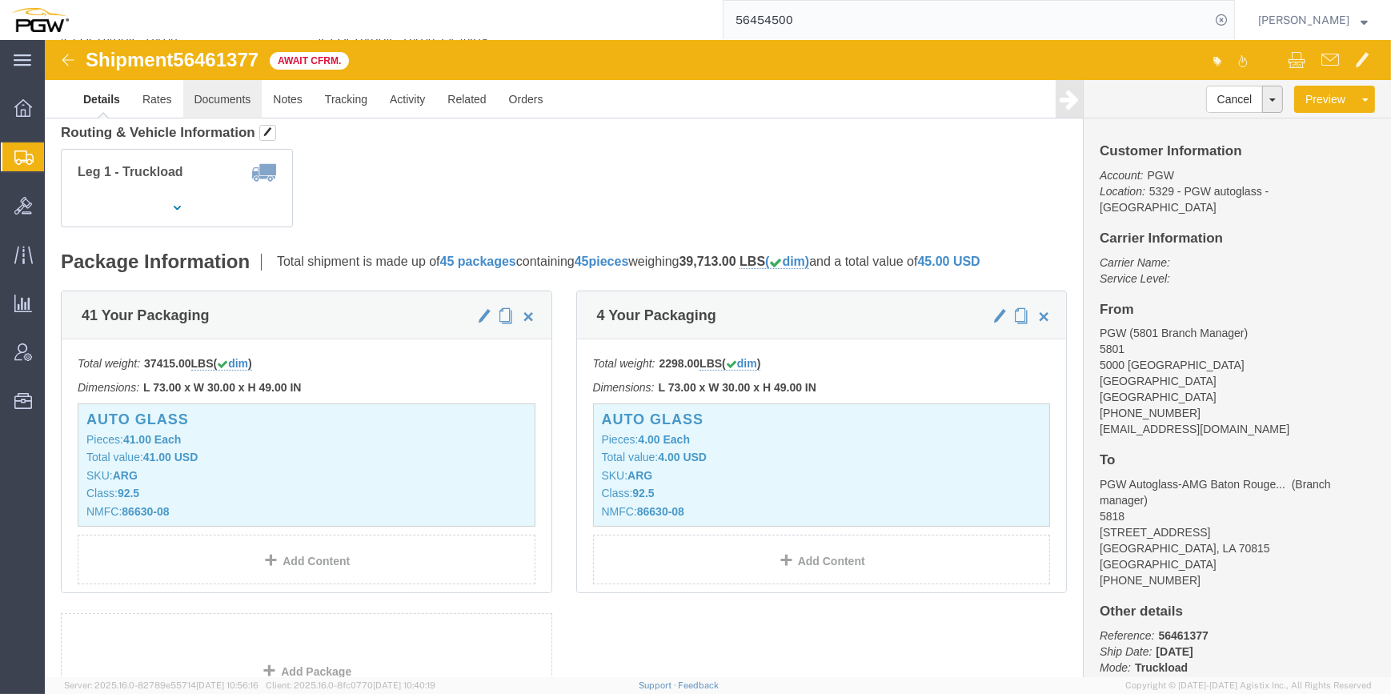
click link "Documents"
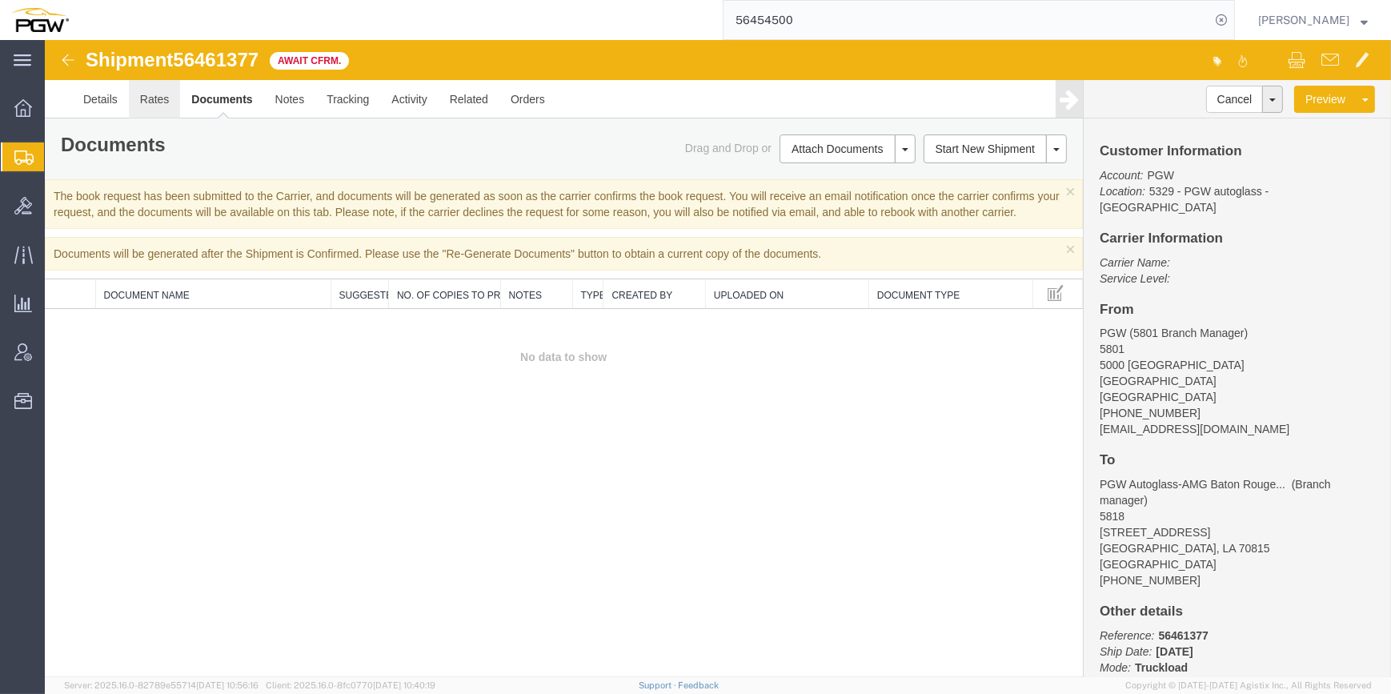
click at [139, 103] on link "Rates" at bounding box center [155, 99] width 52 height 38
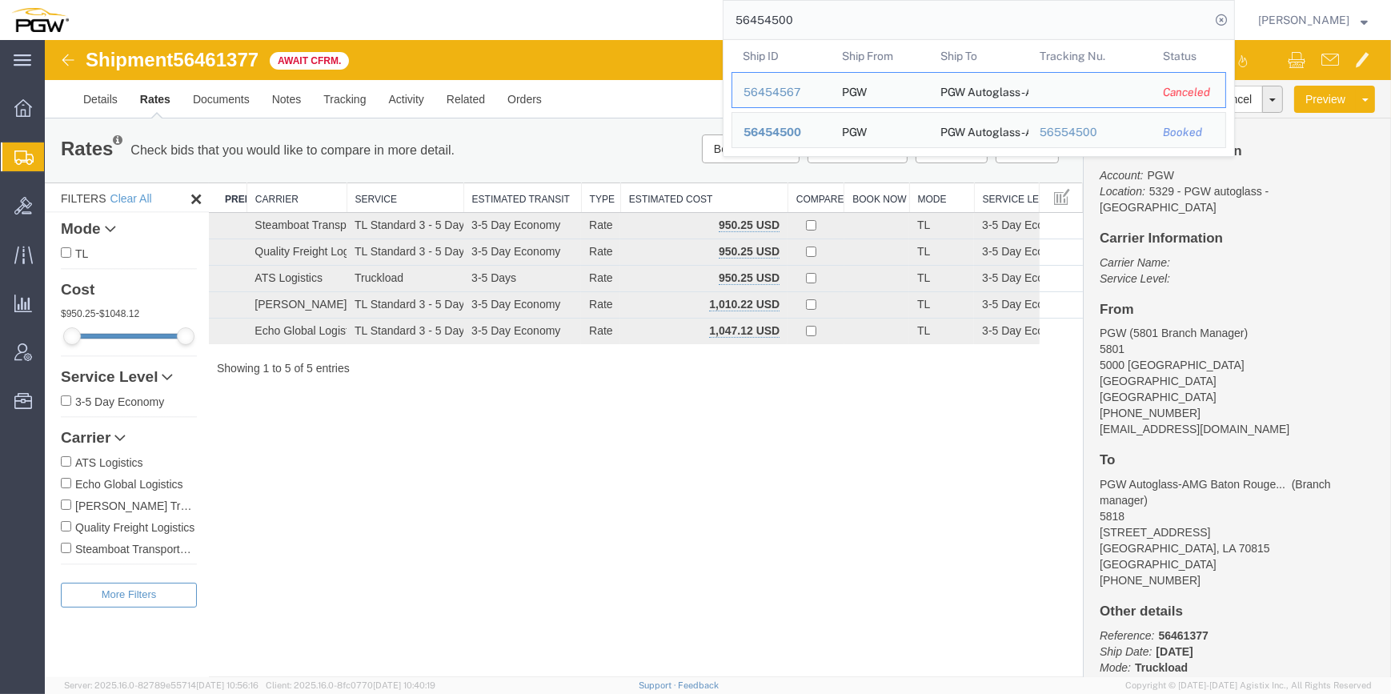
drag, startPoint x: 782, startPoint y: 17, endPoint x: 699, endPoint y: 18, distance: 82.4
click at [664, 22] on div "56454500 Ship ID Ship From Ship To Tracking Nu. Status Ship ID 56454567 Ship Fr…" at bounding box center [657, 20] width 1155 height 40
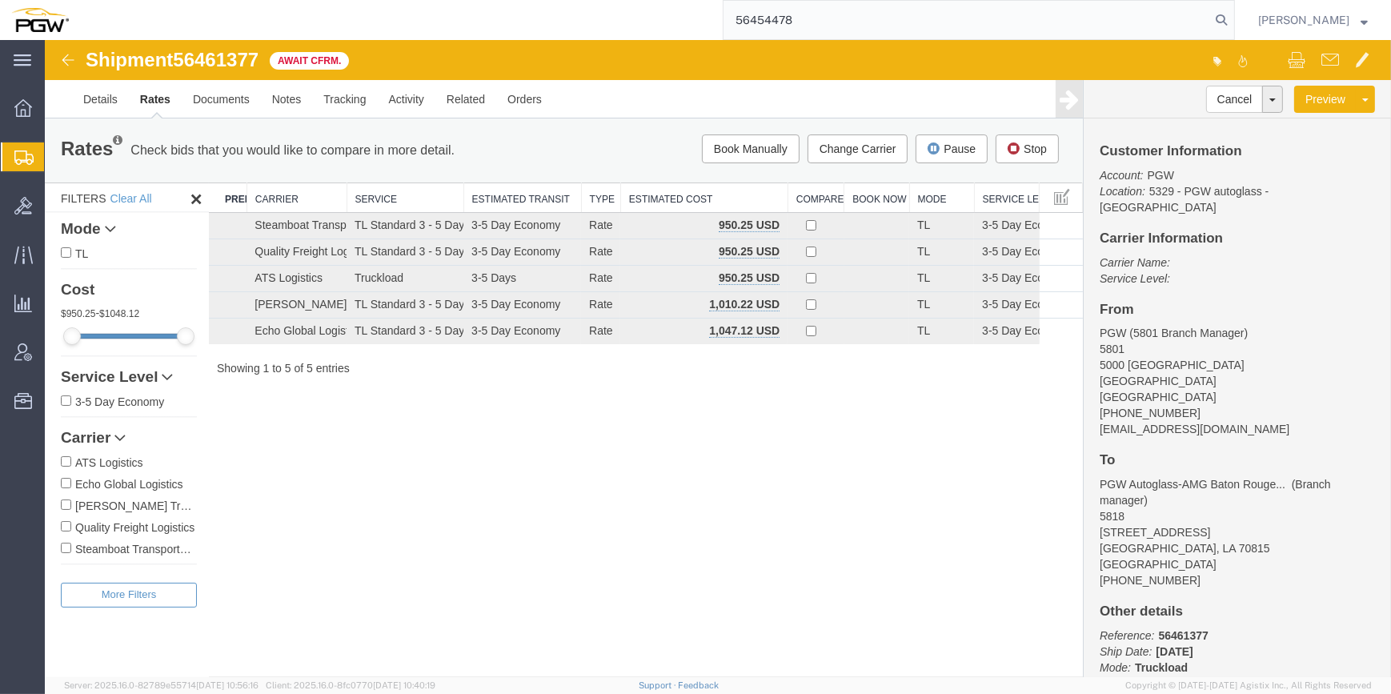
type input "56454478"
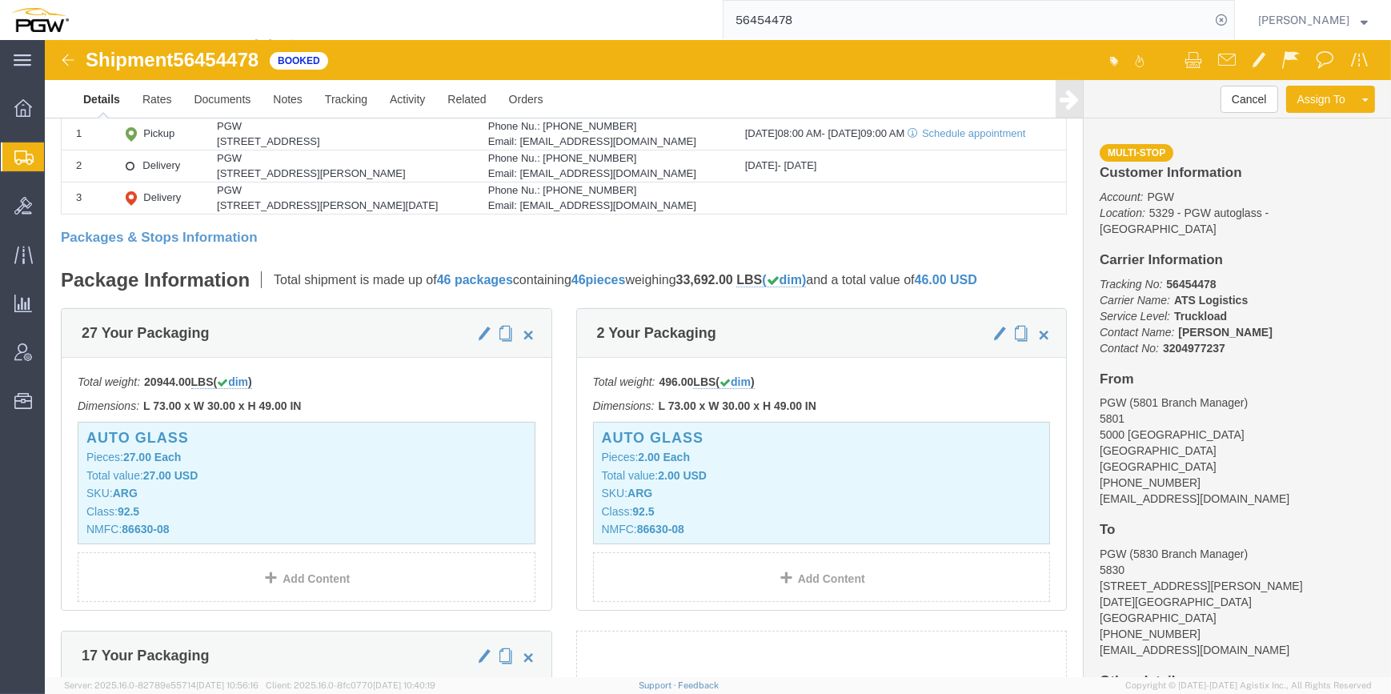
scroll to position [290, 0]
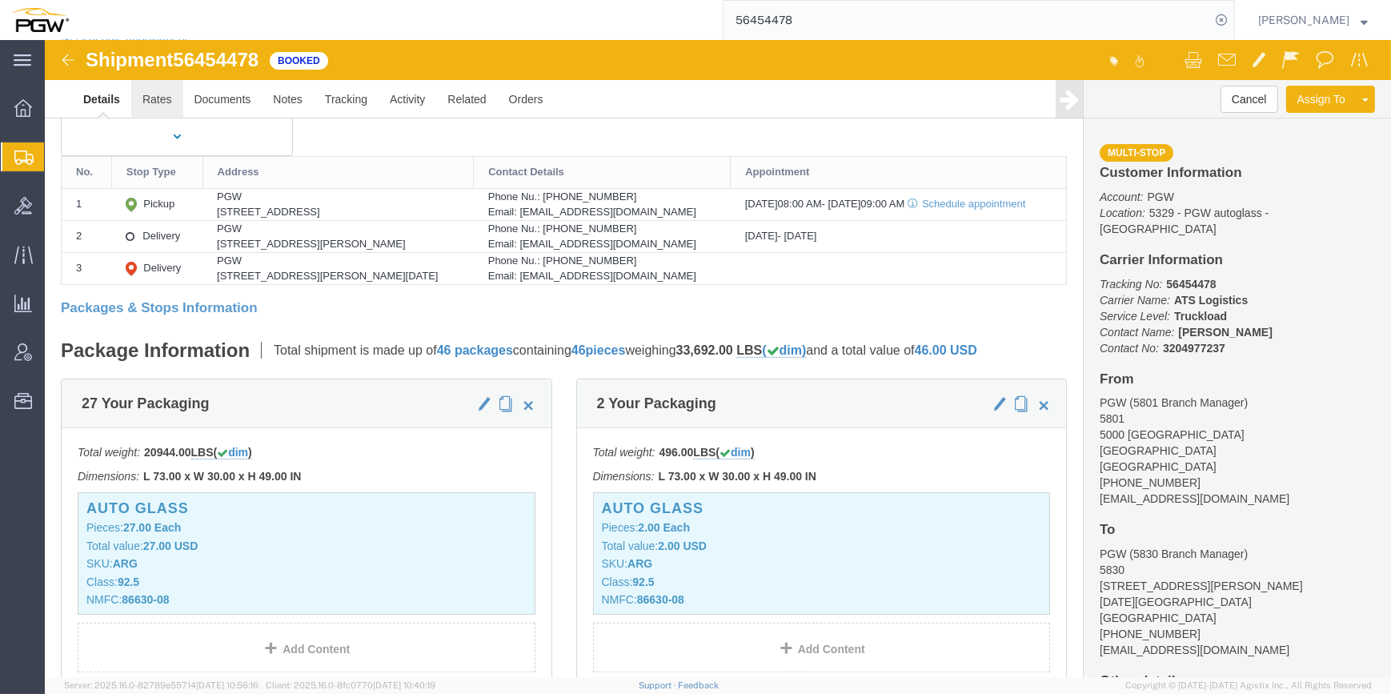
click link "Rates"
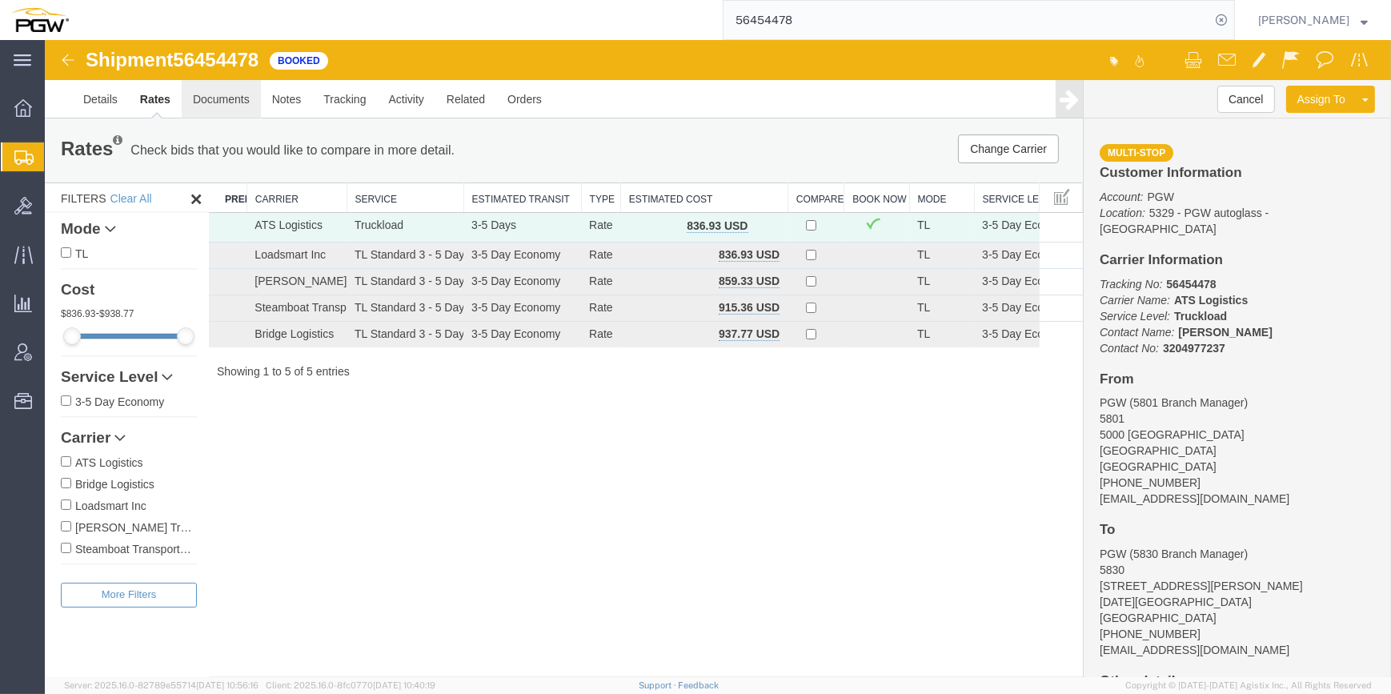
click at [212, 102] on link "Documents" at bounding box center [221, 99] width 79 height 38
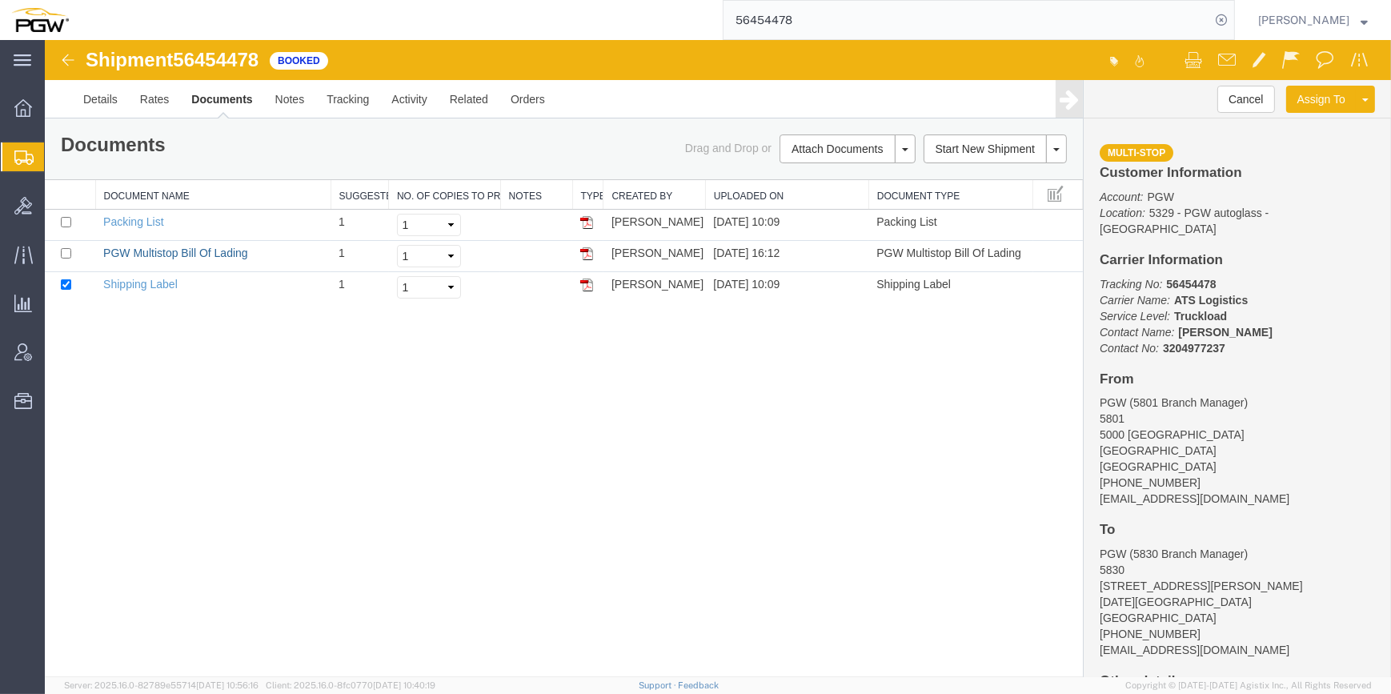
drag, startPoint x: 177, startPoint y: 246, endPoint x: 432, endPoint y: 399, distance: 297.9
click at [176, 246] on link "PGW Multistop Bill Of Lading" at bounding box center [175, 252] width 145 height 13
